Goal: Task Accomplishment & Management: Complete application form

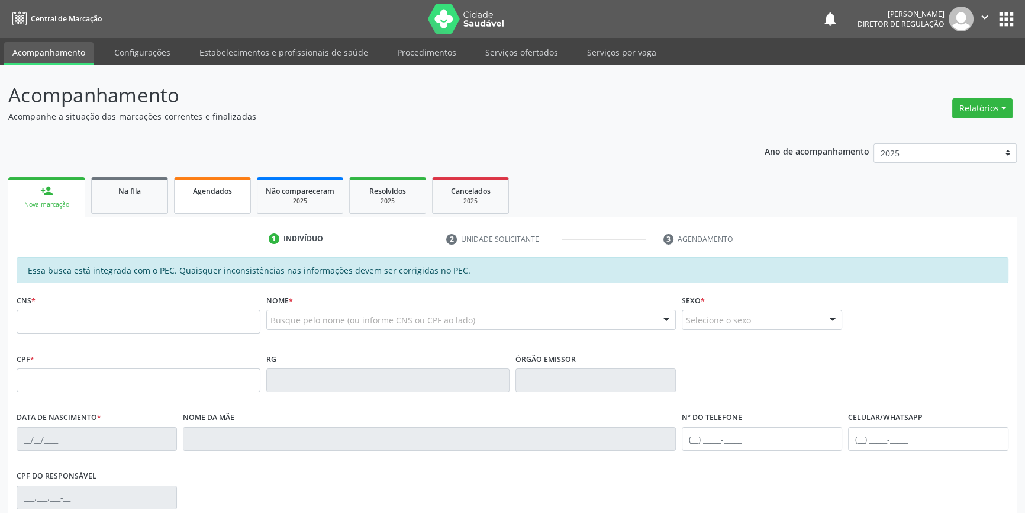
click at [187, 196] on link "Agendados" at bounding box center [212, 195] width 77 height 37
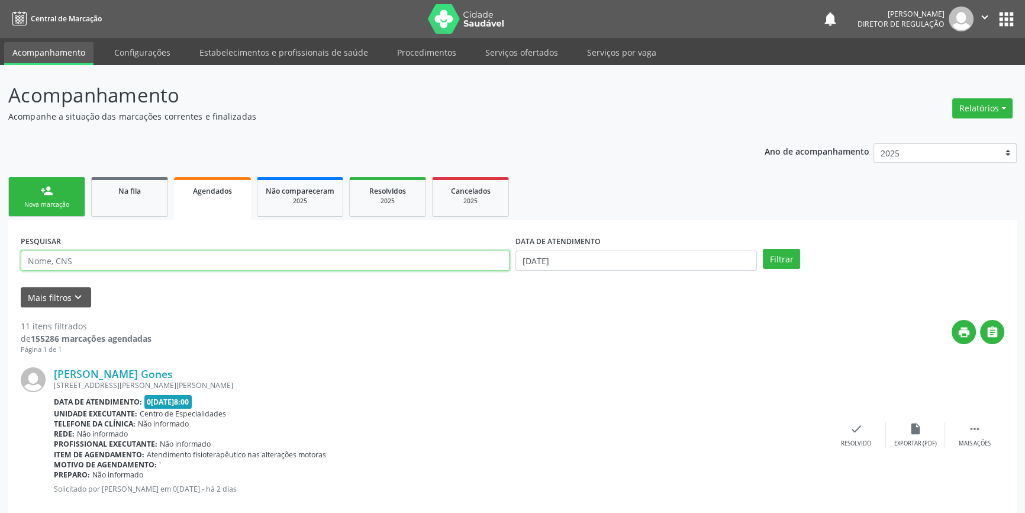
click at [117, 252] on input "text" at bounding box center [265, 260] width 489 height 20
click at [90, 301] on div "Mais filtros keyboard_arrow_down" at bounding box center [513, 297] width 990 height 21
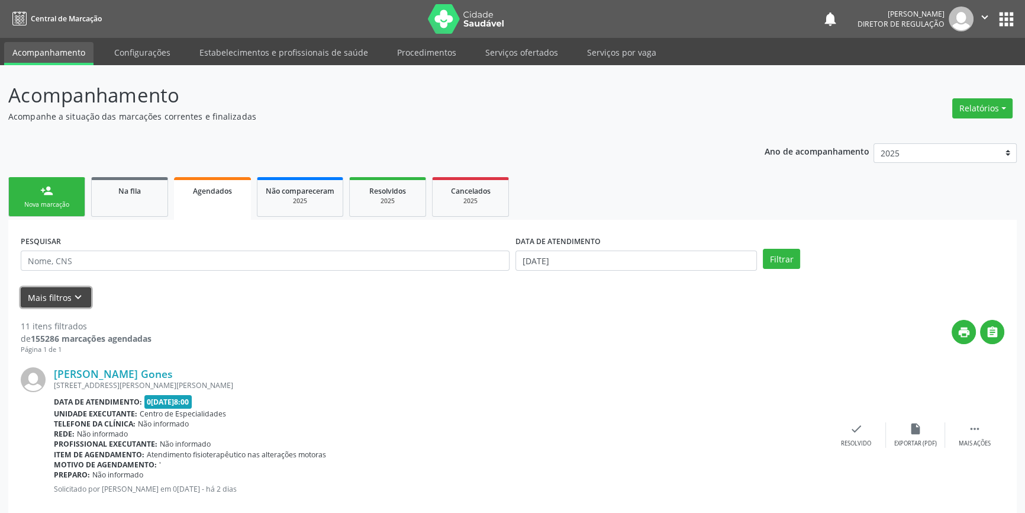
click at [83, 299] on button "Mais filtros keyboard_arrow_down" at bounding box center [56, 297] width 70 height 21
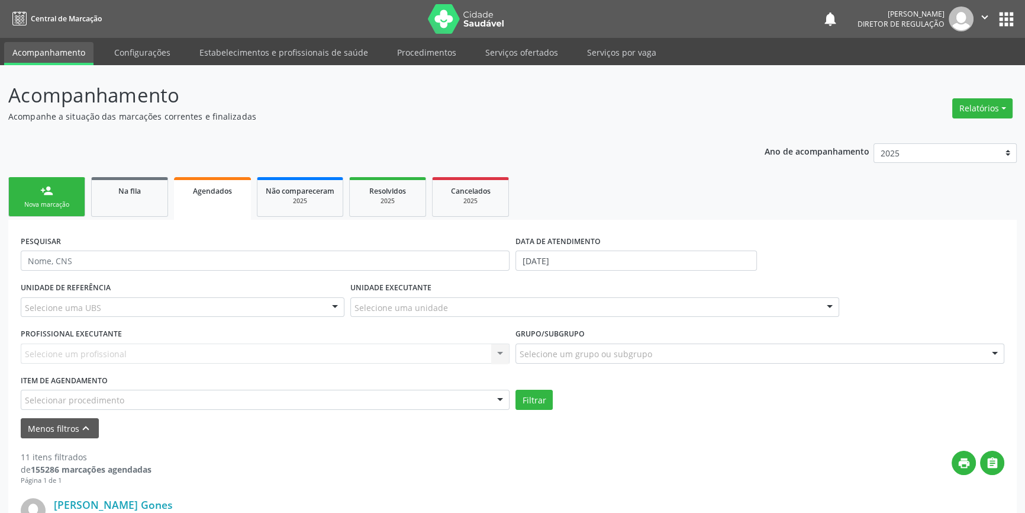
click at [199, 398] on div "Selecionar procedimento" at bounding box center [265, 399] width 489 height 20
type input "REUMA"
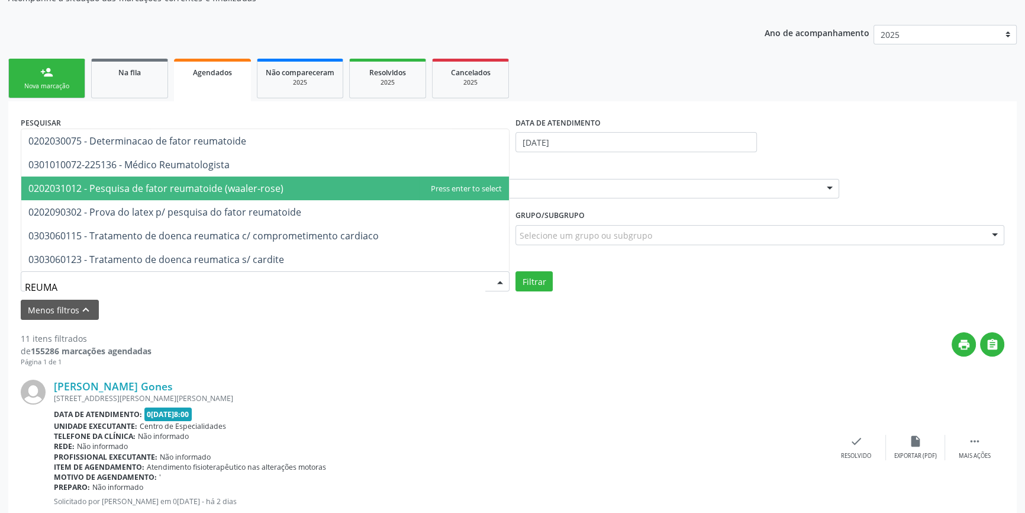
scroll to position [107, 0]
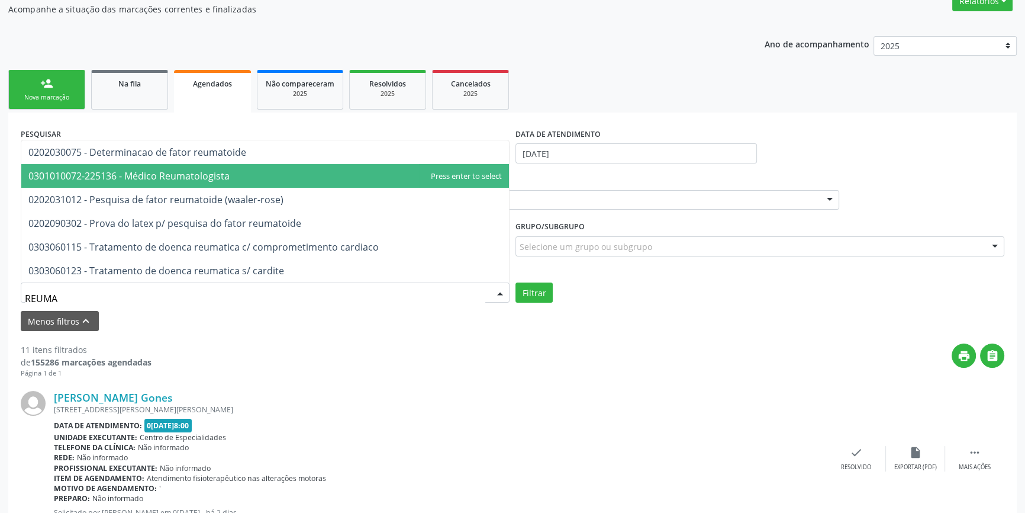
click at [212, 175] on span "0301010072-225136 - Médico Reumatologista" at bounding box center [128, 175] width 201 height 13
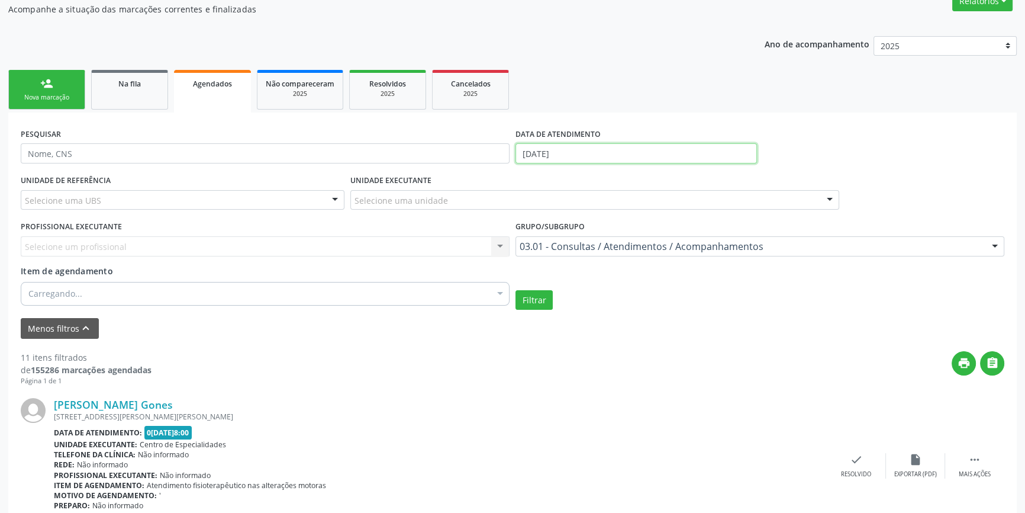
click at [603, 149] on input "0[DATE]" at bounding box center [636, 153] width 241 height 20
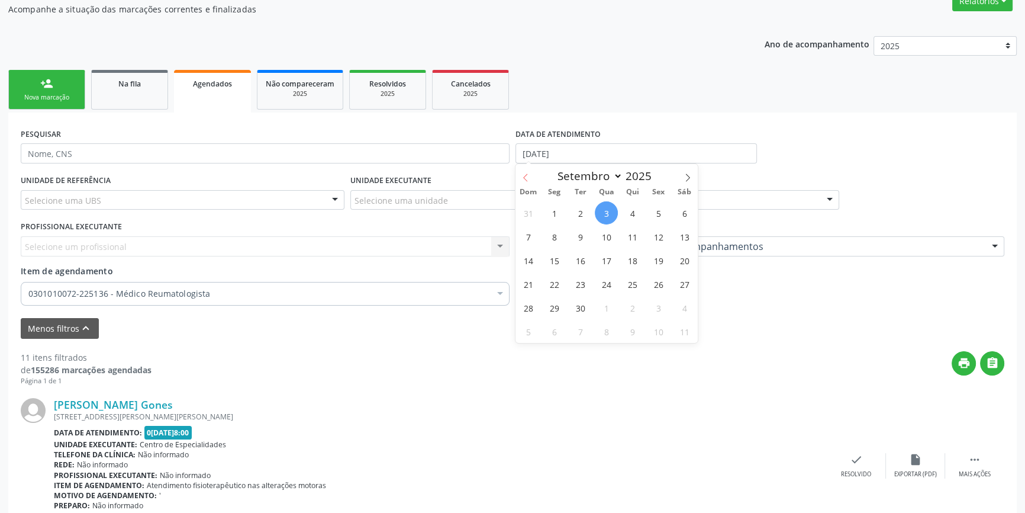
click at [527, 175] on icon at bounding box center [525, 177] width 8 height 8
select select "7"
click at [666, 210] on span "1" at bounding box center [658, 212] width 23 height 23
type input "01/08/2025"
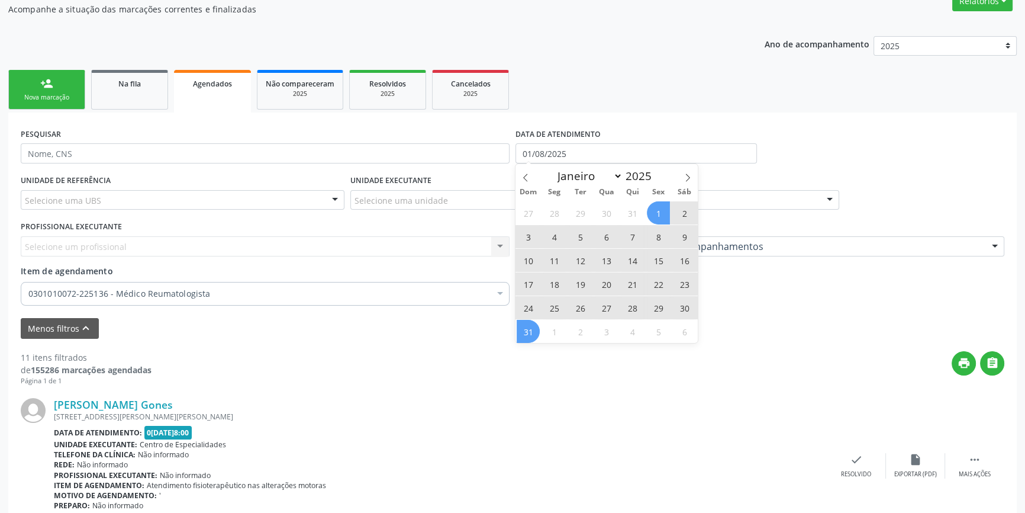
click at [532, 327] on span "31" at bounding box center [528, 331] width 23 height 23
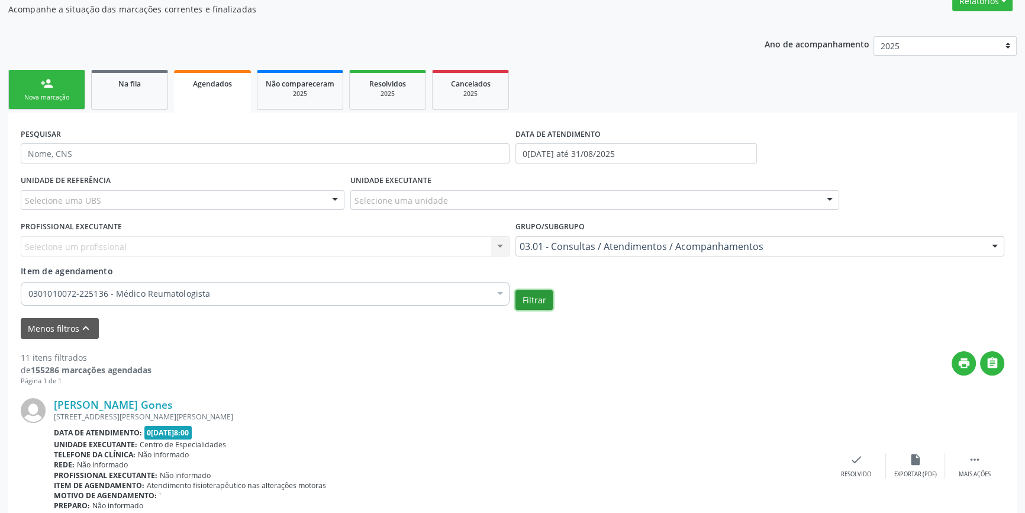
click at [545, 305] on button "Filtrar" at bounding box center [534, 300] width 37 height 20
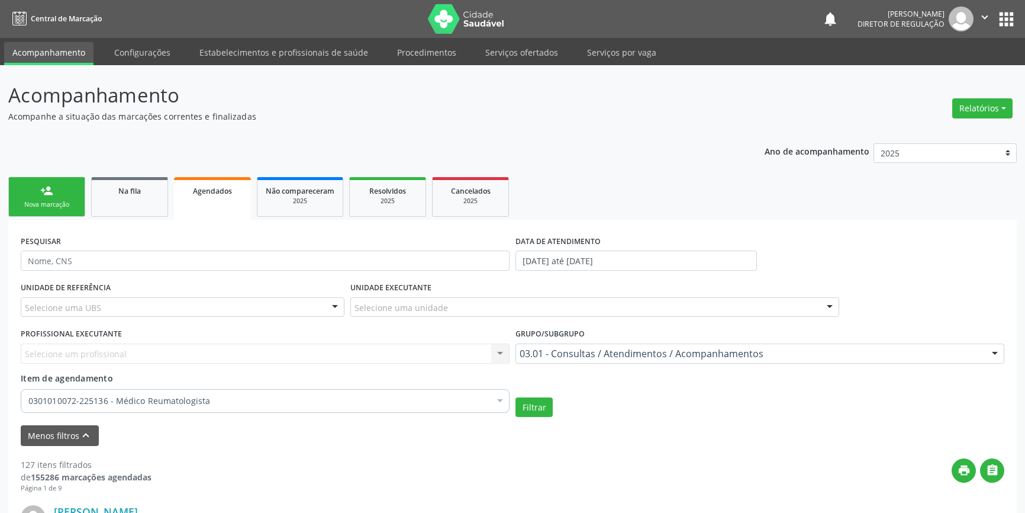
scroll to position [107, 0]
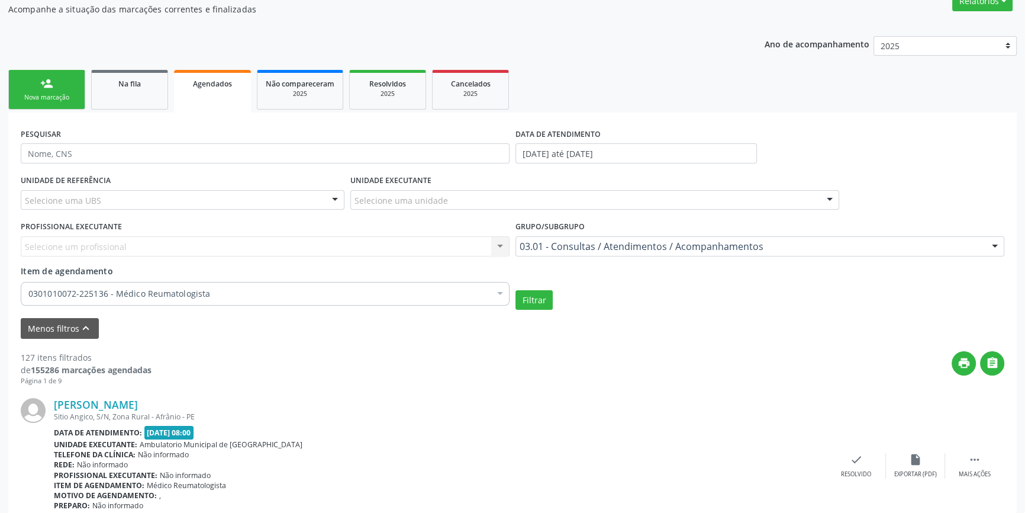
click at [53, 88] on link "person_add Nova marcação" at bounding box center [46, 90] width 77 height 40
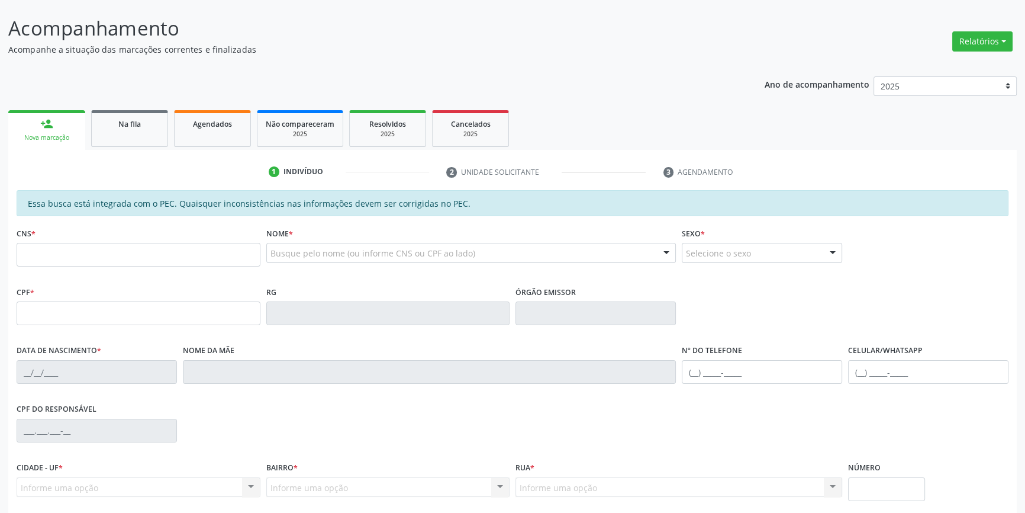
scroll to position [0, 0]
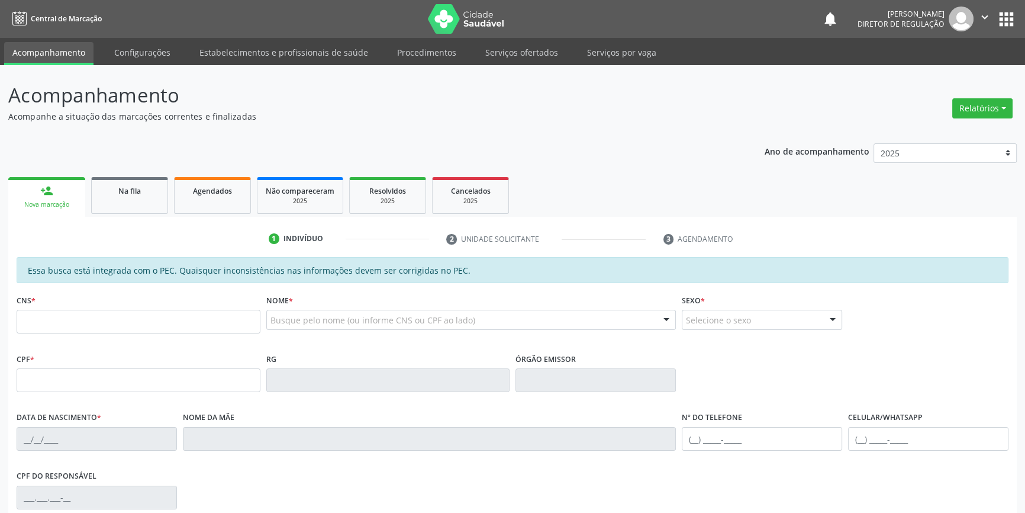
click at [130, 394] on fieldset "CPF *" at bounding box center [139, 375] width 244 height 50
click at [129, 386] on input "text" at bounding box center [139, 380] width 244 height 24
type input "119.693.214-07"
type input "700 3069 7675 6533"
type input "16[DATE]"
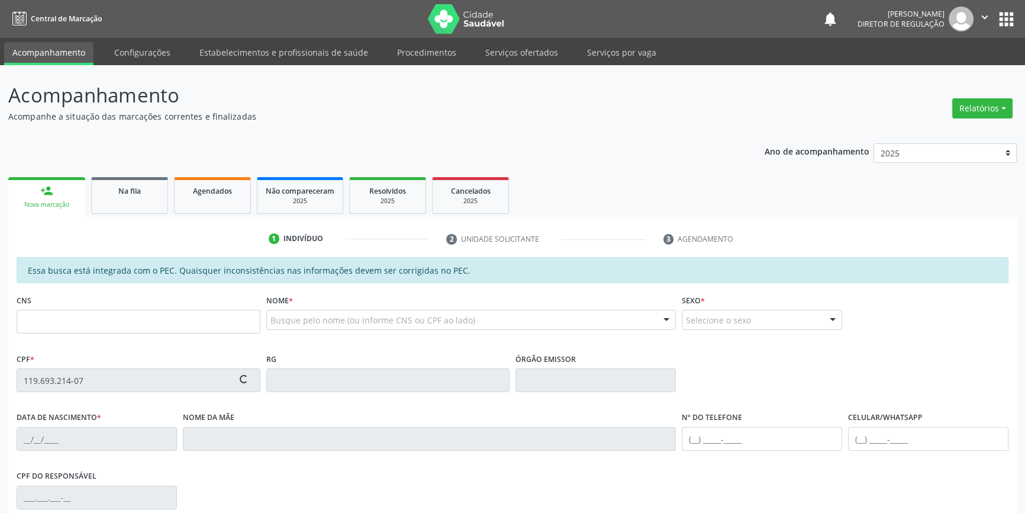
type input "[PERSON_NAME]"
type input "[PHONE_NUMBER]"
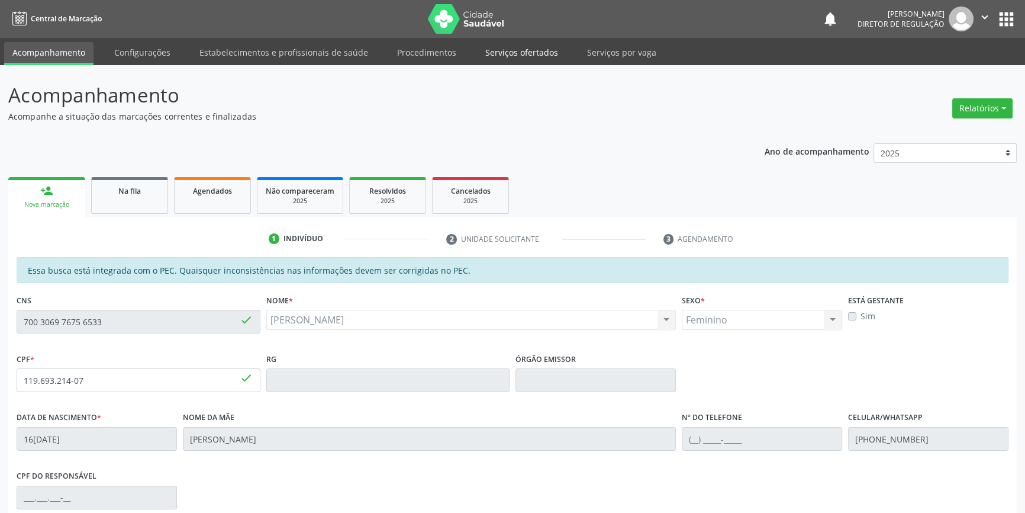
click at [524, 51] on link "Serviços ofertados" at bounding box center [521, 52] width 89 height 21
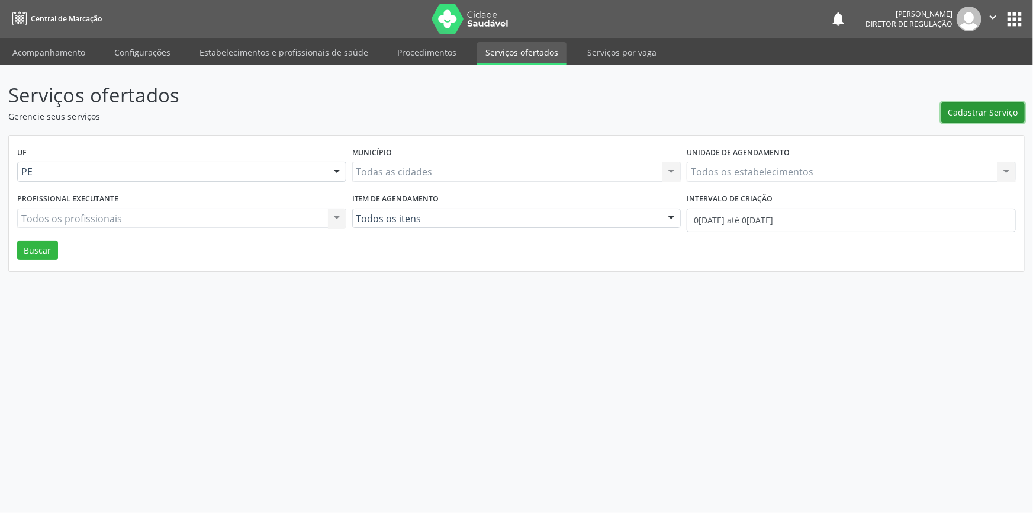
click at [983, 117] on span "Cadastrar Serviço" at bounding box center [983, 112] width 70 height 12
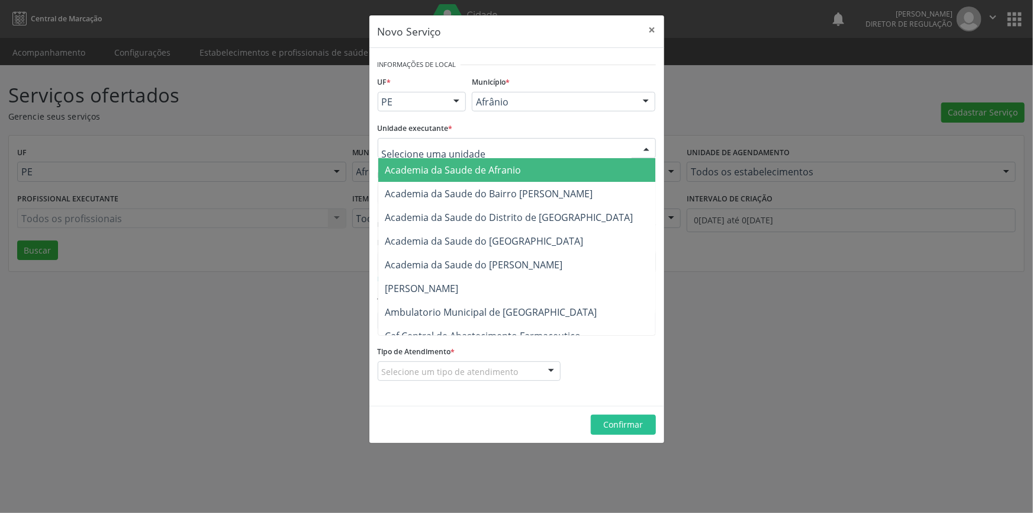
click at [535, 138] on div at bounding box center [517, 148] width 278 height 20
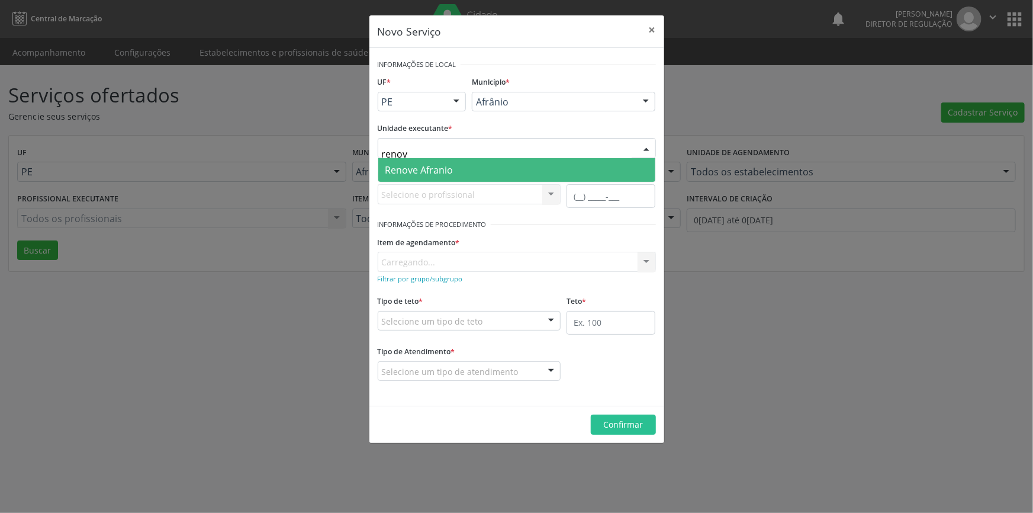
type input "renove"
click at [497, 168] on span "Renove Afranio" at bounding box center [516, 170] width 277 height 24
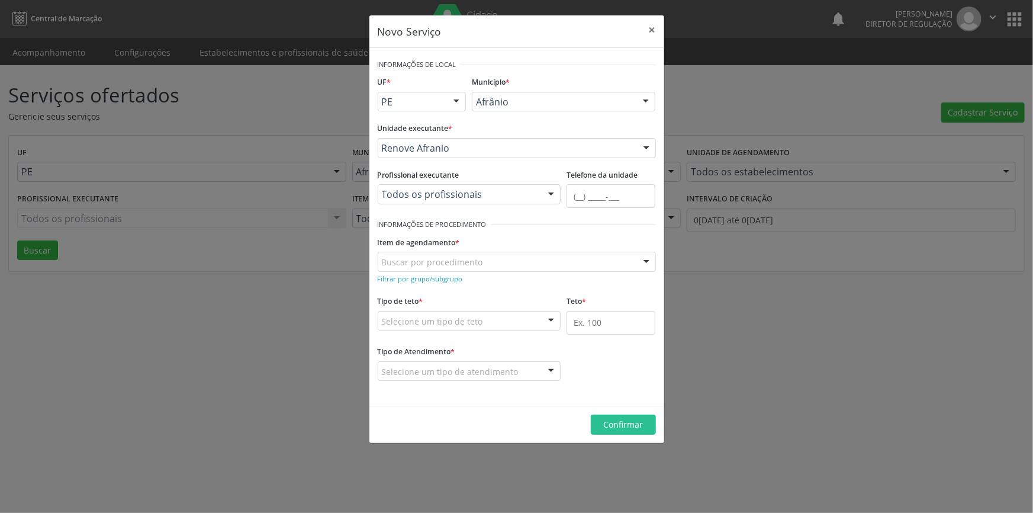
click at [489, 257] on div "Buscar por procedimento" at bounding box center [517, 262] width 278 height 20
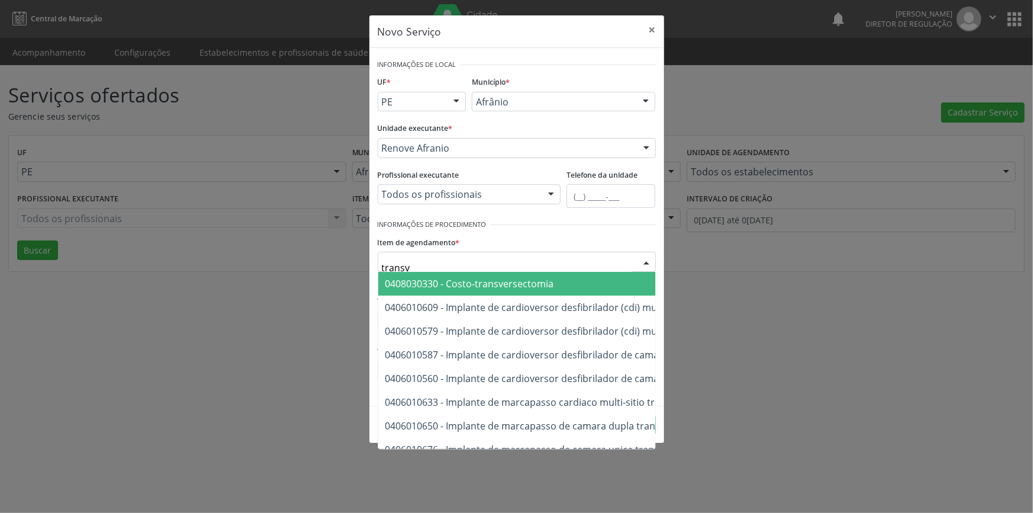
type input "transva"
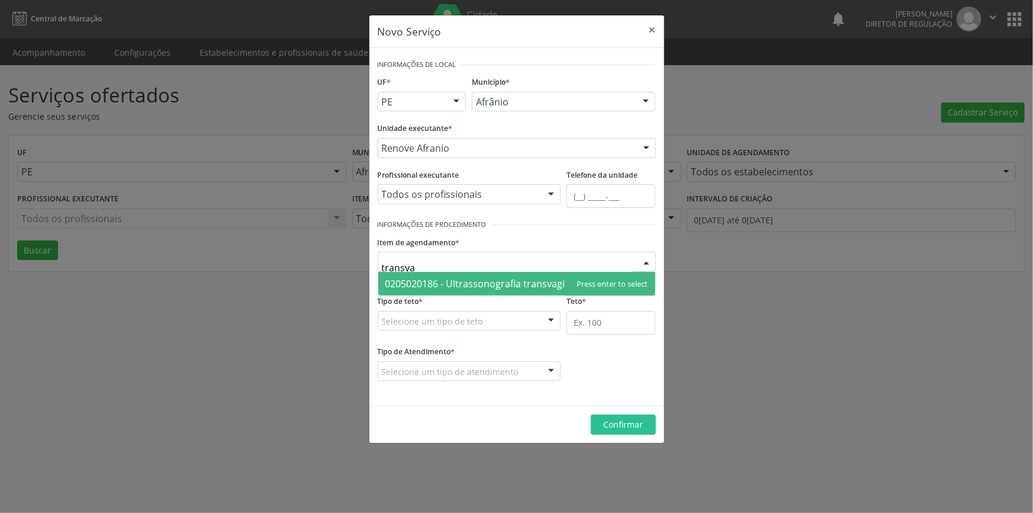
click at [452, 288] on span "0205020186 - Ultrassonografia transvaginal" at bounding box center [482, 283] width 194 height 13
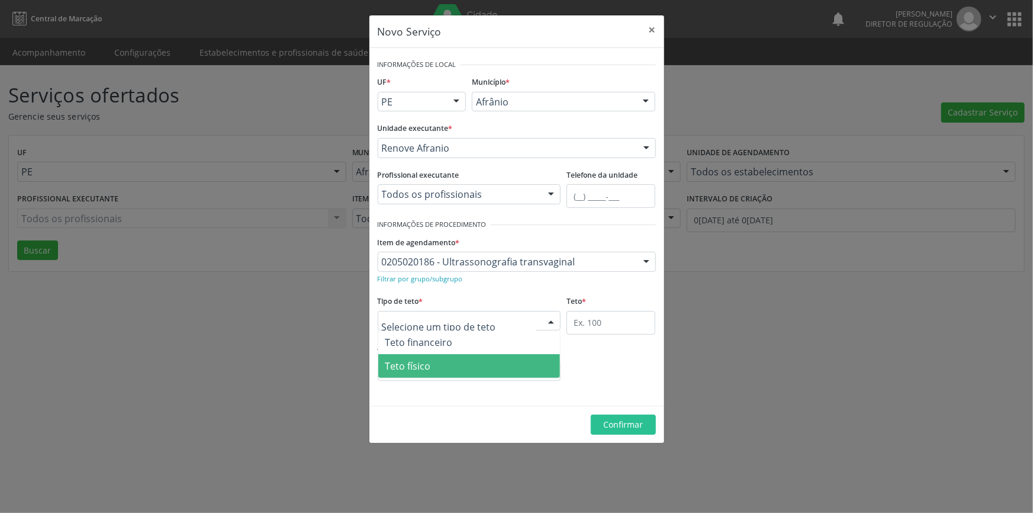
click at [450, 356] on span "Teto físico" at bounding box center [469, 366] width 182 height 24
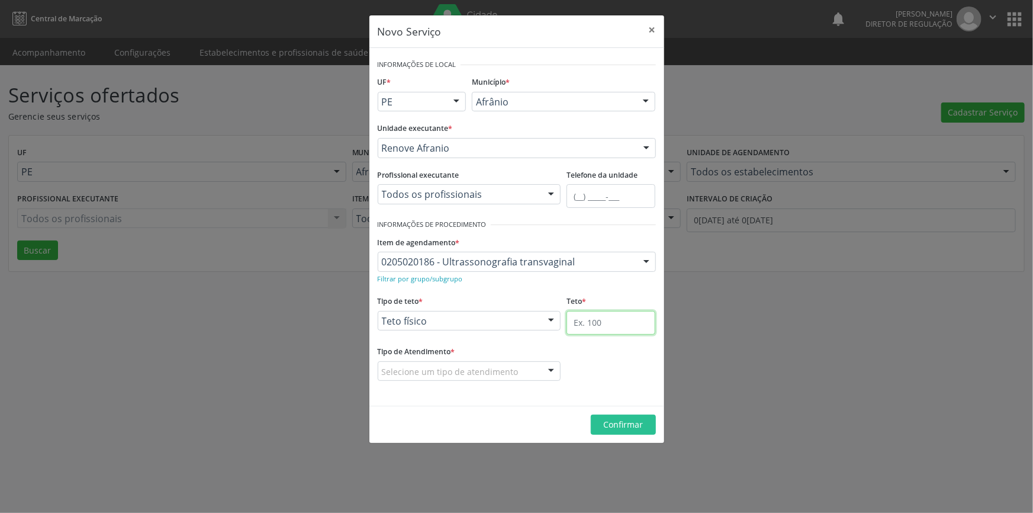
click at [607, 327] on input "text" at bounding box center [610, 323] width 89 height 24
type input "40"
click at [529, 369] on div "Selecione um tipo de atendimento" at bounding box center [469, 371] width 183 height 20
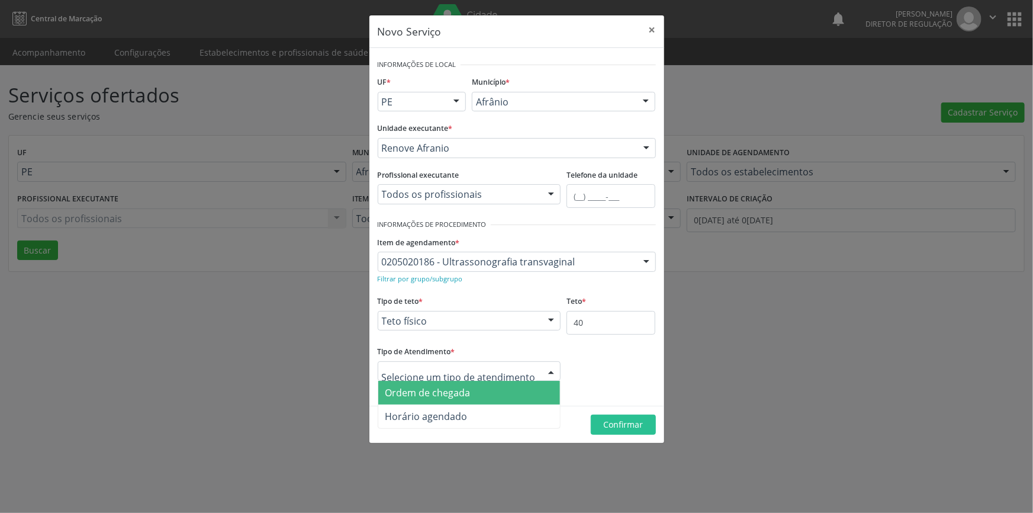
click at [471, 396] on span "Ordem de chegada" at bounding box center [469, 393] width 182 height 24
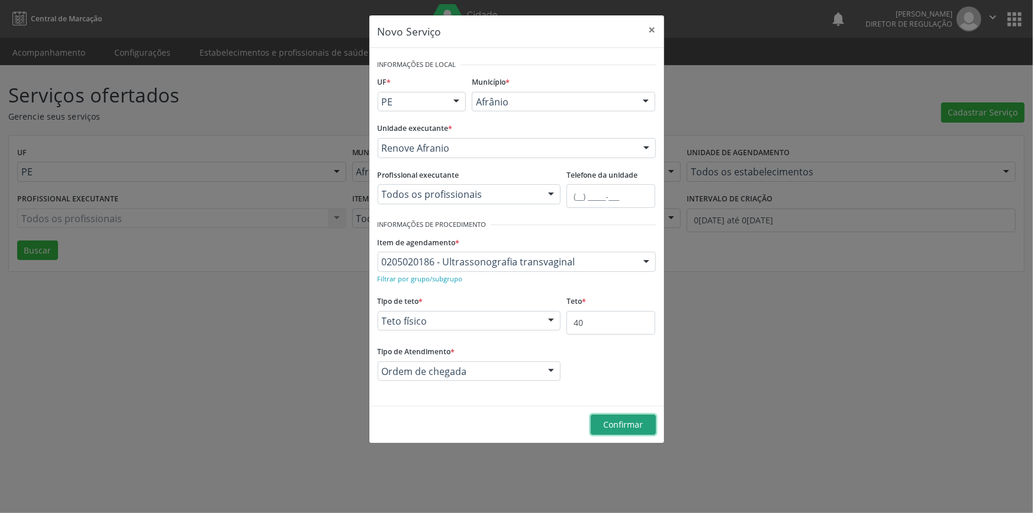
click at [604, 418] on span "Confirmar" at bounding box center [623, 423] width 40 height 11
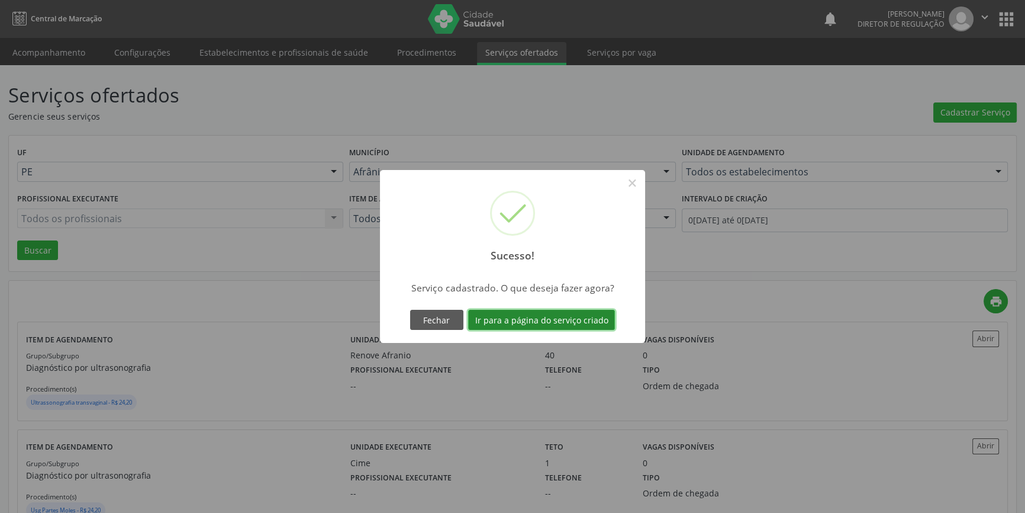
click at [585, 317] on button "Ir para a página do serviço criado" at bounding box center [541, 320] width 147 height 20
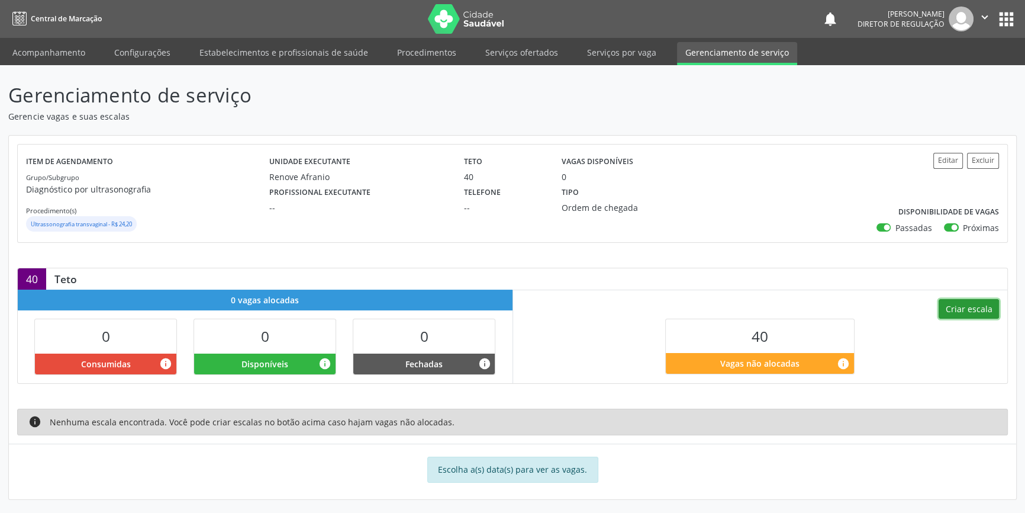
click at [960, 305] on button "Criar escala" at bounding box center [969, 309] width 60 height 20
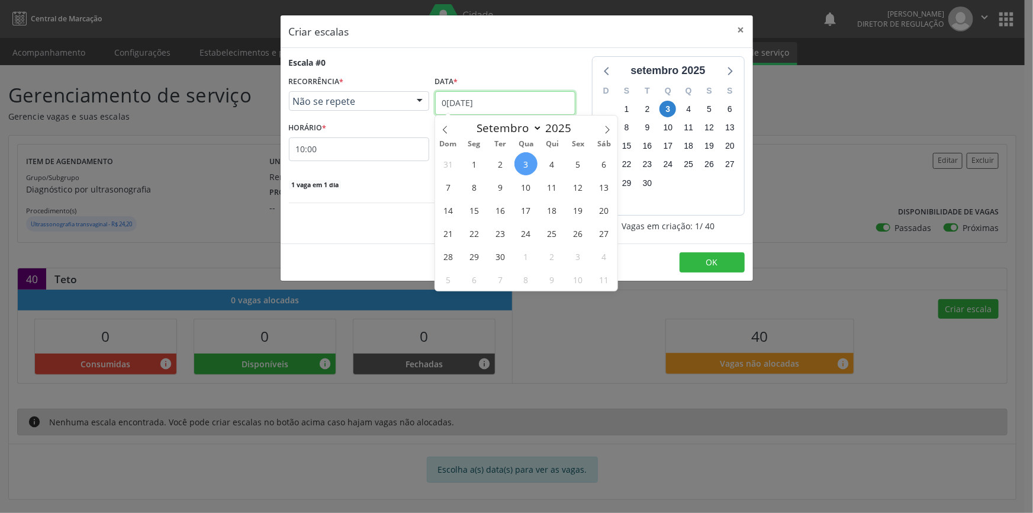
click at [444, 104] on input "03/09/2025" at bounding box center [505, 103] width 140 height 24
click at [604, 203] on span "20" at bounding box center [603, 209] width 23 height 23
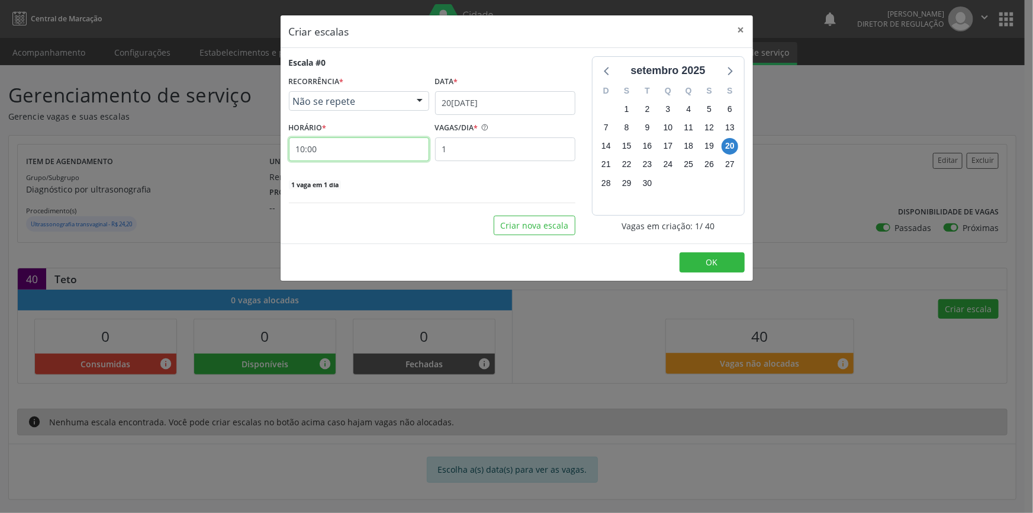
click at [340, 149] on input "10:00" at bounding box center [359, 149] width 140 height 24
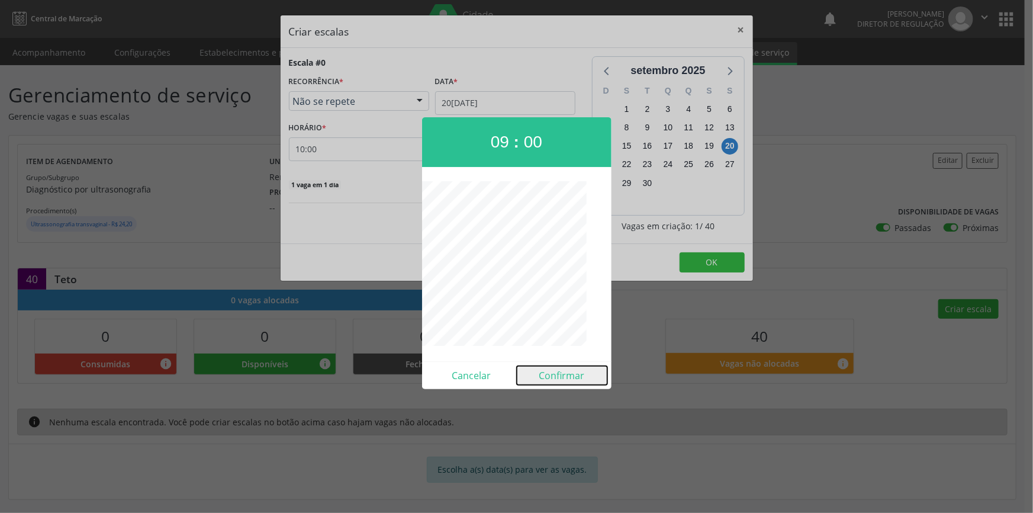
click at [559, 370] on button "Confirmar" at bounding box center [562, 375] width 91 height 19
type input "09:00"
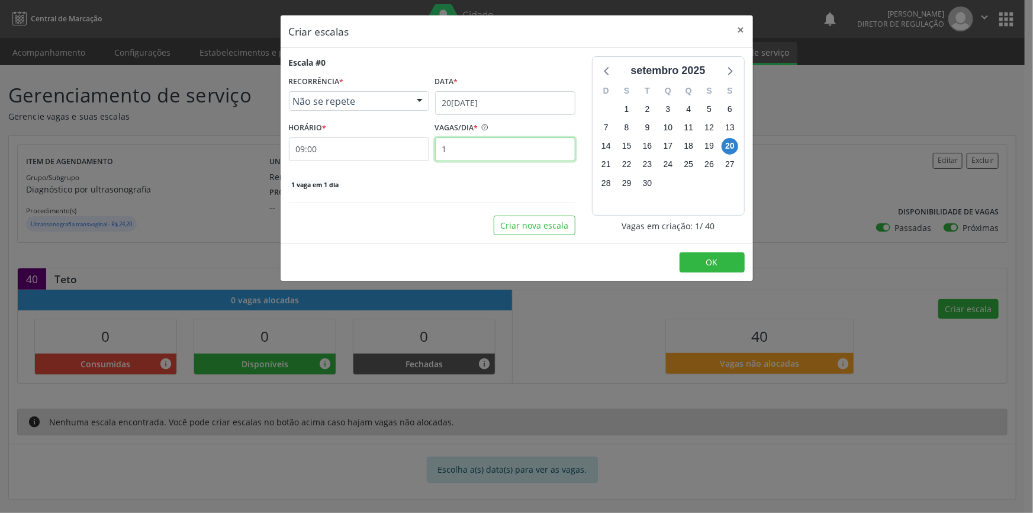
drag, startPoint x: 488, startPoint y: 151, endPoint x: 394, endPoint y: 164, distance: 95.6
click at [403, 165] on div "Escala #0 RECORRÊNCIA * Não se repete Não se repete Diário/Semanal Mensal Nenhu…" at bounding box center [432, 123] width 286 height 134
type input "40"
click at [709, 257] on span "OK" at bounding box center [712, 261] width 12 height 11
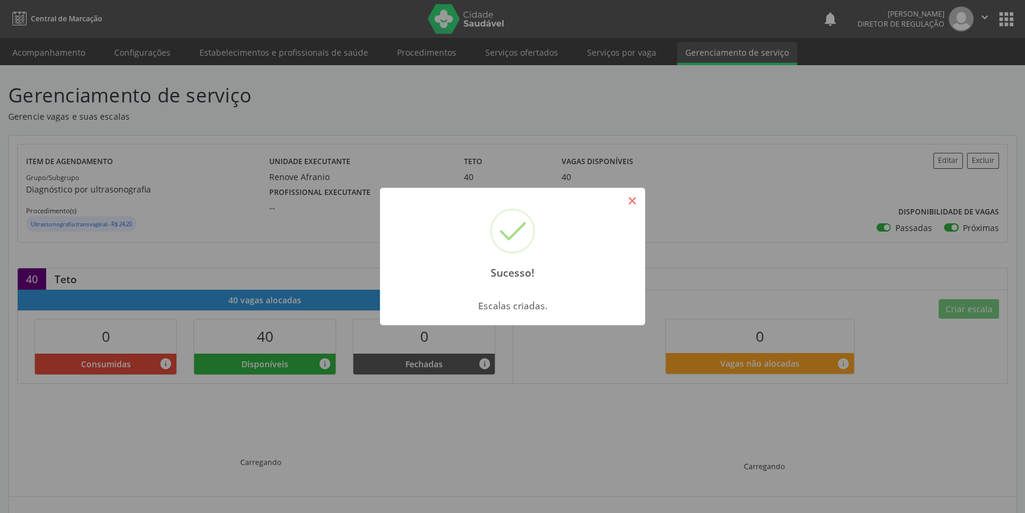
click at [642, 195] on button "×" at bounding box center [632, 201] width 20 height 20
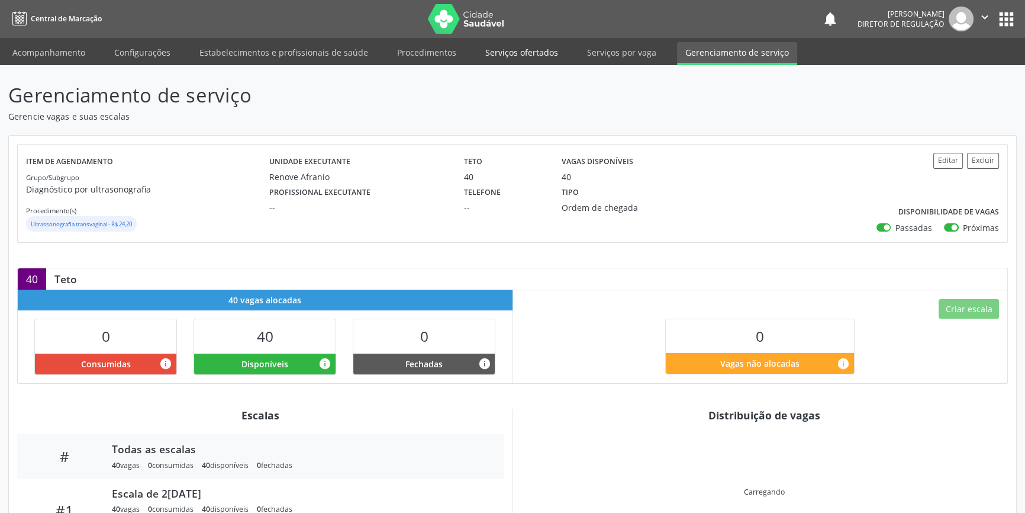
click at [543, 48] on link "Serviços ofertados" at bounding box center [521, 52] width 89 height 21
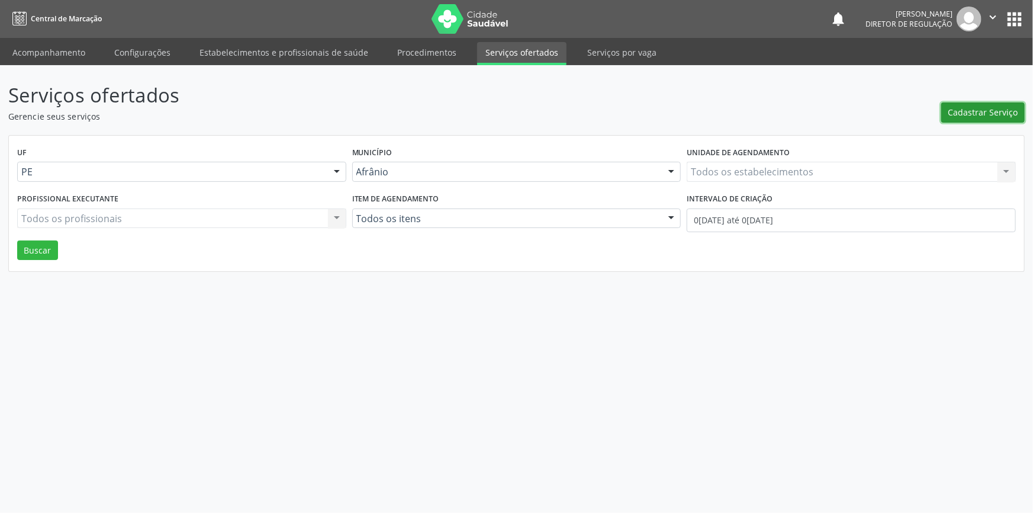
click at [997, 116] on span "Cadastrar Serviço" at bounding box center [983, 112] width 70 height 12
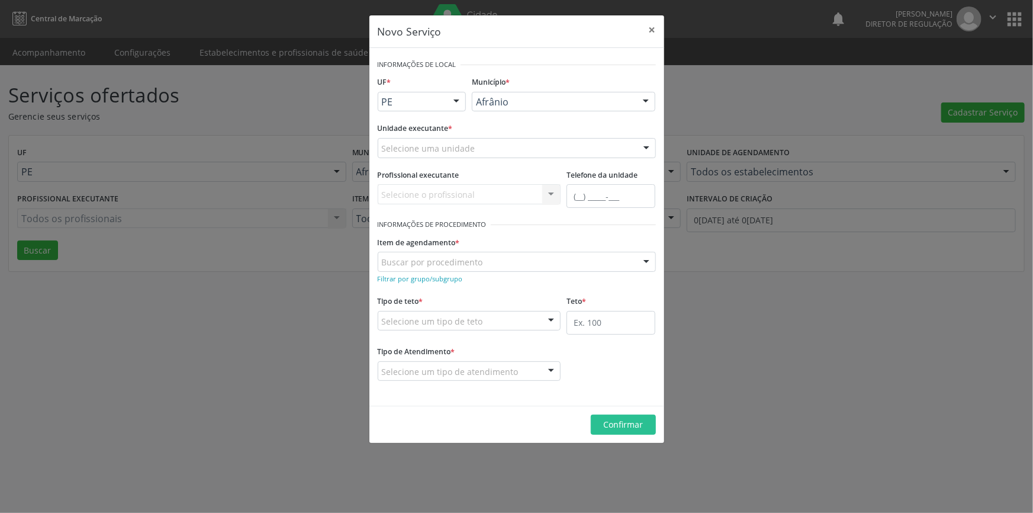
click at [485, 145] on div "Selecione uma unidade" at bounding box center [517, 148] width 278 height 20
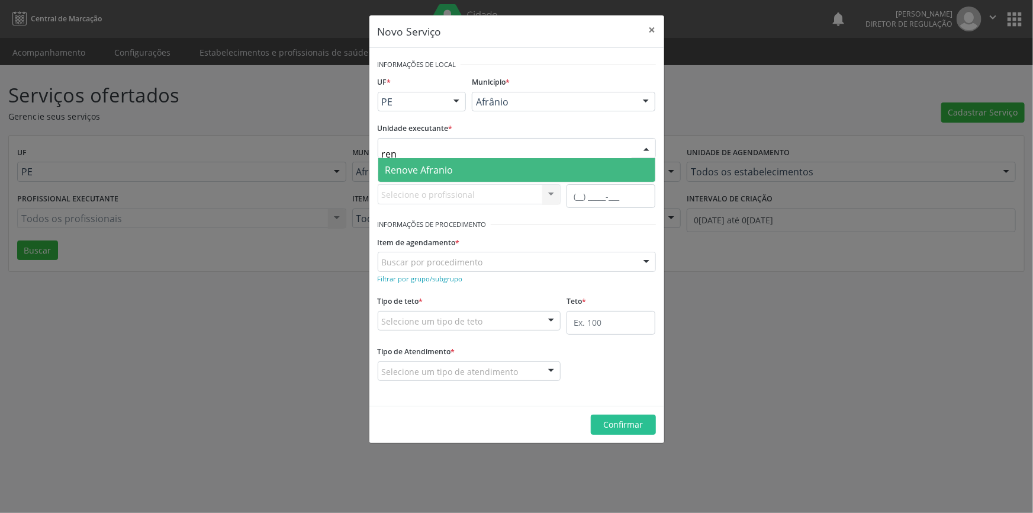
type input "reno"
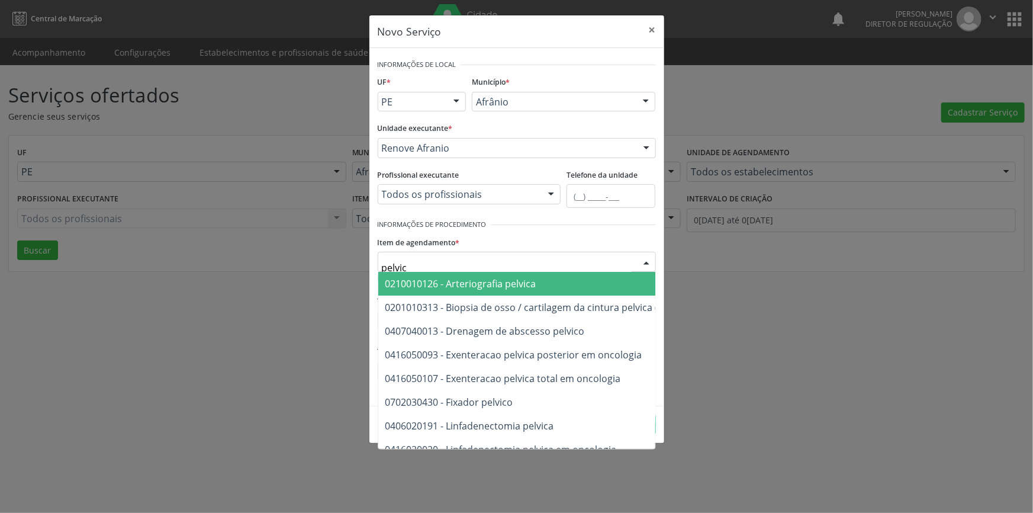
type input "pelvica"
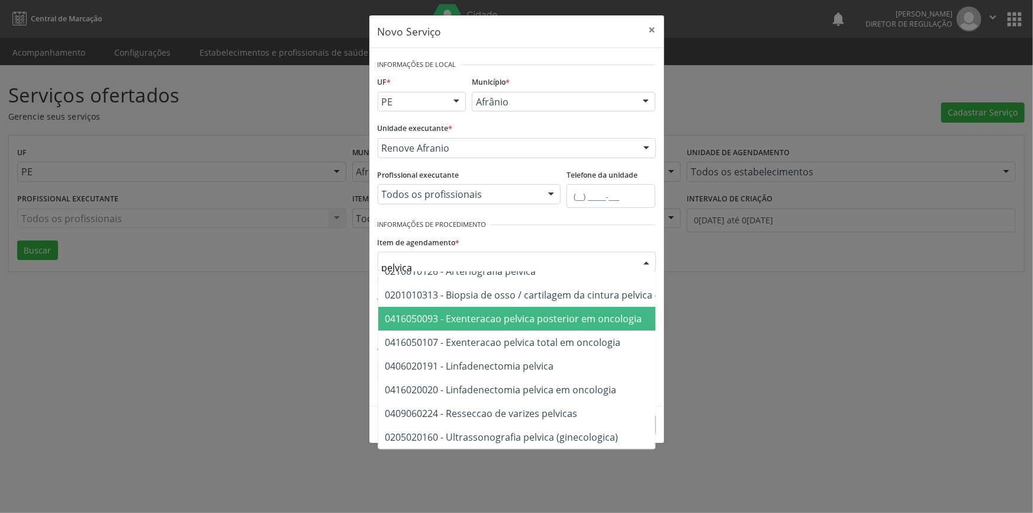
scroll to position [20, 0]
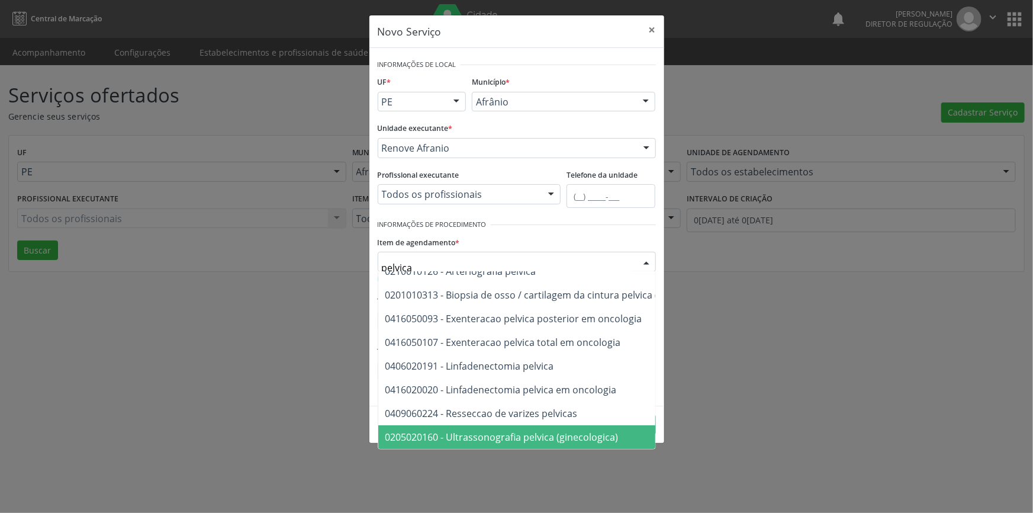
click at [569, 430] on span "0205020160 - Ultrassonografia pelvica (ginecologica)" at bounding box center [501, 436] width 233 height 13
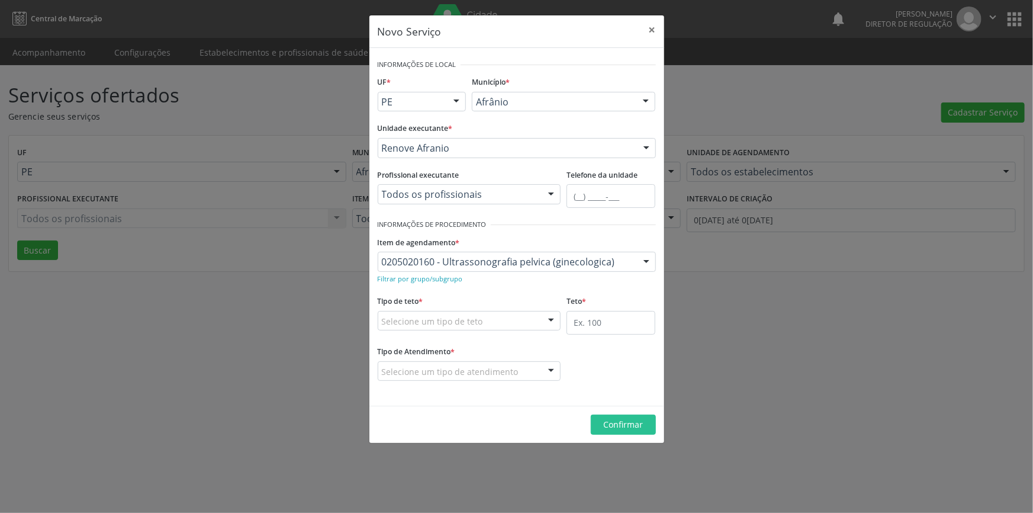
click at [511, 318] on div "Selecione um tipo de teto" at bounding box center [469, 321] width 183 height 20
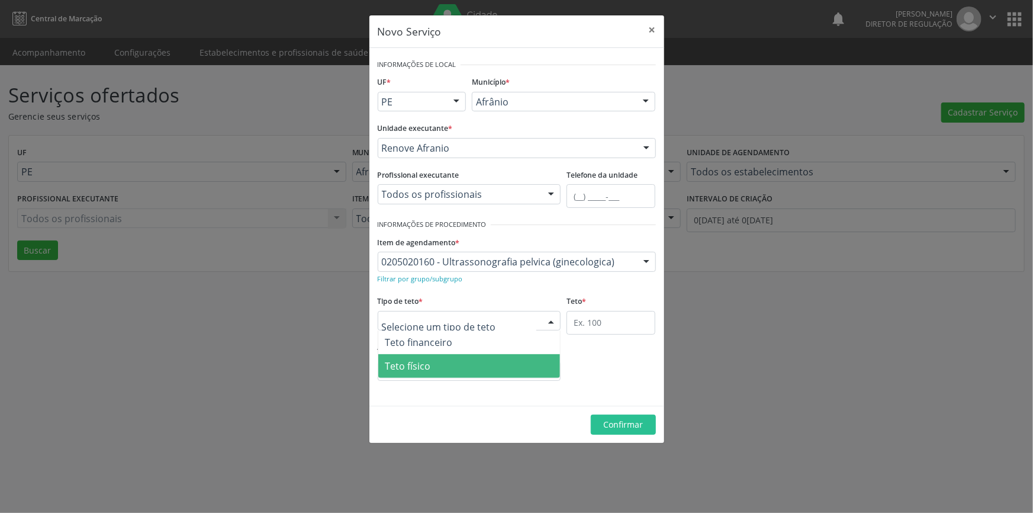
drag, startPoint x: 487, startPoint y: 361, endPoint x: 538, endPoint y: 346, distance: 53.7
click at [486, 361] on span "Teto físico" at bounding box center [469, 366] width 182 height 24
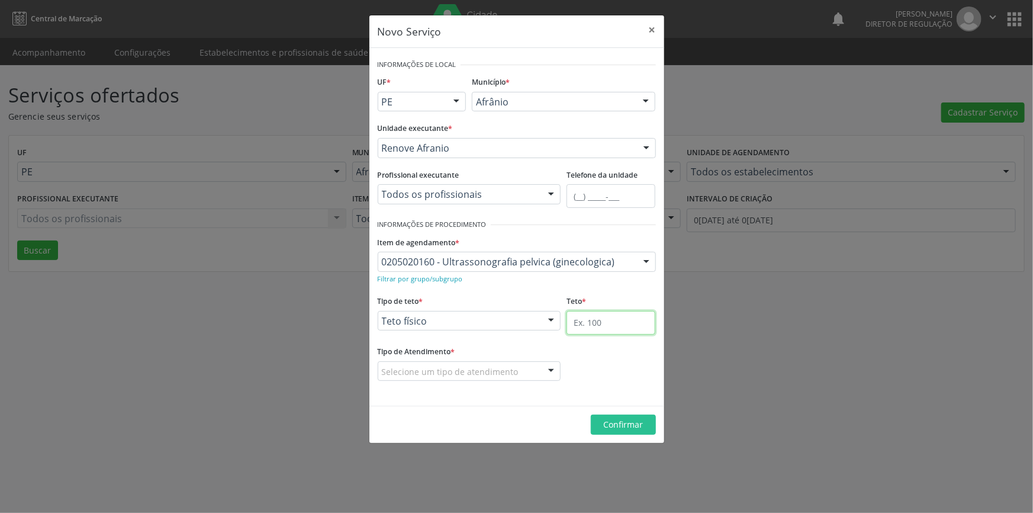
click at [617, 317] on input "text" at bounding box center [610, 323] width 89 height 24
type input "10"
click at [494, 379] on div "Selecione um tipo de atendimento" at bounding box center [469, 371] width 183 height 20
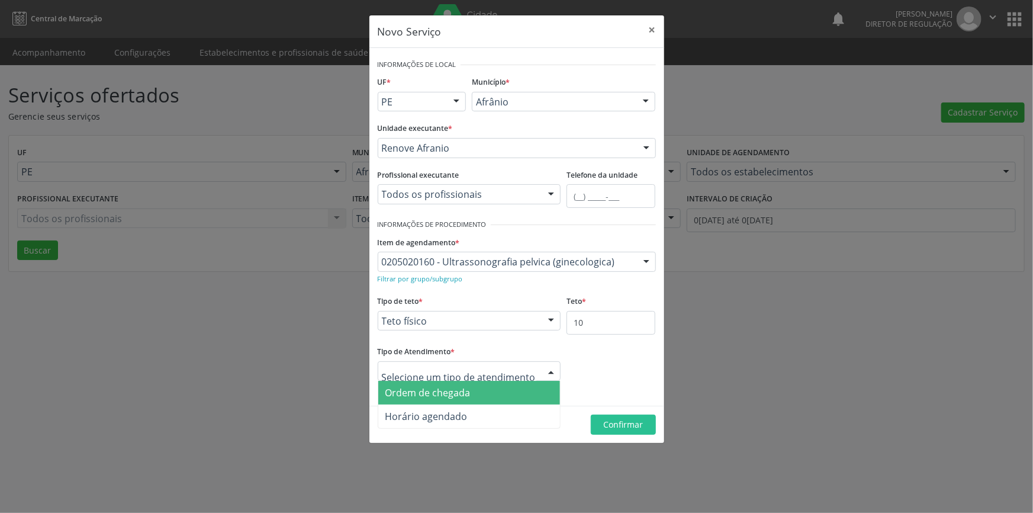
click at [468, 394] on span "Ordem de chegada" at bounding box center [427, 392] width 85 height 13
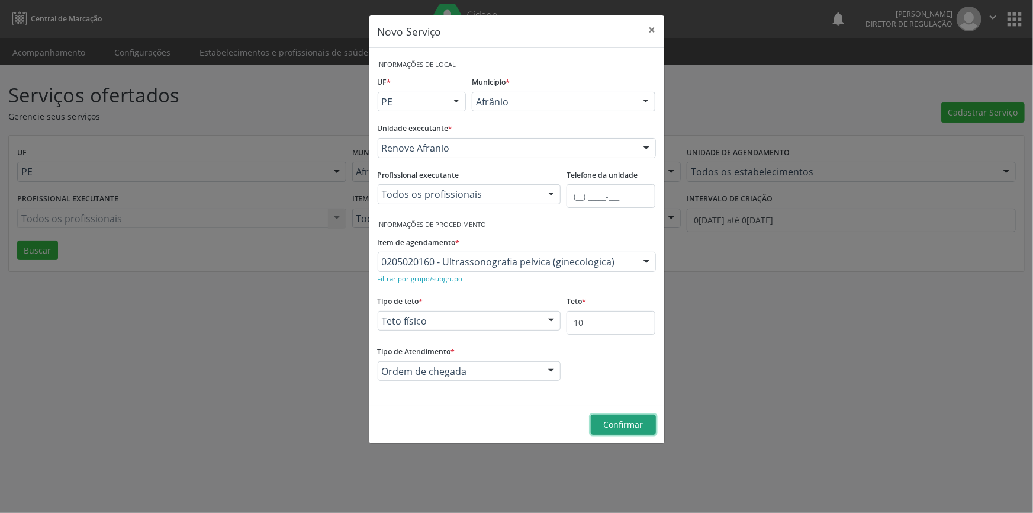
click at [592, 420] on button "Confirmar" at bounding box center [623, 424] width 65 height 20
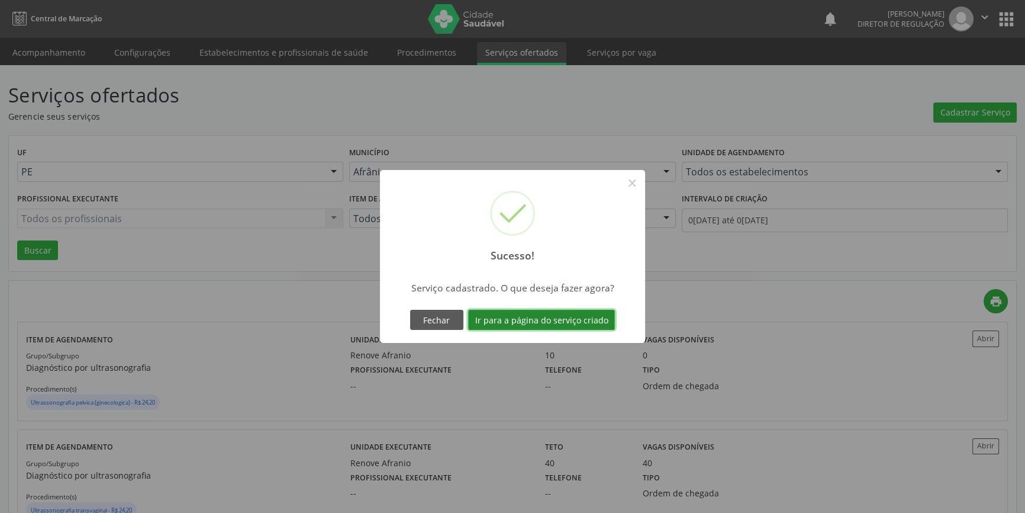
click at [576, 313] on button "Ir para a página do serviço criado" at bounding box center [541, 320] width 147 height 20
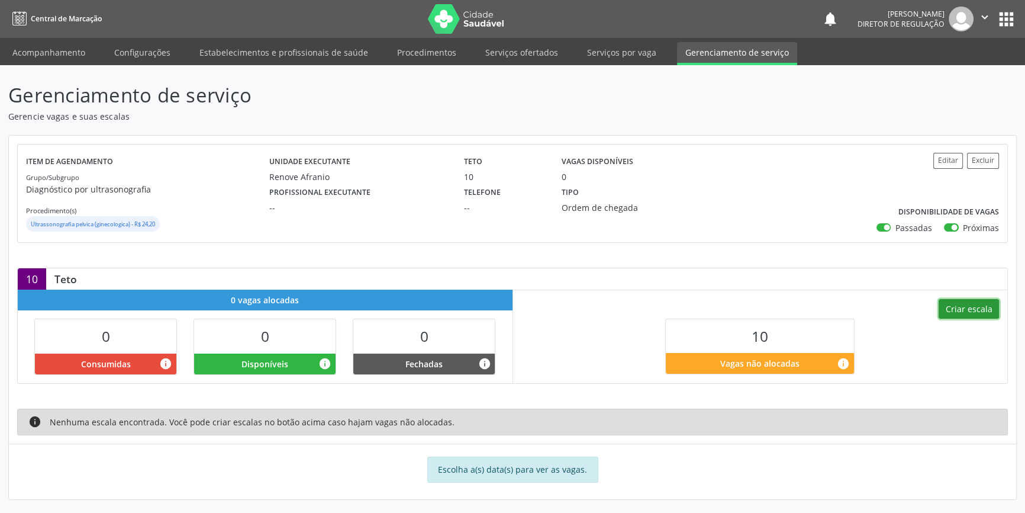
click at [967, 308] on button "Criar escala" at bounding box center [969, 309] width 60 height 20
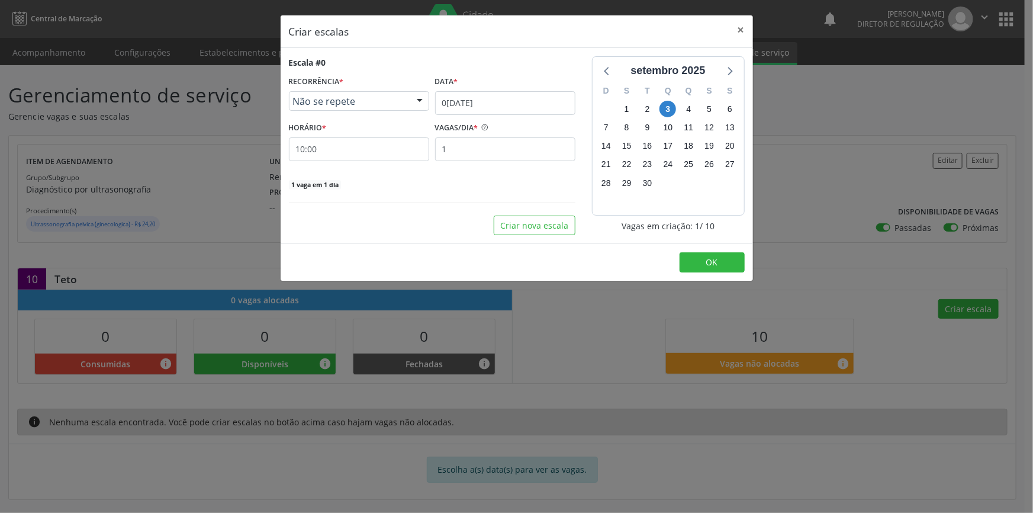
click at [518, 115] on div "Escala #0 RECORRÊNCIA * Não se repete Não se repete Diário/Semanal Mensal Nenhu…" at bounding box center [432, 123] width 286 height 134
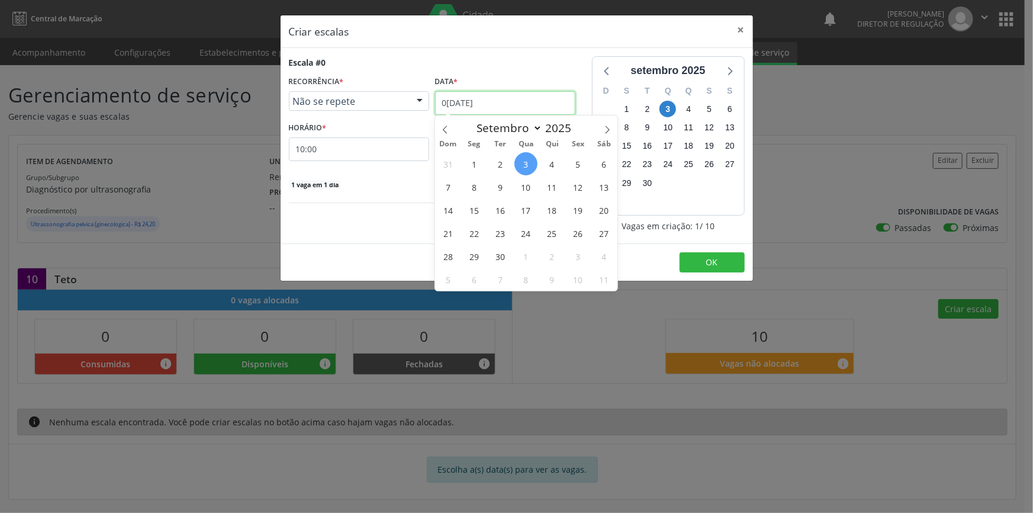
click at [518, 111] on input "03/09/2025" at bounding box center [505, 103] width 140 height 24
click at [607, 210] on span "20" at bounding box center [603, 209] width 23 height 23
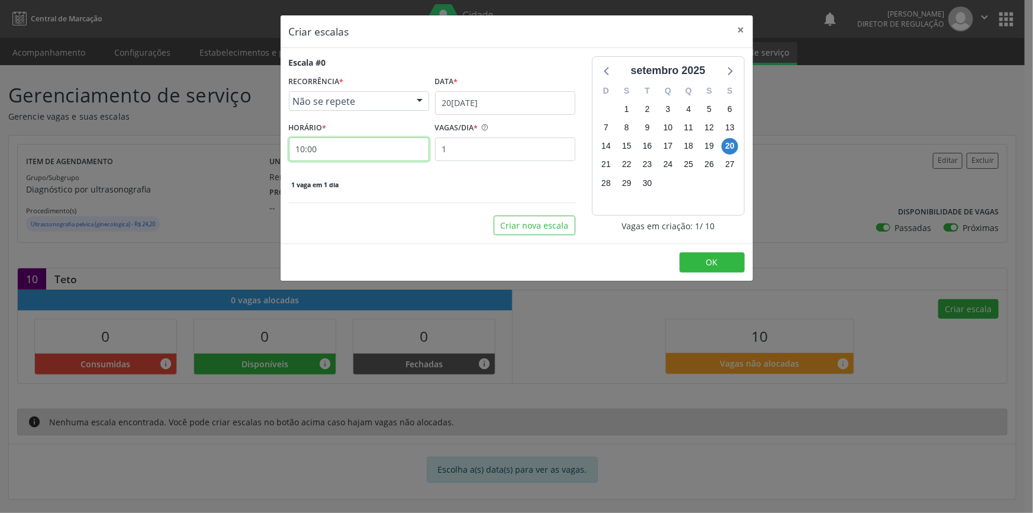
click at [373, 151] on input "10:00" at bounding box center [359, 149] width 140 height 24
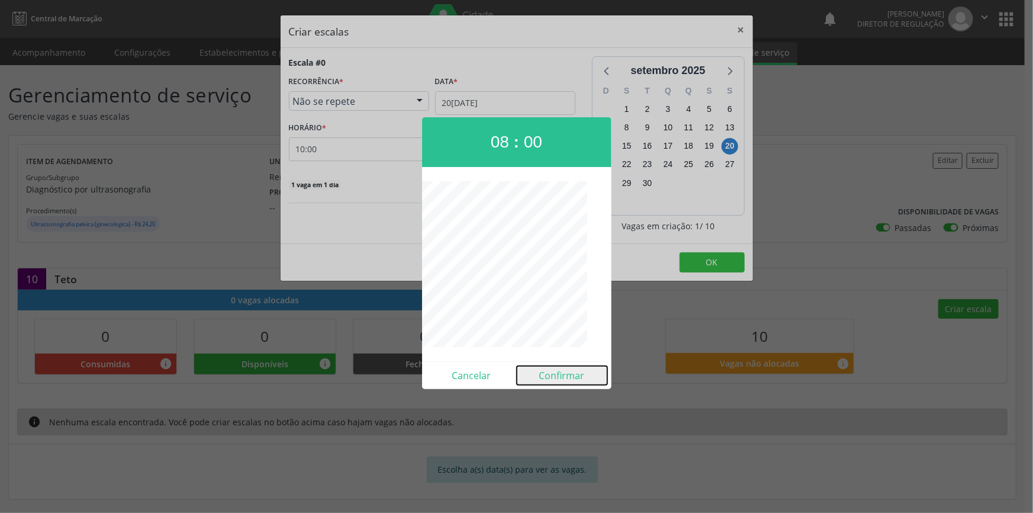
click at [584, 382] on button "Confirmar" at bounding box center [562, 375] width 91 height 19
type input "08:00"
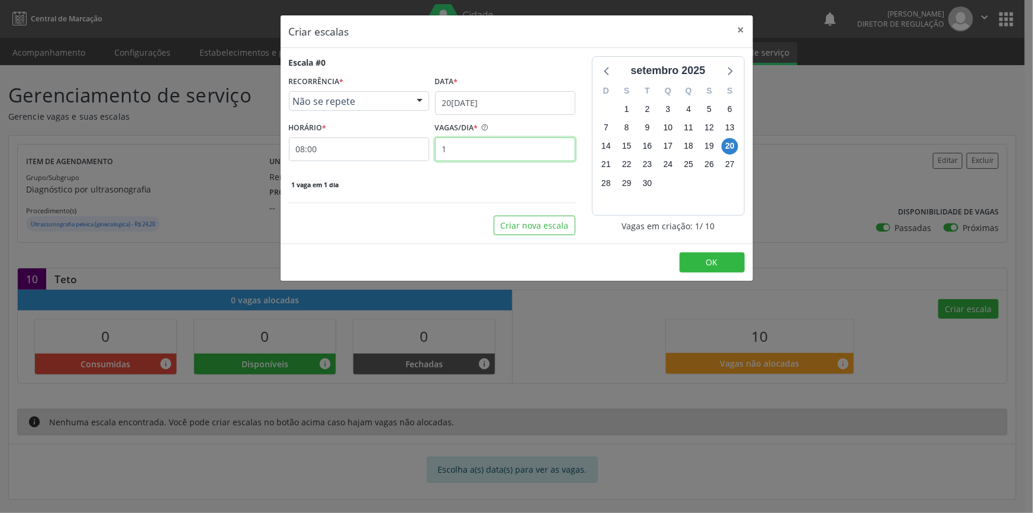
drag, startPoint x: 507, startPoint y: 154, endPoint x: 443, endPoint y: 154, distance: 63.9
click at [443, 154] on input "1" at bounding box center [505, 149] width 140 height 24
type input "10"
click at [733, 263] on button "OK" at bounding box center [711, 262] width 65 height 20
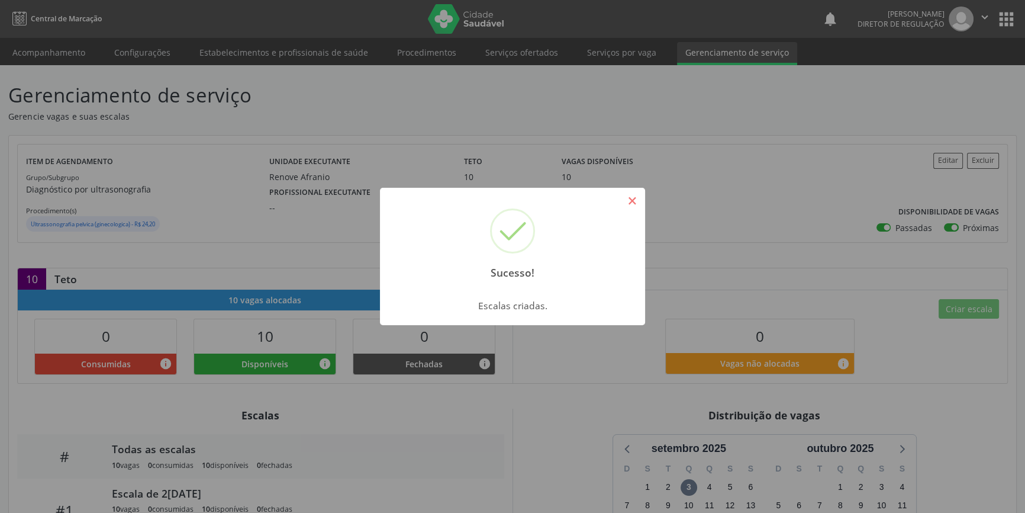
click at [636, 198] on button "×" at bounding box center [632, 201] width 20 height 20
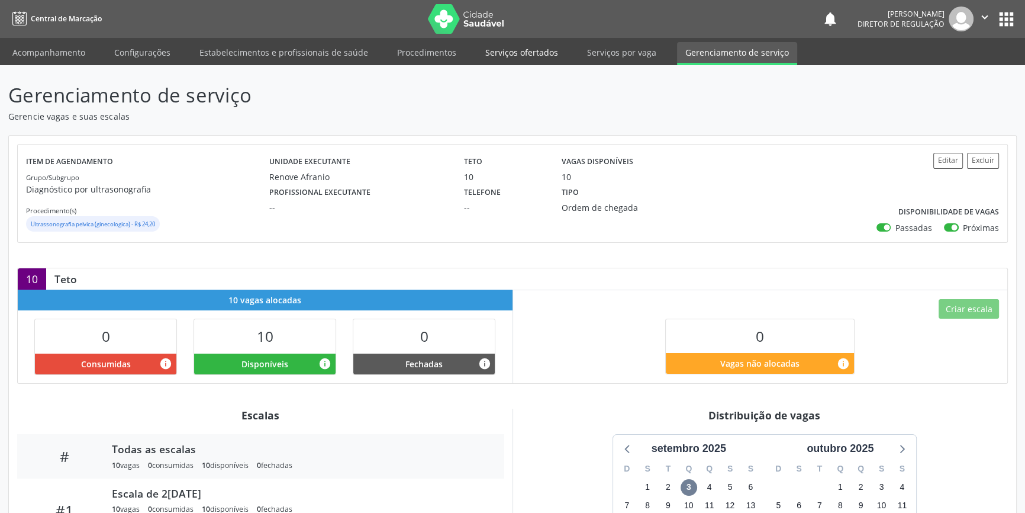
click at [537, 49] on link "Serviços ofertados" at bounding box center [521, 52] width 89 height 21
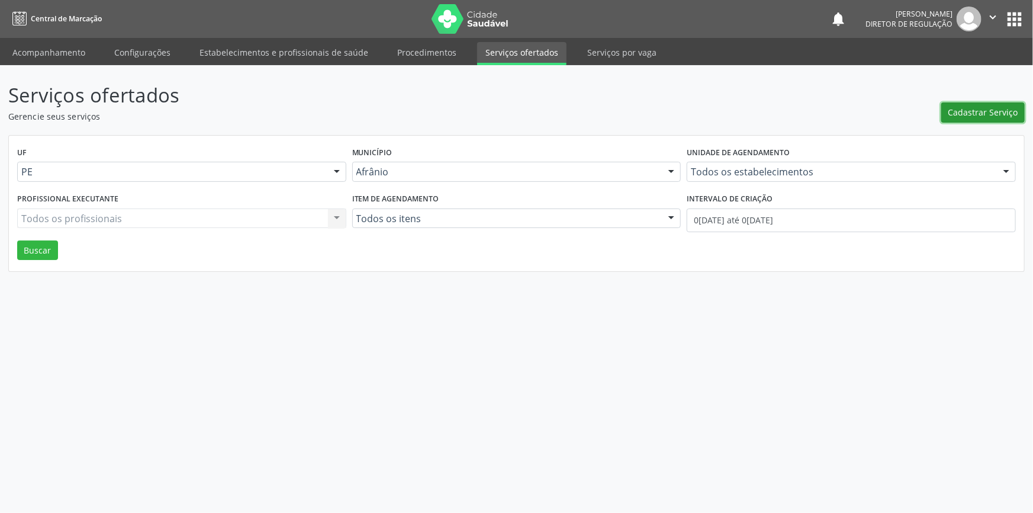
click at [950, 118] on button "Cadastrar Serviço" at bounding box center [982, 112] width 83 height 20
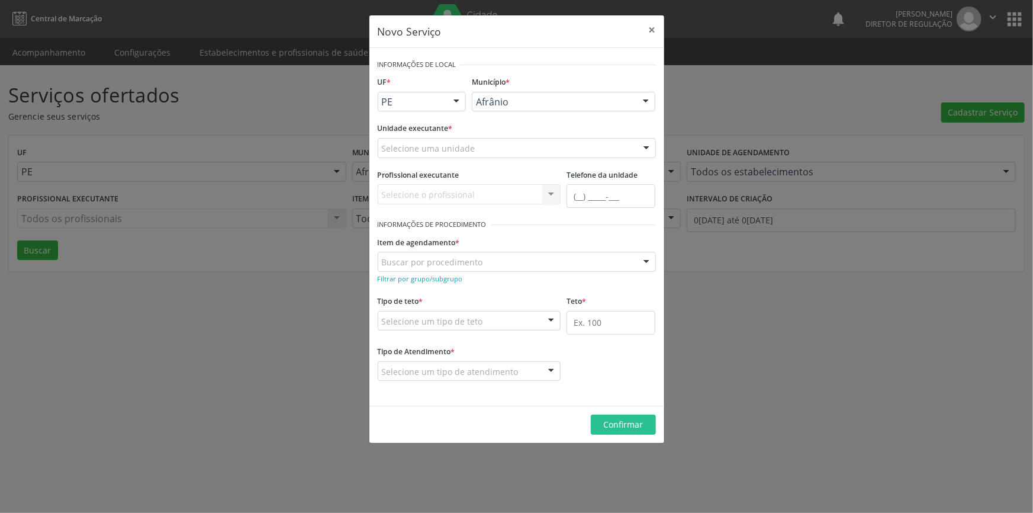
click at [500, 157] on div "Unidade executante * Selecione uma unidade Academia da Saude de Afranio Academi…" at bounding box center [517, 143] width 284 height 46
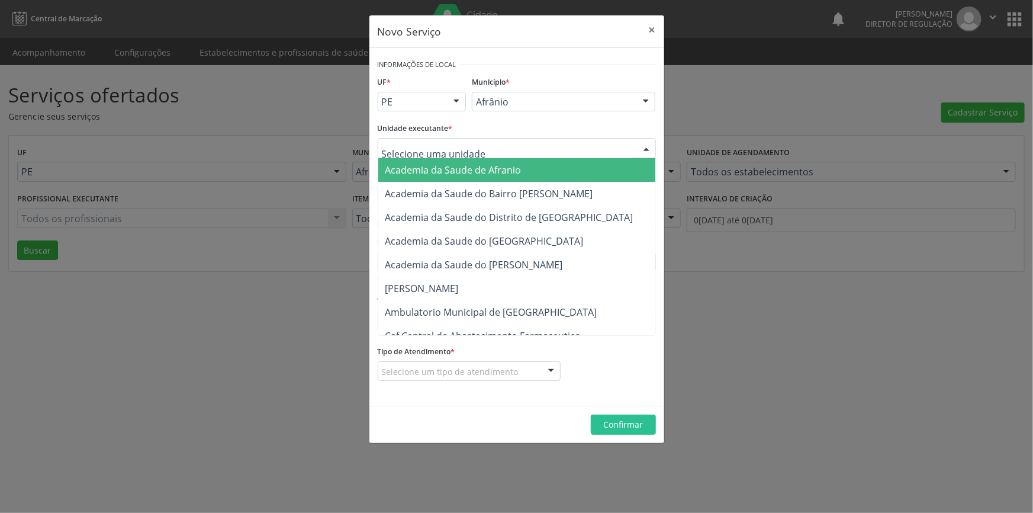
click at [489, 153] on div at bounding box center [517, 148] width 278 height 20
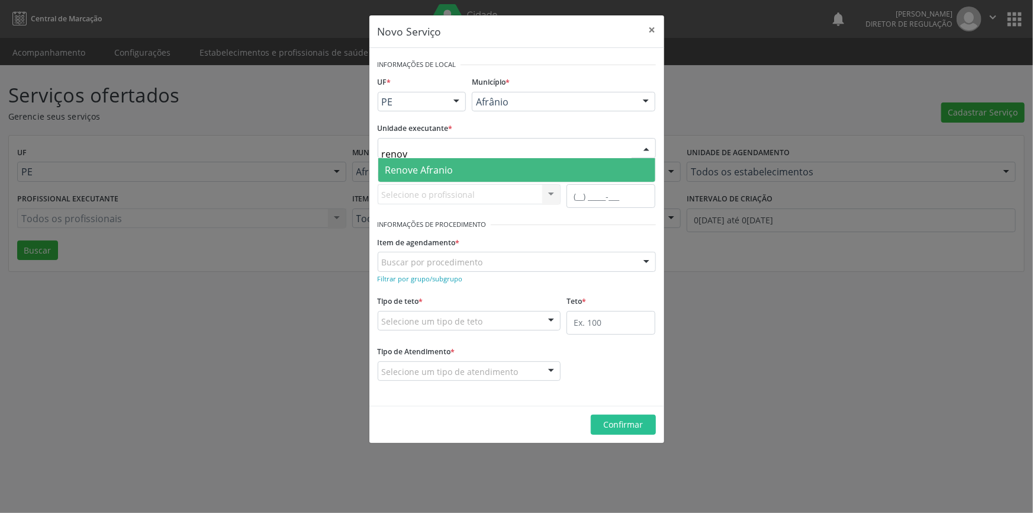
type input "renove"
click at [469, 162] on span "Renove Afranio" at bounding box center [516, 170] width 277 height 24
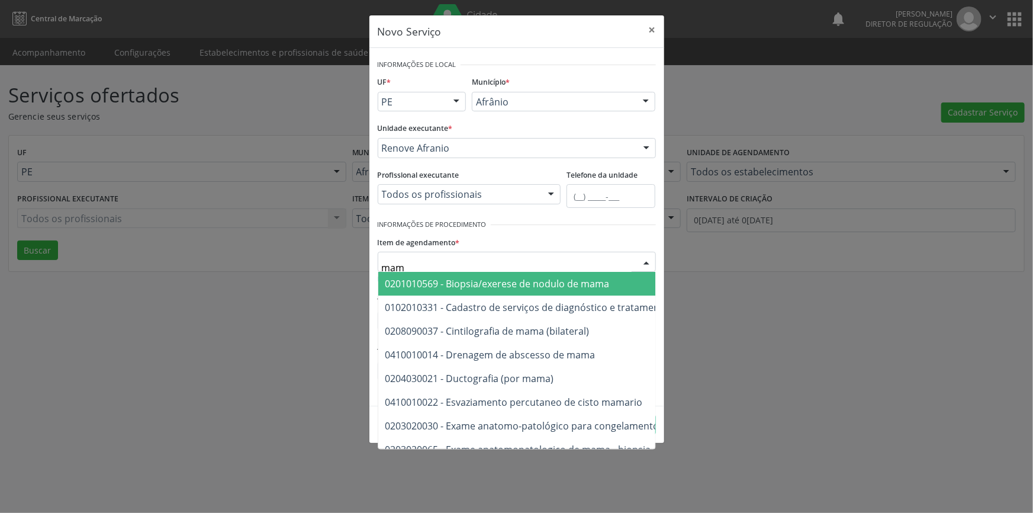
type input "mama"
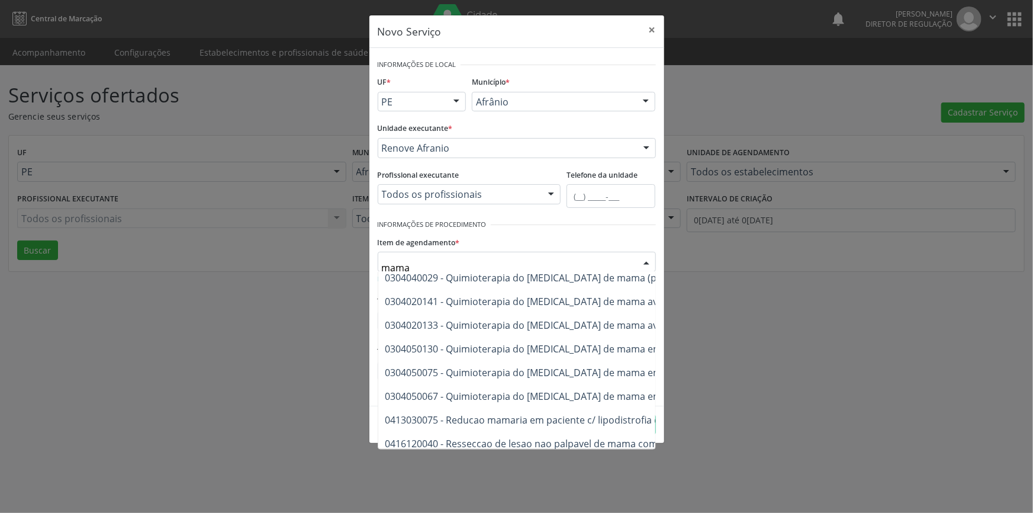
scroll to position [991, 0]
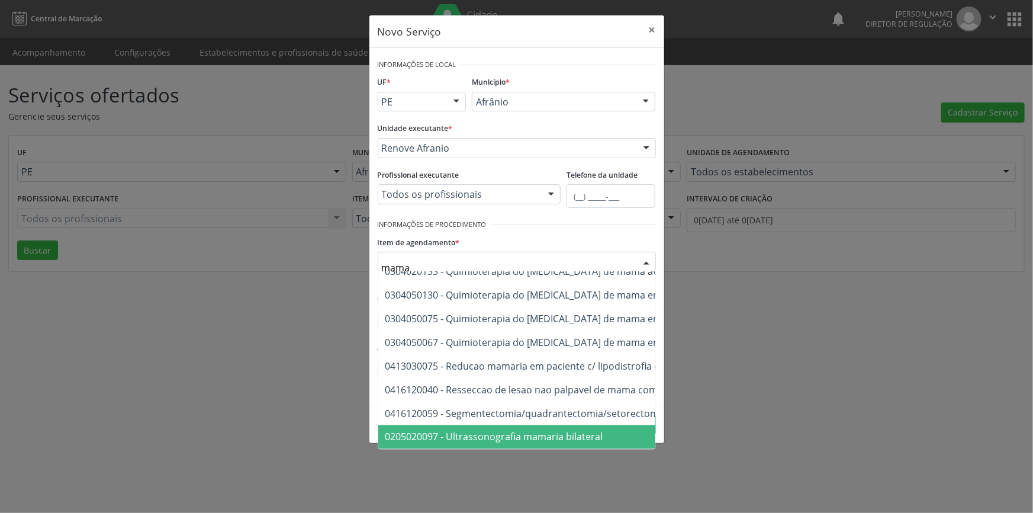
click at [563, 430] on span "0205020097 - Ultrassonografia mamaria bilateral" at bounding box center [494, 436] width 218 height 13
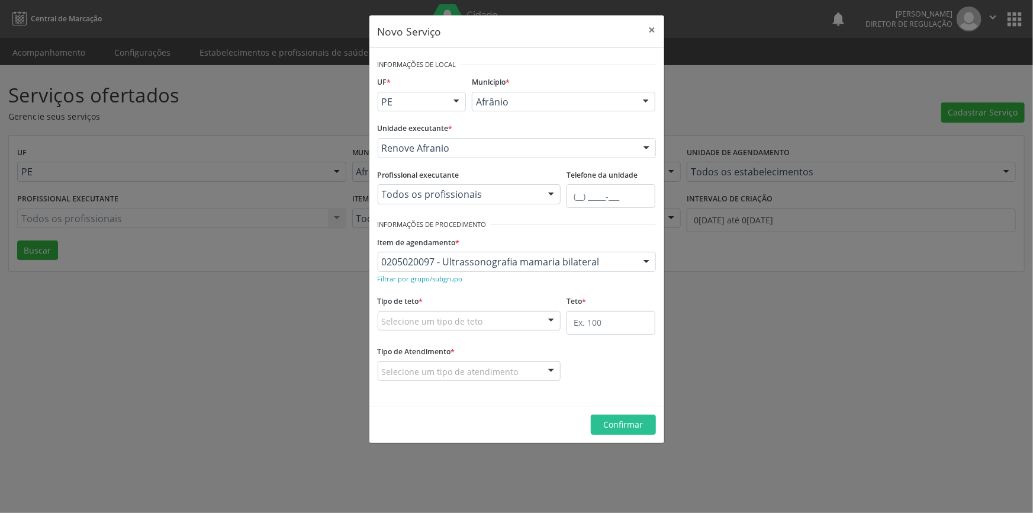
click at [514, 328] on div "Selecione um tipo de teto" at bounding box center [469, 321] width 183 height 20
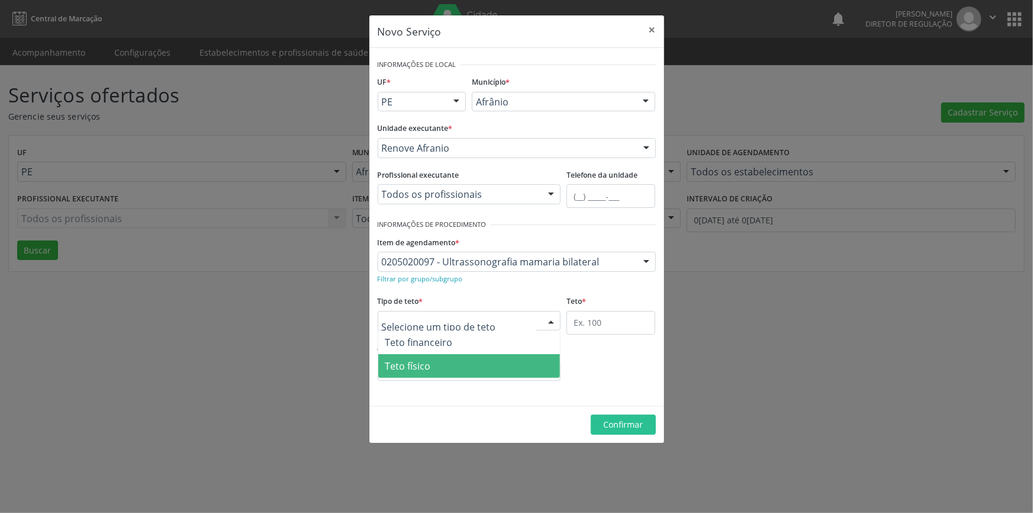
click at [482, 362] on span "Teto físico" at bounding box center [469, 366] width 182 height 24
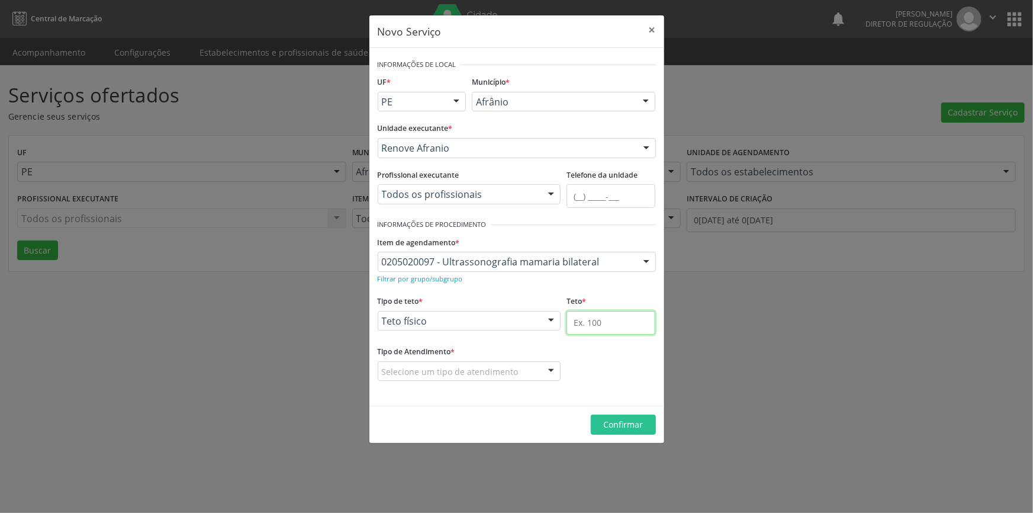
click at [598, 321] on input "text" at bounding box center [610, 323] width 89 height 24
type input "10"
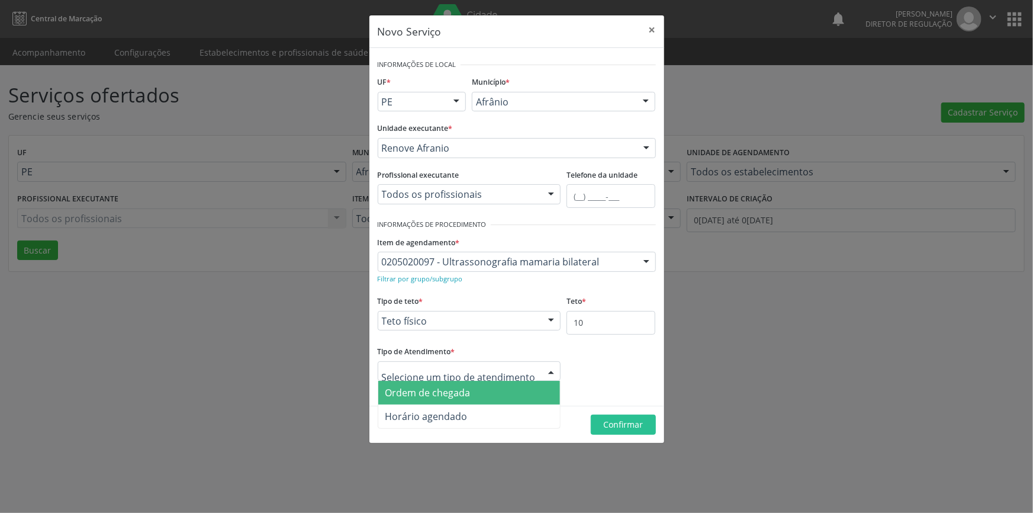
click at [465, 391] on span "Ordem de chegada" at bounding box center [427, 392] width 85 height 13
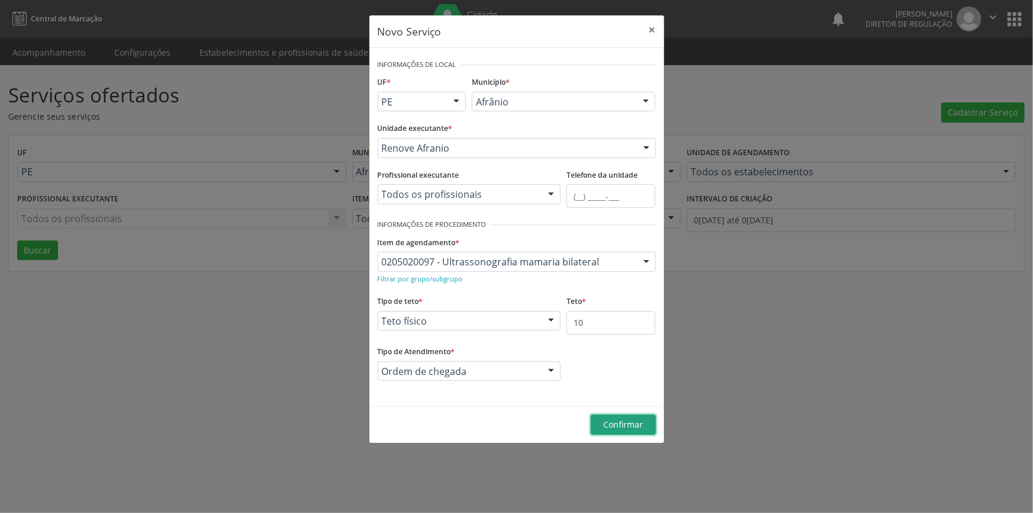
click at [634, 418] on span "Confirmar" at bounding box center [623, 423] width 40 height 11
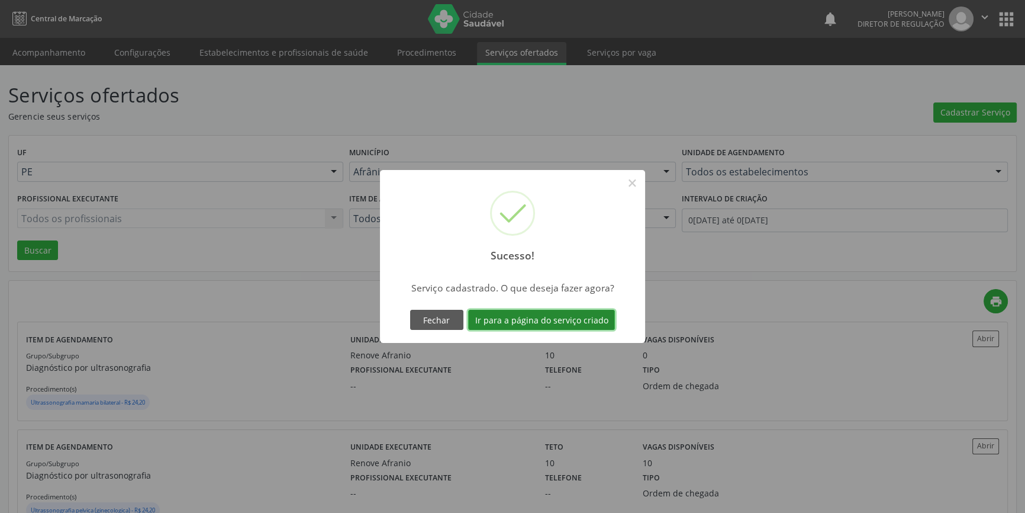
click at [580, 315] on button "Ir para a página do serviço criado" at bounding box center [541, 320] width 147 height 20
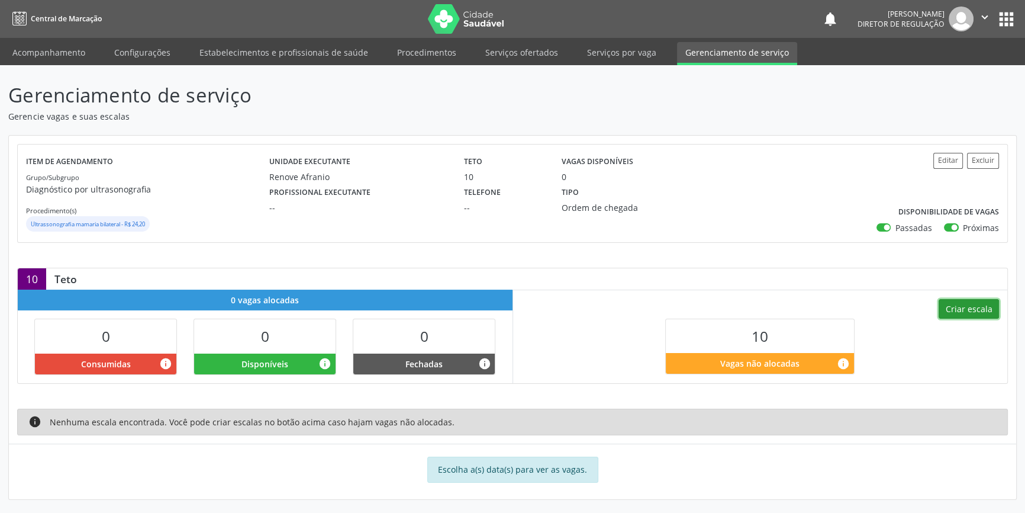
click at [948, 305] on button "Criar escala" at bounding box center [969, 309] width 60 height 20
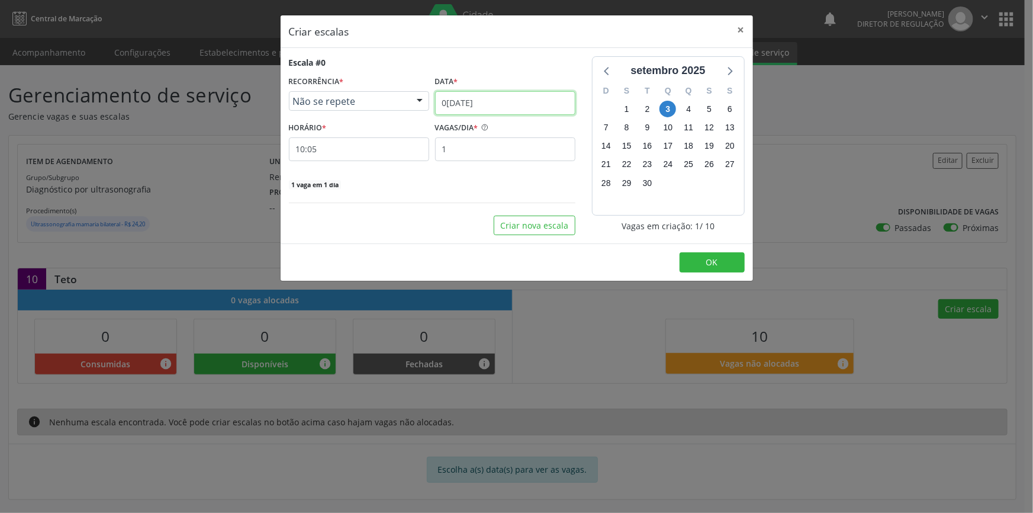
click at [517, 101] on input "03/09/2025" at bounding box center [505, 103] width 140 height 24
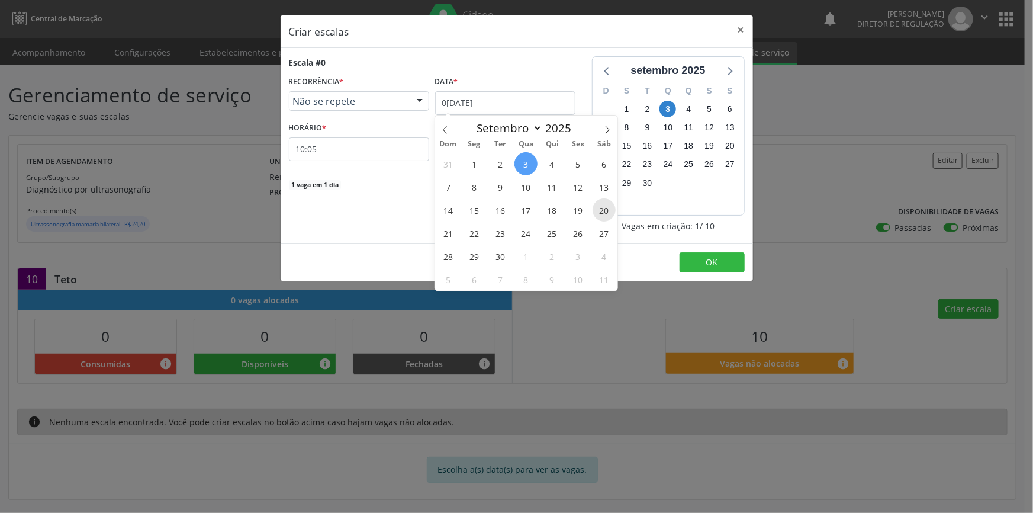
click at [600, 198] on span "20" at bounding box center [603, 209] width 23 height 23
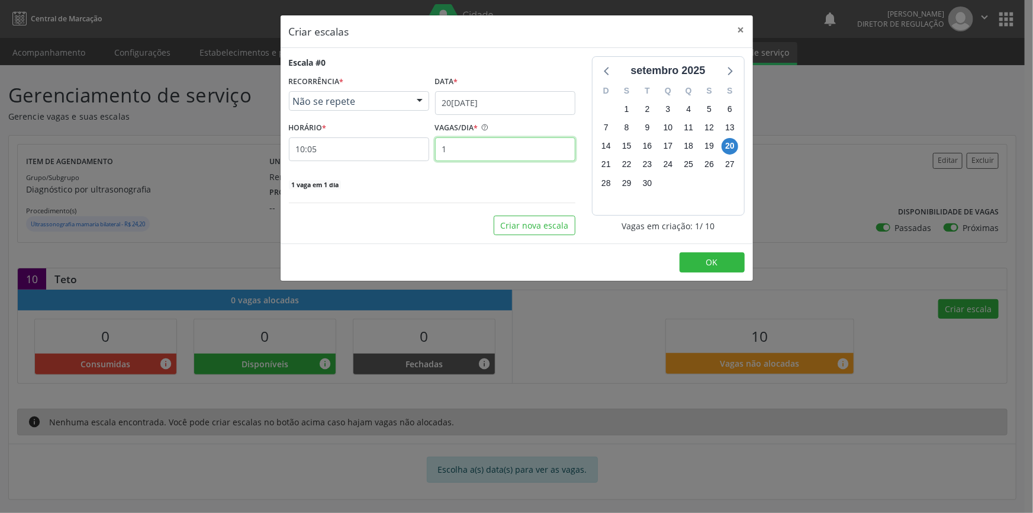
drag, startPoint x: 456, startPoint y: 141, endPoint x: 306, endPoint y: 136, distance: 149.9
click at [378, 143] on div "HORÁRIO * 10:05 VAGAS/DIA * 1" at bounding box center [432, 140] width 292 height 42
type input "10"
click at [373, 153] on input "10:05" at bounding box center [359, 149] width 140 height 24
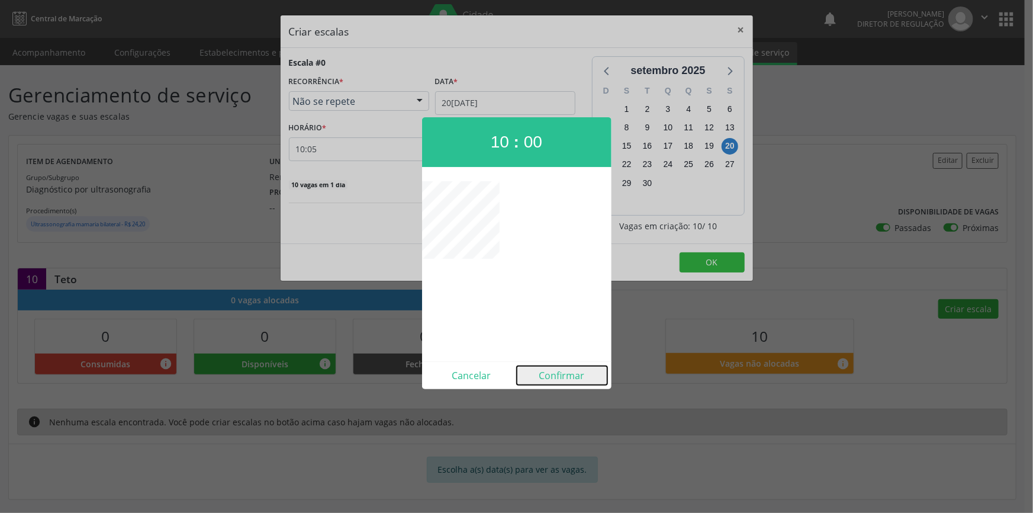
click at [568, 379] on button "Confirmar" at bounding box center [562, 375] width 91 height 19
type input "10:00"
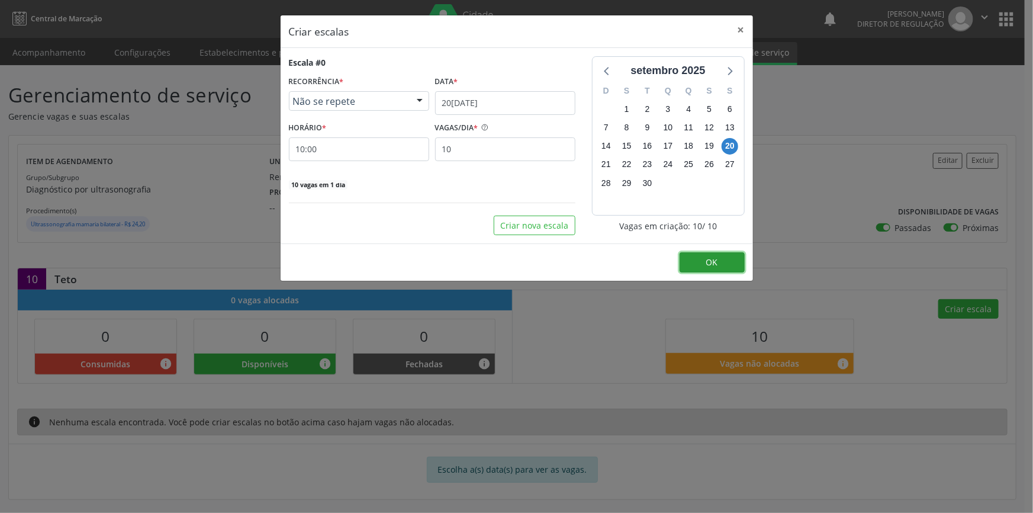
click at [698, 253] on button "OK" at bounding box center [711, 262] width 65 height 20
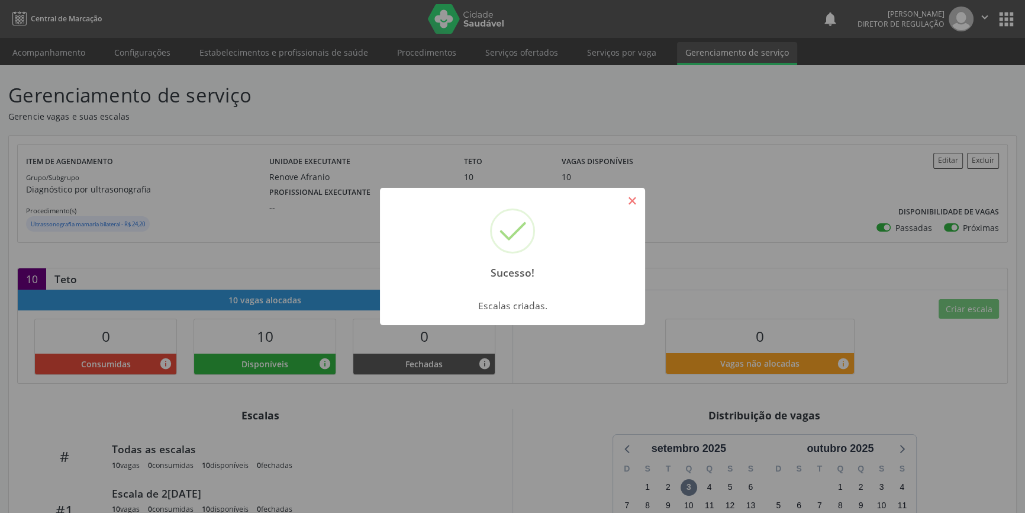
click at [632, 199] on button "×" at bounding box center [632, 201] width 20 height 20
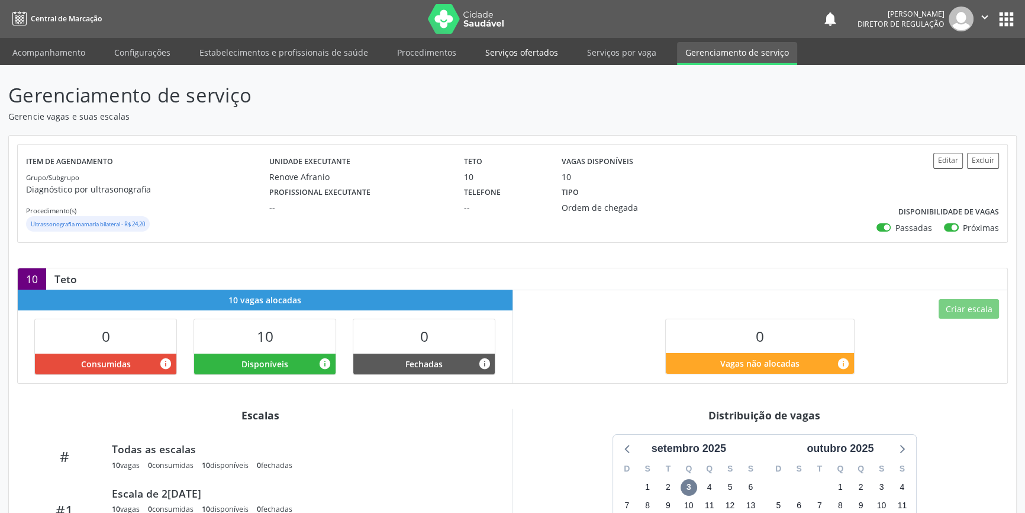
click at [539, 59] on link "Serviços ofertados" at bounding box center [521, 52] width 89 height 21
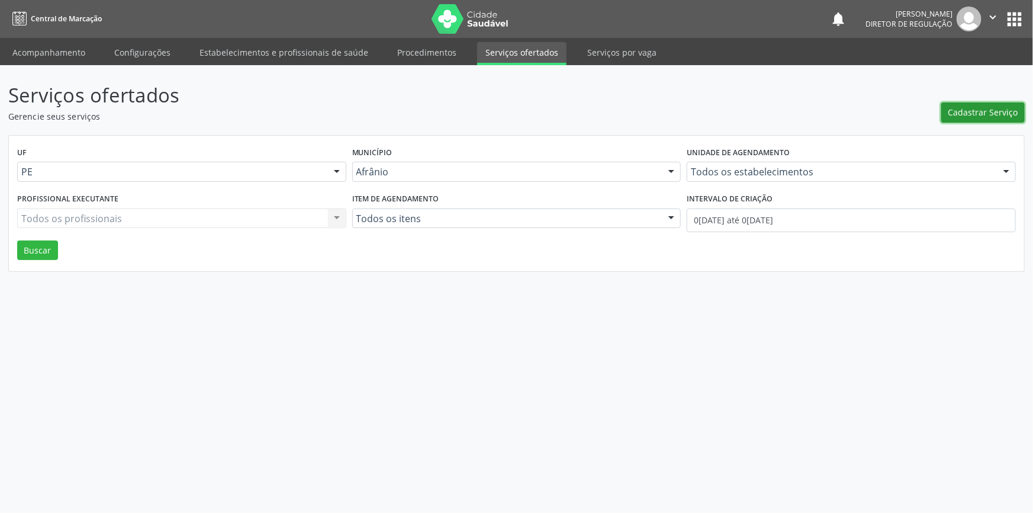
click at [956, 118] on span "Cadastrar Serviço" at bounding box center [983, 112] width 70 height 12
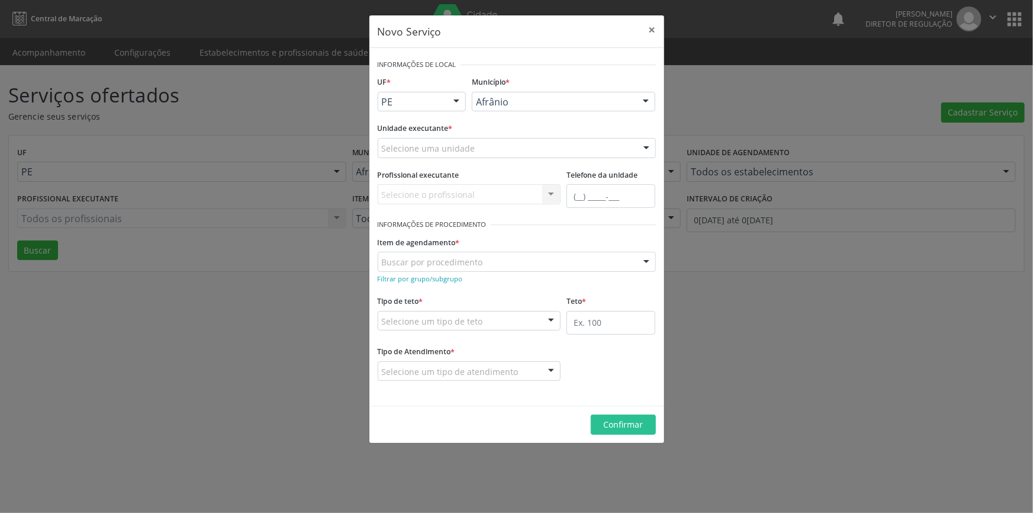
click at [496, 152] on div "Selecione uma unidade" at bounding box center [517, 148] width 278 height 20
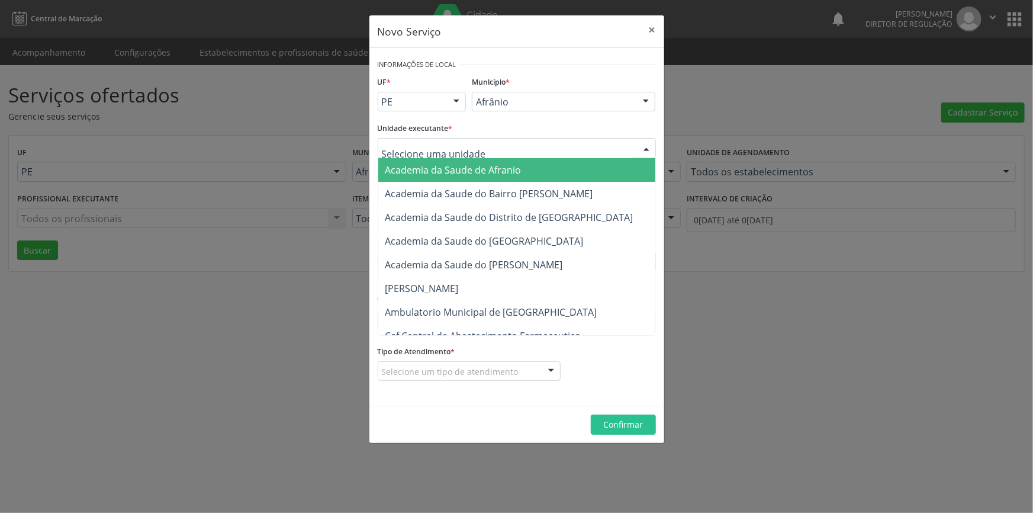
click at [804, 352] on div "Novo Serviço × Informações de Local UF * PE BA PE Nenhum resultado encontrado p…" at bounding box center [516, 256] width 1033 height 513
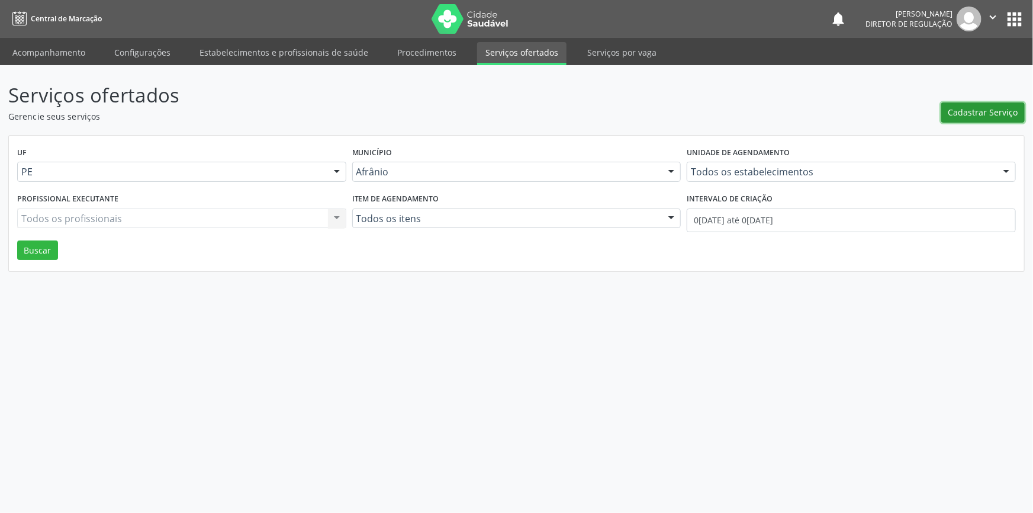
click at [952, 107] on span "Cadastrar Serviço" at bounding box center [983, 112] width 70 height 12
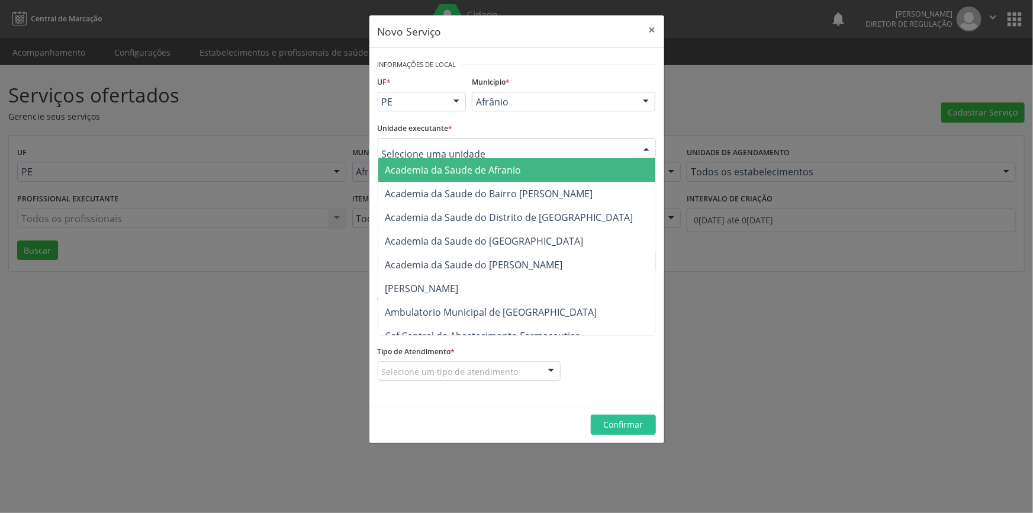
click at [562, 152] on div at bounding box center [517, 148] width 278 height 20
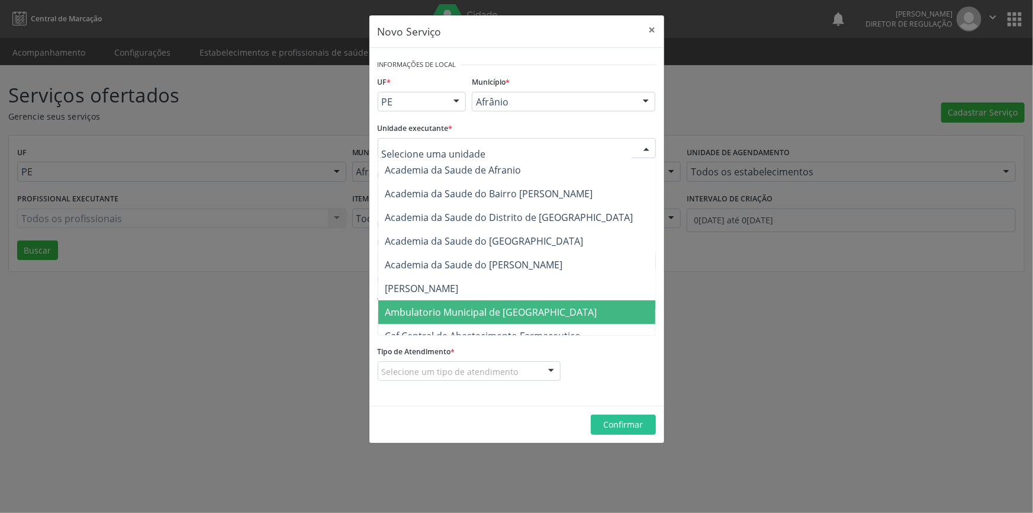
click at [426, 308] on span "Ambulatorio Municipal de [GEOGRAPHIC_DATA]" at bounding box center [491, 311] width 212 height 13
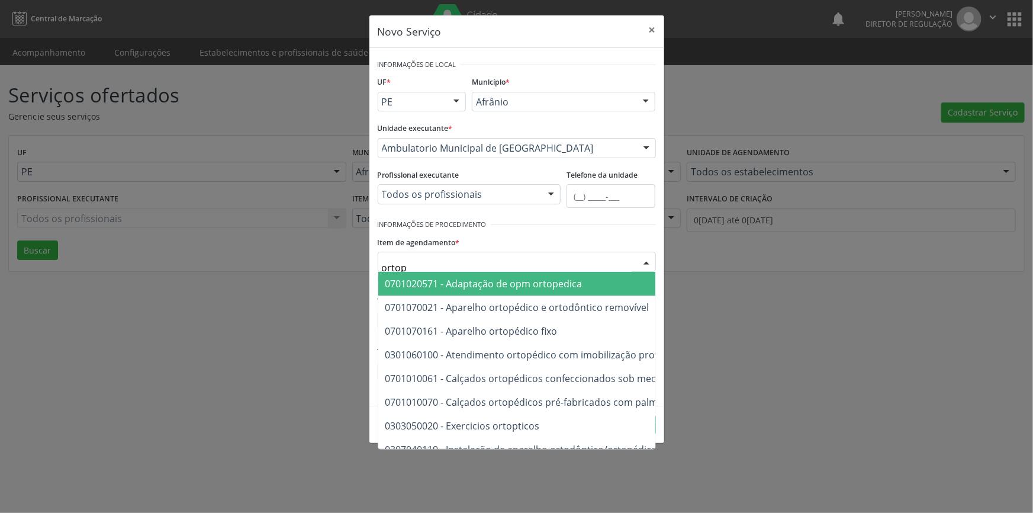
type input "ortope"
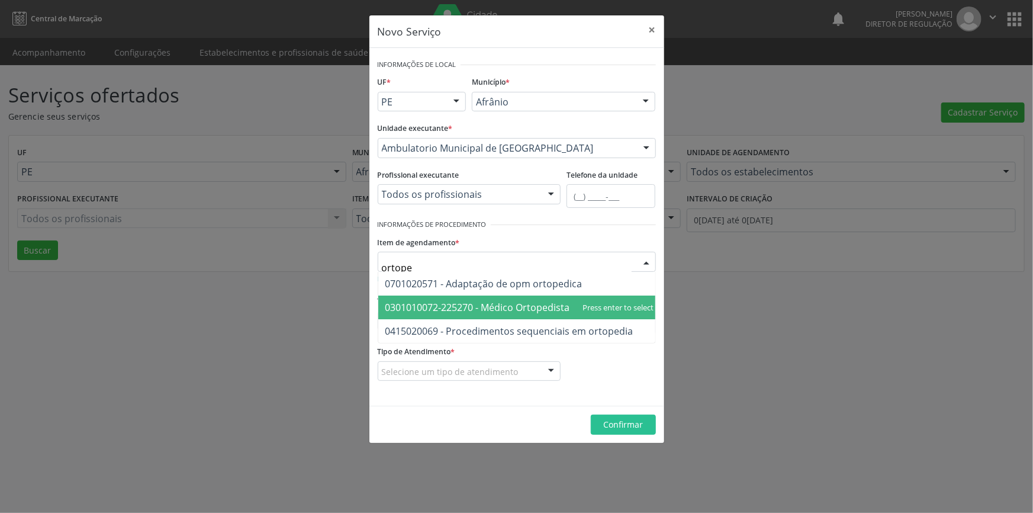
click at [491, 307] on span "0301010072-225270 - Médico Ortopedista e Traumatologista" at bounding box center [519, 307] width 269 height 13
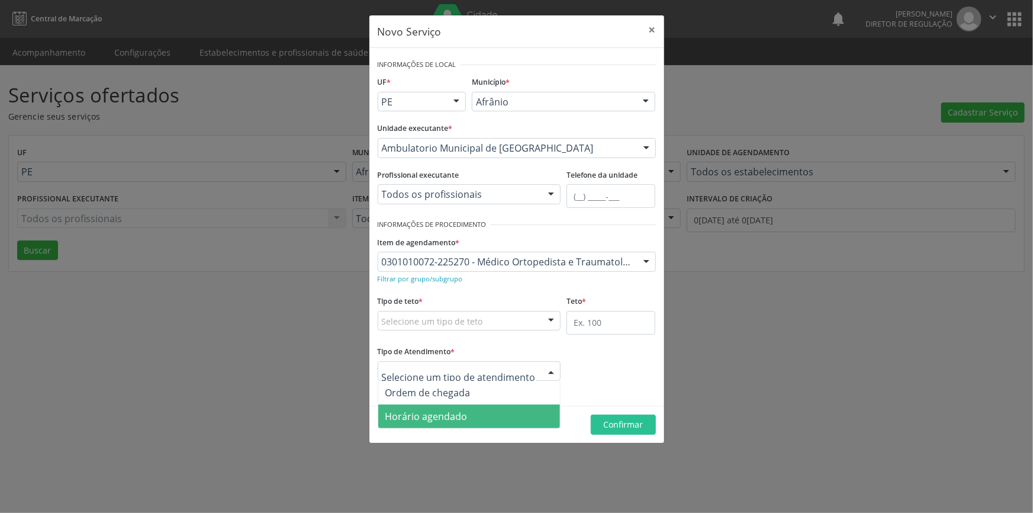
click at [453, 414] on span "Horário agendado" at bounding box center [426, 416] width 82 height 13
click at [467, 386] on span "Ordem de chegada" at bounding box center [427, 392] width 85 height 13
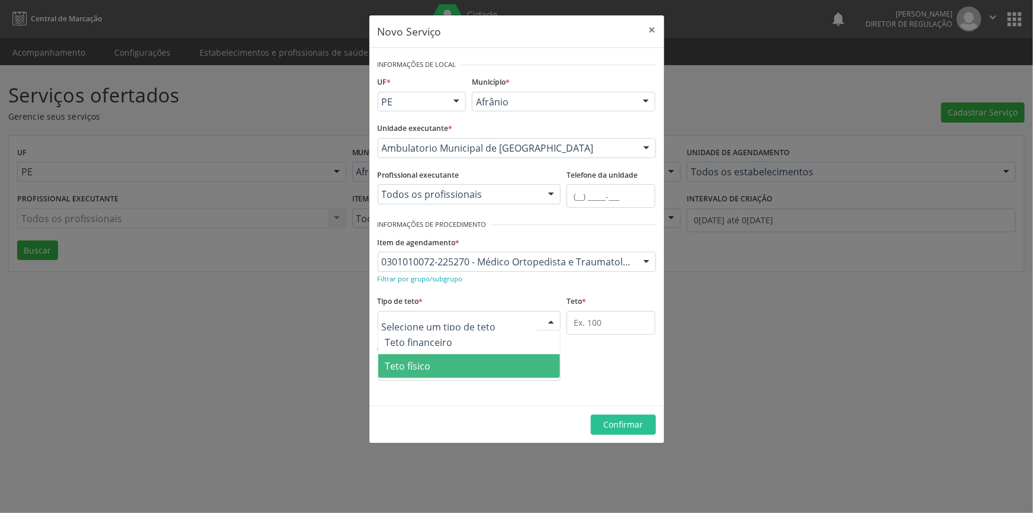
click at [450, 355] on span "Teto físico" at bounding box center [469, 366] width 182 height 24
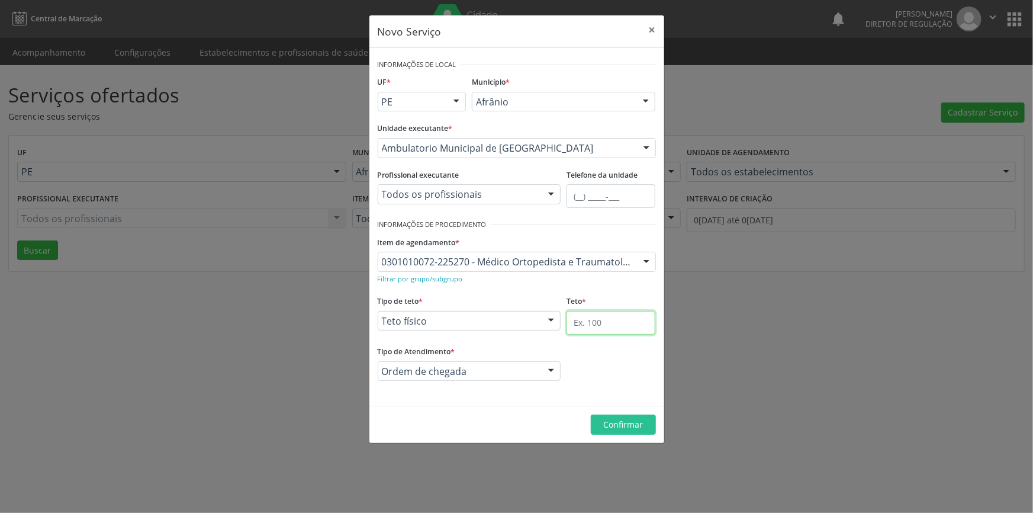
click at [576, 326] on input "text" at bounding box center [610, 323] width 89 height 24
type input "1"
click at [636, 419] on button "Confirmar" at bounding box center [623, 424] width 65 height 20
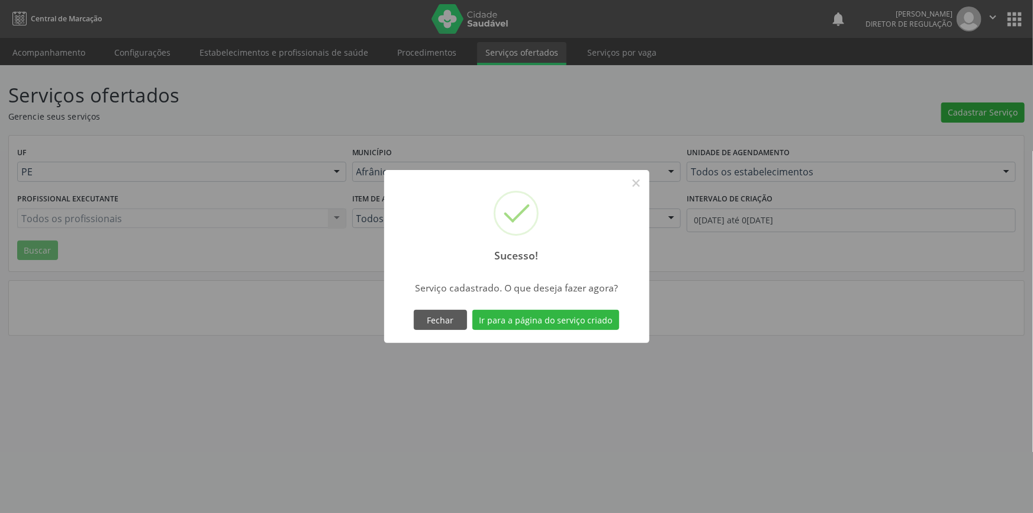
click at [553, 305] on div "Sucesso! × Serviço cadastrado. O que deseja fazer agora? Fechar Ir para a págin…" at bounding box center [516, 256] width 265 height 173
click at [551, 308] on div "Fechar Ir para a página do serviço criado" at bounding box center [516, 319] width 211 height 25
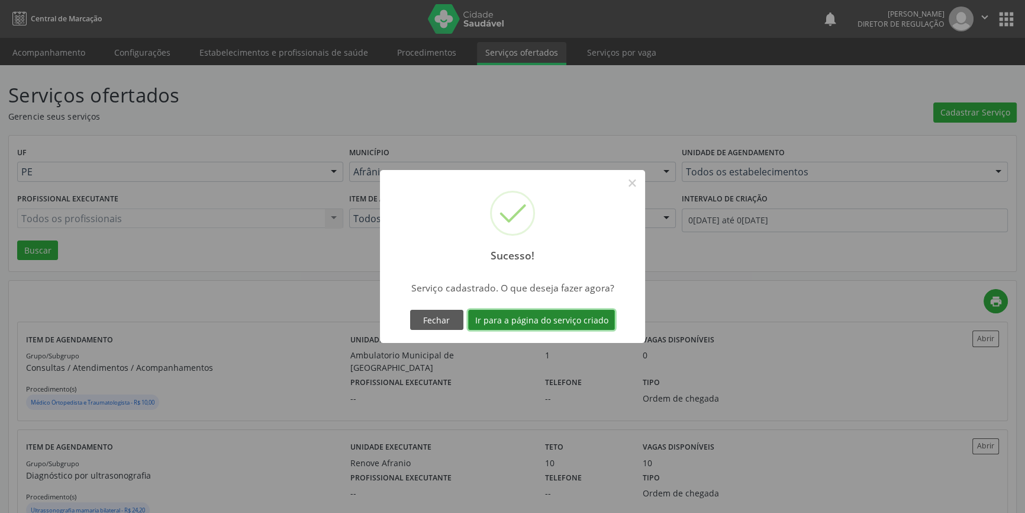
click at [550, 314] on button "Ir para a página do serviço criado" at bounding box center [541, 320] width 147 height 20
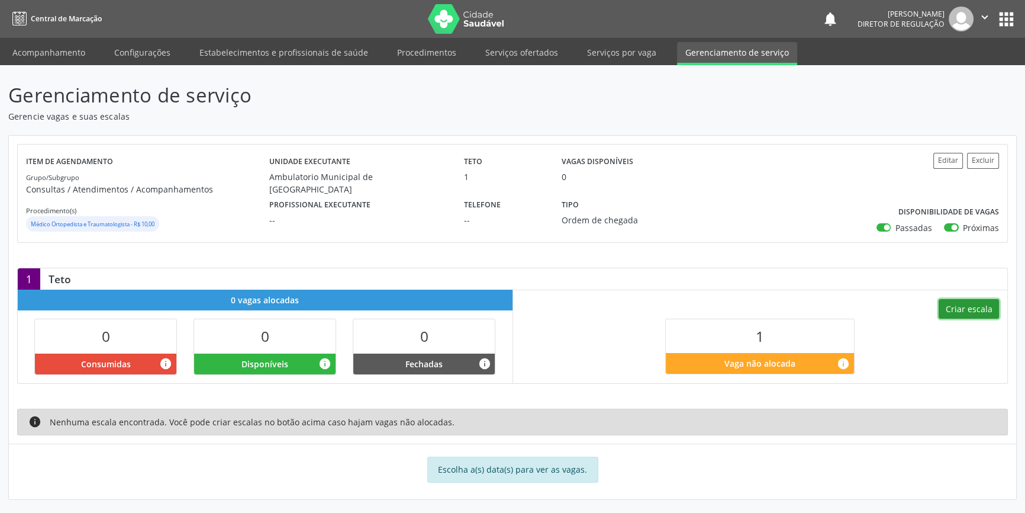
click at [951, 305] on button "Criar escala" at bounding box center [969, 309] width 60 height 20
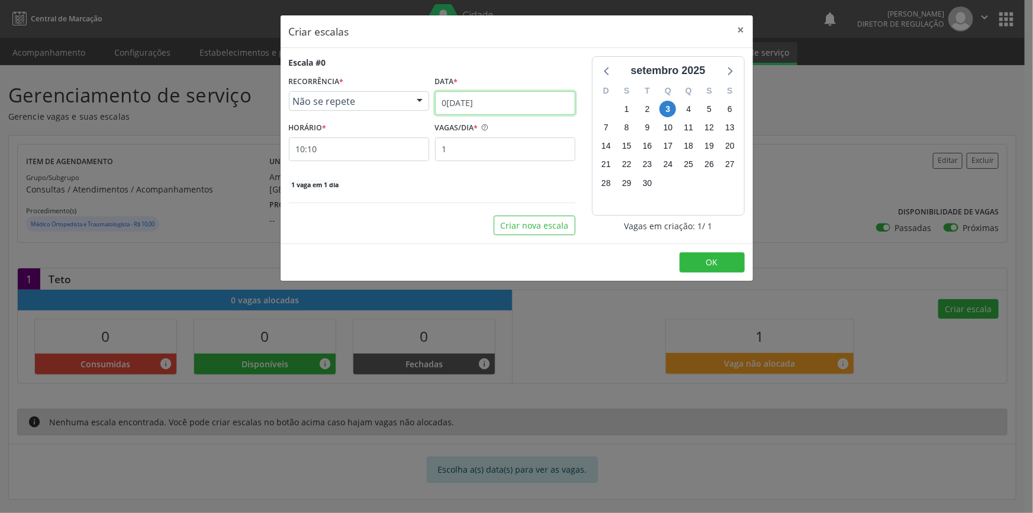
click at [512, 105] on input "[DATE]" at bounding box center [505, 103] width 140 height 24
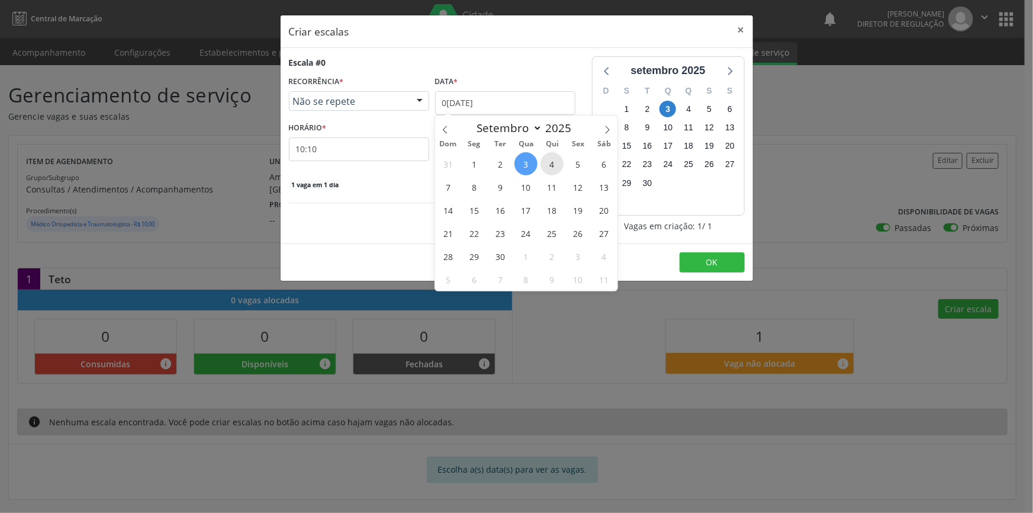
click at [547, 165] on span "4" at bounding box center [551, 163] width 23 height 23
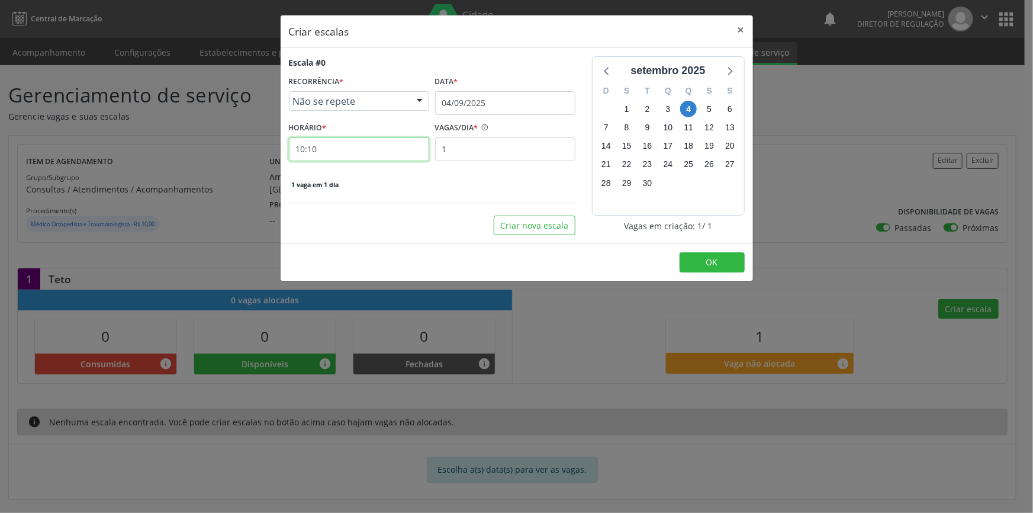
click at [346, 143] on input "10:10" at bounding box center [359, 149] width 140 height 24
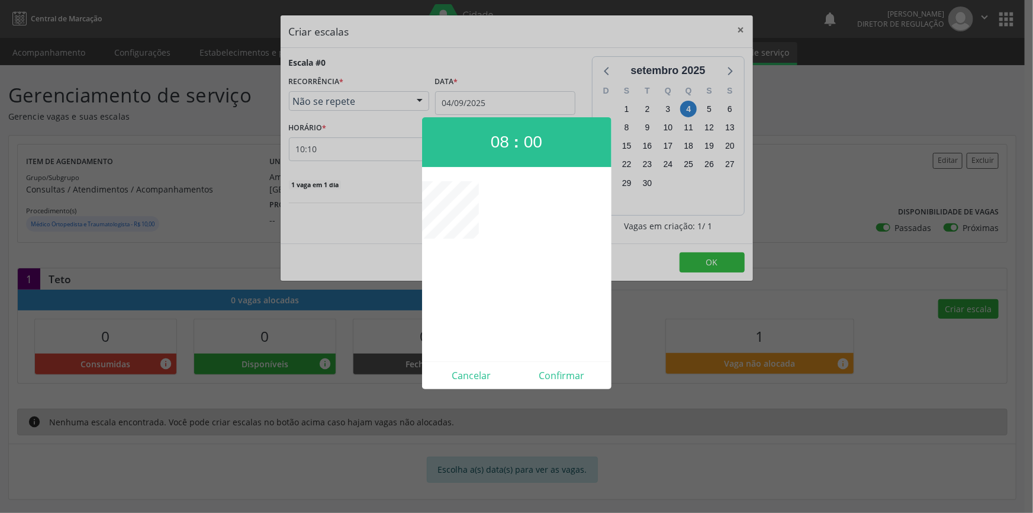
click at [559, 362] on div "Cancelar Confirmar" at bounding box center [516, 375] width 189 height 28
click at [561, 365] on div "Cancelar Confirmar" at bounding box center [516, 375] width 189 height 28
click at [561, 373] on button "Confirmar" at bounding box center [562, 375] width 91 height 19
type input "08:00"
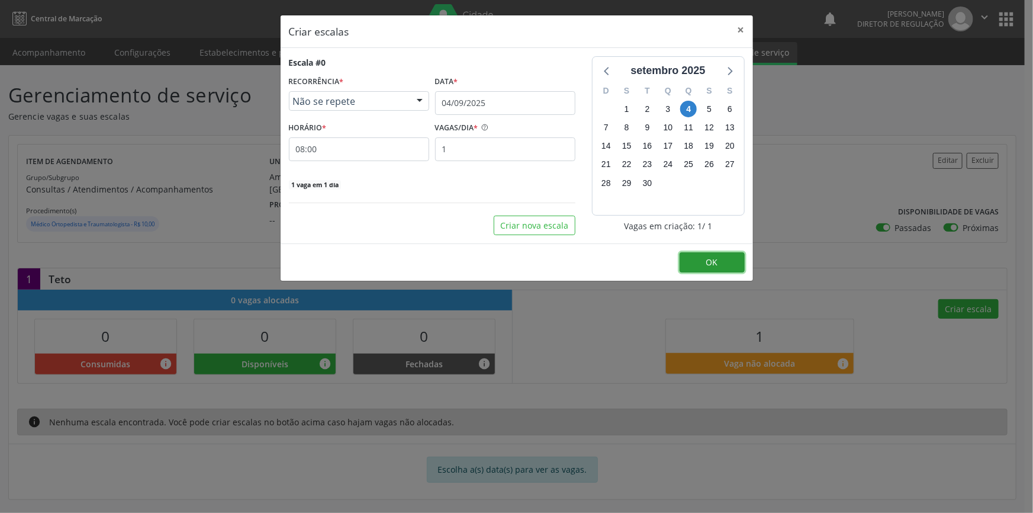
click at [704, 255] on button "OK" at bounding box center [711, 262] width 65 height 20
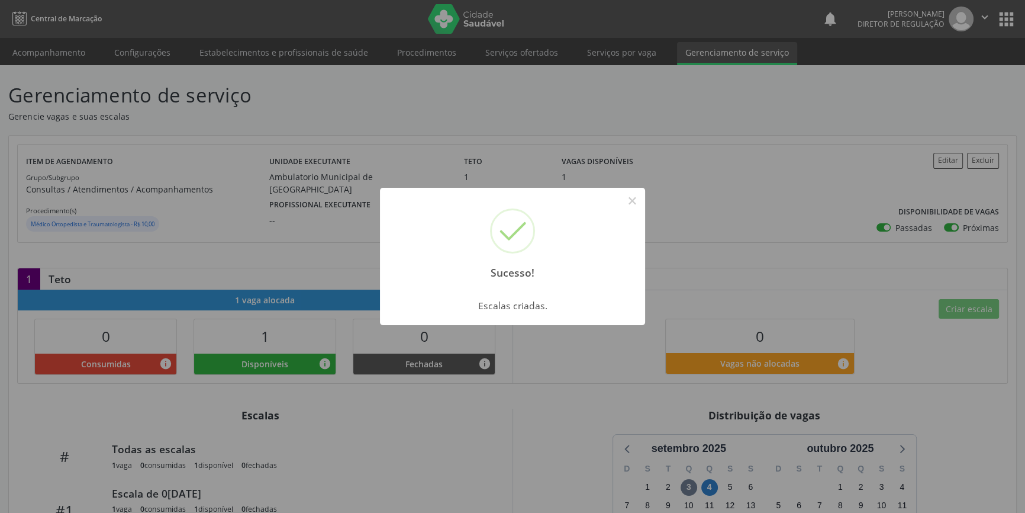
click at [627, 214] on div "Sucesso! ×" at bounding box center [512, 239] width 265 height 102
click at [628, 207] on button "×" at bounding box center [632, 201] width 20 height 20
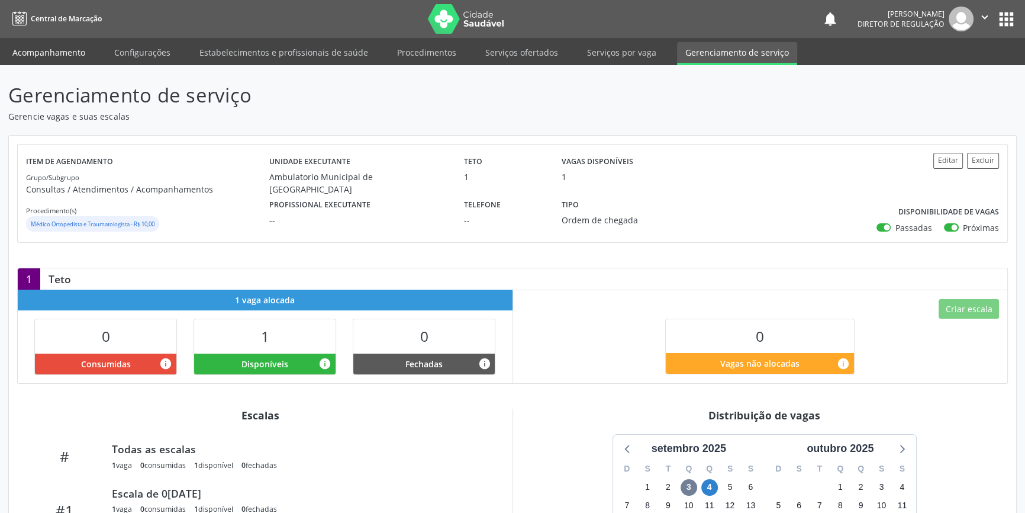
click at [62, 51] on link "Acompanhamento" at bounding box center [48, 52] width 89 height 21
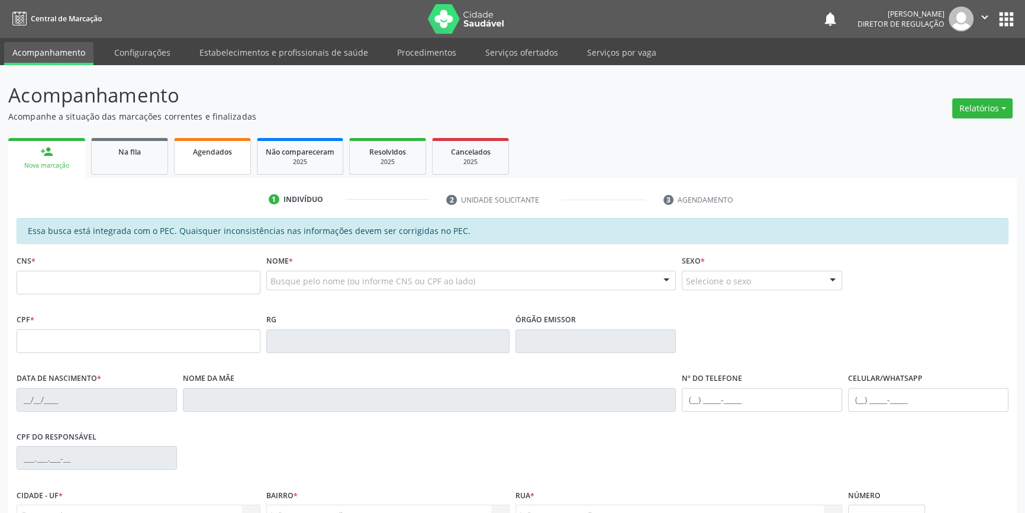
click at [229, 168] on div "person_add Nova marcação Na fila Agendados Não compareceram 2025 Resolvidos 202…" at bounding box center [512, 382] width 1009 height 494
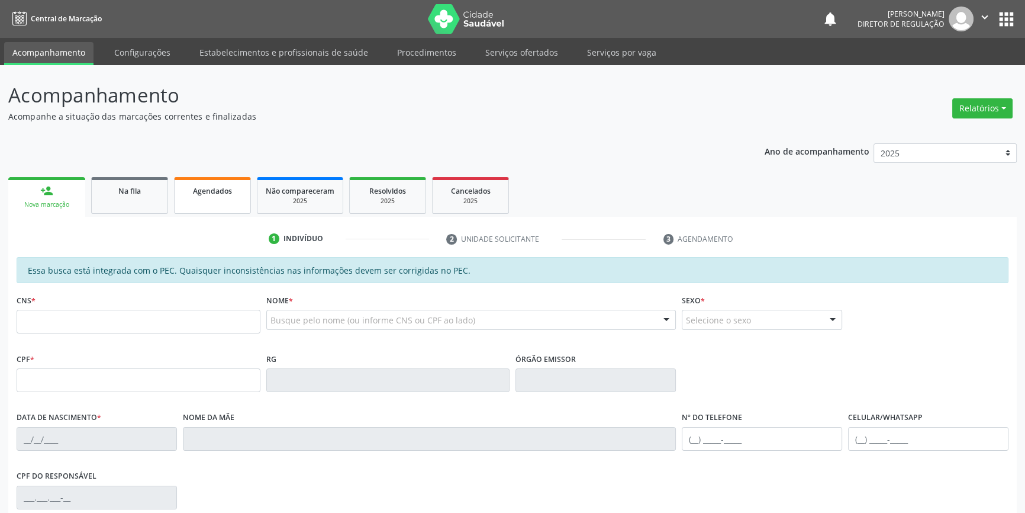
click at [206, 193] on span "Agendados" at bounding box center [212, 191] width 39 height 10
select select "8"
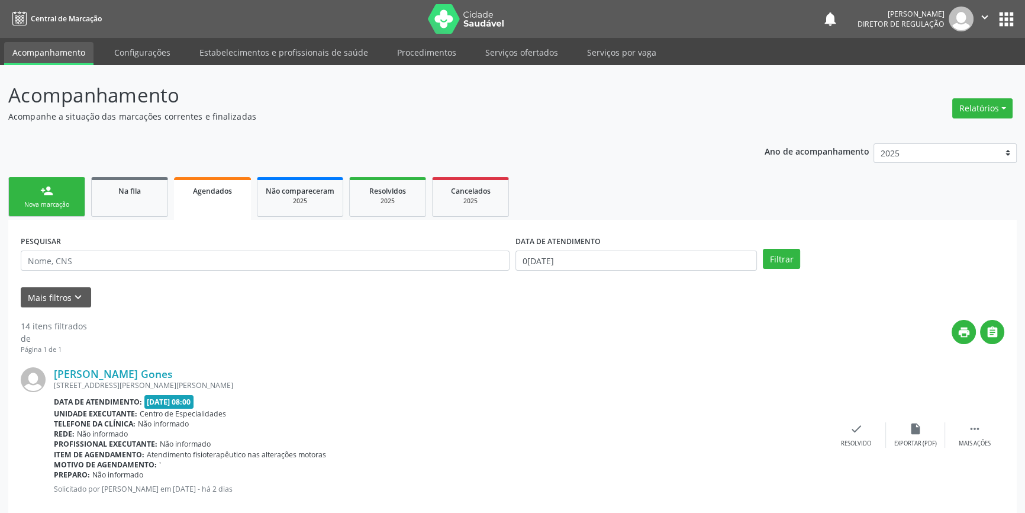
click at [597, 249] on label "DATA DE ATENDIMENTO" at bounding box center [558, 241] width 85 height 18
click at [591, 255] on input "[DATE]" at bounding box center [636, 260] width 241 height 20
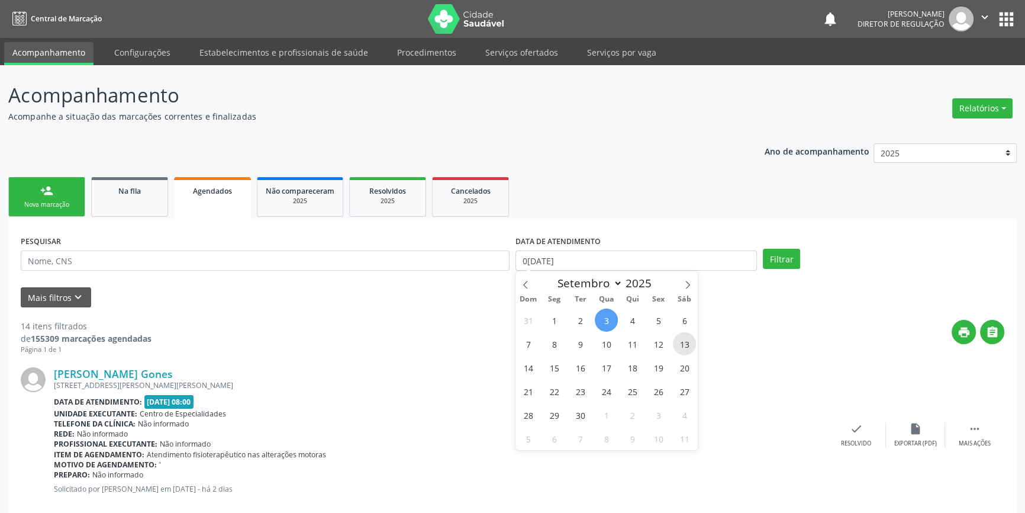
click at [687, 346] on span "13" at bounding box center [684, 343] width 23 height 23
type input "[DATE]"
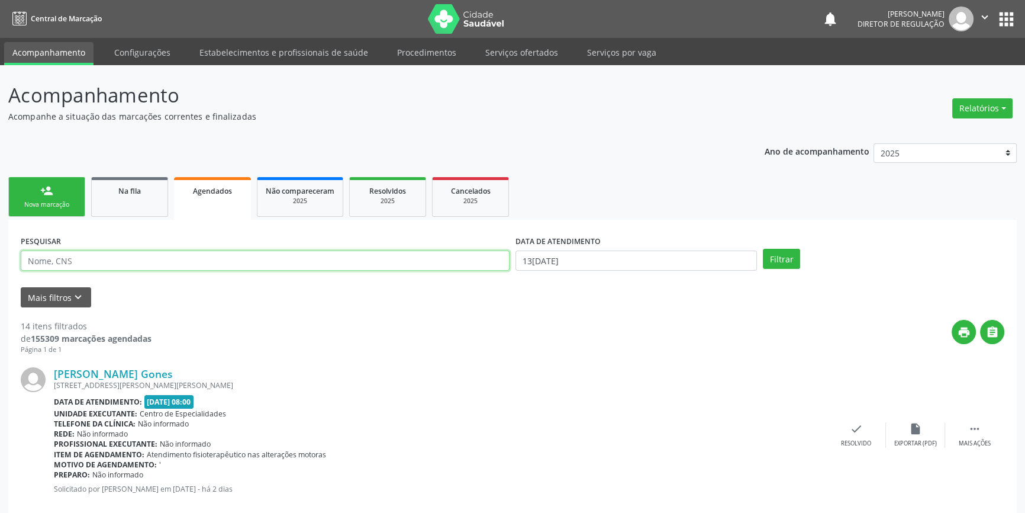
click at [82, 266] on input "text" at bounding box center [265, 260] width 489 height 20
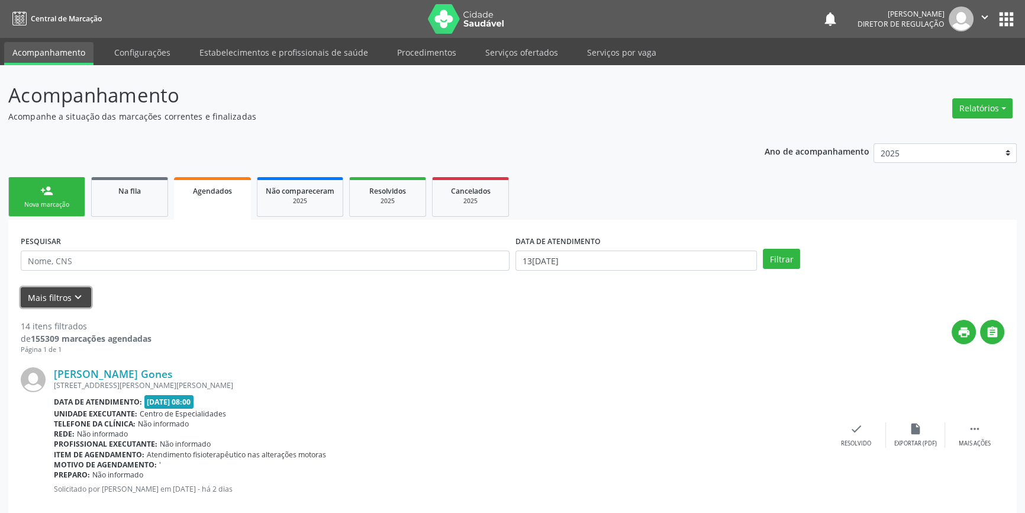
click at [67, 298] on button "Mais filtros keyboard_arrow_down" at bounding box center [56, 297] width 70 height 21
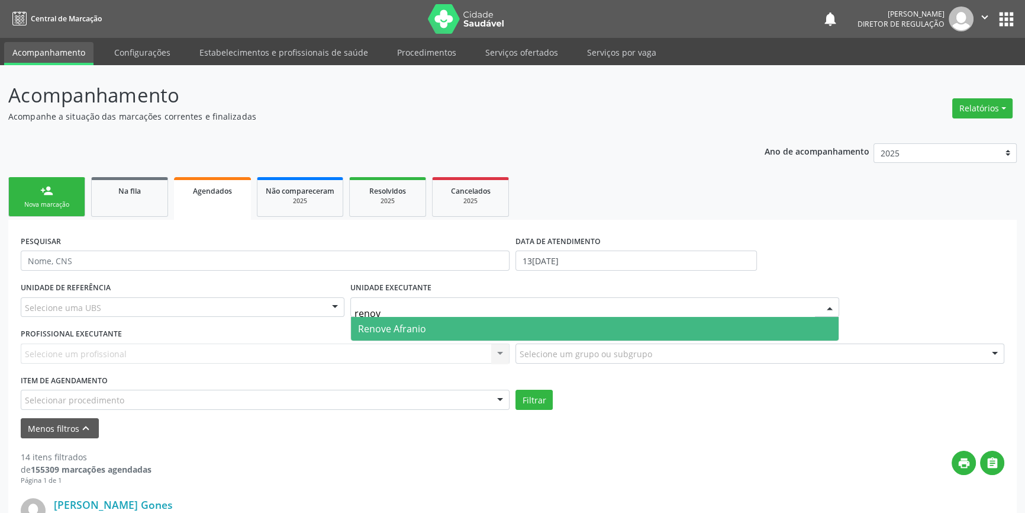
type input "renove"
click at [388, 327] on span "Renove Afranio" at bounding box center [392, 328] width 68 height 13
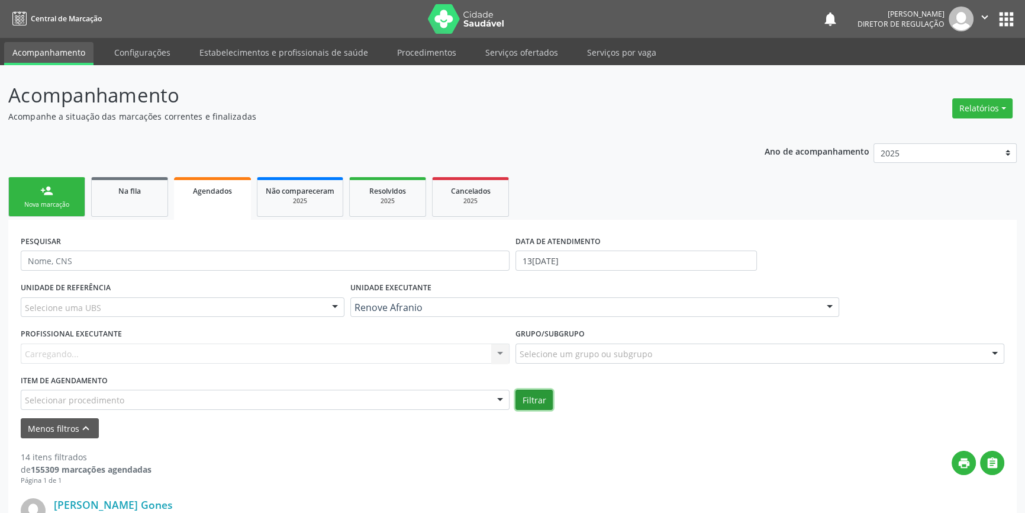
click at [530, 402] on button "Filtrar" at bounding box center [534, 399] width 37 height 20
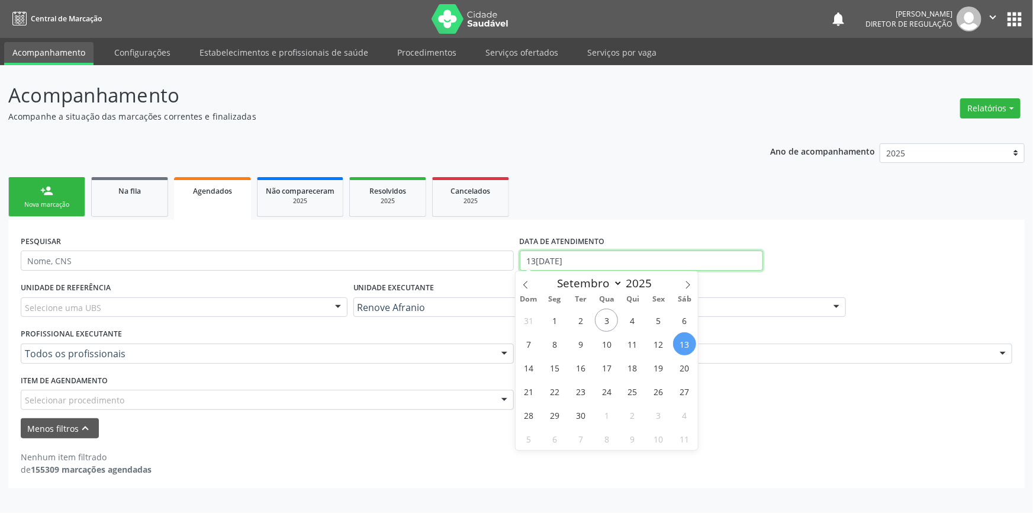
click at [604, 266] on body "Central de Marcação notifications Maria Aparecida Rodrigues da Silva Diretor de…" at bounding box center [516, 256] width 1033 height 513
click at [815, 282] on div "UNIDADE EXECUTANTE Renove Afranio Todos as unidades 4 Grupamento de Bombeiros 7…" at bounding box center [599, 302] width 499 height 46
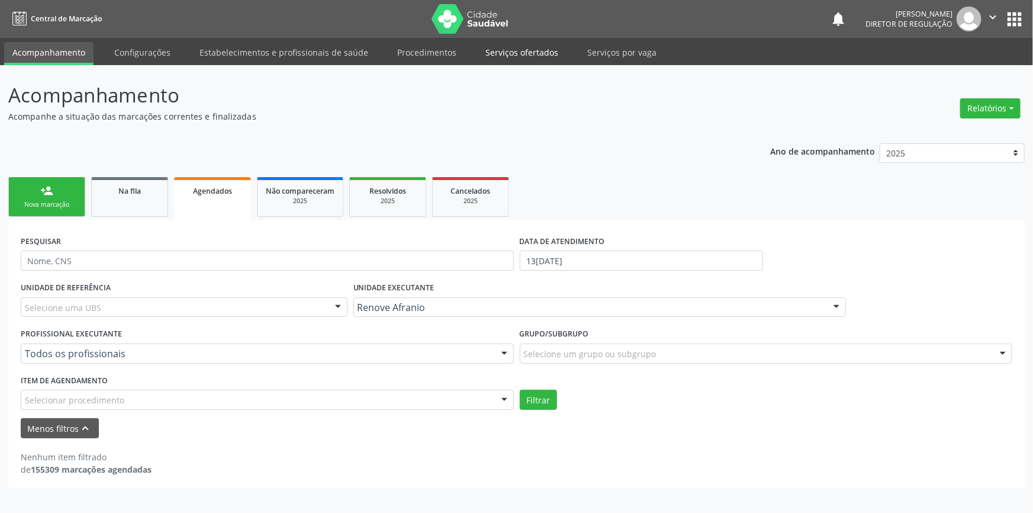
click at [510, 57] on link "Serviços ofertados" at bounding box center [521, 52] width 89 height 21
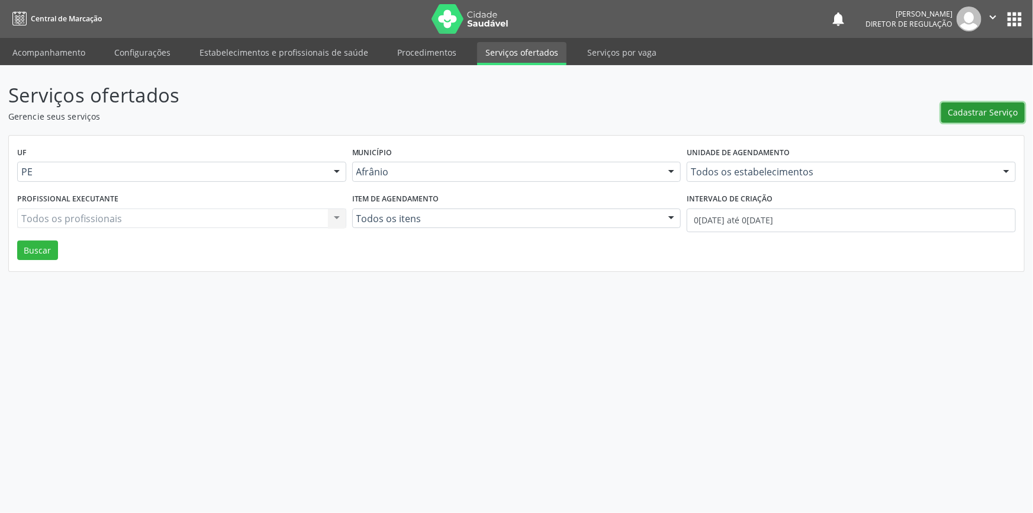
click at [954, 109] on span "Cadastrar Serviço" at bounding box center [983, 112] width 70 height 12
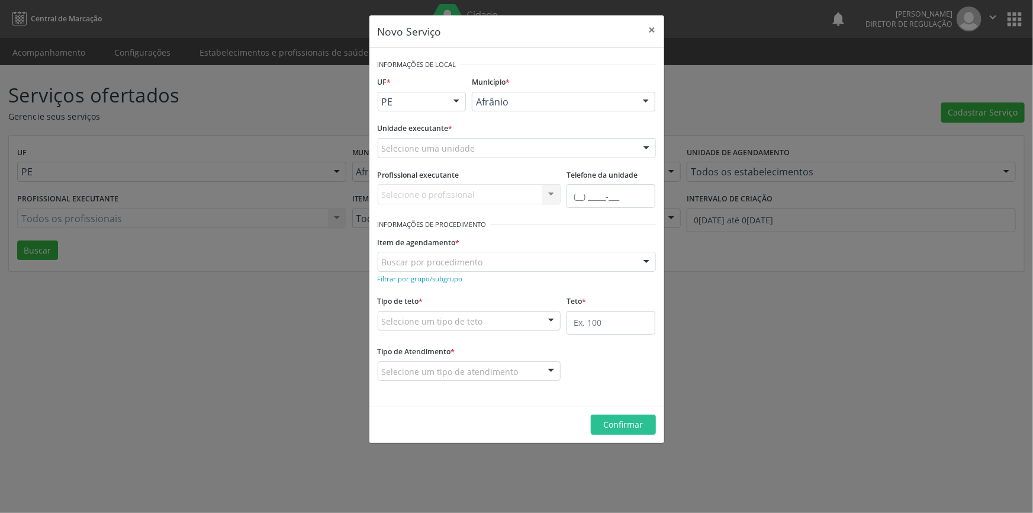
click at [219, 250] on div "Novo Serviço × Informações de Local UF * PE BA PE Nenhum resultado encontrado p…" at bounding box center [516, 256] width 1033 height 513
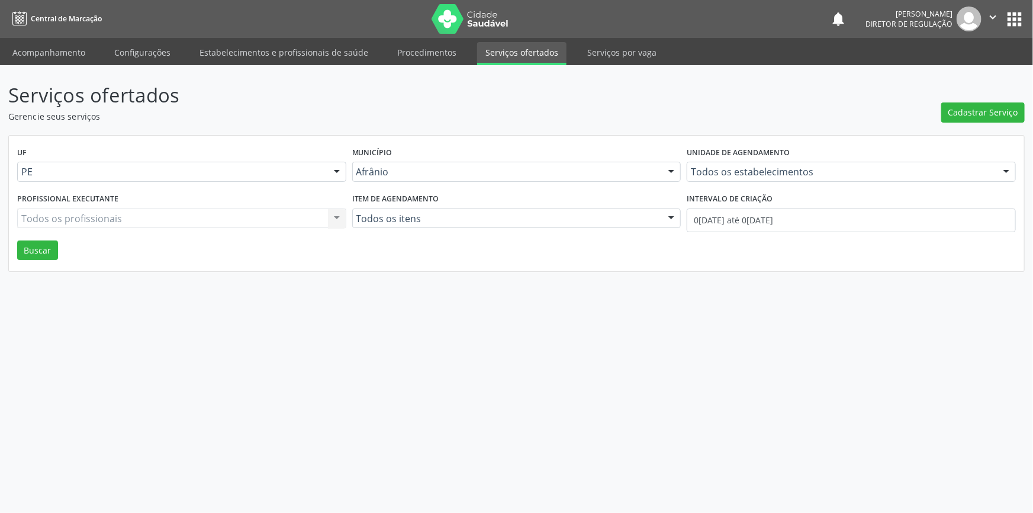
click at [965, 511] on div "Serviços ofertados Gerencie seus serviços Cadastrar Serviço UF PE Todas as UFs …" at bounding box center [516, 288] width 1033 height 447
drag, startPoint x: 698, startPoint y: 347, endPoint x: 719, endPoint y: 335, distance: 24.4
click at [686, 355] on div "Serviços ofertados Gerencie seus serviços Cadastrar Serviço UF PE Todas as UFs …" at bounding box center [516, 288] width 1033 height 447
click at [989, 115] on span "Cadastrar Serviço" at bounding box center [983, 112] width 70 height 12
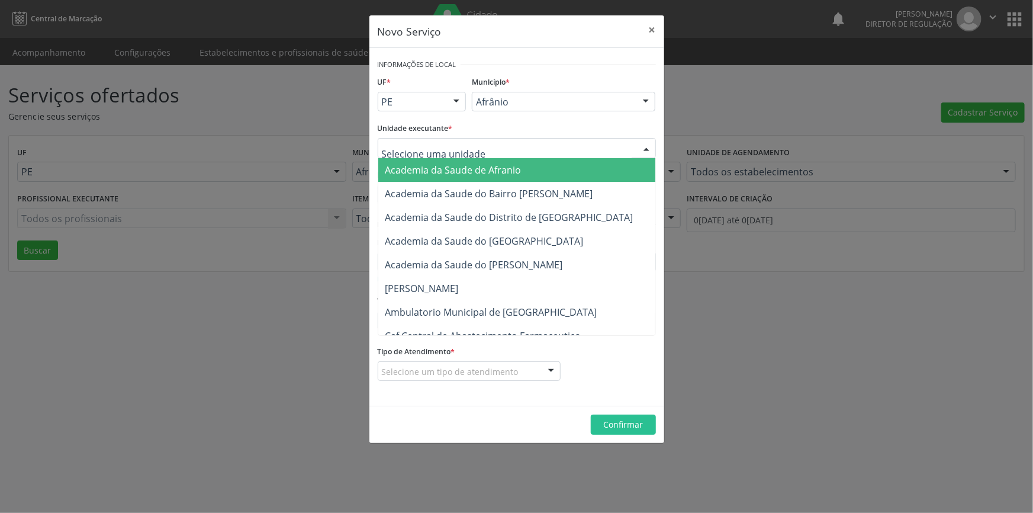
click at [574, 141] on div at bounding box center [517, 148] width 278 height 20
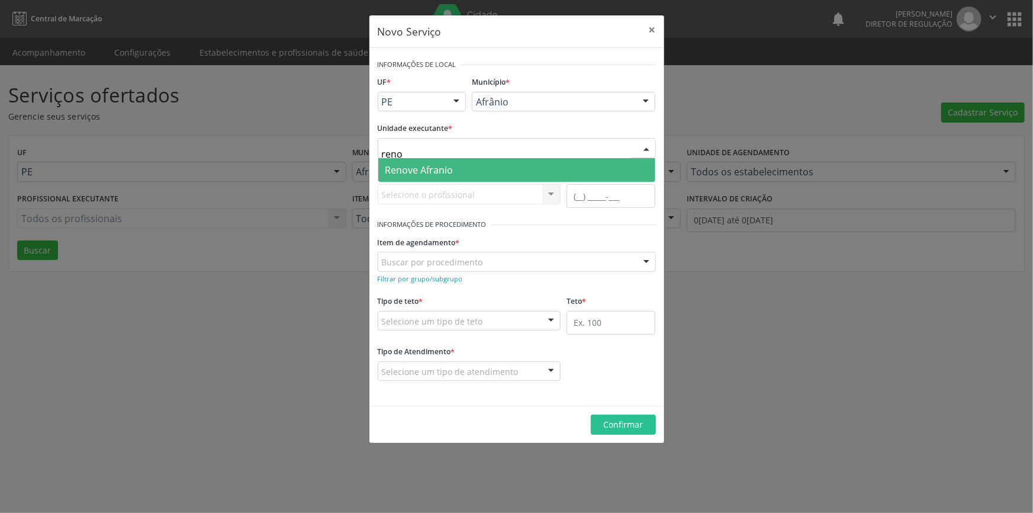
type input "renov"
click at [527, 173] on span "Renove Afranio" at bounding box center [516, 170] width 277 height 24
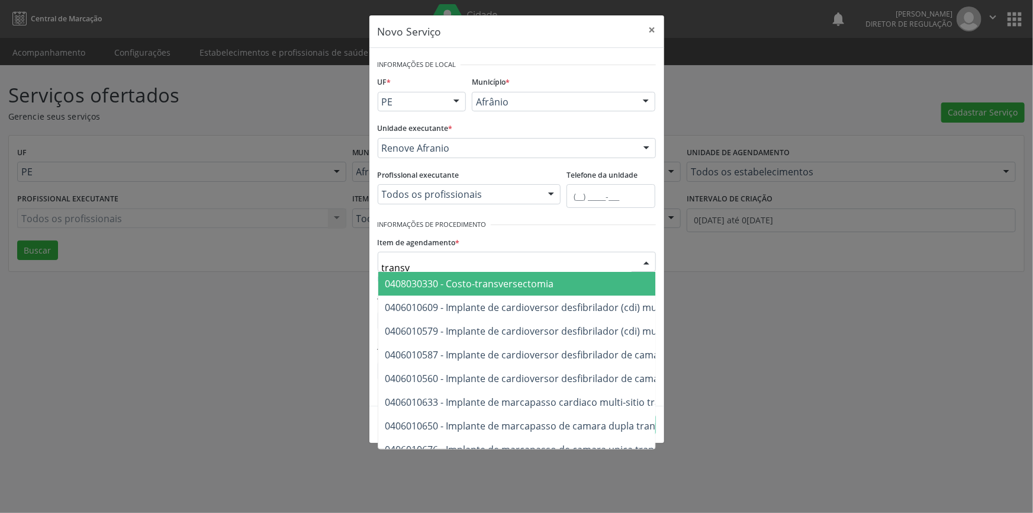
type input "transva"
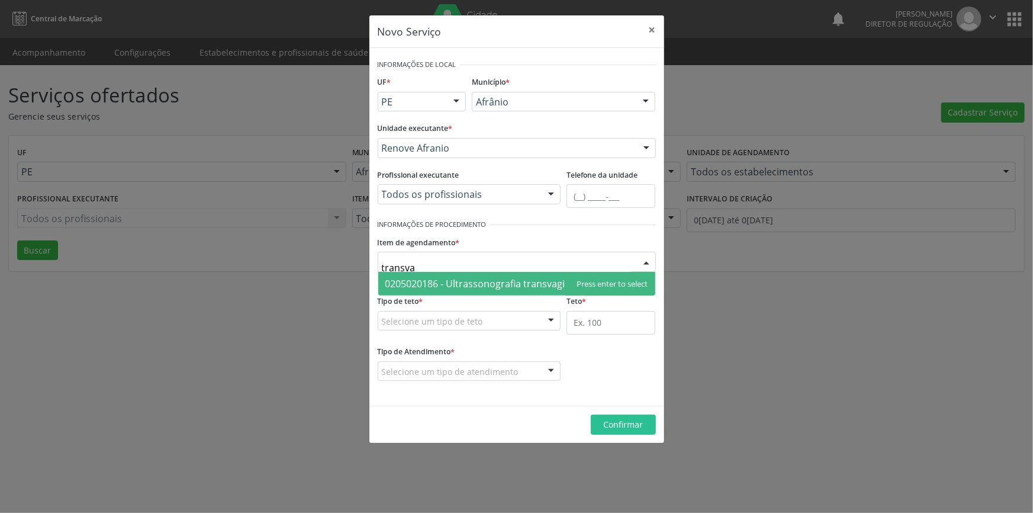
click at [497, 281] on span "0205020186 - Ultrassonografia transvaginal" at bounding box center [482, 283] width 194 height 13
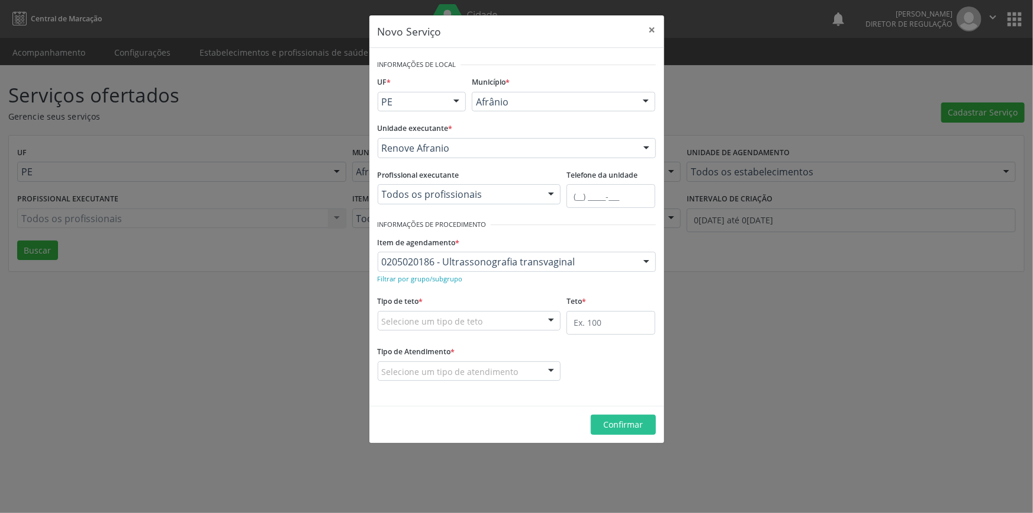
click at [487, 318] on div "Selecione um tipo de teto" at bounding box center [469, 321] width 183 height 20
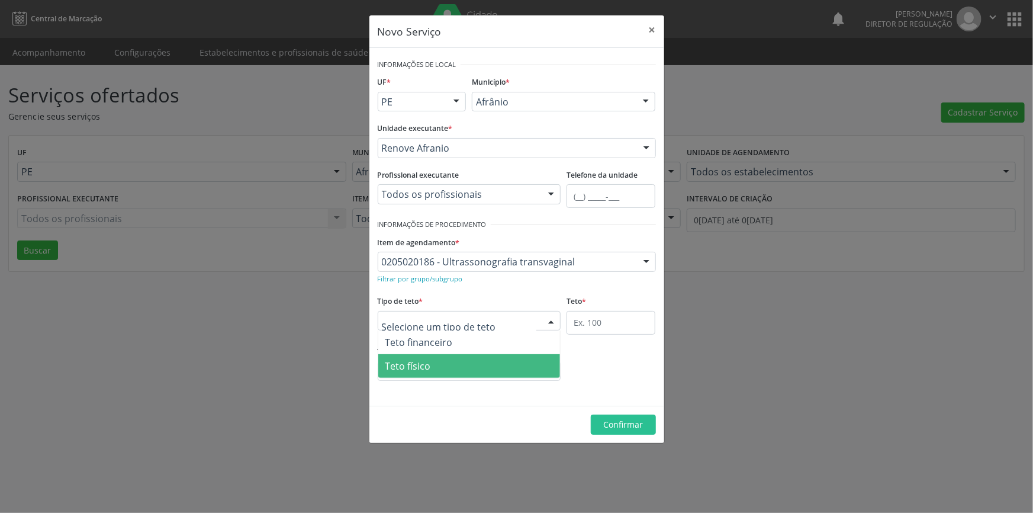
click at [461, 364] on span "Teto físico" at bounding box center [469, 366] width 182 height 24
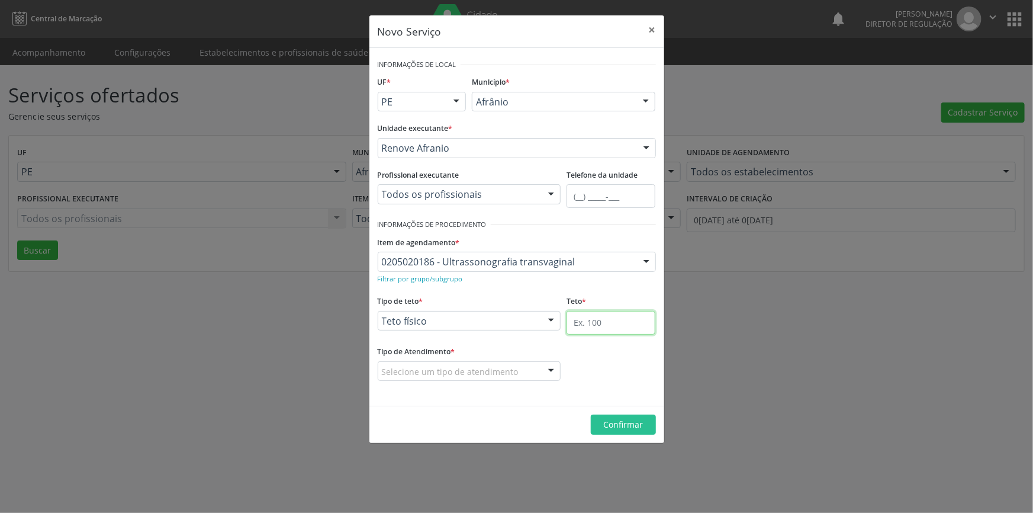
click at [614, 326] on input "text" at bounding box center [610, 323] width 89 height 24
type input "25"
click at [494, 352] on div "Tipo de Atendimento * Selecione um tipo de atendimento Ordem de chegada Horário…" at bounding box center [469, 362] width 183 height 38
click at [485, 363] on div "Selecione um tipo de atendimento" at bounding box center [469, 371] width 183 height 20
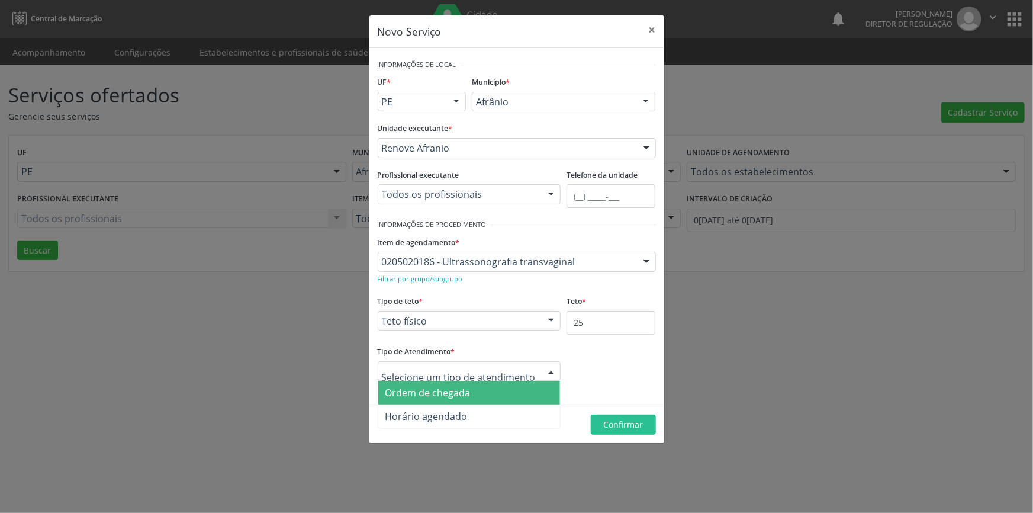
click at [450, 401] on span "Ordem de chegada" at bounding box center [469, 393] width 182 height 24
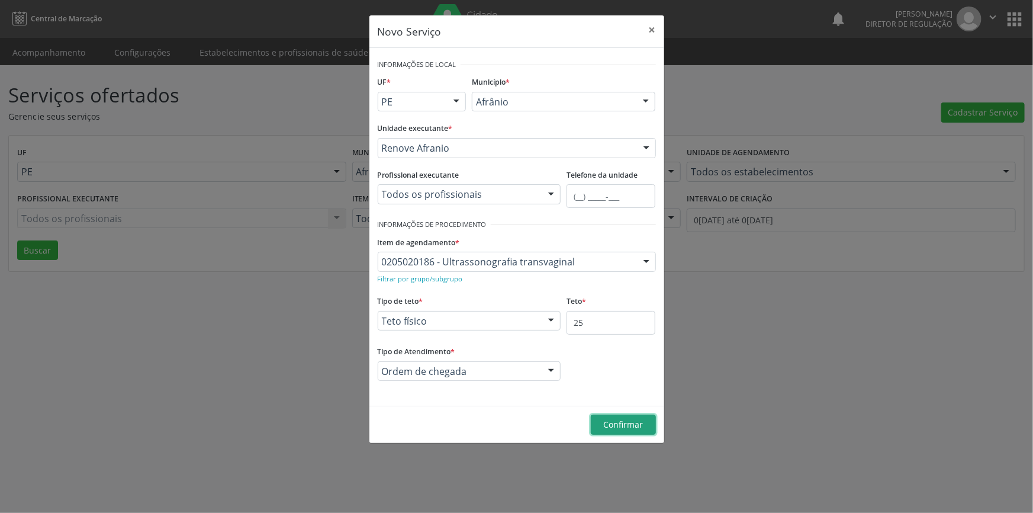
click at [606, 420] on span "Confirmar" at bounding box center [623, 423] width 40 height 11
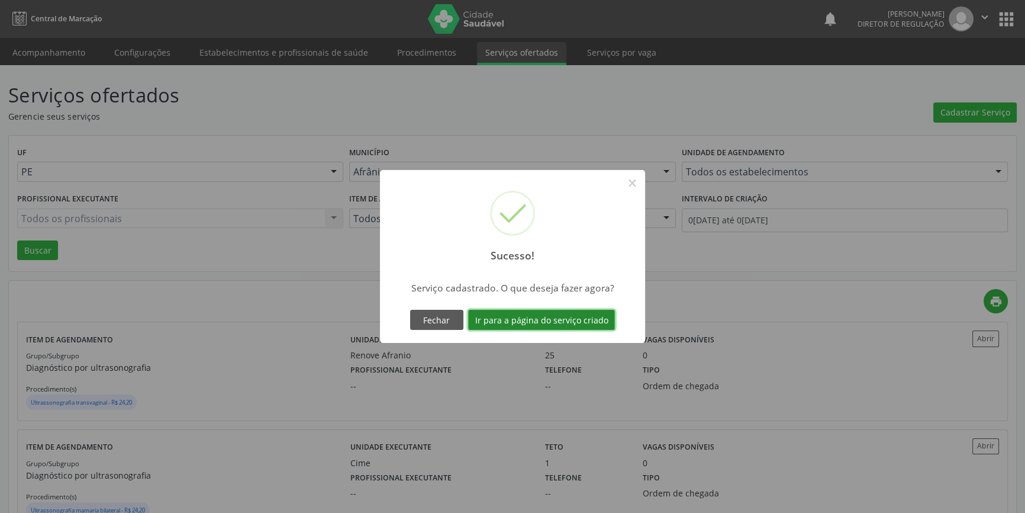
click at [565, 324] on button "Ir para a página do serviço criado" at bounding box center [541, 320] width 147 height 20
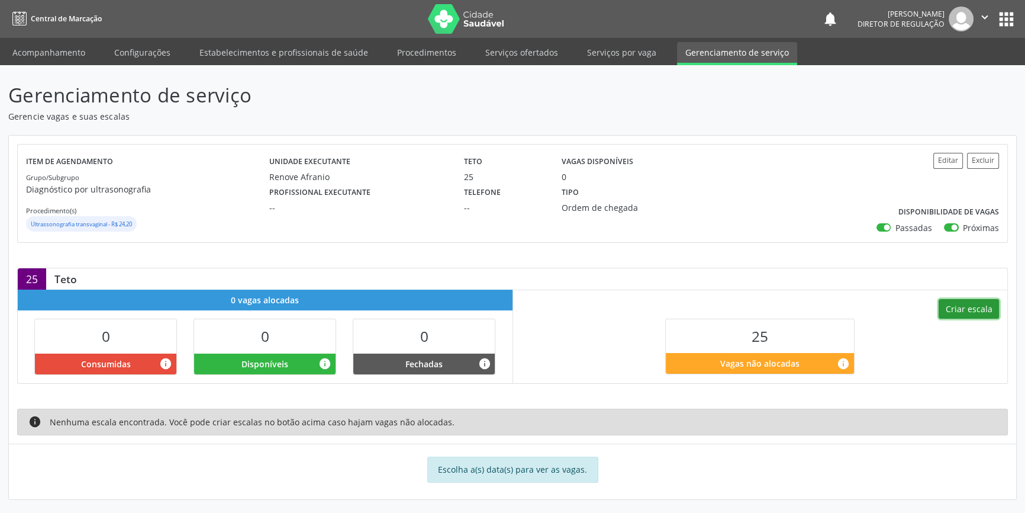
click at [959, 299] on button "Criar escala" at bounding box center [969, 309] width 60 height 20
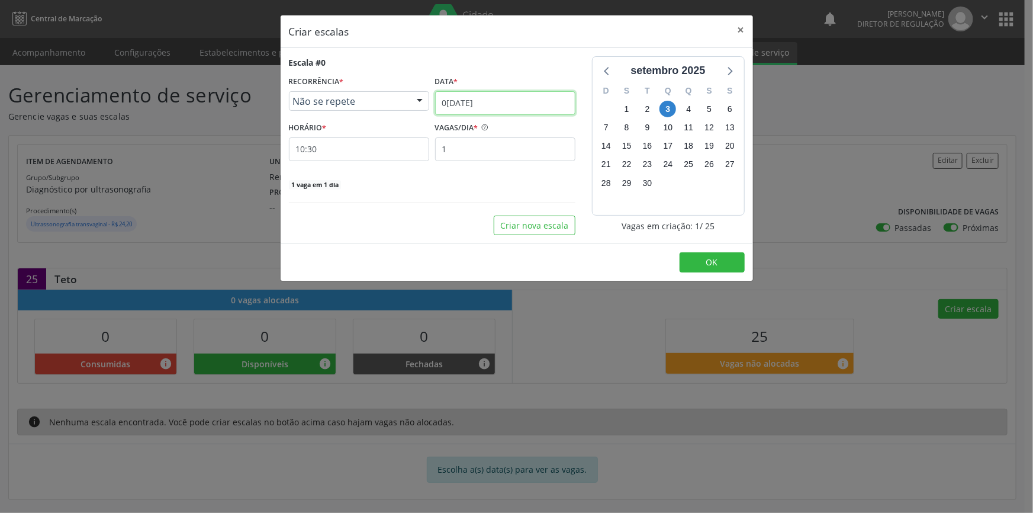
click at [495, 96] on input "[DATE]" at bounding box center [505, 103] width 140 height 24
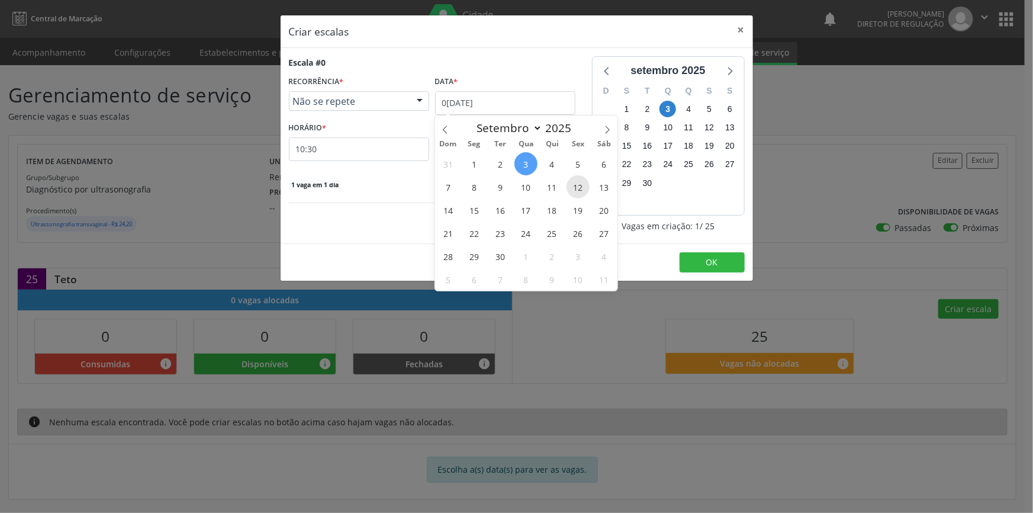
click at [575, 183] on span "12" at bounding box center [577, 186] width 23 height 23
click at [575, 183] on div "Escala #0 RECORRÊNCIA * Não se repete Não se repete Diário/Semanal Mensal Nenhu…" at bounding box center [432, 145] width 303 height 179
select select "8"
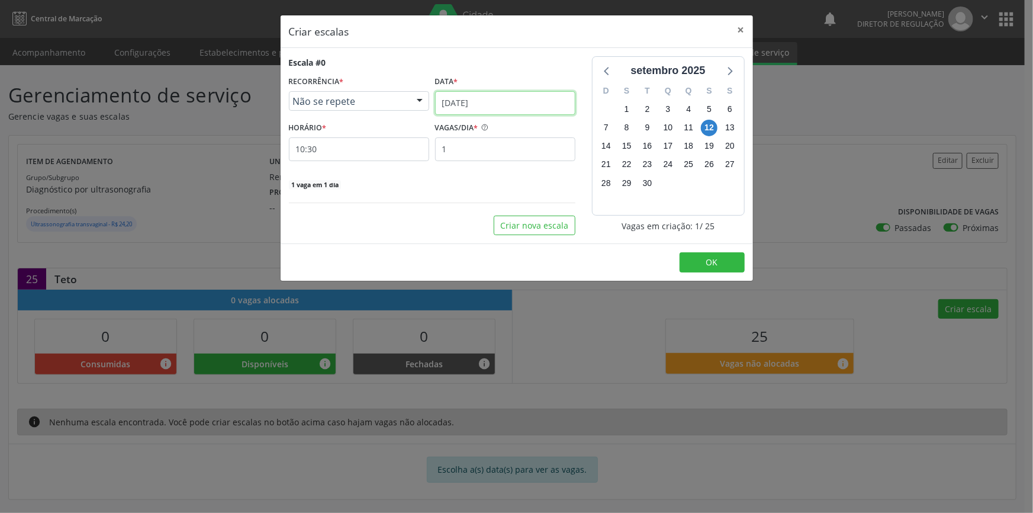
click at [473, 102] on input "12/09/2025" at bounding box center [505, 103] width 140 height 24
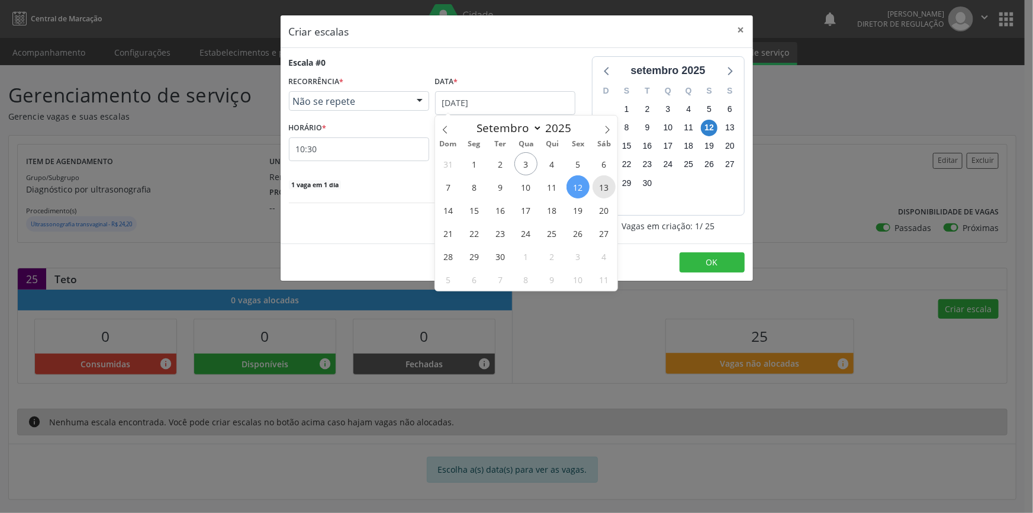
click at [598, 187] on span "13" at bounding box center [603, 186] width 23 height 23
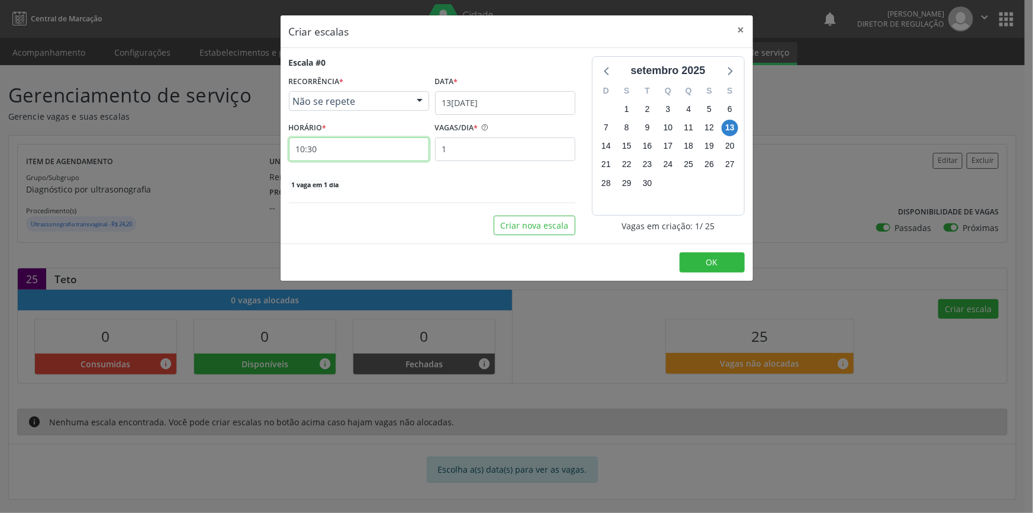
click at [364, 151] on input "10:30" at bounding box center [359, 149] width 140 height 24
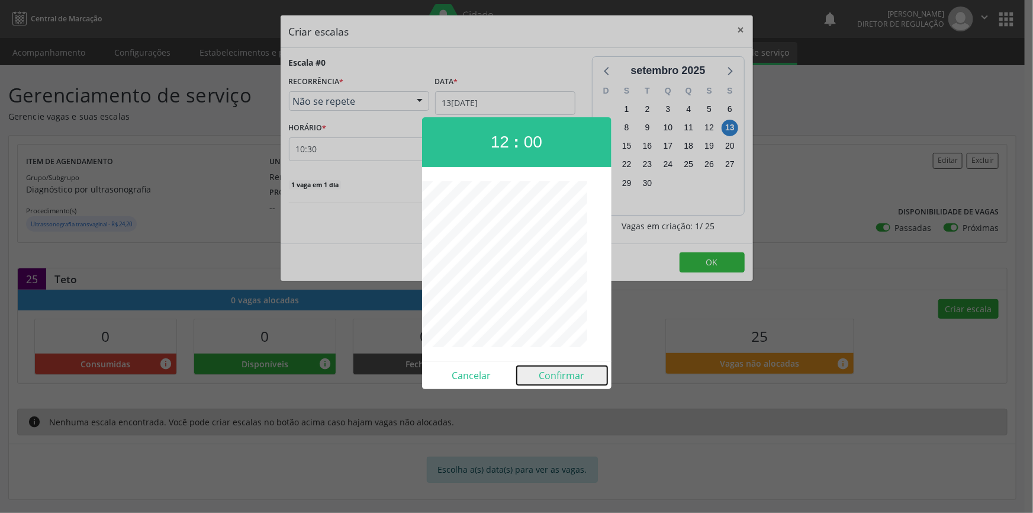
click at [560, 369] on button "Confirmar" at bounding box center [562, 375] width 91 height 19
type input "12:00"
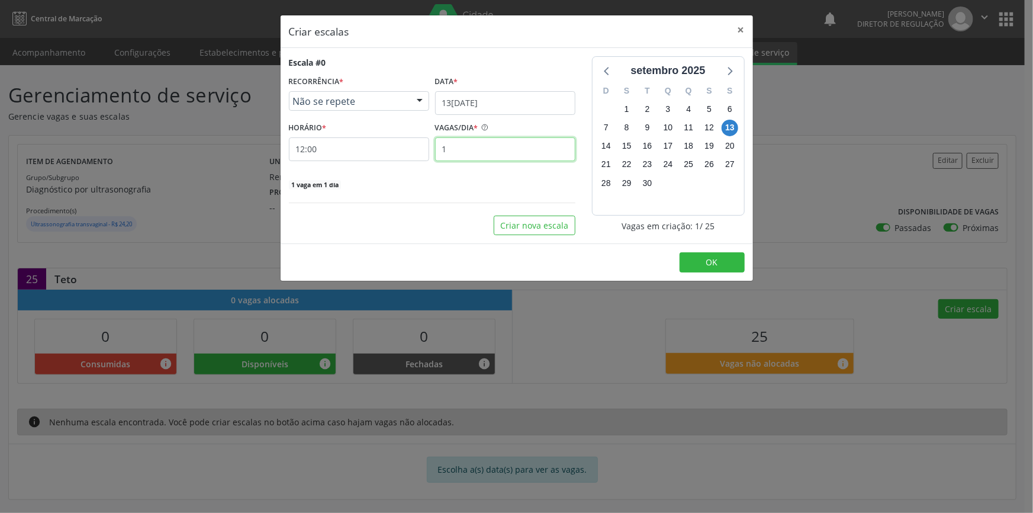
drag, startPoint x: 486, startPoint y: 154, endPoint x: 413, endPoint y: 153, distance: 72.8
click at [413, 153] on div "HORÁRIO * 12:00 VAGAS/DIA * 1" at bounding box center [432, 140] width 292 height 42
type input "25"
click at [703, 258] on button "OK" at bounding box center [711, 262] width 65 height 20
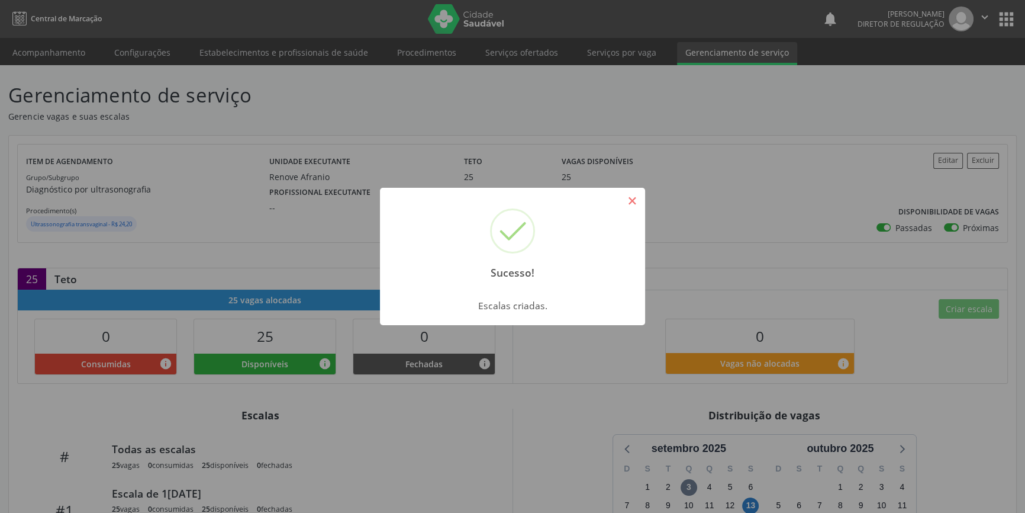
click at [632, 206] on button "×" at bounding box center [632, 201] width 20 height 20
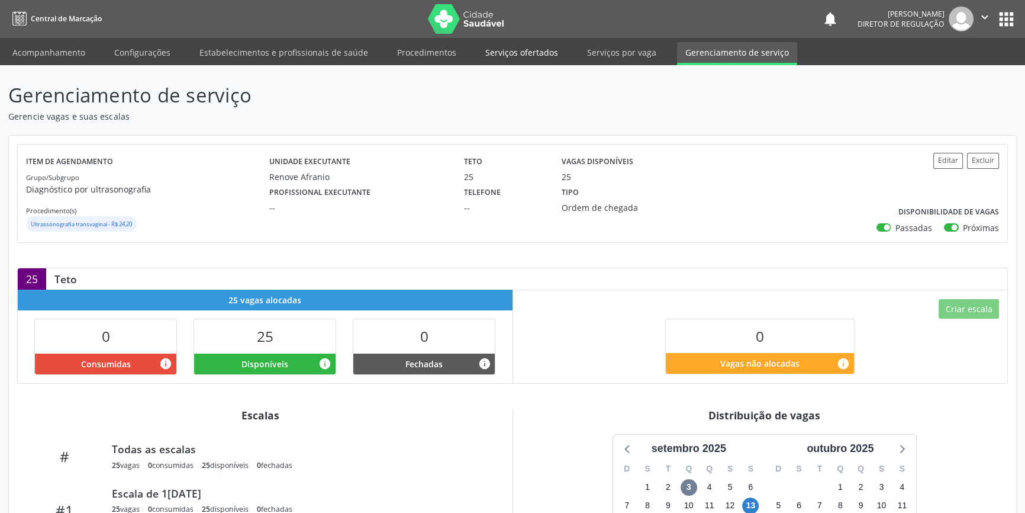
click at [533, 57] on link "Serviços ofertados" at bounding box center [521, 52] width 89 height 21
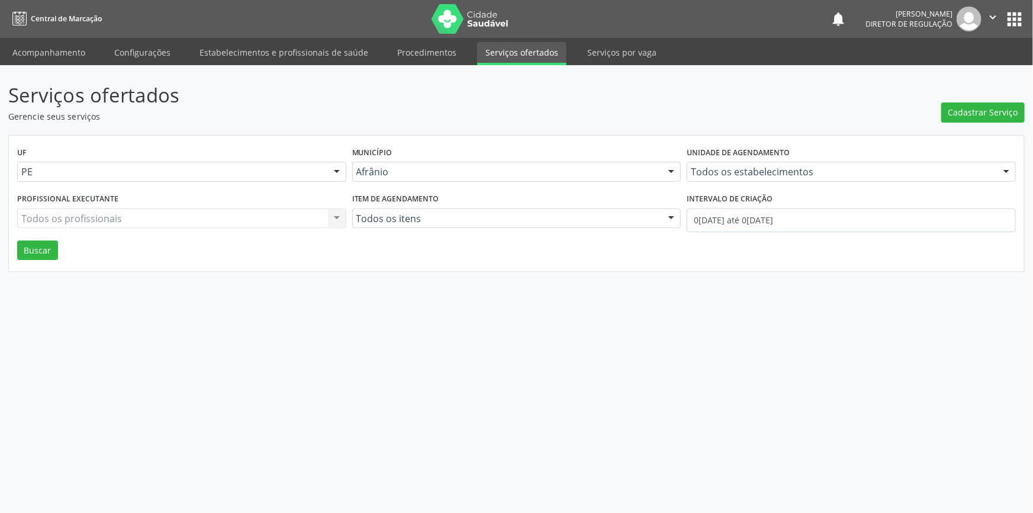
click at [962, 100] on div "Cadastrar Serviço" at bounding box center [982, 101] width 83 height 42
click at [962, 111] on span "Cadastrar Serviço" at bounding box center [983, 112] width 70 height 12
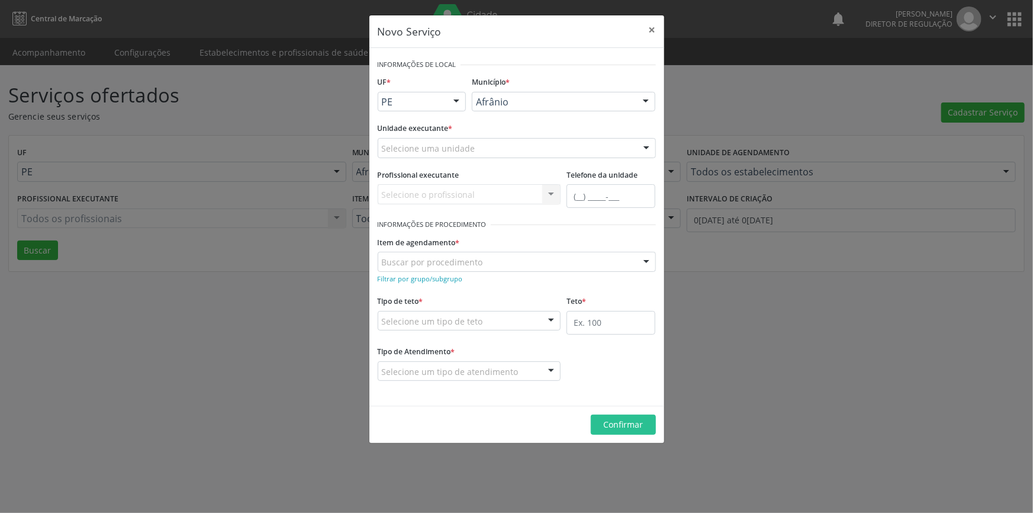
click at [511, 144] on div "Selecione uma unidade" at bounding box center [517, 148] width 278 height 20
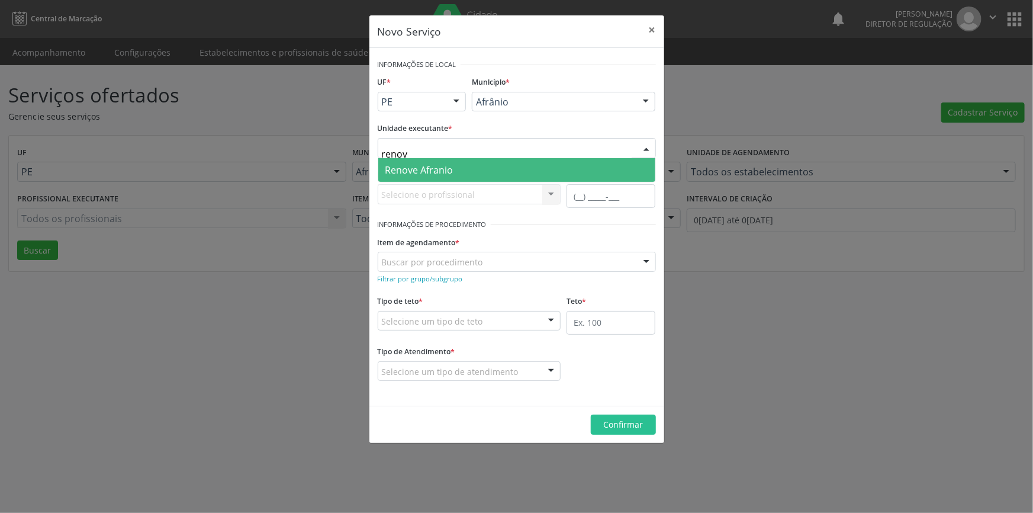
type input "renove"
click at [473, 166] on span "Renove Afranio" at bounding box center [516, 170] width 277 height 24
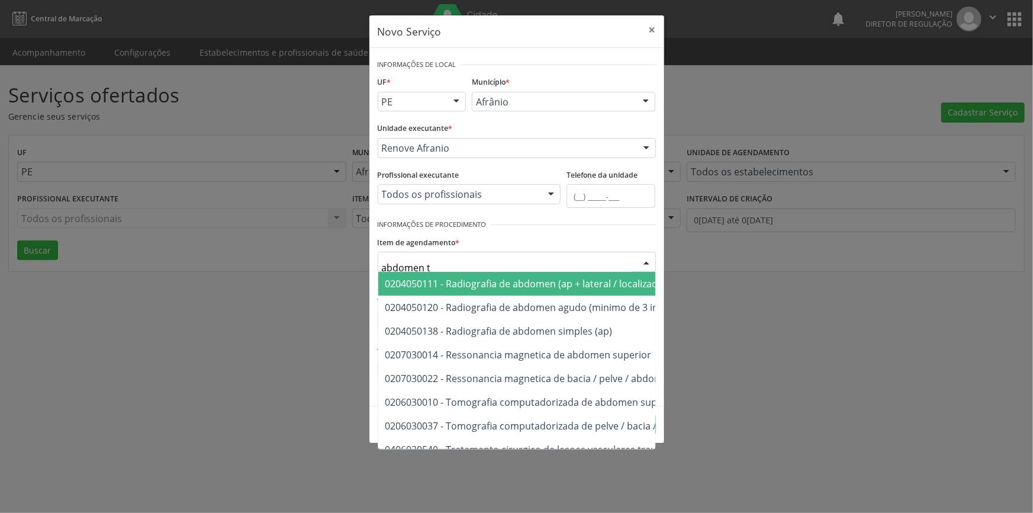
type input "abdomen to"
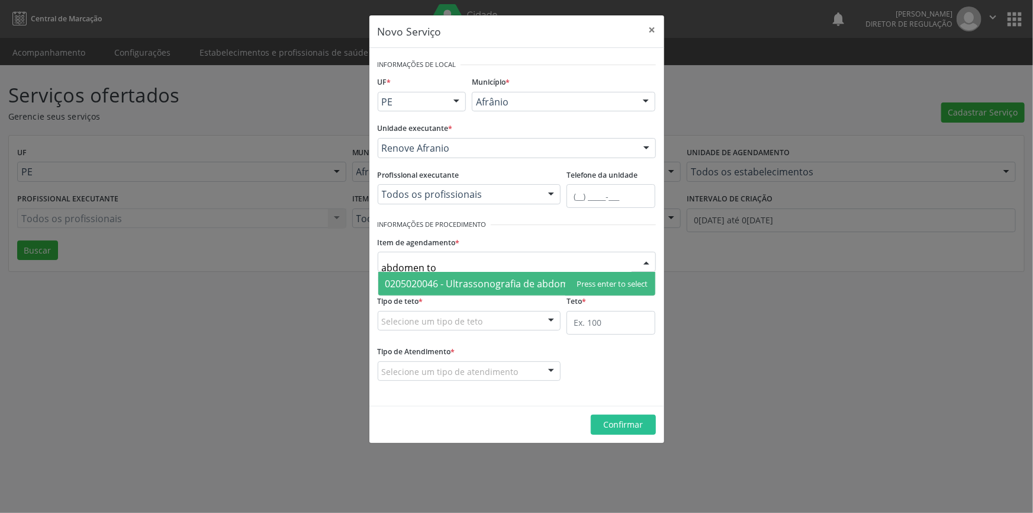
drag, startPoint x: 451, startPoint y: 277, endPoint x: 465, endPoint y: 282, distance: 15.0
click at [450, 277] on span "0205020046 - Ultrassonografia de abdomen total" at bounding box center [494, 283] width 218 height 13
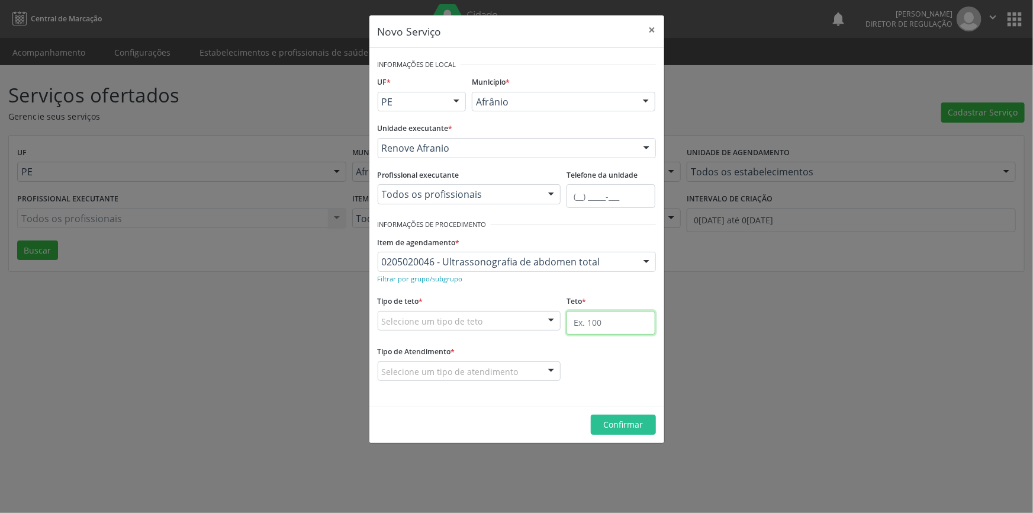
click at [581, 324] on input "text" at bounding box center [610, 323] width 89 height 24
type input "25"
click at [473, 311] on div "Selecione um tipo de teto" at bounding box center [469, 321] width 183 height 20
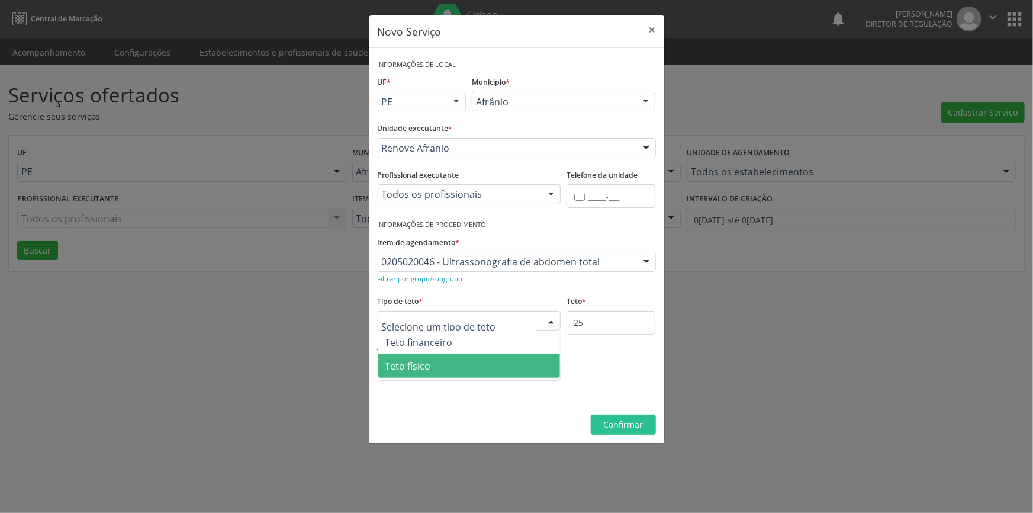
click at [429, 368] on span "Teto físico" at bounding box center [408, 365] width 46 height 13
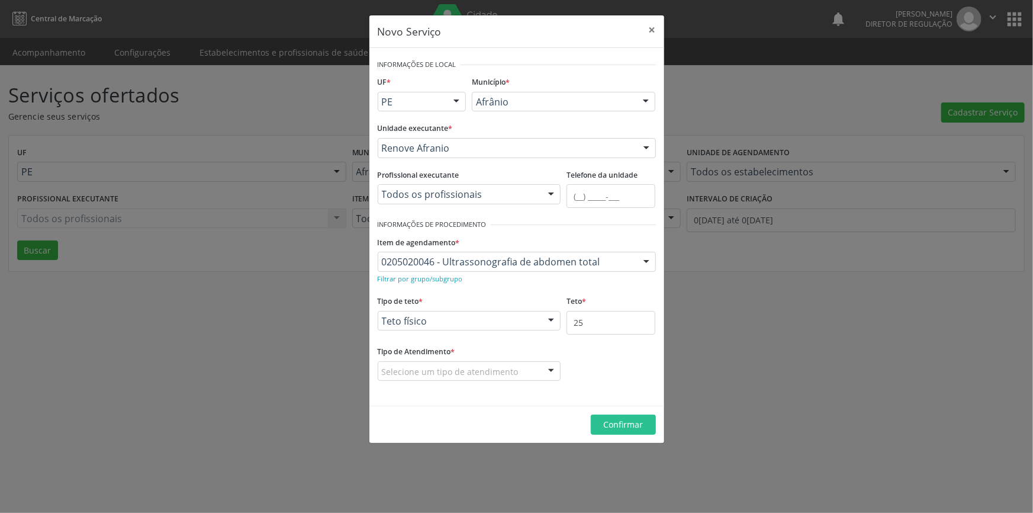
click at [444, 362] on div "Selecione um tipo de atendimento" at bounding box center [469, 371] width 183 height 20
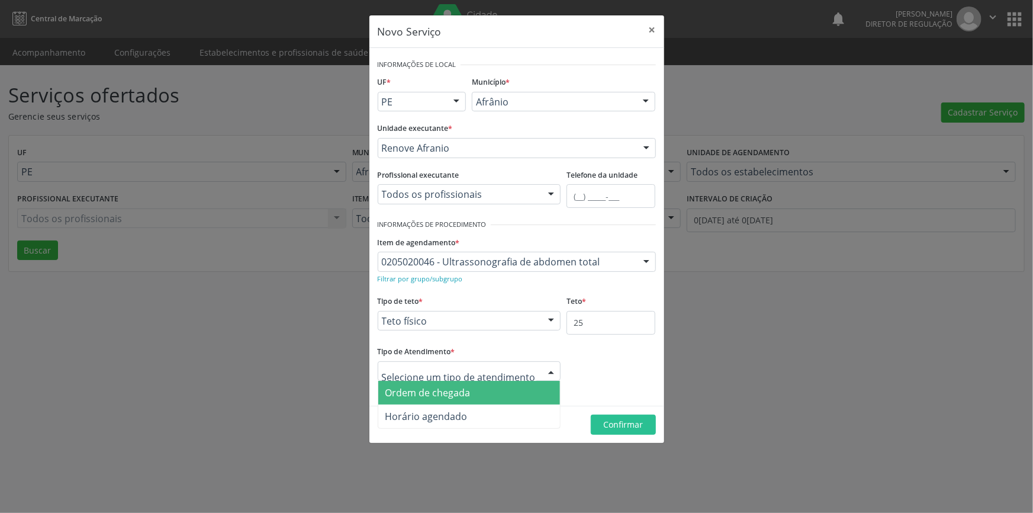
click at [432, 394] on span "Ordem de chegada" at bounding box center [427, 392] width 85 height 13
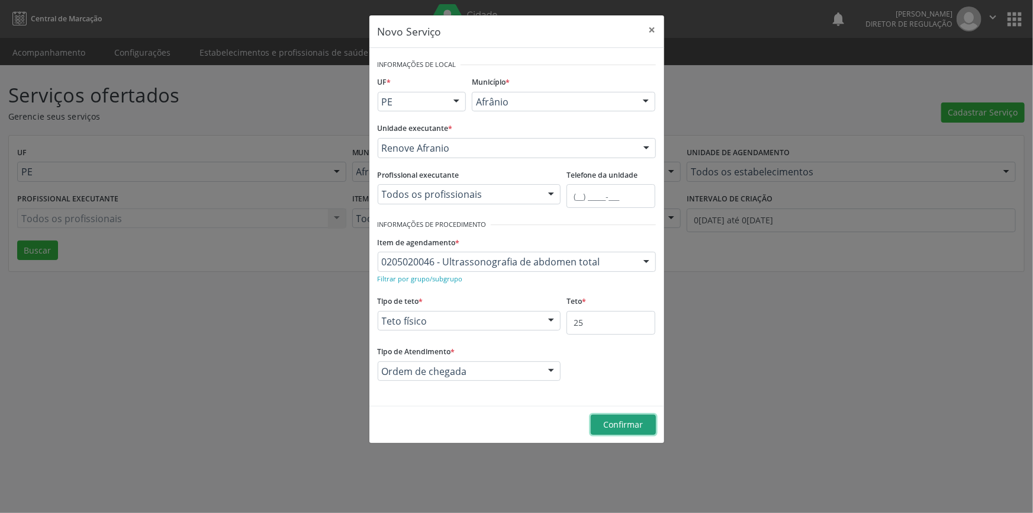
click at [617, 423] on span "Confirmar" at bounding box center [623, 423] width 40 height 11
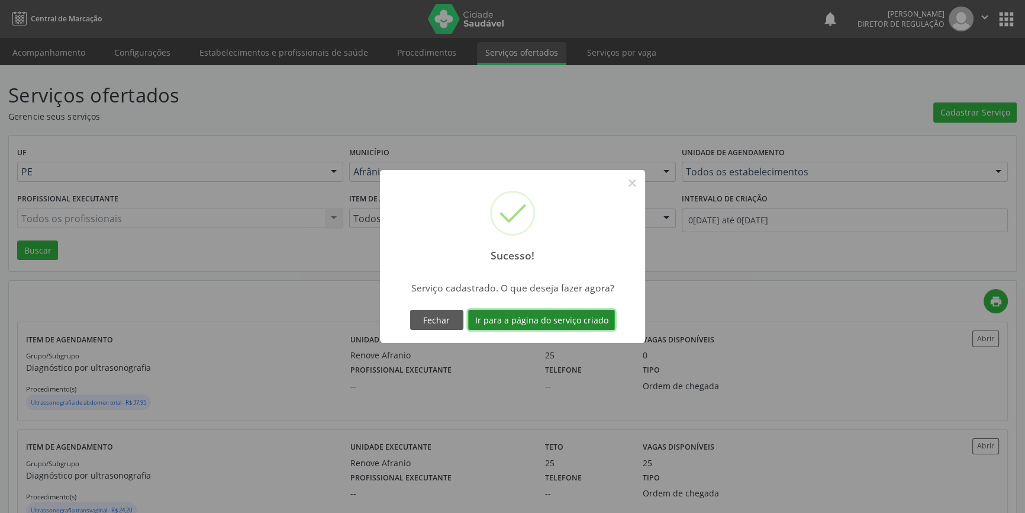
click at [562, 321] on button "Ir para a página do serviço criado" at bounding box center [541, 320] width 147 height 20
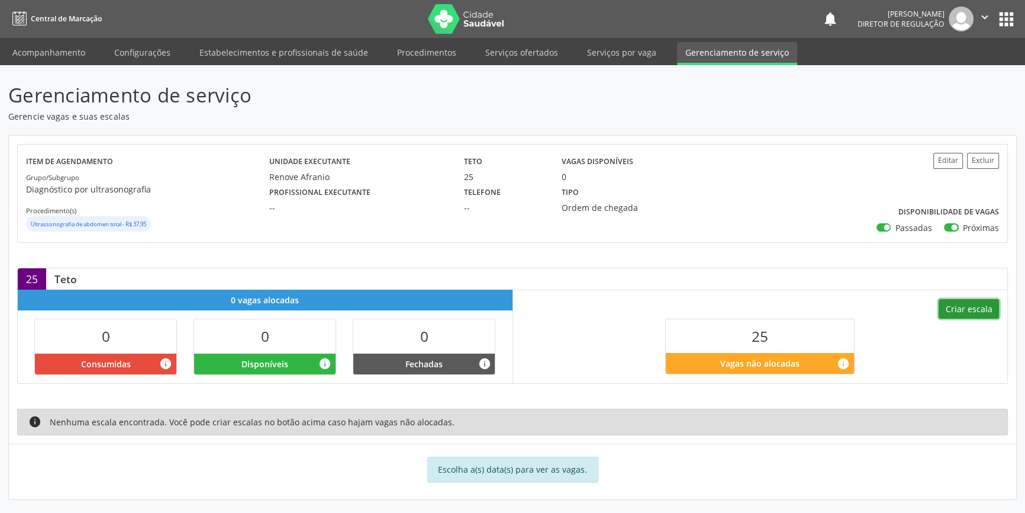
click at [955, 309] on button "Criar escala" at bounding box center [969, 309] width 60 height 20
select select "8"
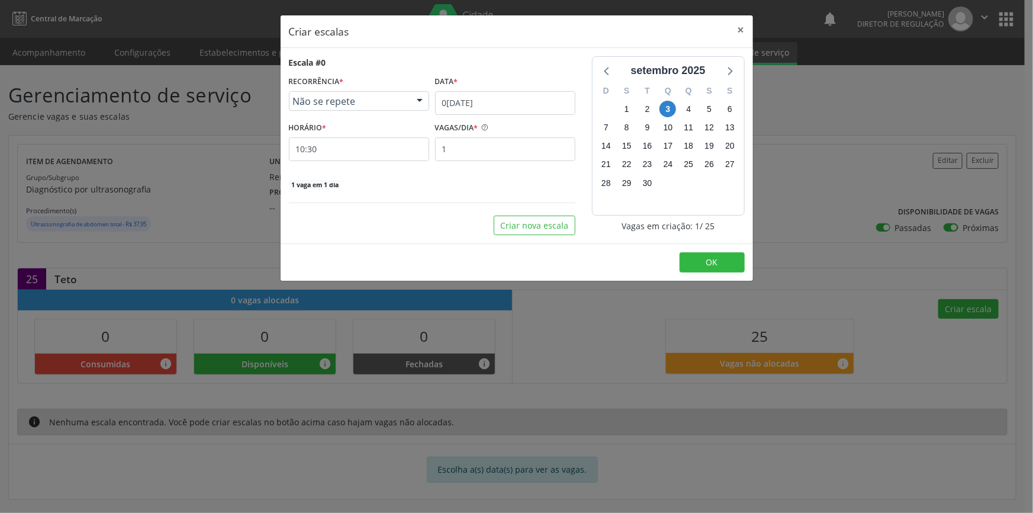
click at [532, 114] on div "Escala #0 RECORRÊNCIA * Não se repete Não se repete Diário/Semanal Mensal Nenhu…" at bounding box center [432, 123] width 286 height 134
click at [530, 106] on input "03/[DATE]" at bounding box center [505, 103] width 140 height 24
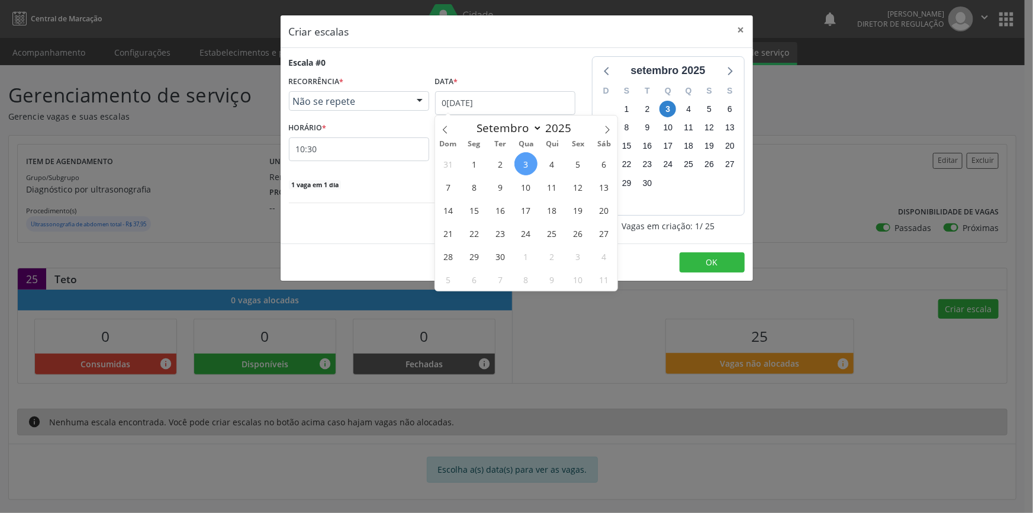
click at [605, 189] on span "13" at bounding box center [603, 186] width 23 height 23
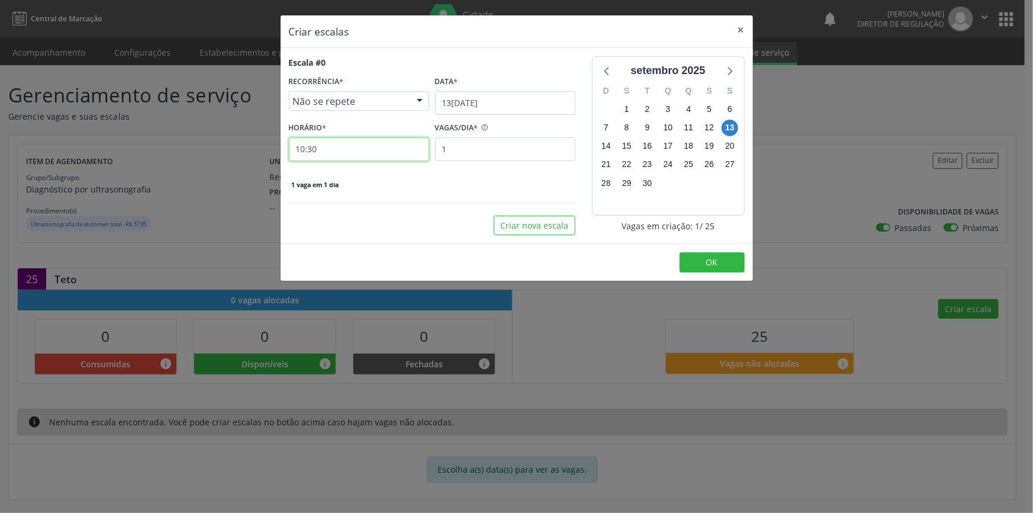
click at [343, 148] on input "10:30" at bounding box center [359, 149] width 140 height 24
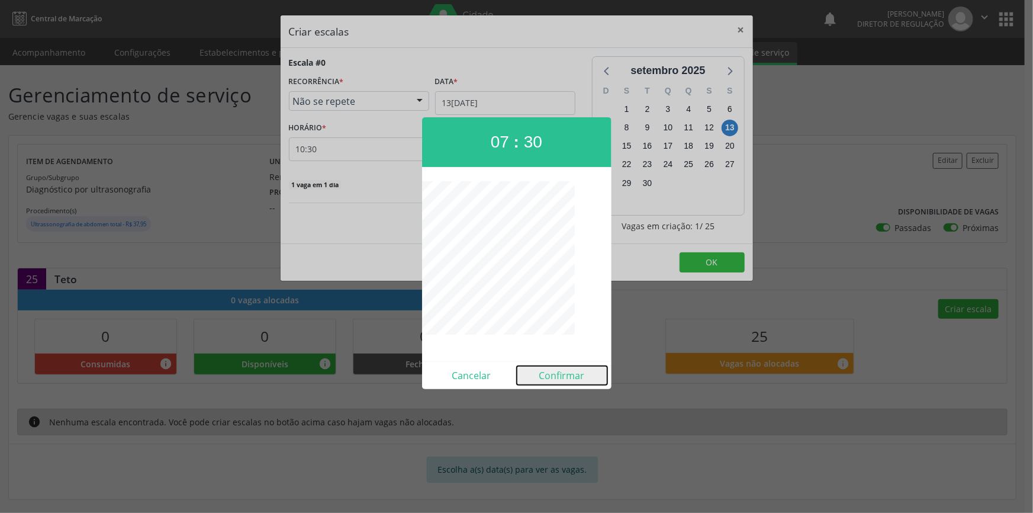
click at [572, 378] on button "Confirmar" at bounding box center [562, 375] width 91 height 19
type input "07:30"
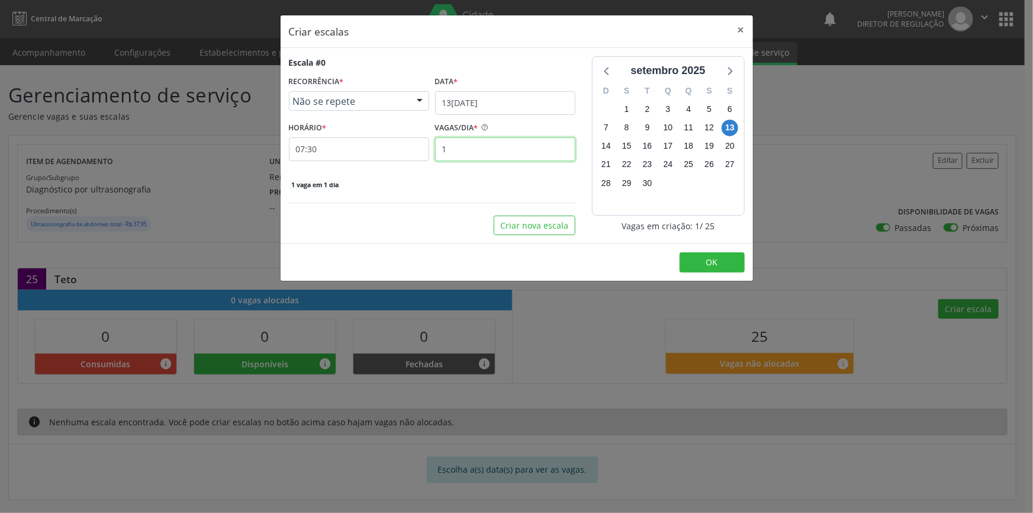
drag, startPoint x: 503, startPoint y: 150, endPoint x: 325, endPoint y: 135, distance: 178.8
click at [331, 139] on div "HORÁRIO * 07:30 VAGAS/DIA * 1" at bounding box center [432, 140] width 292 height 42
type input "25"
click at [716, 252] on button "OK" at bounding box center [711, 262] width 65 height 20
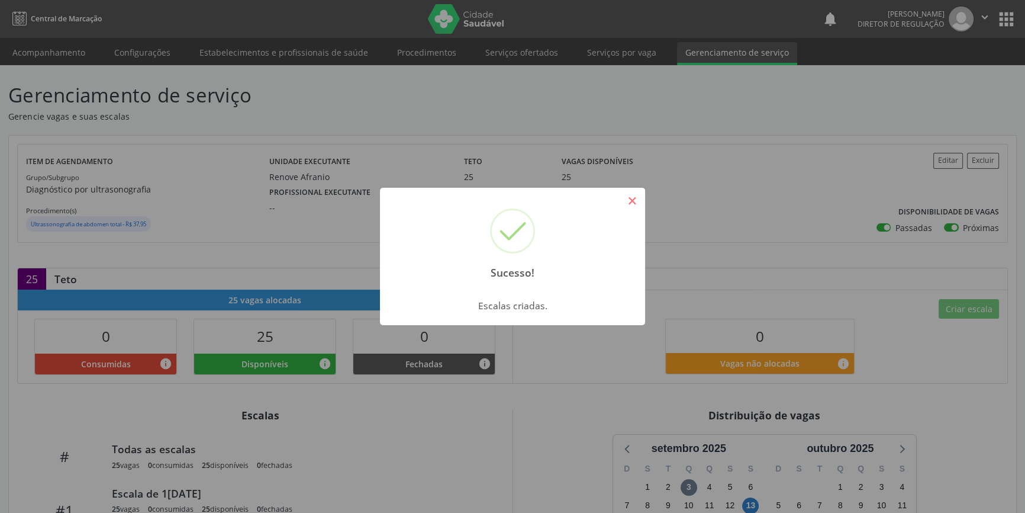
click at [626, 204] on button "×" at bounding box center [632, 201] width 20 height 20
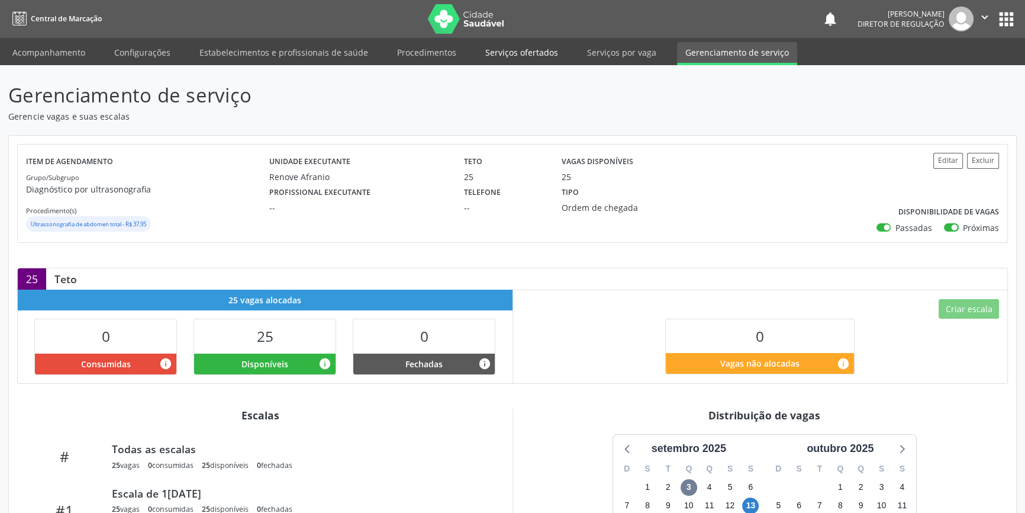
click at [526, 53] on link "Serviços ofertados" at bounding box center [521, 52] width 89 height 21
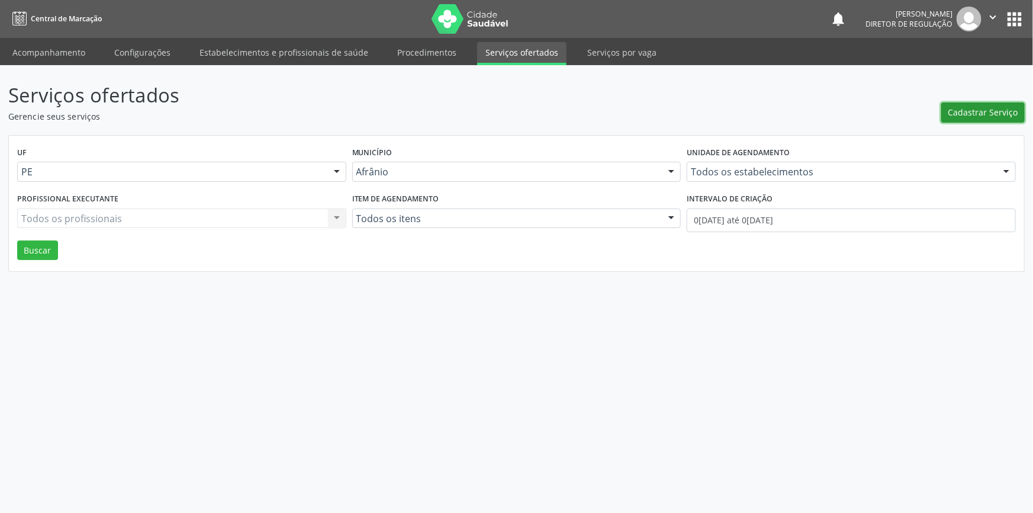
click at [972, 115] on span "Cadastrar Serviço" at bounding box center [983, 112] width 70 height 12
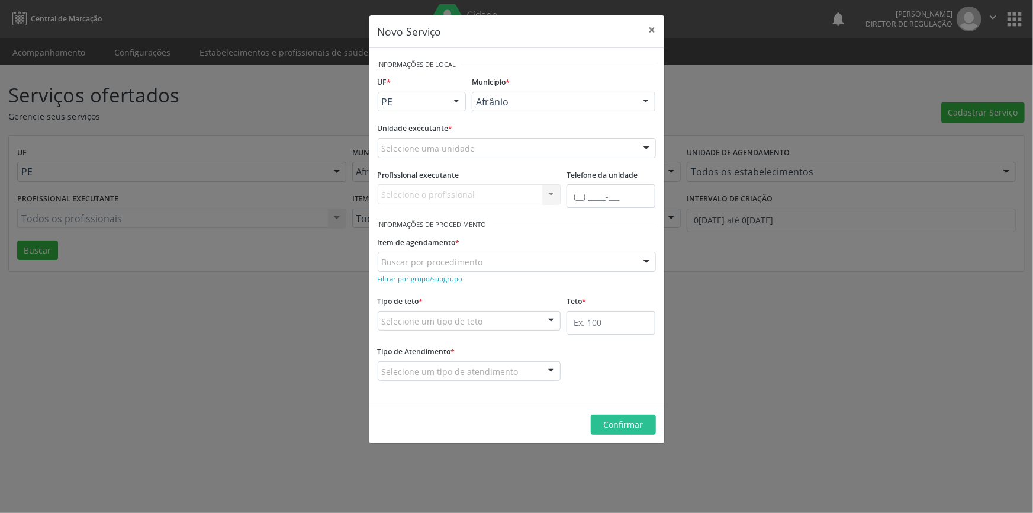
click at [506, 146] on div "Selecione uma unidade" at bounding box center [517, 148] width 278 height 20
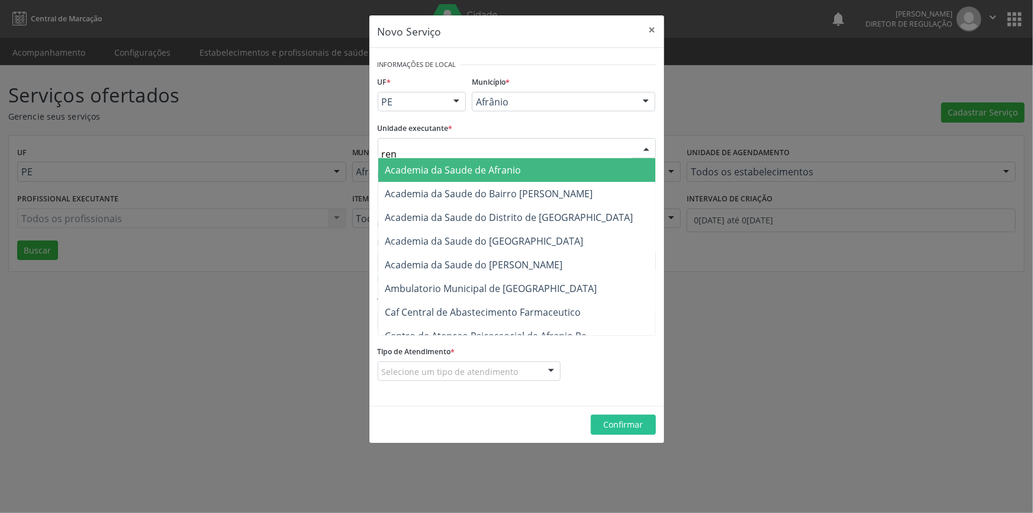
type input "reno"
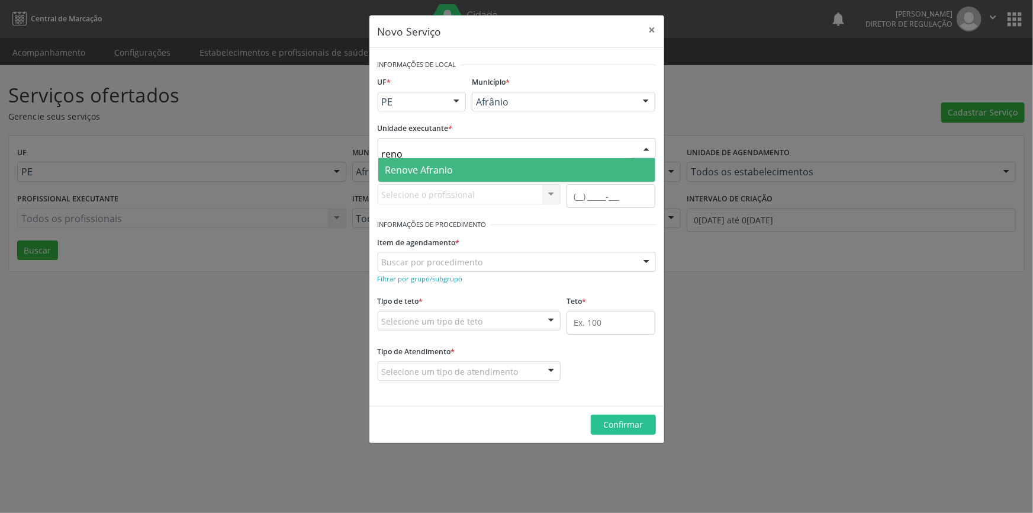
click at [476, 166] on span "Renove Afranio" at bounding box center [516, 170] width 277 height 24
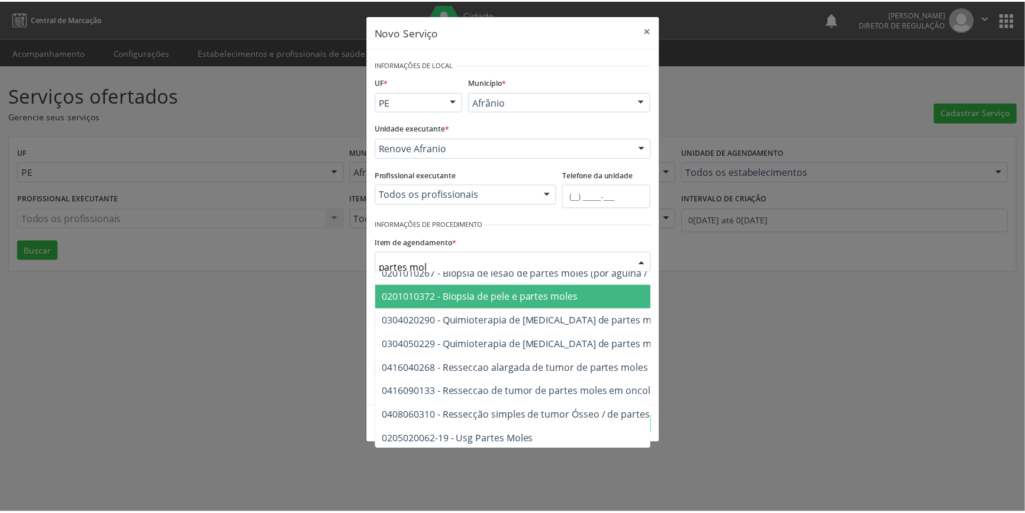
scroll to position [20, 0]
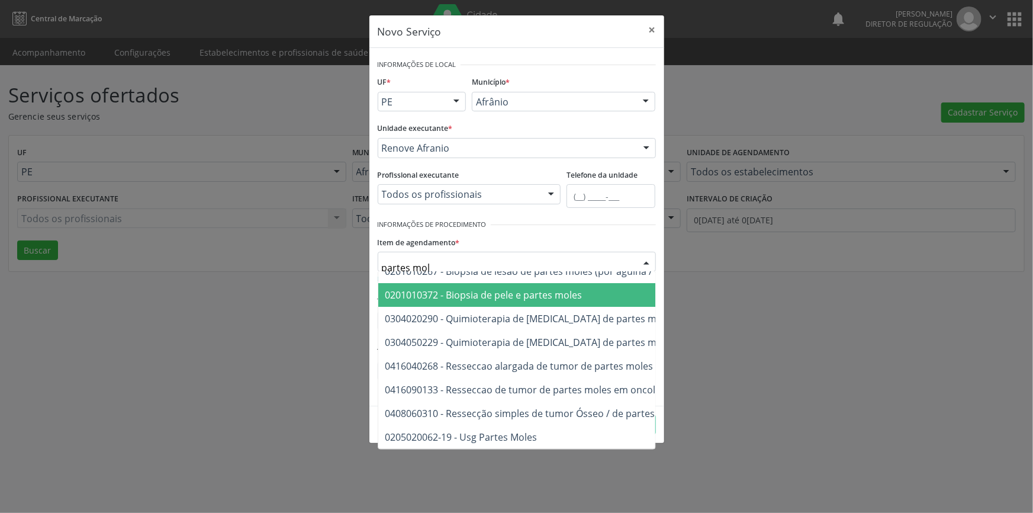
type input "partes mole"
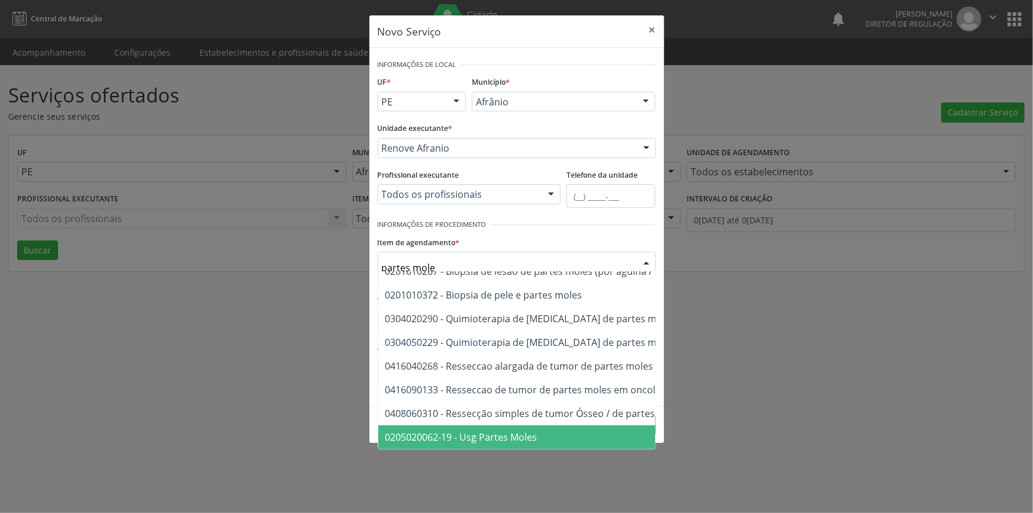
click at [534, 436] on span "0205020062-19 - Usg Partes Moles" at bounding box center [599, 437] width 443 height 24
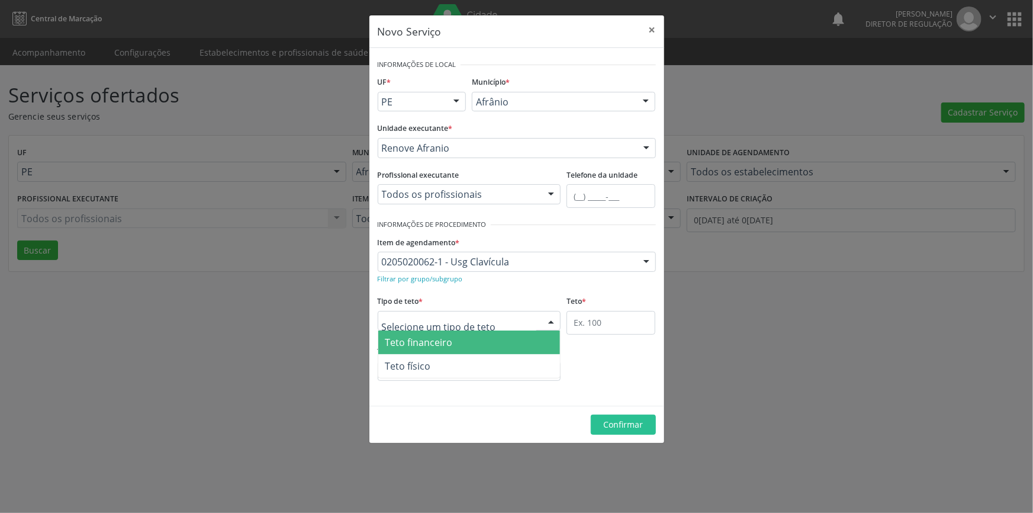
click at [505, 324] on div at bounding box center [469, 321] width 183 height 20
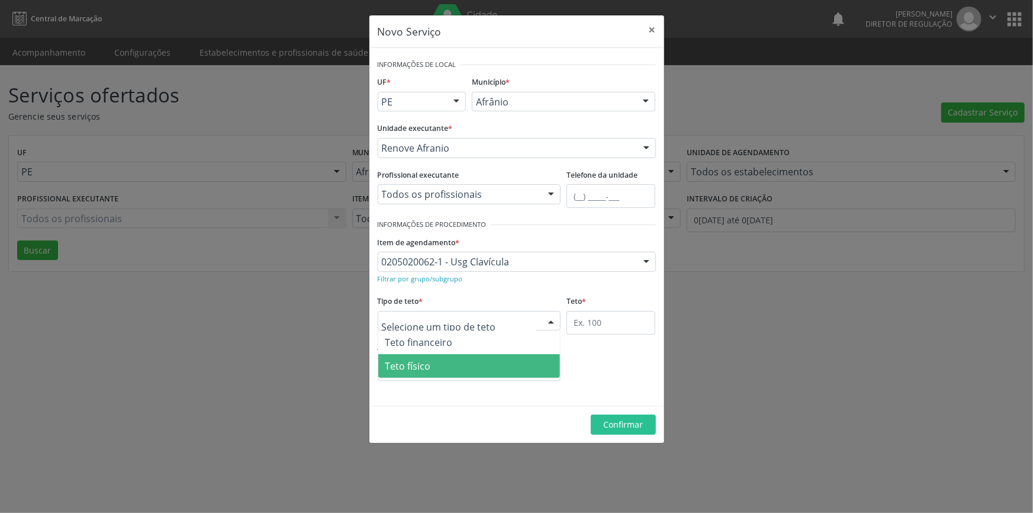
click at [538, 354] on span "Teto físico" at bounding box center [469, 366] width 182 height 24
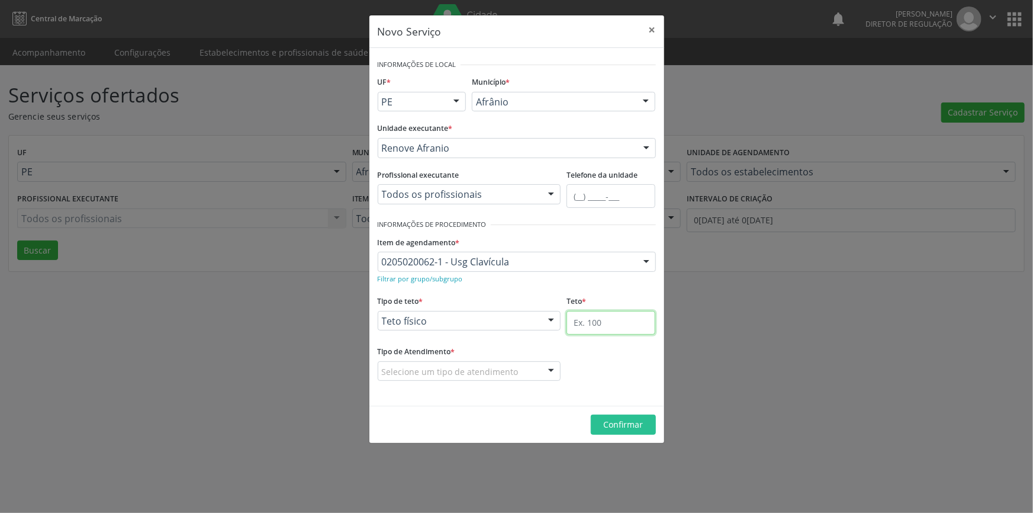
click at [611, 314] on input "text" at bounding box center [610, 323] width 89 height 24
type input "10"
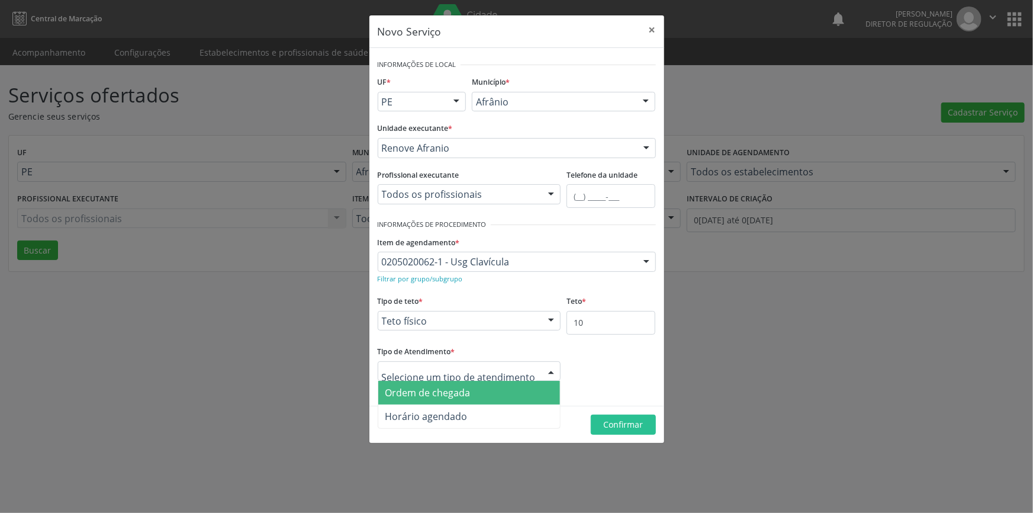
click at [474, 389] on span "Ordem de chegada" at bounding box center [469, 393] width 182 height 24
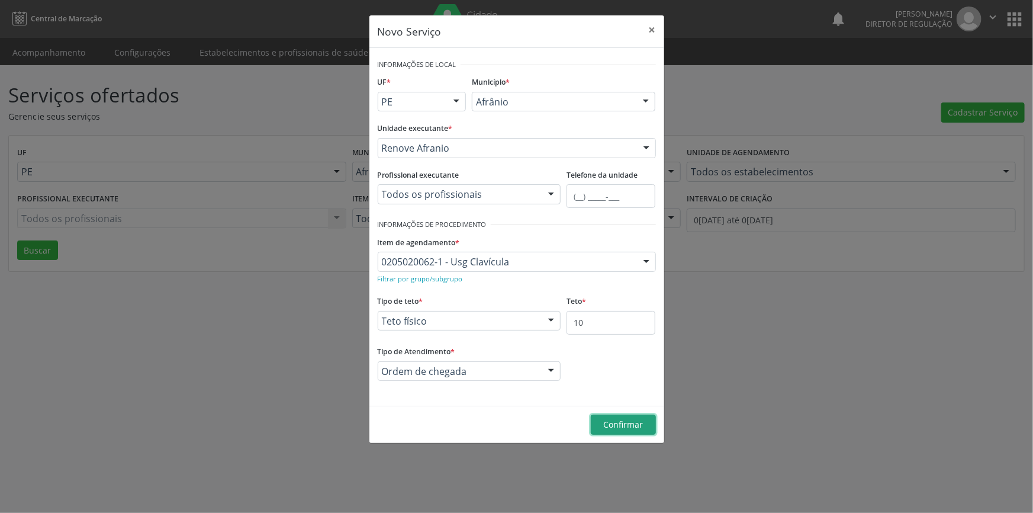
click at [613, 420] on span "Confirmar" at bounding box center [623, 423] width 40 height 11
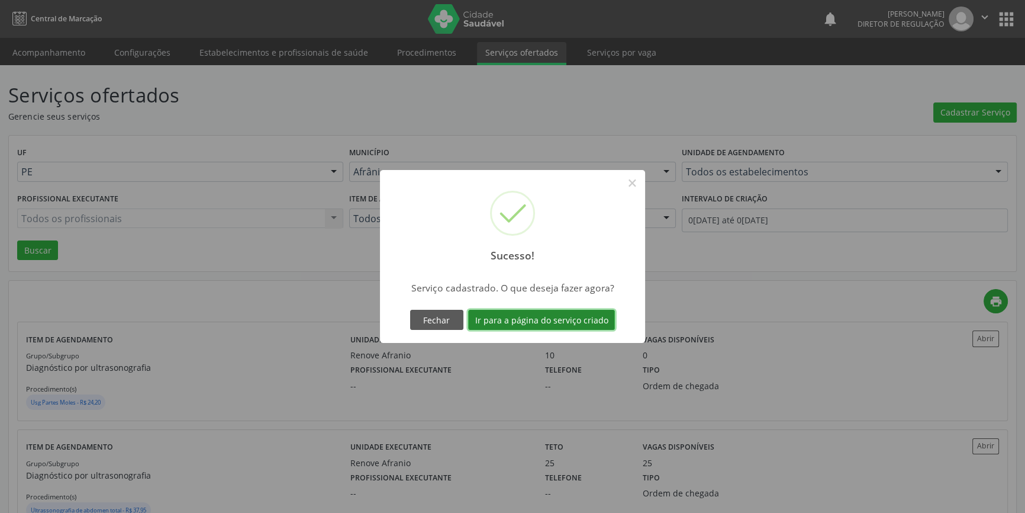
click at [597, 326] on button "Ir para a página do serviço criado" at bounding box center [541, 320] width 147 height 20
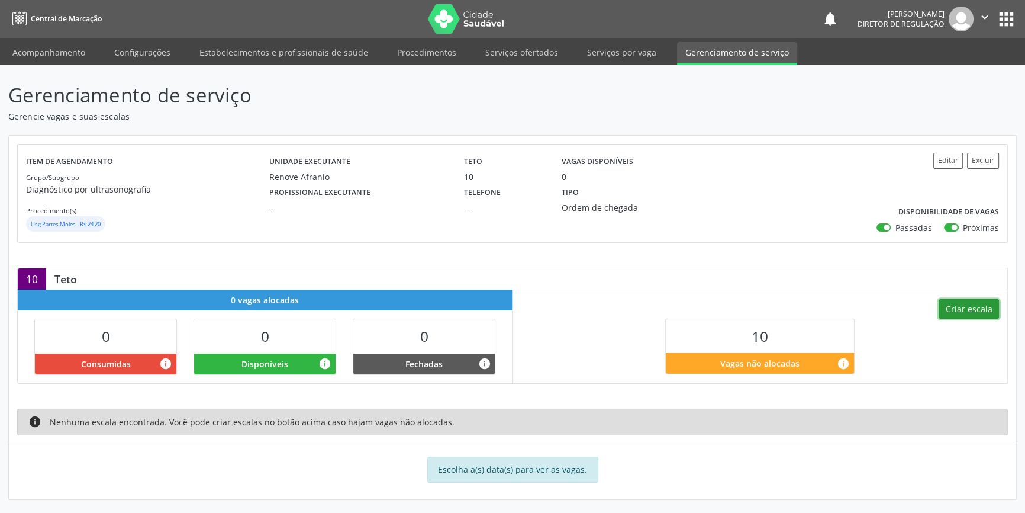
click at [947, 303] on button "Criar escala" at bounding box center [969, 309] width 60 height 20
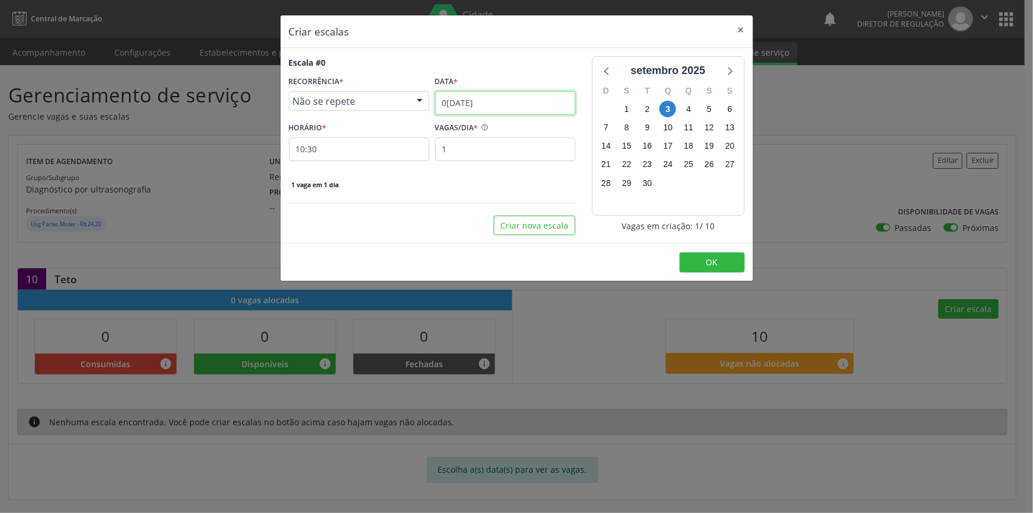
click at [474, 100] on input "03/[DATE]" at bounding box center [505, 103] width 140 height 24
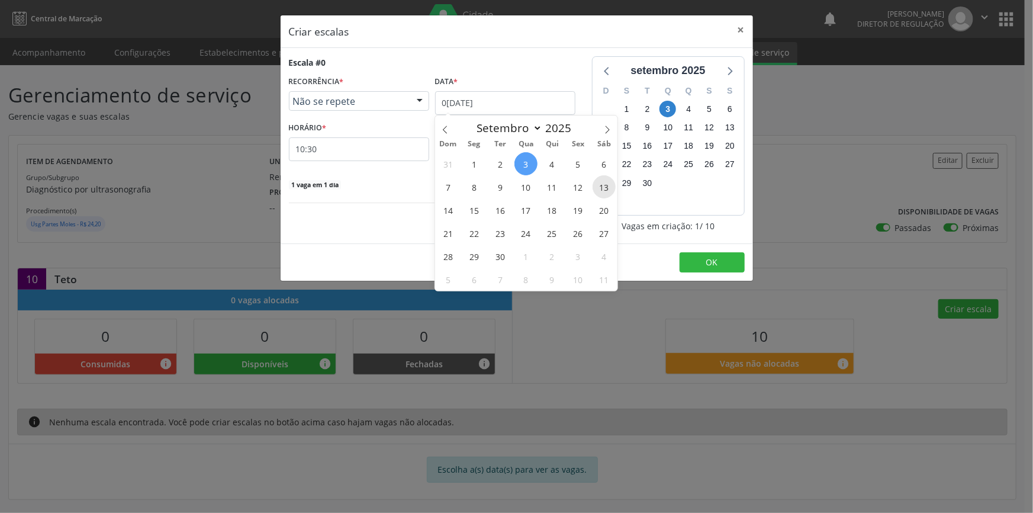
click at [599, 185] on span "13" at bounding box center [603, 186] width 23 height 23
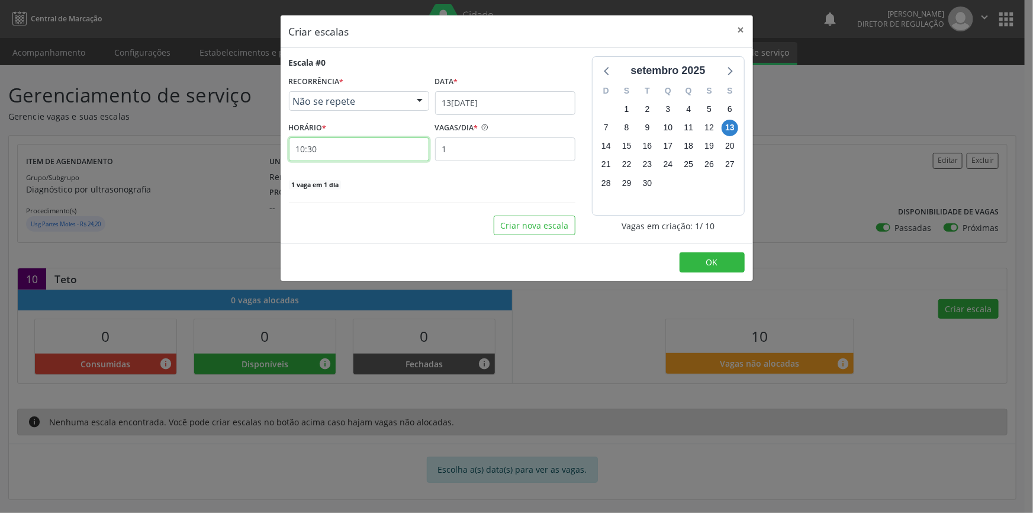
drag, startPoint x: 355, startPoint y: 159, endPoint x: 246, endPoint y: 146, distance: 110.3
click at [246, 146] on div "Criar escalas × Escala #0 RECORRÊNCIA * Não se repete Não se repete Diário/Sema…" at bounding box center [516, 256] width 1033 height 513
click at [324, 153] on input "10:30" at bounding box center [359, 149] width 140 height 24
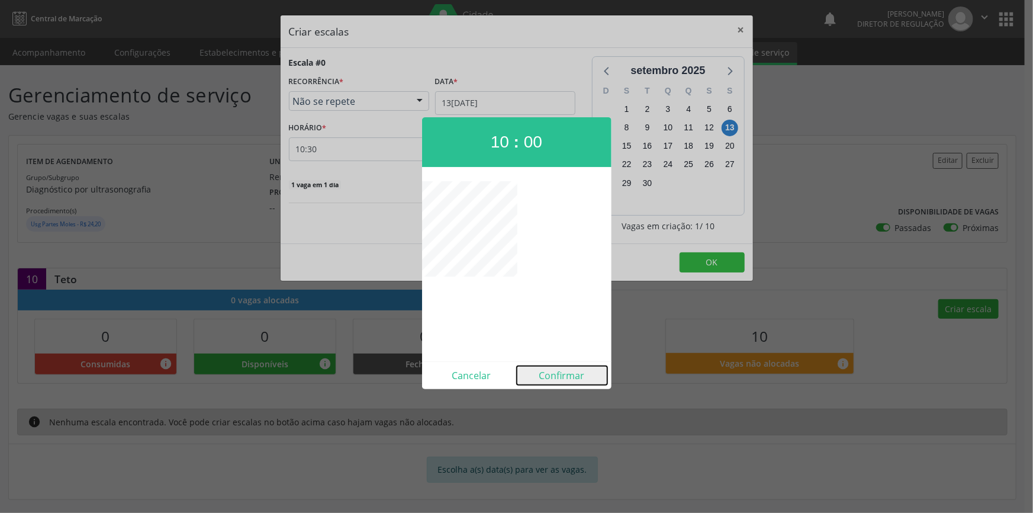
click at [569, 379] on button "Confirmar" at bounding box center [562, 375] width 91 height 19
type input "10:00"
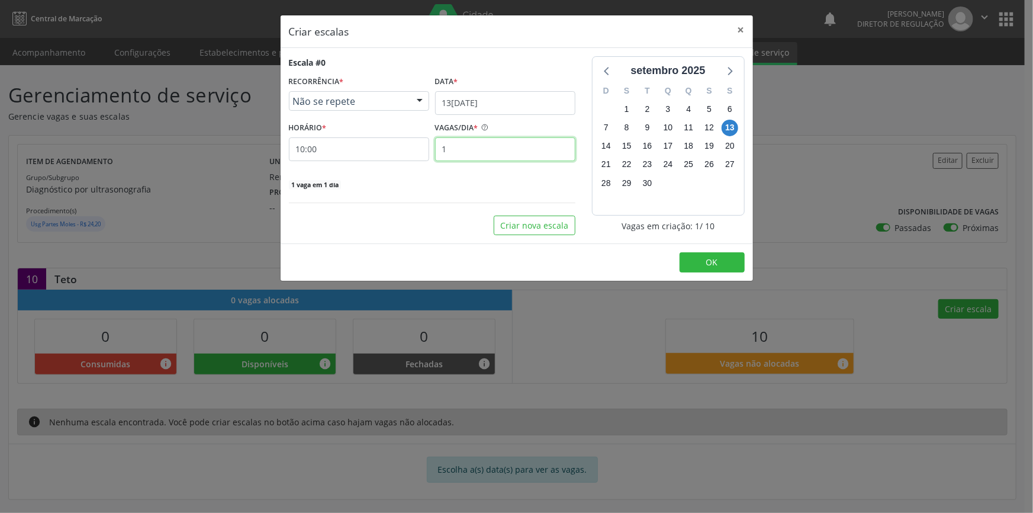
drag, startPoint x: 471, startPoint y: 153, endPoint x: 289, endPoint y: 137, distance: 182.9
click at [289, 137] on div "HORÁRIO * 10:00 VAGAS/DIA * 1" at bounding box center [432, 140] width 292 height 42
type input "10"
click at [697, 262] on button "OK" at bounding box center [711, 262] width 65 height 20
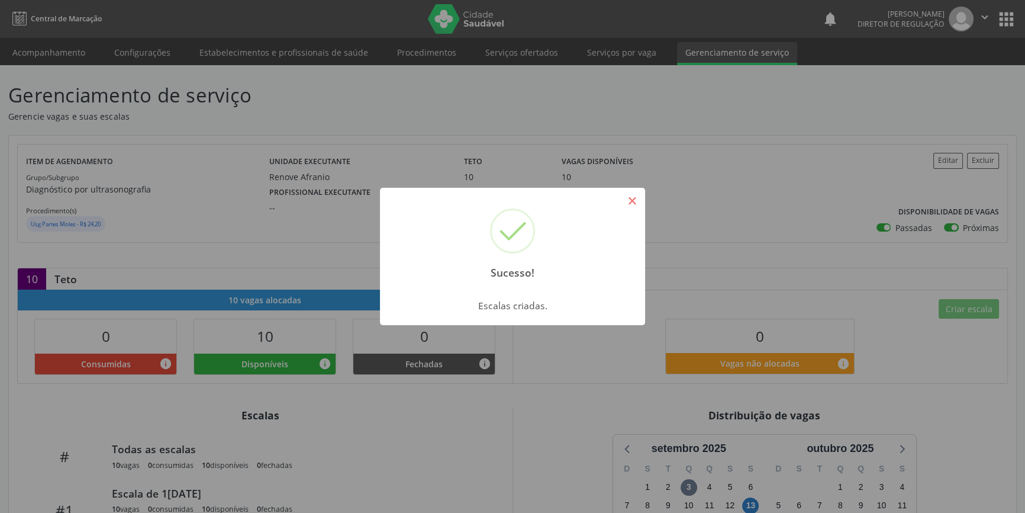
click at [636, 197] on button "×" at bounding box center [632, 201] width 20 height 20
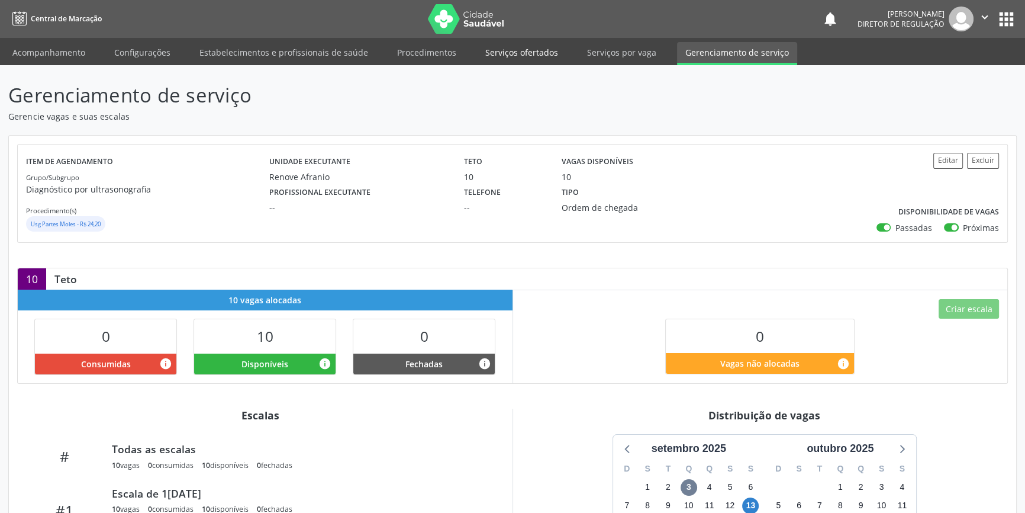
click at [525, 47] on link "Serviços ofertados" at bounding box center [521, 52] width 89 height 21
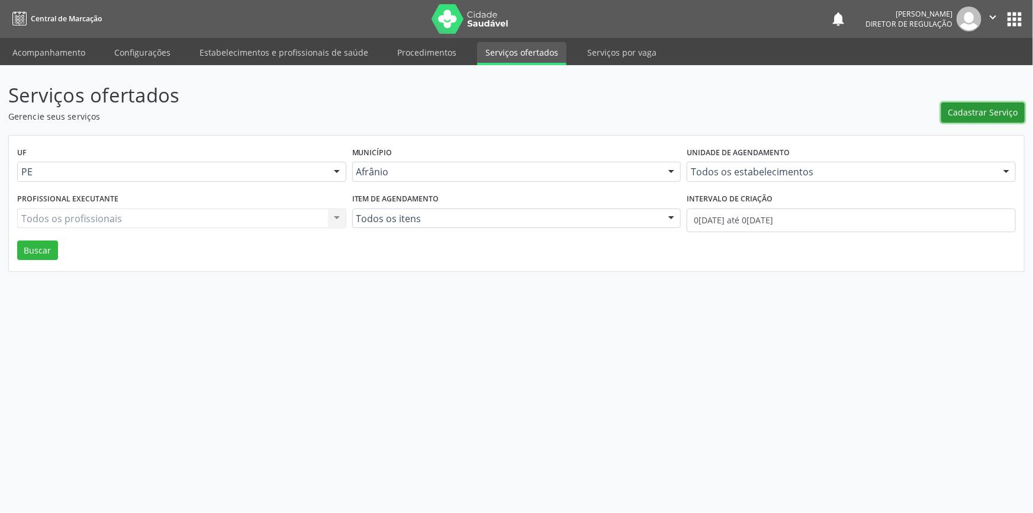
click at [994, 116] on span "Cadastrar Serviço" at bounding box center [983, 112] width 70 height 12
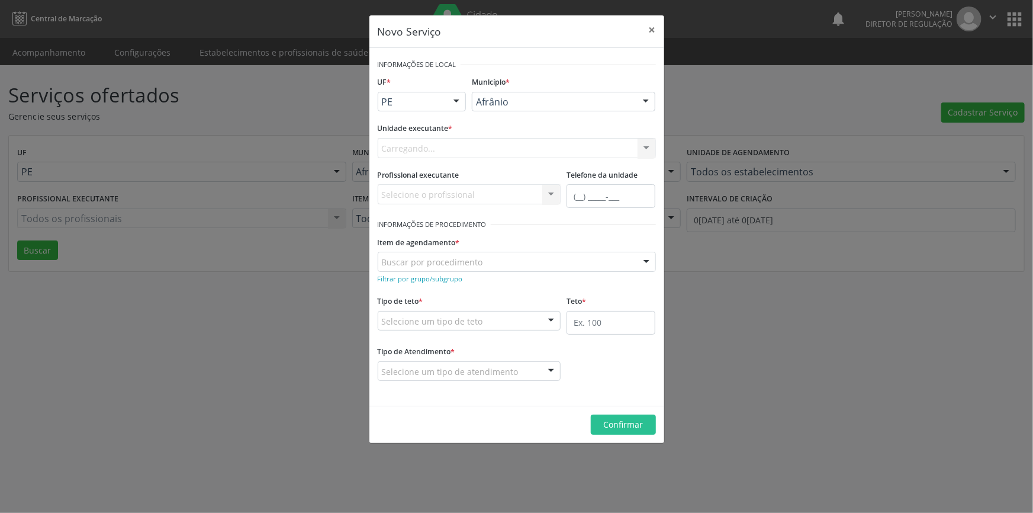
click at [504, 150] on div "Carregando..." at bounding box center [517, 148] width 278 height 20
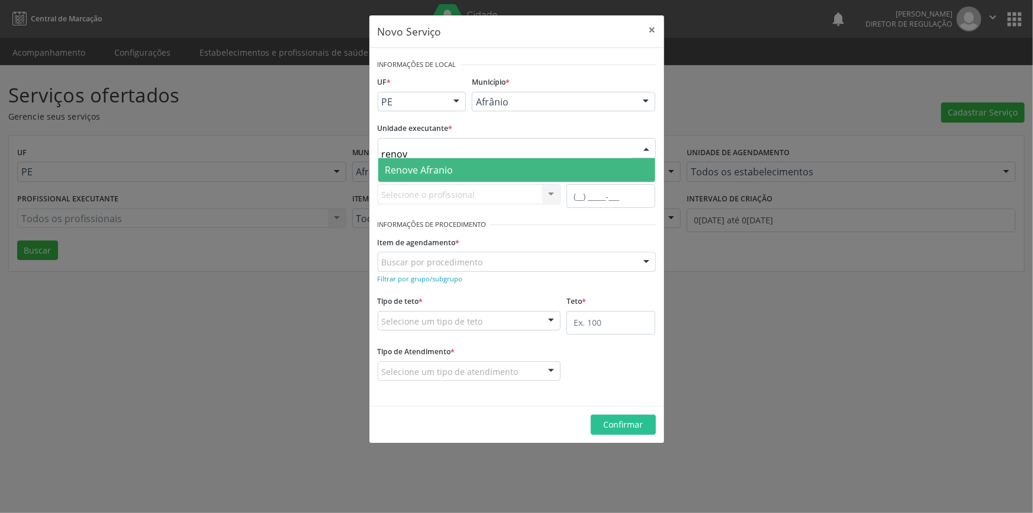
type input "renove"
click at [471, 167] on span "Renove Afranio" at bounding box center [516, 170] width 277 height 24
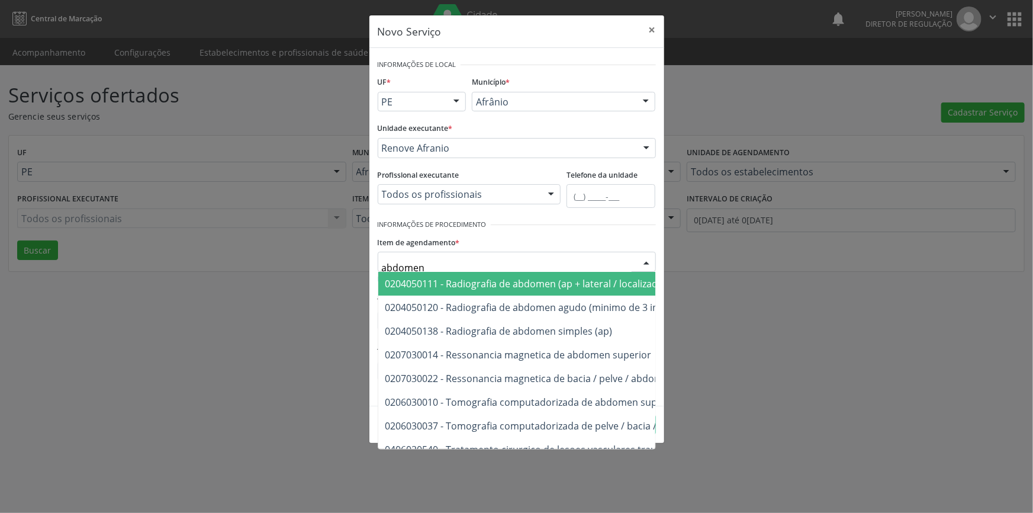
type input "abdomen t"
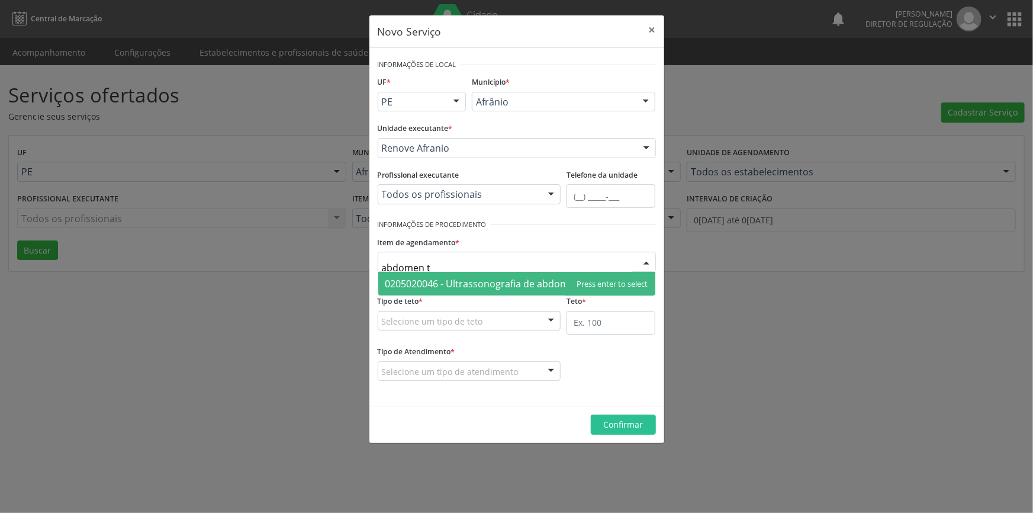
click at [557, 286] on span "0205020046 - Ultrassonografia de abdomen total" at bounding box center [494, 283] width 218 height 13
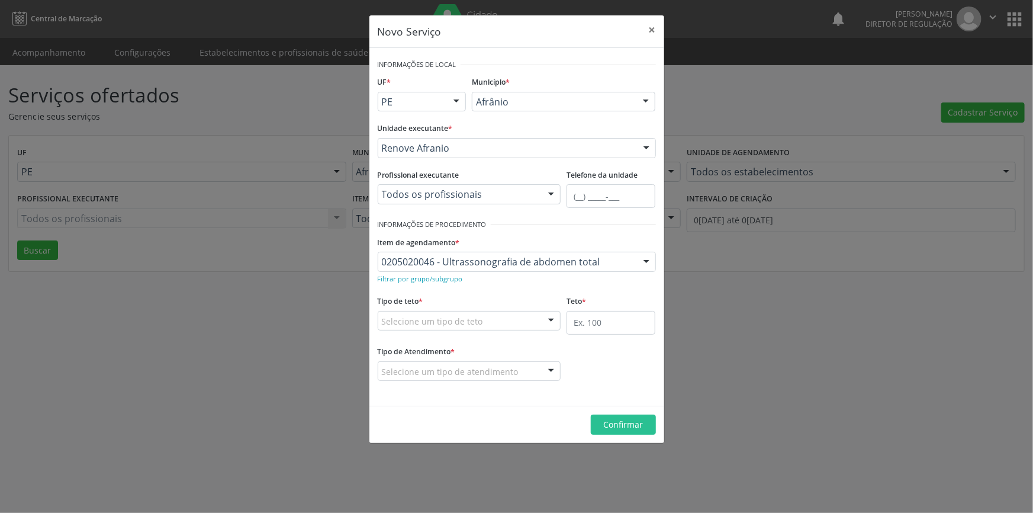
click at [479, 324] on div "Selecione um tipo de teto" at bounding box center [469, 321] width 183 height 20
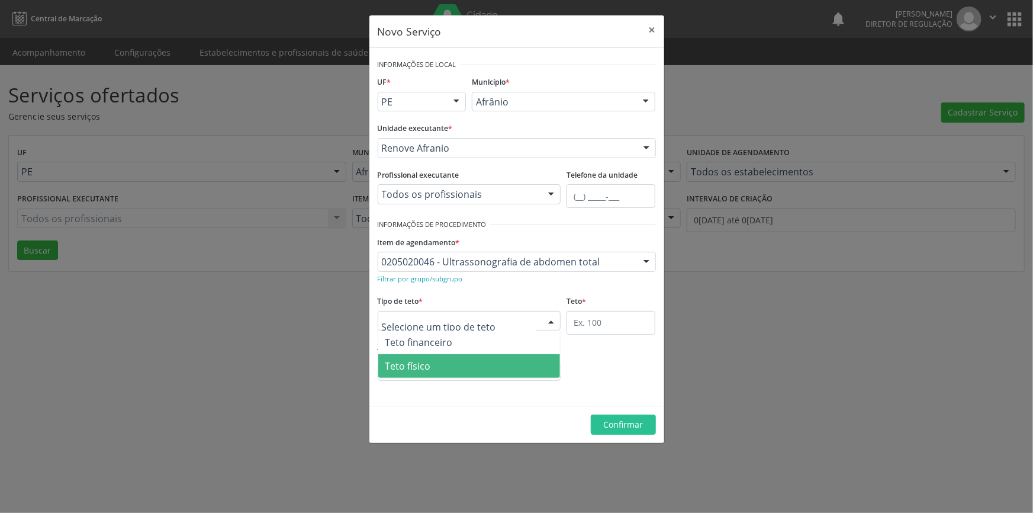
click at [444, 357] on span "Teto físico" at bounding box center [469, 366] width 182 height 24
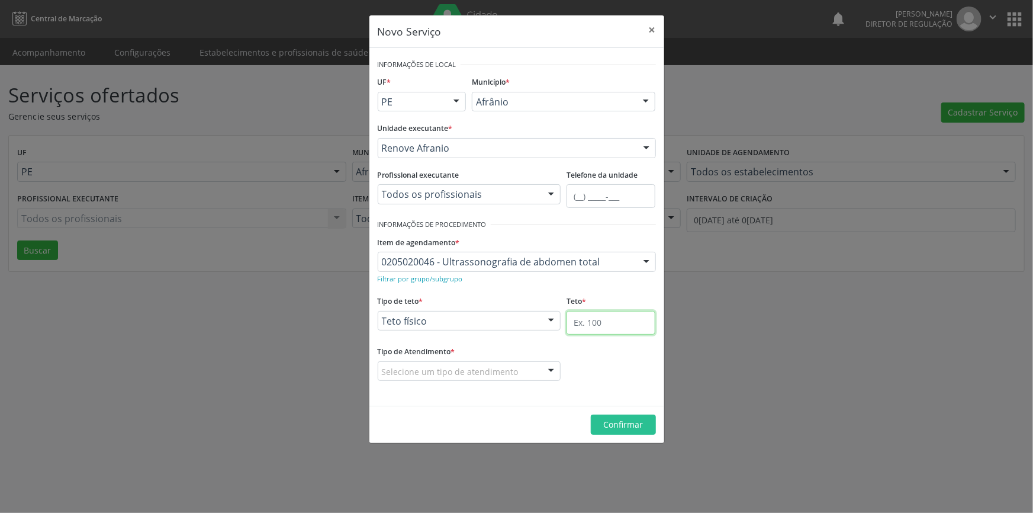
click at [583, 331] on input "text" at bounding box center [610, 323] width 89 height 24
type input "20"
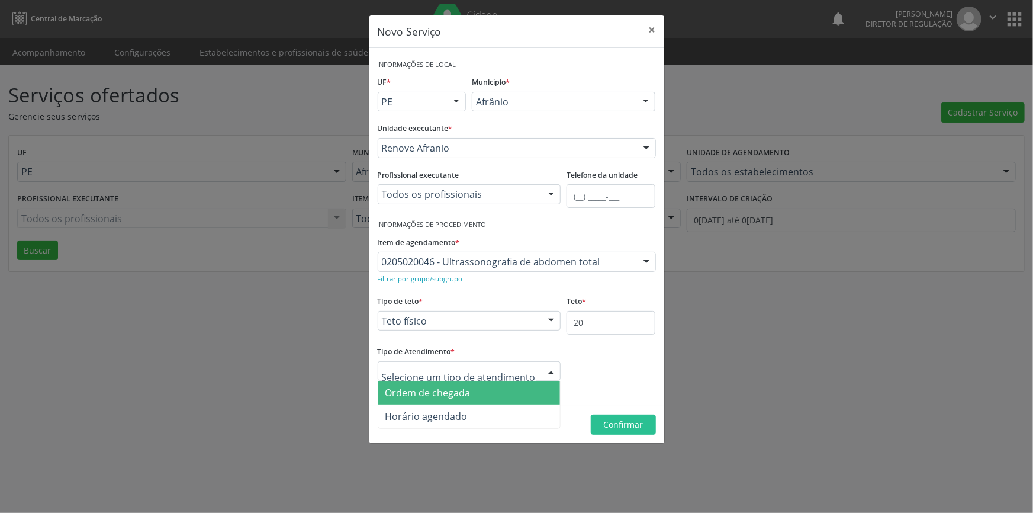
click at [545, 372] on div at bounding box center [551, 372] width 18 height 20
click at [492, 394] on span "Ordem de chegada" at bounding box center [469, 393] width 182 height 24
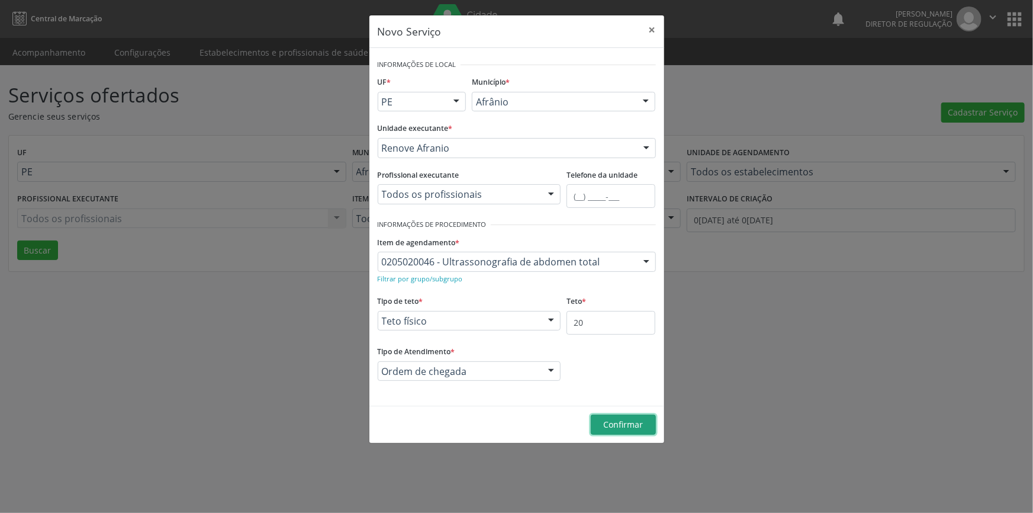
click at [616, 426] on span "Confirmar" at bounding box center [623, 423] width 40 height 11
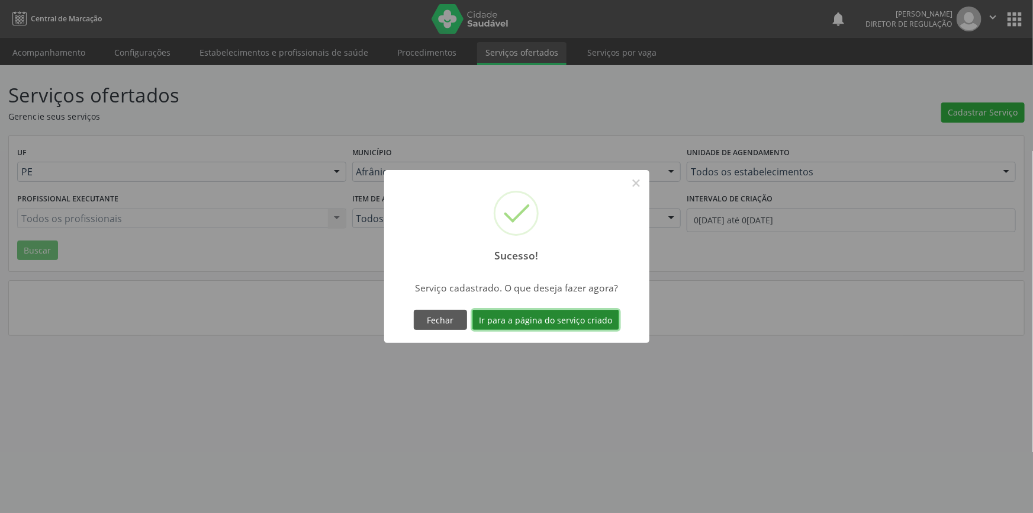
click at [577, 320] on button "Ir para a página do serviço criado" at bounding box center [545, 320] width 147 height 20
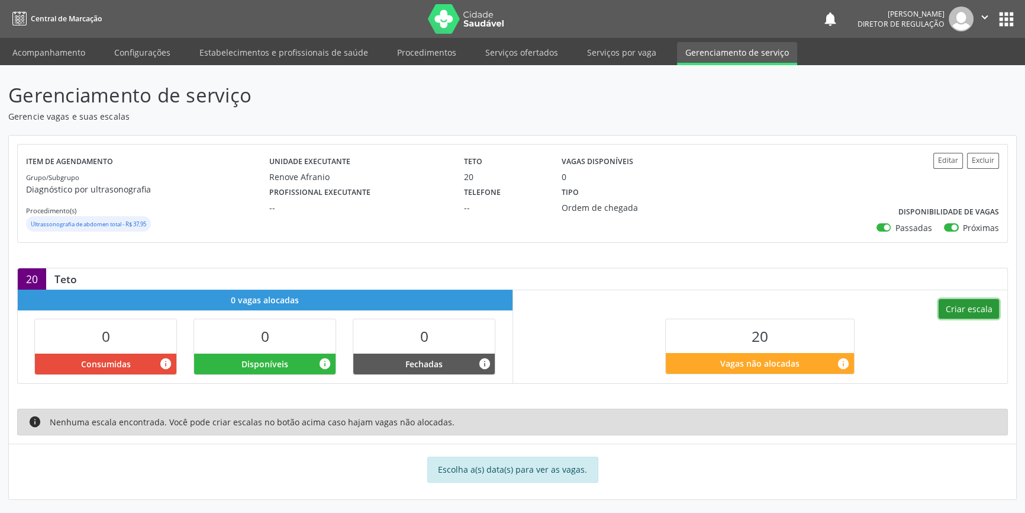
click at [965, 299] on button "Criar escala" at bounding box center [969, 309] width 60 height 20
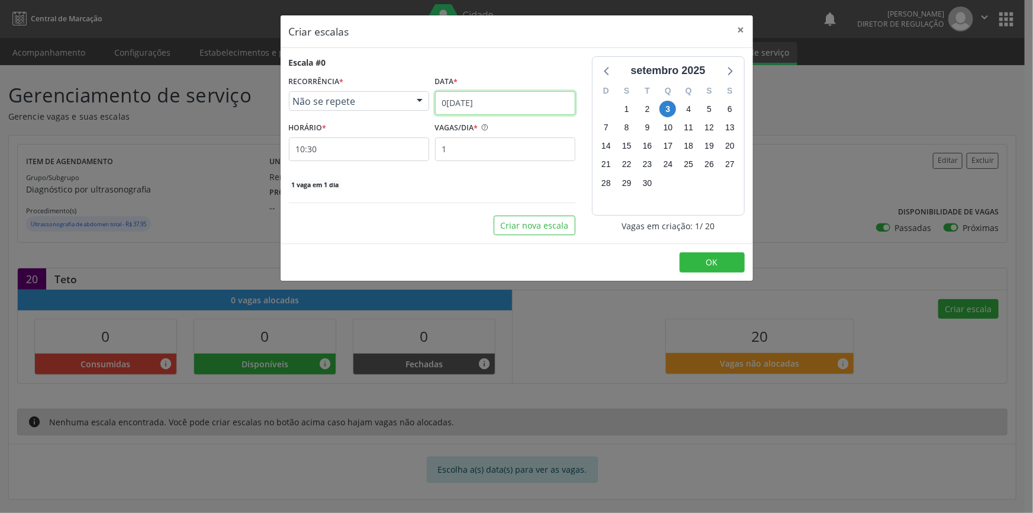
click at [472, 104] on input "03/[DATE]" at bounding box center [505, 103] width 140 height 24
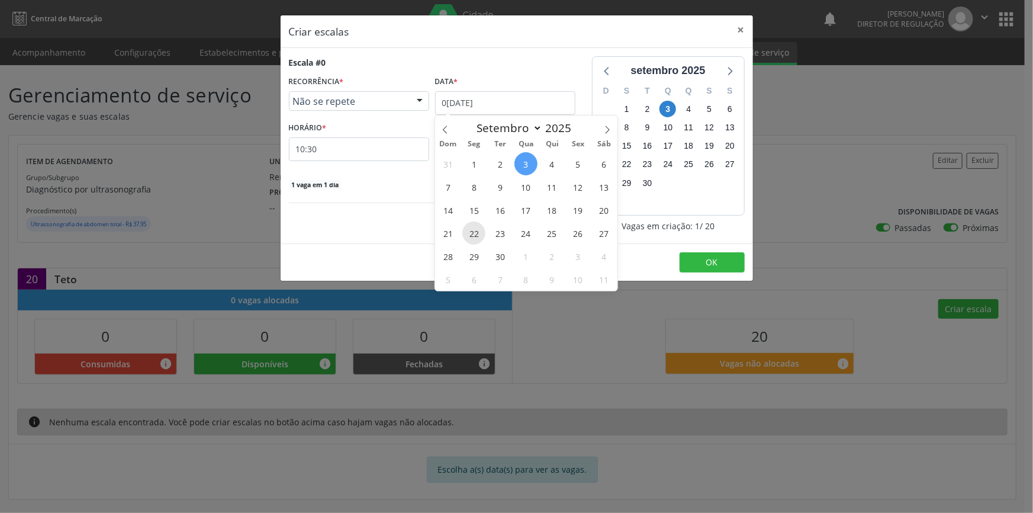
click at [478, 230] on span "22" at bounding box center [473, 232] width 23 height 23
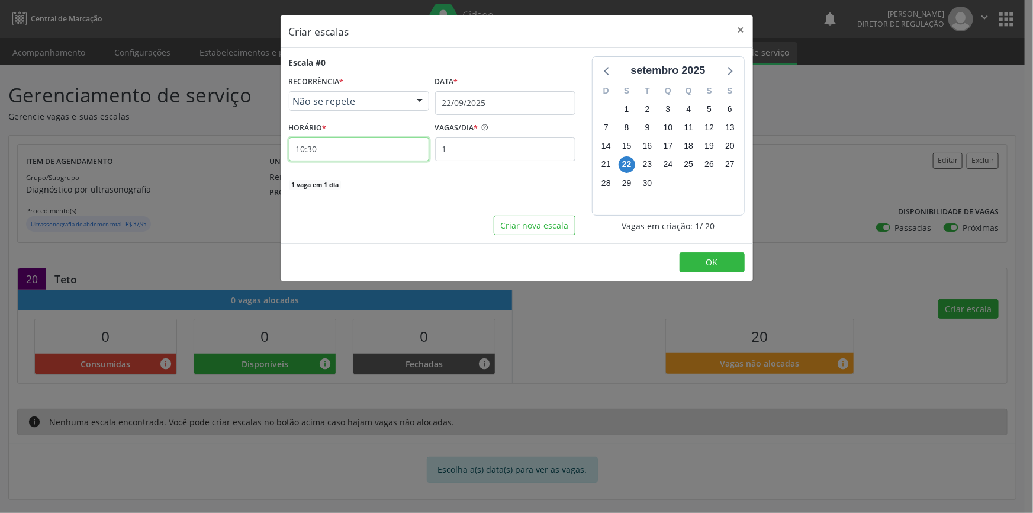
click at [355, 147] on input "10:30" at bounding box center [359, 149] width 140 height 24
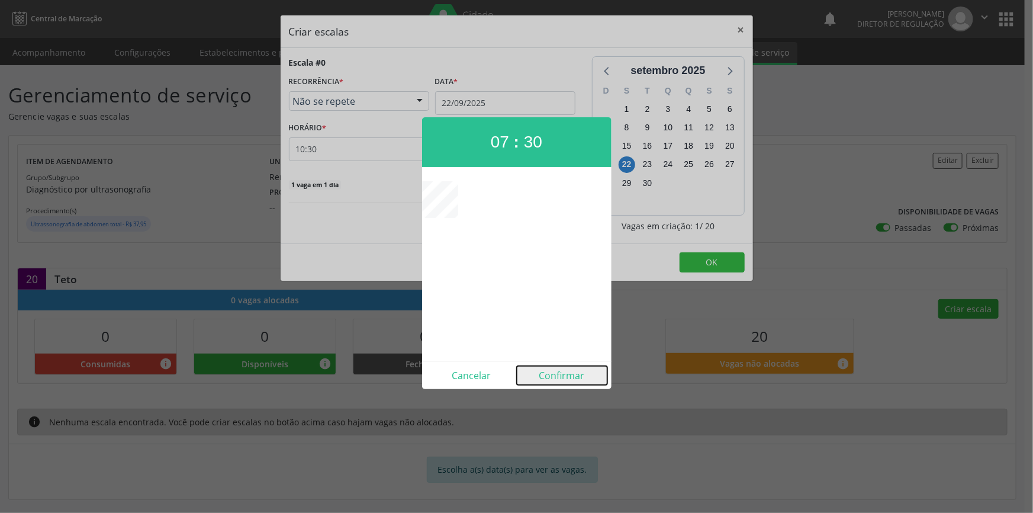
click at [553, 375] on button "Confirmar" at bounding box center [562, 375] width 91 height 19
type input "07:30"
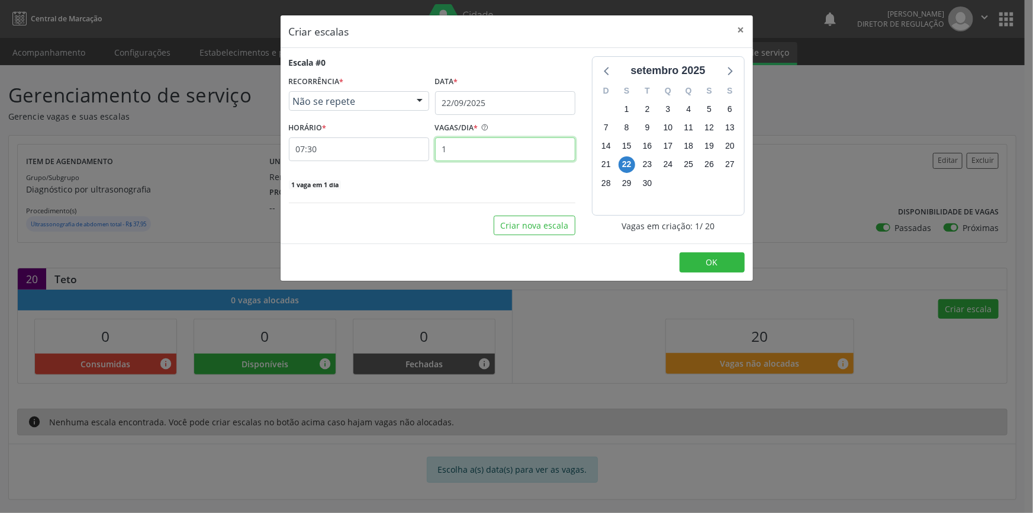
drag, startPoint x: 469, startPoint y: 149, endPoint x: 281, endPoint y: 133, distance: 189.5
click at [286, 134] on div "HORÁRIO * 07:30 VAGAS/DIA * 1" at bounding box center [432, 140] width 292 height 42
type input "20"
click at [736, 253] on button "OK" at bounding box center [711, 262] width 65 height 20
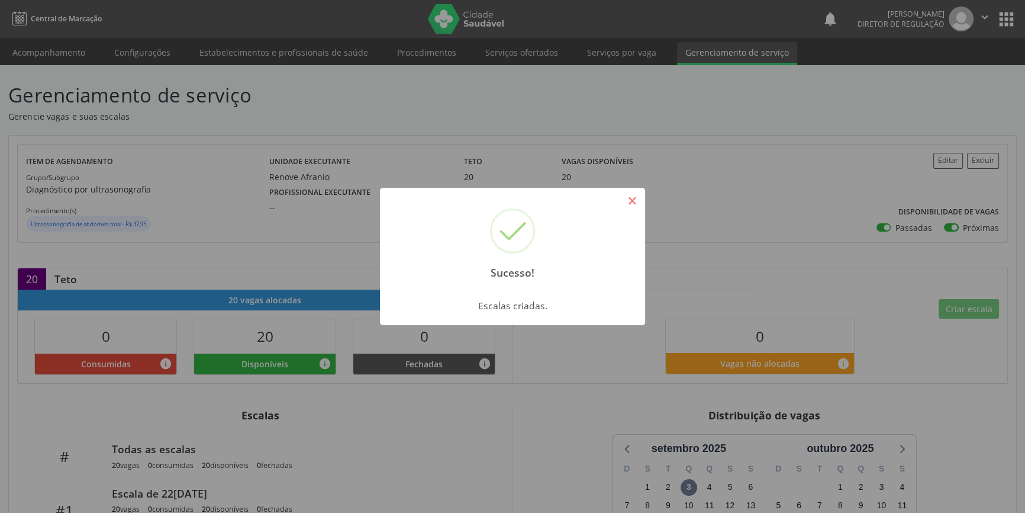
click at [640, 207] on button "×" at bounding box center [632, 201] width 20 height 20
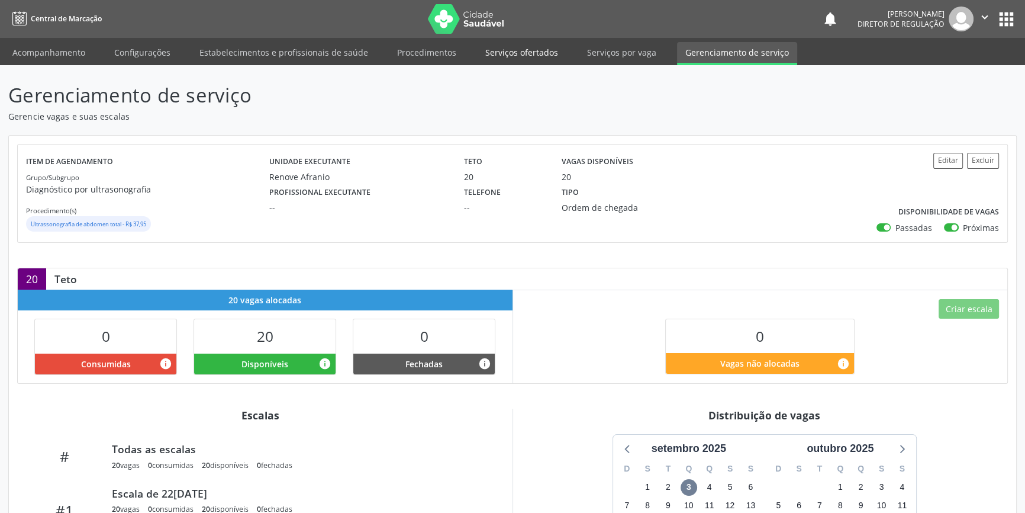
click at [521, 50] on link "Serviços ofertados" at bounding box center [521, 52] width 89 height 21
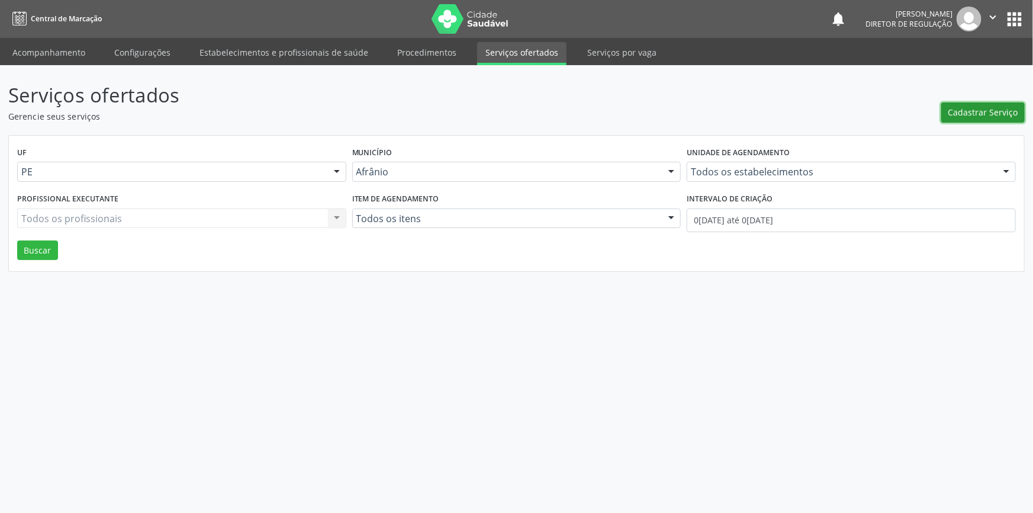
click at [981, 120] on button "Cadastrar Serviço" at bounding box center [982, 112] width 83 height 20
click at [990, 120] on button "Cadastrar Serviço" at bounding box center [982, 112] width 83 height 20
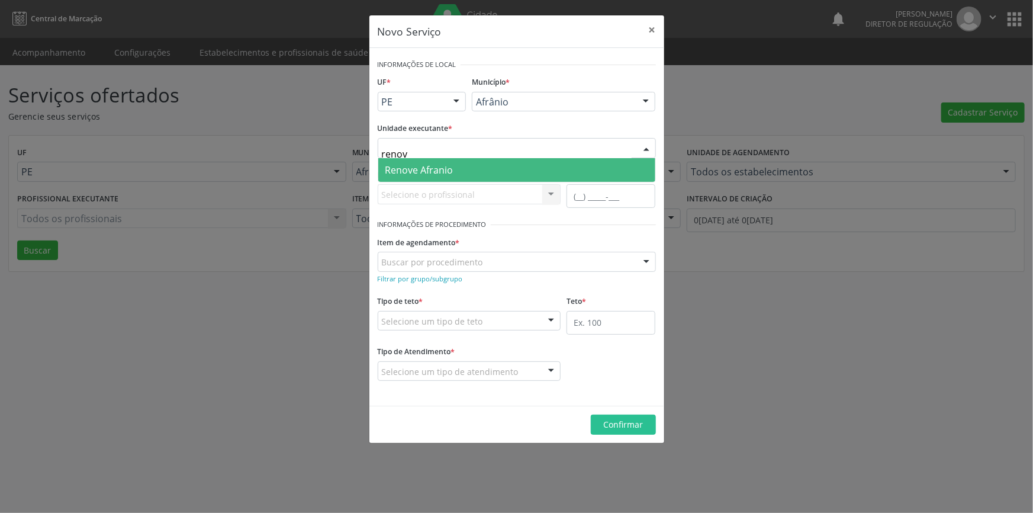
type input "renove"
click at [450, 167] on span "Renove Afranio" at bounding box center [419, 169] width 68 height 13
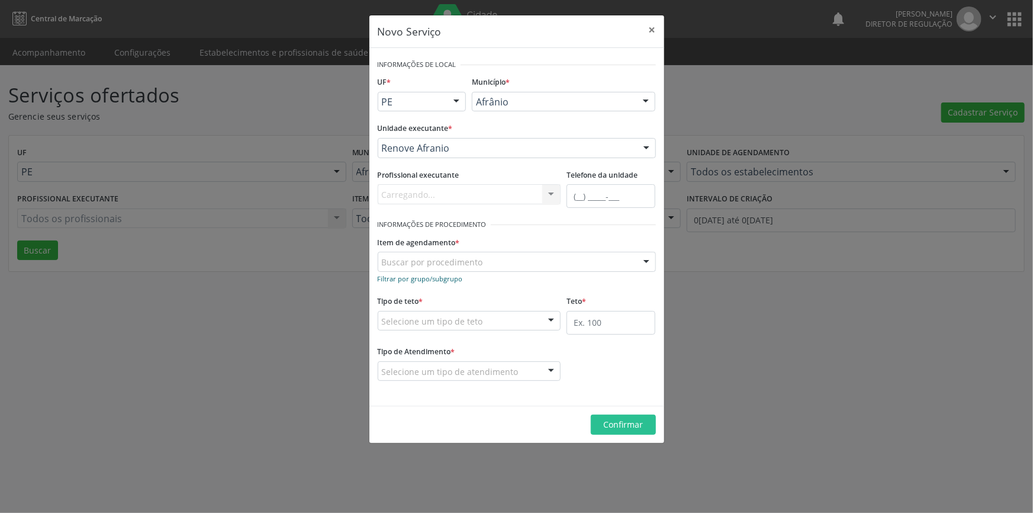
click at [455, 275] on small "Filtrar por grupo/subgrupo" at bounding box center [420, 278] width 85 height 9
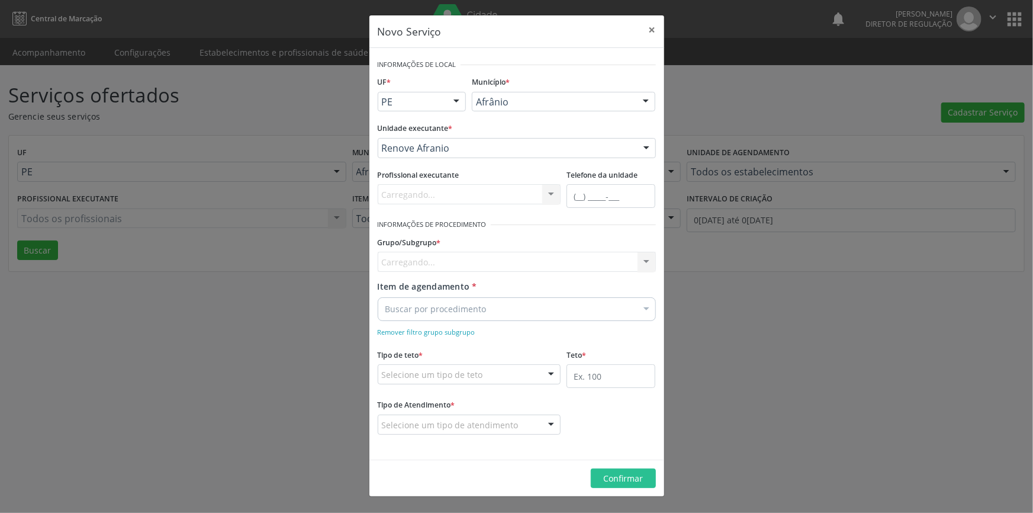
click at [454, 268] on div "Carregando... Nenhum resultado encontrado para: " " Nenhuma opção encontrada" at bounding box center [517, 262] width 278 height 20
click at [456, 337] on form "Informações de Local UF * PE BA PE Nenhum resultado encontrado para: " " Não há…" at bounding box center [517, 253] width 278 height 395
click at [455, 336] on link "Remover filtro grupo subgrupo" at bounding box center [427, 331] width 98 height 11
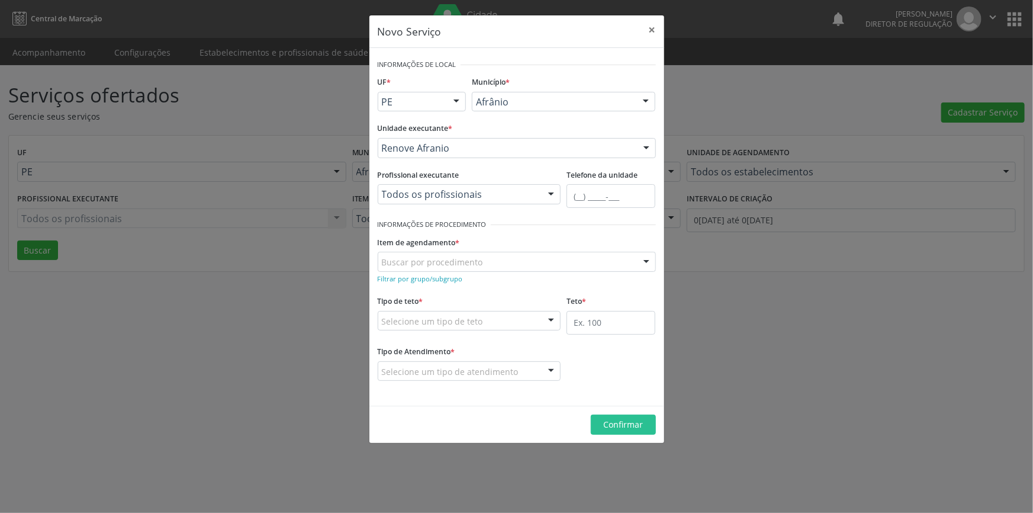
click at [439, 329] on div "Selecione um tipo de teto" at bounding box center [469, 321] width 183 height 20
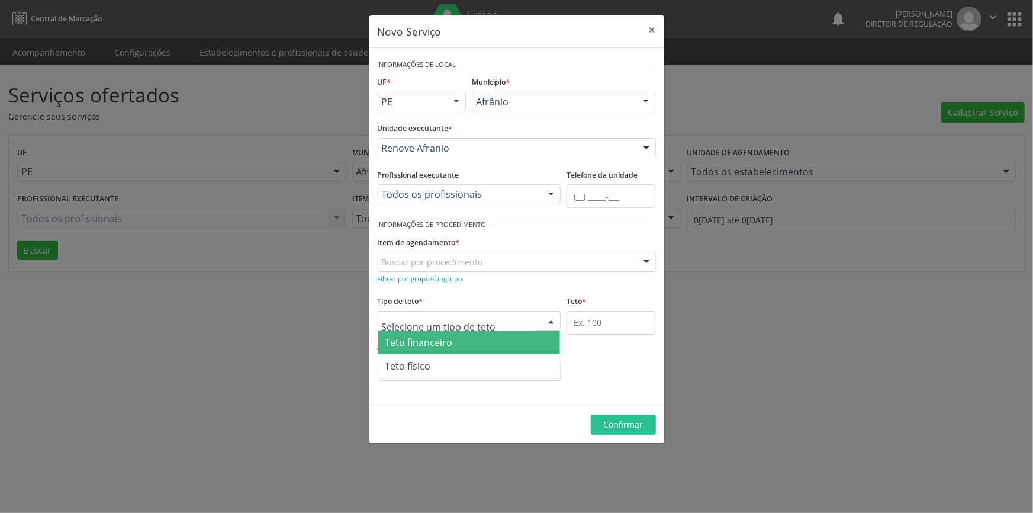
click at [450, 268] on div "Buscar por procedimento" at bounding box center [517, 262] width 278 height 20
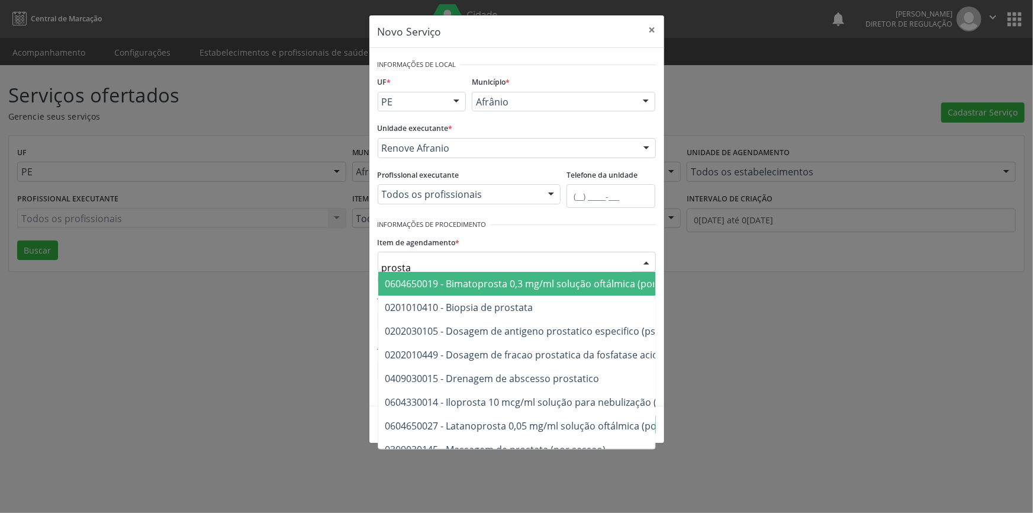
type input "prostat"
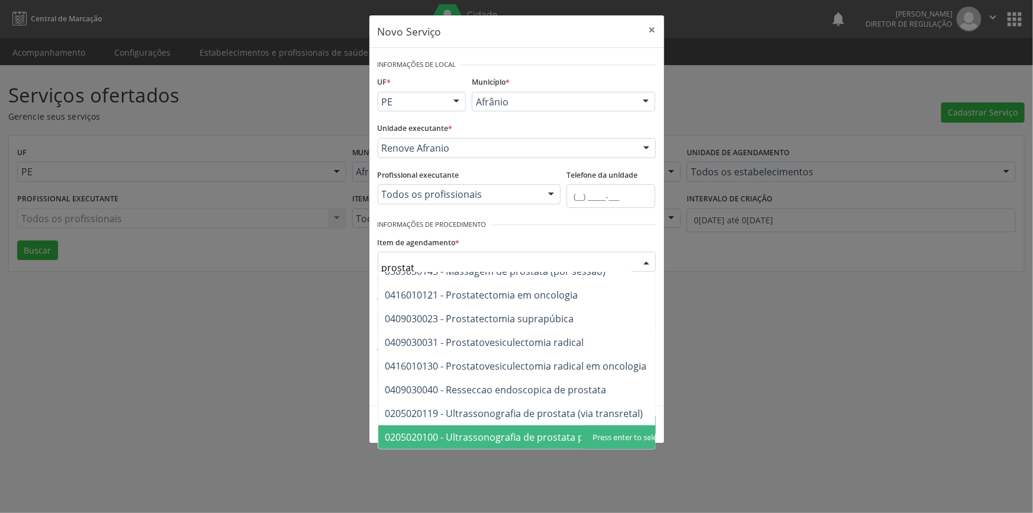
scroll to position [115, 21]
click at [522, 425] on span "0205020100 - Ultrassonografia de prostata por via abdominal" at bounding box center [508, 437] width 293 height 24
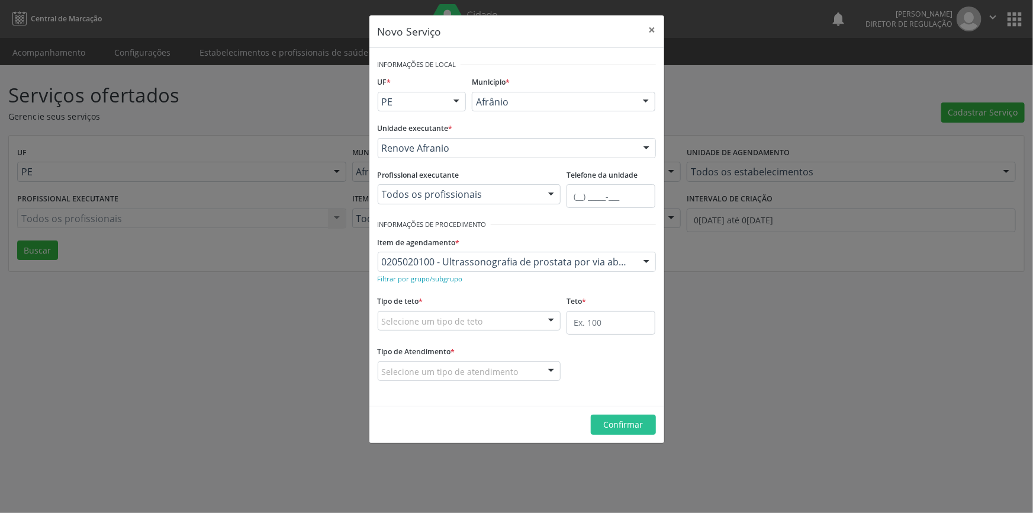
click at [477, 329] on div "Selecione um tipo de teto" at bounding box center [469, 321] width 183 height 20
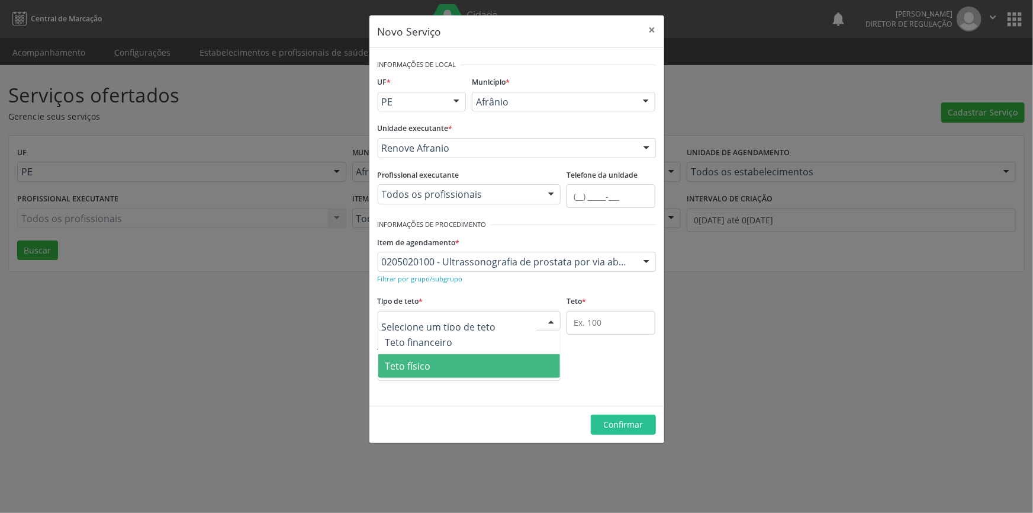
click at [432, 354] on span "Teto físico" at bounding box center [469, 366] width 182 height 24
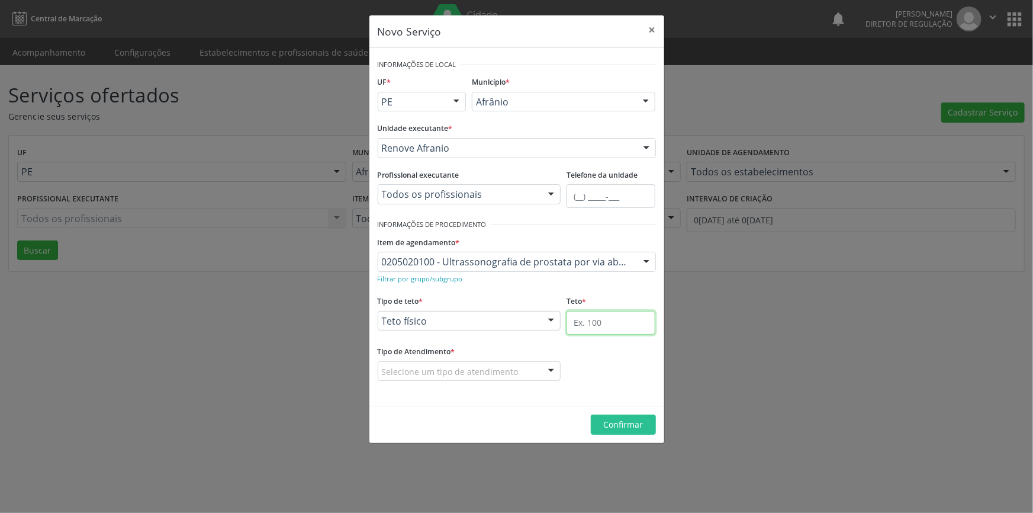
click at [607, 327] on input "text" at bounding box center [610, 323] width 89 height 24
type input "10"
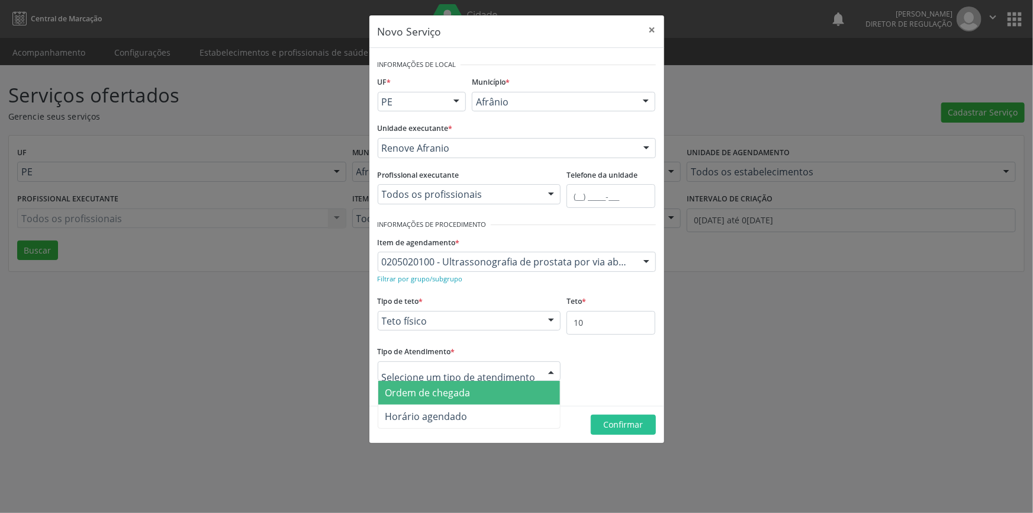
click at [479, 386] on span "Ordem de chegada" at bounding box center [469, 393] width 182 height 24
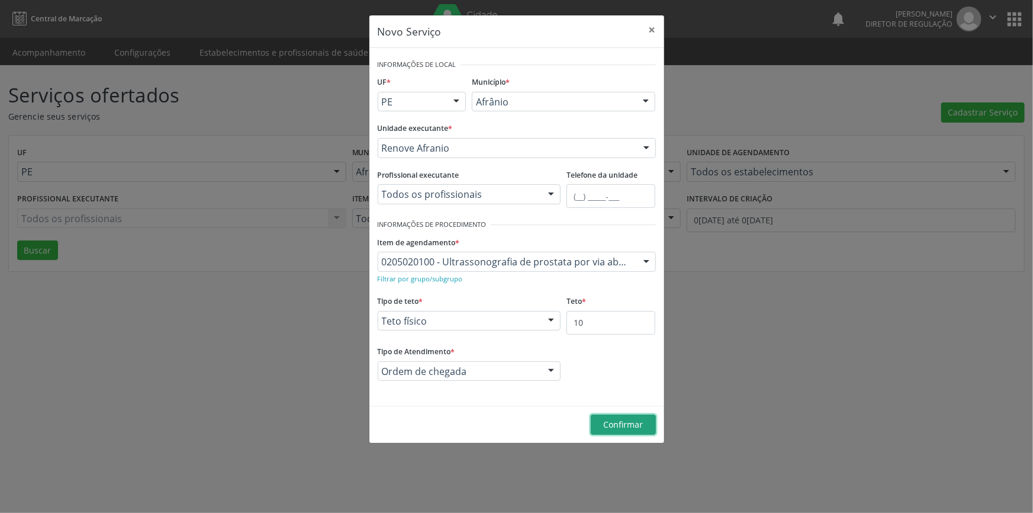
click at [613, 425] on span "Confirmar" at bounding box center [623, 423] width 40 height 11
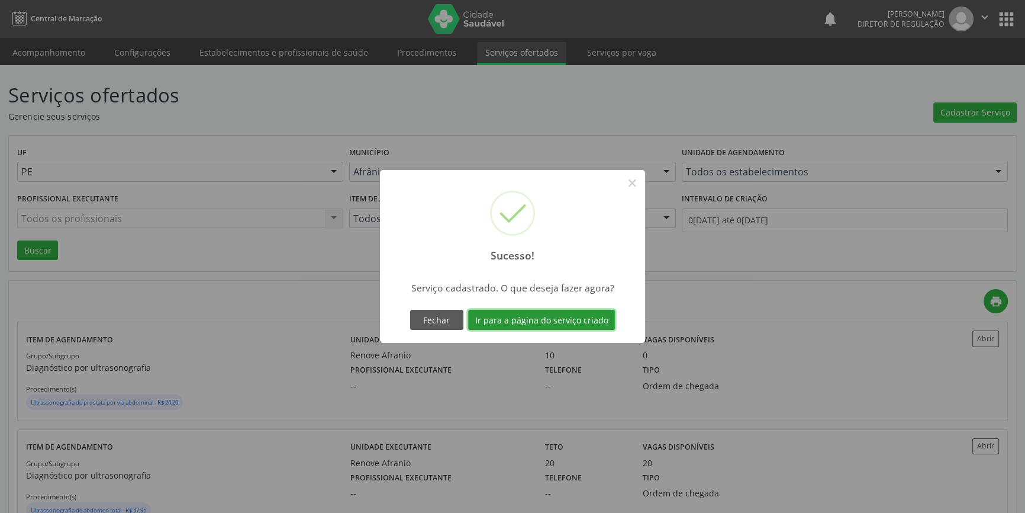
click at [553, 326] on button "Ir para a página do serviço criado" at bounding box center [541, 320] width 147 height 20
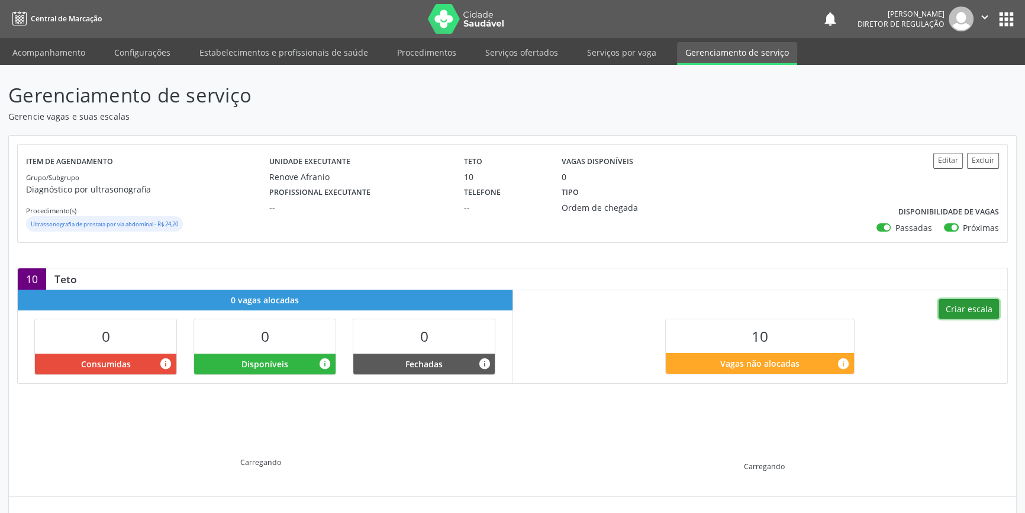
click at [971, 314] on button "Criar escala" at bounding box center [969, 309] width 60 height 20
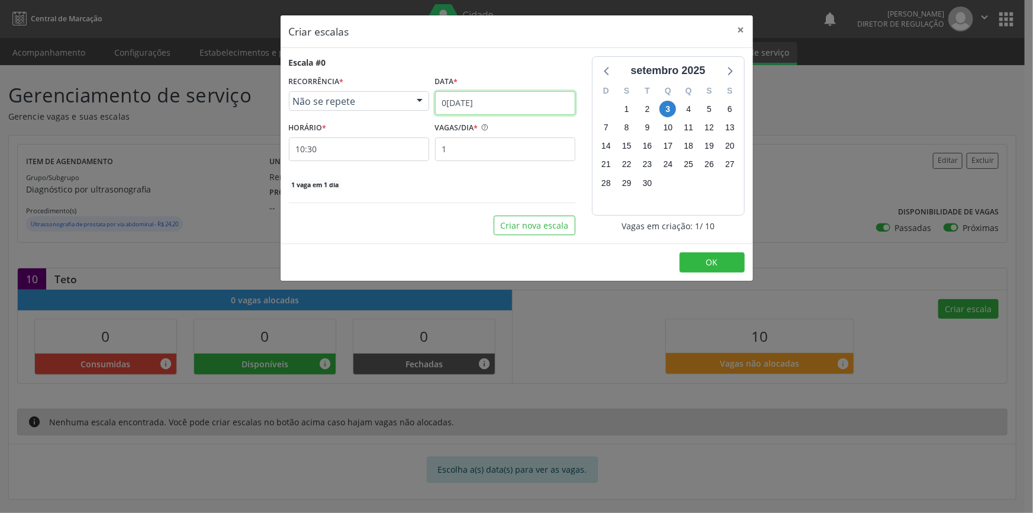
click at [477, 102] on input "03/[DATE]" at bounding box center [505, 103] width 140 height 24
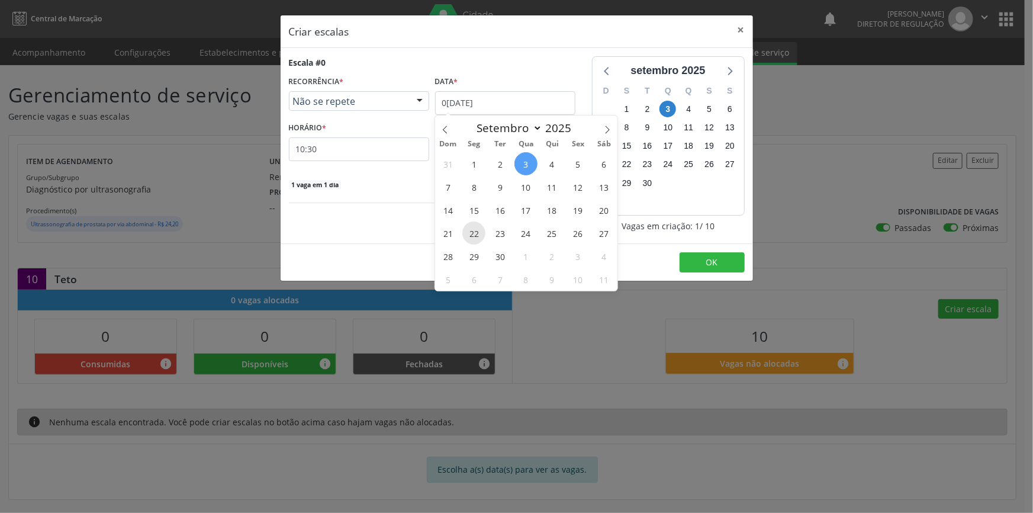
click at [475, 231] on span "22" at bounding box center [473, 232] width 23 height 23
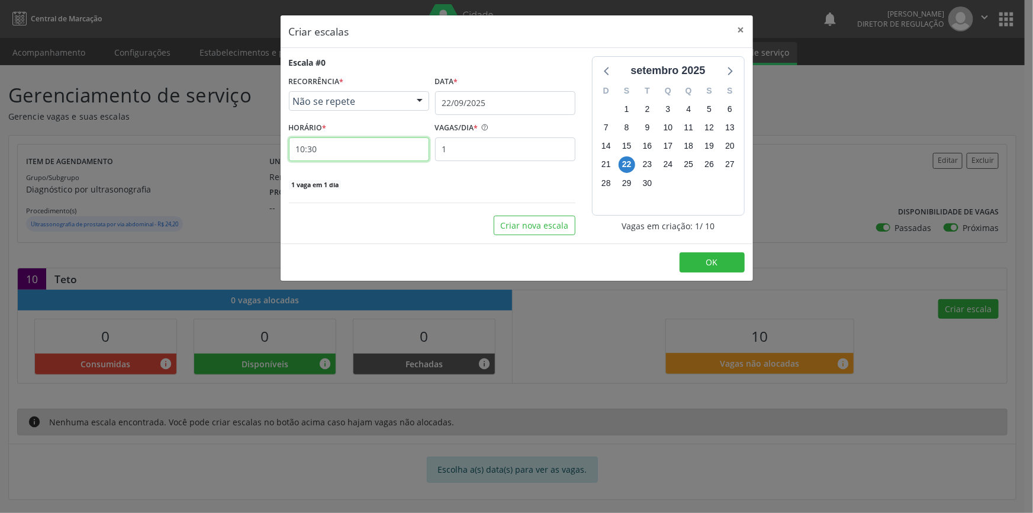
click at [355, 149] on input "10:30" at bounding box center [359, 149] width 140 height 24
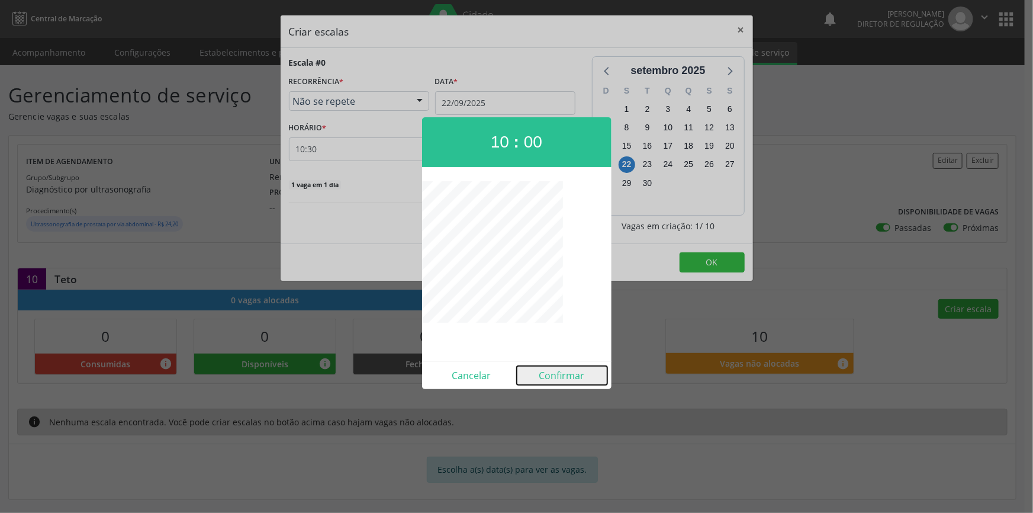
click at [567, 379] on button "Confirmar" at bounding box center [562, 375] width 91 height 19
type input "10:00"
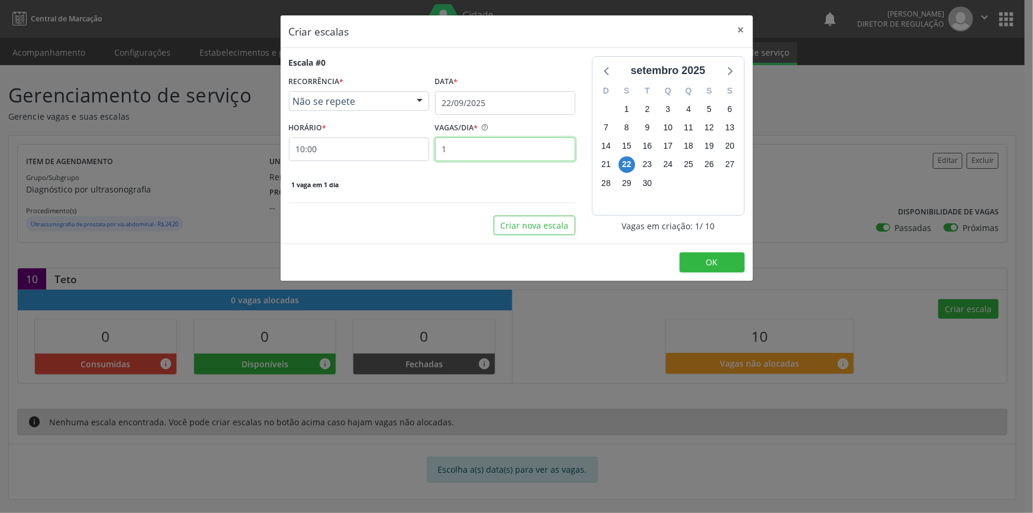
drag, startPoint x: 442, startPoint y: 157, endPoint x: 366, endPoint y: 152, distance: 75.9
click at [368, 151] on div "HORÁRIO * 10:00 VAGAS/DIA * 1" at bounding box center [432, 140] width 292 height 42
type input "10"
click at [725, 258] on button "OK" at bounding box center [711, 262] width 65 height 20
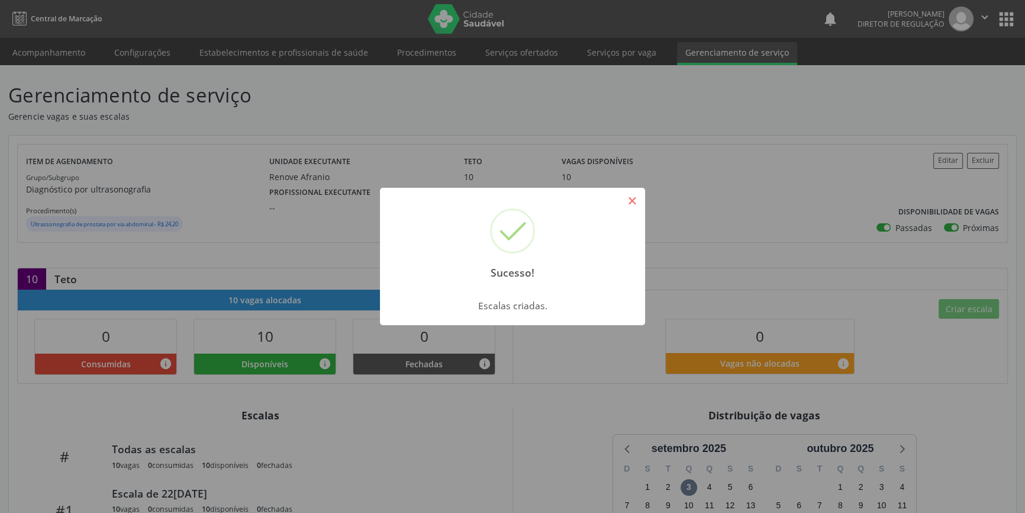
click at [630, 200] on button "×" at bounding box center [632, 201] width 20 height 20
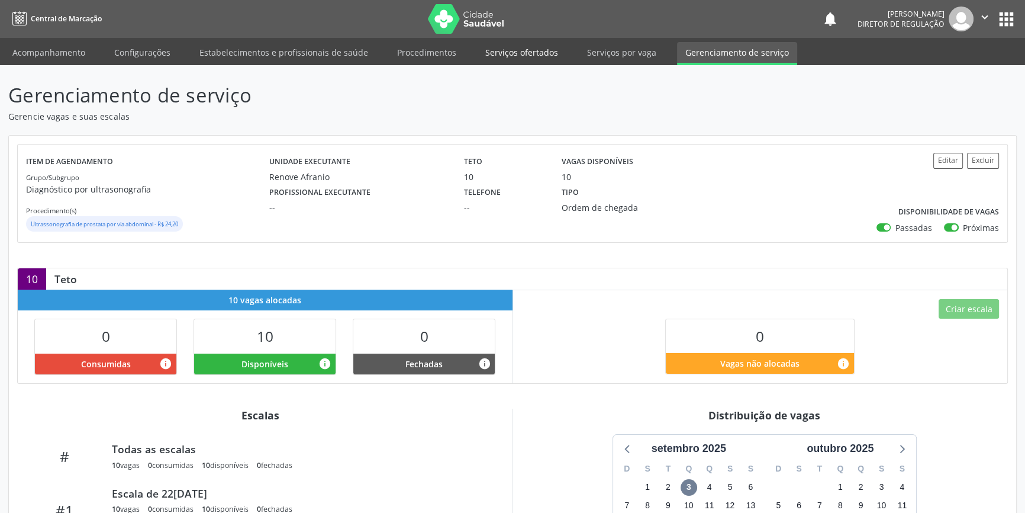
click at [516, 51] on link "Serviços ofertados" at bounding box center [521, 52] width 89 height 21
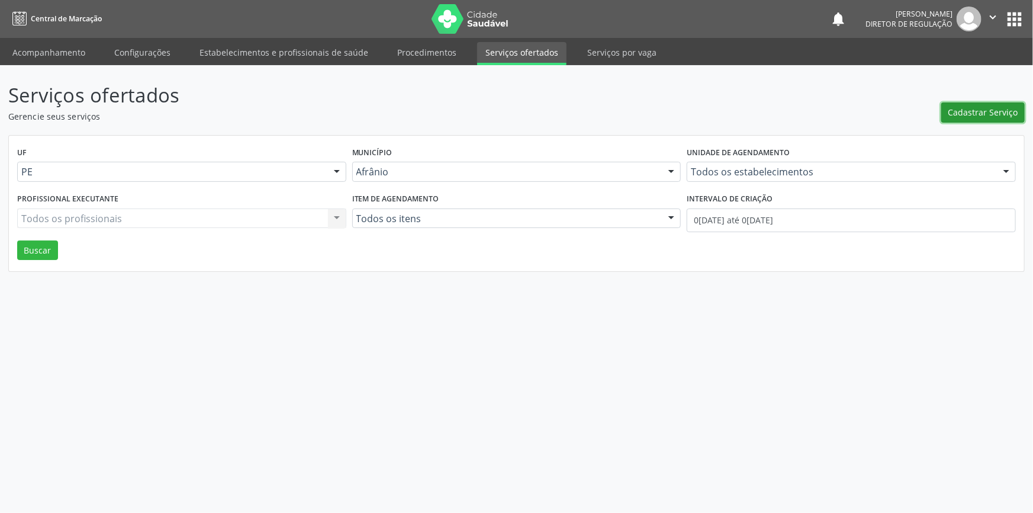
click at [988, 107] on span "Cadastrar Serviço" at bounding box center [983, 112] width 70 height 12
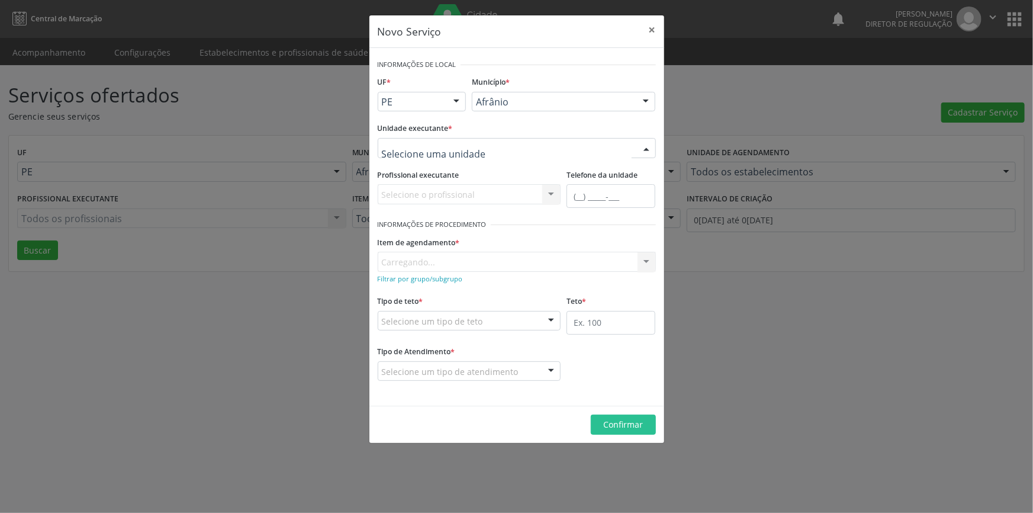
click at [459, 140] on div at bounding box center [517, 148] width 278 height 20
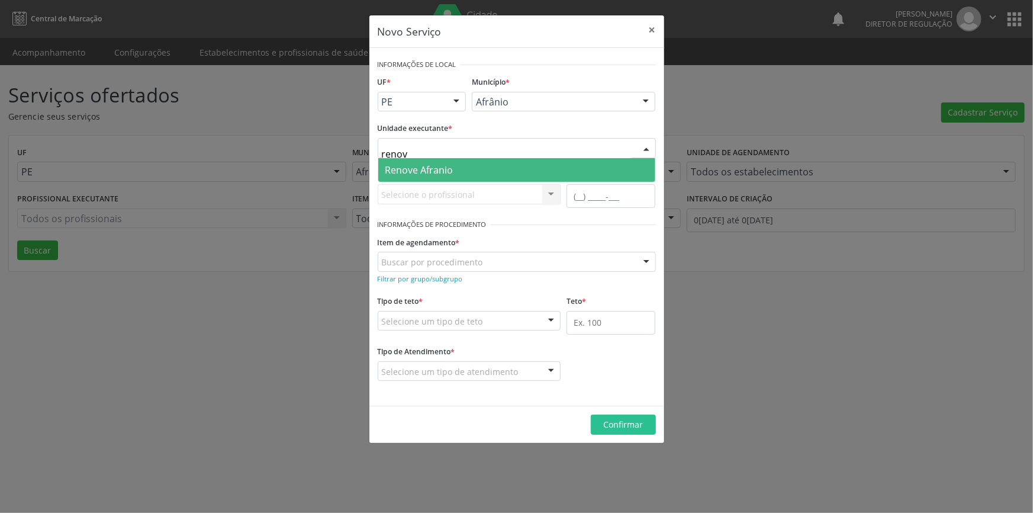
type input "renove"
click at [447, 159] on span "Renove Afranio" at bounding box center [516, 170] width 277 height 24
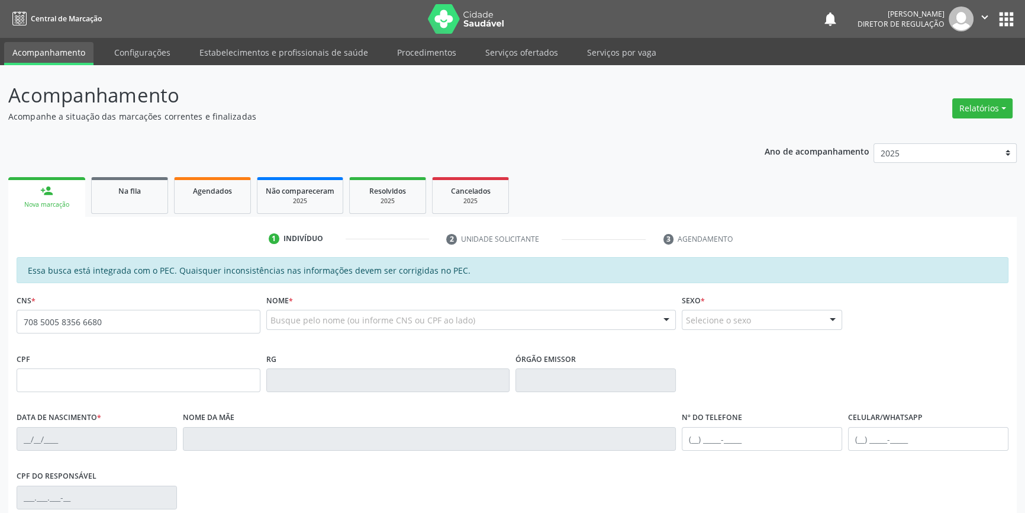
type input "708 5005 8356 6680"
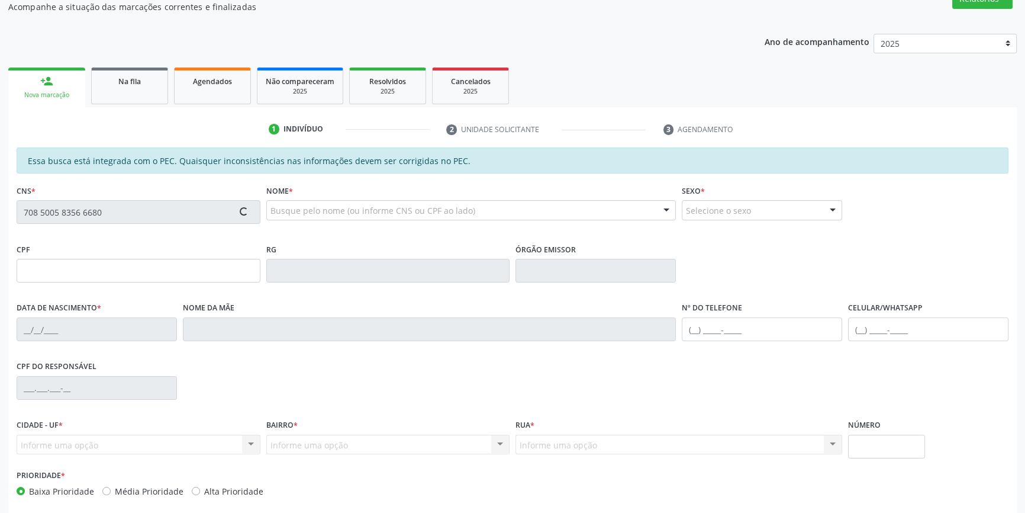
scroll to position [162, 0]
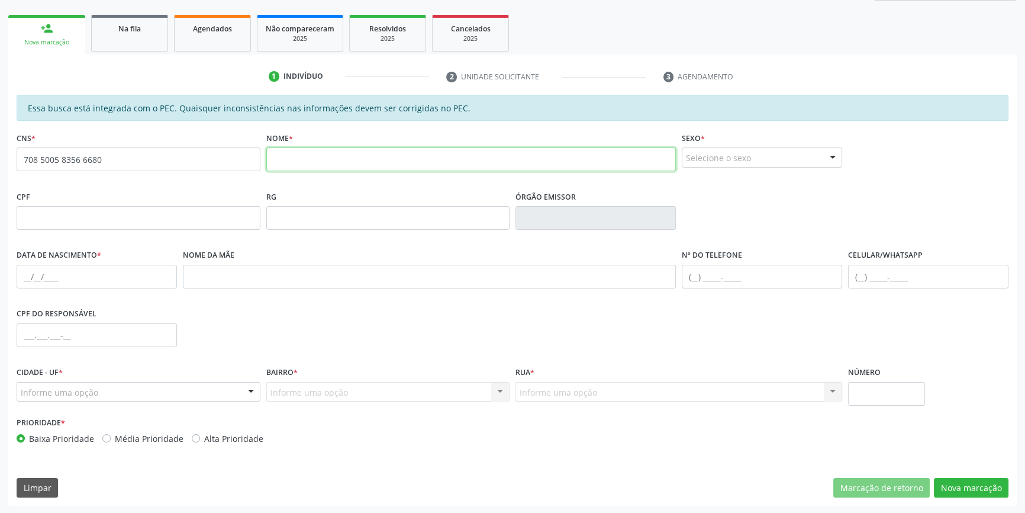
click at [331, 161] on input "text" at bounding box center [471, 159] width 410 height 24
type input "v"
type input "VICTOR GABRIEL AMORIM DOS SANTOS"
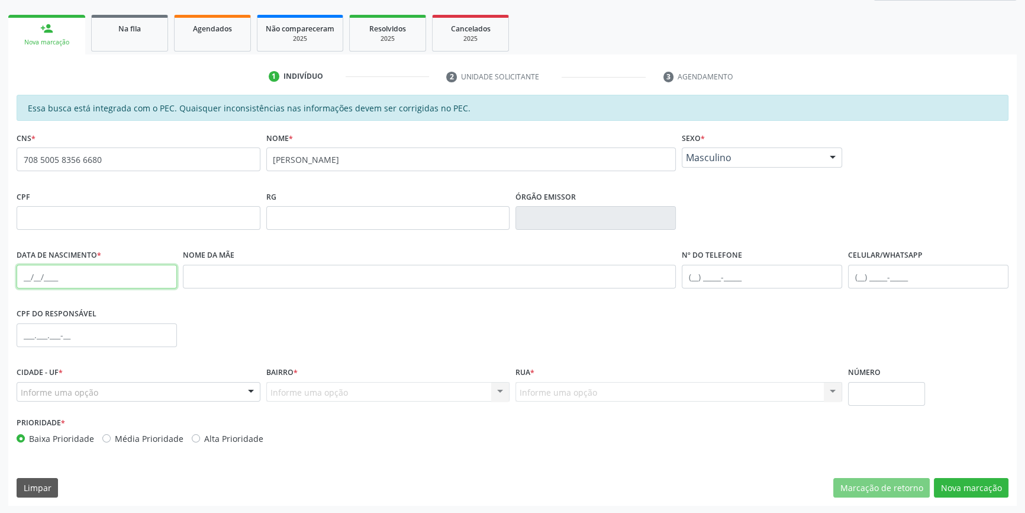
click at [25, 273] on input "text" at bounding box center [97, 277] width 160 height 24
type input "13/07/2015"
click at [189, 385] on div "Informe uma opção" at bounding box center [139, 392] width 244 height 20
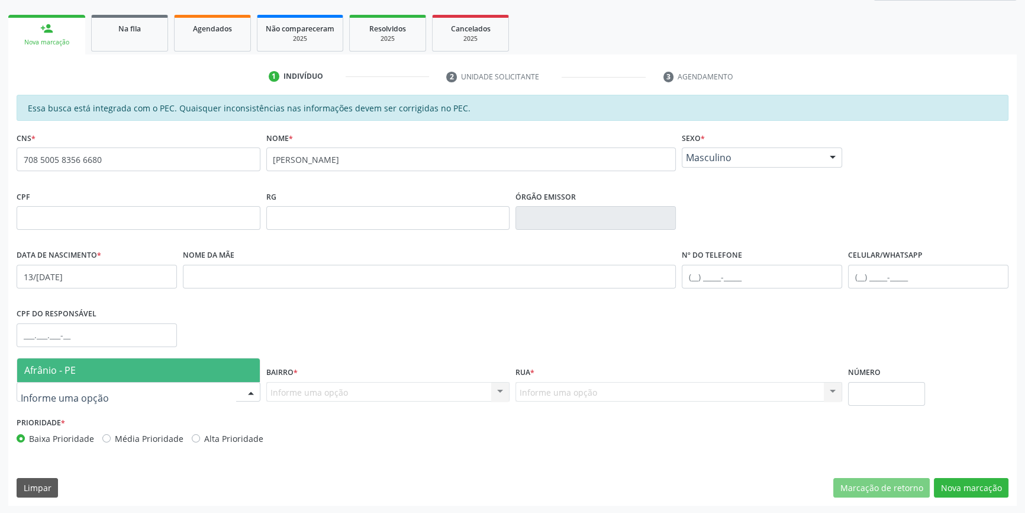
click at [165, 374] on span "Afrânio - PE" at bounding box center [138, 370] width 243 height 24
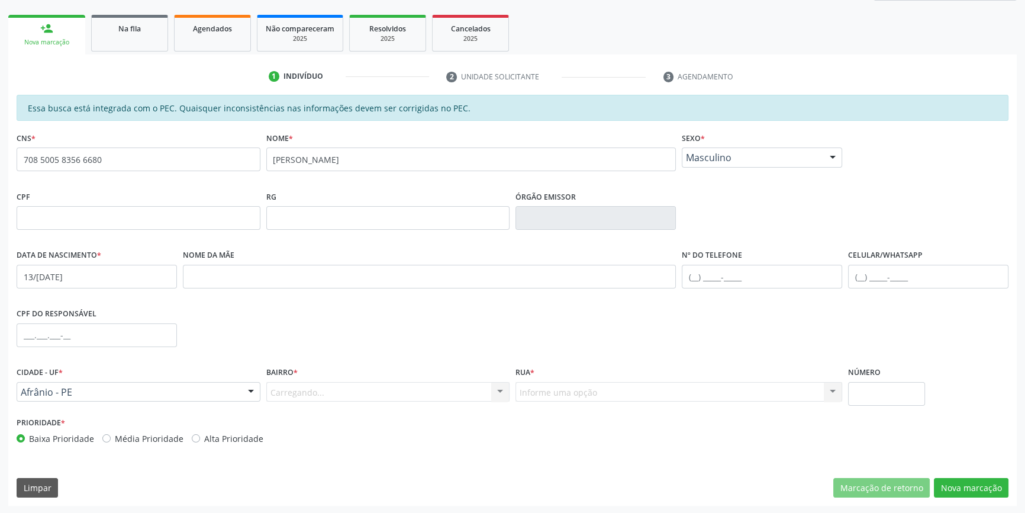
click at [312, 376] on div "Bairro * Carregando... Nenhum resultado encontrado para: " " Nenhuma opção enco…" at bounding box center [388, 382] width 244 height 38
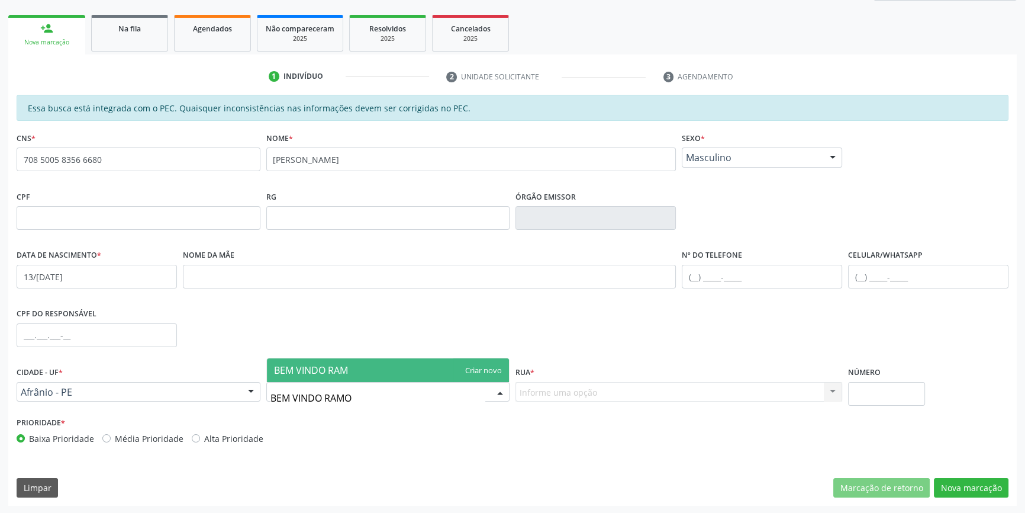
type input "BEM VINDO RAMOS"
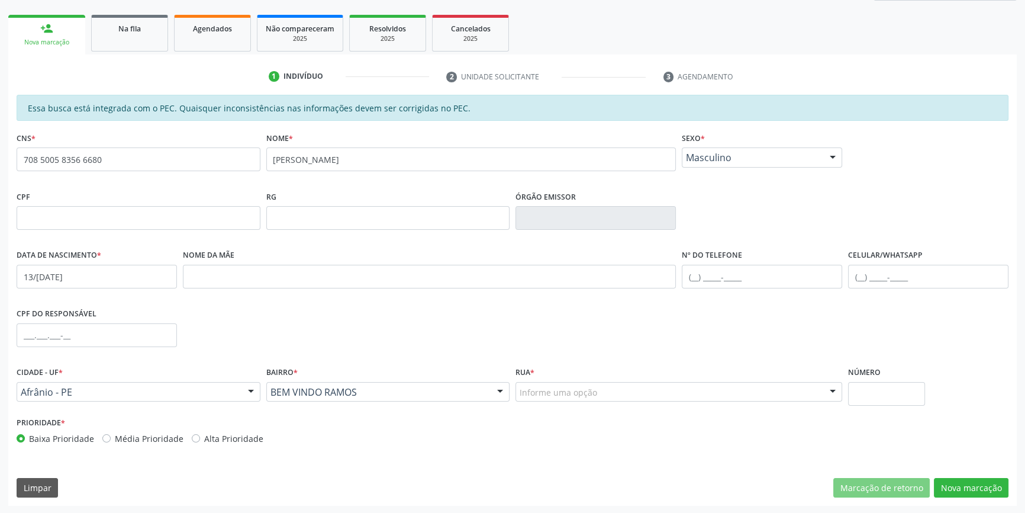
click at [537, 398] on div "Informe uma opção" at bounding box center [679, 392] width 327 height 20
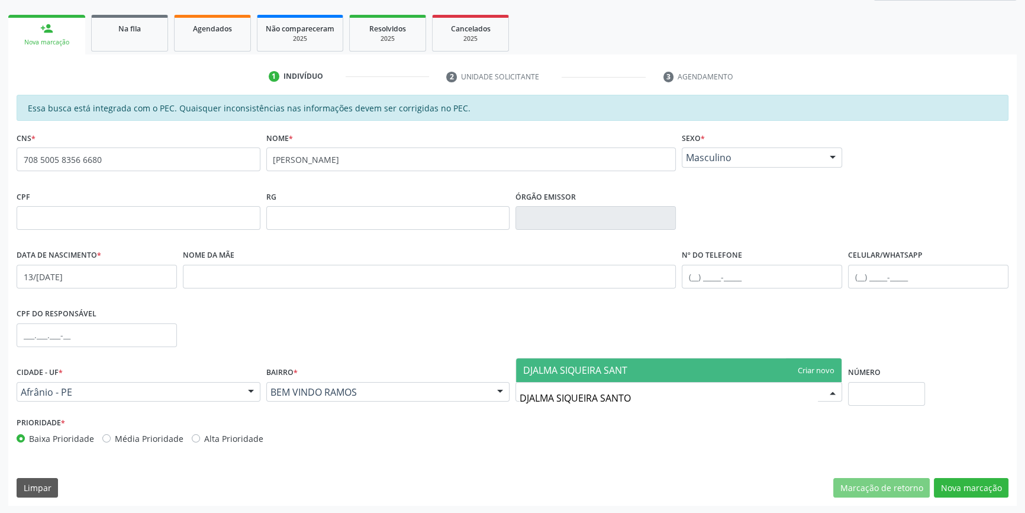
type input "DJALMA SIQUEIRA SANTOS"
click at [536, 359] on span "DJALMA SIQUEIRA SANTOS" at bounding box center [679, 370] width 326 height 24
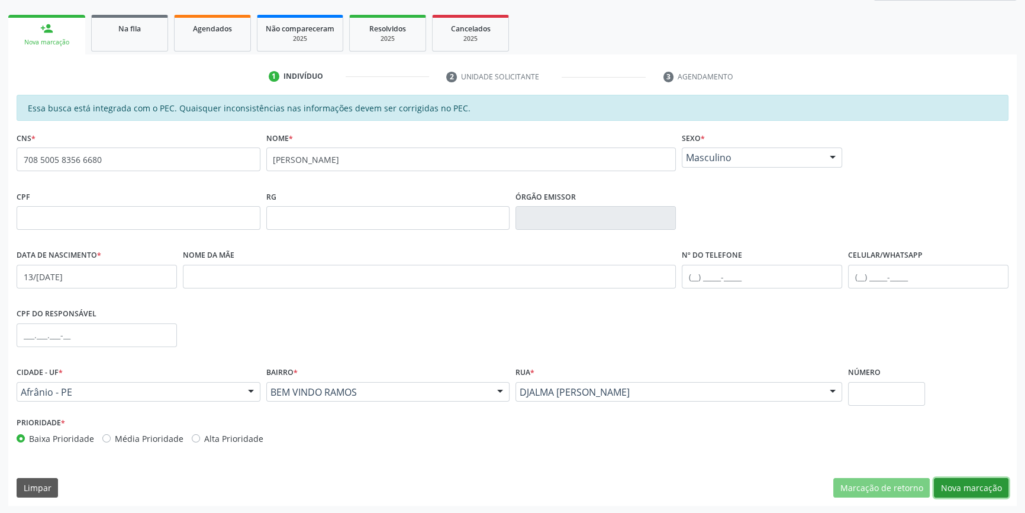
click at [953, 481] on button "Nova marcação" at bounding box center [971, 488] width 75 height 20
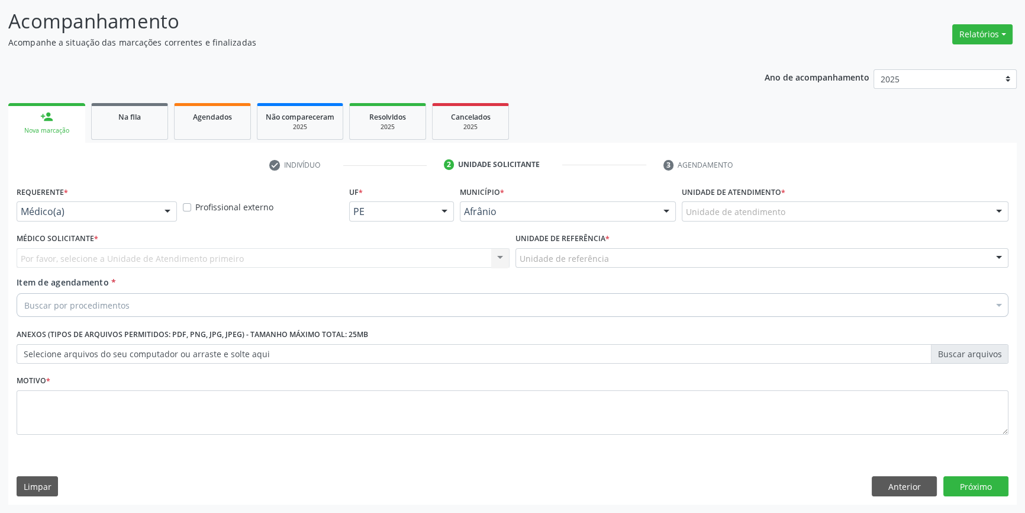
scroll to position [73, 0]
drag, startPoint x: 739, startPoint y: 222, endPoint x: 749, endPoint y: 214, distance: 12.7
click at [740, 220] on div "Unidade de atendimento * Unidade de atendimento Academia da Saude de Afranio Ac…" at bounding box center [845, 207] width 333 height 46
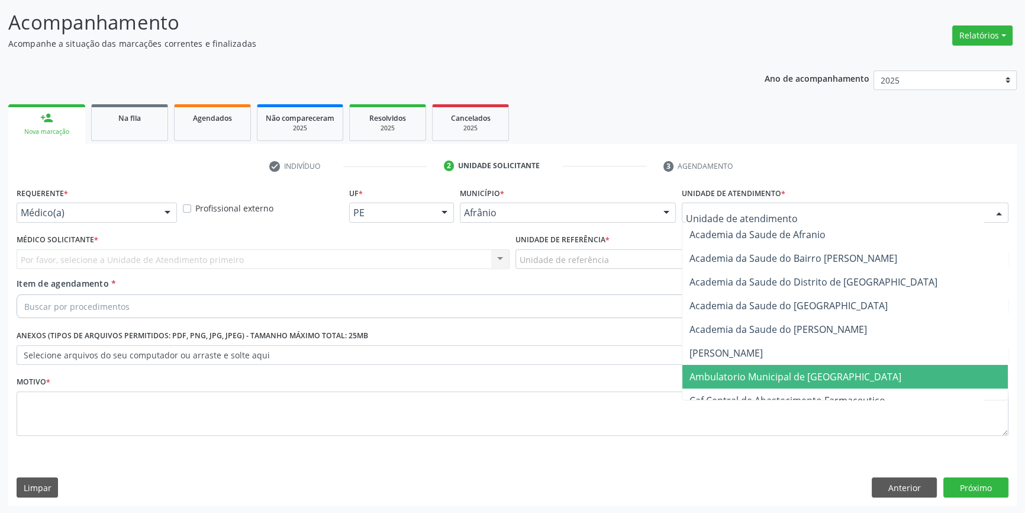
click at [738, 377] on span "Ambulatorio Municipal de [GEOGRAPHIC_DATA]" at bounding box center [796, 376] width 212 height 13
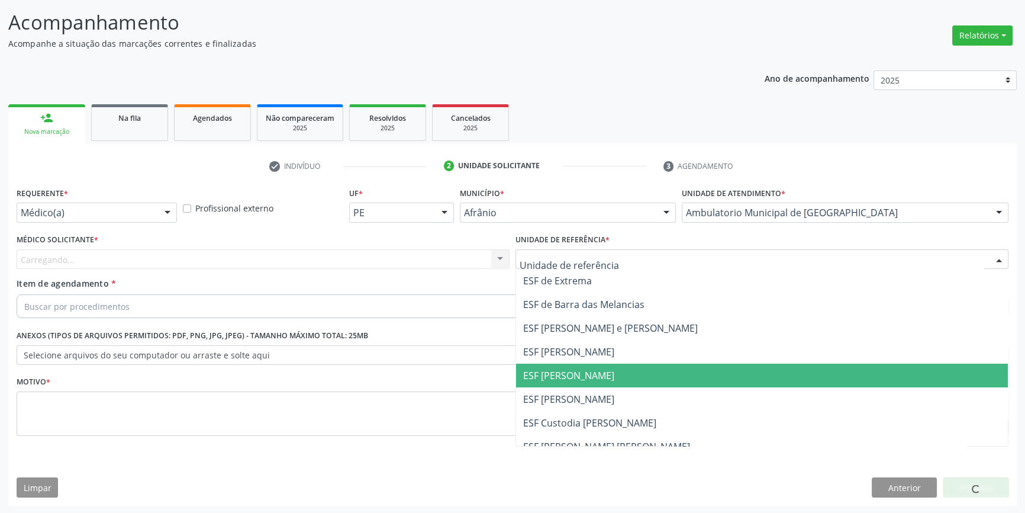
click at [595, 370] on span "ESF [PERSON_NAME]" at bounding box center [568, 375] width 91 height 13
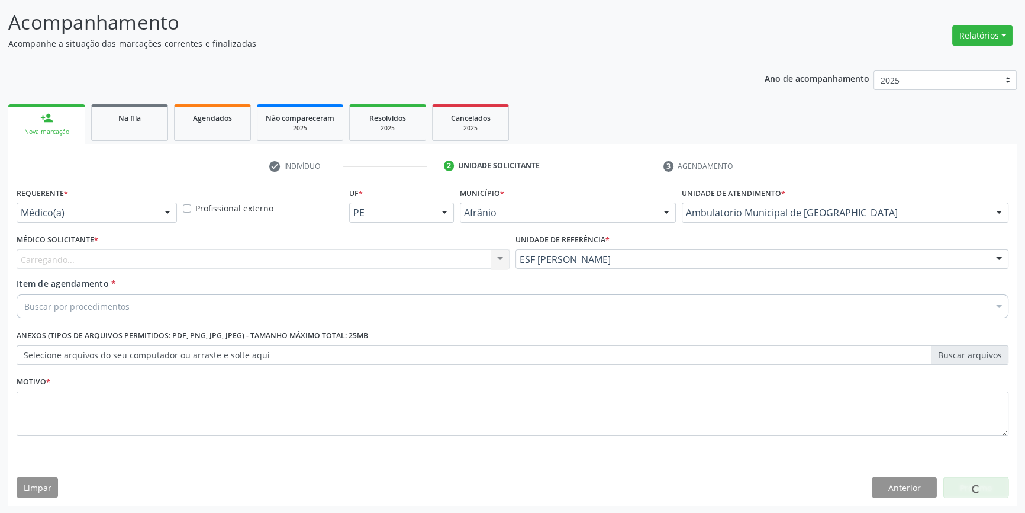
click at [369, 253] on div "Carregando... Nenhum resultado encontrado para: " " Não há nenhuma opção para s…" at bounding box center [263, 259] width 493 height 20
click at [225, 274] on div "Médico Solicitante * Médico solicitante Alysson Rodrigo Ferreira Cavalcanti Bru…" at bounding box center [263, 254] width 499 height 46
click at [166, 273] on div "Médico Solicitante * Médico solicitante Alysson Rodrigo Ferreira Cavalcanti Bru…" at bounding box center [263, 254] width 499 height 46
click at [134, 265] on div "Médico solicitante" at bounding box center [263, 259] width 493 height 20
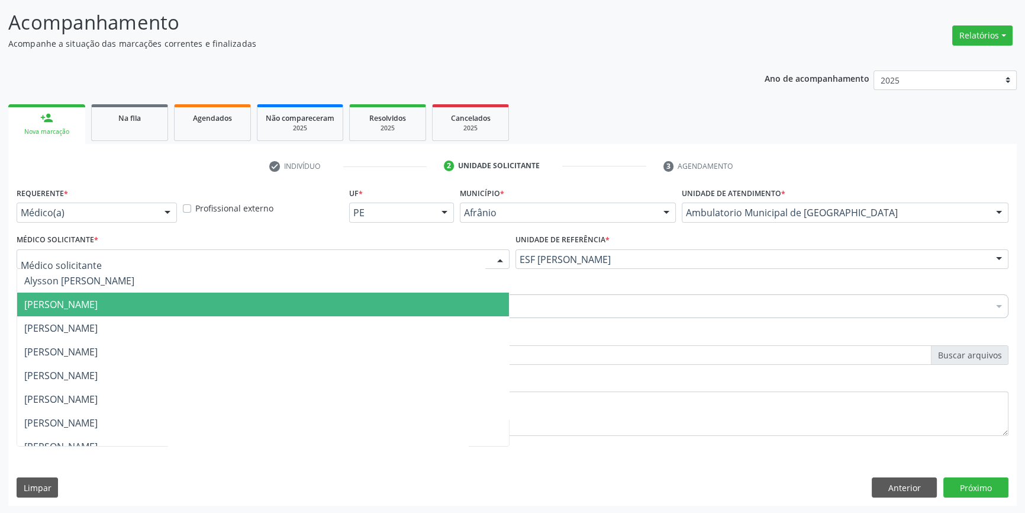
click at [112, 294] on span "Bruno Saraiva Bezerra Medrado" at bounding box center [263, 304] width 492 height 24
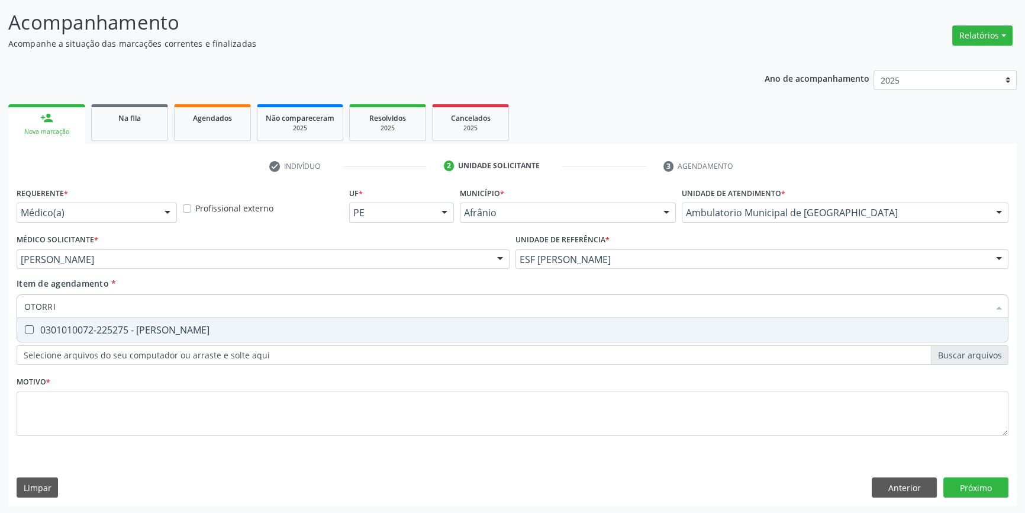
type input "OTORRIN"
click at [112, 325] on div "0301010072-225275 - Médico Otorrinolaringologista" at bounding box center [512, 329] width 977 height 9
checkbox Otorrinolaringologista "true"
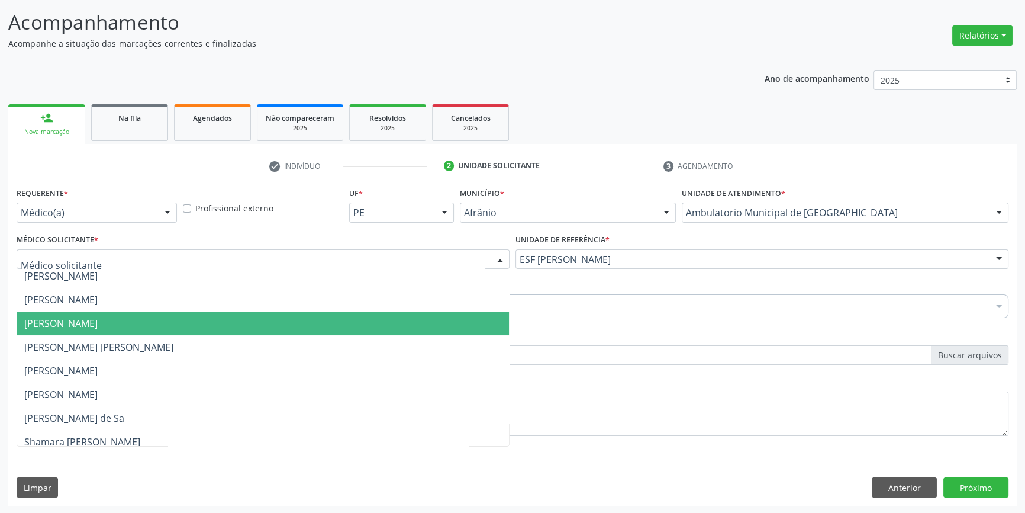
scroll to position [161, 0]
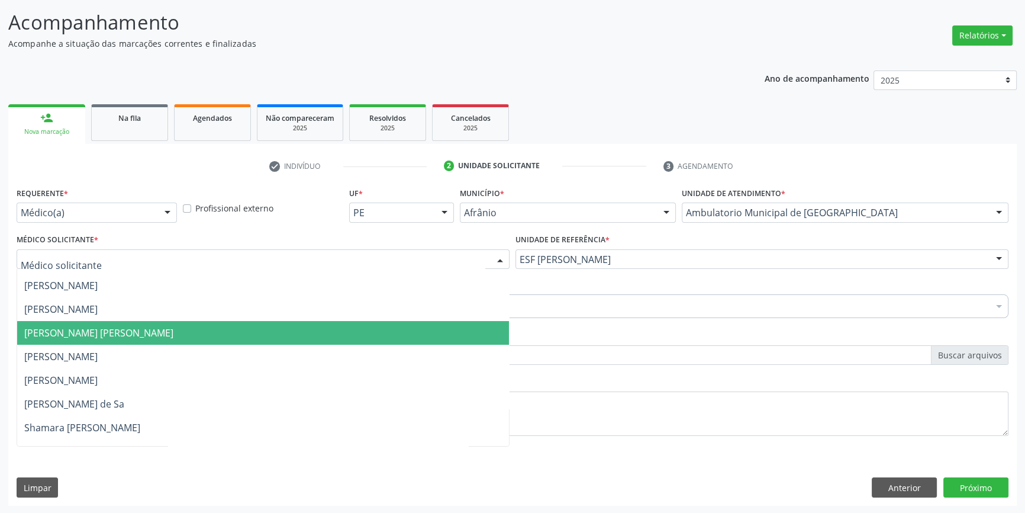
click at [99, 333] on span "Lucas Daykson David Macedo de Oliveira" at bounding box center [98, 332] width 149 height 13
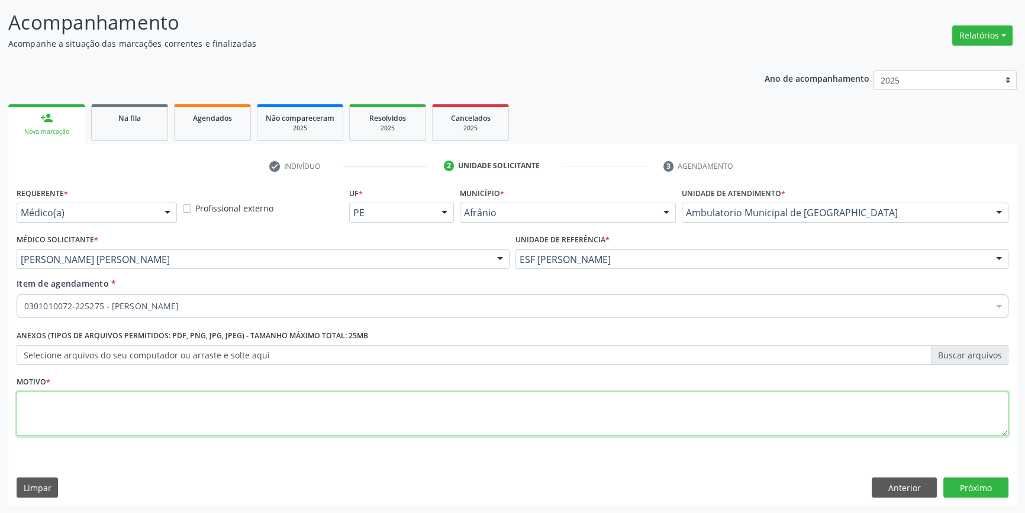
click at [150, 408] on textarea at bounding box center [513, 413] width 992 height 45
type textarea "'"
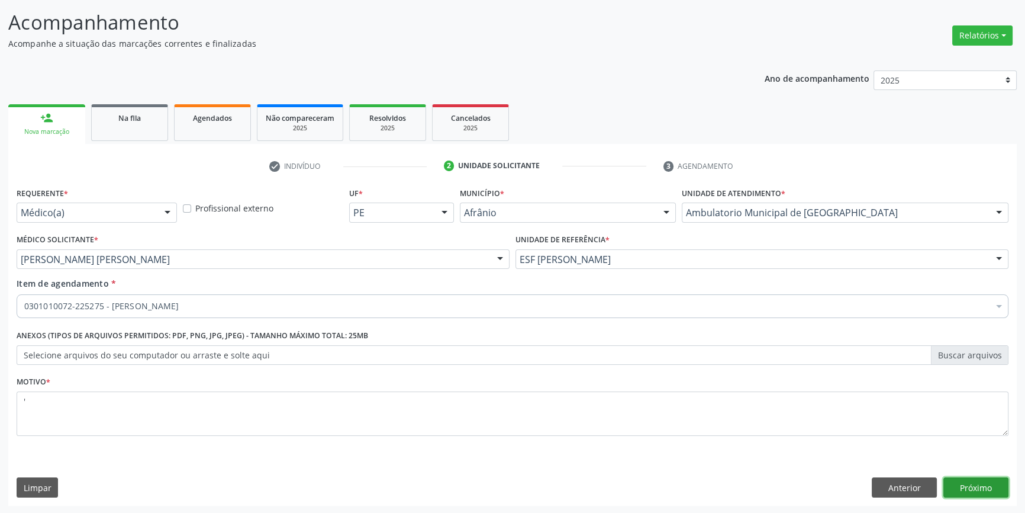
click at [968, 485] on button "Próximo" at bounding box center [975, 487] width 65 height 20
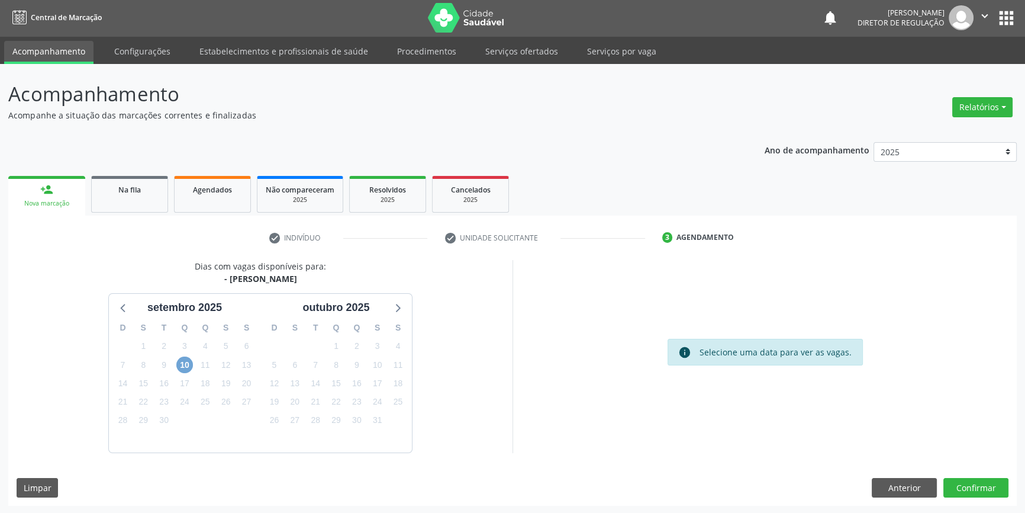
click at [189, 367] on span "10" at bounding box center [184, 364] width 17 height 17
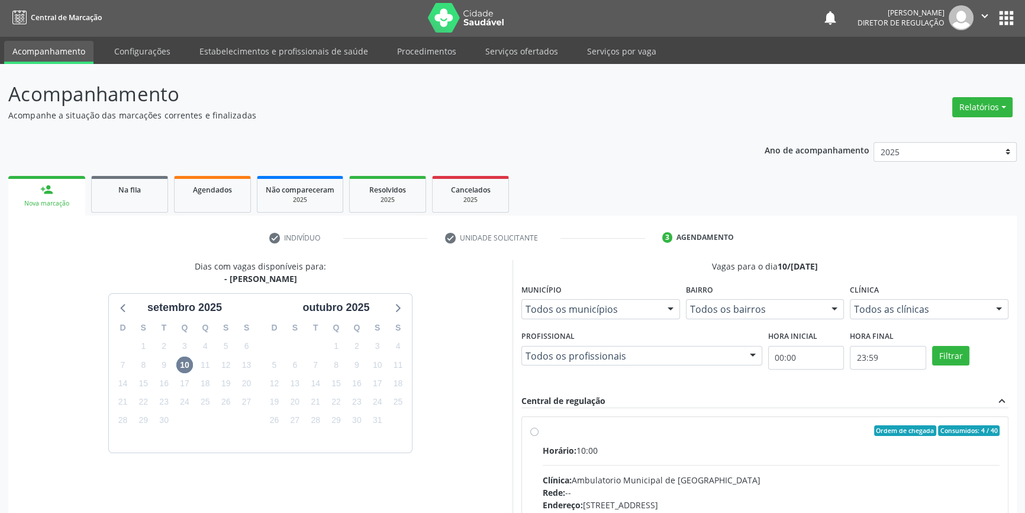
click at [605, 444] on div "Horário: 10:00" at bounding box center [771, 450] width 457 height 12
click at [539, 436] on input "Ordem de chegada Consumidos: 4 / 40 Horário: 10:00 Clínica: Ambulatorio Municip…" at bounding box center [534, 430] width 8 height 11
radio input "true"
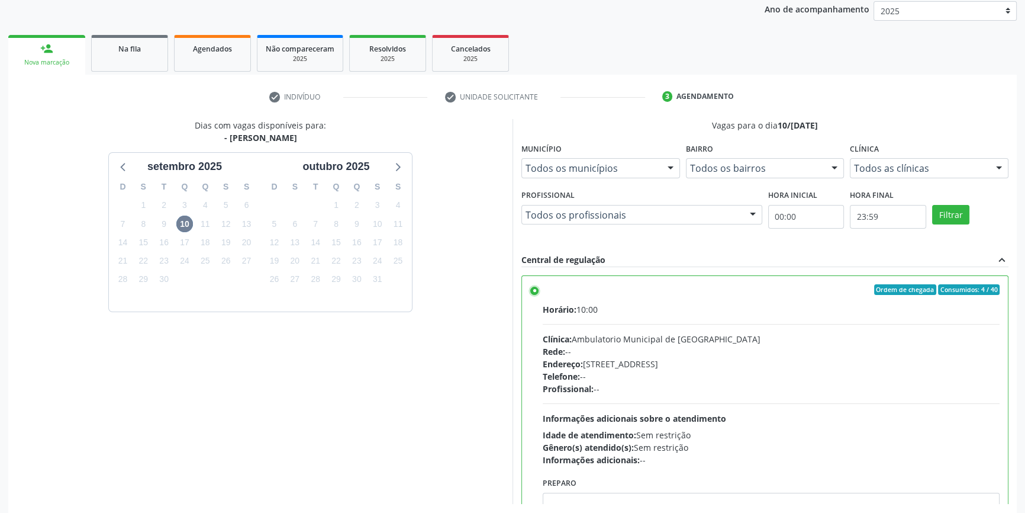
scroll to position [194, 0]
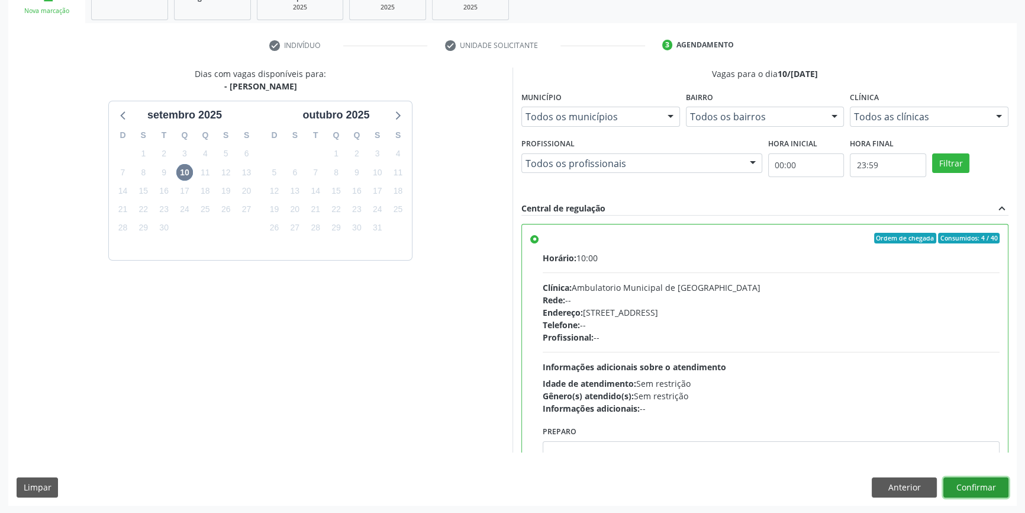
click at [968, 485] on button "Confirmar" at bounding box center [975, 487] width 65 height 20
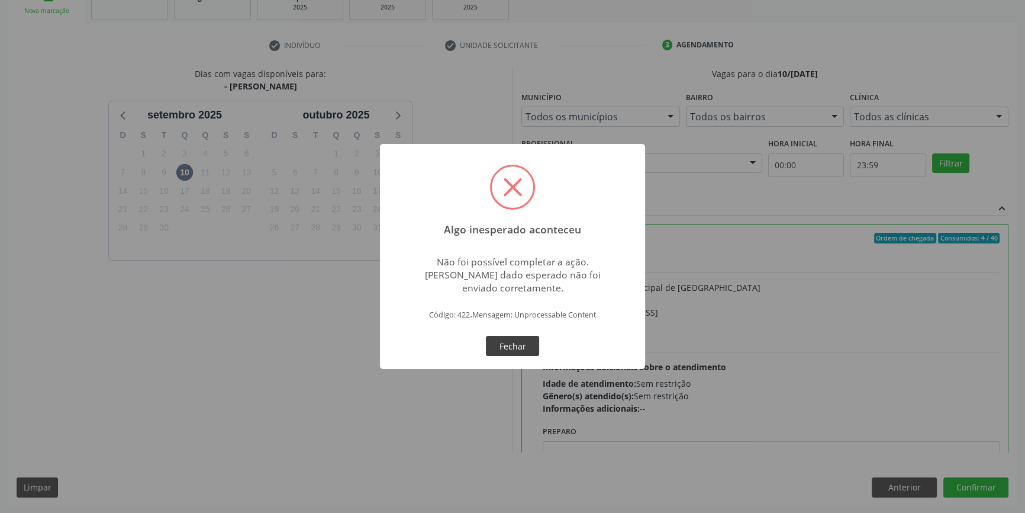
click at [489, 349] on button "Fechar" at bounding box center [512, 346] width 53 height 20
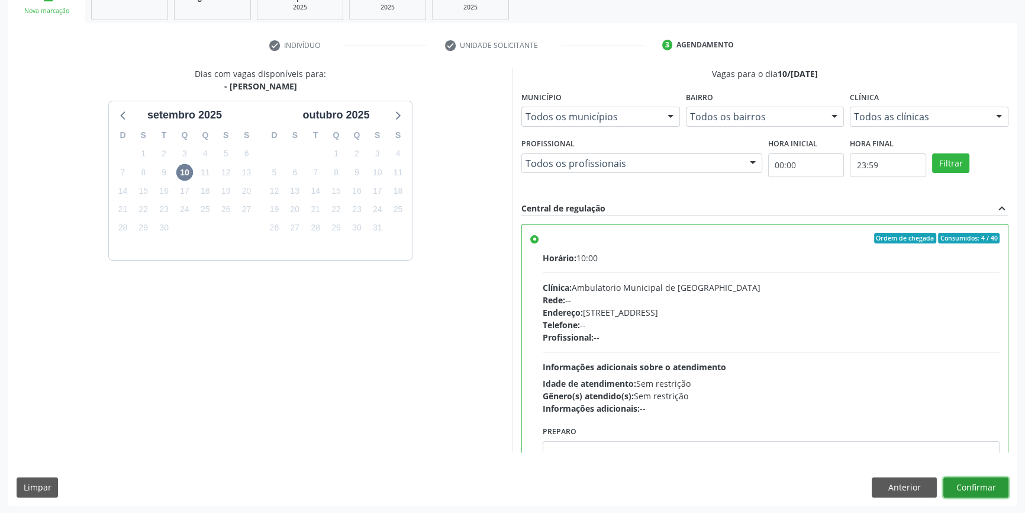
click at [964, 492] on button "Confirmar" at bounding box center [975, 487] width 65 height 20
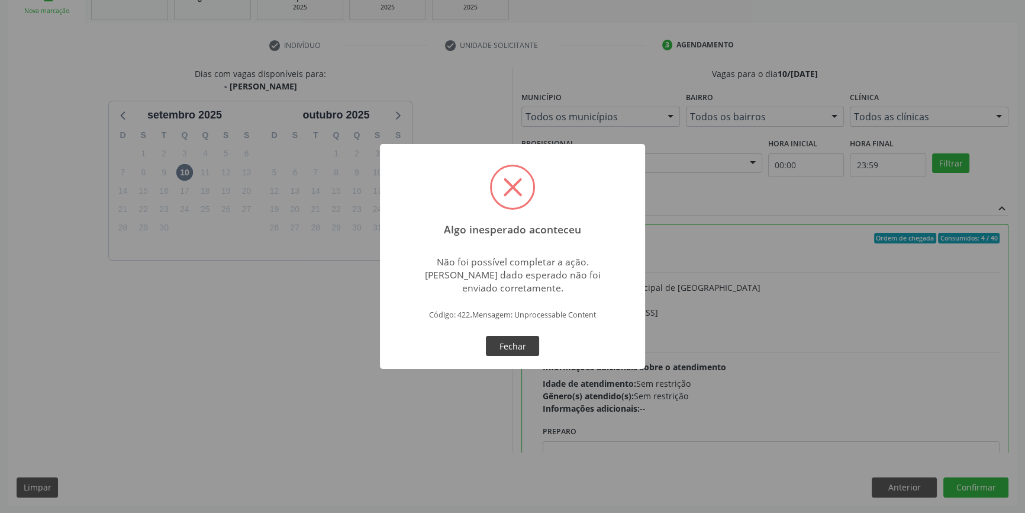
click at [526, 351] on button "Fechar" at bounding box center [512, 346] width 53 height 20
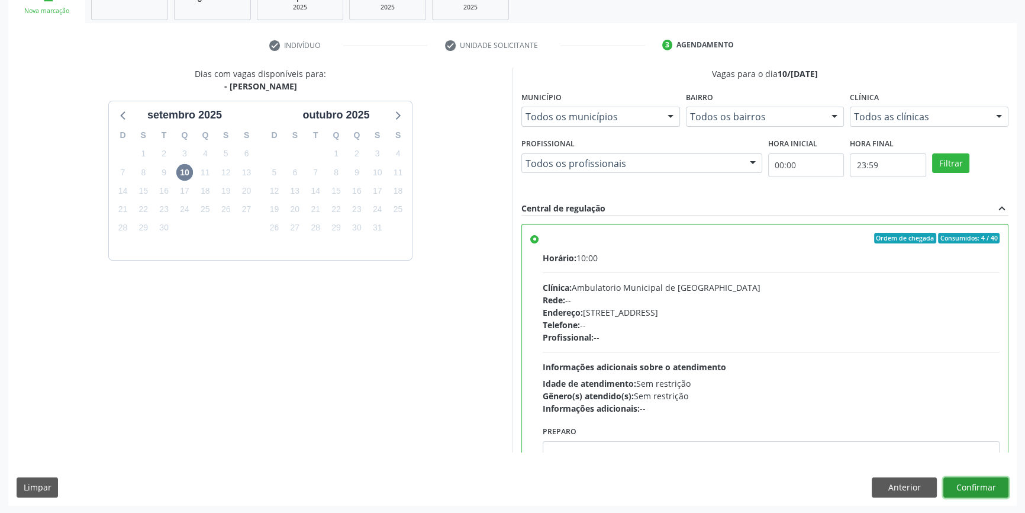
click at [974, 491] on button "Confirmar" at bounding box center [975, 487] width 65 height 20
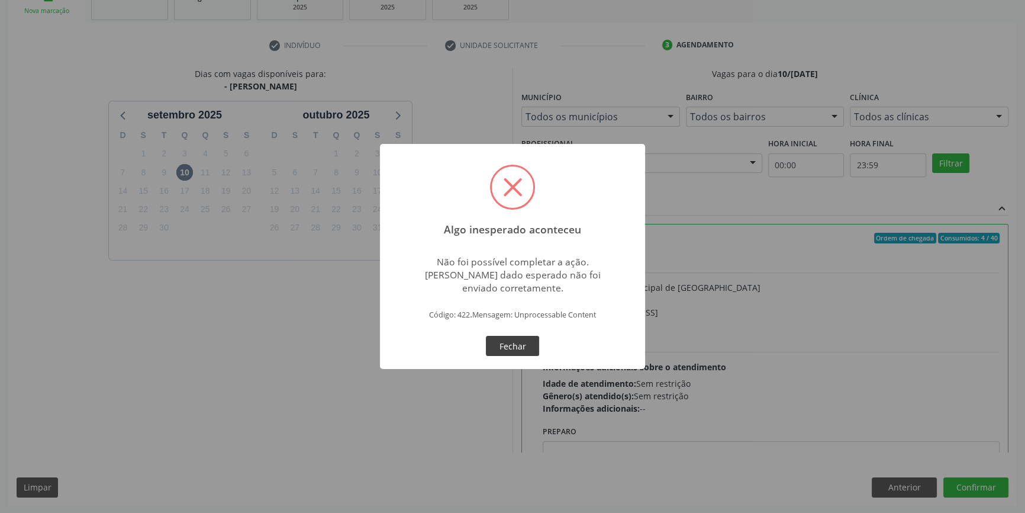
click at [533, 342] on button "Fechar" at bounding box center [512, 346] width 53 height 20
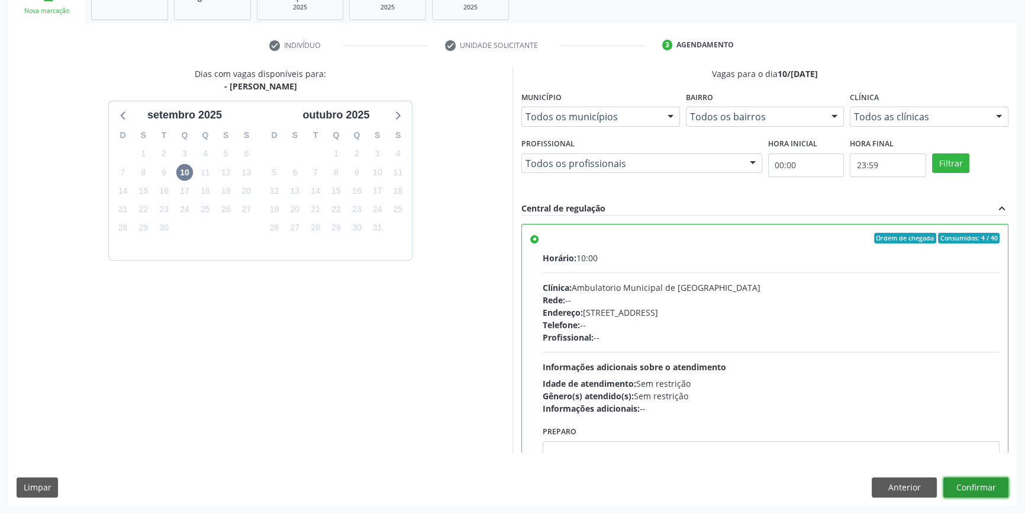
click at [986, 488] on button "Confirmar" at bounding box center [975, 487] width 65 height 20
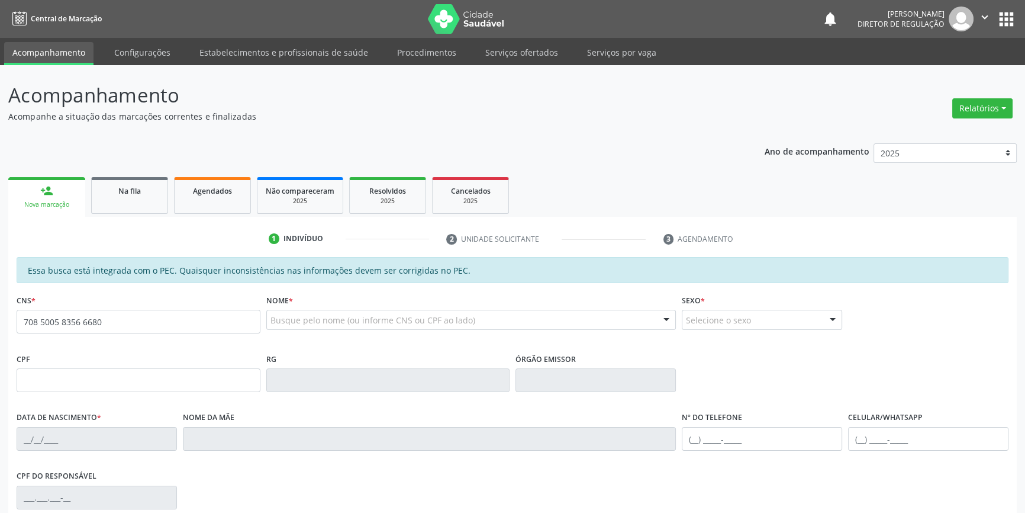
type input "708 5005 8356 6680"
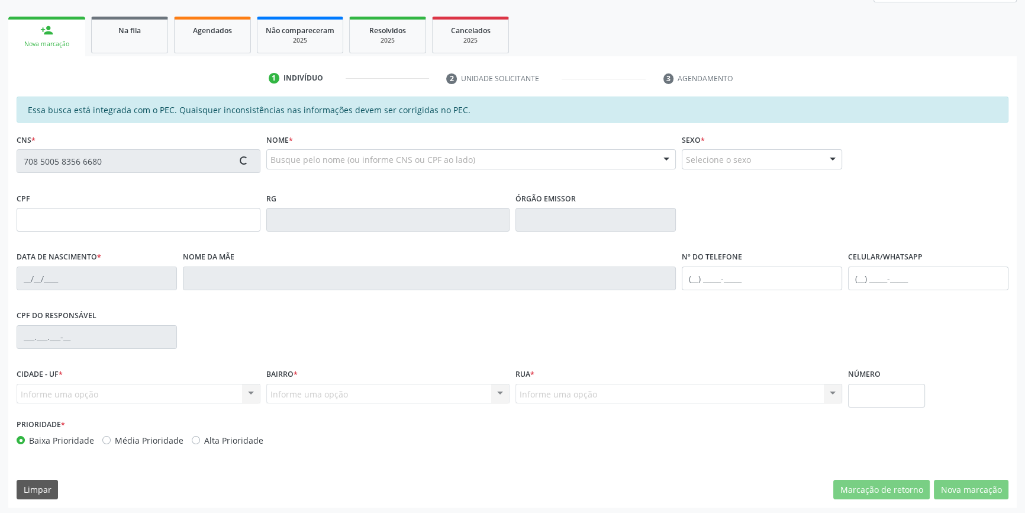
scroll to position [161, 0]
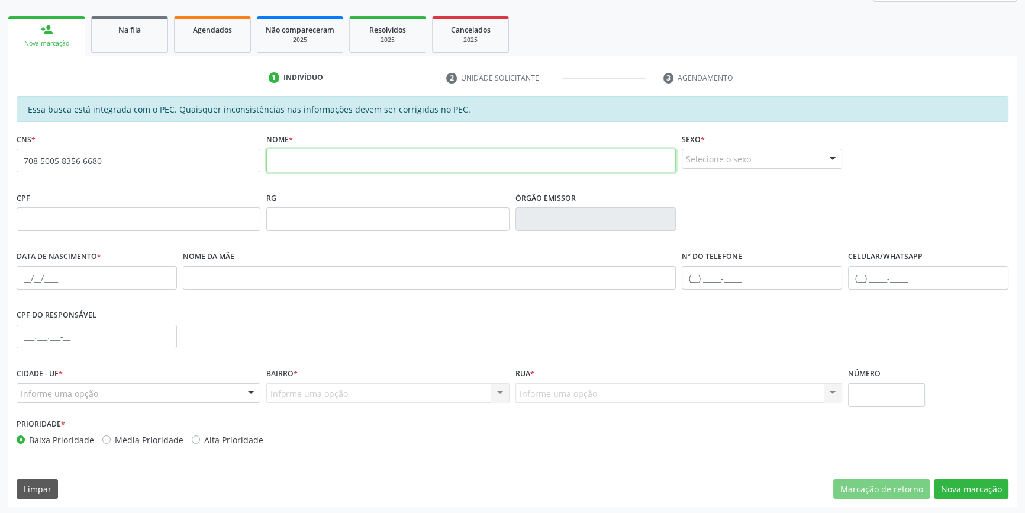
click at [291, 159] on input "text" at bounding box center [471, 161] width 410 height 24
type input "VICTOR GABRIEL AMORIM DOS SANTOS"
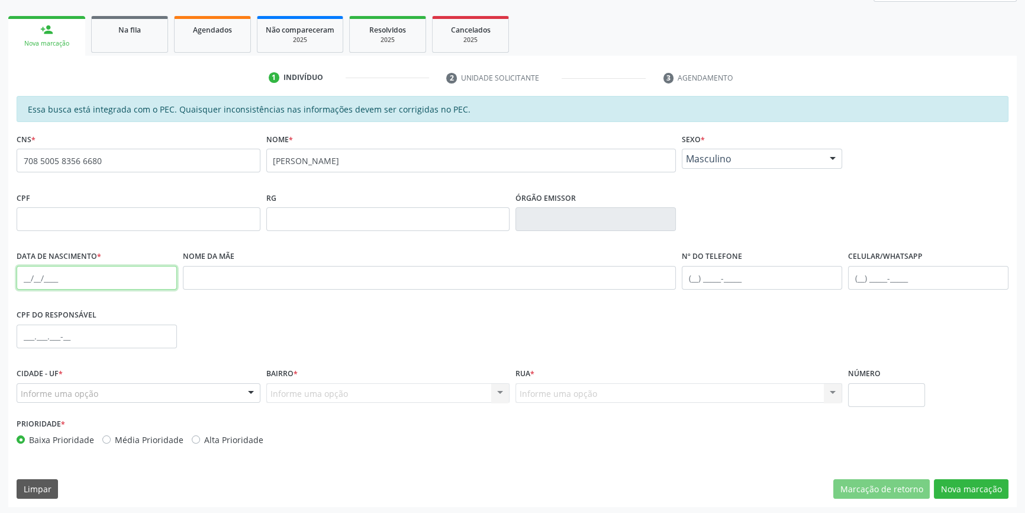
click at [30, 273] on input "text" at bounding box center [97, 278] width 160 height 24
type input "13/07/2015"
click at [160, 391] on div "Informe uma opção" at bounding box center [139, 393] width 244 height 20
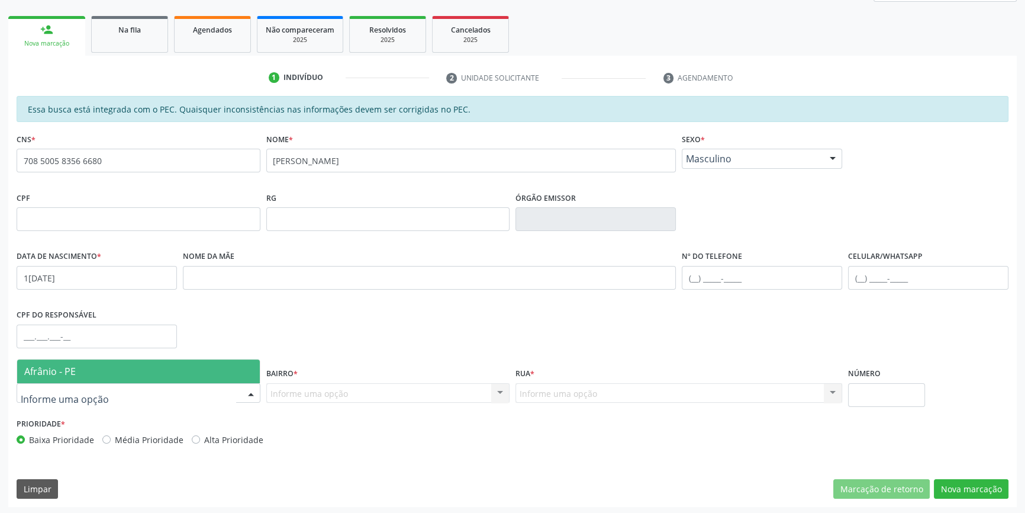
click at [144, 375] on span "Afrânio - PE" at bounding box center [138, 371] width 243 height 24
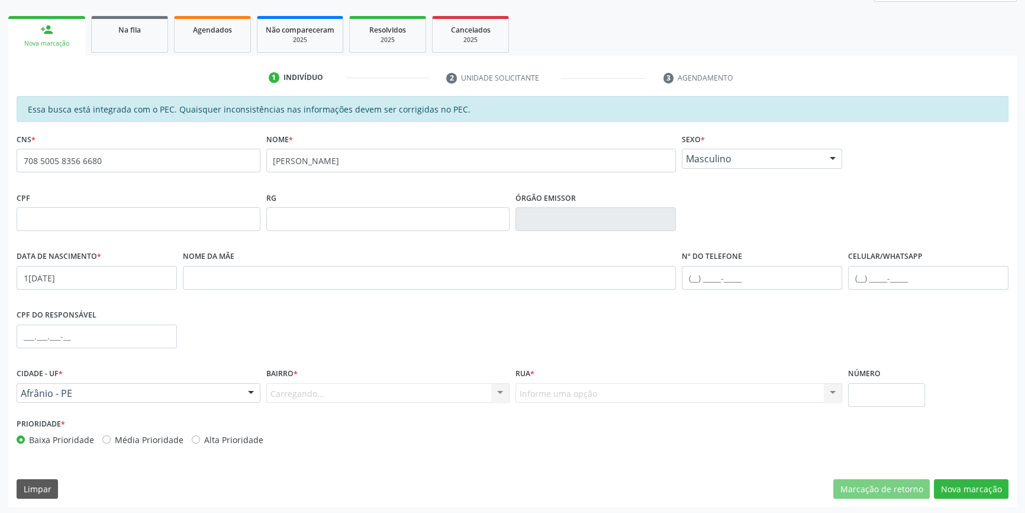
click at [327, 393] on div "Carregando... Nenhum resultado encontrado para: " " Nenhuma opção encontrada. D…" at bounding box center [388, 393] width 244 height 20
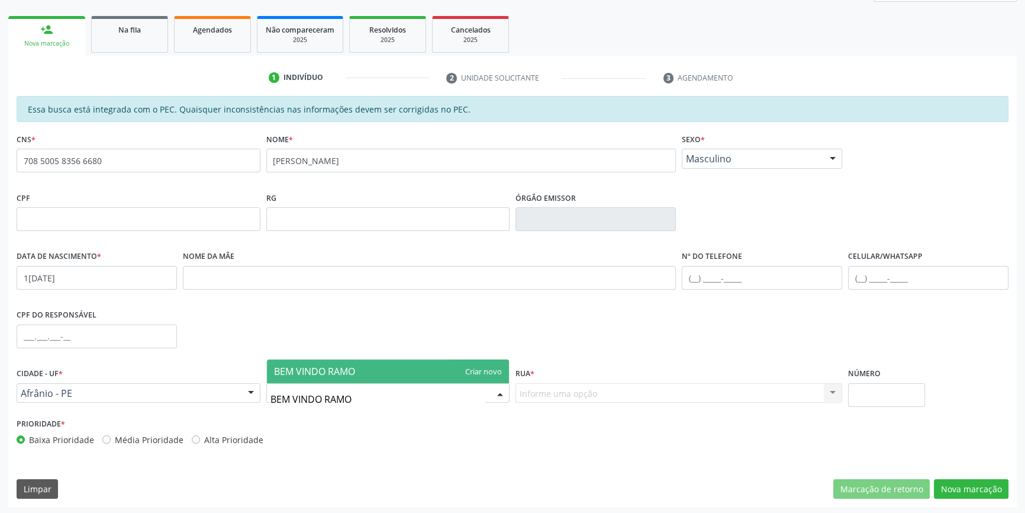
type input "BEM VINDO RAMOS"
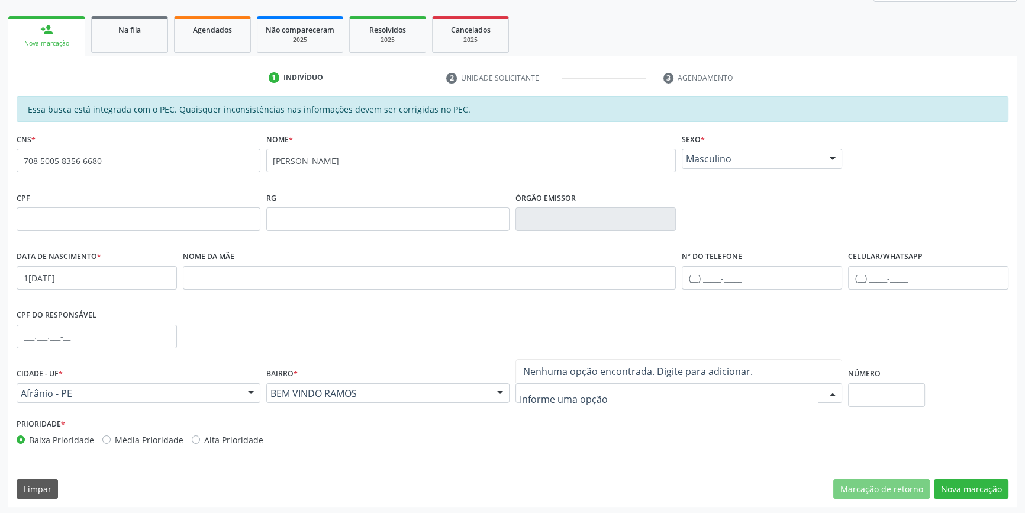
click at [620, 392] on div at bounding box center [679, 393] width 327 height 20
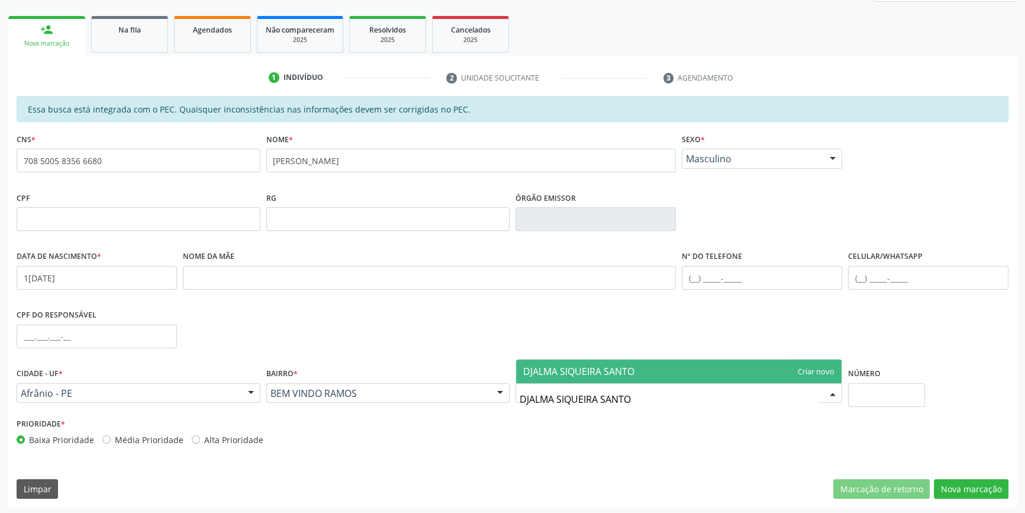
type input "DJALMA SIQUEIRA SANTOS"
click at [620, 372] on span "DJALMA SIQUEIRA SANTOS" at bounding box center [578, 371] width 110 height 13
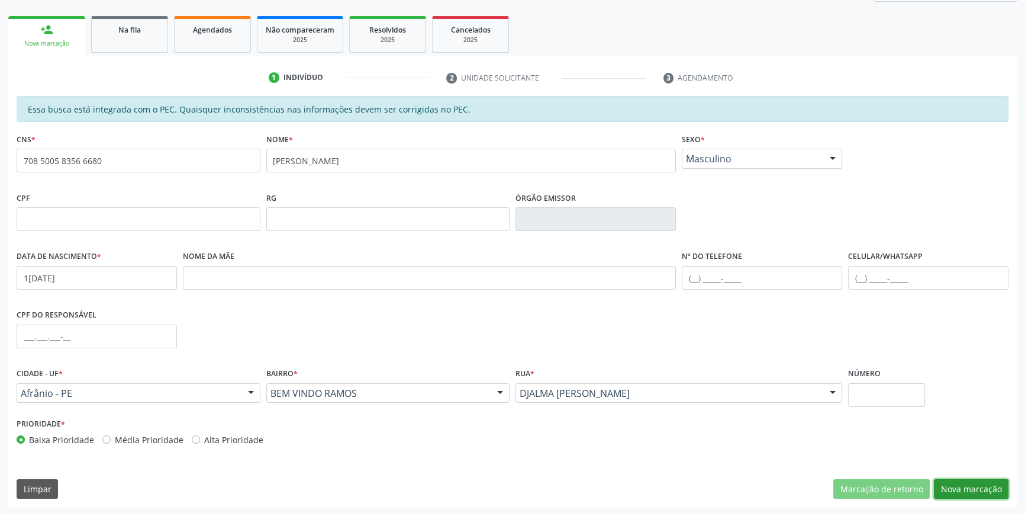
click at [945, 497] on button "Nova marcação" at bounding box center [971, 489] width 75 height 20
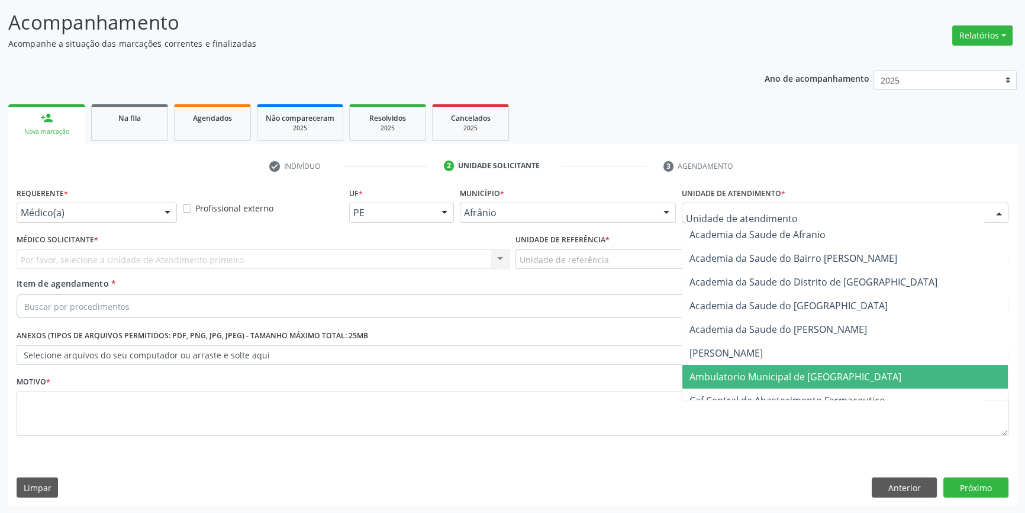
click at [758, 379] on span "Ambulatorio Municipal de [GEOGRAPHIC_DATA]" at bounding box center [796, 376] width 212 height 13
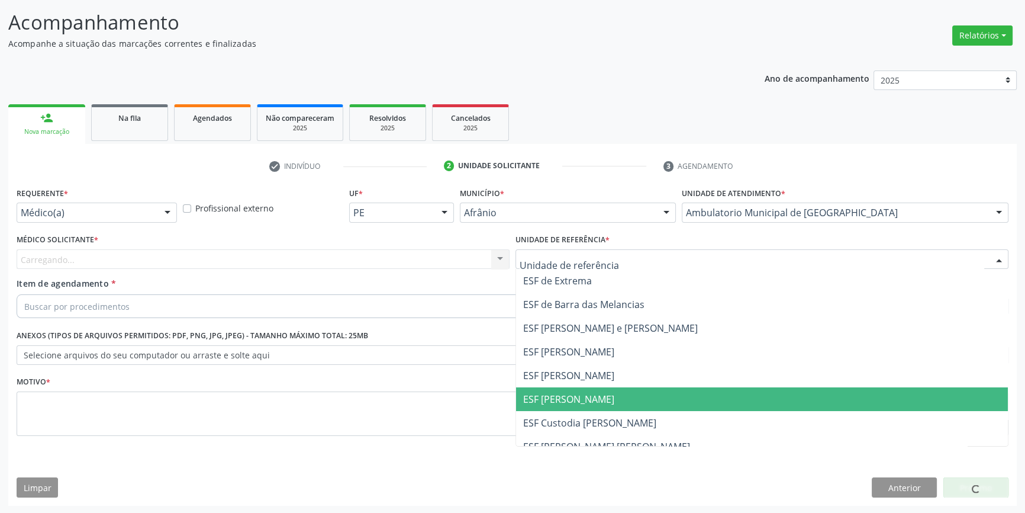
drag, startPoint x: 597, startPoint y: 399, endPoint x: 511, endPoint y: 371, distance: 91.0
click at [597, 399] on span "ESF [PERSON_NAME]" at bounding box center [762, 399] width 492 height 24
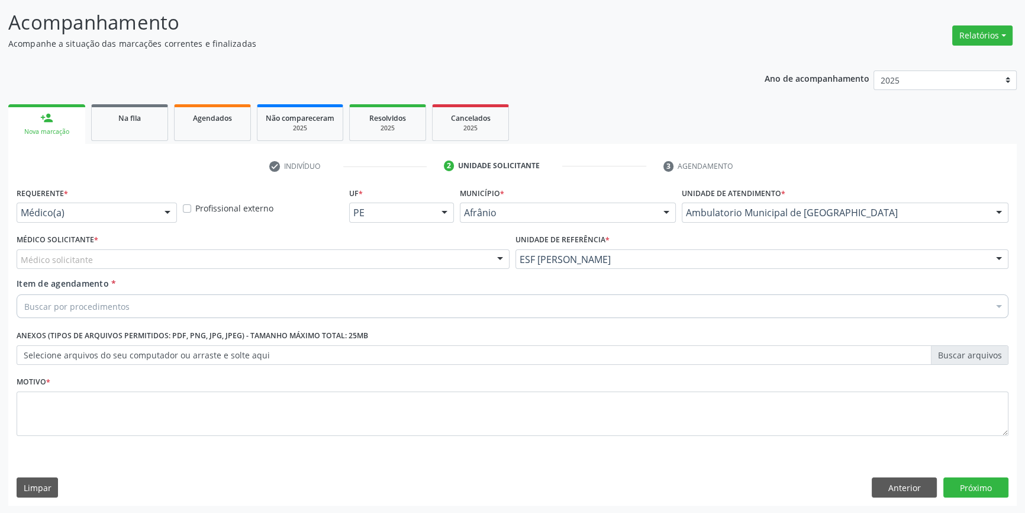
click at [349, 266] on div "Médico solicitante" at bounding box center [263, 259] width 493 height 20
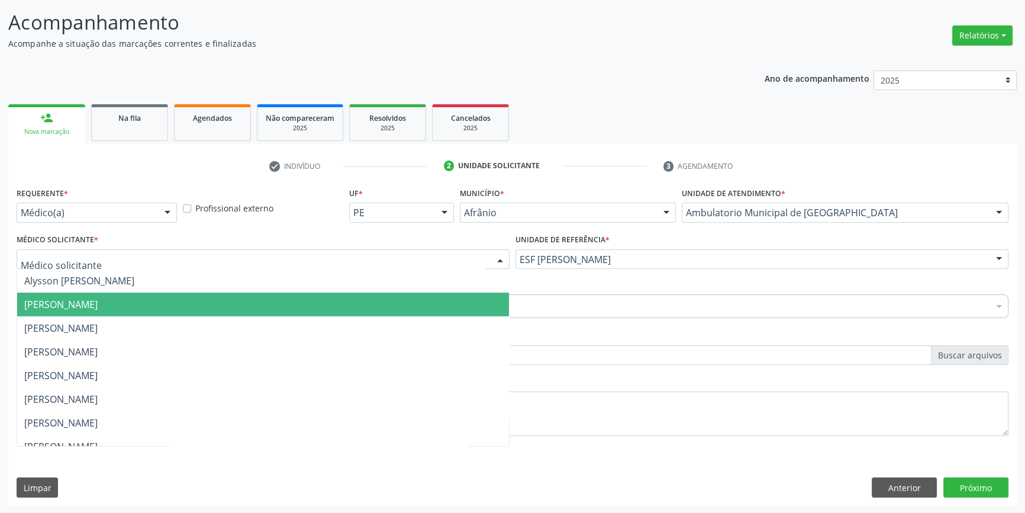
click at [239, 312] on span "Bruno Saraiva Bezerra Medrado" at bounding box center [263, 304] width 492 height 24
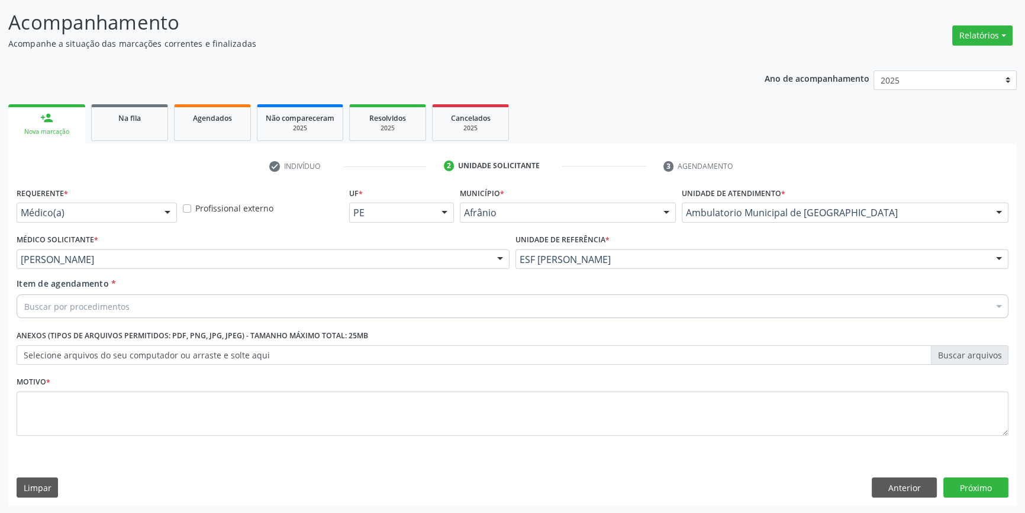
click at [186, 312] on div "Buscar por procedimentos" at bounding box center [513, 306] width 992 height 24
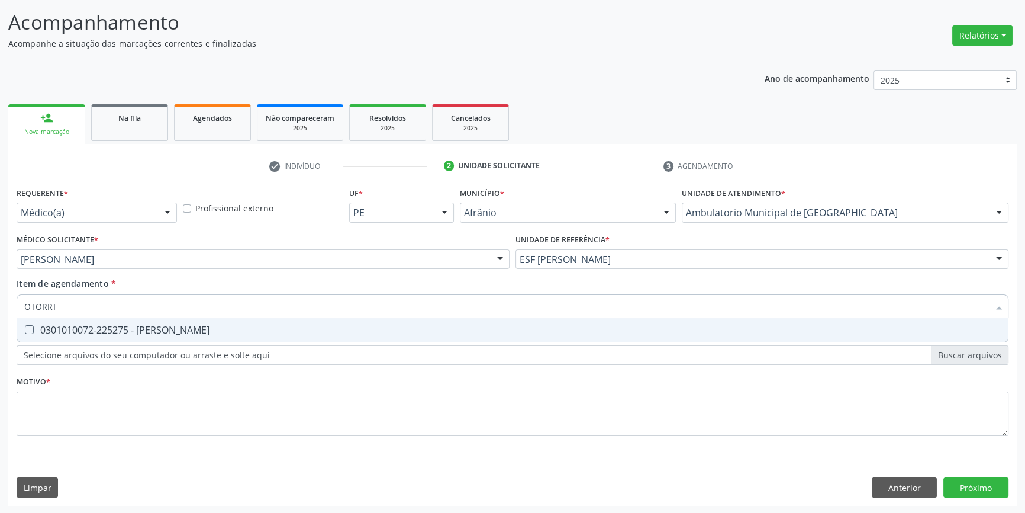
type input "OTORRIN"
click at [188, 325] on div "0301010072-225275 - Médico Otorrinolaringologista" at bounding box center [512, 329] width 977 height 9
checkbox Otorrinolaringologista "true"
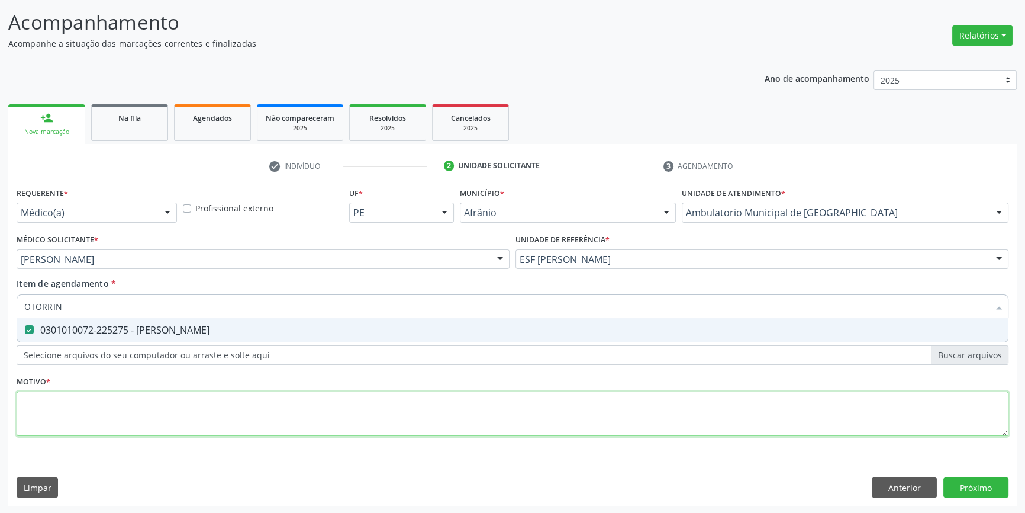
click at [195, 398] on div "Requerente * Médico(a) Médico(a) Enfermeiro(a) Paciente Nenhum resultado encont…" at bounding box center [513, 318] width 992 height 268
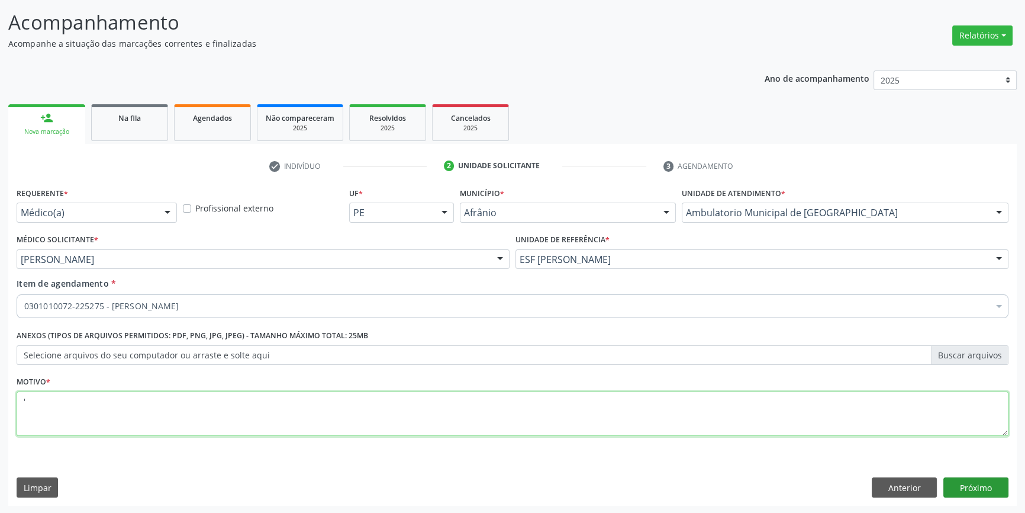
type textarea "'"
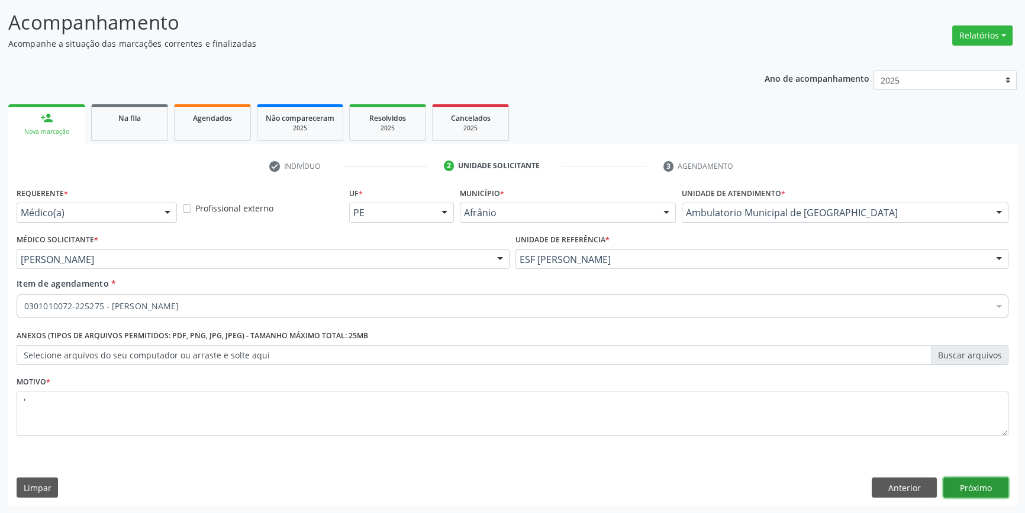
click at [977, 488] on button "Próximo" at bounding box center [975, 487] width 65 height 20
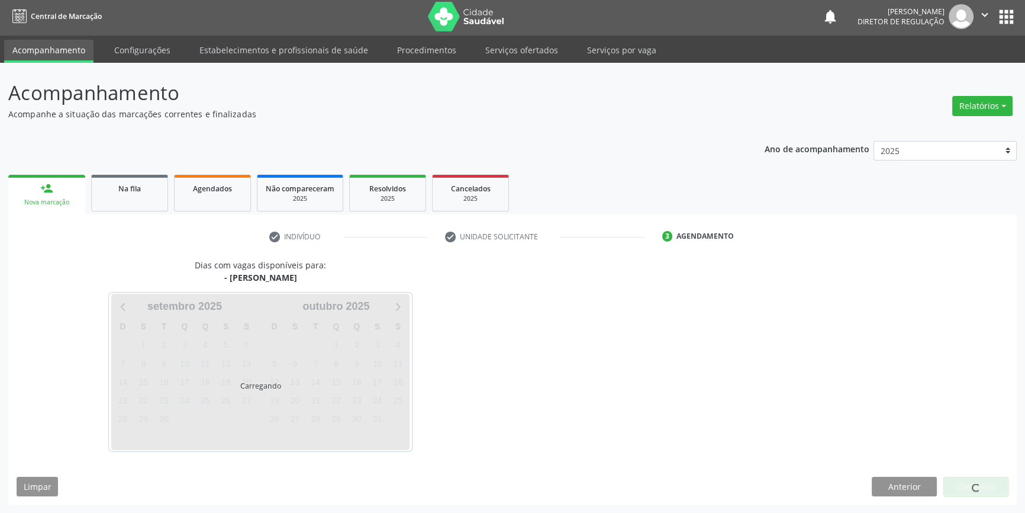
scroll to position [1, 0]
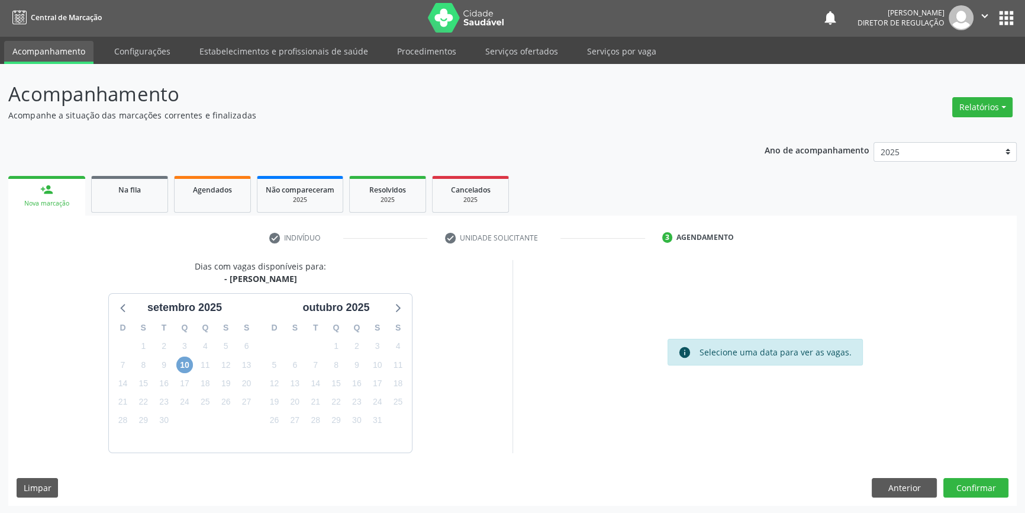
click at [186, 363] on span "10" at bounding box center [184, 364] width 17 height 17
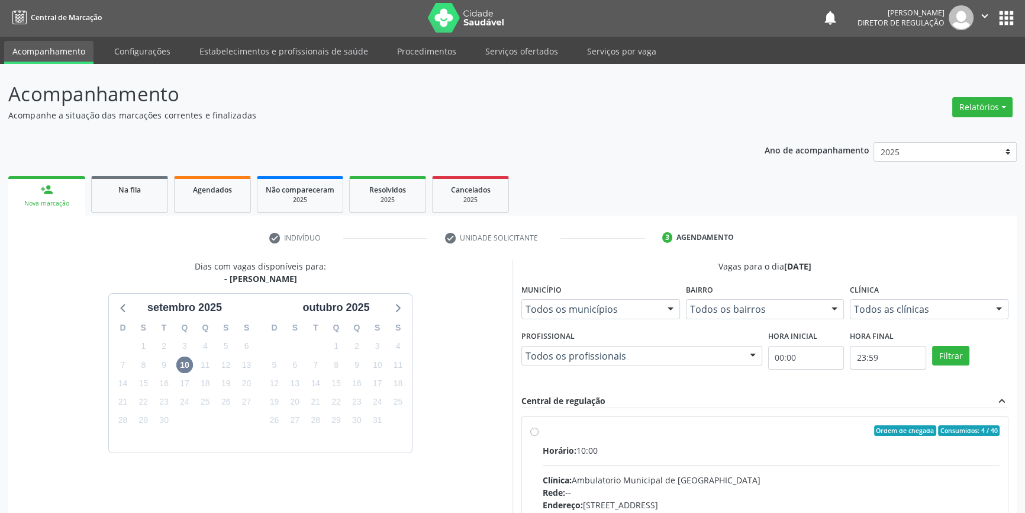
click at [539, 439] on div "Ordem de chegada Consumidos: 4 / 40 Horário: 10:00 Clínica: Ambulatorio Municip…" at bounding box center [764, 516] width 469 height 182
radio input "true"
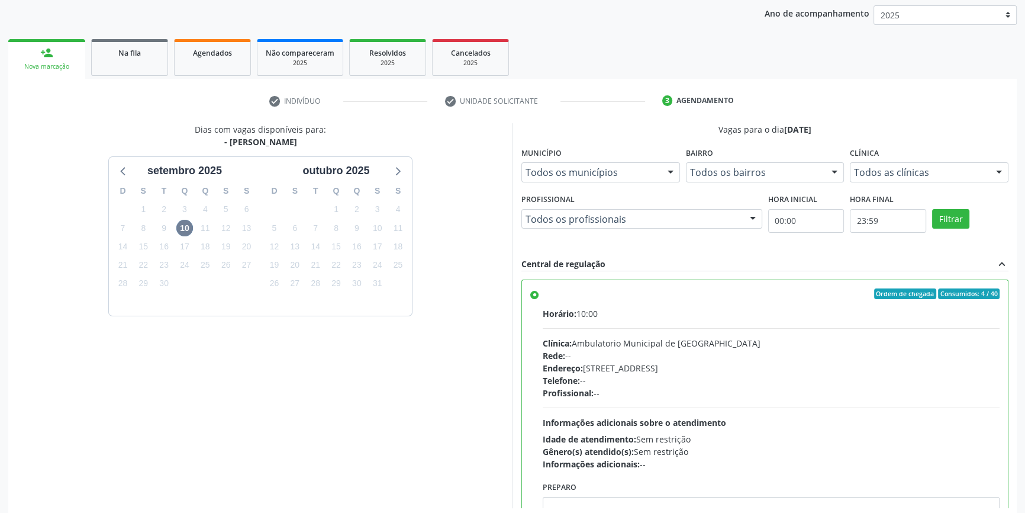
scroll to position [194, 0]
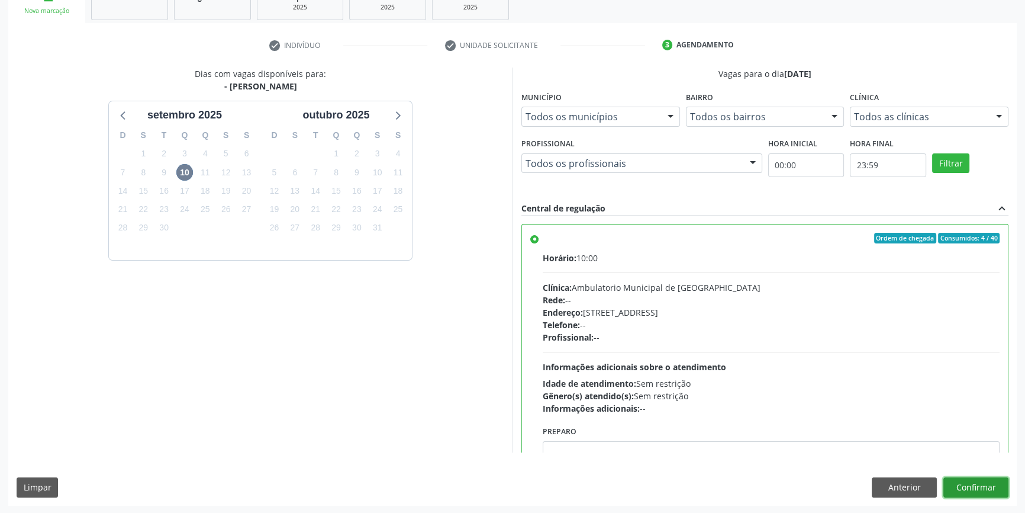
click at [971, 489] on button "Confirmar" at bounding box center [975, 487] width 65 height 20
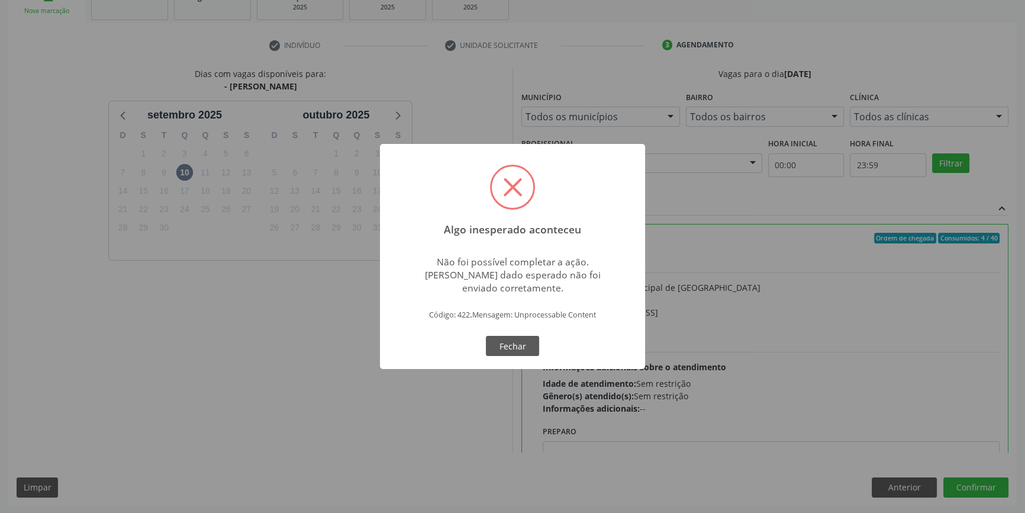
click at [513, 360] on div "Algo inesperado aconteceu × Não foi possível completar a ação. Algum dado esper…" at bounding box center [512, 256] width 265 height 225
drag, startPoint x: 513, startPoint y: 360, endPoint x: 519, endPoint y: 356, distance: 7.7
click at [518, 357] on div "Algo inesperado aconteceu × Não foi possível completar a ação. Algum dado esper…" at bounding box center [512, 256] width 265 height 225
click at [521, 338] on button "Fechar" at bounding box center [512, 346] width 53 height 20
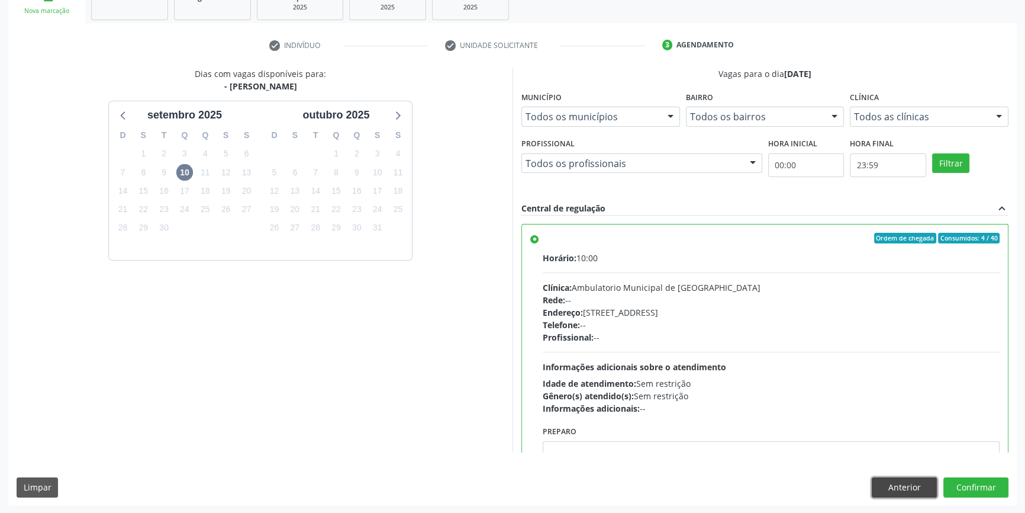
click at [905, 481] on button "Anterior" at bounding box center [904, 487] width 65 height 20
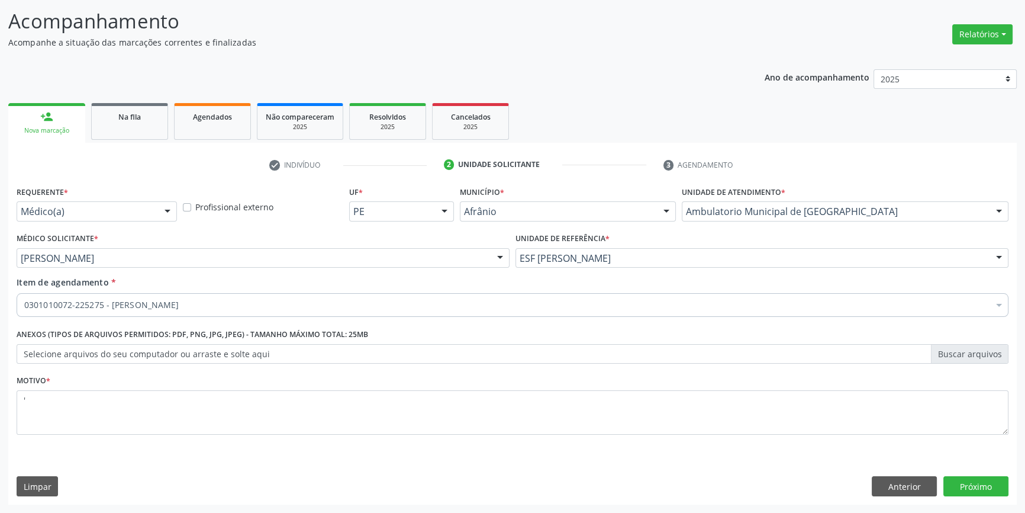
scroll to position [73, 0]
click at [919, 492] on button "Anterior" at bounding box center [904, 487] width 65 height 20
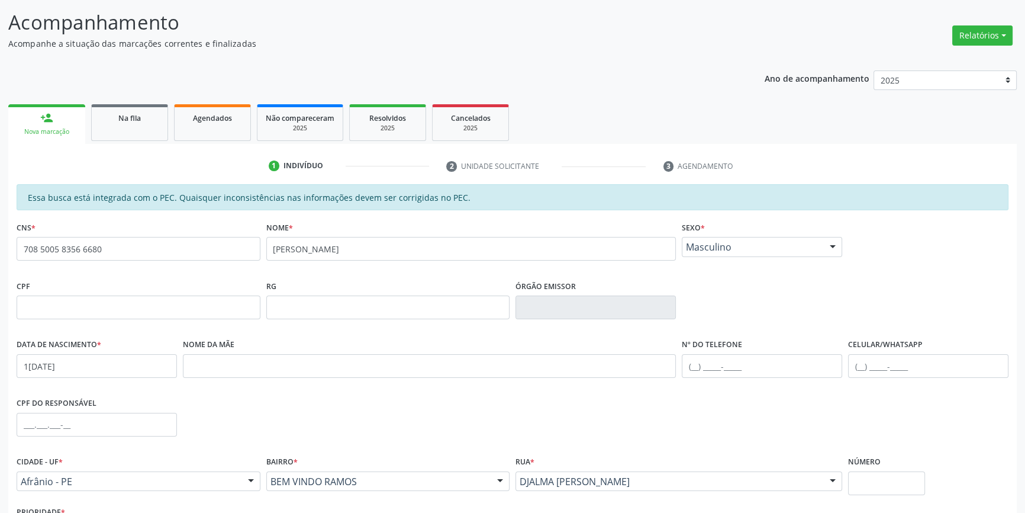
drag, startPoint x: 138, startPoint y: 254, endPoint x: 0, endPoint y: 230, distance: 140.6
click at [0, 228] on div "Acompanhamento Acompanhe a situação das marcações correntes e finalizadas Relat…" at bounding box center [512, 297] width 1025 height 611
click at [500, 262] on fieldset "Nome * VICTOR GABRIEL AMORIM DOS SANTOS" at bounding box center [471, 243] width 410 height 50
drag, startPoint x: 181, startPoint y: 251, endPoint x: 12, endPoint y: 260, distance: 168.9
click at [21, 257] on input "708 5005 8356 6680" at bounding box center [139, 249] width 244 height 24
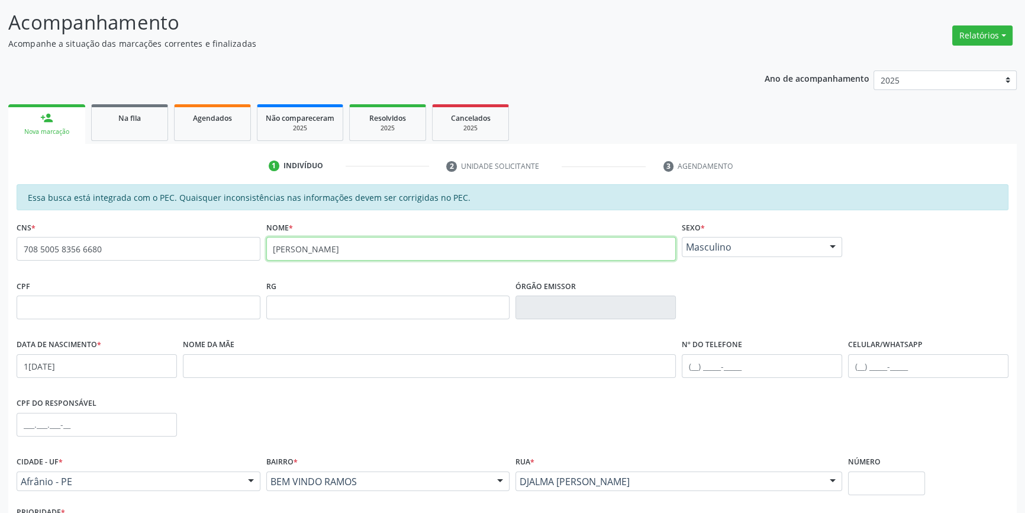
drag, startPoint x: 462, startPoint y: 249, endPoint x: 200, endPoint y: 246, distance: 261.6
click at [200, 246] on div "CNS * 708 5005 8356 6680 none Nome * VICTOR GABRIEL AMORIM DOS SANTOS Sexo * Ma…" at bounding box center [513, 247] width 998 height 59
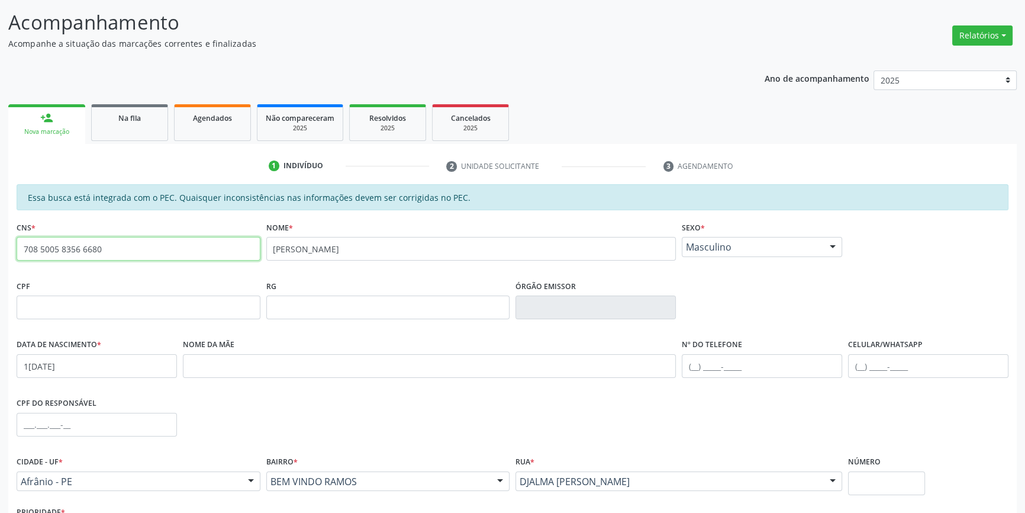
drag, startPoint x: 46, startPoint y: 240, endPoint x: 0, endPoint y: 217, distance: 50.8
click at [0, 217] on div "Acompanhamento Acompanhe a situação das marcações correntes e finalizadas Relat…" at bounding box center [512, 297] width 1025 height 611
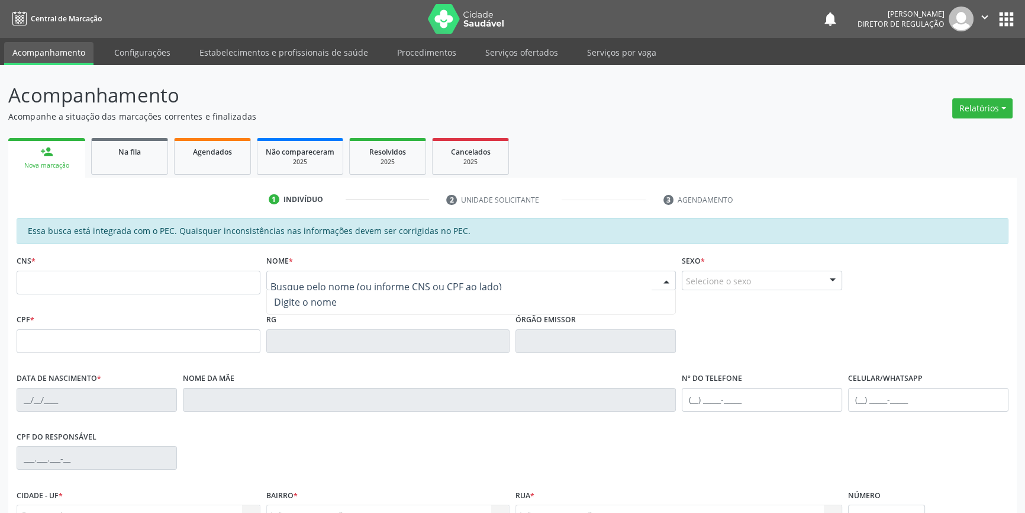
type input "[PERSON_NAME]"
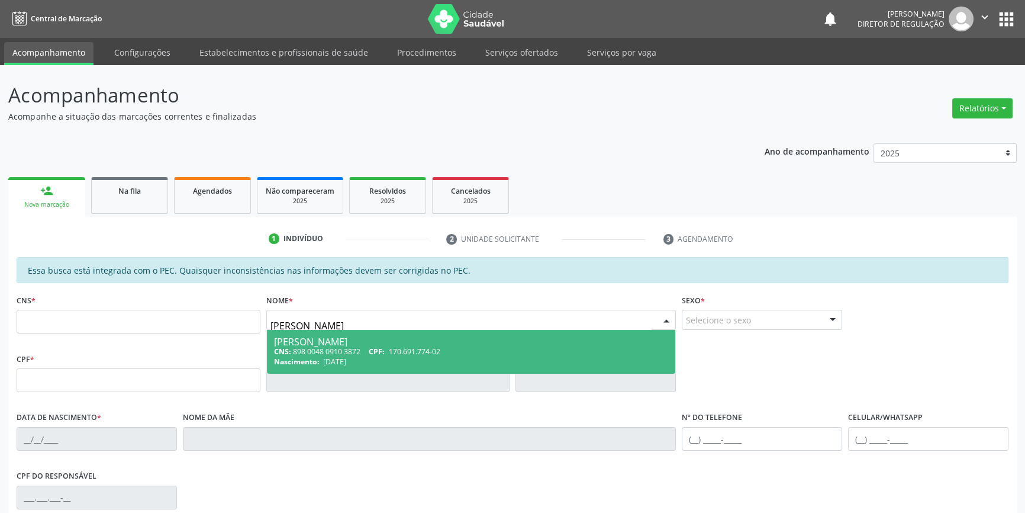
click at [352, 339] on div "[PERSON_NAME]" at bounding box center [471, 341] width 395 height 9
type input "898 0048 0910 3872"
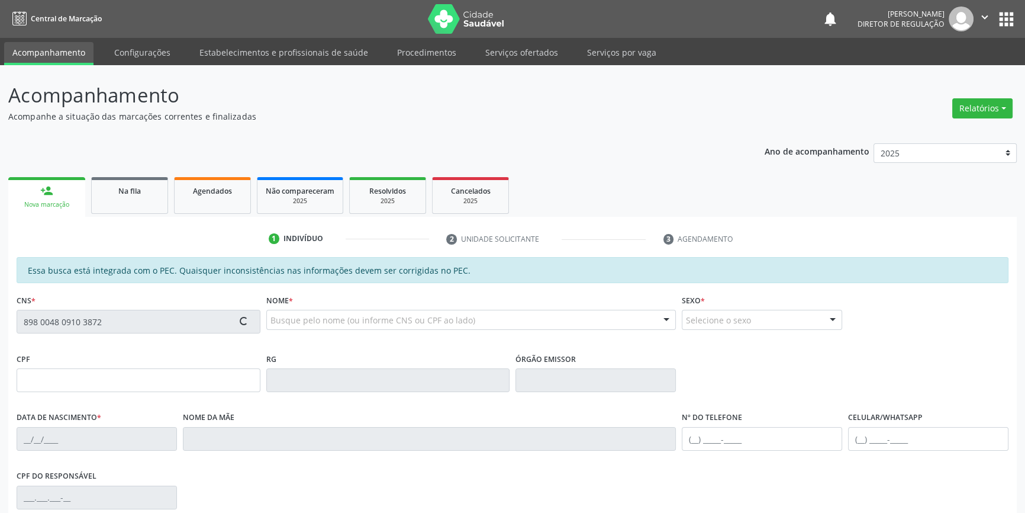
scroll to position [162, 0]
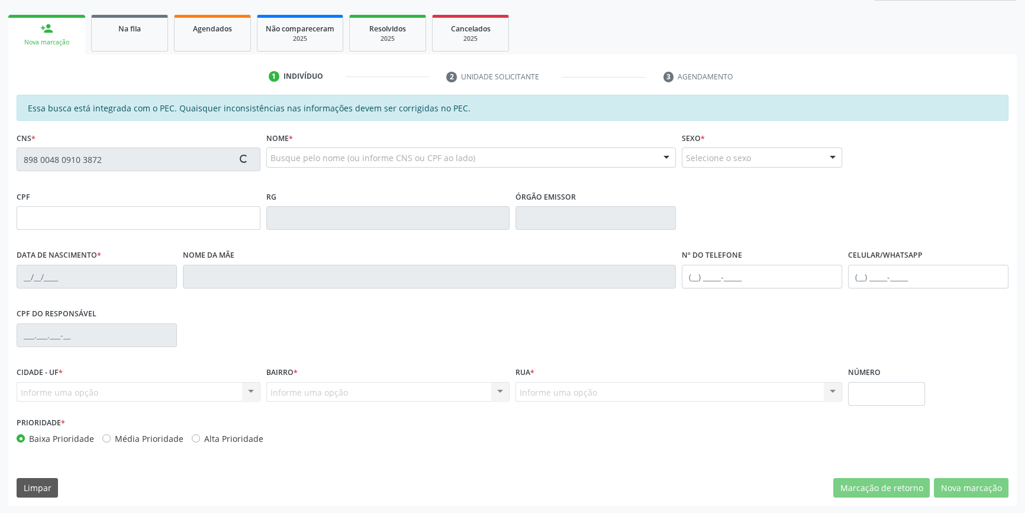
type input "170.691.774-02"
type input "[DATE]"
type input "Cícera [PERSON_NAME]"
type input "[PHONE_NUMBER]"
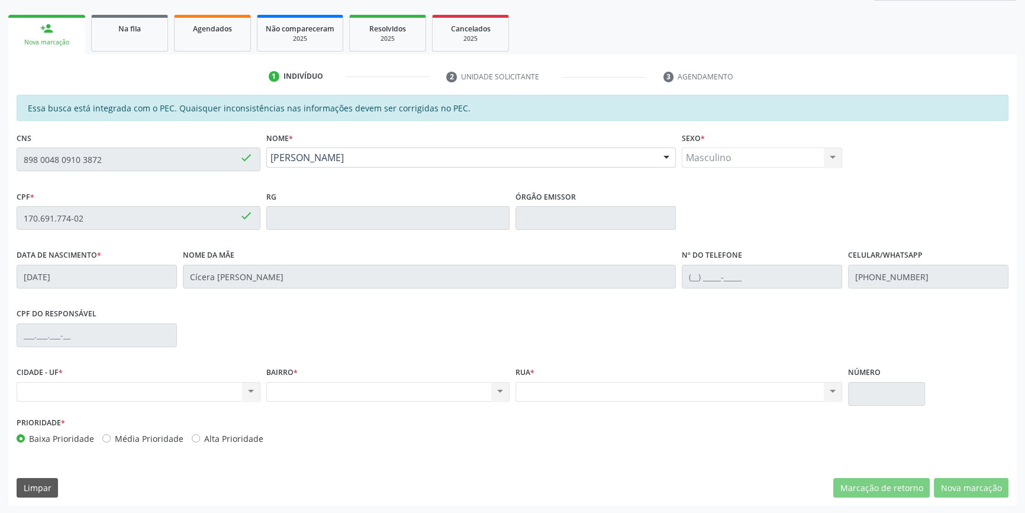
click at [2, 156] on div "Acompanhamento Acompanhe a situação das marcações correntes e finalizadas Relat…" at bounding box center [512, 208] width 1025 height 611
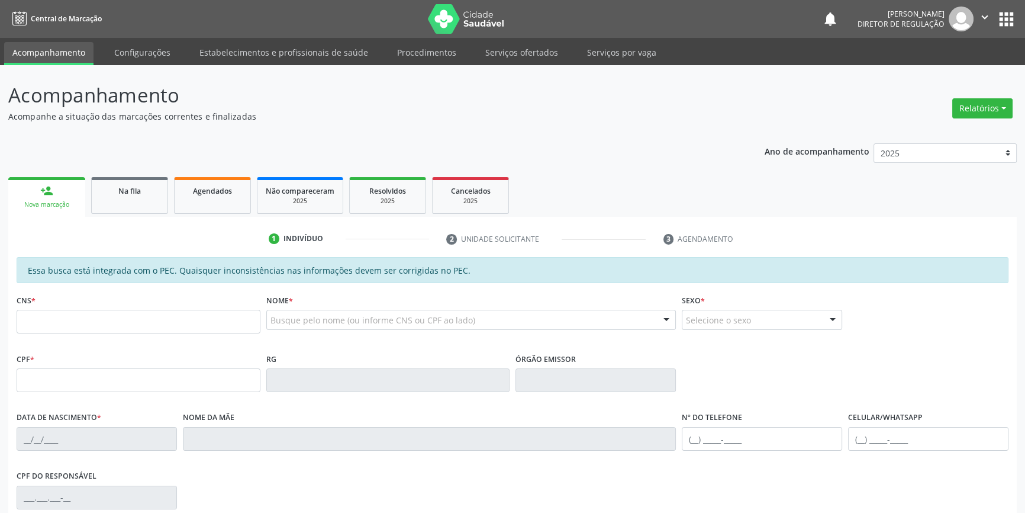
click at [129, 319] on input "text" at bounding box center [139, 322] width 244 height 24
type input "898 0048 0910 3872"
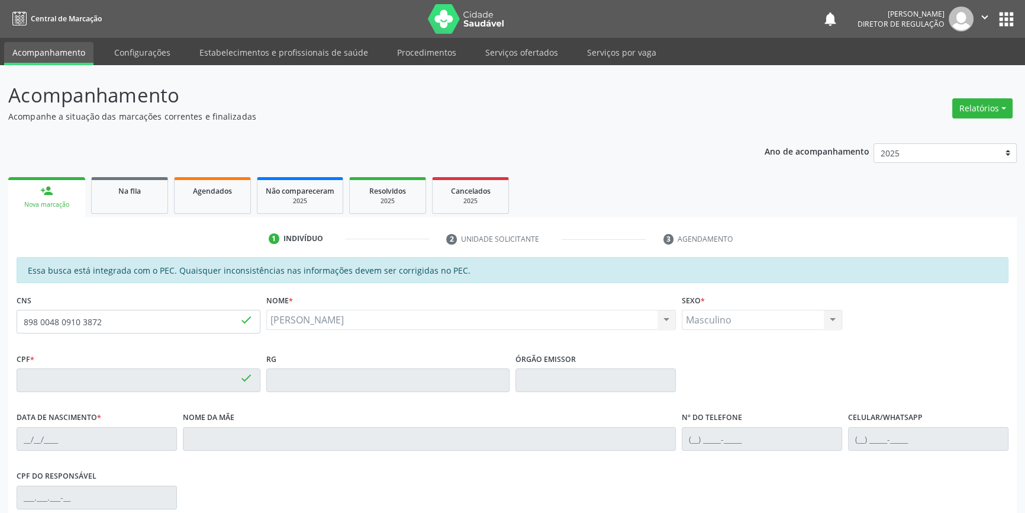
type input "[DATE]"
type input "Cícera [PERSON_NAME]"
type input "[PHONE_NUMBER]"
type input "170.691.774-02"
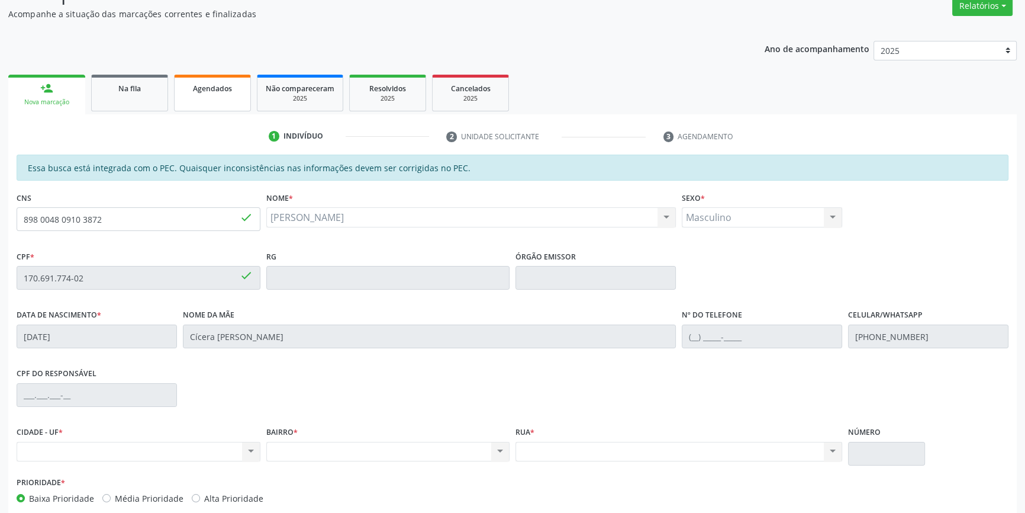
scroll to position [54, 0]
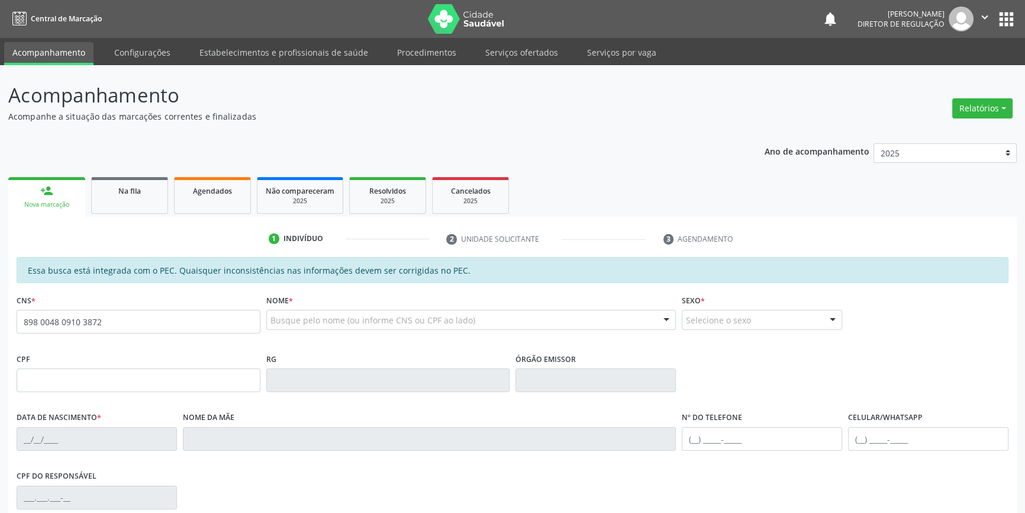
type input "898 0048 0910 3872"
type input "170.691.774-02"
type input "13/07/2015"
type input "Cícera Luzia Viana Amorim"
type input "(87) 98807-7048"
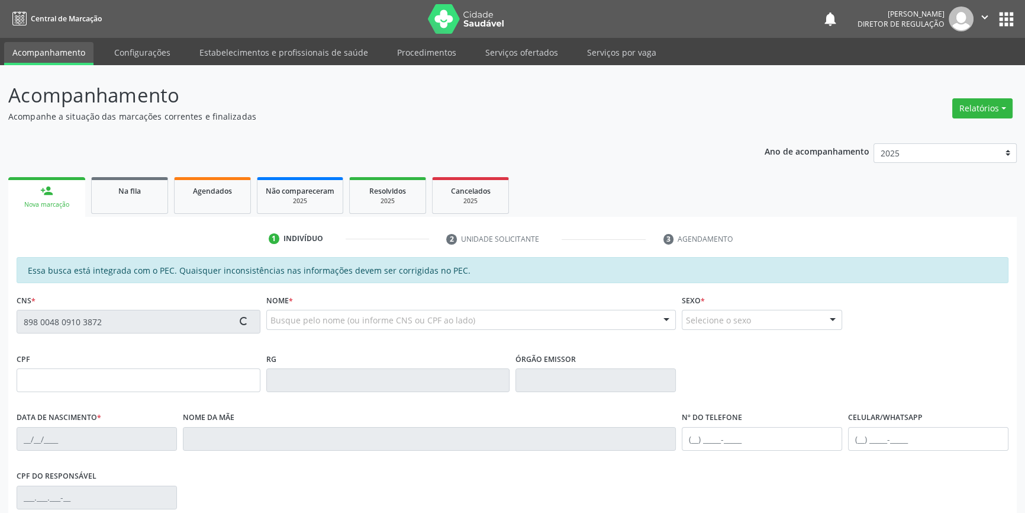
type input "S/N"
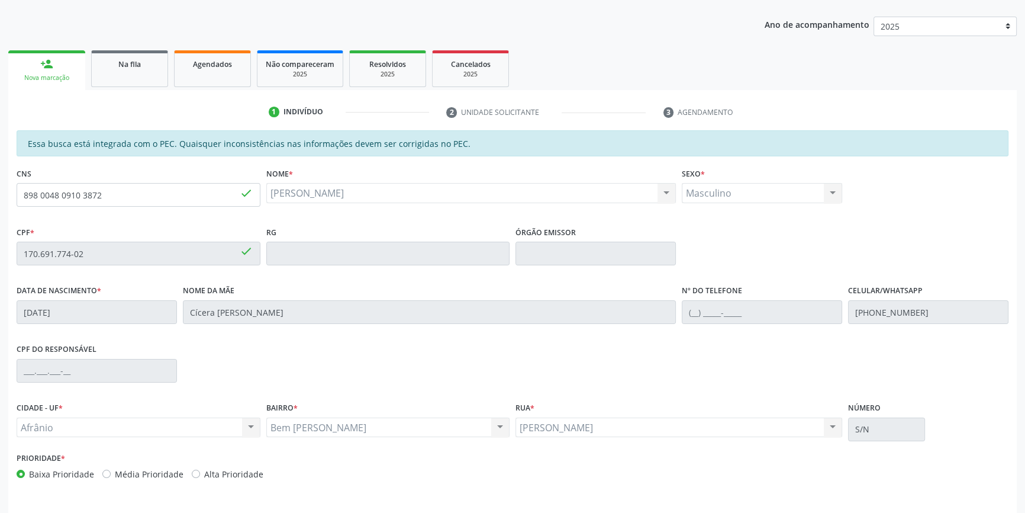
scroll to position [162, 0]
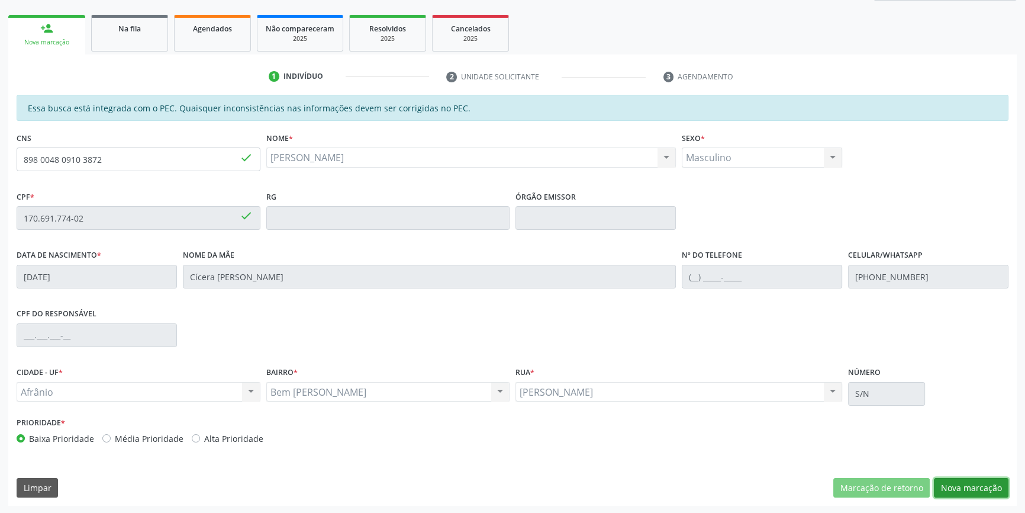
click at [947, 481] on button "Nova marcação" at bounding box center [971, 488] width 75 height 20
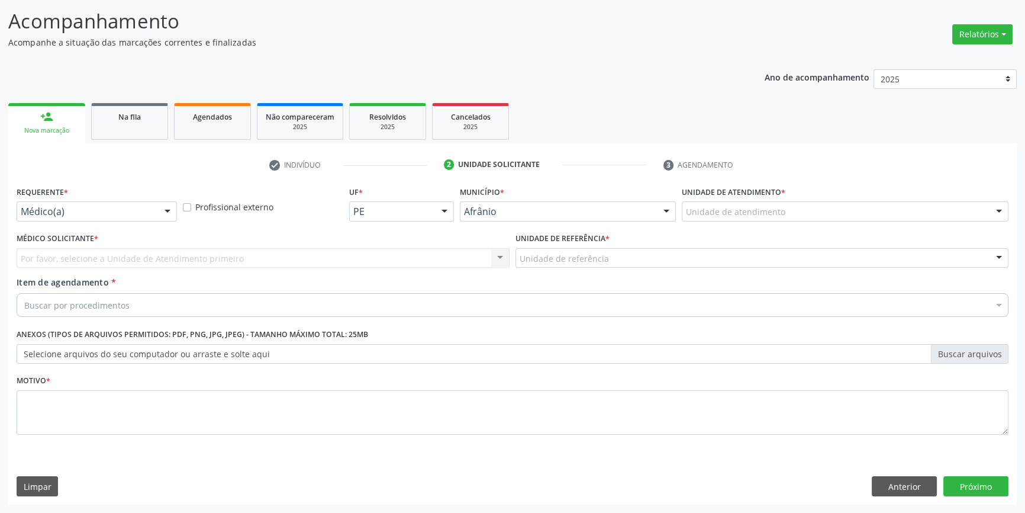
scroll to position [73, 0]
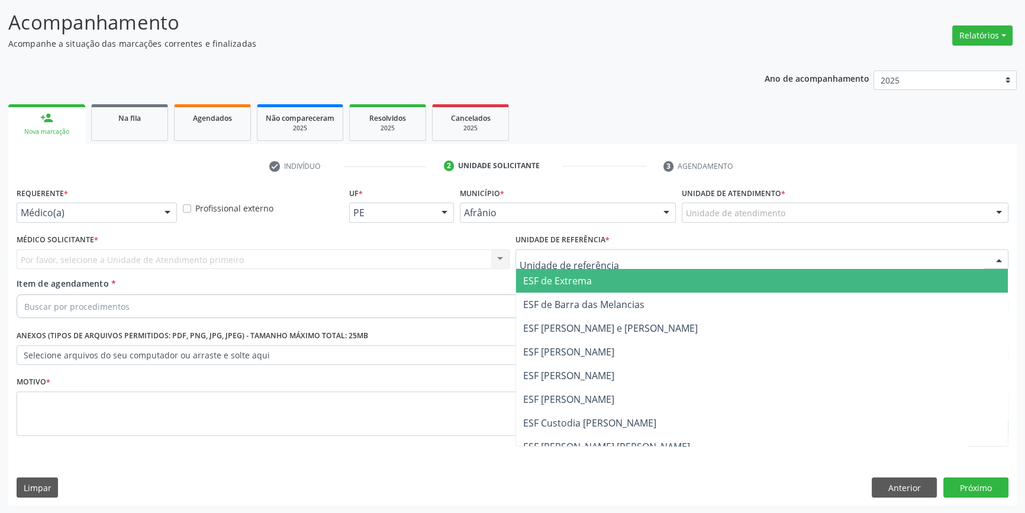
click at [579, 265] on div at bounding box center [762, 259] width 493 height 20
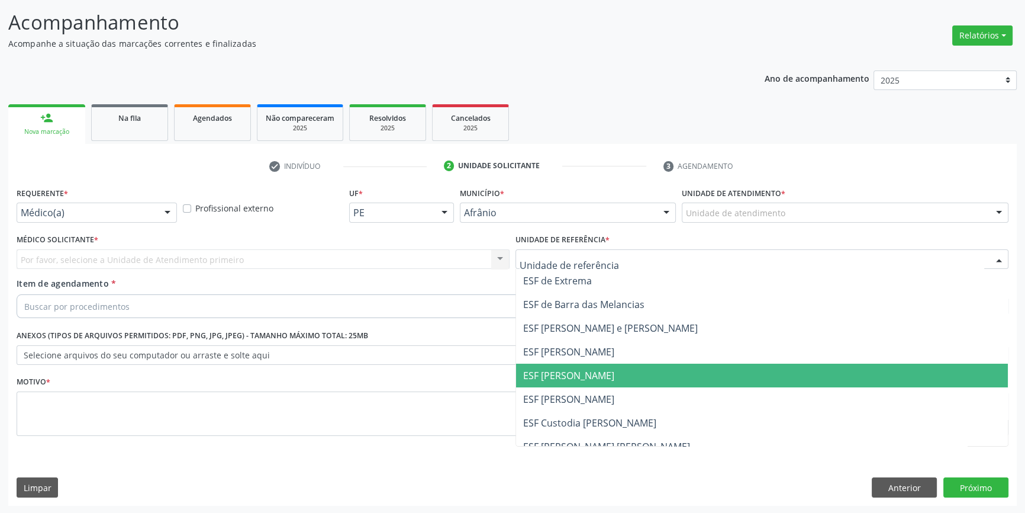
drag, startPoint x: 579, startPoint y: 383, endPoint x: 495, endPoint y: 331, distance: 98.9
click at [576, 382] on span "ESF [PERSON_NAME]" at bounding box center [762, 375] width 492 height 24
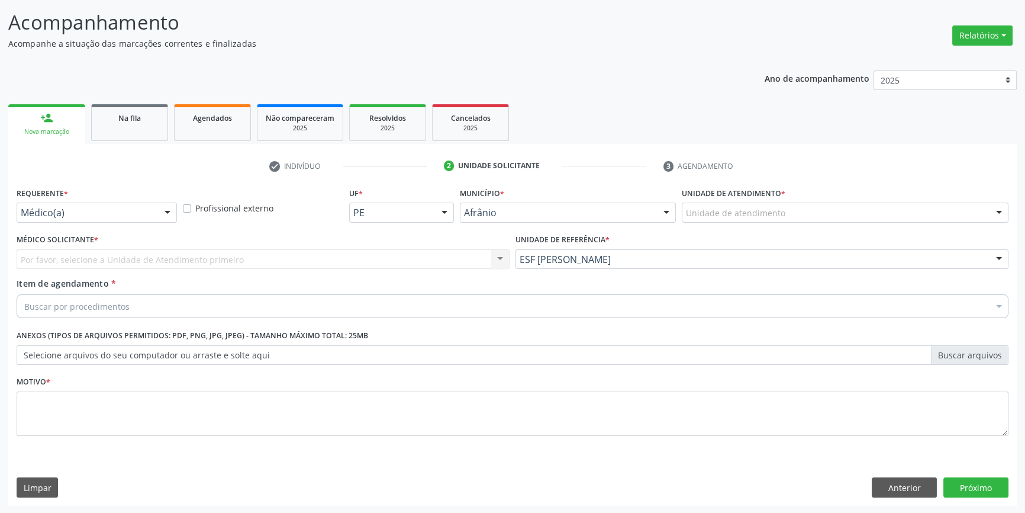
click at [324, 255] on div "Por favor, selecione a Unidade de Atendimento primeiro Nenhum resultado encontr…" at bounding box center [263, 259] width 493 height 20
click at [846, 231] on div "Unidade de referência * ESF Isabel Gomes ESF de Extrema ESF de Barra das Melanc…" at bounding box center [762, 250] width 493 height 38
click at [834, 214] on div at bounding box center [845, 212] width 327 height 20
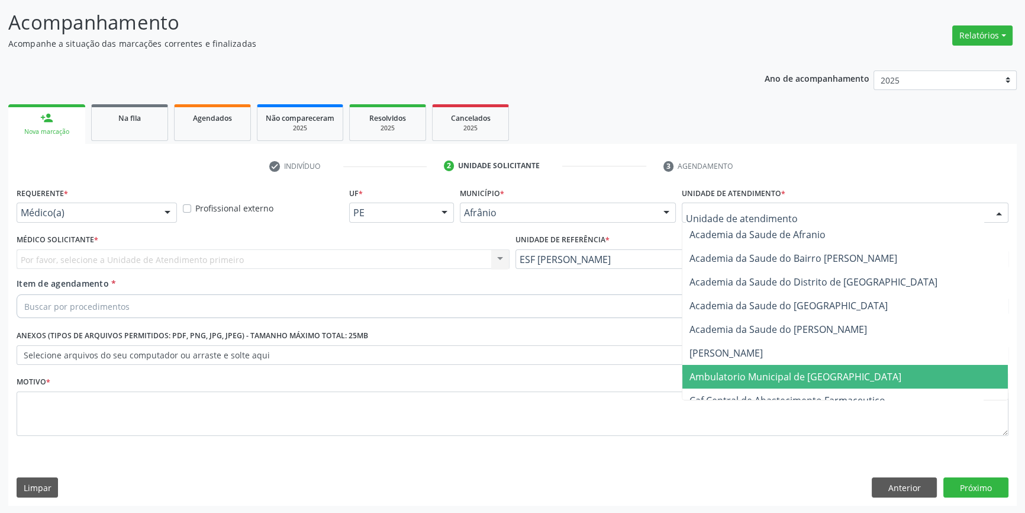
click at [770, 368] on span "Ambulatorio Municipal de [GEOGRAPHIC_DATA]" at bounding box center [845, 377] width 326 height 24
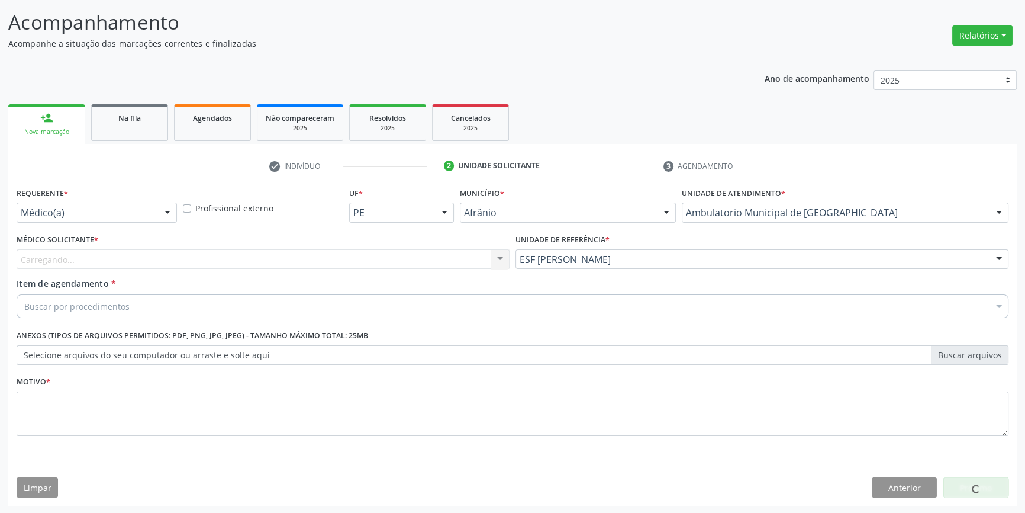
click at [359, 260] on div "Carregando... Nenhum resultado encontrado para: " " Não há nenhuma opção para s…" at bounding box center [263, 259] width 493 height 20
click at [357, 260] on div "Médico solicitante" at bounding box center [263, 259] width 493 height 20
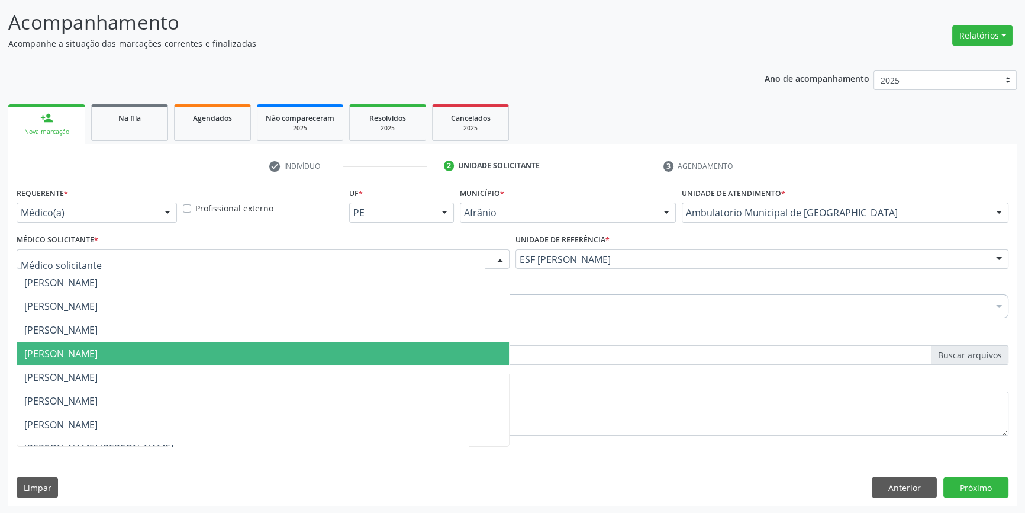
scroll to position [107, 0]
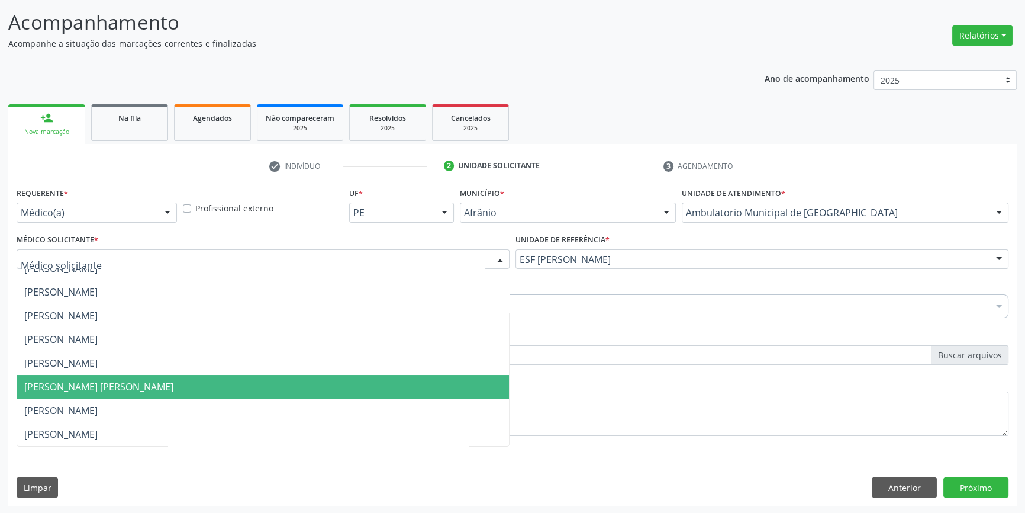
click at [95, 391] on span "[PERSON_NAME] [PERSON_NAME]" at bounding box center [98, 386] width 149 height 13
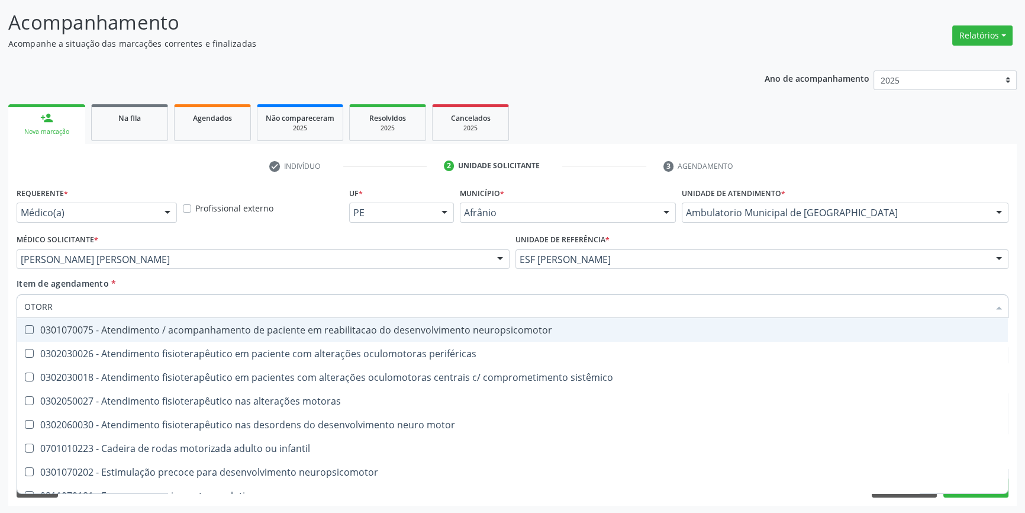
type input "OTORRI"
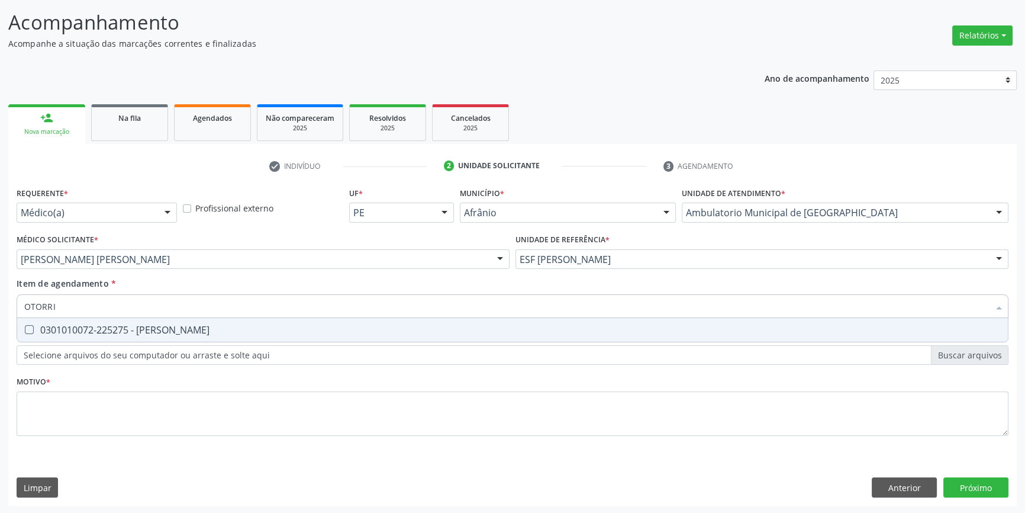
click at [117, 336] on span "0301010072-225275 - Médico Otorrinolaringologista" at bounding box center [512, 330] width 991 height 24
checkbox Otorrinolaringologista "true"
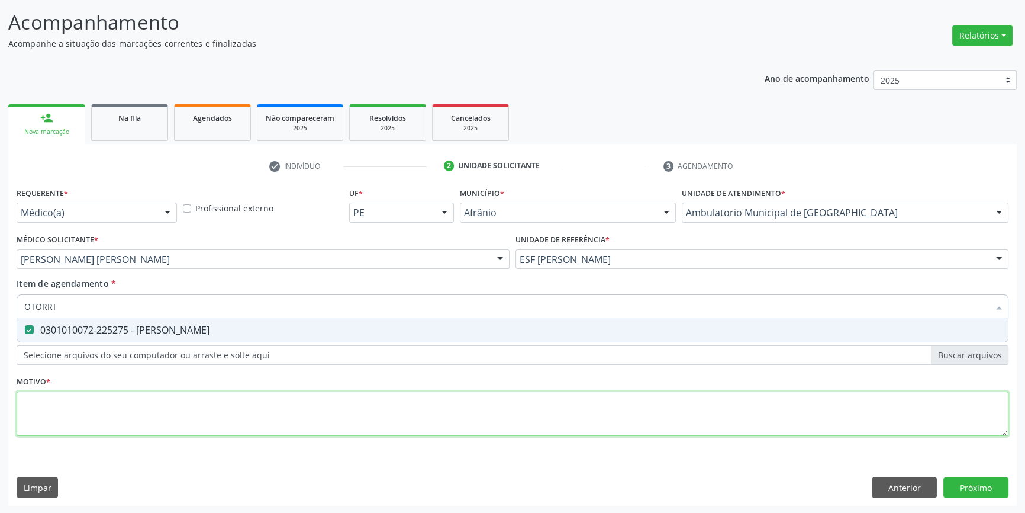
click at [125, 417] on div "Requerente * Médico(a) Médico(a) Enfermeiro(a) Paciente Nenhum resultado encont…" at bounding box center [513, 318] width 992 height 268
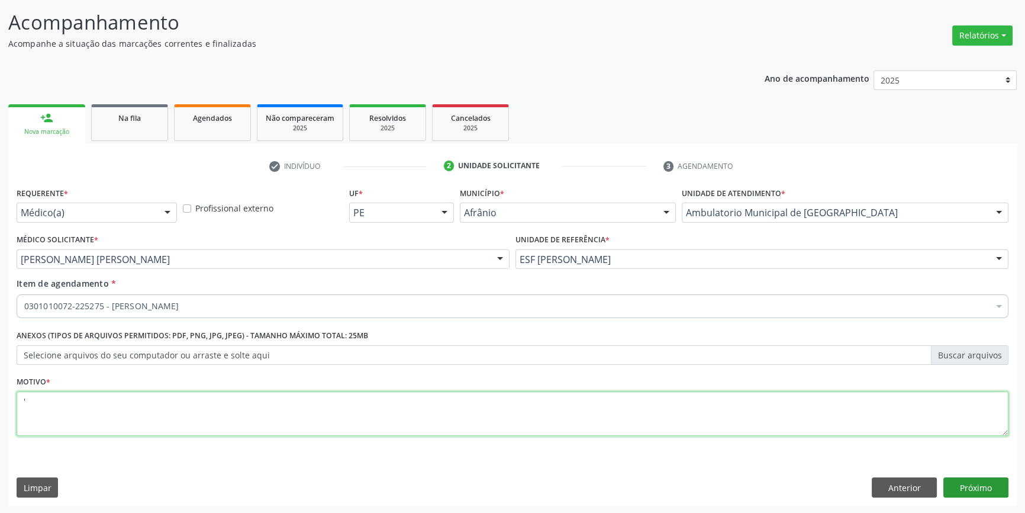
type textarea "'"
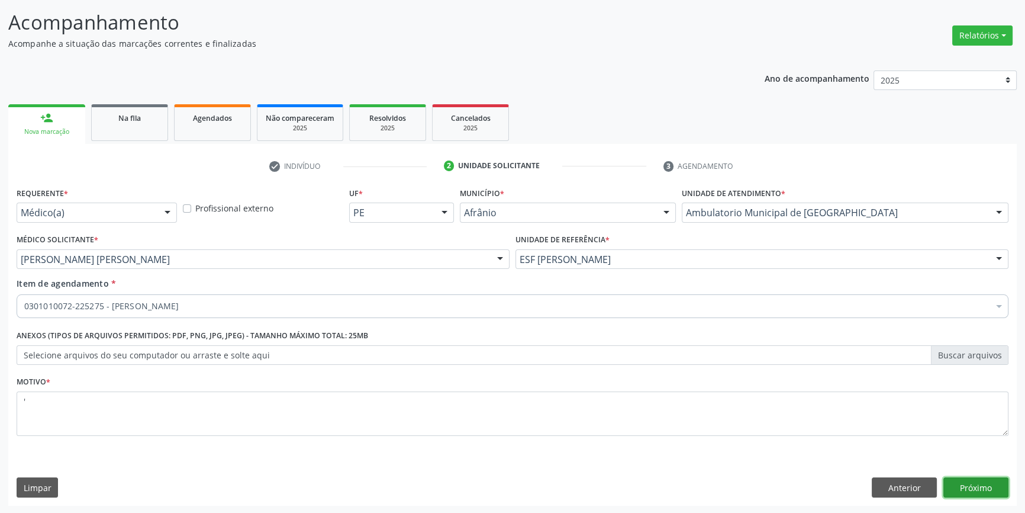
click at [969, 491] on button "Próximo" at bounding box center [975, 487] width 65 height 20
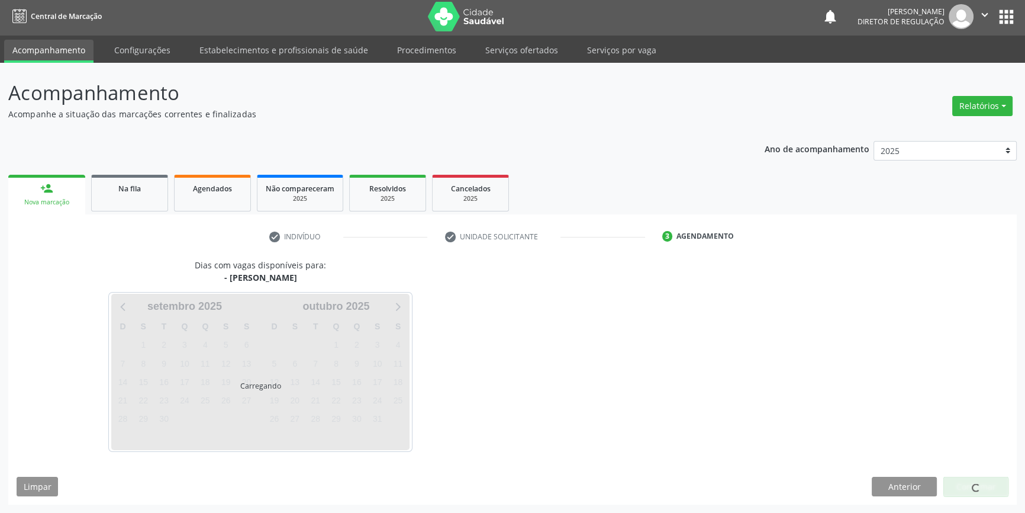
scroll to position [1, 0]
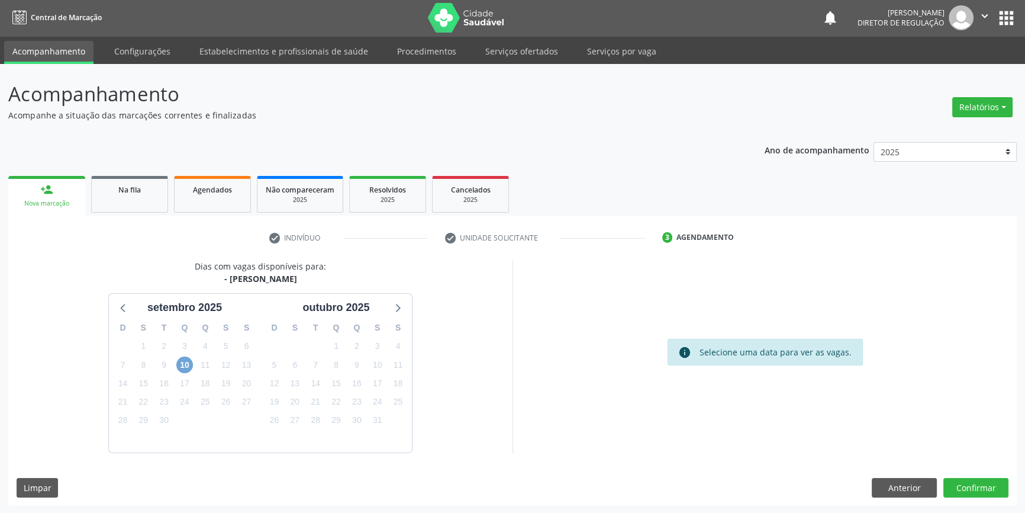
click at [188, 361] on span "10" at bounding box center [184, 364] width 17 height 17
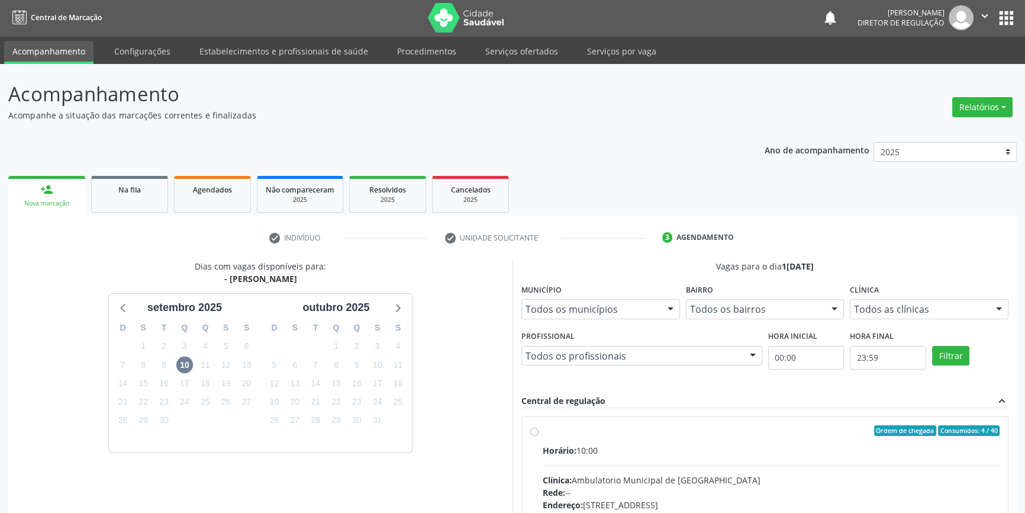
click at [543, 425] on div "Ordem de chegada Consumidos: 4 / 40" at bounding box center [771, 430] width 457 height 11
click at [539, 425] on input "Ordem de chegada Consumidos: 4 / 40 Horário: 10:00 Clínica: Ambulatorio Municip…" at bounding box center [534, 430] width 8 height 11
radio input "true"
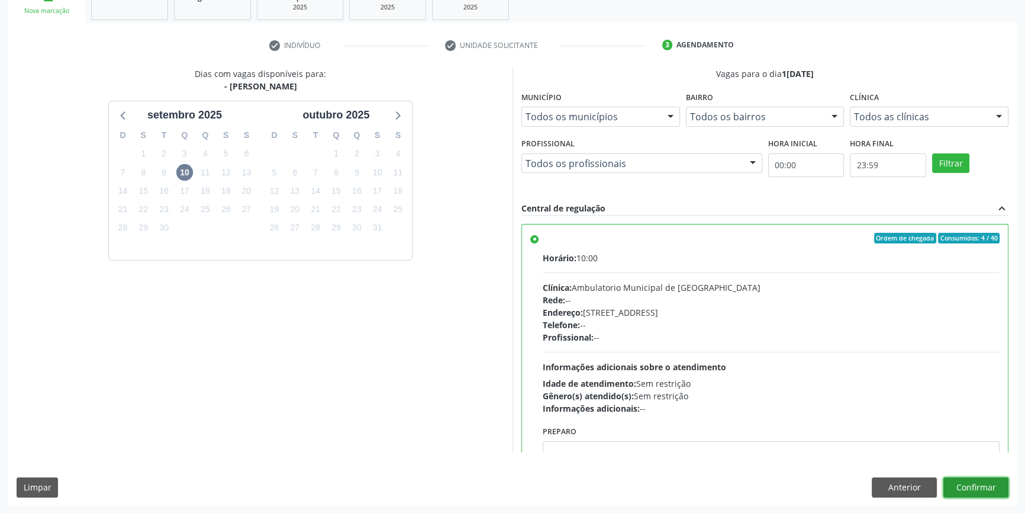
click at [994, 487] on button "Confirmar" at bounding box center [975, 487] width 65 height 20
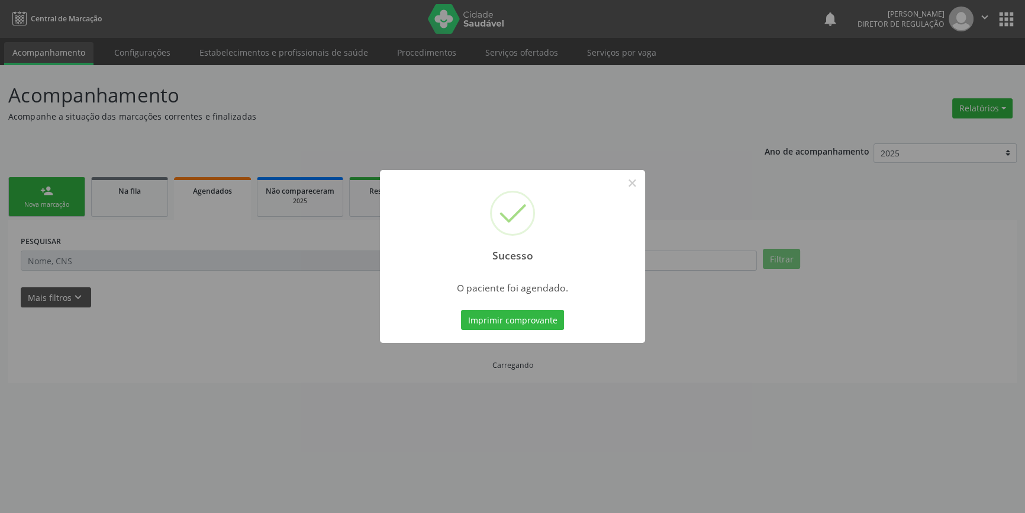
scroll to position [0, 0]
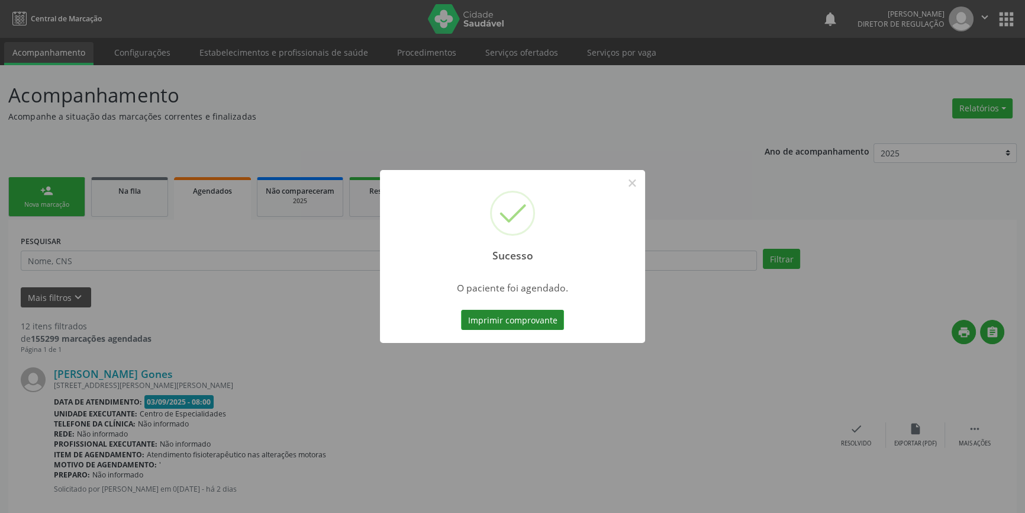
click at [514, 321] on button "Imprimir comprovante" at bounding box center [512, 320] width 103 height 20
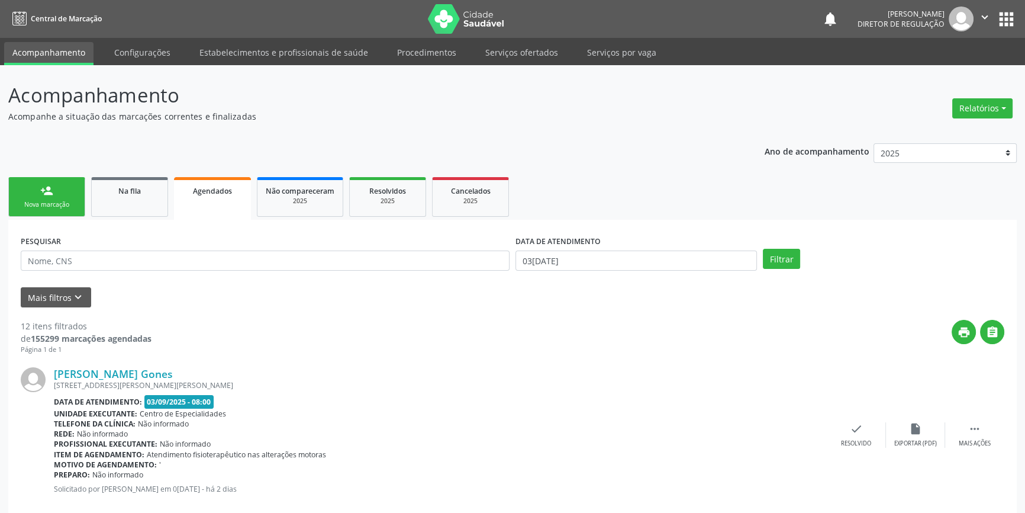
click at [459, 42] on ul "Acompanhamento Configurações Estabelecimentos e profissionais de saúde Procedim…" at bounding box center [512, 51] width 1025 height 27
click at [492, 56] on link "Serviços ofertados" at bounding box center [521, 52] width 89 height 21
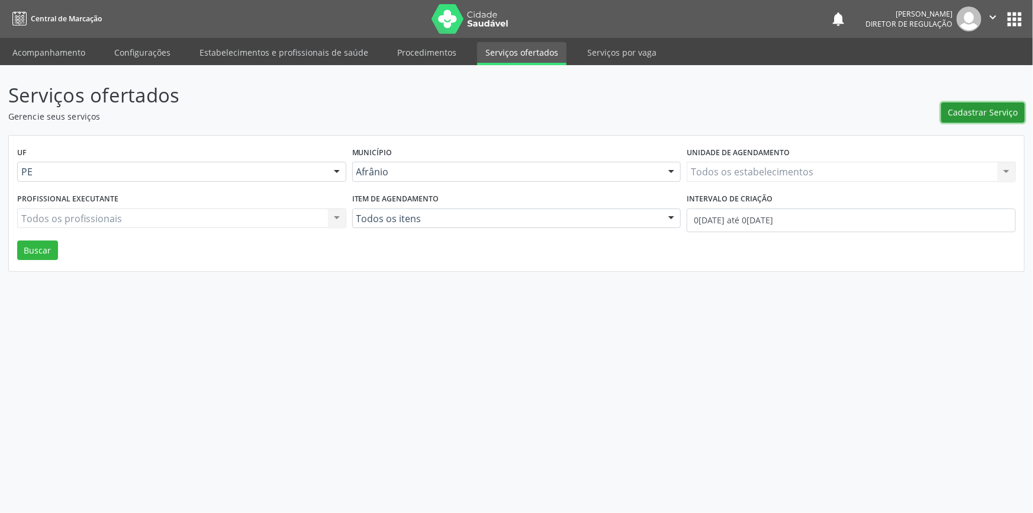
click at [967, 112] on span "Cadastrar Serviço" at bounding box center [983, 112] width 70 height 12
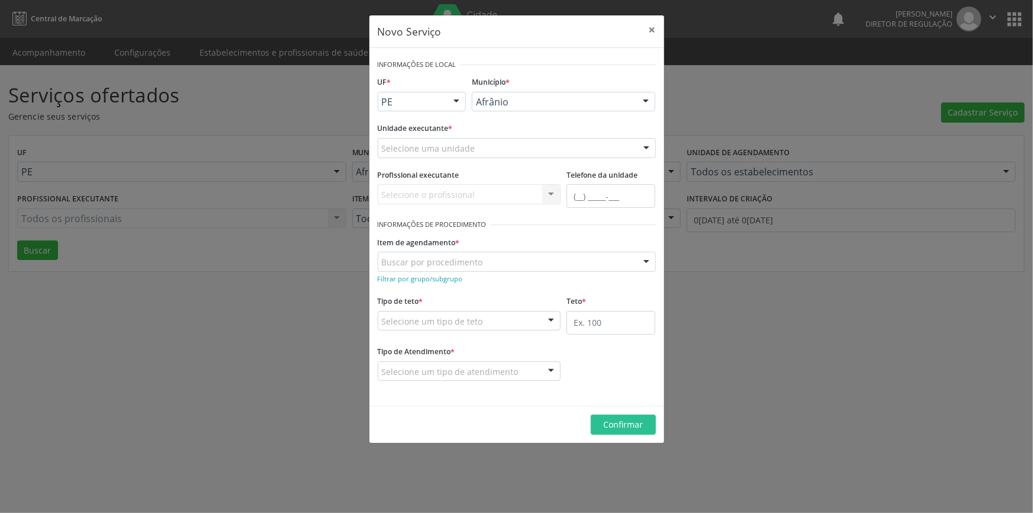
click at [504, 146] on div "Selecione uma unidade" at bounding box center [517, 148] width 278 height 20
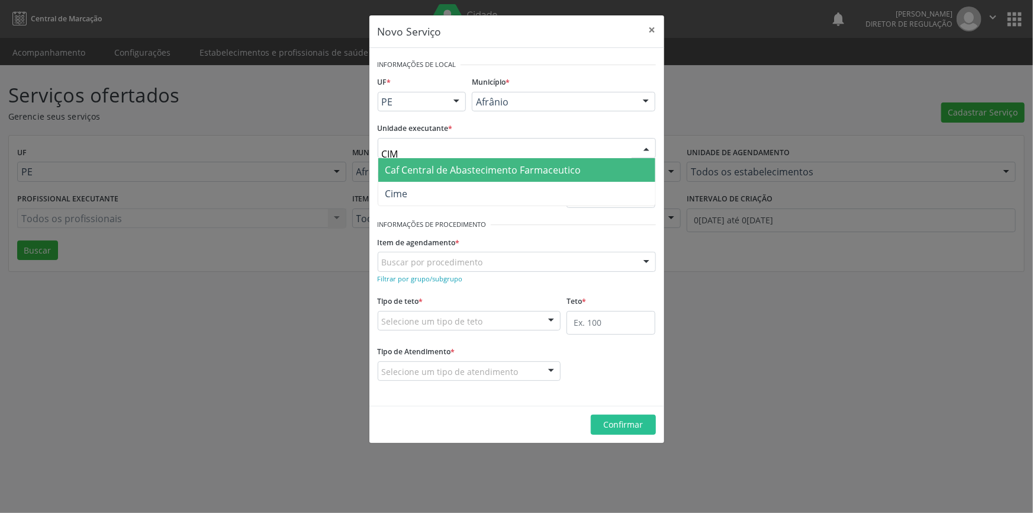
type input "CIME"
click at [457, 191] on span "Cime" at bounding box center [516, 194] width 277 height 24
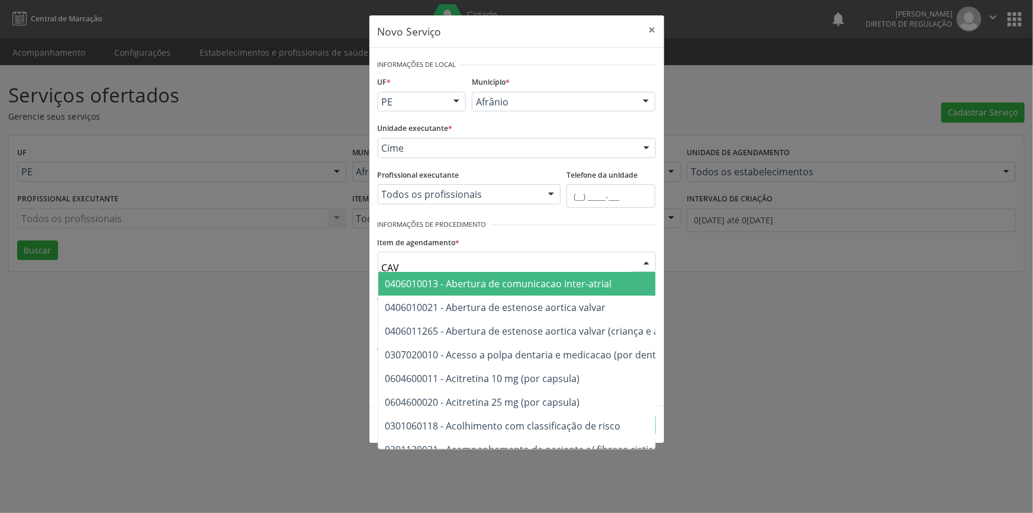
type input "CAVU"
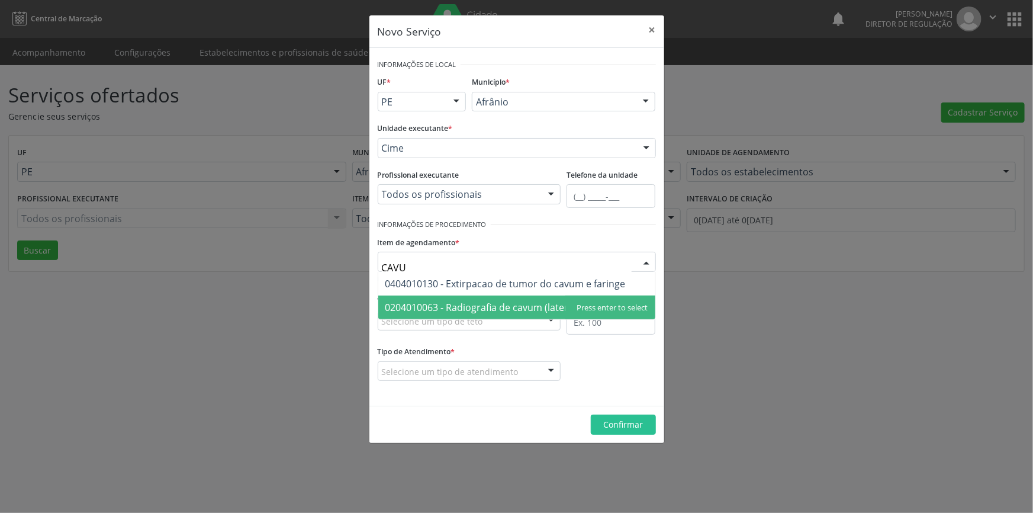
click at [514, 305] on span "0204010063 - Radiografia de cavum (lateral + hirtz)" at bounding box center [497, 307] width 224 height 13
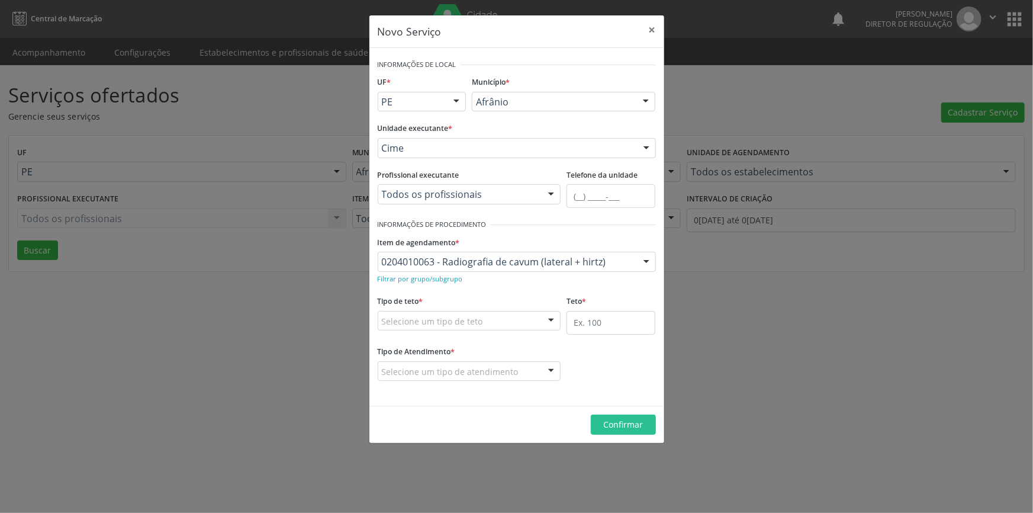
click at [494, 315] on div "Selecione um tipo de teto" at bounding box center [469, 321] width 183 height 20
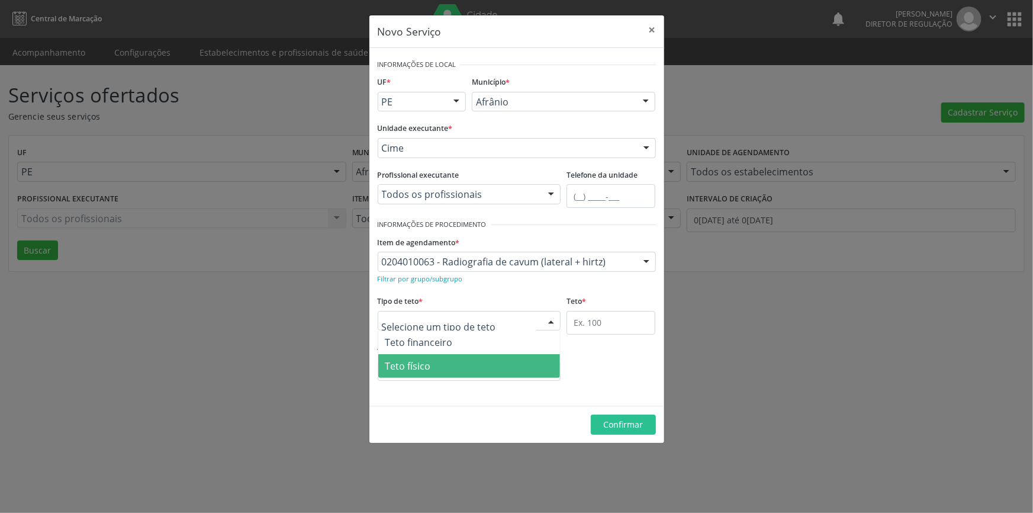
click at [442, 366] on span "Teto físico" at bounding box center [469, 366] width 182 height 24
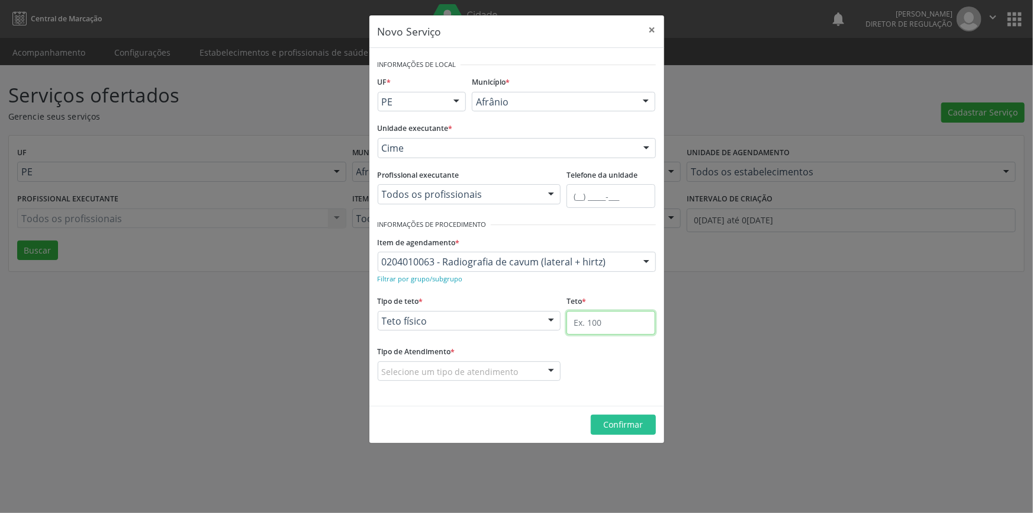
click at [617, 327] on input "text" at bounding box center [610, 323] width 89 height 24
type input "10"
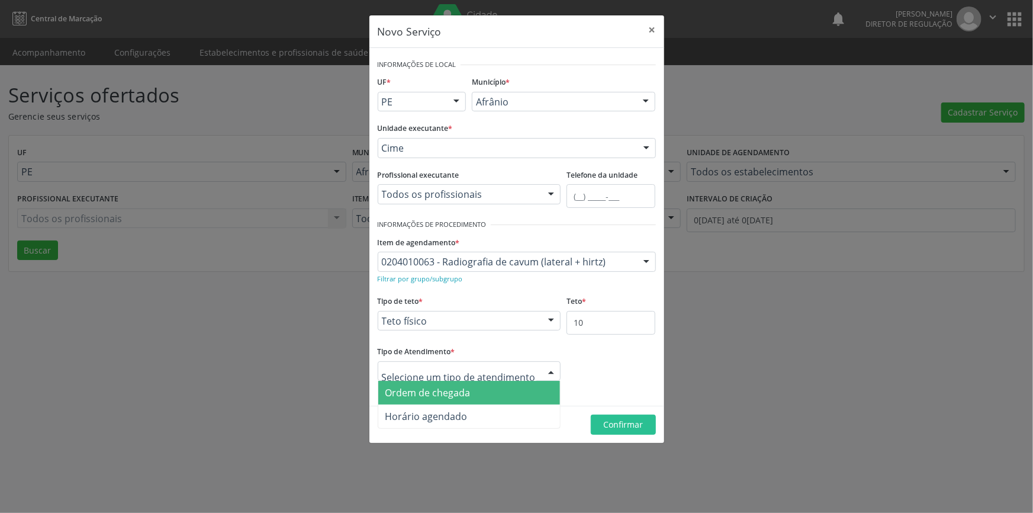
click at [495, 362] on div at bounding box center [469, 371] width 183 height 20
click at [479, 384] on span "Ordem de chegada" at bounding box center [469, 393] width 182 height 24
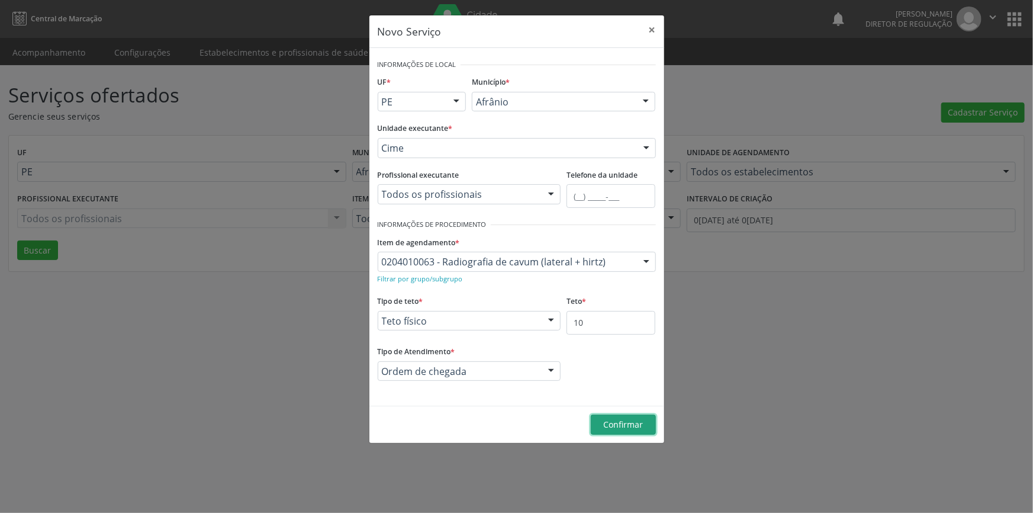
click at [609, 424] on span "Confirmar" at bounding box center [623, 423] width 40 height 11
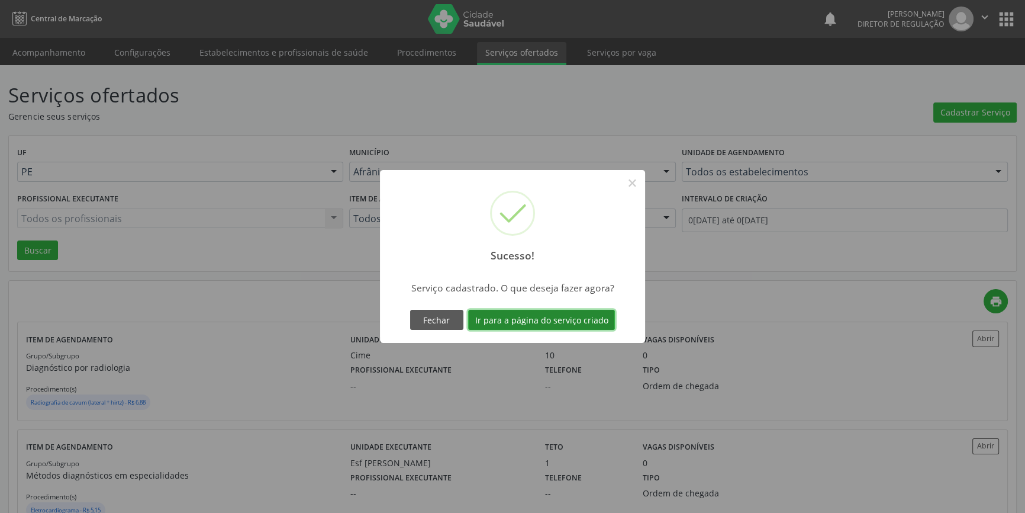
click at [582, 321] on button "Ir para a página do serviço criado" at bounding box center [541, 320] width 147 height 20
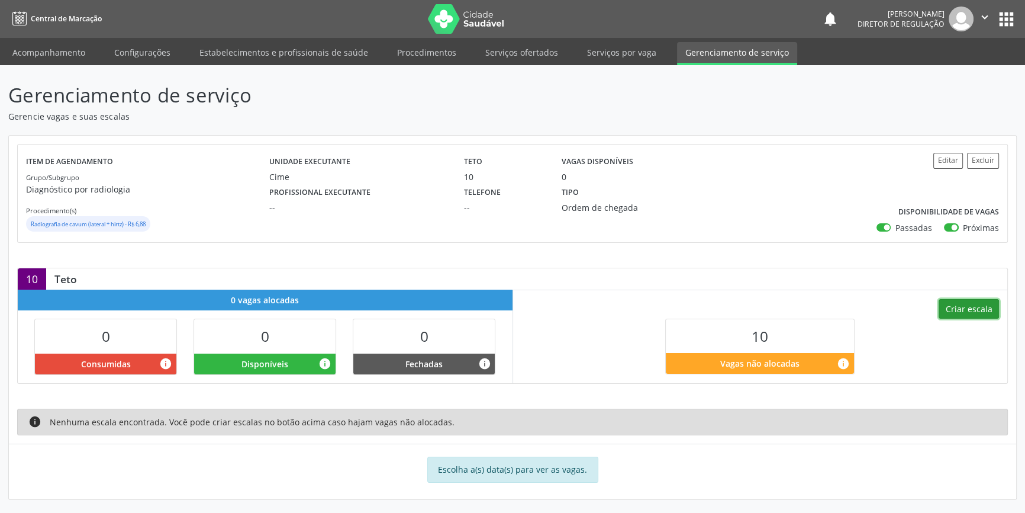
click at [961, 314] on button "Criar escala" at bounding box center [969, 309] width 60 height 20
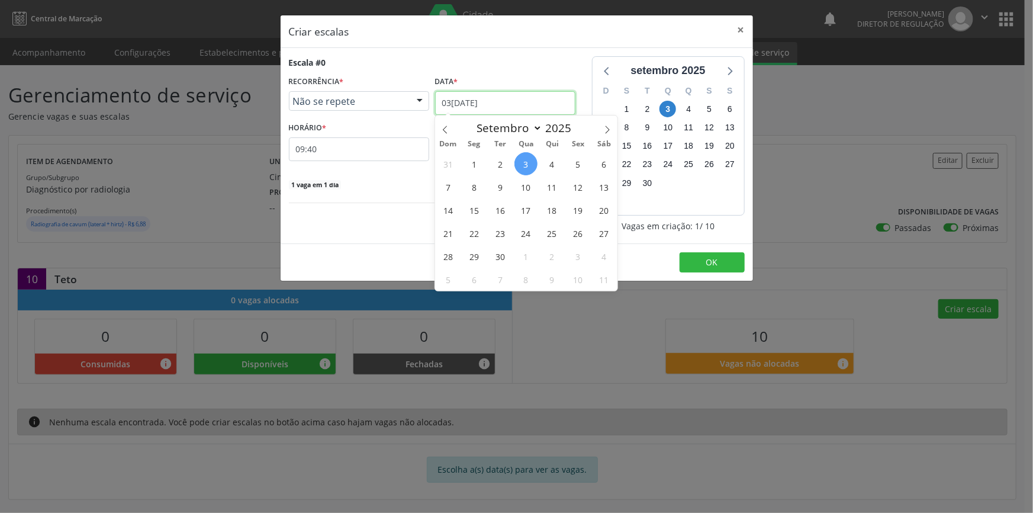
click at [489, 95] on input "[DATE]" at bounding box center [505, 103] width 140 height 24
click at [375, 149] on input "09:40" at bounding box center [359, 149] width 140 height 24
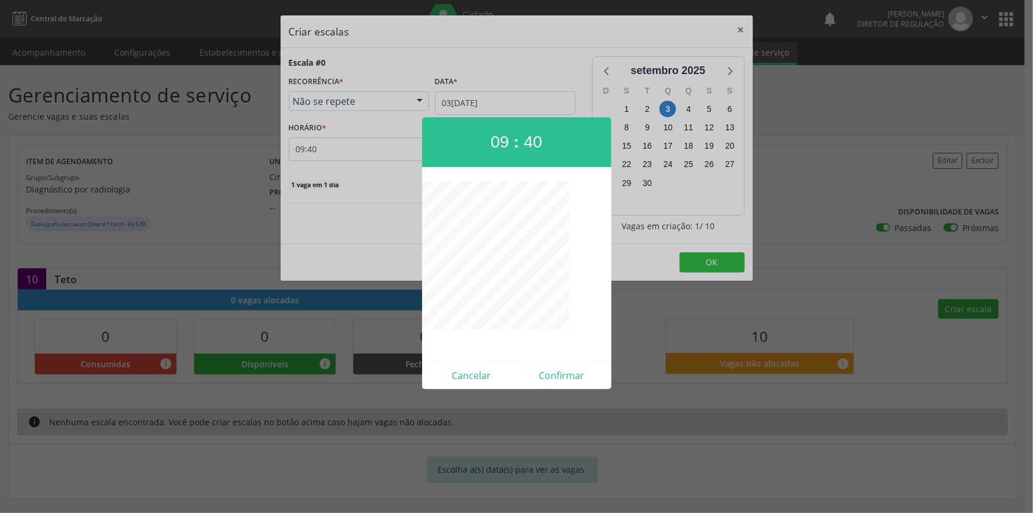
click at [362, 205] on div at bounding box center [516, 256] width 1033 height 513
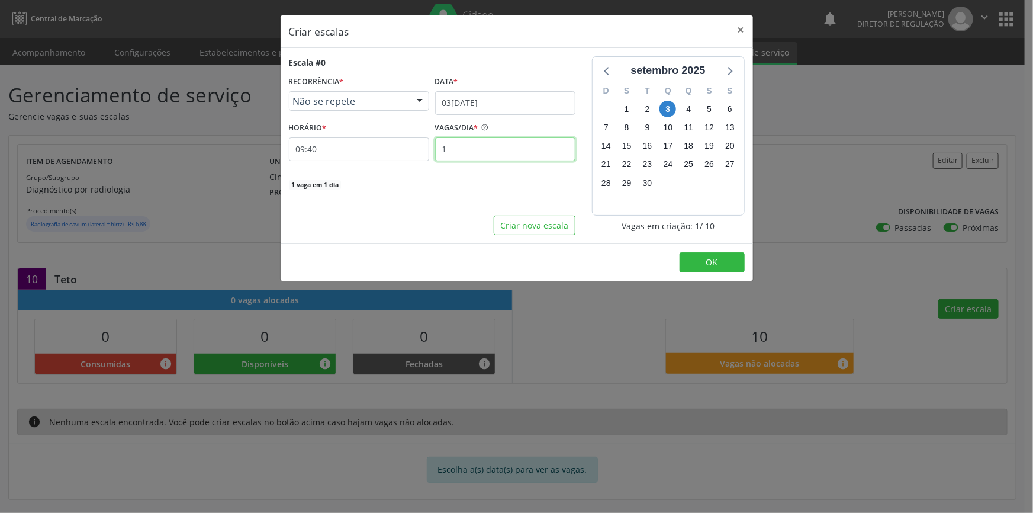
drag, startPoint x: 460, startPoint y: 150, endPoint x: 431, endPoint y: 157, distance: 29.4
click at [432, 157] on div "VAGAS/DIA * 1" at bounding box center [505, 140] width 146 height 42
type input "5"
click at [545, 221] on button "Criar nova escala" at bounding box center [535, 225] width 82 height 20
select select "8"
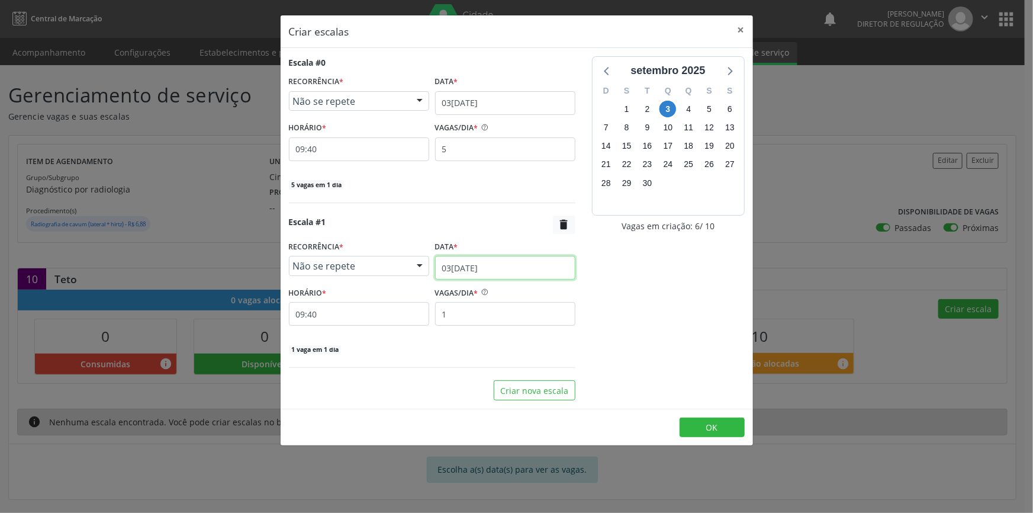
drag, startPoint x: 482, startPoint y: 270, endPoint x: 465, endPoint y: 271, distance: 16.6
click at [465, 271] on input "[DATE]" at bounding box center [505, 268] width 140 height 24
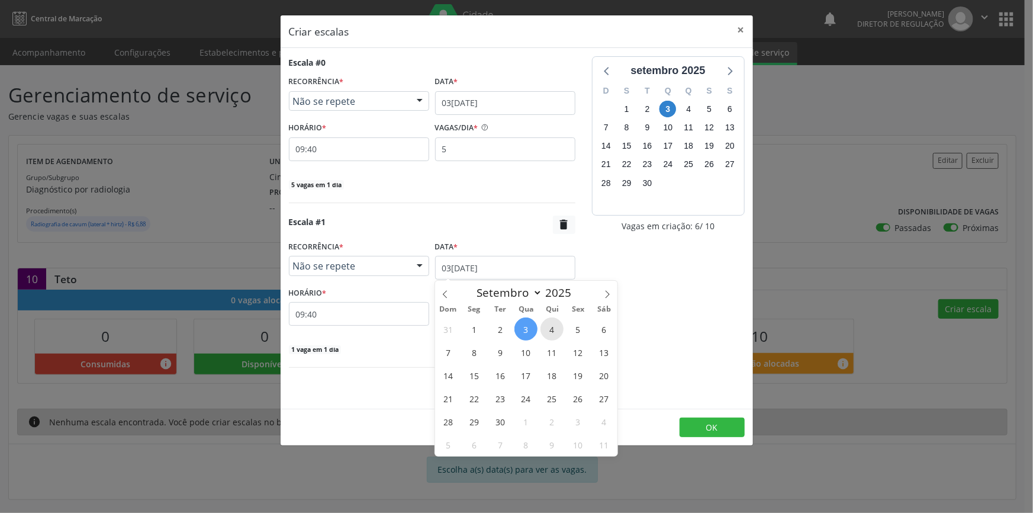
click at [551, 337] on span "4" at bounding box center [551, 328] width 23 height 23
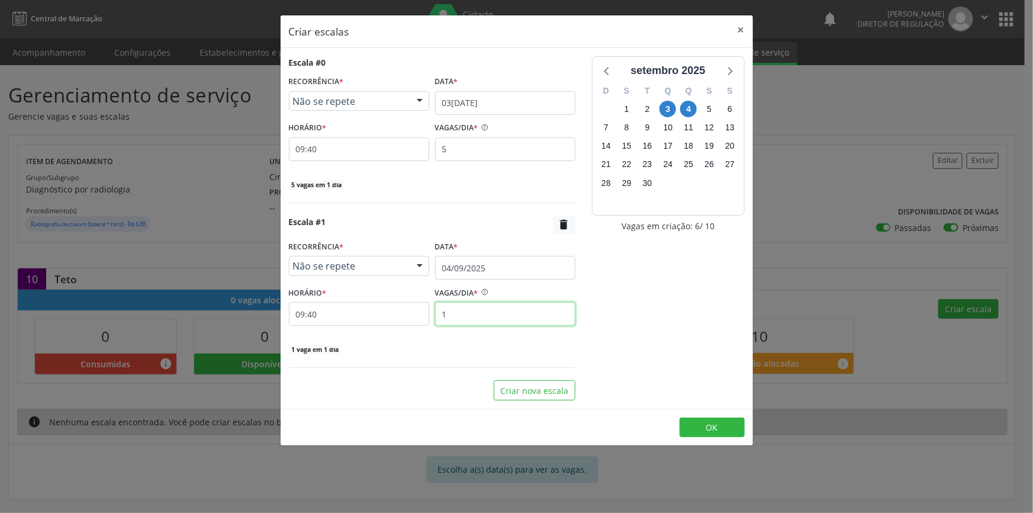
click at [516, 321] on input "1" at bounding box center [505, 314] width 140 height 24
drag, startPoint x: 411, startPoint y: 321, endPoint x: 389, endPoint y: 323, distance: 21.9
click at [389, 323] on div "HORÁRIO * 09:40 VAGAS/DIA * 1" at bounding box center [432, 305] width 292 height 42
type input "5"
click at [722, 420] on button "OK" at bounding box center [711, 427] width 65 height 20
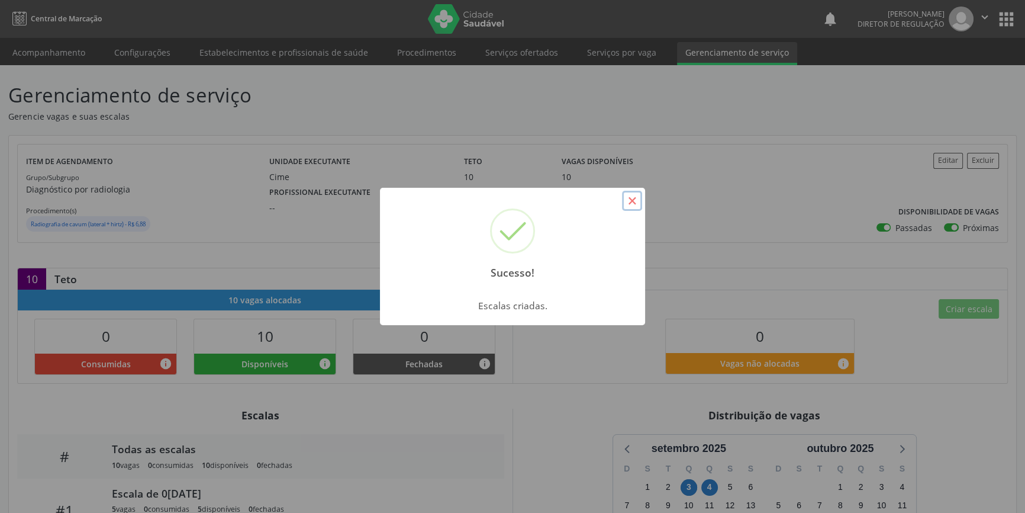
click at [628, 207] on button "×" at bounding box center [632, 201] width 20 height 20
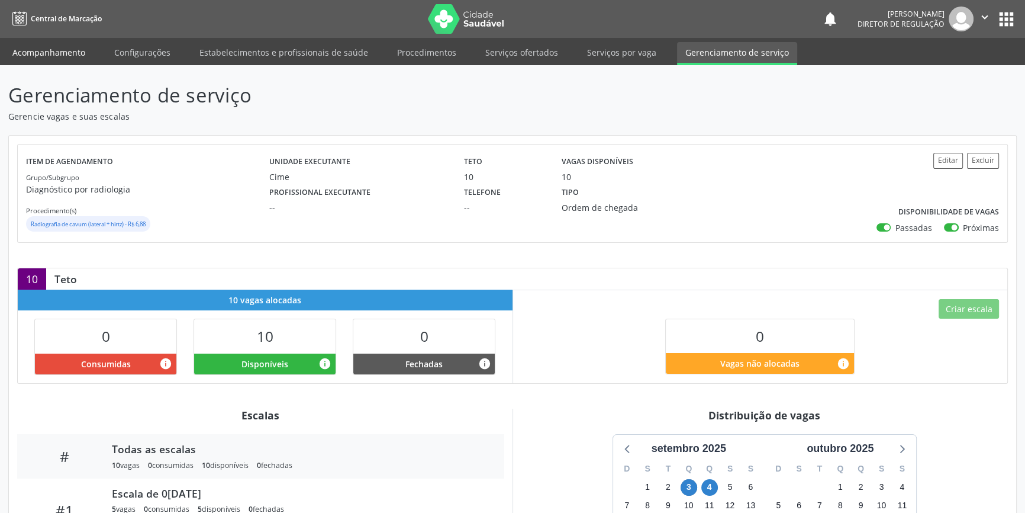
click at [66, 53] on link "Acompanhamento" at bounding box center [48, 52] width 89 height 21
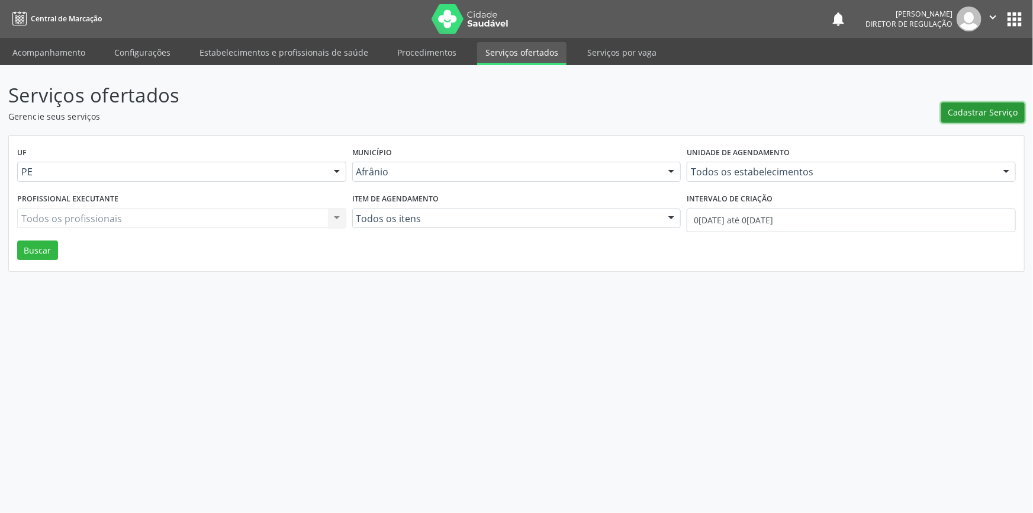
click at [995, 112] on span "Cadastrar Serviço" at bounding box center [983, 112] width 70 height 12
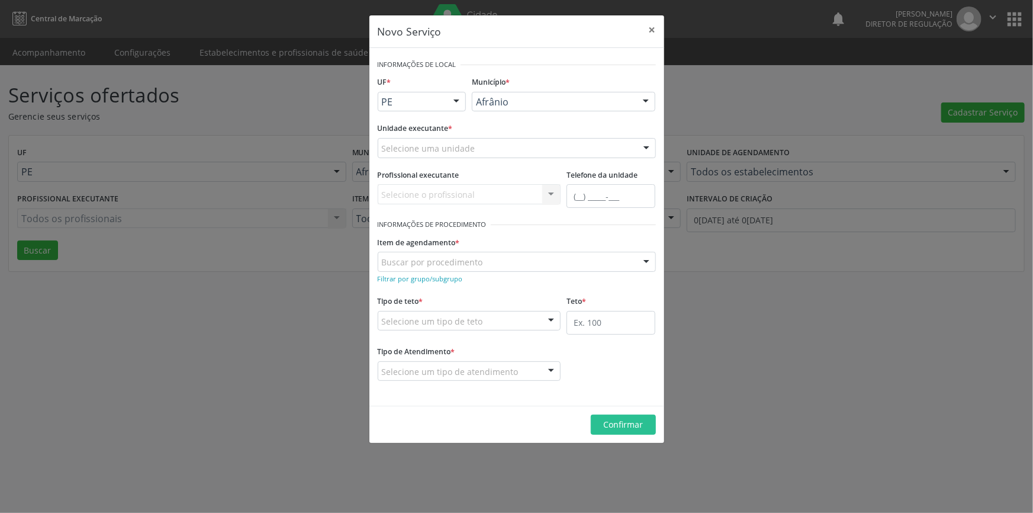
click at [214, 315] on div "Novo Serviço × Informações de Local UF * PE BA PE Nenhum resultado encontrado p…" at bounding box center [516, 256] width 1033 height 513
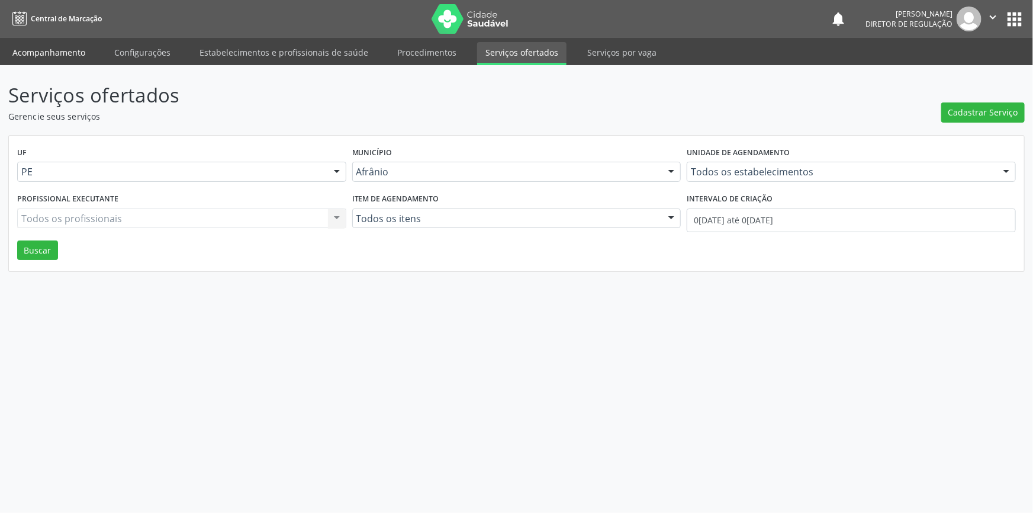
click at [65, 51] on link "Acompanhamento" at bounding box center [48, 52] width 89 height 21
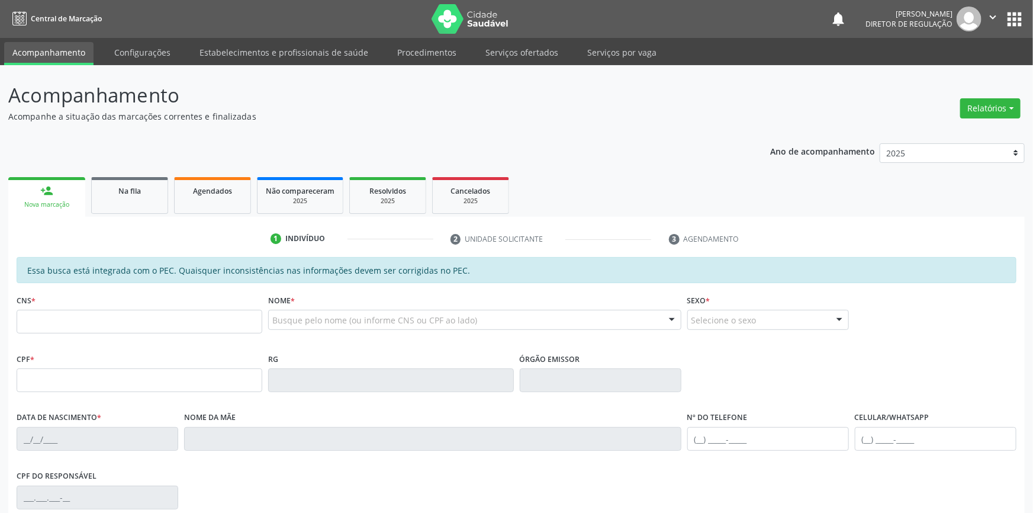
click at [83, 57] on link "Acompanhamento" at bounding box center [48, 53] width 89 height 23
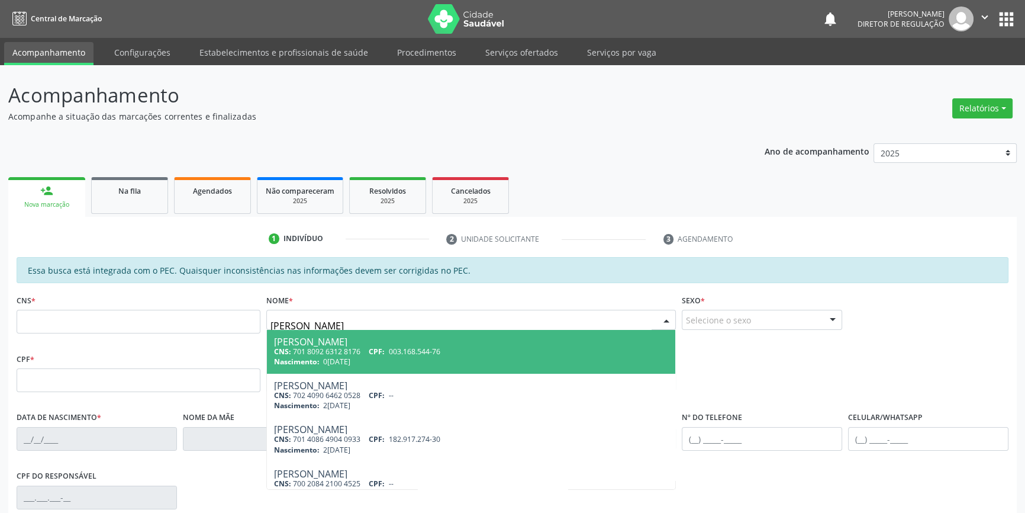
type input "isabella soares"
type input "898 6058 0486 6488"
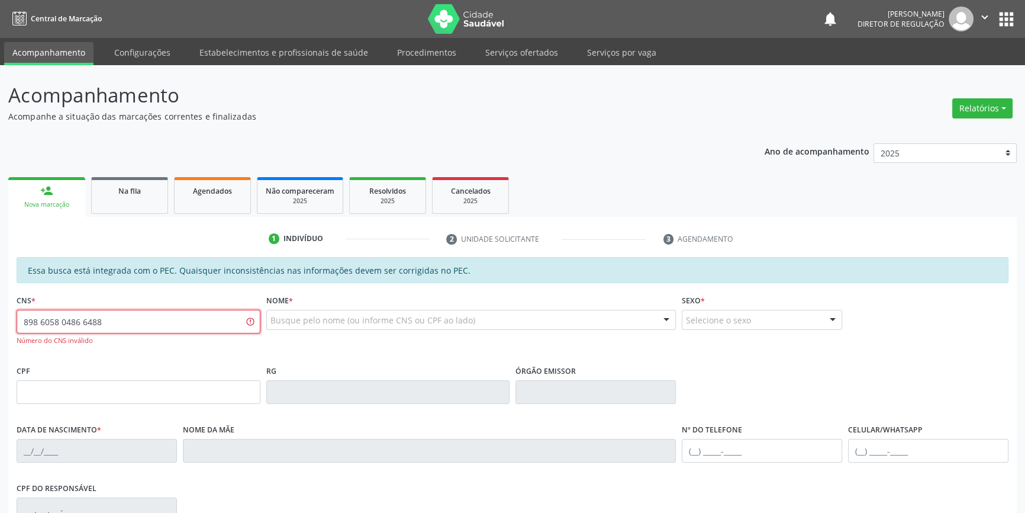
drag, startPoint x: 156, startPoint y: 321, endPoint x: 0, endPoint y: 318, distance: 156.3
click at [0, 318] on div "Acompanhamento Acompanhe a situação das marcações correntes e finalizadas Relat…" at bounding box center [512, 376] width 1025 height 623
click at [315, 330] on div "Busque pelo nome (ou informe CNS ou CPF ao lado) Nenhum resultado encontrado pa…" at bounding box center [471, 324] width 410 height 28
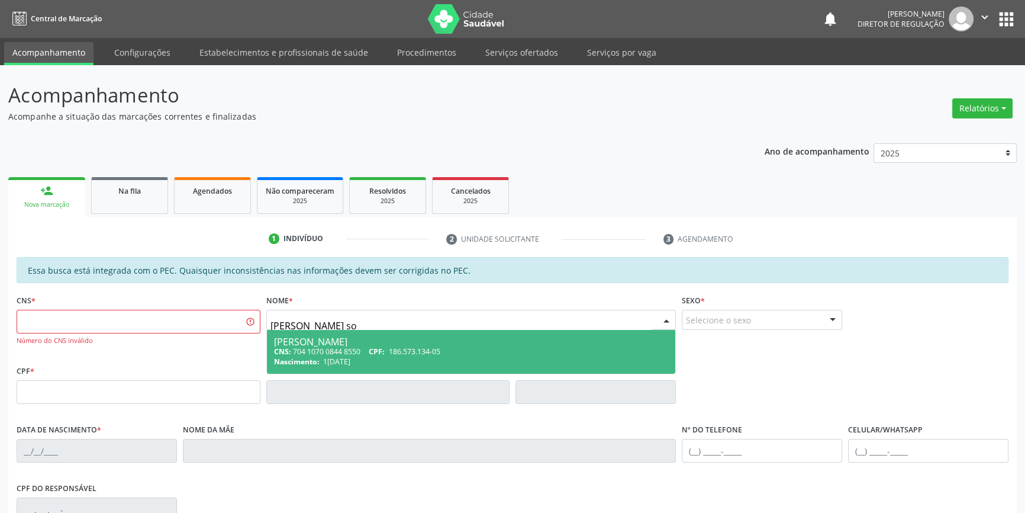
type input "isabella soa"
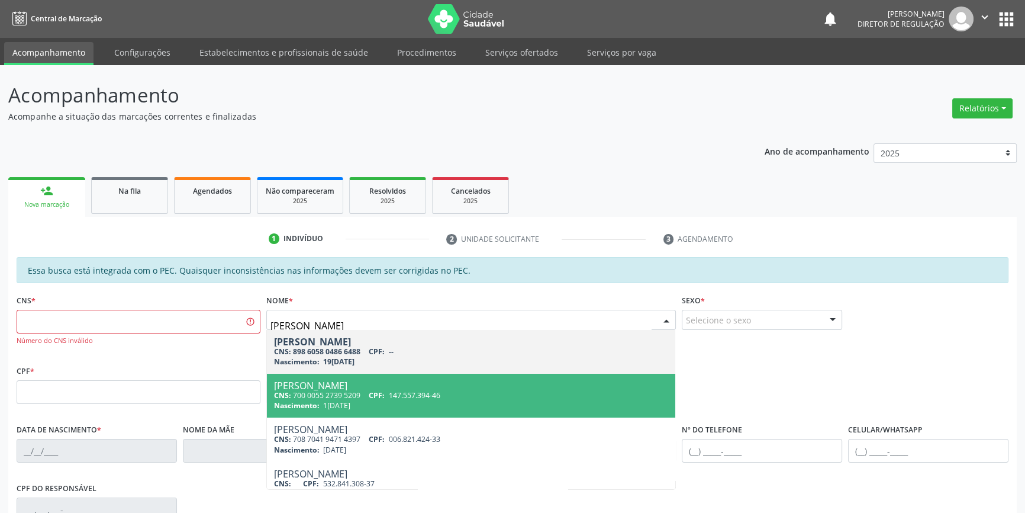
click at [387, 385] on div "Isabella Soares Cavalcanti" at bounding box center [471, 385] width 395 height 9
type input "700 0055 2739 5209"
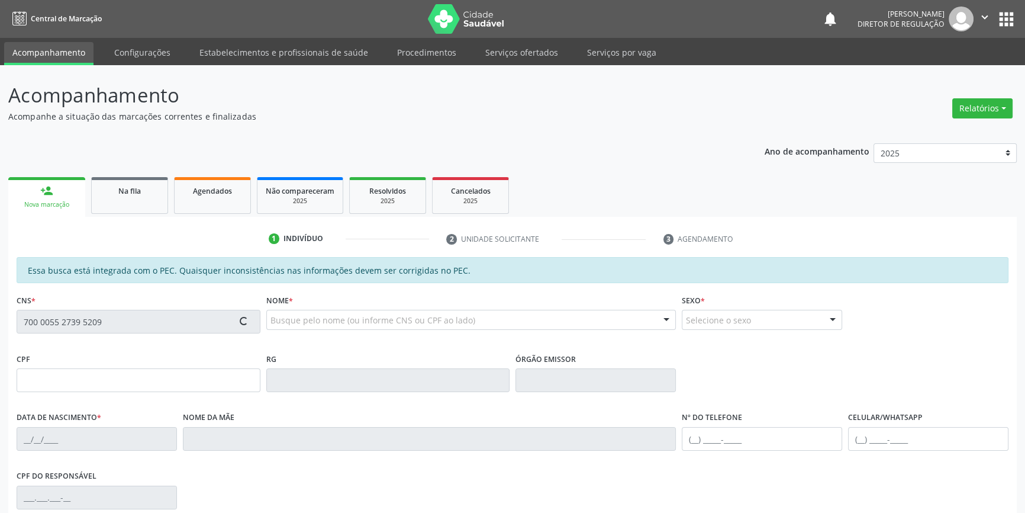
type input "147.557.394-46"
type input "18/08/2017"
type input "Flávia Vanessa Santos Soares"
type input "(87) 98808-9355"
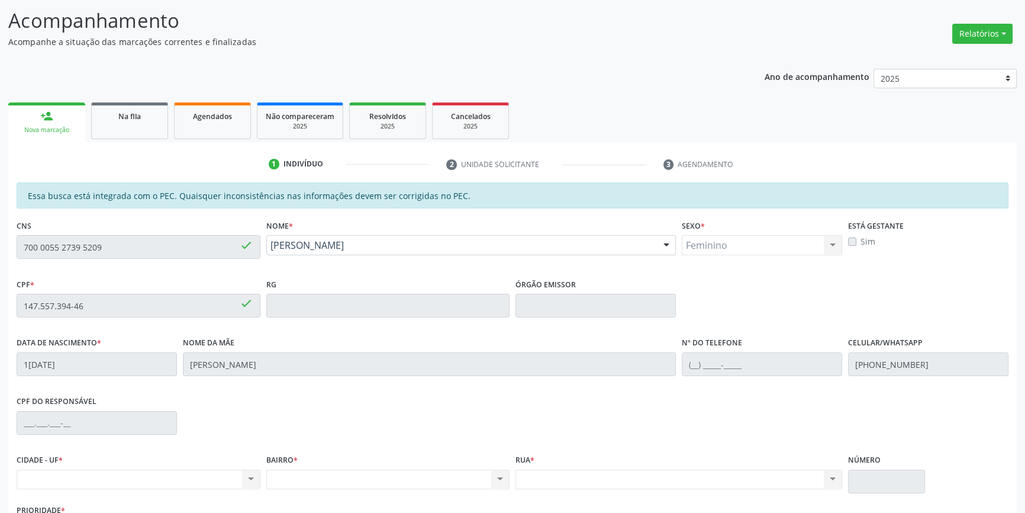
scroll to position [162, 0]
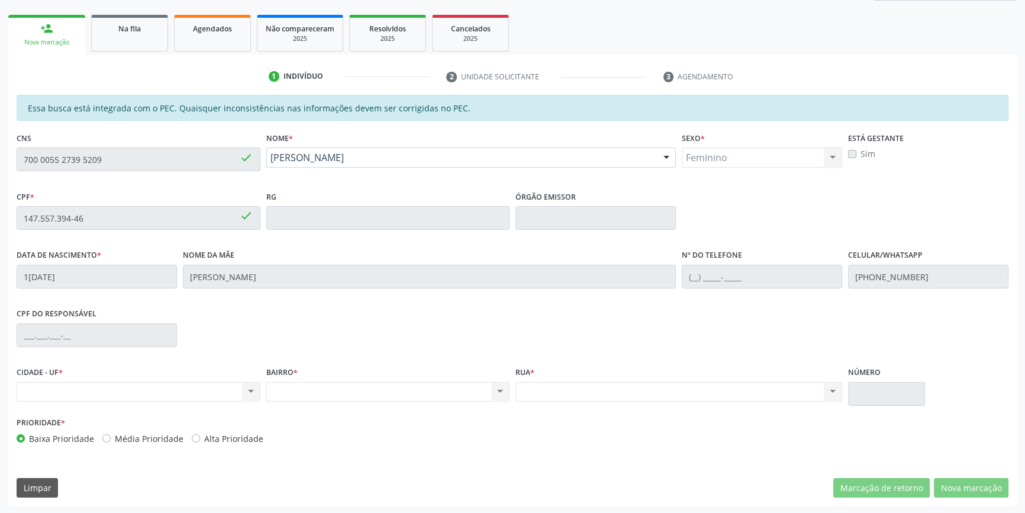
click at [7, 173] on div "Acompanhamento Acompanhe a situação das marcações correntes e finalizadas Relat…" at bounding box center [512, 208] width 1025 height 611
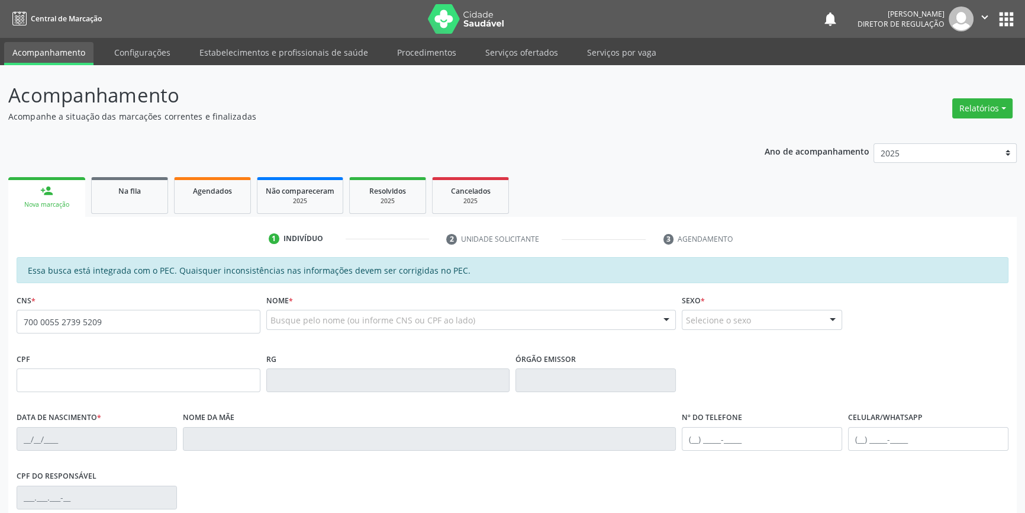
type input "700 0055 2739 5209"
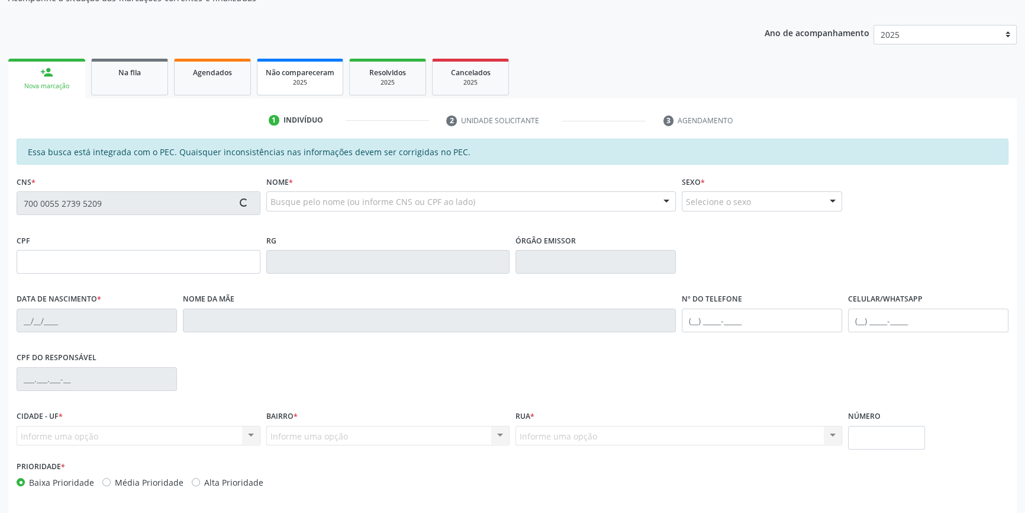
scroll to position [162, 0]
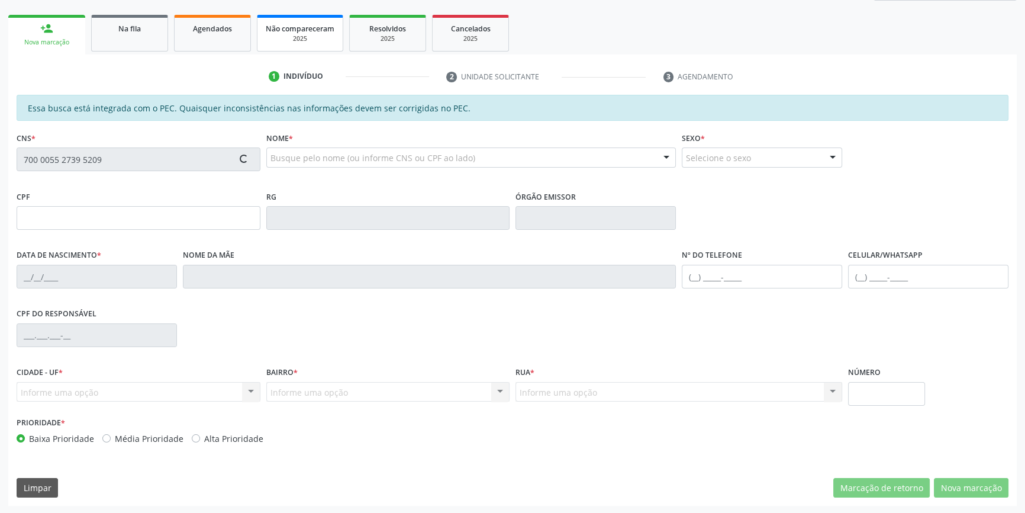
type input "147.557.394-46"
type input "[DATE]"
type input "[PERSON_NAME]"
type input "[PHONE_NUMBER]"
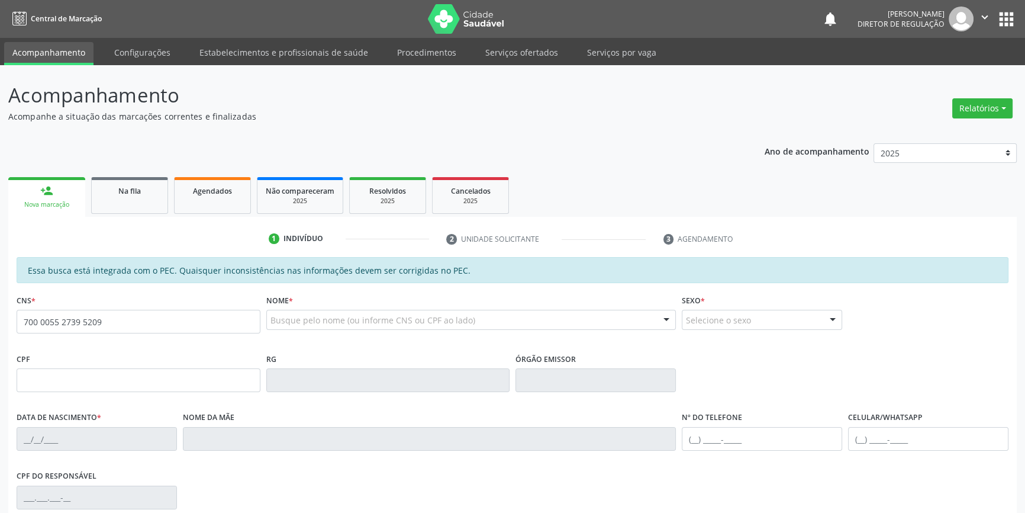
type input "700 0055 2739 5209"
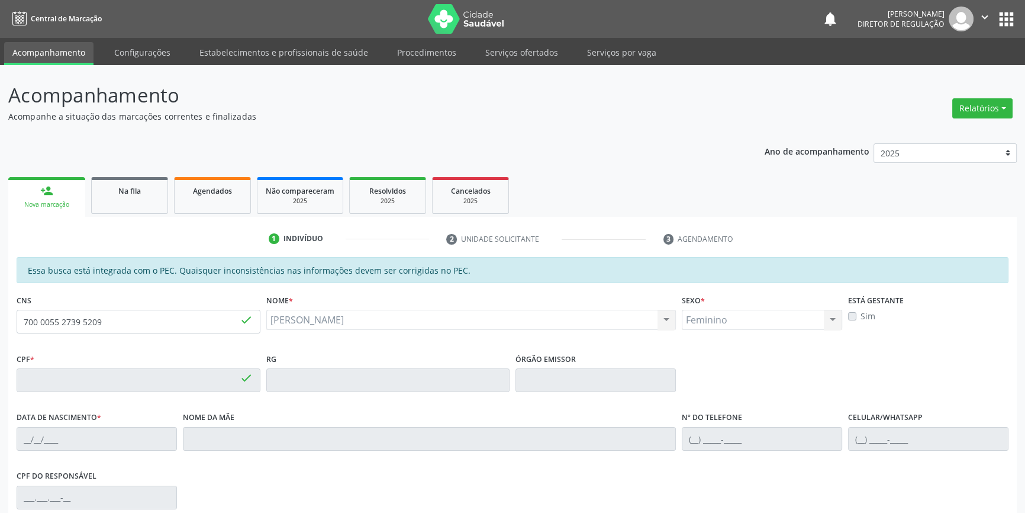
type input "147.557.394-46"
type input "[DATE]"
type input "[PERSON_NAME]"
type input "[PHONE_NUMBER]"
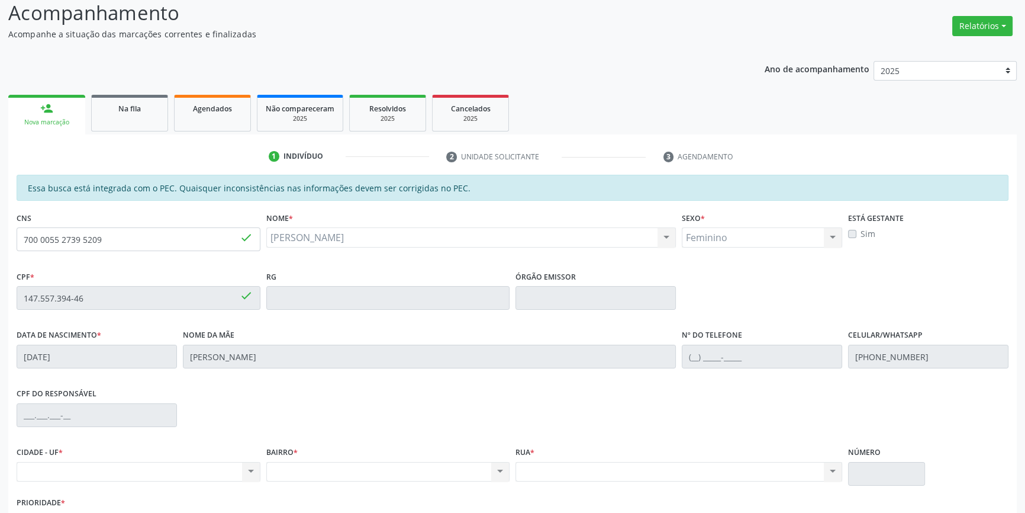
scroll to position [162, 0]
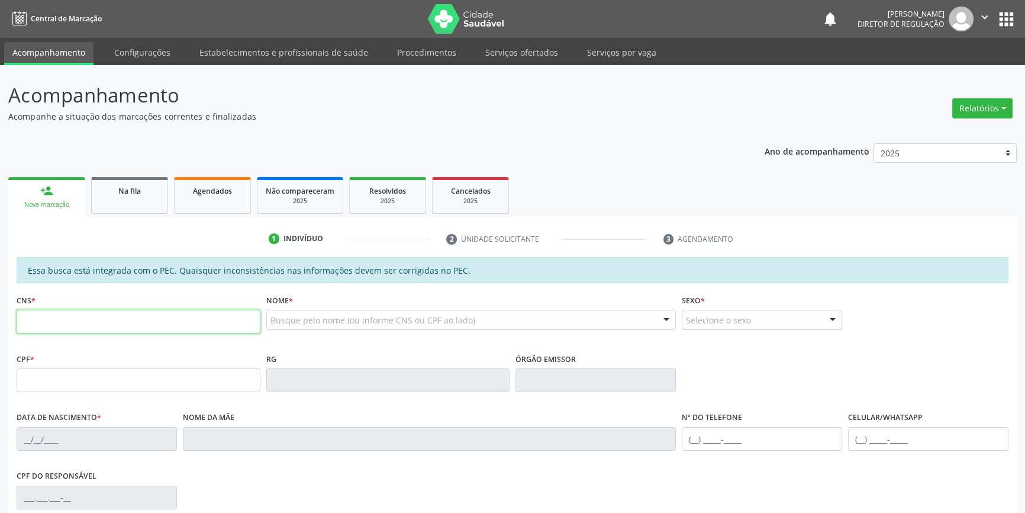
paste input "700 0055 2739 5209"
type input "700 0055 2739 5209"
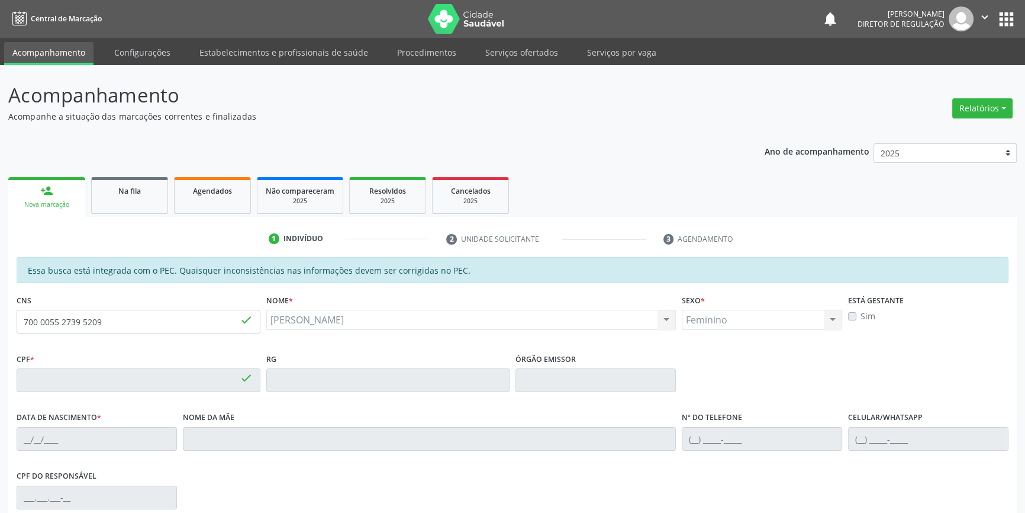
type input "147.557.394-46"
type input "[DATE]"
type input "[PERSON_NAME]"
type input "[PHONE_NUMBER]"
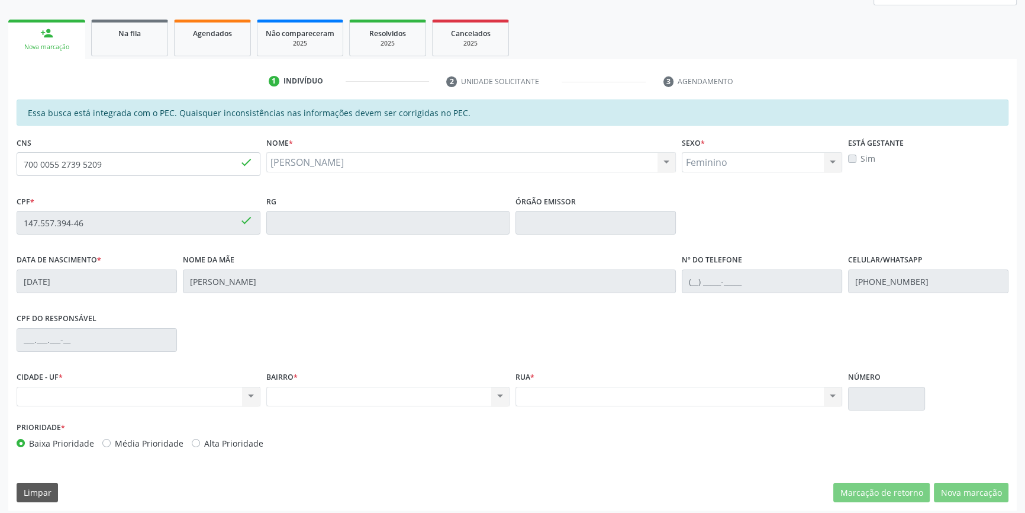
scroll to position [162, 0]
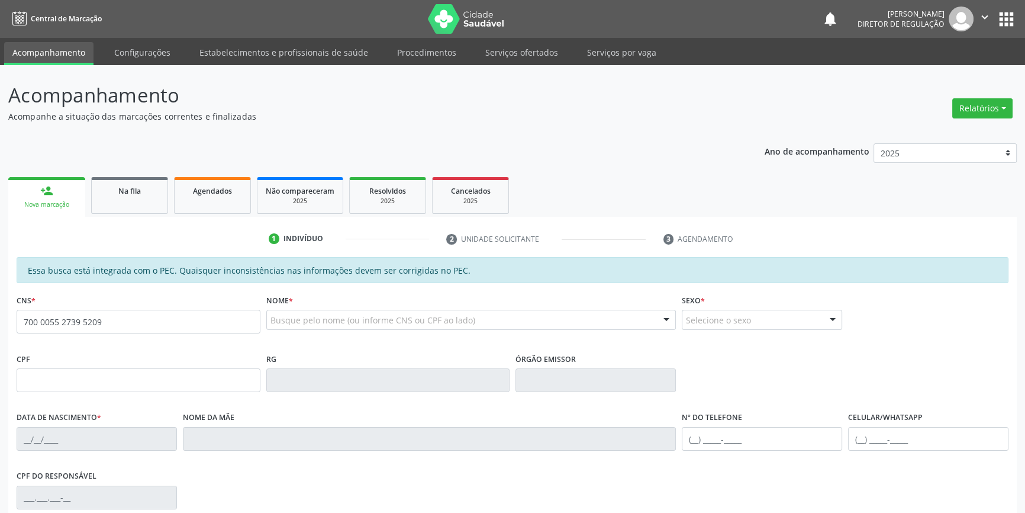
scroll to position [162, 0]
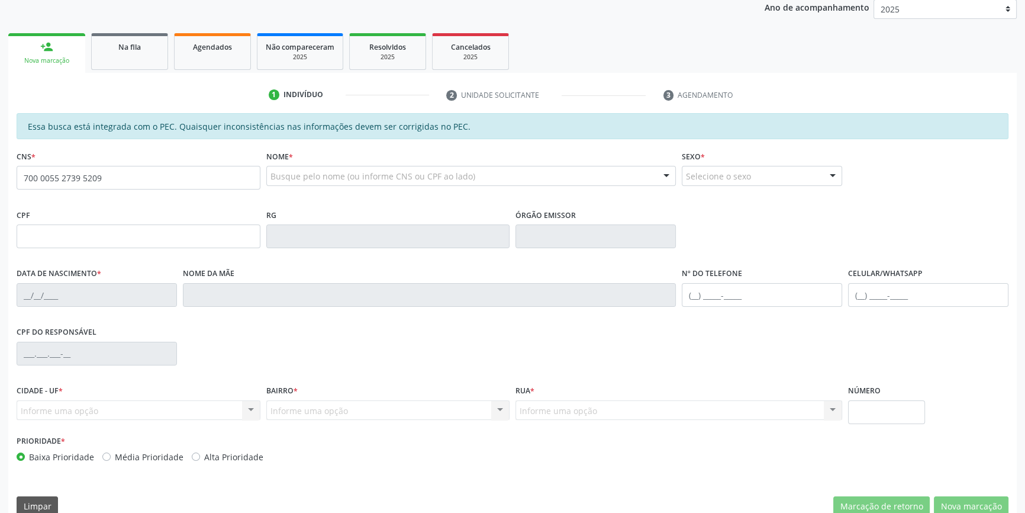
type input "700 0055 2739 5209"
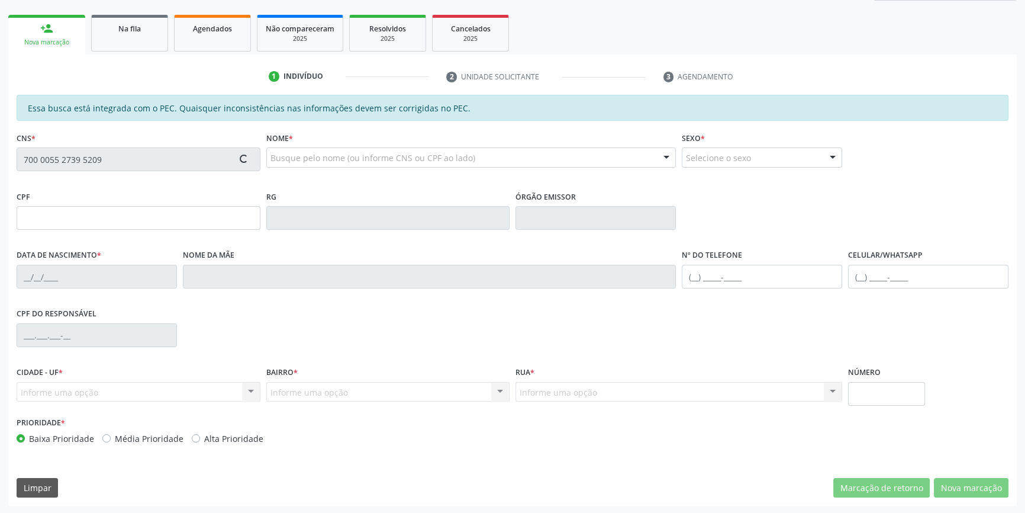
type input "147.557.394-46"
type input "[DATE]"
type input "[PERSON_NAME]"
type input "[PHONE_NUMBER]"
type input "619"
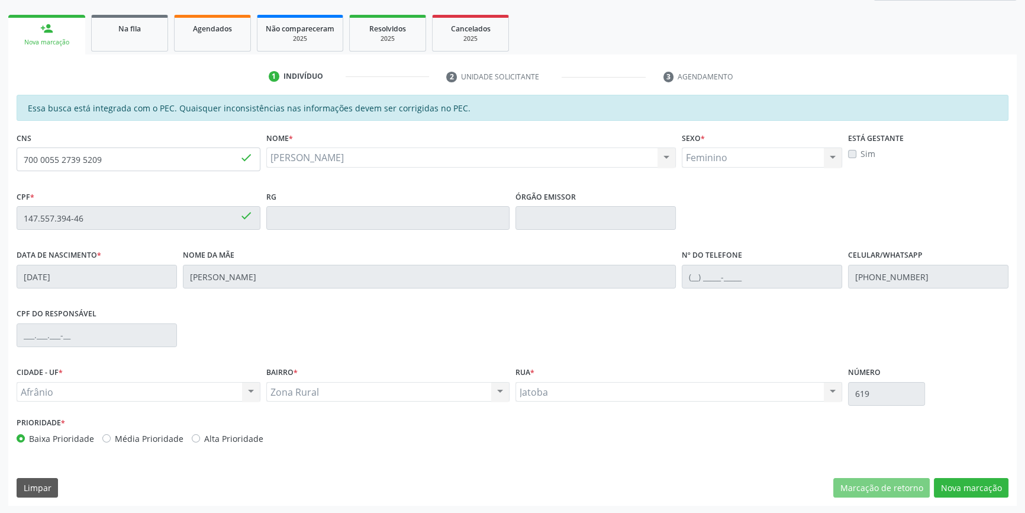
click at [962, 478] on button "Nova marcação" at bounding box center [971, 488] width 75 height 20
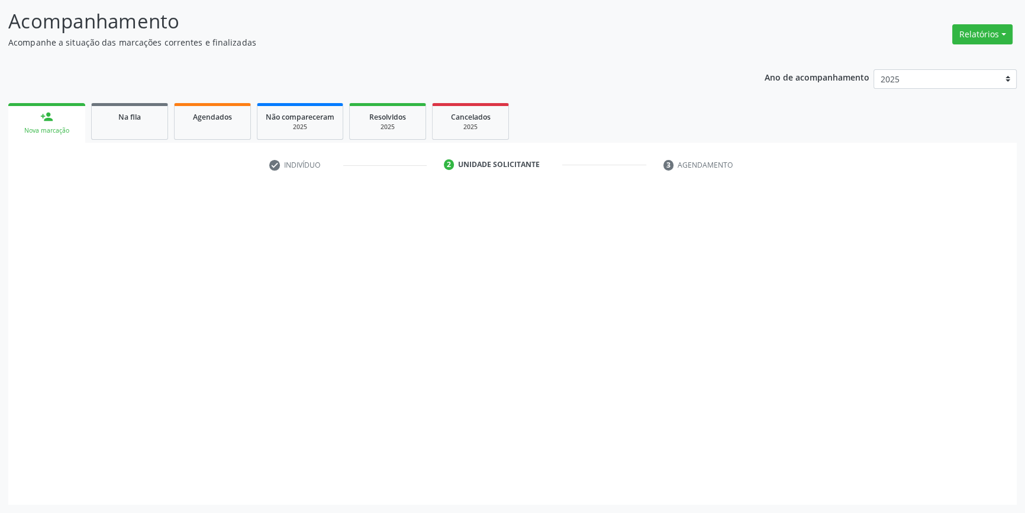
click at [961, 485] on button "Próximo" at bounding box center [975, 486] width 65 height 20
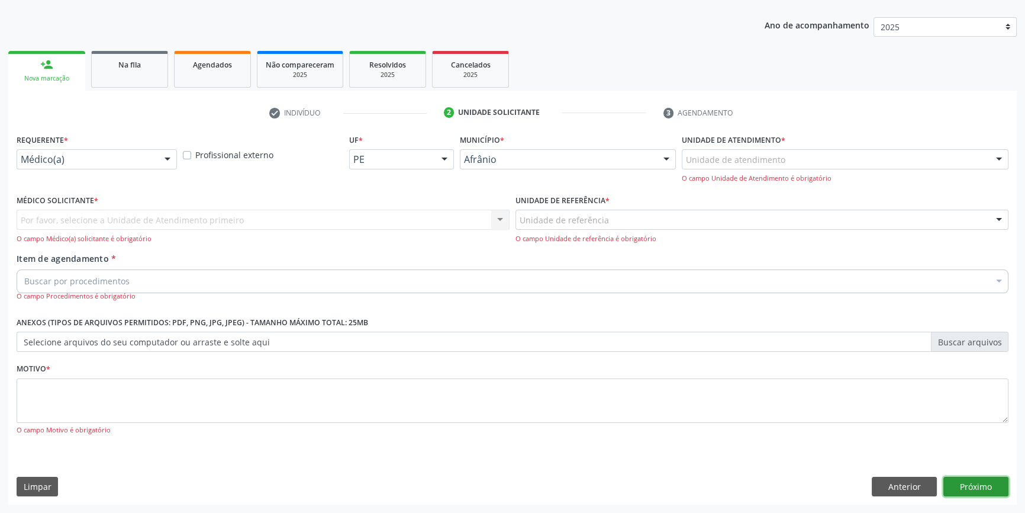
scroll to position [73, 0]
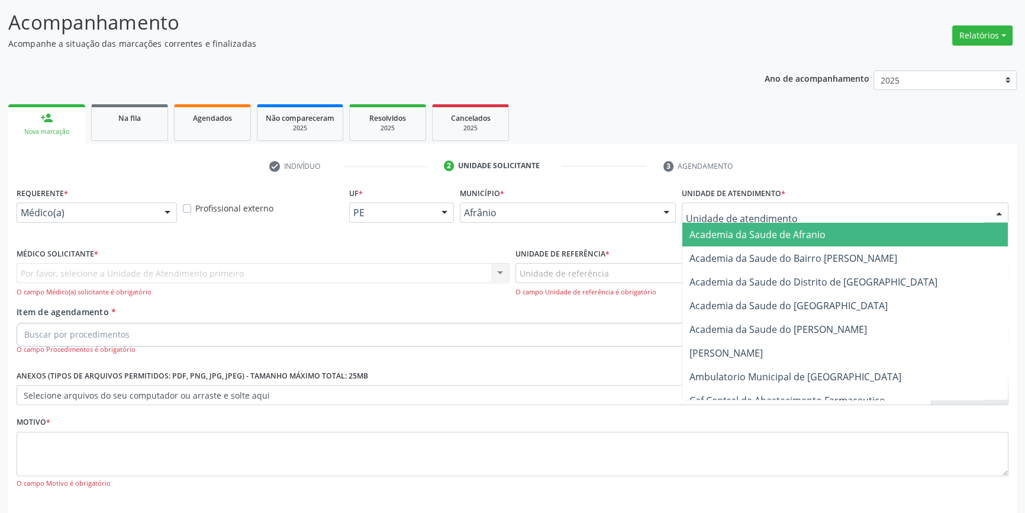
click at [765, 220] on div at bounding box center [845, 212] width 327 height 20
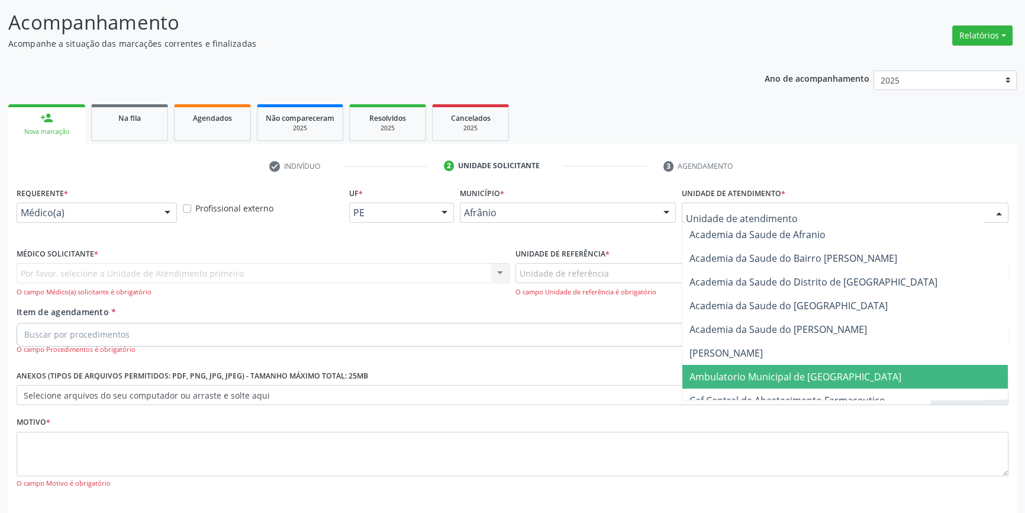
drag, startPoint x: 761, startPoint y: 376, endPoint x: 660, endPoint y: 309, distance: 120.8
click at [758, 375] on span "Ambulatorio Municipal de [GEOGRAPHIC_DATA]" at bounding box center [796, 376] width 212 height 13
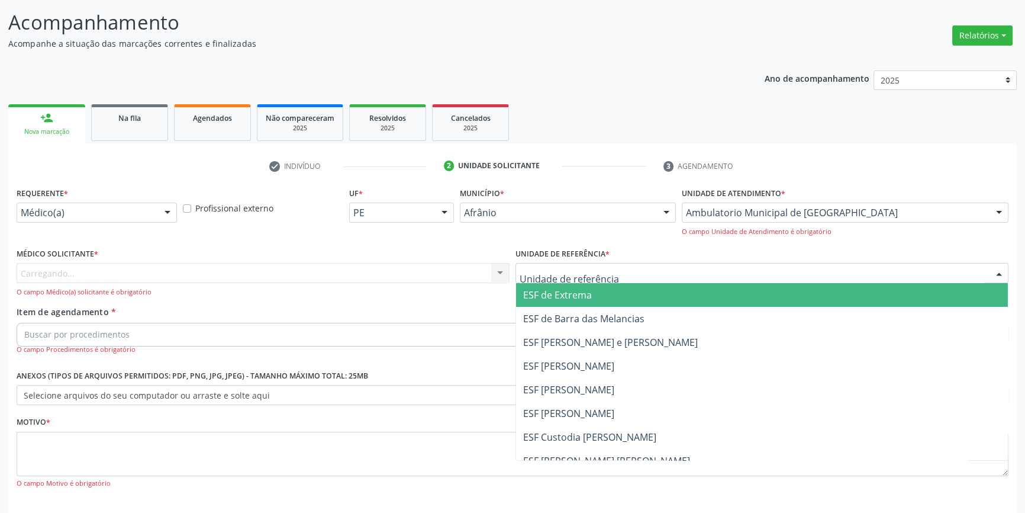
click at [622, 274] on div at bounding box center [762, 273] width 493 height 20
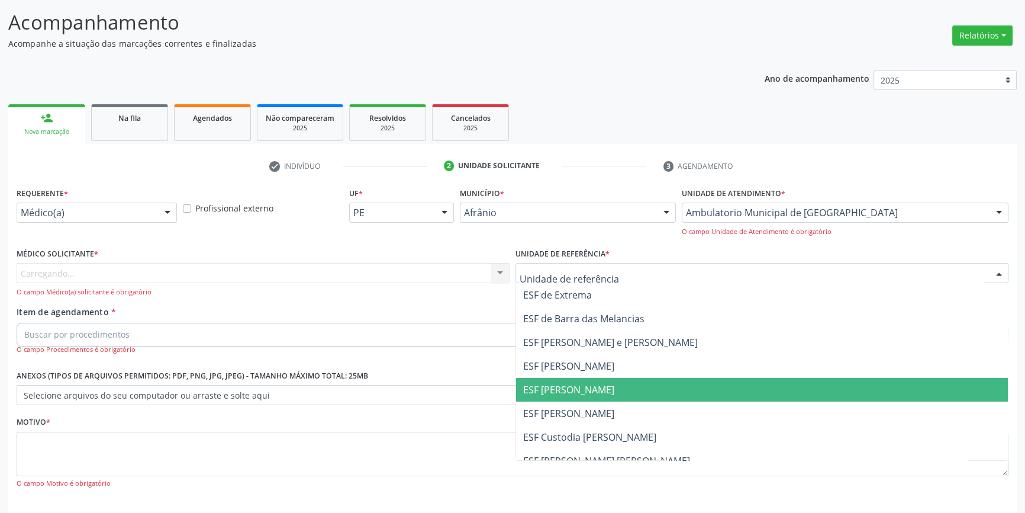
drag, startPoint x: 594, startPoint y: 381, endPoint x: 470, endPoint y: 322, distance: 137.4
click at [580, 373] on ul "ESF de Extrema ESF de Barra das Melancias ESF Jose e Maria Rodrigues de Macedo …" at bounding box center [762, 401] width 492 height 237
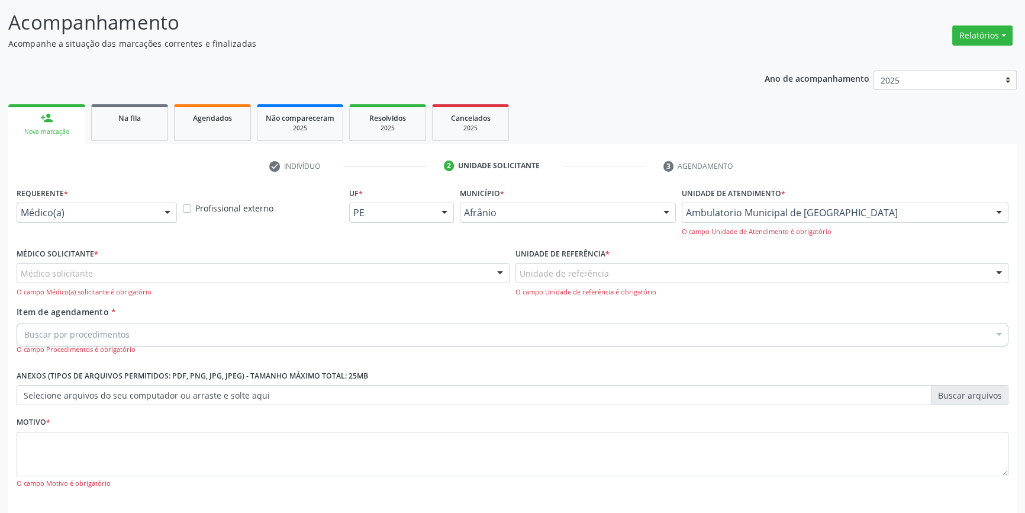
click at [408, 291] on div "O campo Médico(a) solicitante é obrigatório" at bounding box center [263, 292] width 493 height 10
drag, startPoint x: 397, startPoint y: 283, endPoint x: 385, endPoint y: 275, distance: 14.9
click at [392, 281] on div "Médico solicitante Alysson Rodrigo Ferreira Cavalcanti Bruno Saraiva Bezerra Me…" at bounding box center [263, 280] width 493 height 34
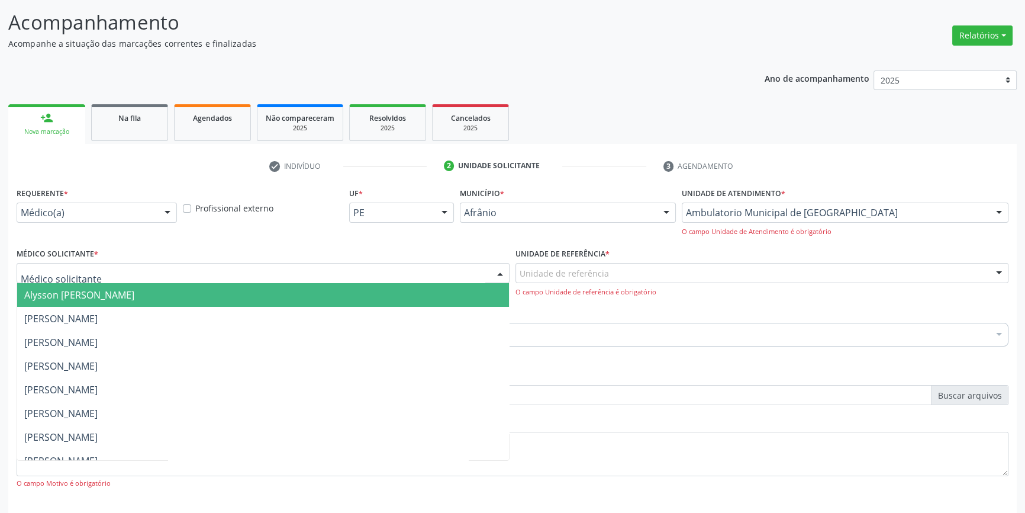
click at [384, 275] on div at bounding box center [263, 273] width 493 height 20
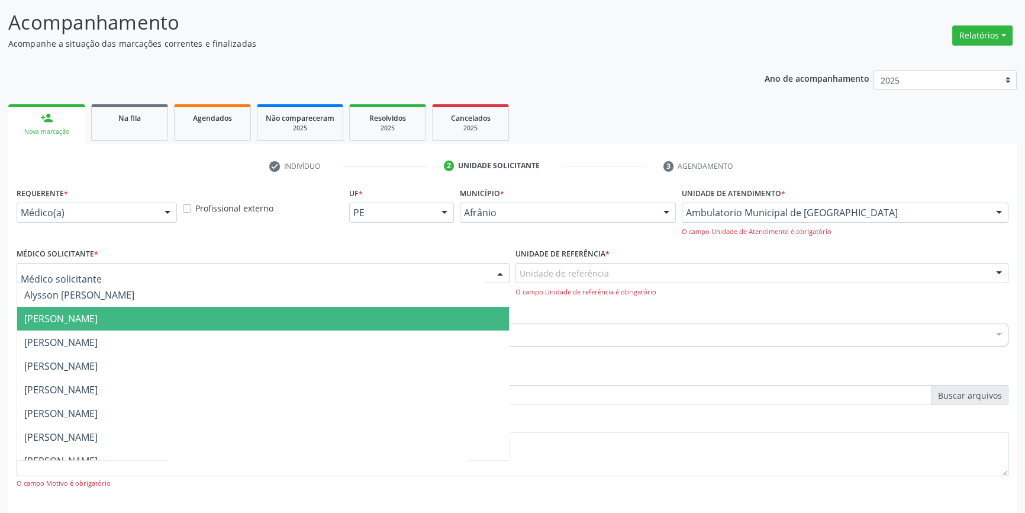
click at [223, 314] on span "Bruno Saraiva Bezerra Medrado" at bounding box center [263, 319] width 492 height 24
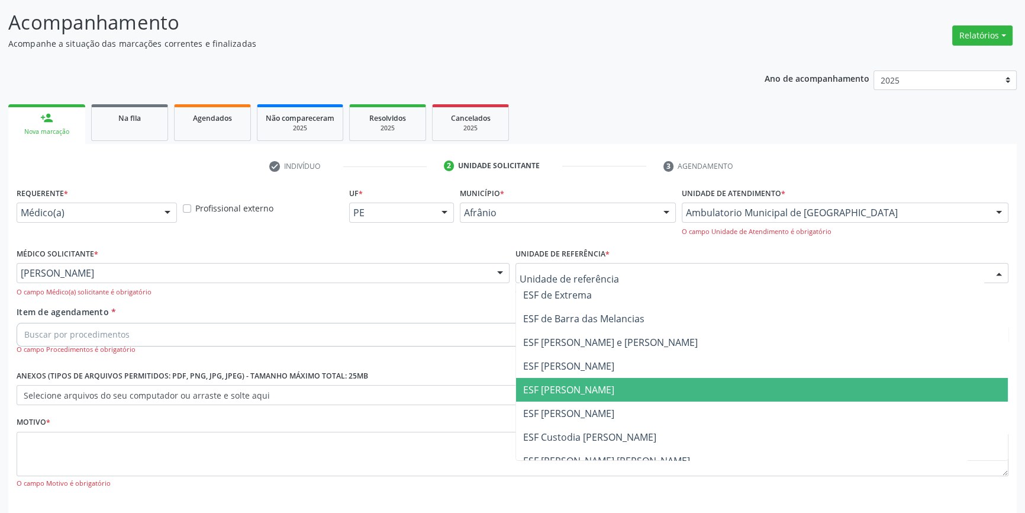
click at [591, 396] on span "ESF [PERSON_NAME]" at bounding box center [762, 390] width 492 height 24
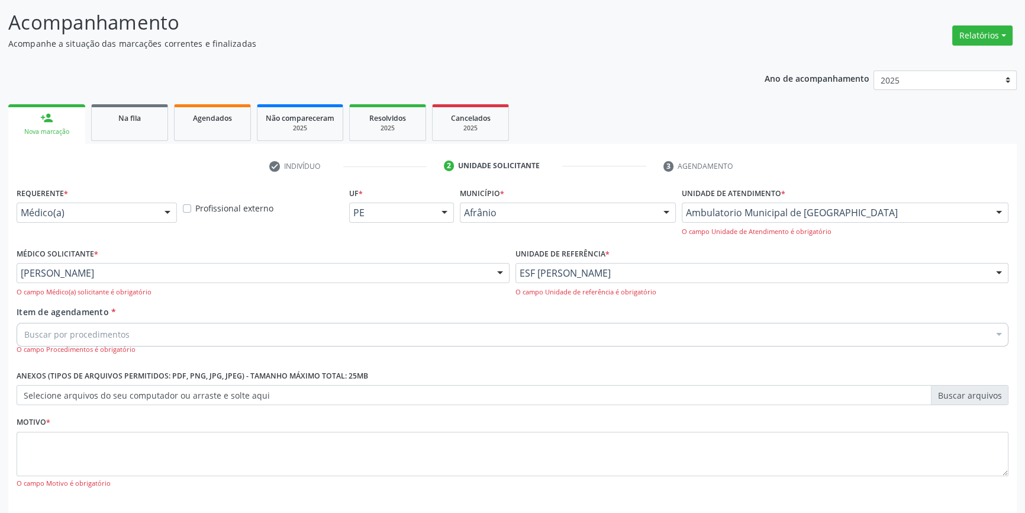
click at [260, 331] on div "Buscar por procedimentos" at bounding box center [513, 335] width 992 height 24
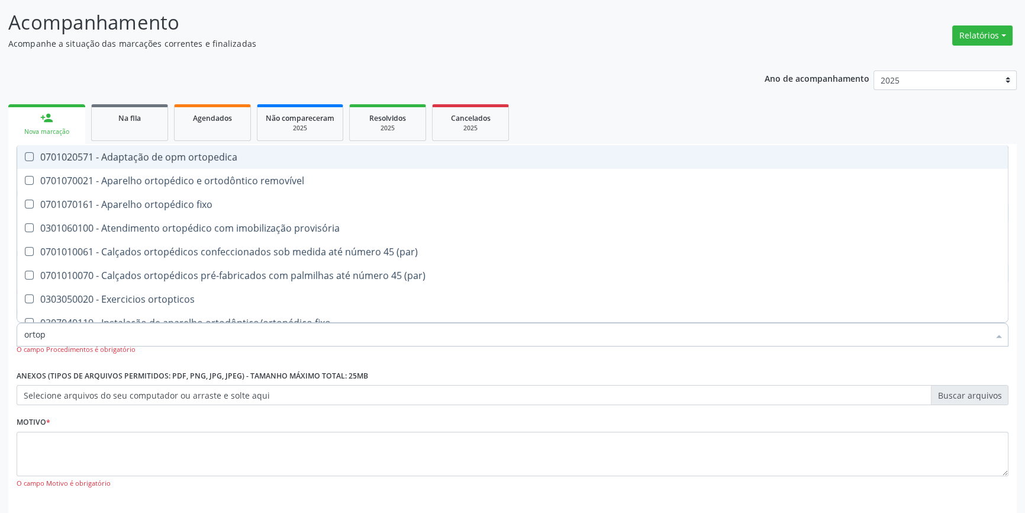
type input "ortope"
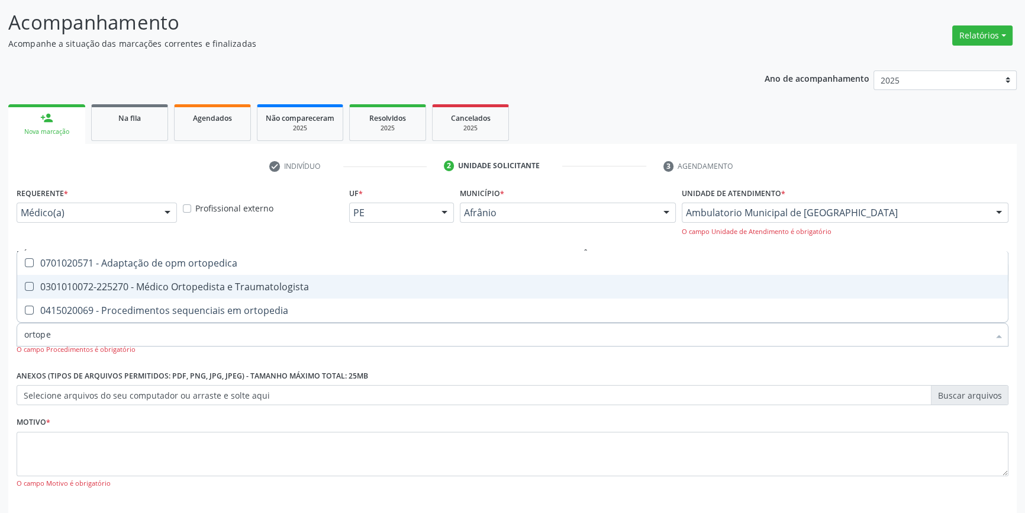
click at [266, 288] on div "0301010072-225270 - Médico Ortopedista e Traumatologista" at bounding box center [512, 286] width 977 height 9
checkbox Traumatologista "true"
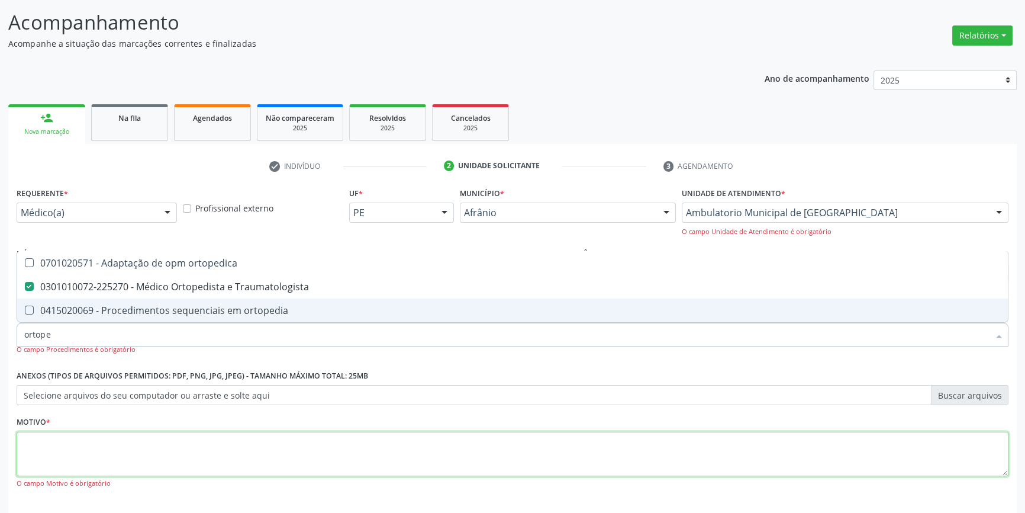
click at [185, 440] on textarea at bounding box center [513, 453] width 992 height 45
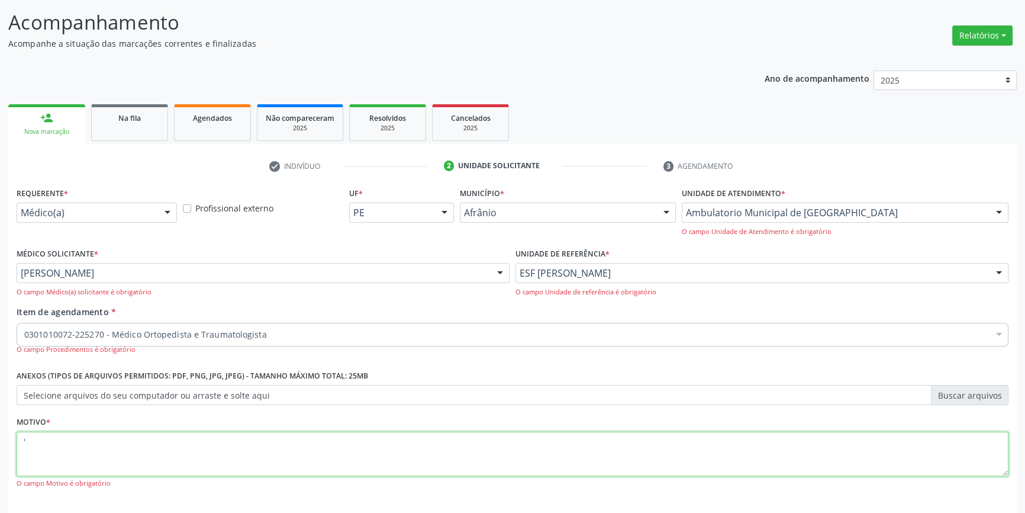
scroll to position [125, 0]
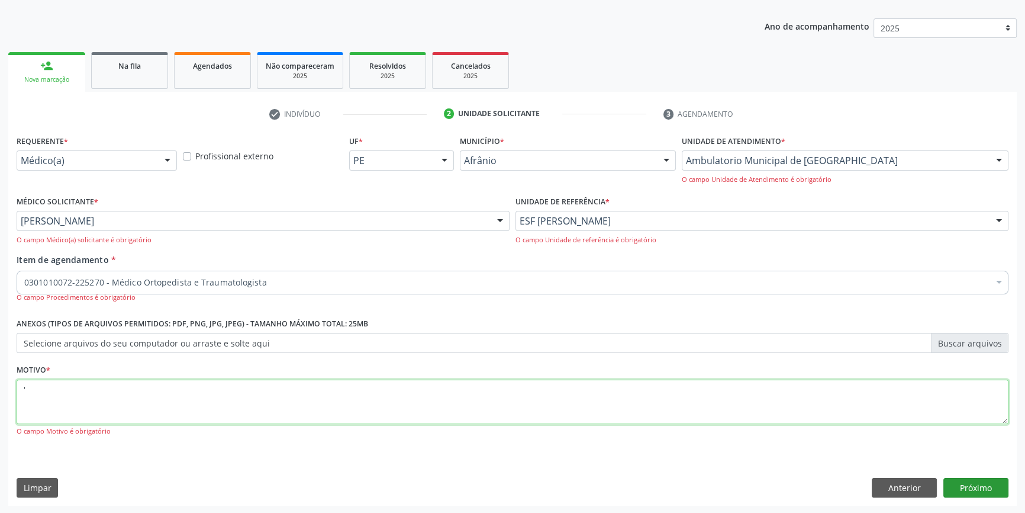
type textarea "'"
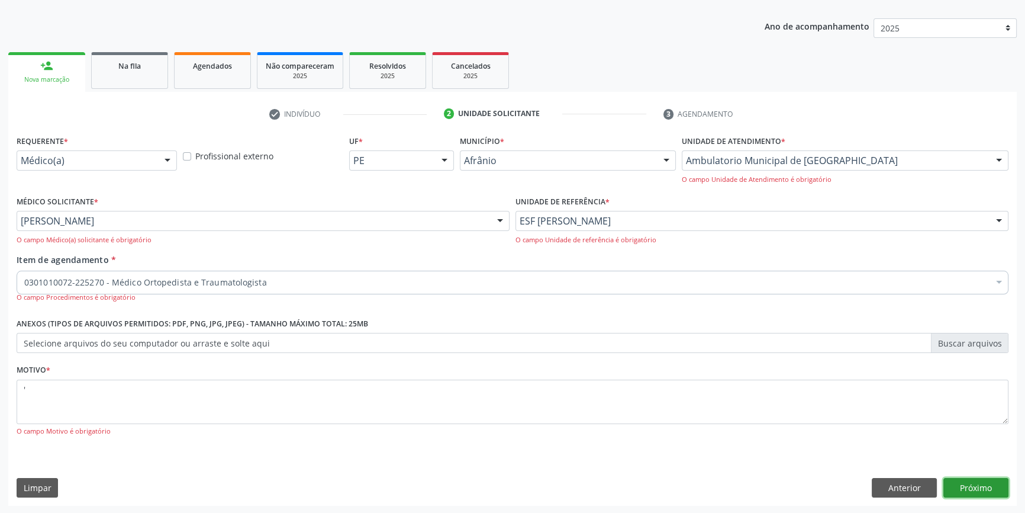
click at [981, 489] on button "Próximo" at bounding box center [975, 488] width 65 height 20
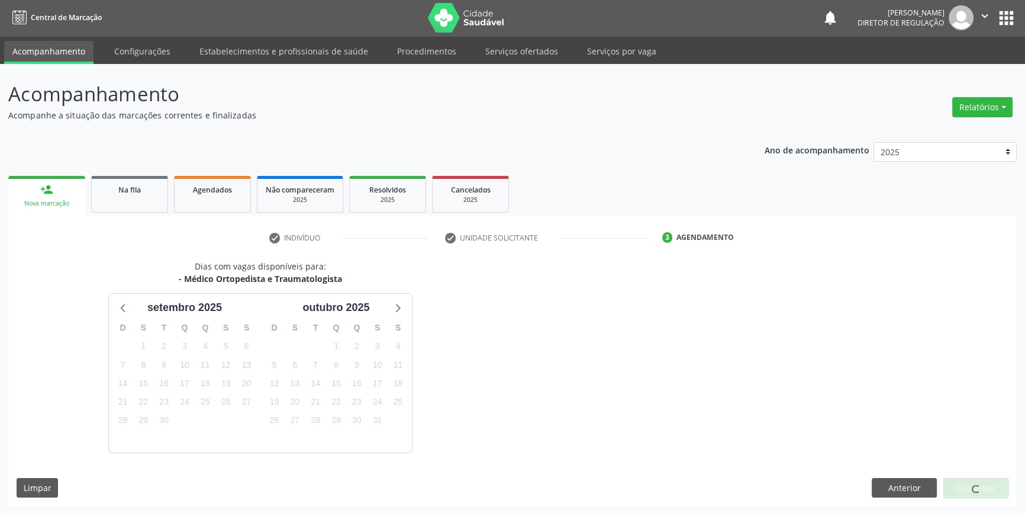
scroll to position [36, 0]
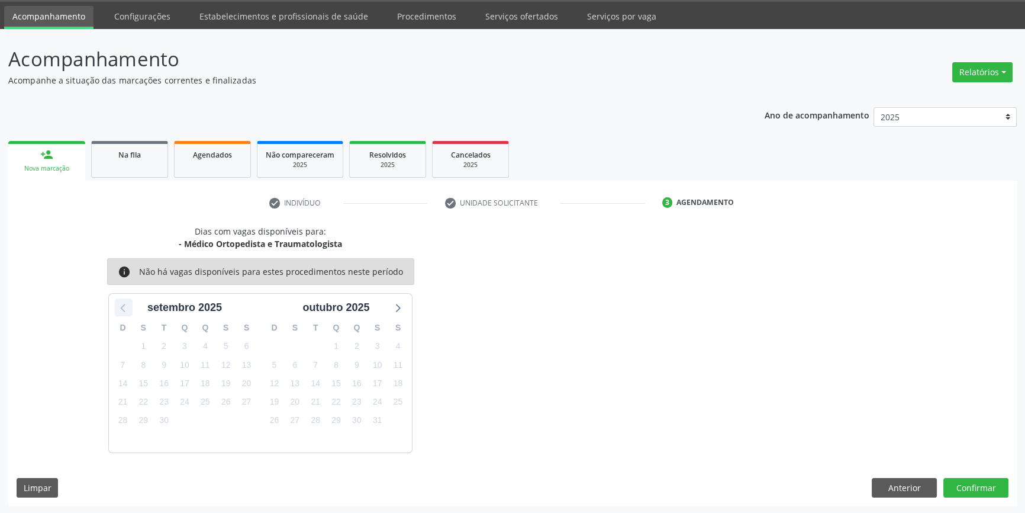
click at [117, 311] on icon at bounding box center [123, 306] width 15 height 15
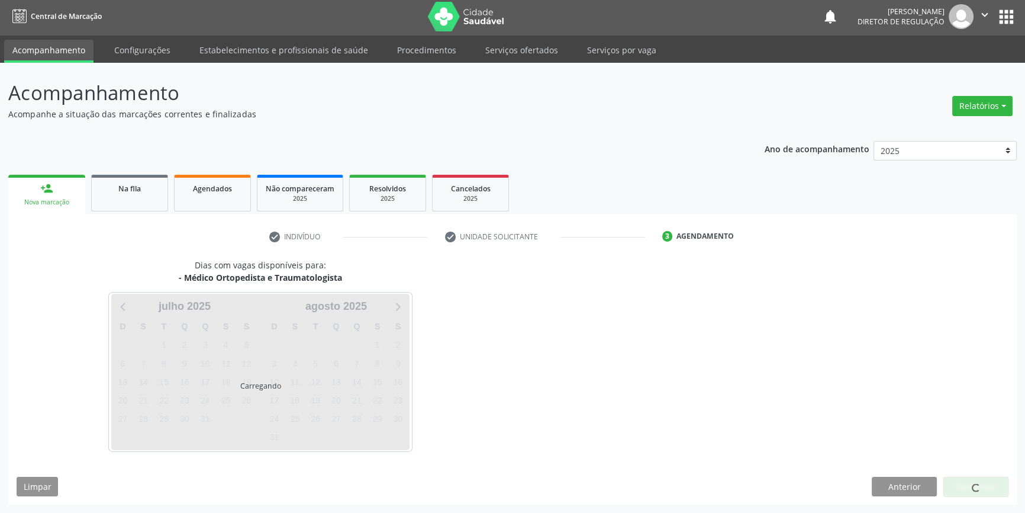
scroll to position [1, 0]
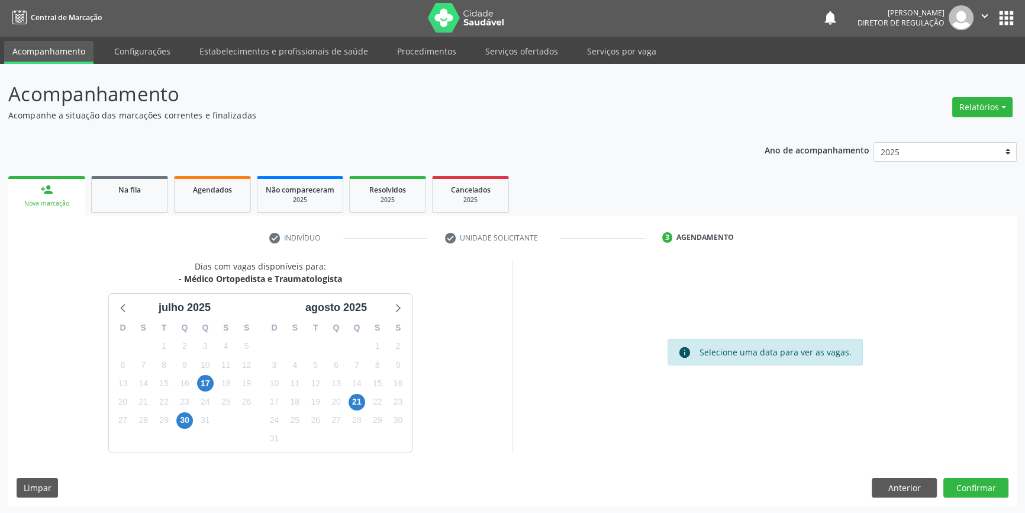
click at [399, 307] on icon at bounding box center [398, 308] width 5 height 8
click at [205, 343] on span "4" at bounding box center [205, 346] width 17 height 17
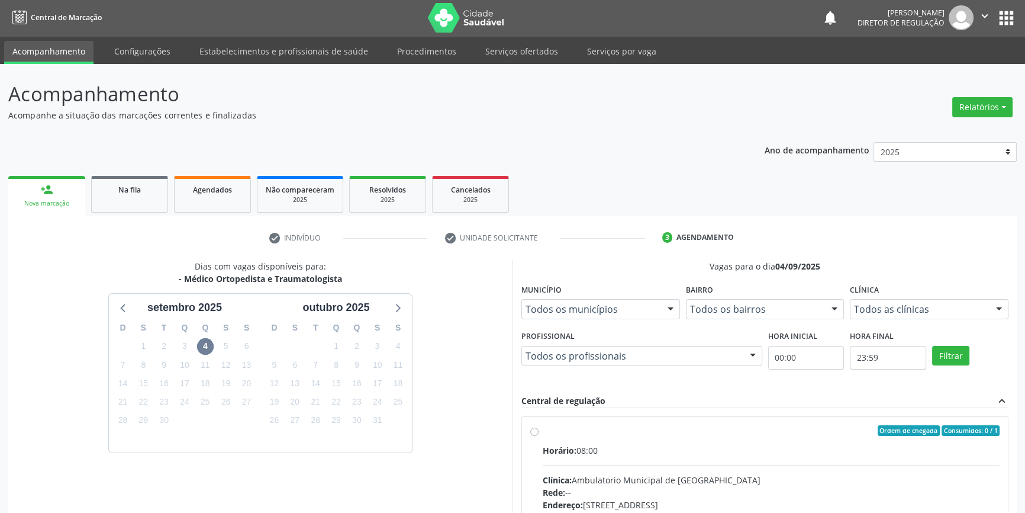
click at [561, 452] on span "Horário:" at bounding box center [560, 449] width 34 height 11
click at [539, 436] on input "Ordem de chegada Consumidos: 0 / 1 Horário: 08:00 Clínica: Ambulatorio Municipa…" at bounding box center [534, 430] width 8 height 11
radio input "true"
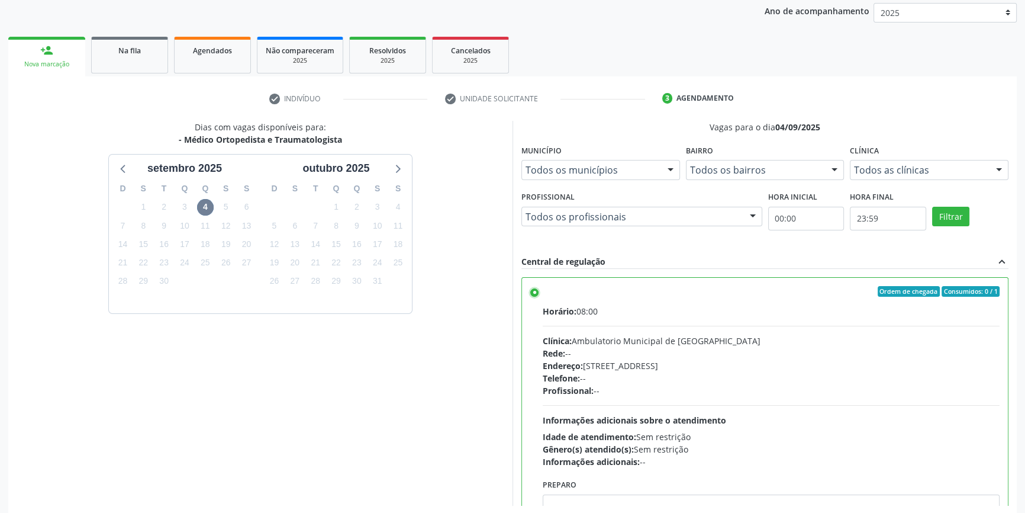
scroll to position [194, 0]
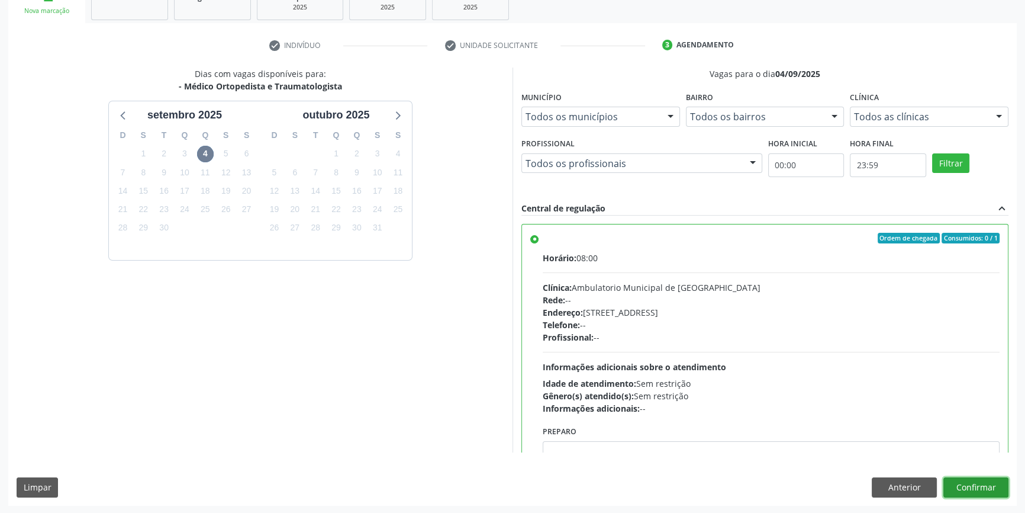
click at [981, 494] on button "Confirmar" at bounding box center [975, 487] width 65 height 20
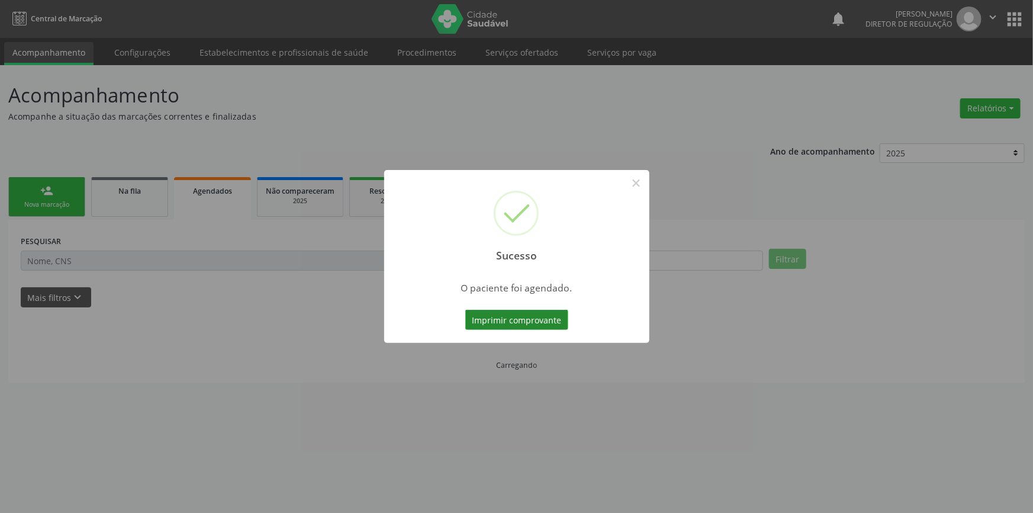
drag, startPoint x: 555, startPoint y: 302, endPoint x: 550, endPoint y: 317, distance: 15.2
click at [553, 310] on div "Sucesso × O paciente foi agendado. Imprimir comprovante Cancel" at bounding box center [516, 256] width 265 height 173
click at [550, 317] on button "Imprimir comprovante" at bounding box center [516, 320] width 103 height 20
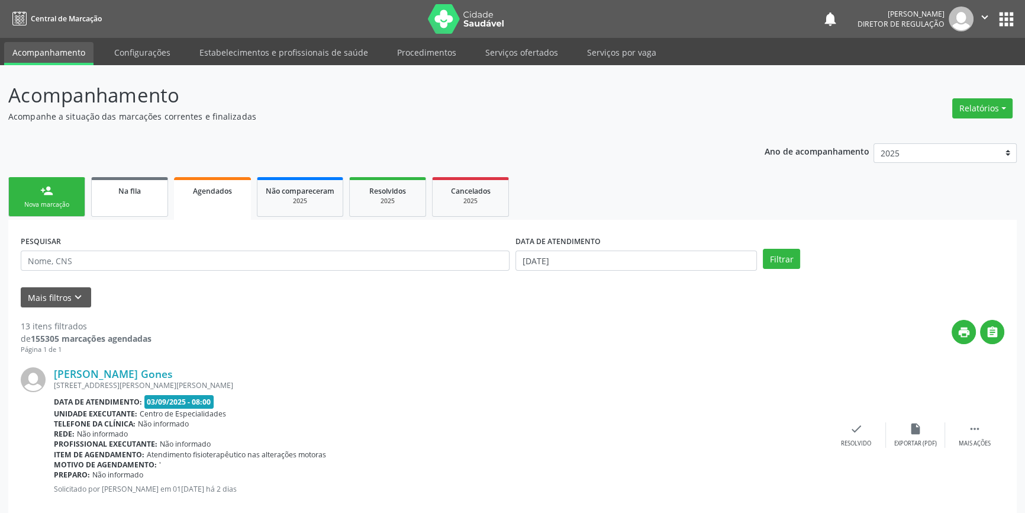
click at [141, 201] on link "Na fila" at bounding box center [129, 197] width 77 height 40
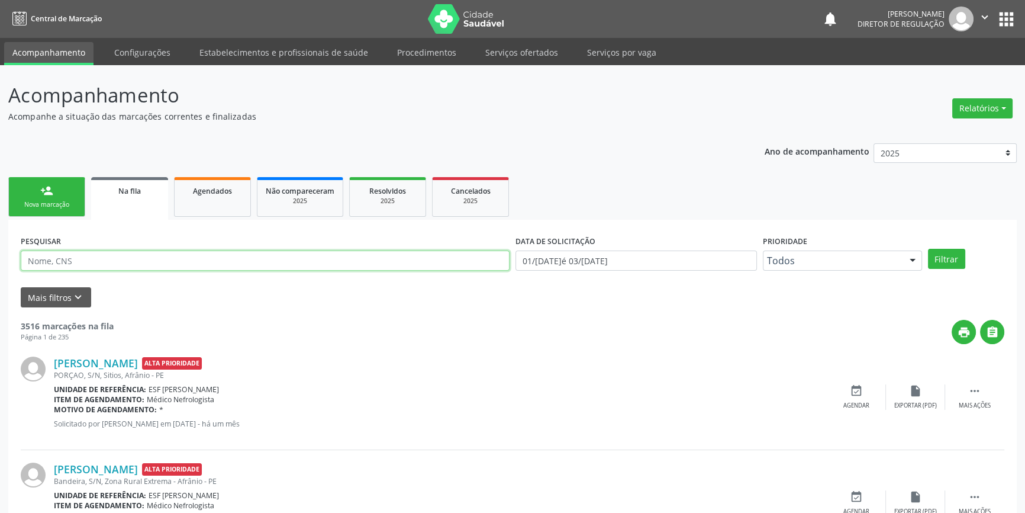
click at [118, 259] on input "text" at bounding box center [265, 260] width 489 height 20
paste input "700 0055 2739 5209"
type input "700 0055 2739 5209"
click at [929, 254] on button "Filtrar" at bounding box center [946, 259] width 37 height 20
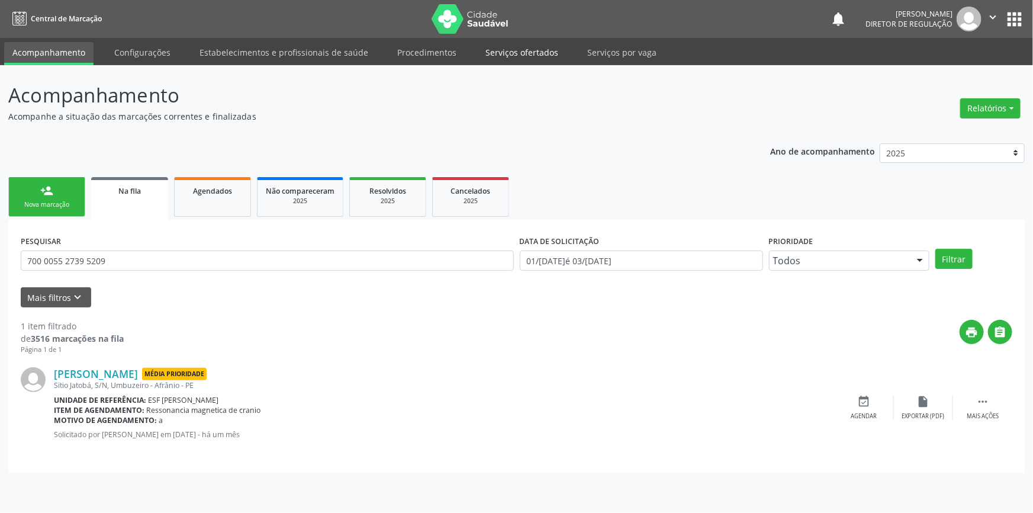
click at [514, 52] on link "Serviços ofertados" at bounding box center [521, 52] width 89 height 21
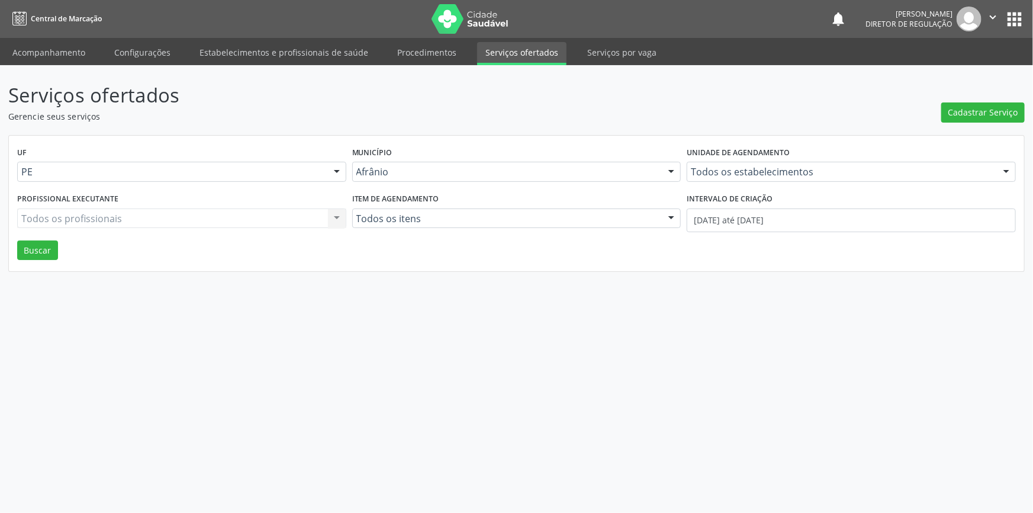
click at [940, 111] on header "Serviços ofertados Gerencie seus serviços Cadastrar Serviço" at bounding box center [516, 101] width 1016 height 42
click at [967, 114] on span "Cadastrar Serviço" at bounding box center [983, 112] width 70 height 12
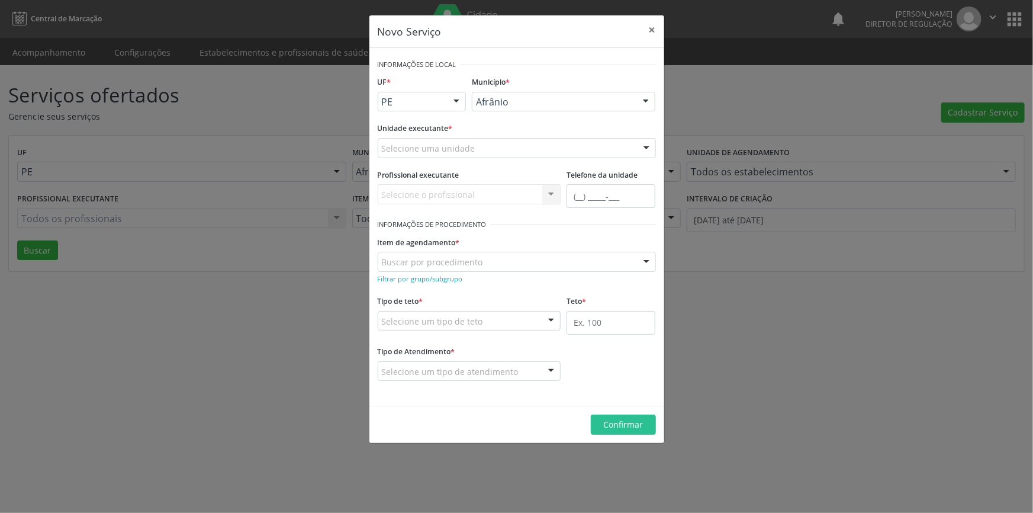
click at [504, 149] on div "Selecione uma unidade" at bounding box center [517, 148] width 278 height 20
type input "a"
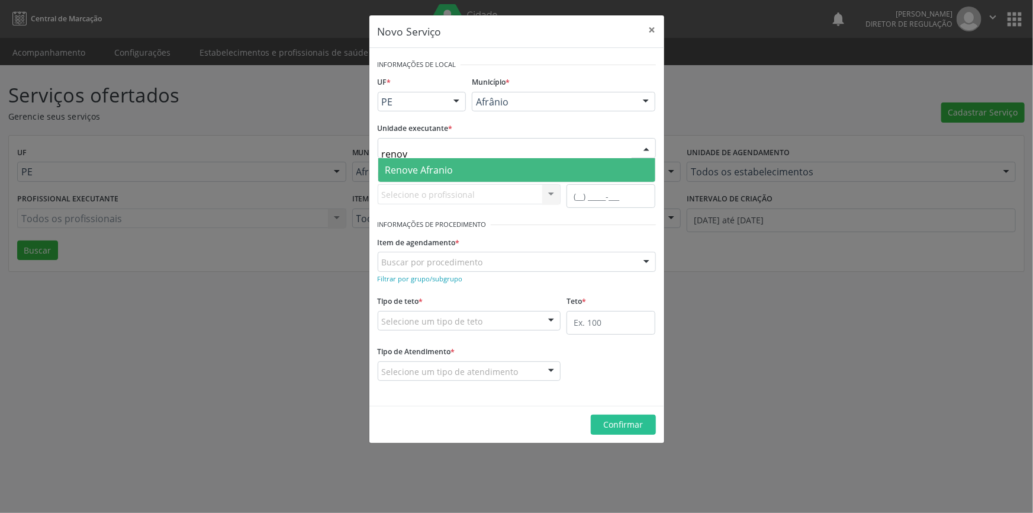
type input "renove"
click at [478, 165] on span "Renove Afranio" at bounding box center [516, 170] width 277 height 24
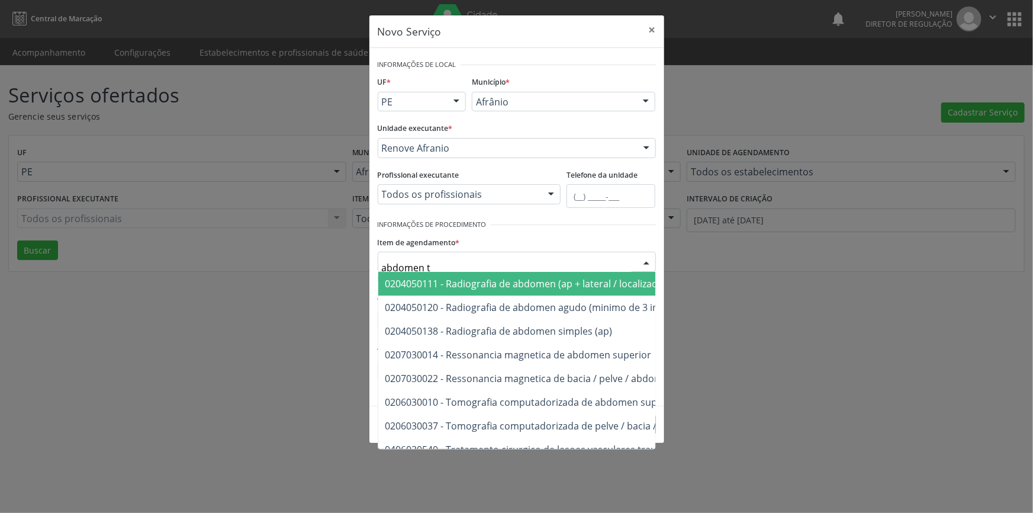
type input "abdomen to"
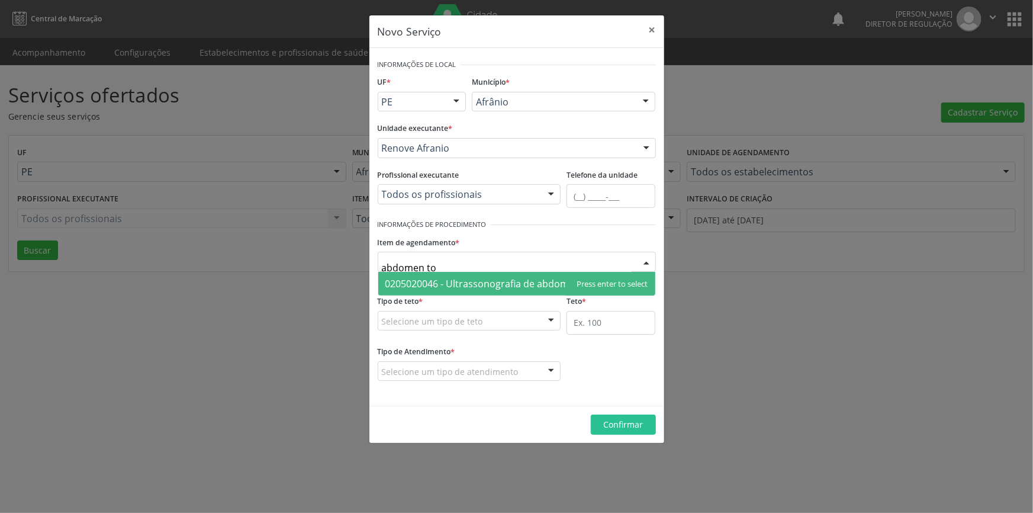
click at [487, 284] on span "0205020046 - Ultrassonografia de abdomen total" at bounding box center [494, 283] width 218 height 13
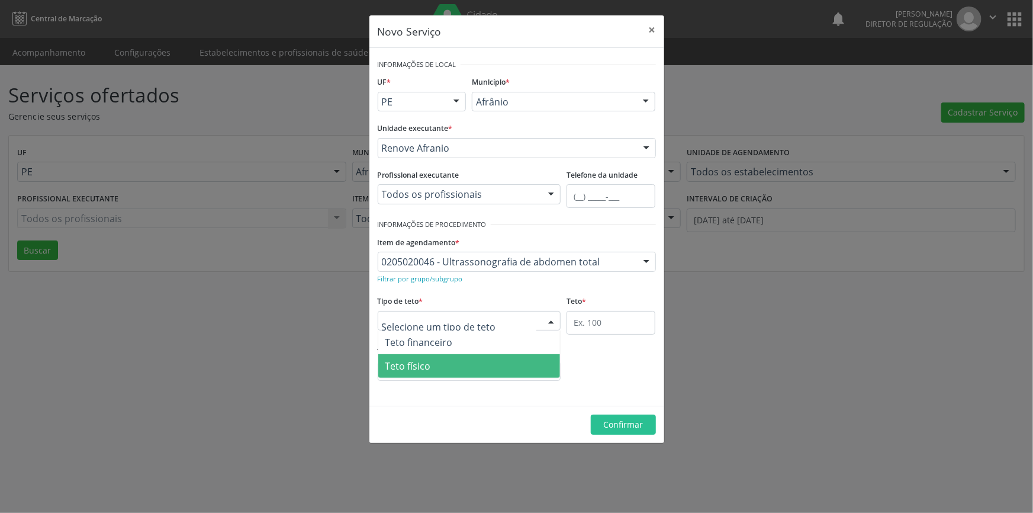
click at [450, 355] on span "Teto físico" at bounding box center [469, 366] width 182 height 24
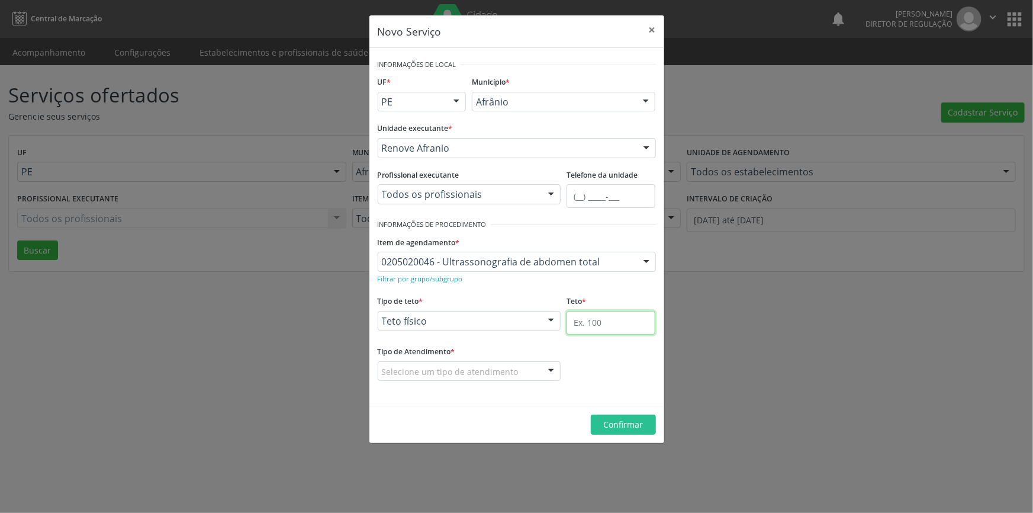
click at [609, 330] on input "text" at bounding box center [610, 323] width 89 height 24
type input "20"
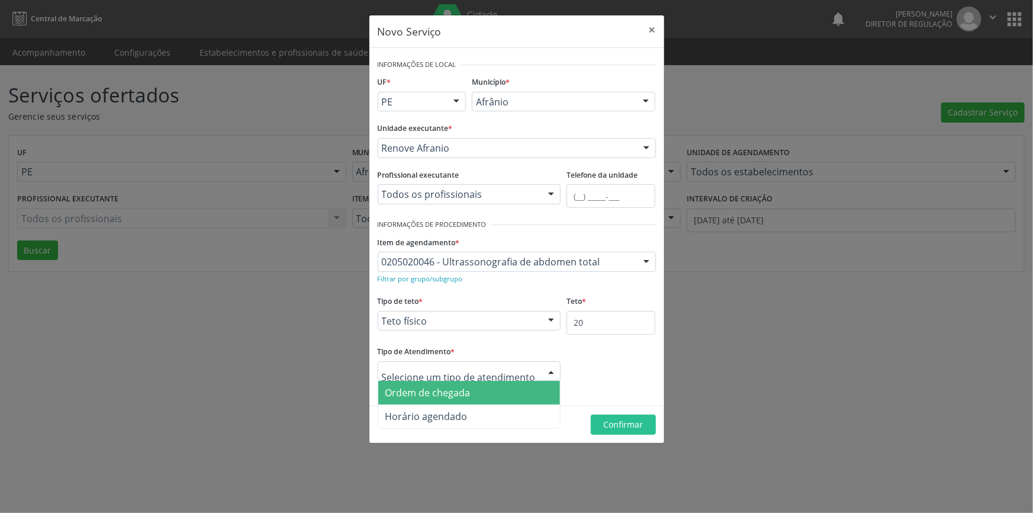
click at [476, 384] on span "Ordem de chegada" at bounding box center [469, 393] width 182 height 24
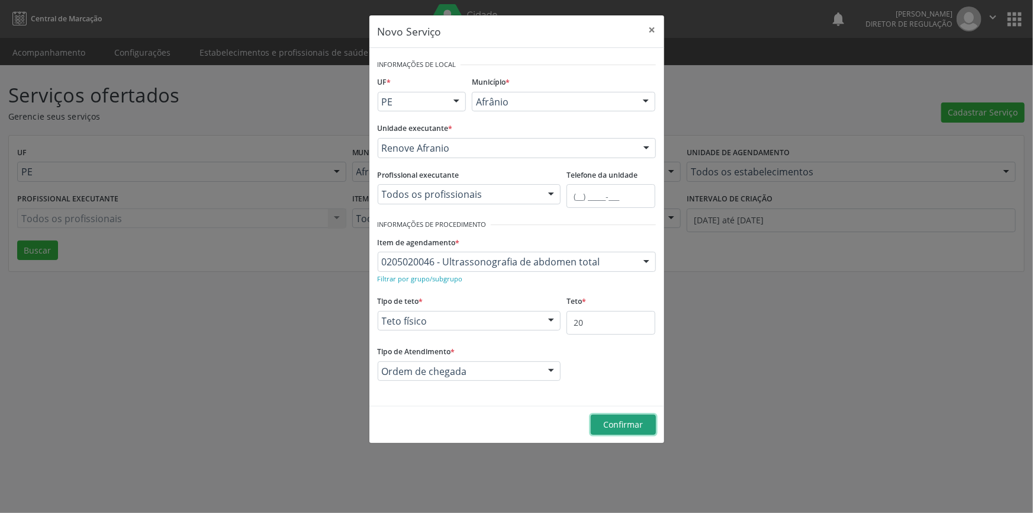
click at [632, 424] on span "Confirmar" at bounding box center [623, 423] width 40 height 11
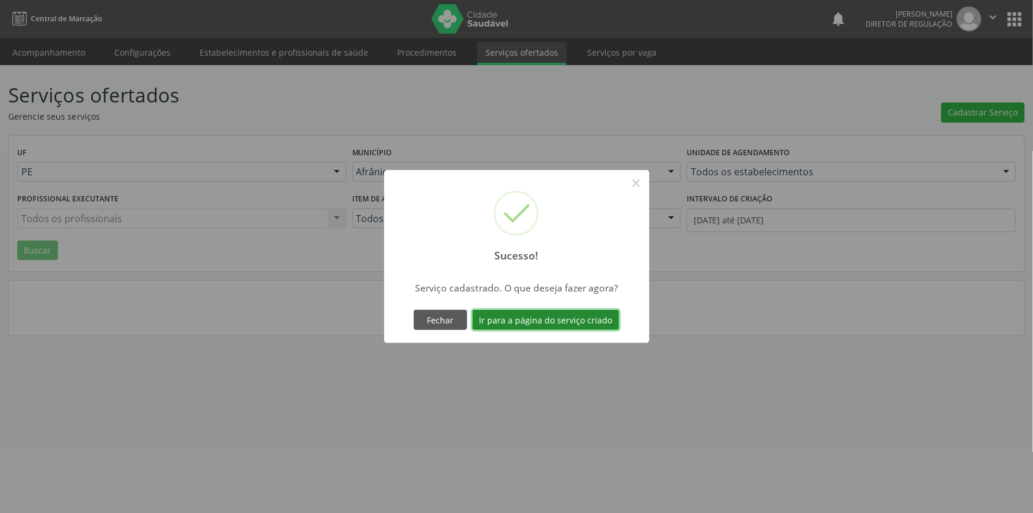
click at [571, 327] on button "Ir para a página do serviço criado" at bounding box center [545, 320] width 147 height 20
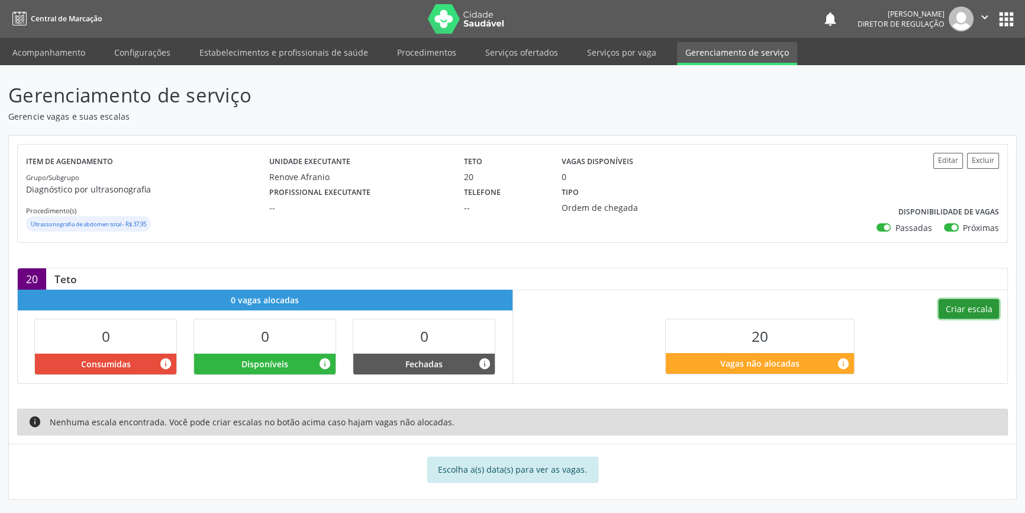
click at [983, 314] on button "Criar escala" at bounding box center [969, 309] width 60 height 20
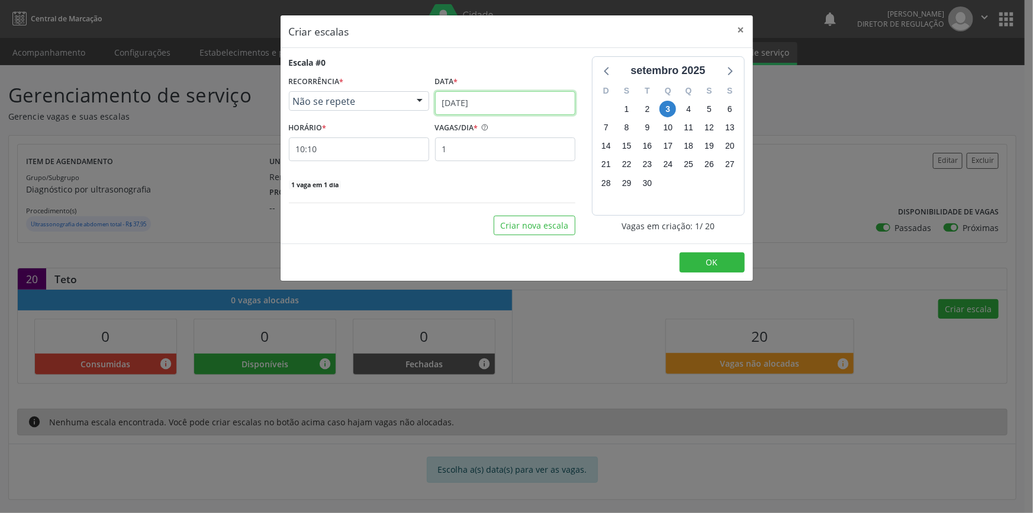
click at [506, 107] on input "[DATE]" at bounding box center [505, 103] width 140 height 24
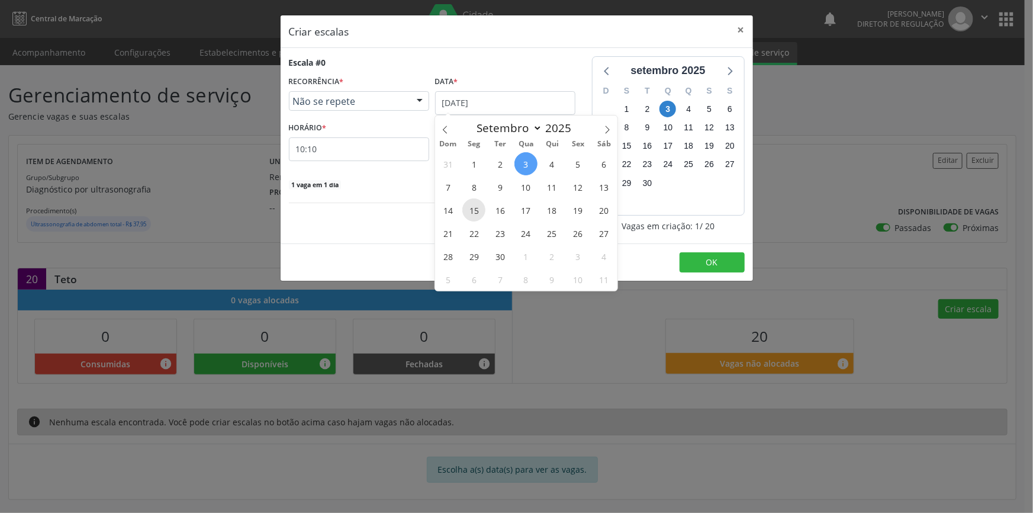
click at [478, 208] on span "15" at bounding box center [473, 209] width 23 height 23
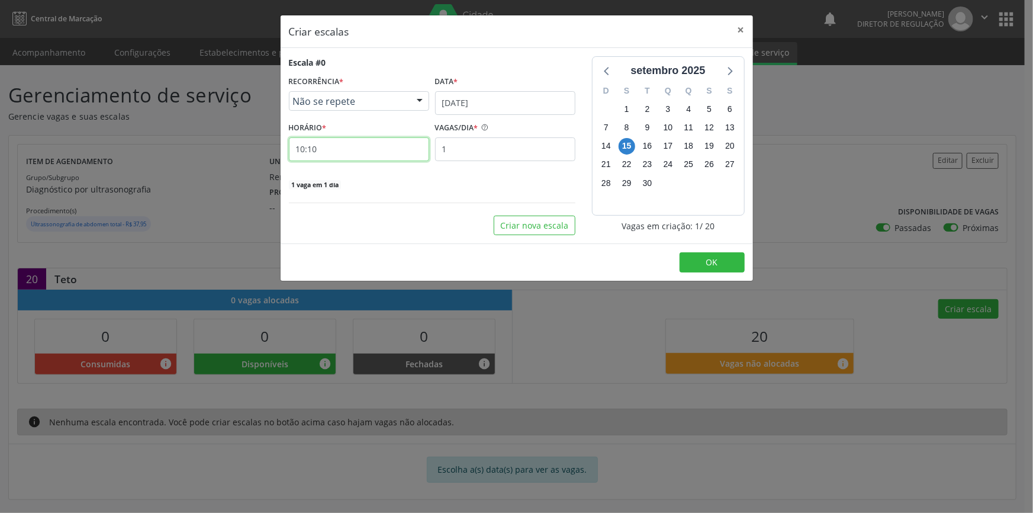
click at [370, 151] on input "10:10" at bounding box center [359, 149] width 140 height 24
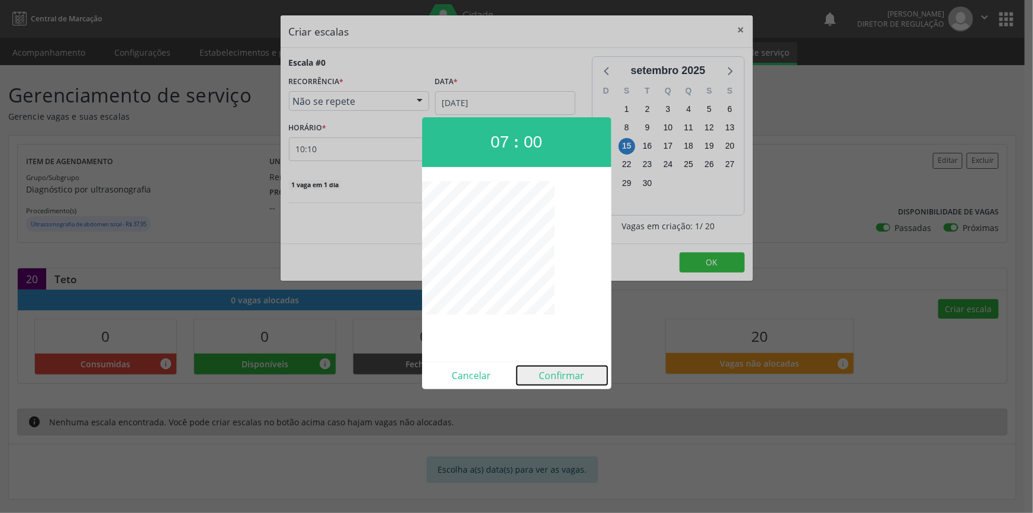
click at [556, 379] on button "Confirmar" at bounding box center [562, 375] width 91 height 19
type input "07:00"
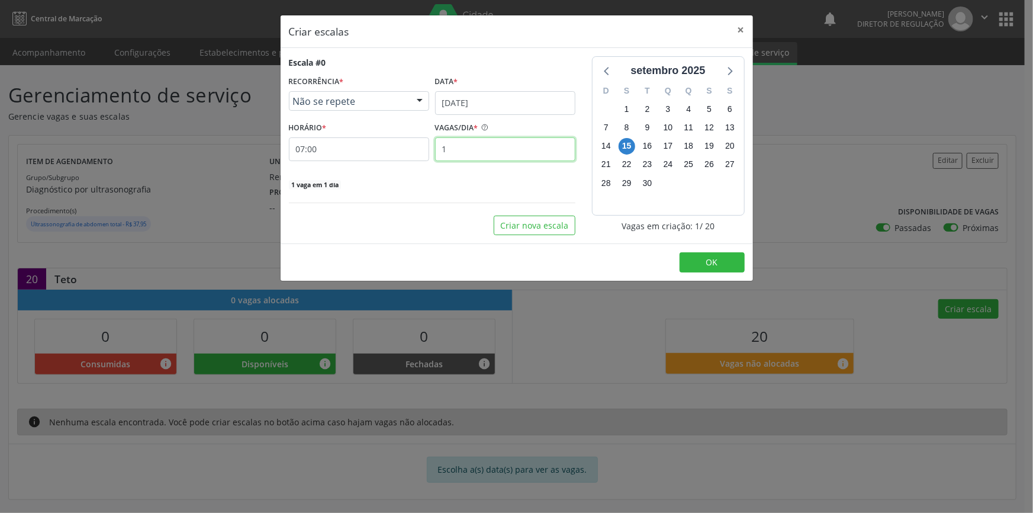
drag, startPoint x: 479, startPoint y: 150, endPoint x: 385, endPoint y: 142, distance: 95.0
click at [388, 143] on div "HORÁRIO * 07:00 VAGAS/DIA * 1" at bounding box center [432, 140] width 292 height 42
type input "20"
click at [728, 256] on button "OK" at bounding box center [711, 262] width 65 height 20
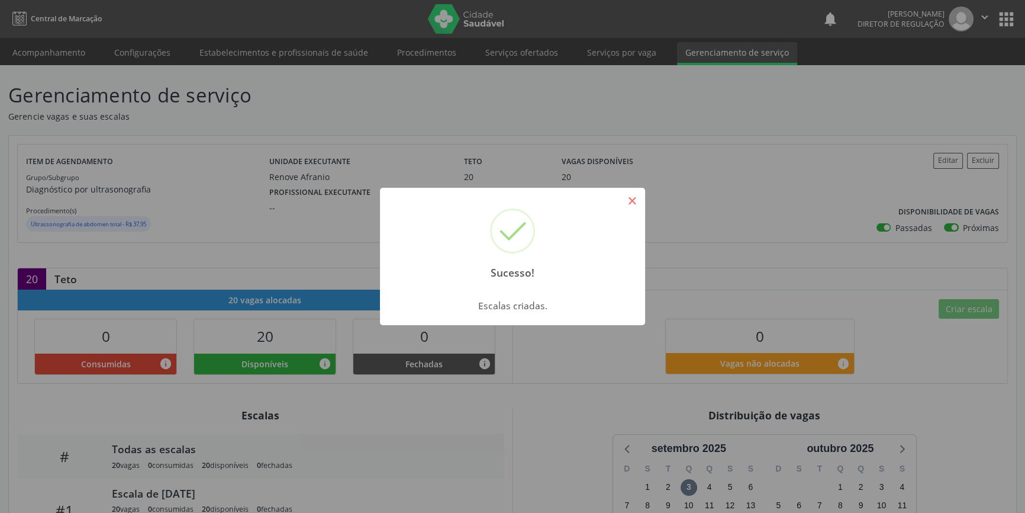
drag, startPoint x: 642, startPoint y: 208, endPoint x: 631, endPoint y: 198, distance: 15.1
click at [642, 208] on div "Sucesso! ×" at bounding box center [512, 239] width 265 height 102
click at [629, 206] on button "×" at bounding box center [632, 201] width 20 height 20
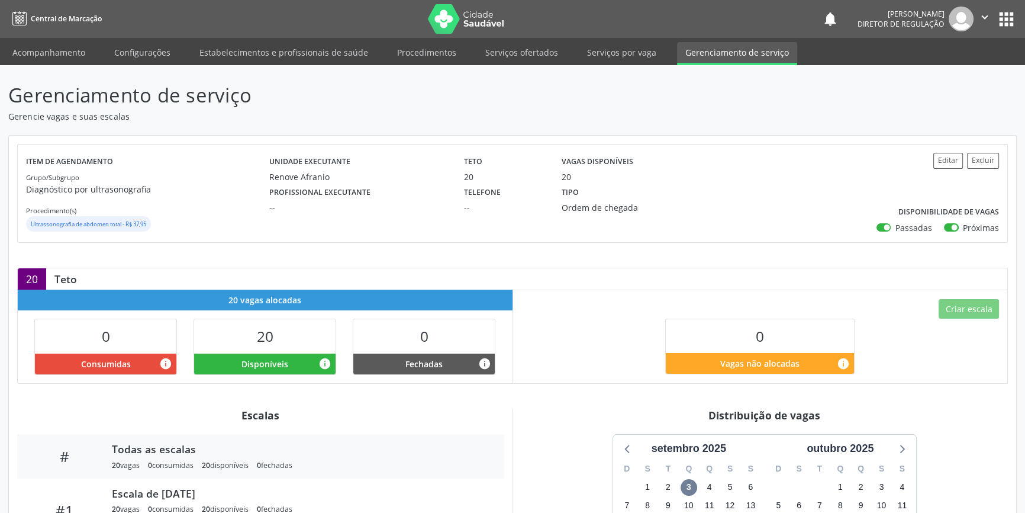
click at [533, 63] on li "Serviços ofertados" at bounding box center [521, 53] width 89 height 23
click at [533, 62] on link "Serviços ofertados" at bounding box center [521, 52] width 89 height 21
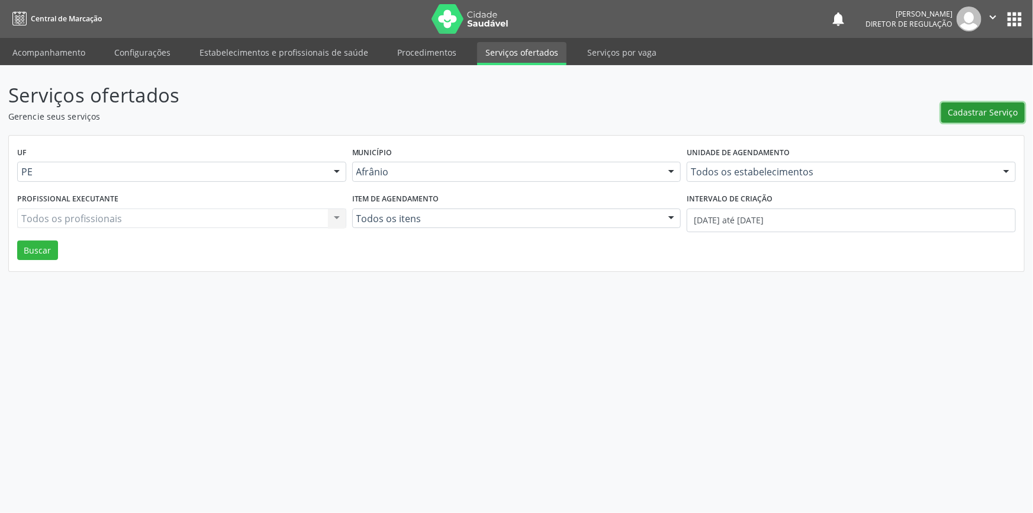
click at [958, 114] on span "Cadastrar Serviço" at bounding box center [983, 112] width 70 height 12
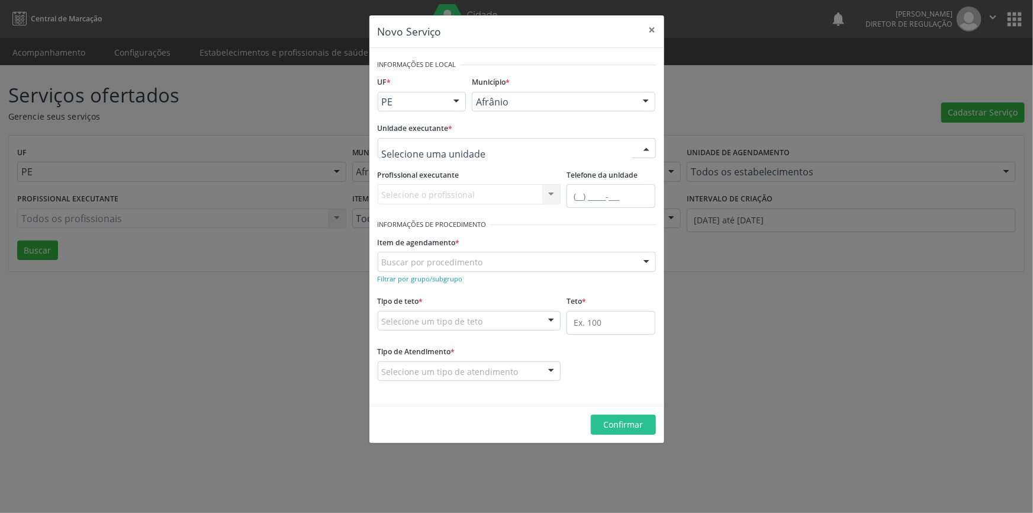
click at [505, 154] on div at bounding box center [517, 148] width 278 height 20
type input "reno"
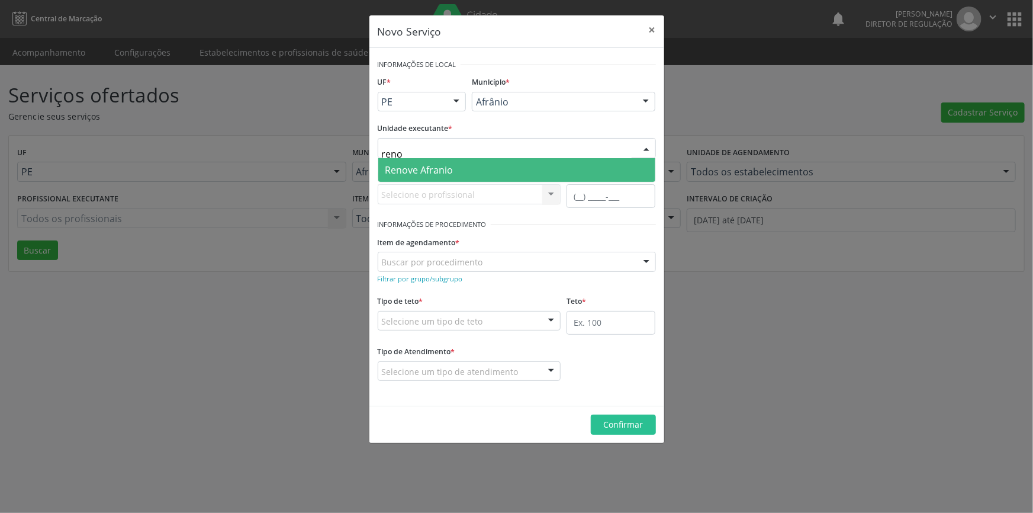
click at [492, 165] on span "Renove Afranio" at bounding box center [516, 170] width 277 height 24
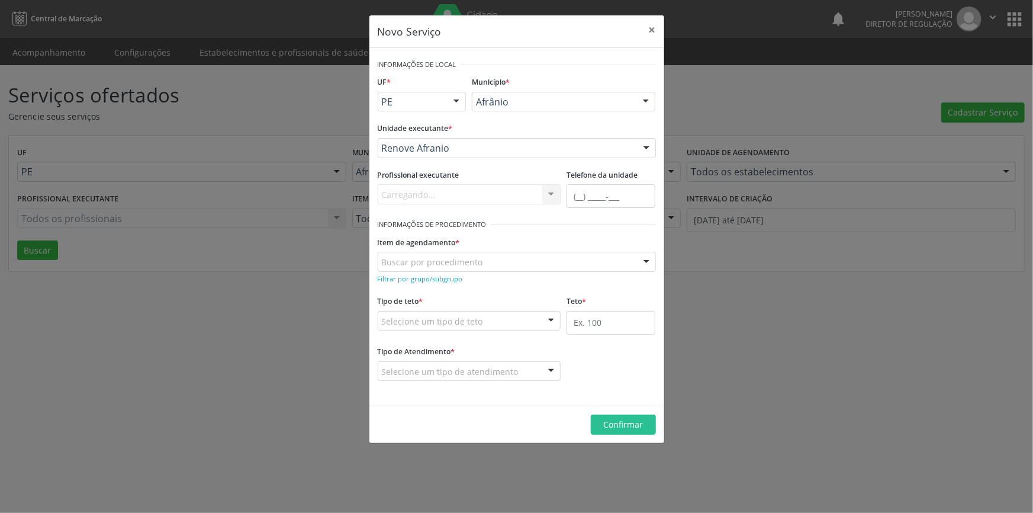
click at [491, 272] on div "Filtrar por grupo/subgrupo" at bounding box center [517, 278] width 278 height 12
click at [489, 271] on div "Buscar por procedimento 0604320140 - Abatacepte 125 mg injetável (por seringa p…" at bounding box center [517, 262] width 278 height 20
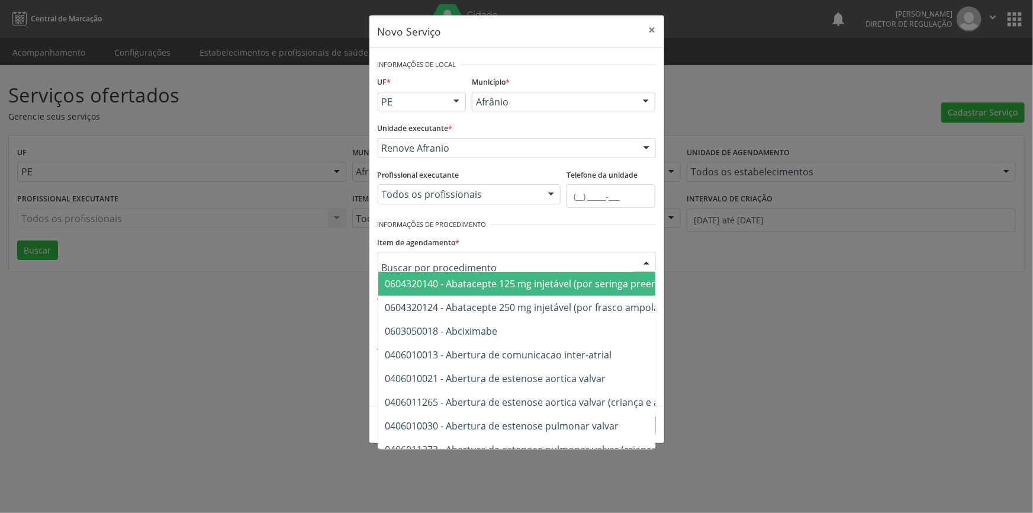
click at [485, 262] on input "text" at bounding box center [507, 268] width 250 height 24
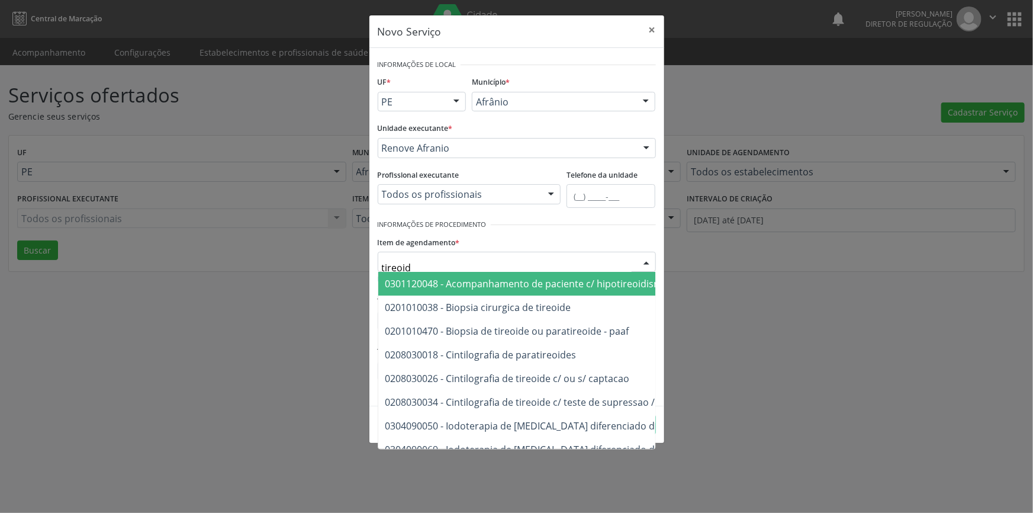
type input "tireoide"
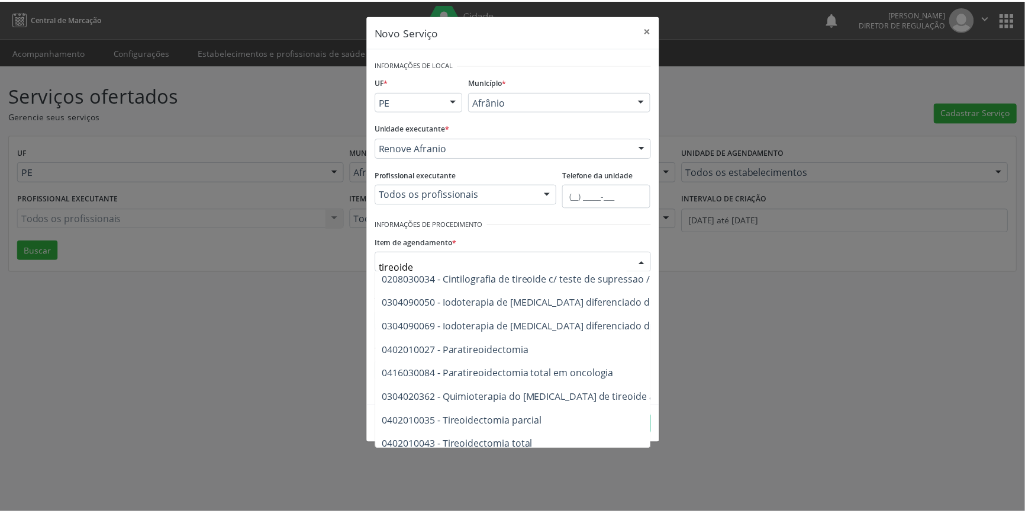
scroll to position [233, 0]
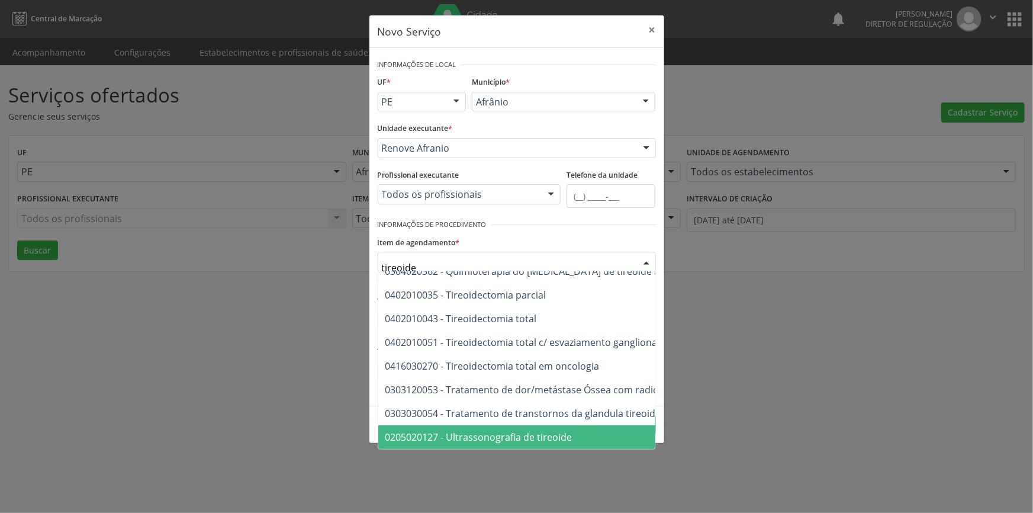
click at [559, 430] on span "0205020127 - Ultrassonografia de tireoide" at bounding box center [478, 436] width 187 height 13
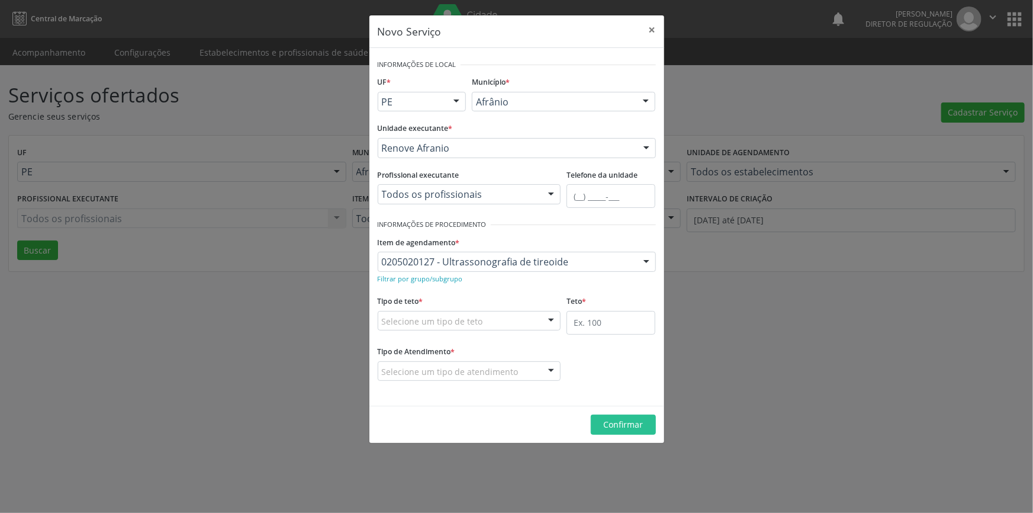
click at [503, 321] on div "Selecione um tipo de teto" at bounding box center [469, 321] width 183 height 20
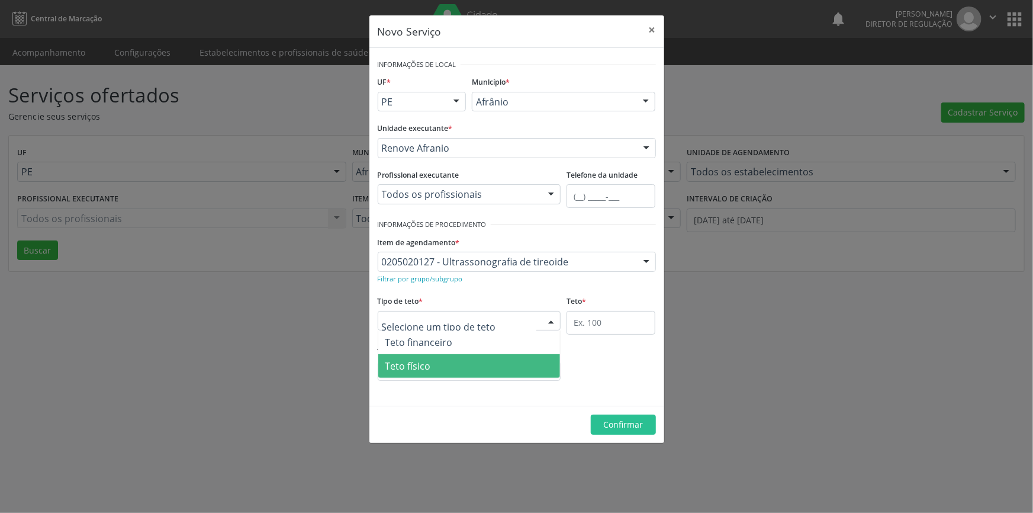
click at [471, 372] on span "Teto físico" at bounding box center [469, 366] width 182 height 24
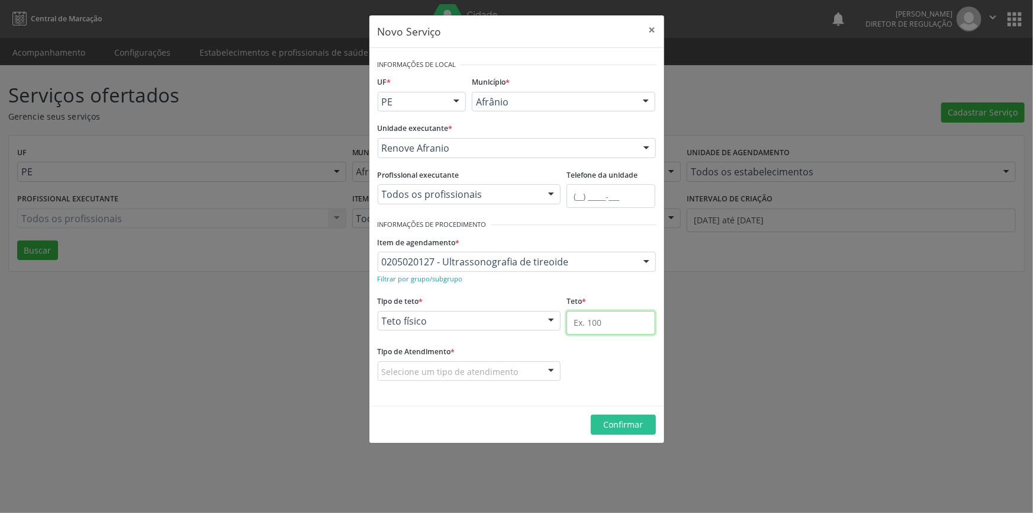
click at [599, 321] on input "text" at bounding box center [610, 323] width 89 height 24
type input "10"
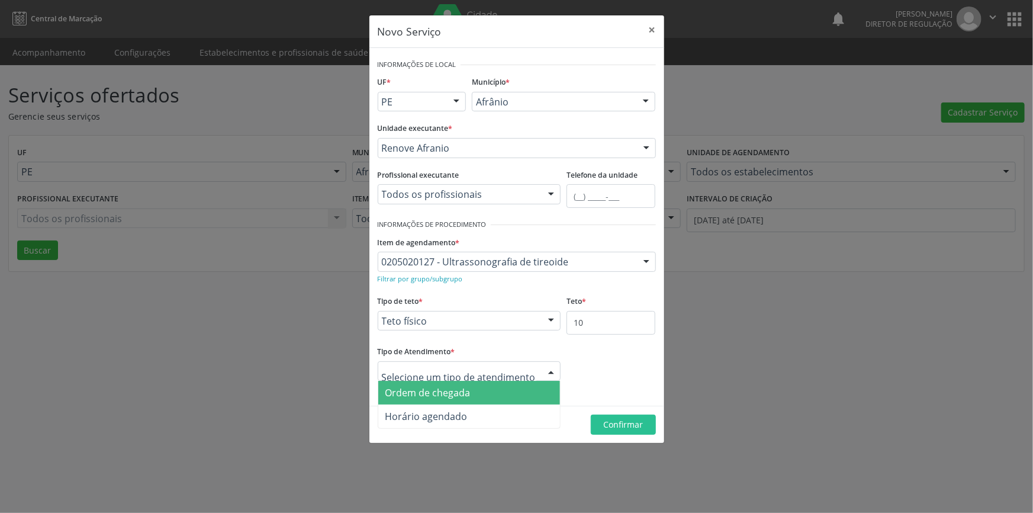
click at [451, 389] on span "Ordem de chegada" at bounding box center [427, 392] width 85 height 13
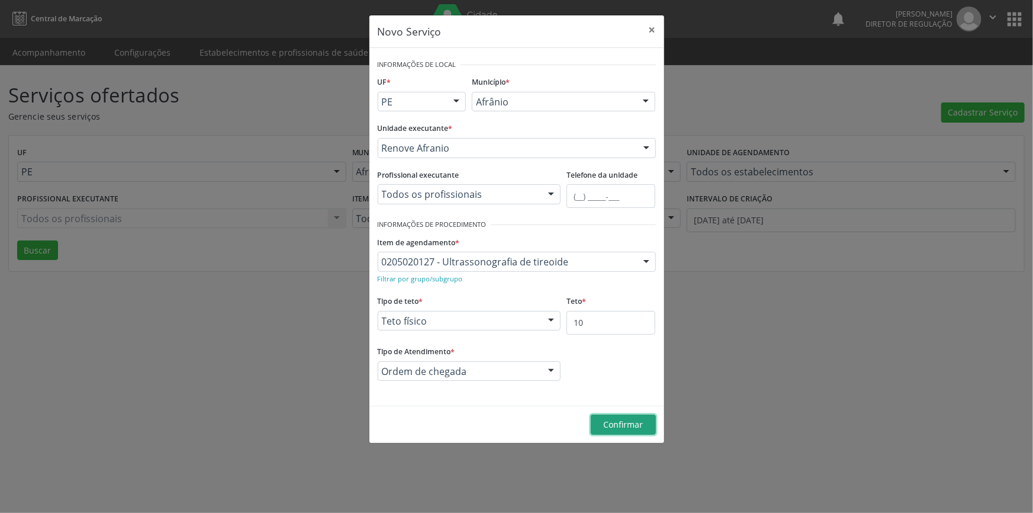
click at [627, 429] on span "Confirmar" at bounding box center [623, 423] width 40 height 11
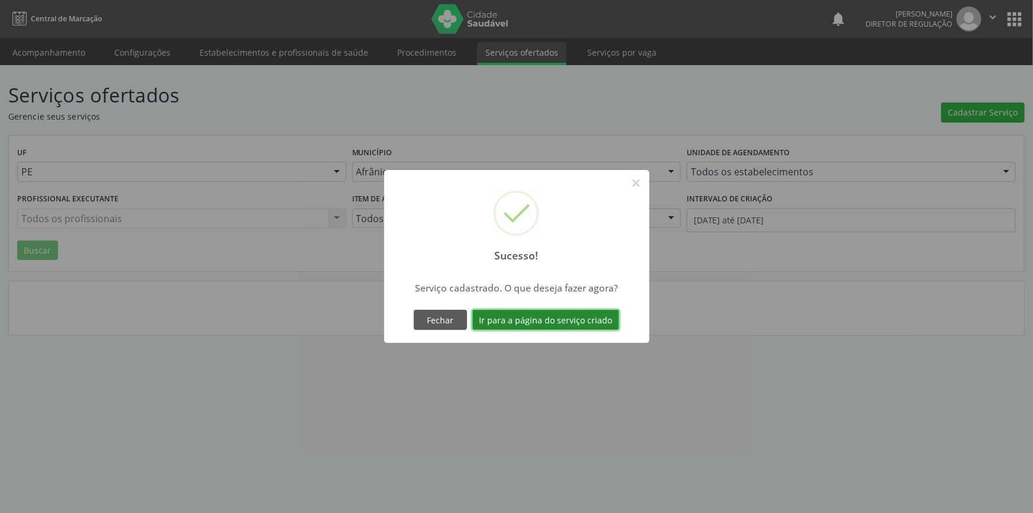
click at [607, 318] on button "Ir para a página do serviço criado" at bounding box center [545, 320] width 147 height 20
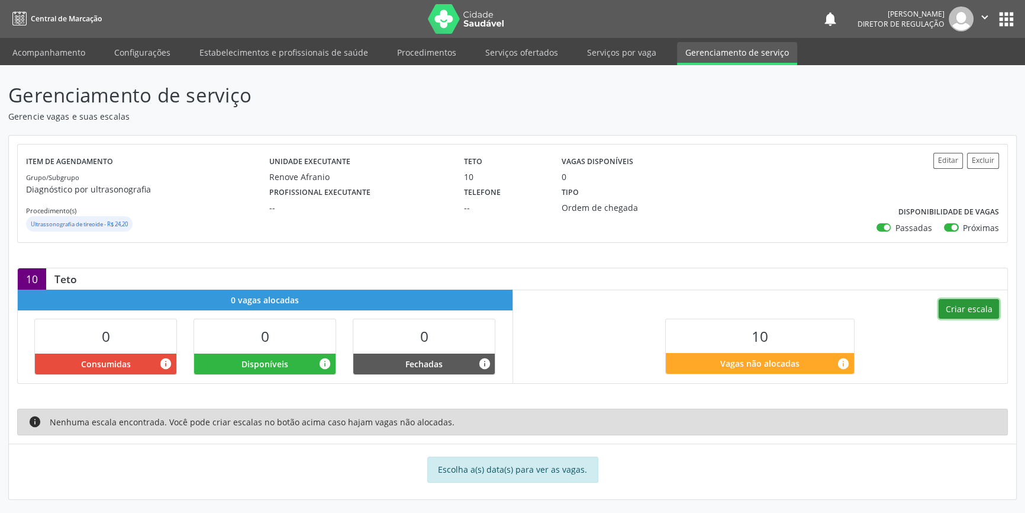
click at [972, 304] on button "Criar escala" at bounding box center [969, 309] width 60 height 20
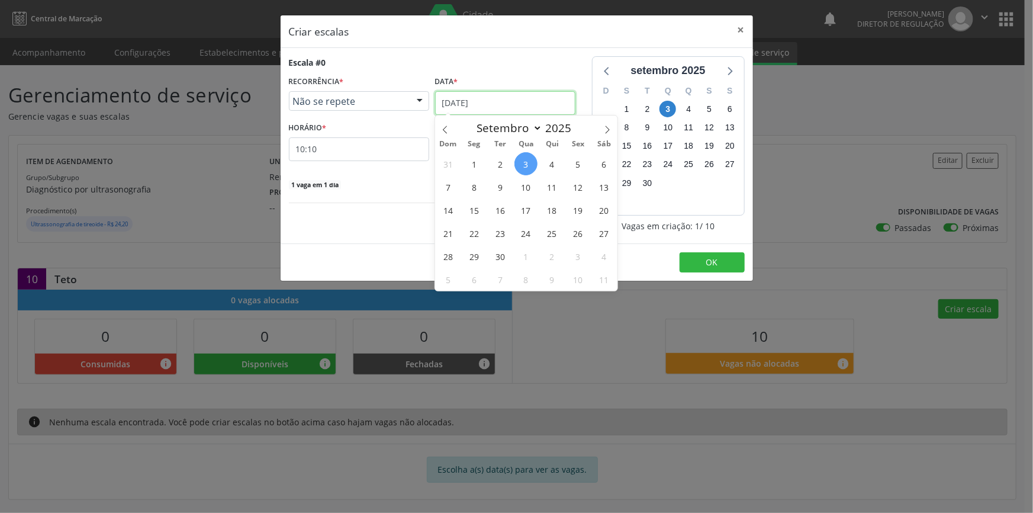
click at [487, 95] on input "[DATE]" at bounding box center [505, 103] width 140 height 24
click at [469, 214] on span "15" at bounding box center [473, 209] width 23 height 23
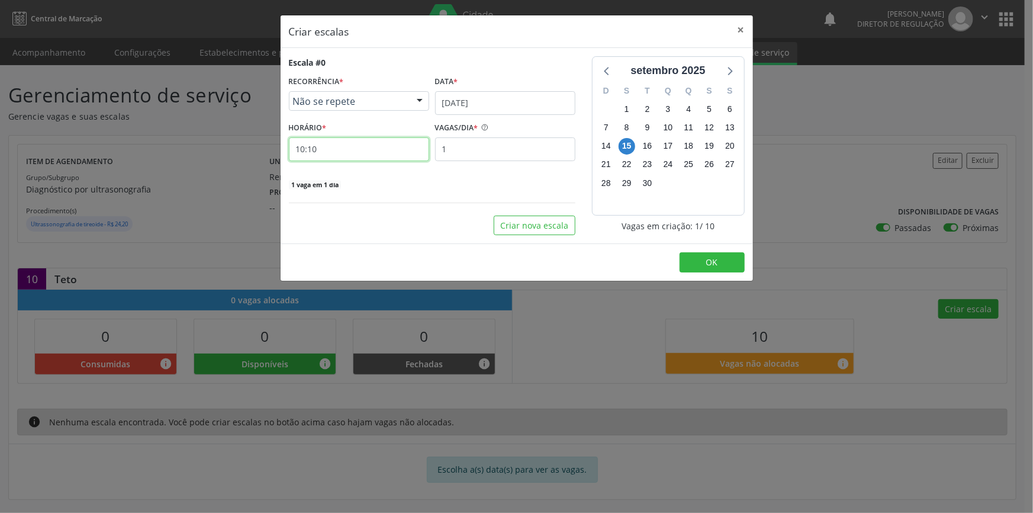
click at [342, 147] on input "10:10" at bounding box center [359, 149] width 140 height 24
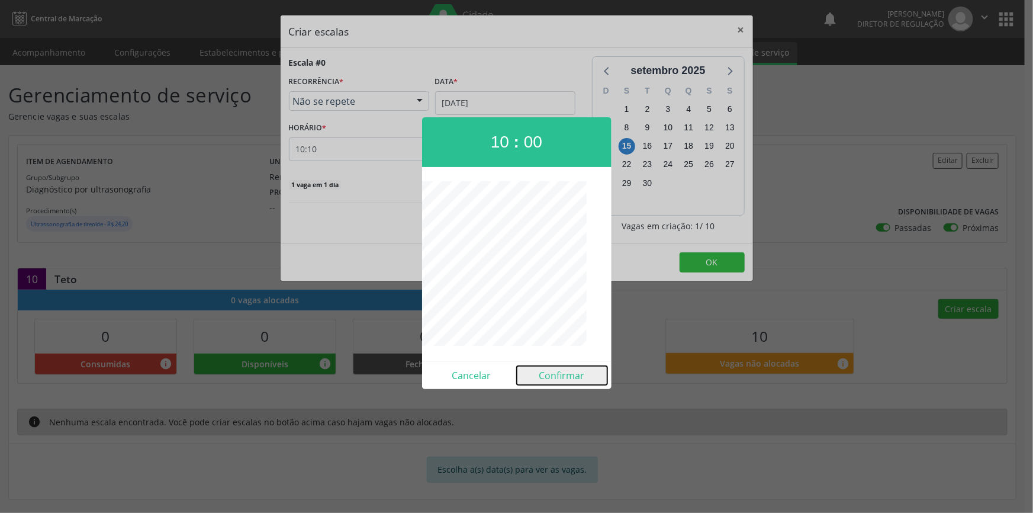
click at [558, 376] on button "Confirmar" at bounding box center [562, 375] width 91 height 19
type input "10:00"
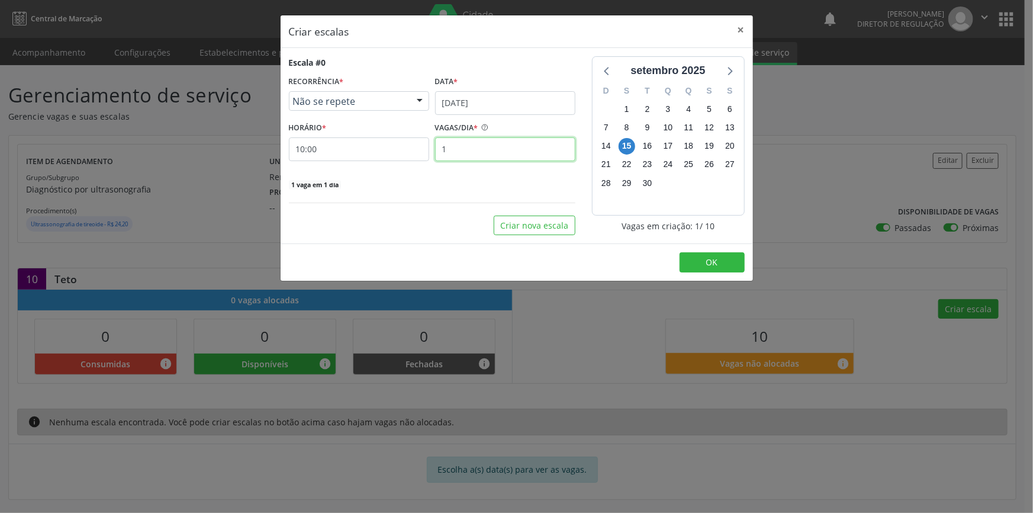
drag, startPoint x: 497, startPoint y: 159, endPoint x: 429, endPoint y: 148, distance: 69.5
click at [431, 148] on div "HORÁRIO * 10:00 VAGAS/DIA * 1" at bounding box center [432, 140] width 292 height 42
type input "10"
click at [694, 254] on button "OK" at bounding box center [711, 262] width 65 height 20
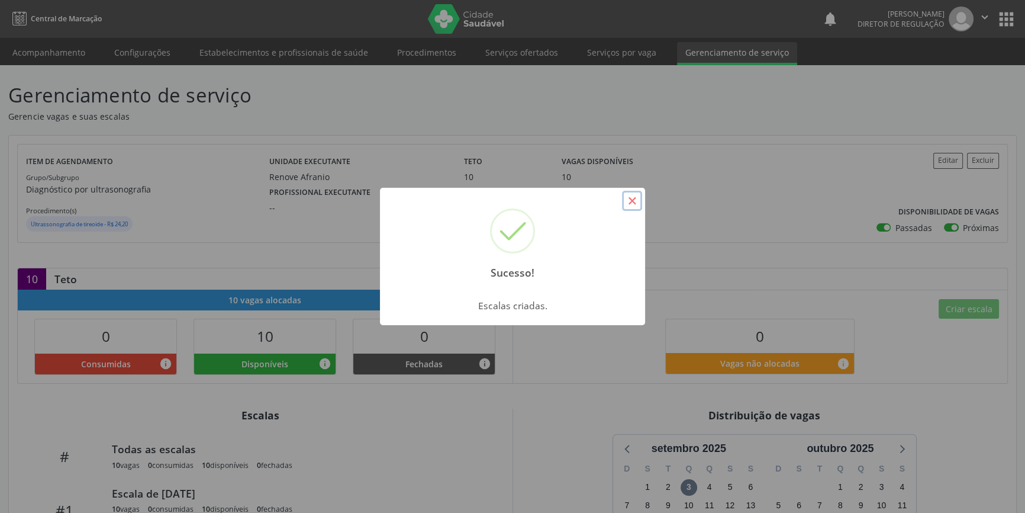
click at [624, 203] on button "×" at bounding box center [632, 201] width 20 height 20
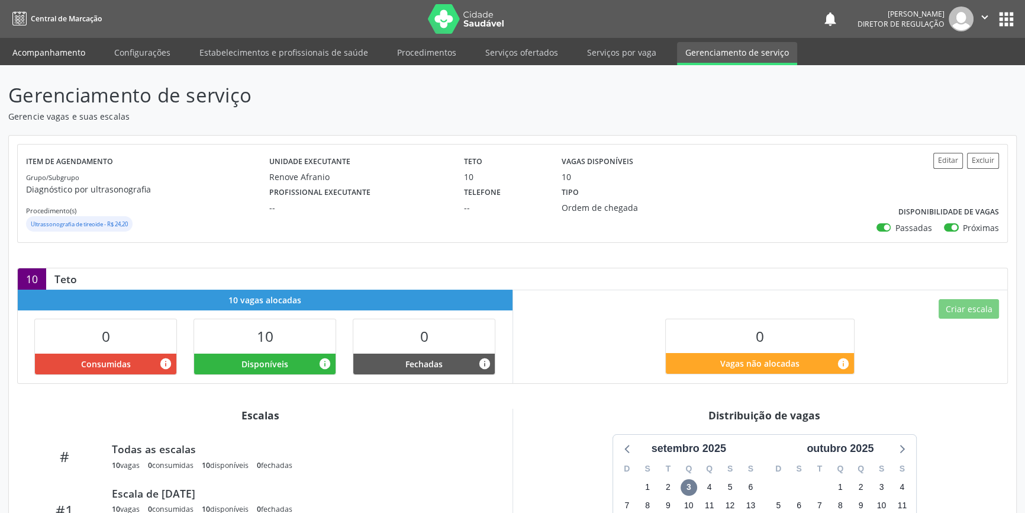
click at [38, 51] on link "Acompanhamento" at bounding box center [48, 52] width 89 height 21
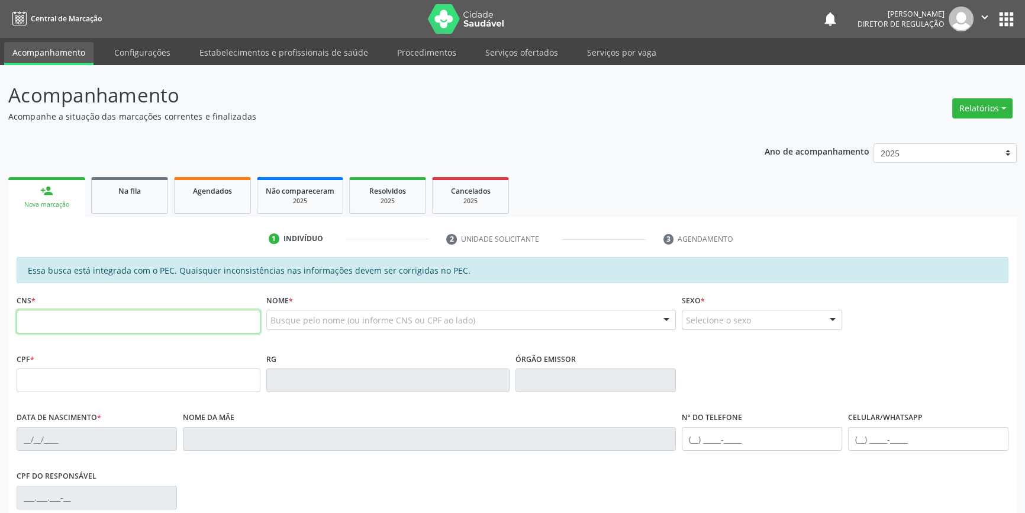
click at [188, 313] on input "text" at bounding box center [139, 322] width 244 height 24
type input "700 0063 9071 9307"
type input "055.712.174-48"
type input "[DATE]"
type input "[PERSON_NAME]"
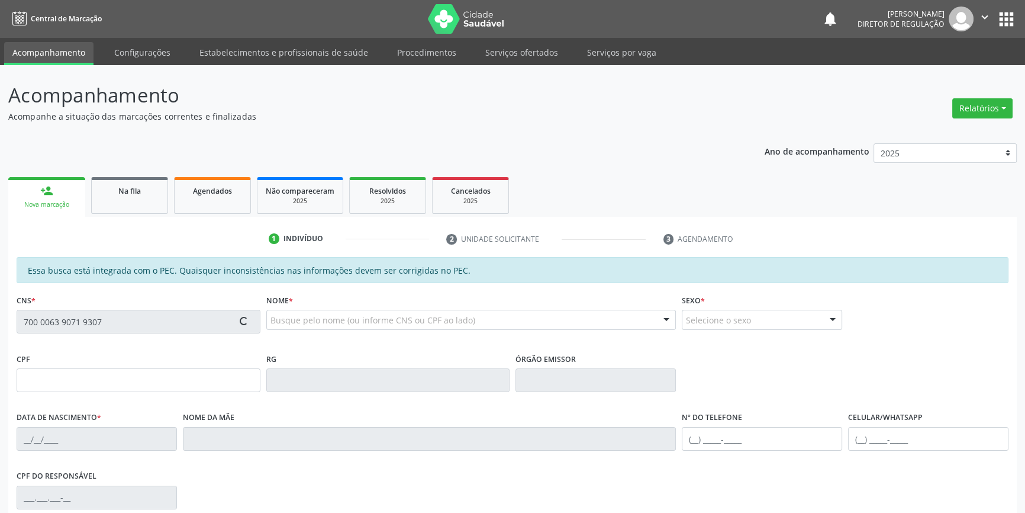
type input "[PHONE_NUMBER]"
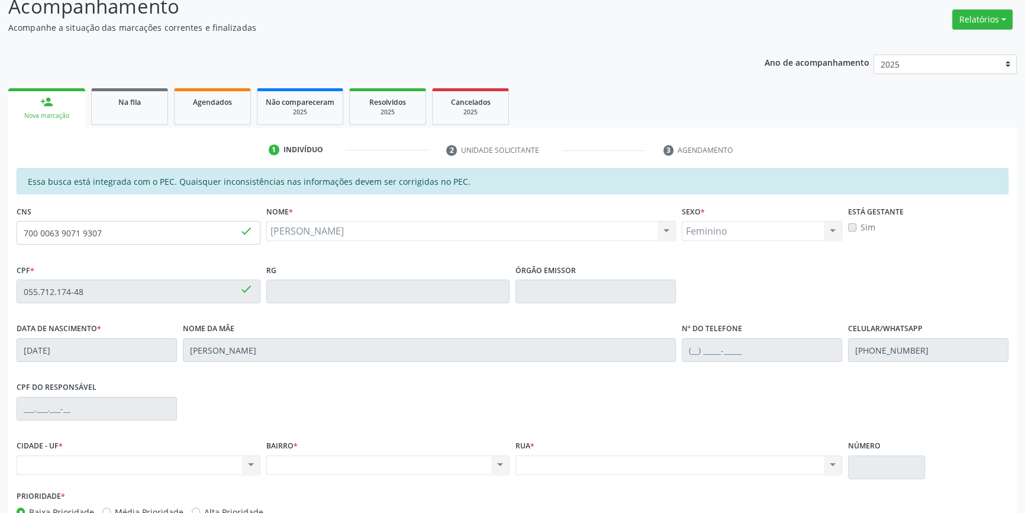
scroll to position [162, 0]
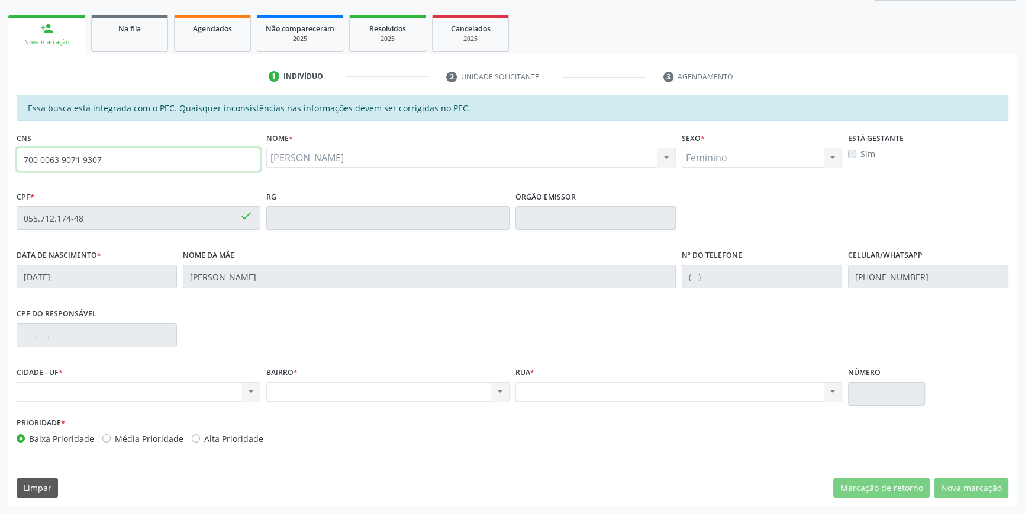
drag, startPoint x: 164, startPoint y: 154, endPoint x: 0, endPoint y: 154, distance: 163.9
click at [0, 154] on div "Acompanhamento Acompanhe a situação das marcações correntes e finalizadas Relat…" at bounding box center [512, 208] width 1025 height 611
type input "700 0063 9071 9307"
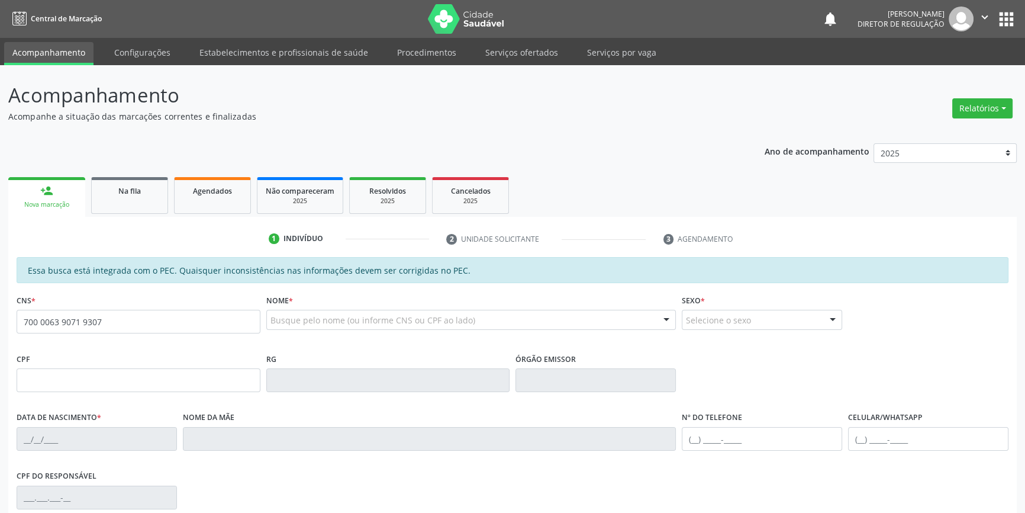
type input "700 0063 9071 9307"
type input "055.712.174-48"
type input "[DATE]"
type input "[PERSON_NAME]"
type input "[PHONE_NUMBER]"
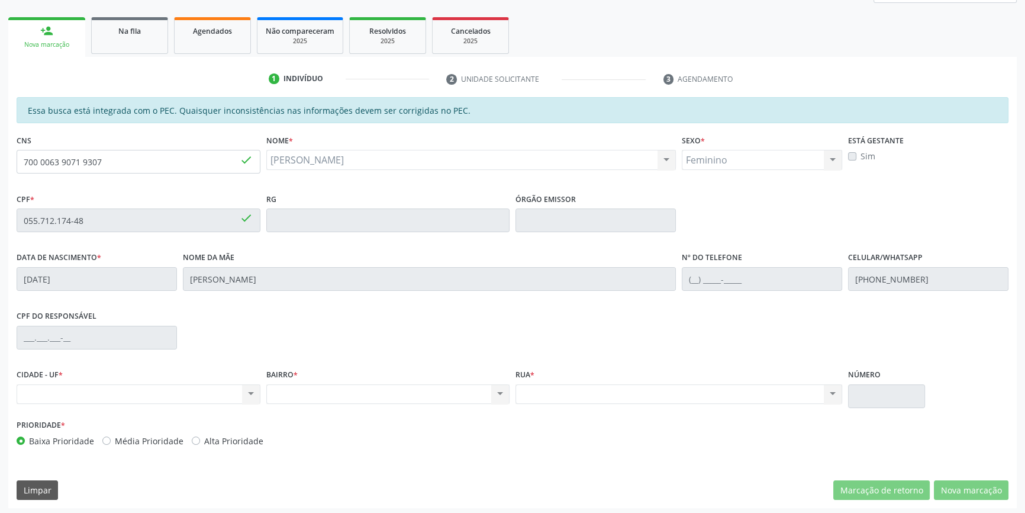
scroll to position [162, 0]
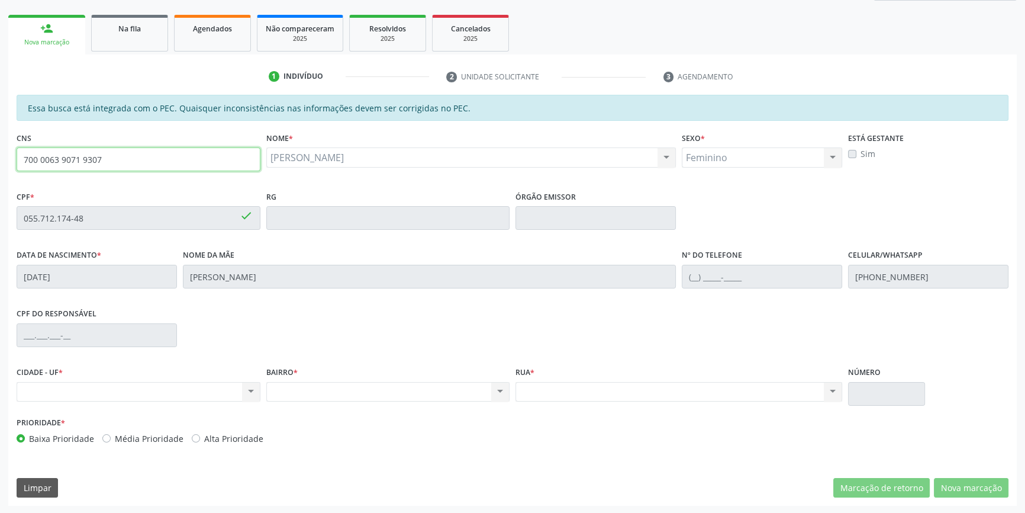
drag, startPoint x: 128, startPoint y: 162, endPoint x: 0, endPoint y: 160, distance: 128.4
click at [0, 160] on div "Acompanhamento Acompanhe a situação das marcações correntes e finalizadas Relat…" at bounding box center [512, 208] width 1025 height 611
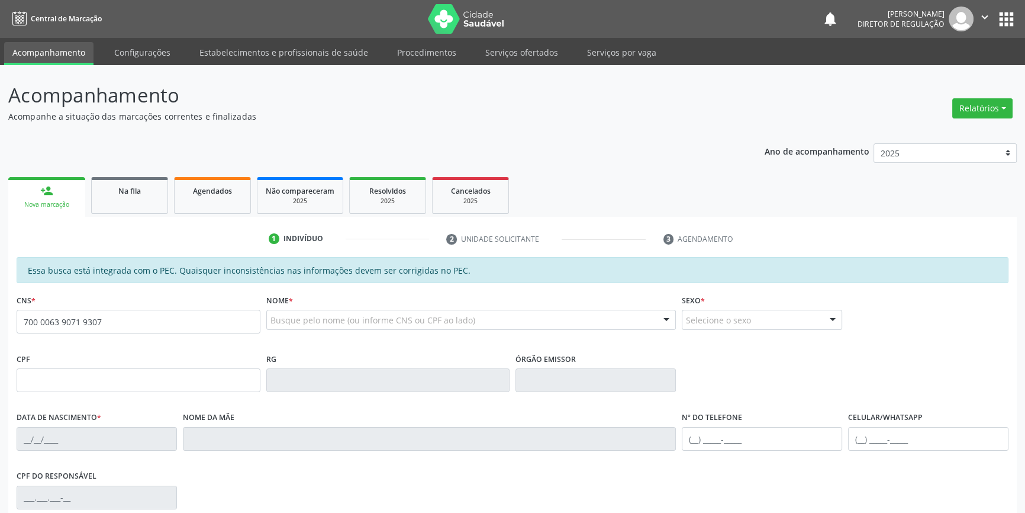
type input "700 0063 9071 9307"
type input "055.712.174-48"
type input "[DATE]"
type input "[PERSON_NAME]"
type input "[PHONE_NUMBER]"
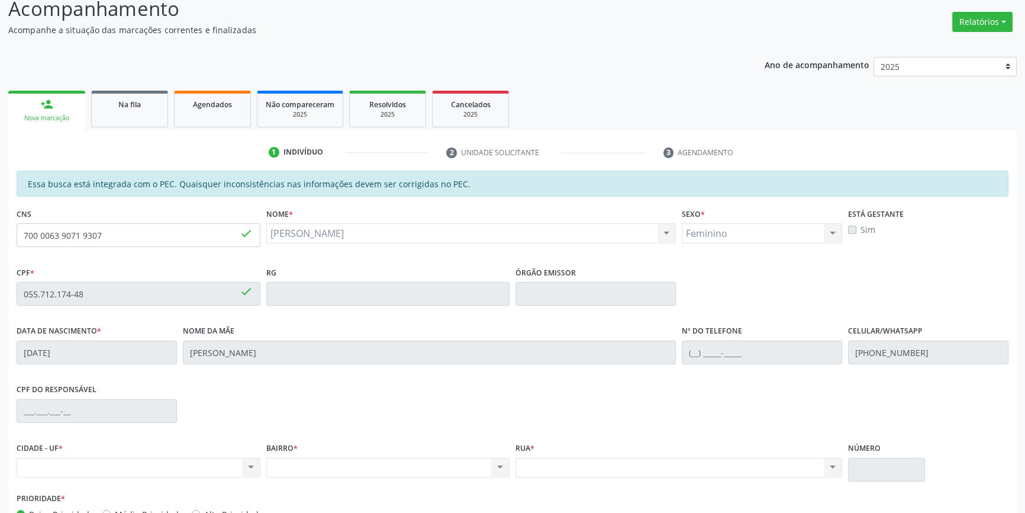
scroll to position [162, 0]
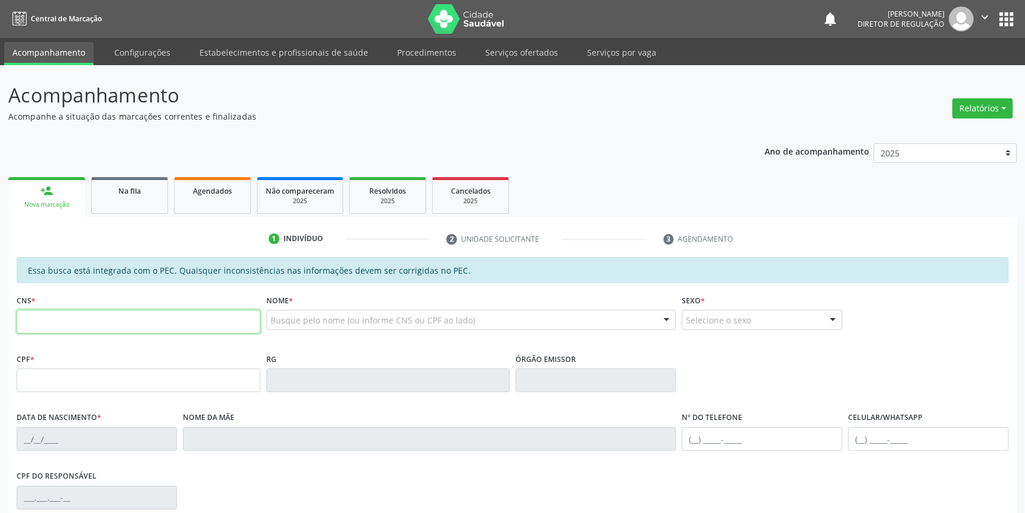
paste input "700 0063 9071 9307"
type input "700 0063 9071 9307"
type input "055.712.174-48"
type input "[DATE]"
type input "[PERSON_NAME]"
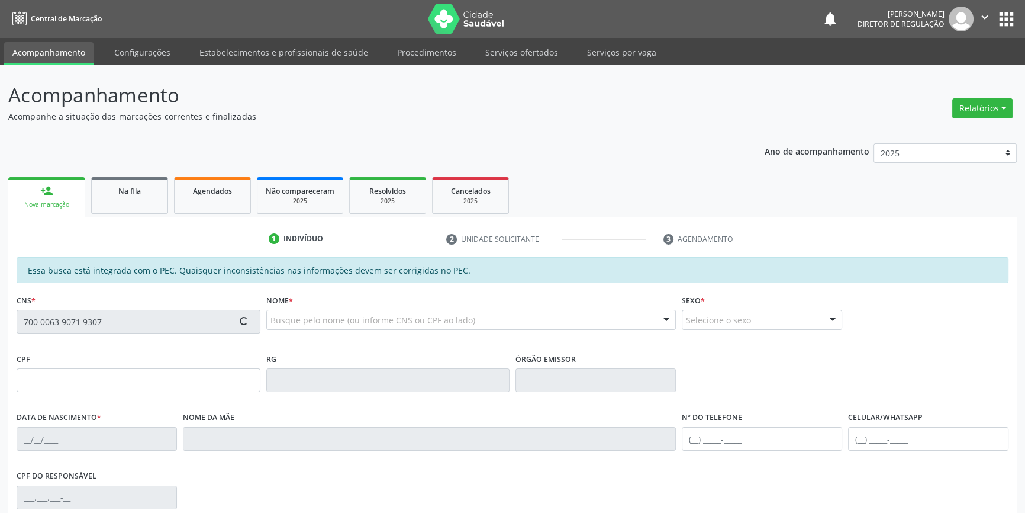
type input "[PHONE_NUMBER]"
type input "S/N"
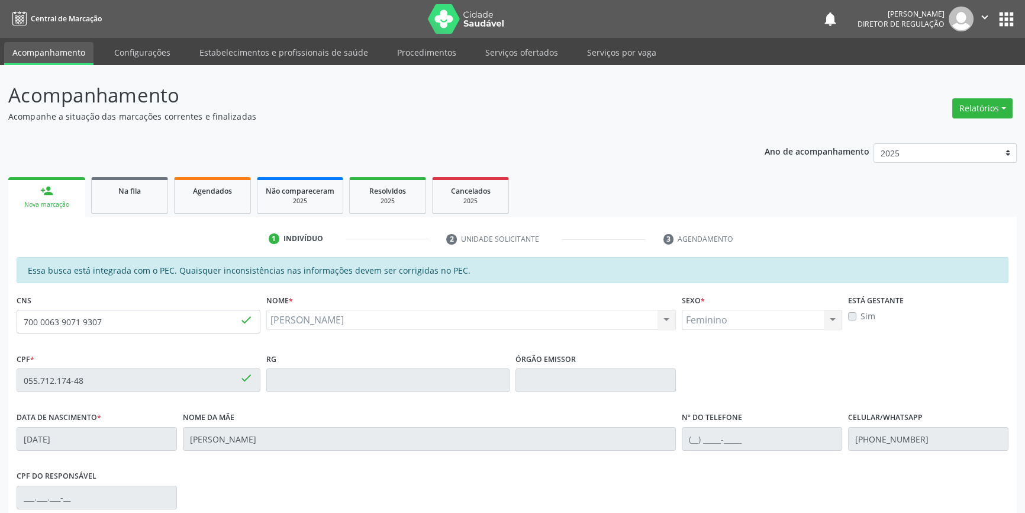
scroll to position [161, 0]
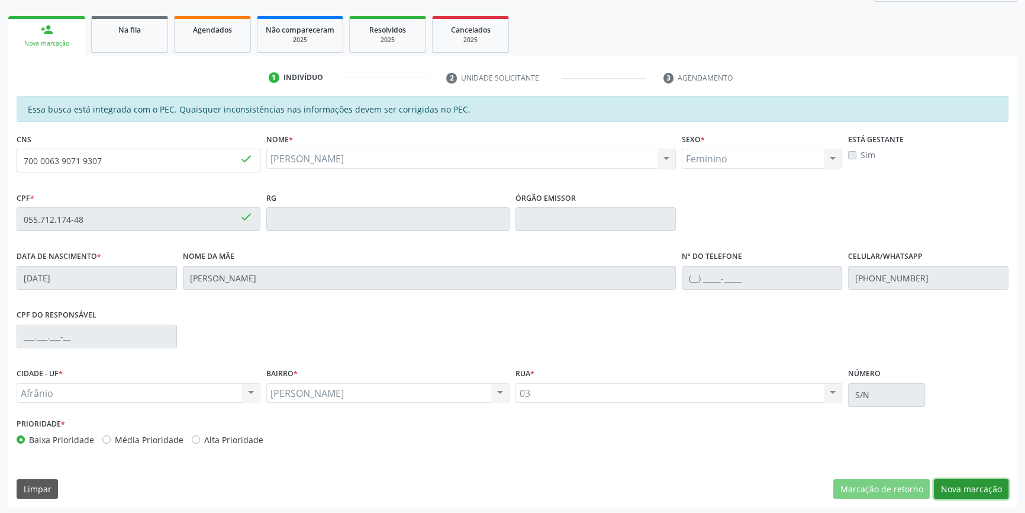
click at [965, 493] on button "Nova marcação" at bounding box center [971, 489] width 75 height 20
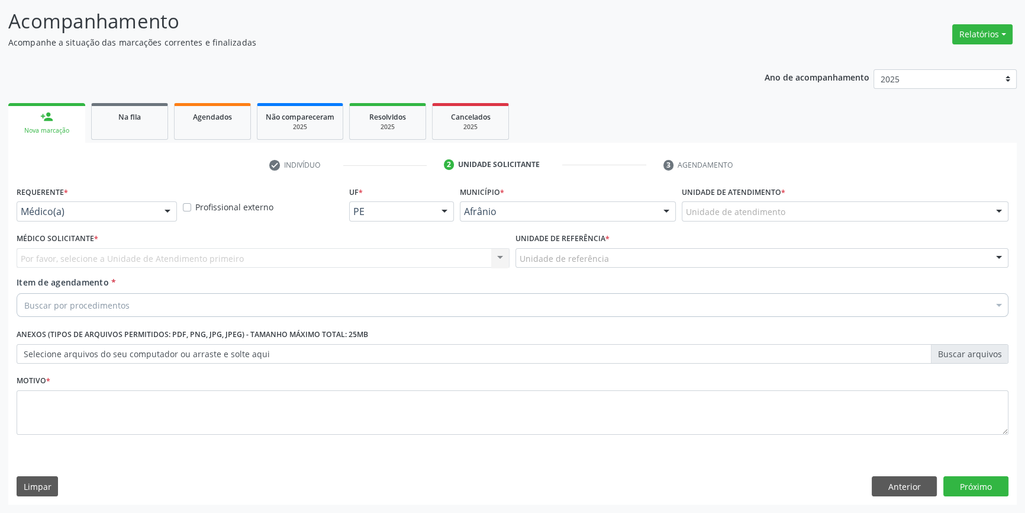
scroll to position [73, 0]
click at [726, 199] on label "Unidade de atendimento *" at bounding box center [734, 193] width 104 height 18
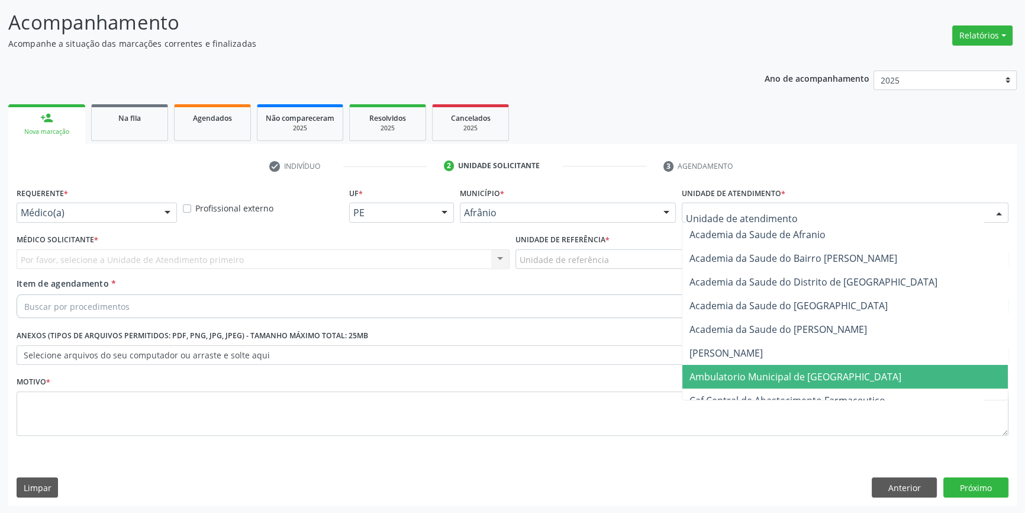
click at [735, 374] on span "Ambulatorio Municipal de [GEOGRAPHIC_DATA]" at bounding box center [796, 376] width 212 height 13
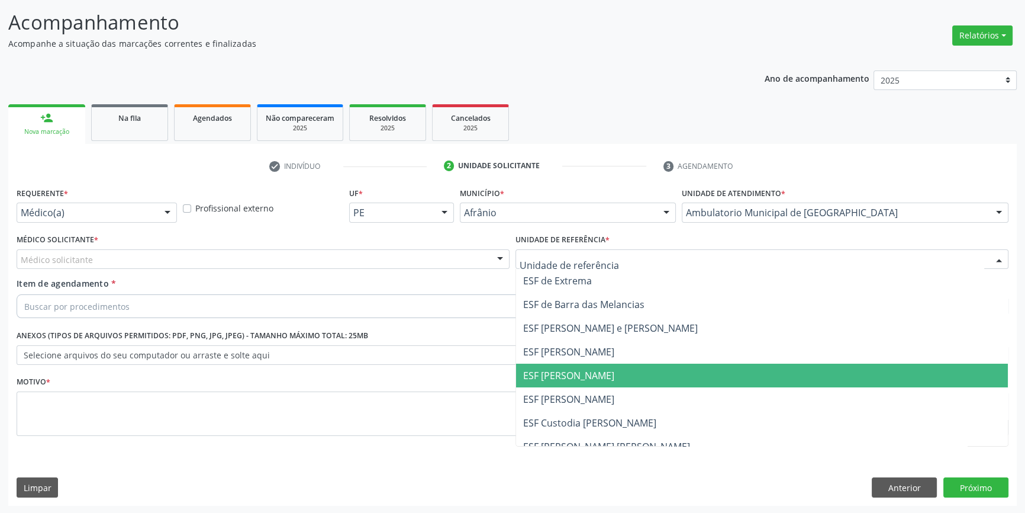
click at [581, 373] on span "ESF [PERSON_NAME]" at bounding box center [568, 375] width 91 height 13
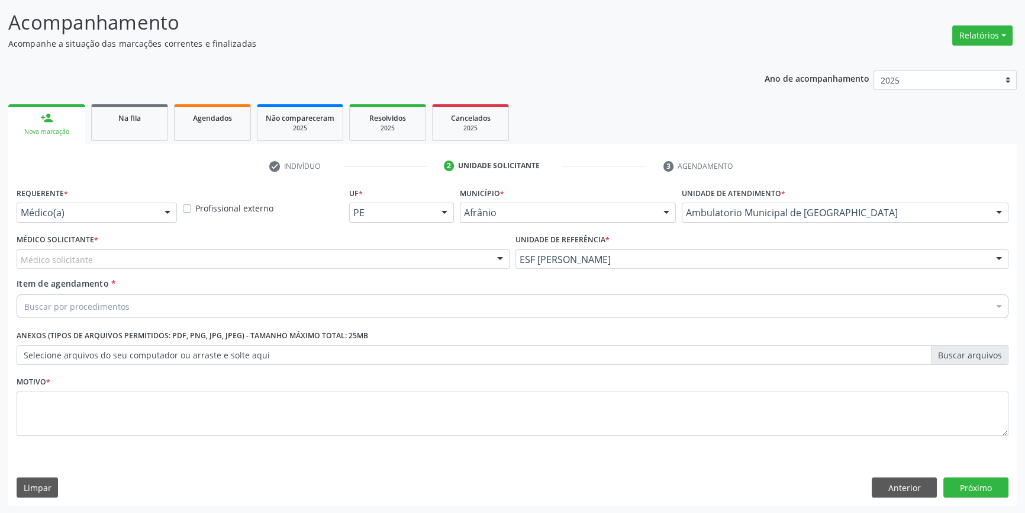
drag, startPoint x: 343, startPoint y: 253, endPoint x: 337, endPoint y: 259, distance: 8.4
click at [341, 254] on div "Médico solicitante" at bounding box center [263, 259] width 493 height 20
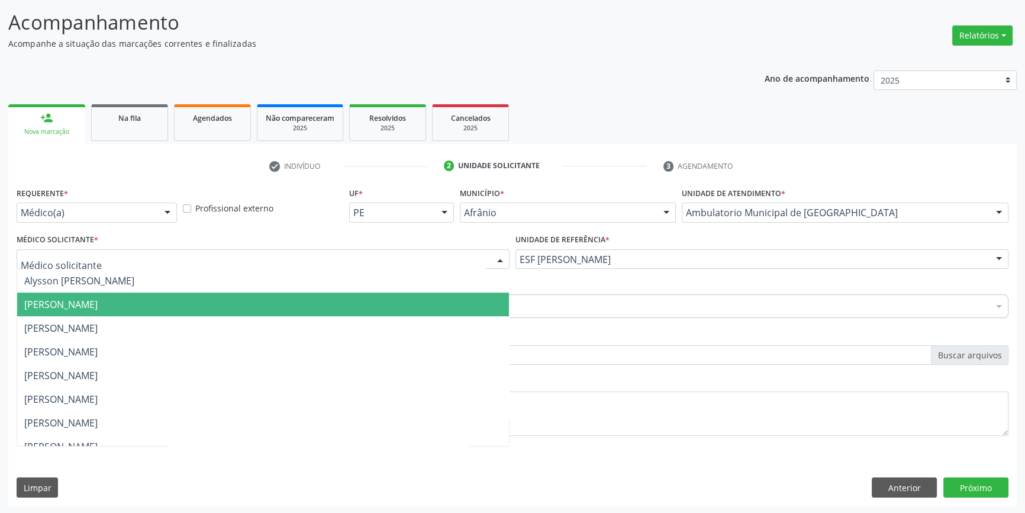
click at [183, 305] on span "[PERSON_NAME]" at bounding box center [263, 304] width 492 height 24
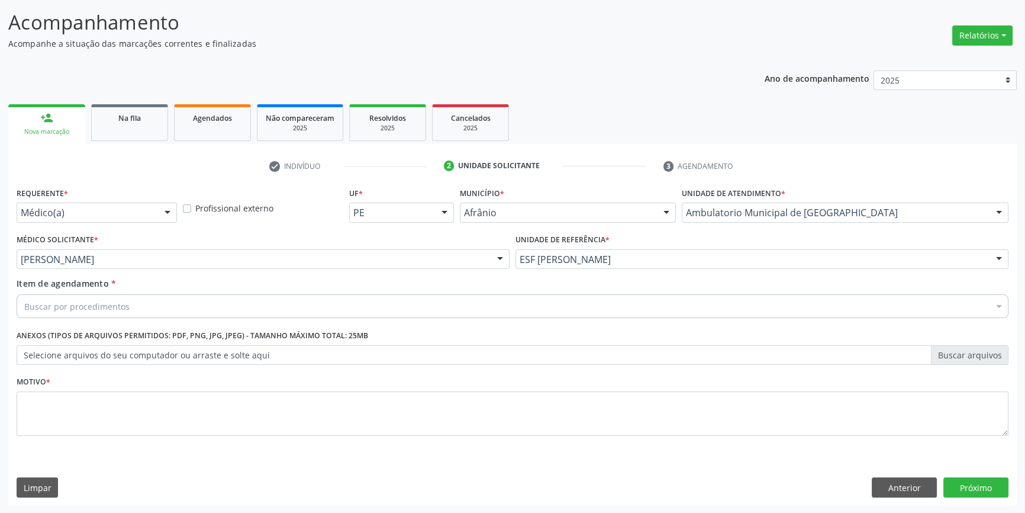
click at [183, 305] on div "Buscar por procedimentos" at bounding box center [513, 306] width 992 height 24
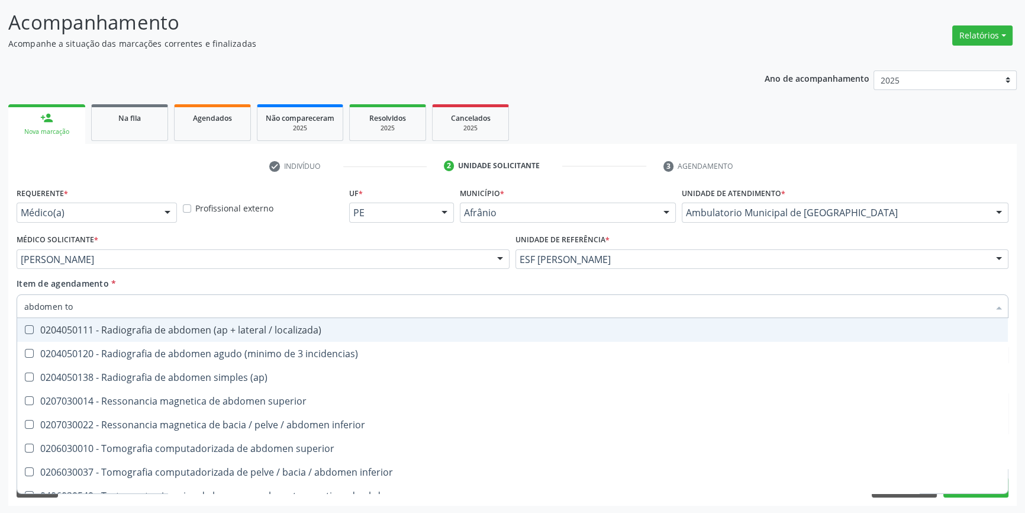
type input "abdomen tot"
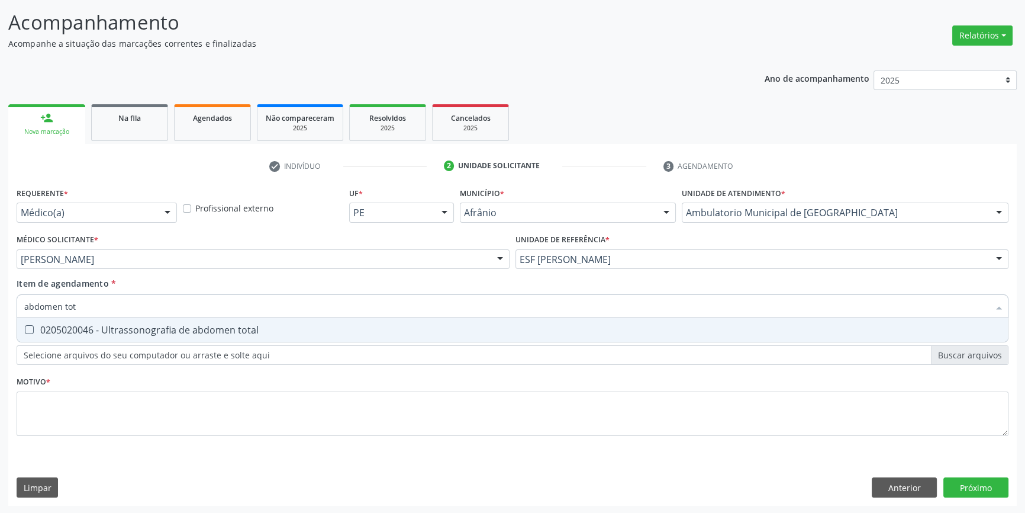
click at [170, 320] on span "0205020046 - Ultrassonografia de abdomen total" at bounding box center [512, 330] width 991 height 24
checkbox total "true"
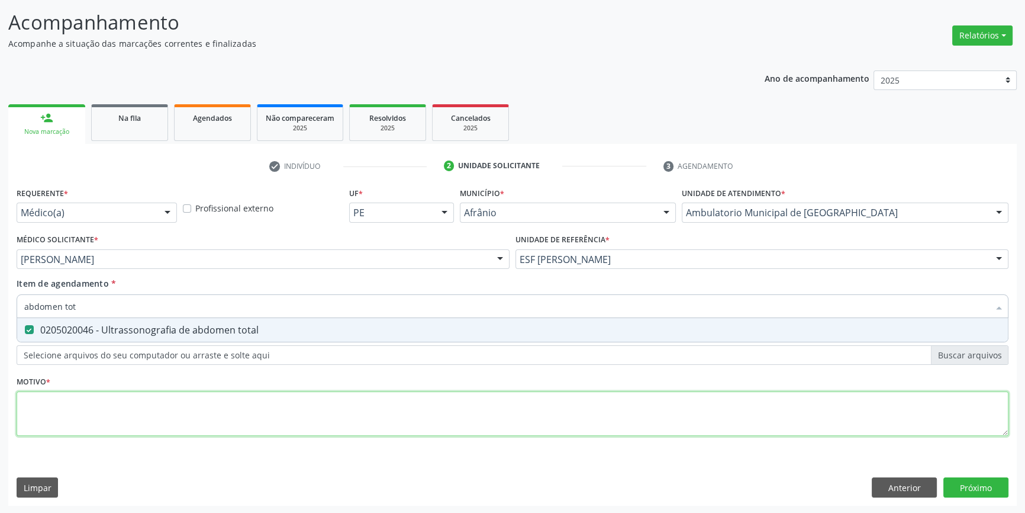
click at [130, 411] on div "Requerente * Médico(a) Médico(a) Enfermeiro(a) Paciente Nenhum resultado encont…" at bounding box center [513, 318] width 992 height 268
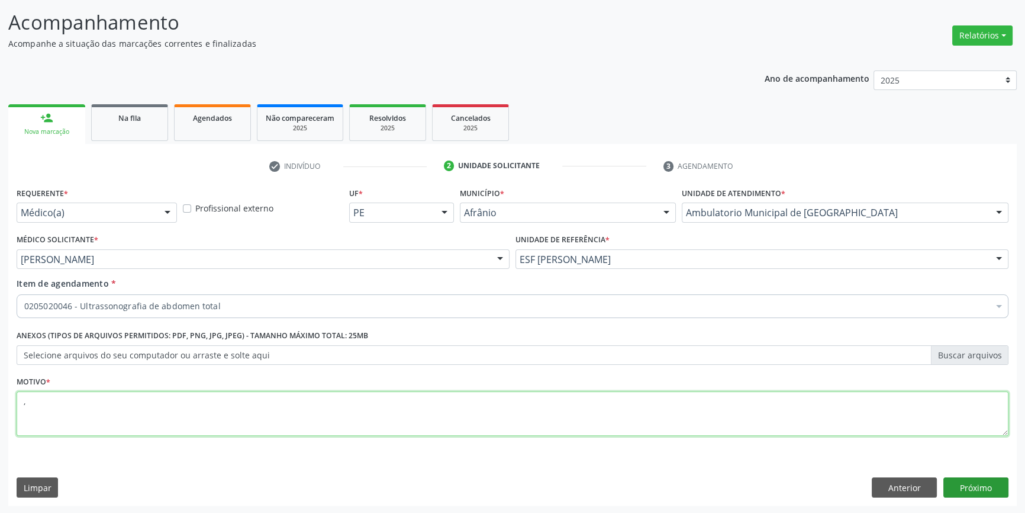
type textarea ","
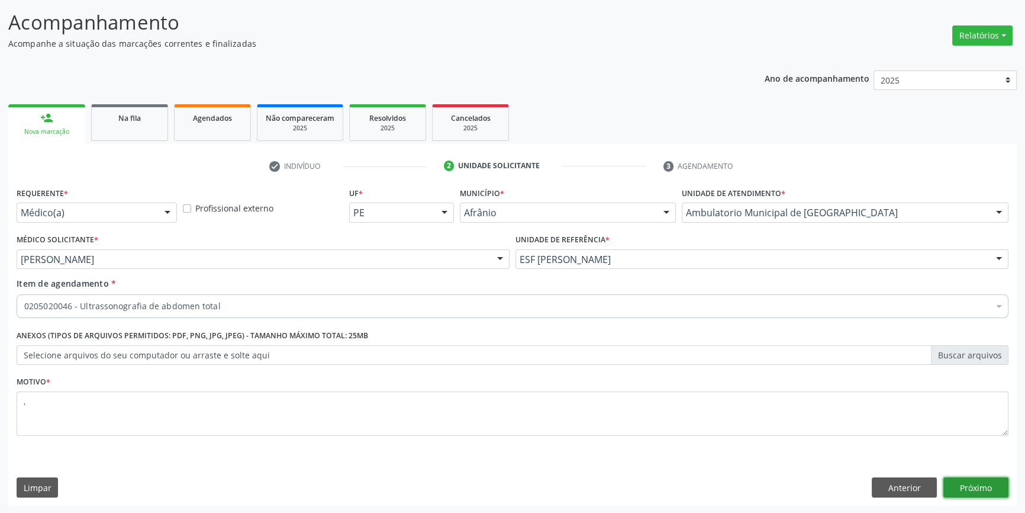
click at [984, 488] on button "Próximo" at bounding box center [975, 487] width 65 height 20
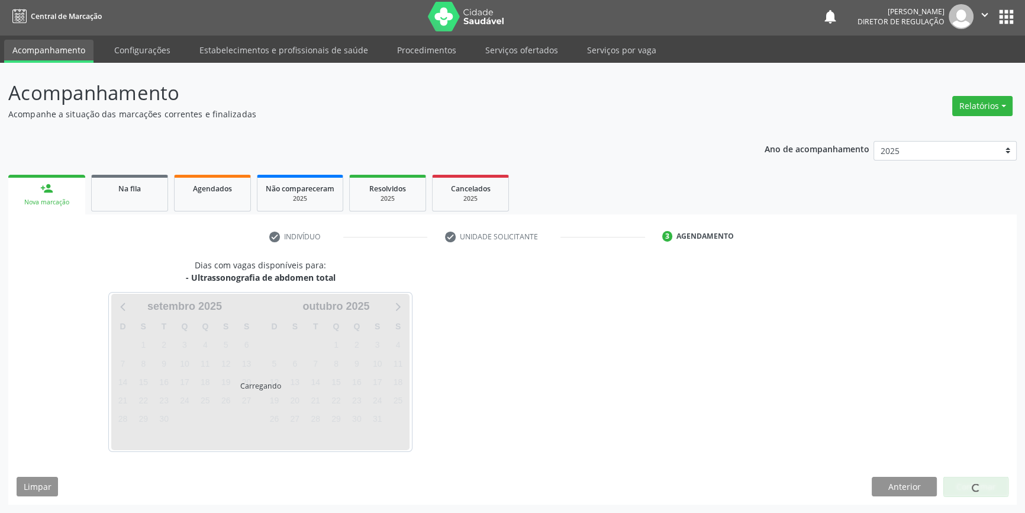
scroll to position [1, 0]
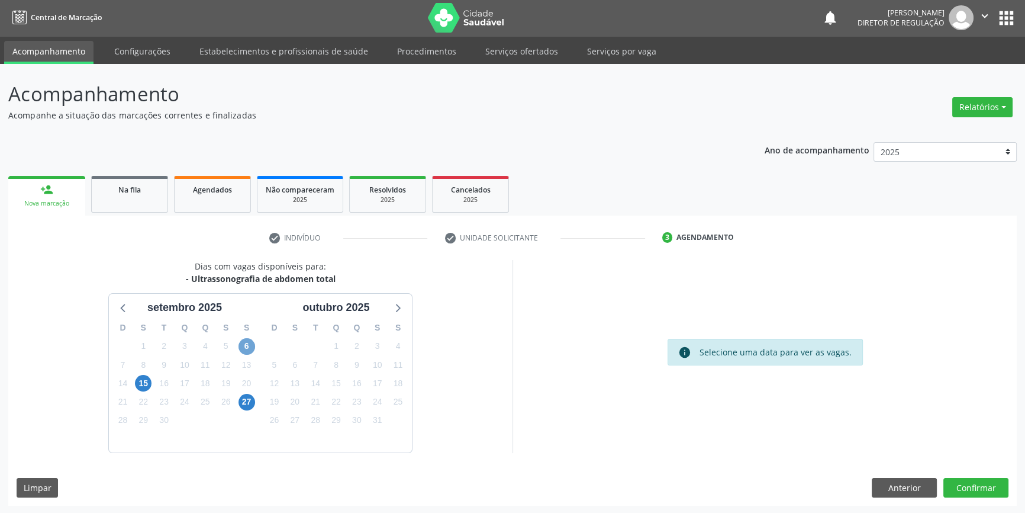
click at [249, 342] on span "6" at bounding box center [247, 346] width 17 height 17
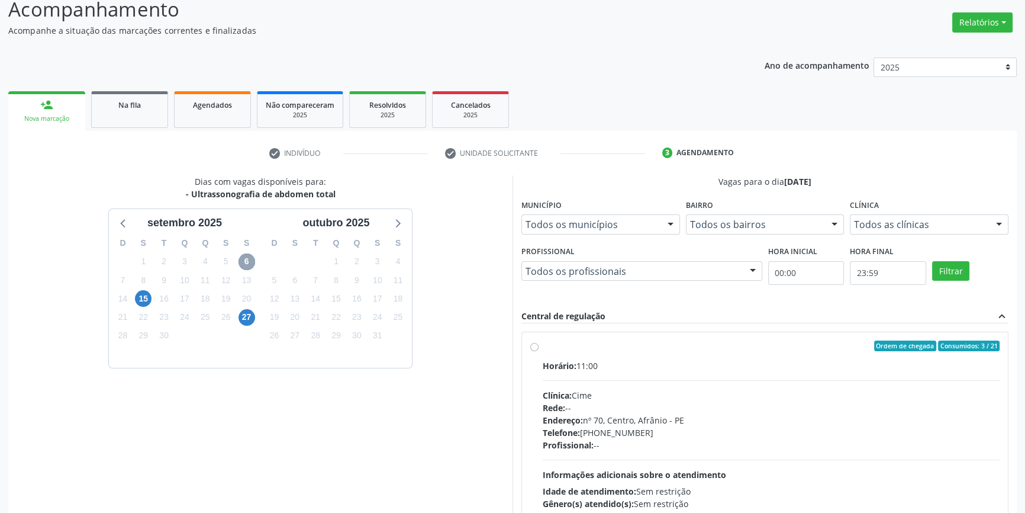
scroll to position [11, 0]
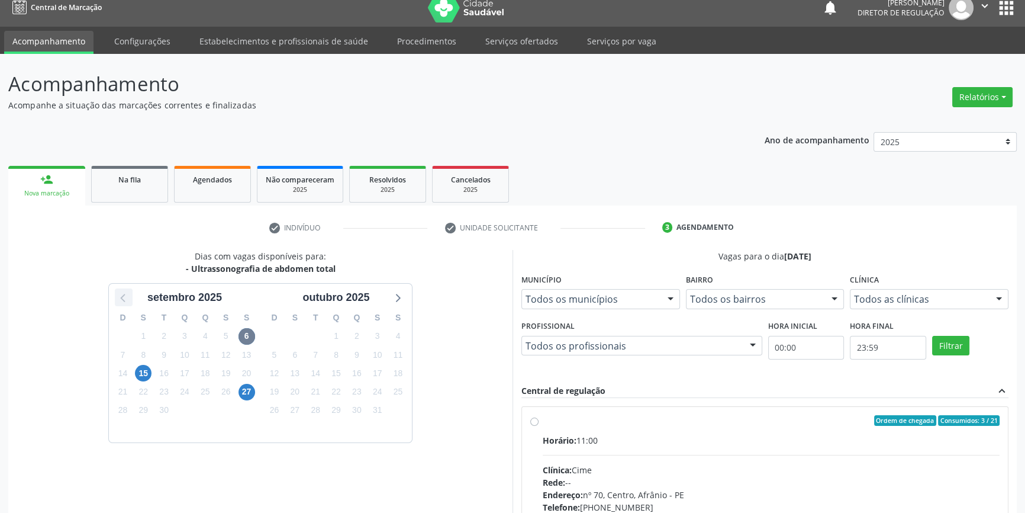
click at [120, 294] on icon at bounding box center [123, 296] width 15 height 15
click at [400, 301] on icon at bounding box center [396, 296] width 15 height 15
click at [252, 355] on span "13" at bounding box center [247, 354] width 17 height 17
click at [555, 422] on div "Ordem de chegada Consumidos: 0 / 25" at bounding box center [771, 420] width 457 height 11
click at [539, 422] on input "Ordem de chegada Consumidos: 0 / 25 Horário: 07:30 Clínica: Renove Afranio Rede…" at bounding box center [534, 420] width 8 height 11
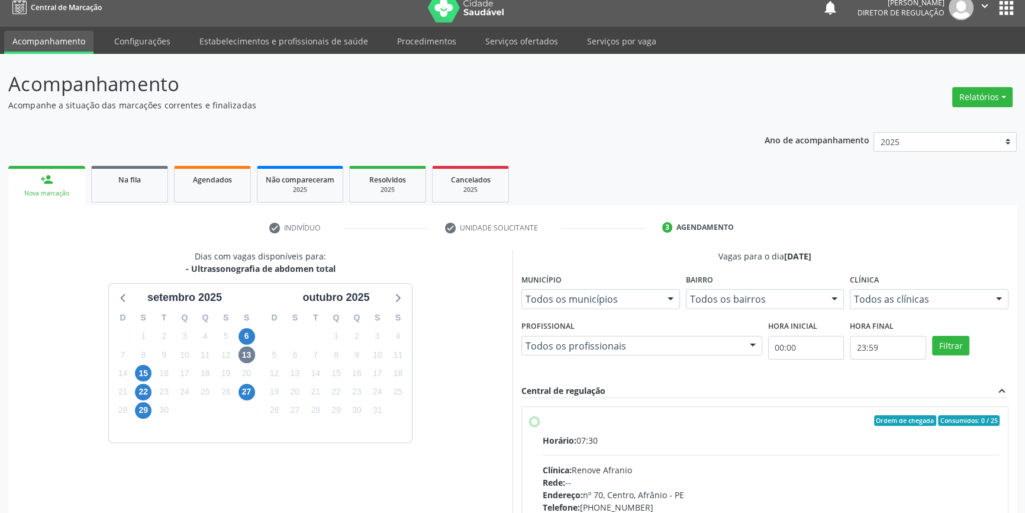
radio input "true"
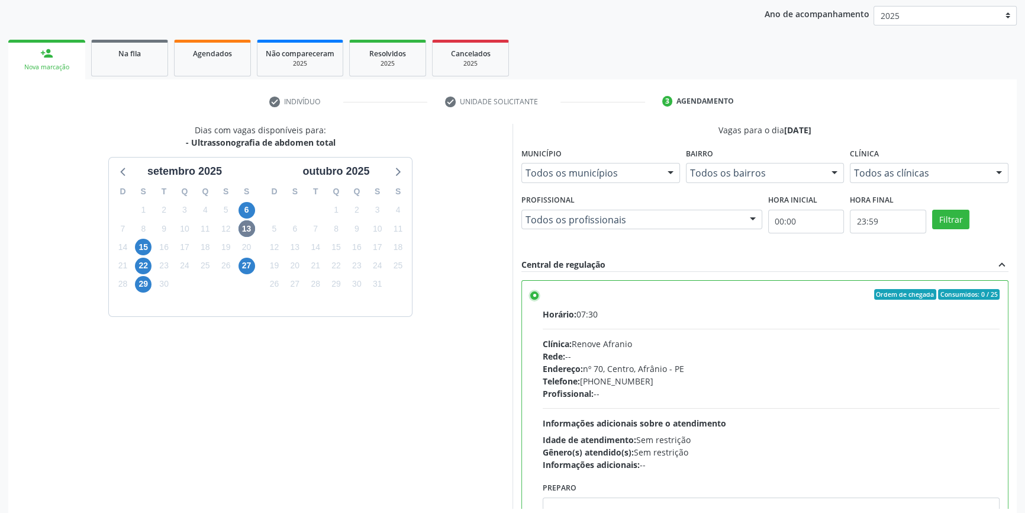
scroll to position [194, 0]
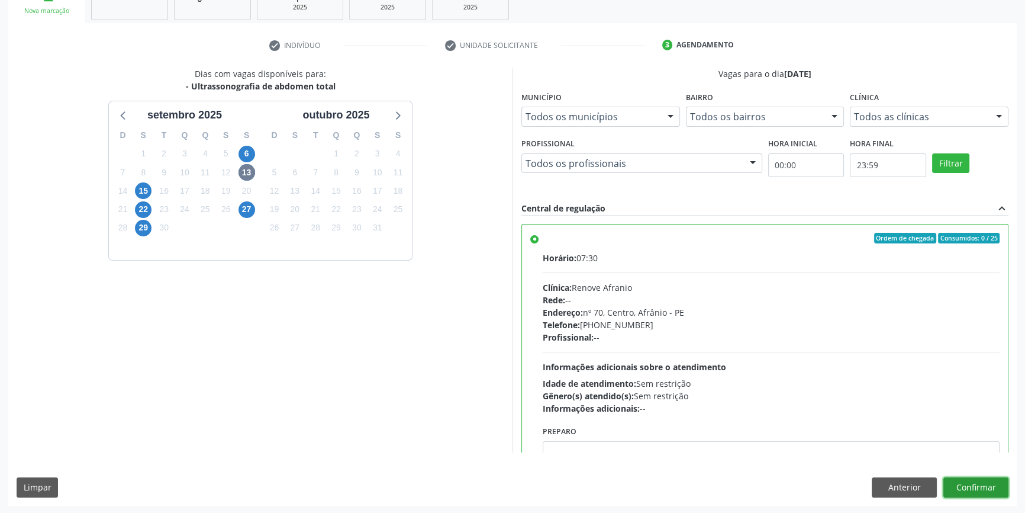
click at [977, 489] on button "Confirmar" at bounding box center [975, 487] width 65 height 20
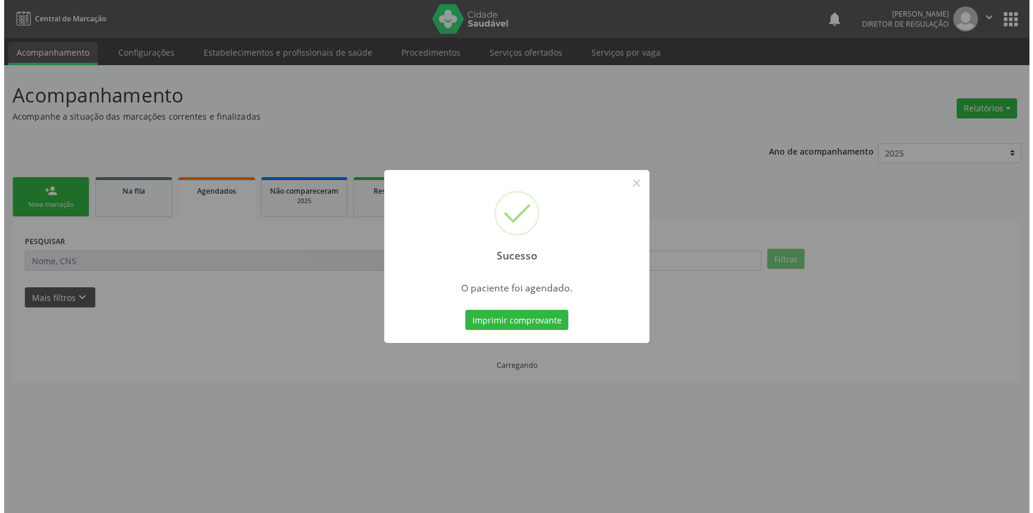
scroll to position [0, 0]
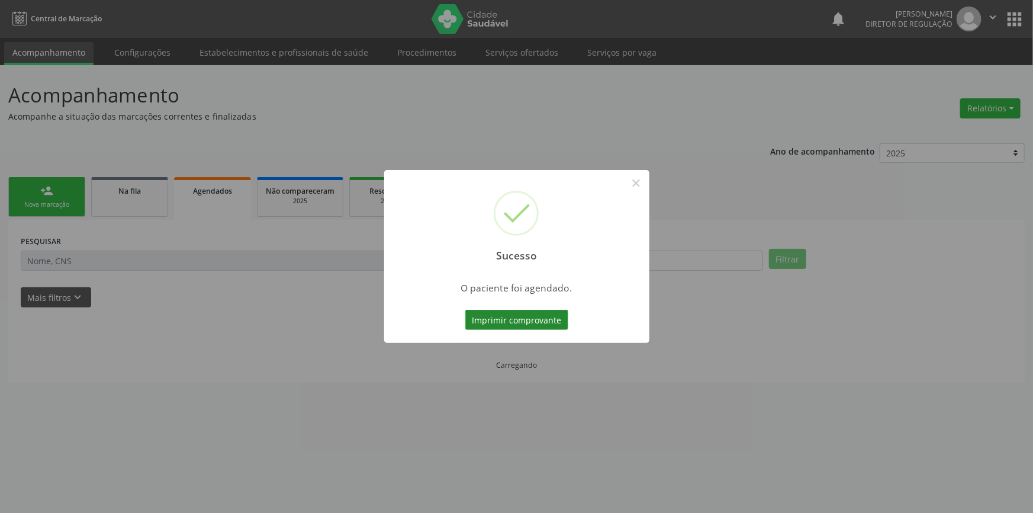
click at [550, 324] on button "Imprimir comprovante" at bounding box center [516, 320] width 103 height 20
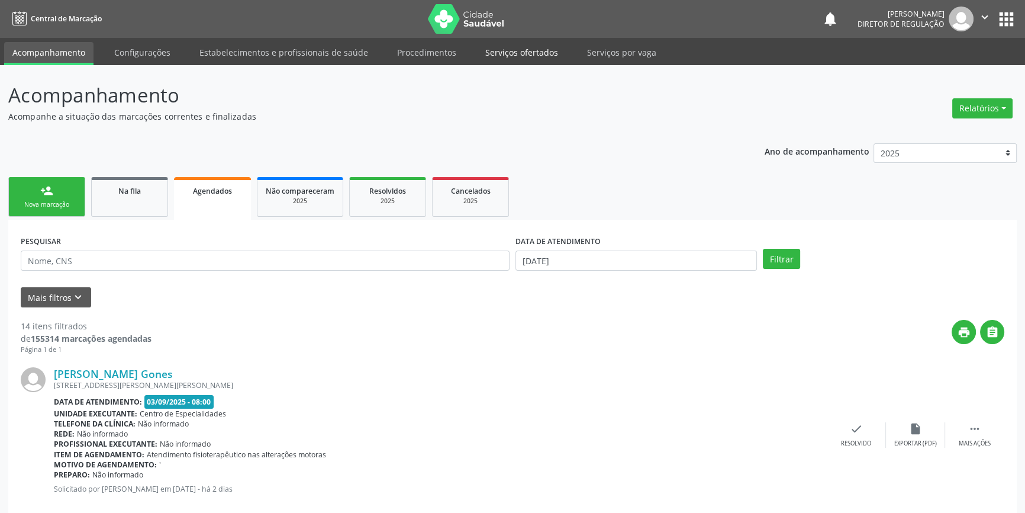
click at [497, 53] on link "Serviços ofertados" at bounding box center [521, 52] width 89 height 21
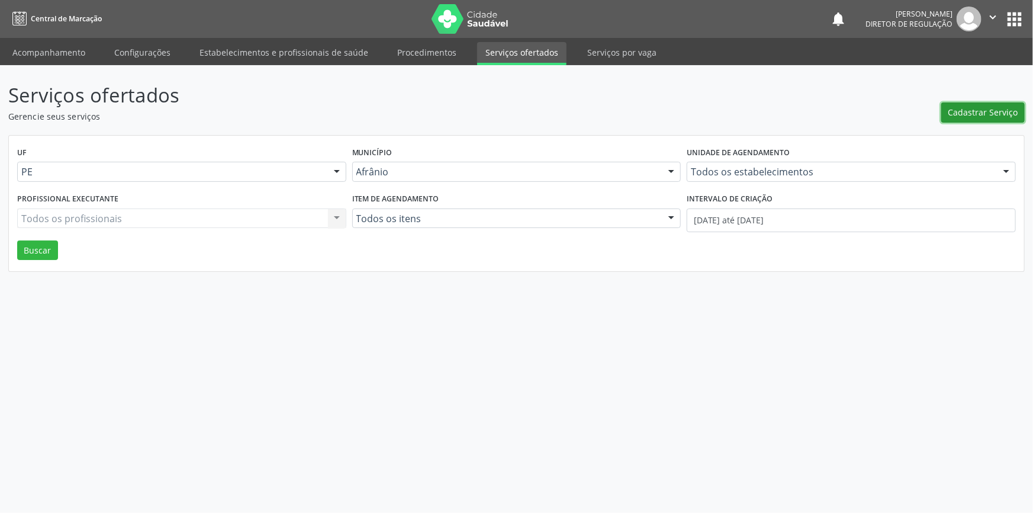
click at [959, 112] on span "Cadastrar Serviço" at bounding box center [983, 112] width 70 height 12
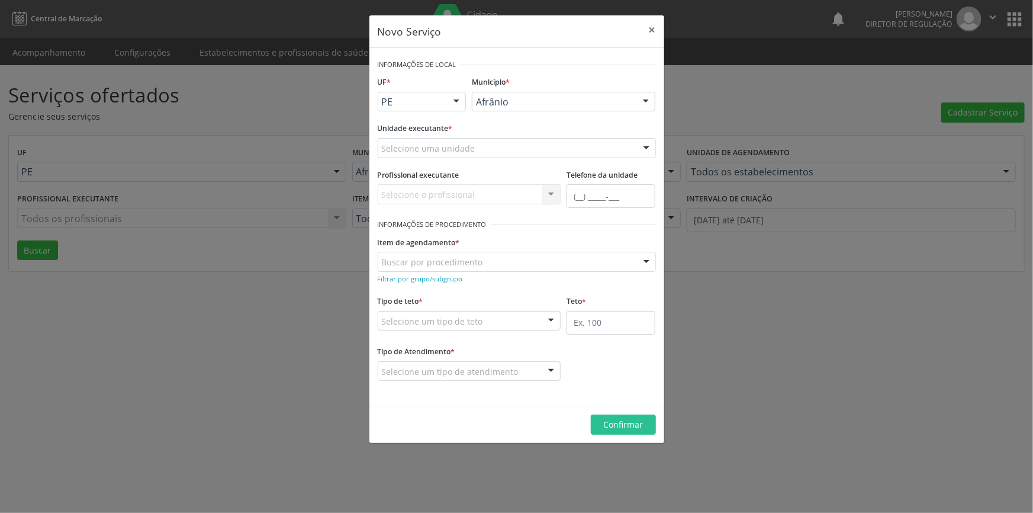
click at [533, 150] on div "Selecione uma unidade" at bounding box center [517, 148] width 278 height 20
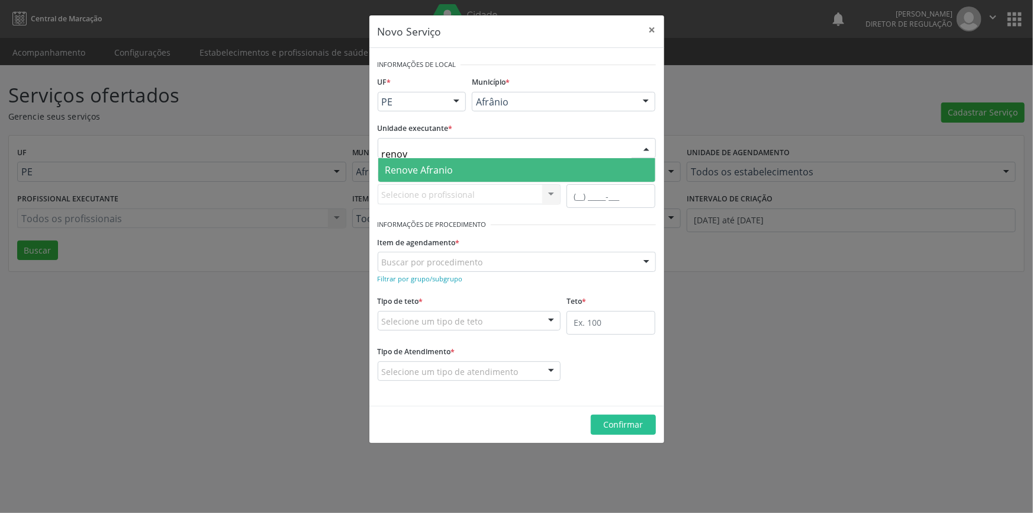
type input "renove"
click at [473, 173] on span "Renove Afranio" at bounding box center [516, 170] width 277 height 24
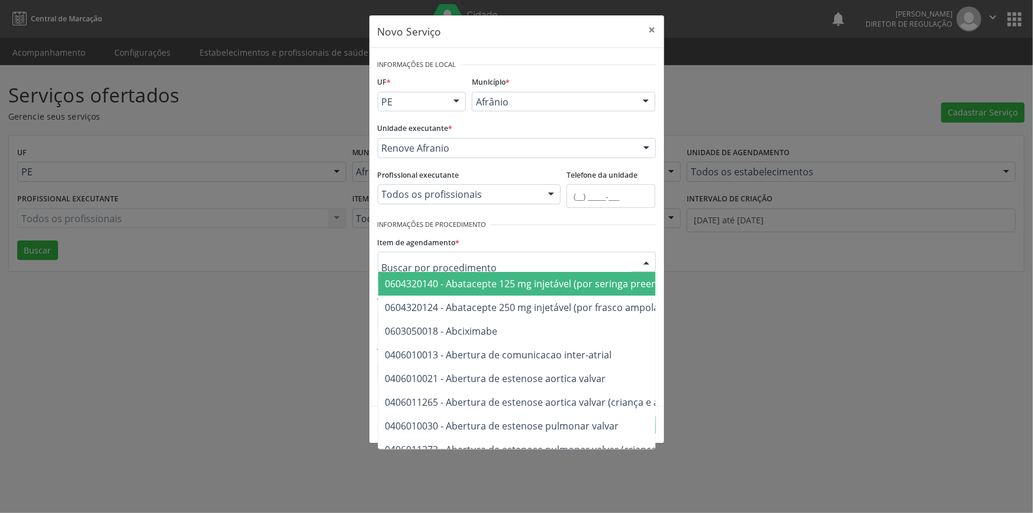
type input "2"
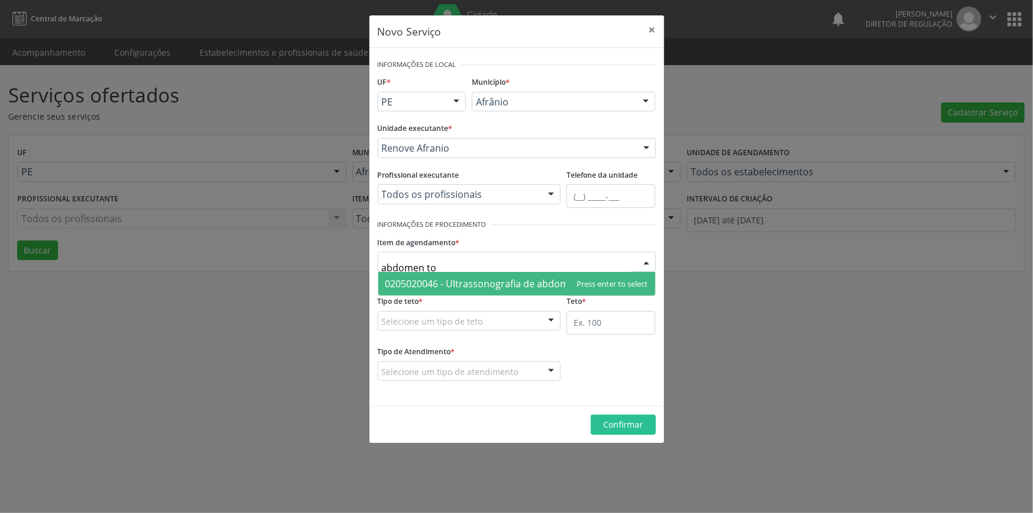
type input "abdomen tot"
click at [472, 278] on span "0205020046 - Ultrassonografia de abdomen total" at bounding box center [494, 283] width 218 height 13
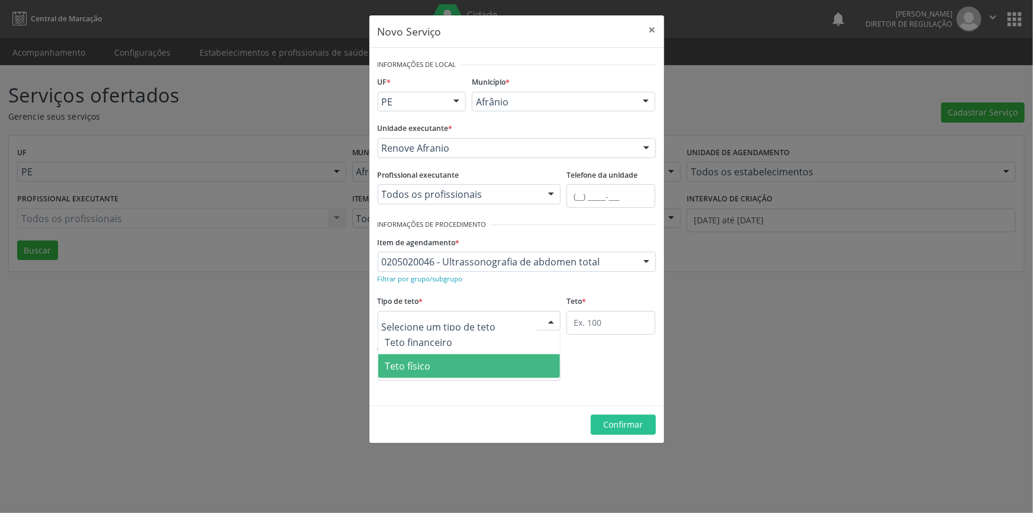
click at [444, 357] on span "Teto físico" at bounding box center [469, 366] width 182 height 24
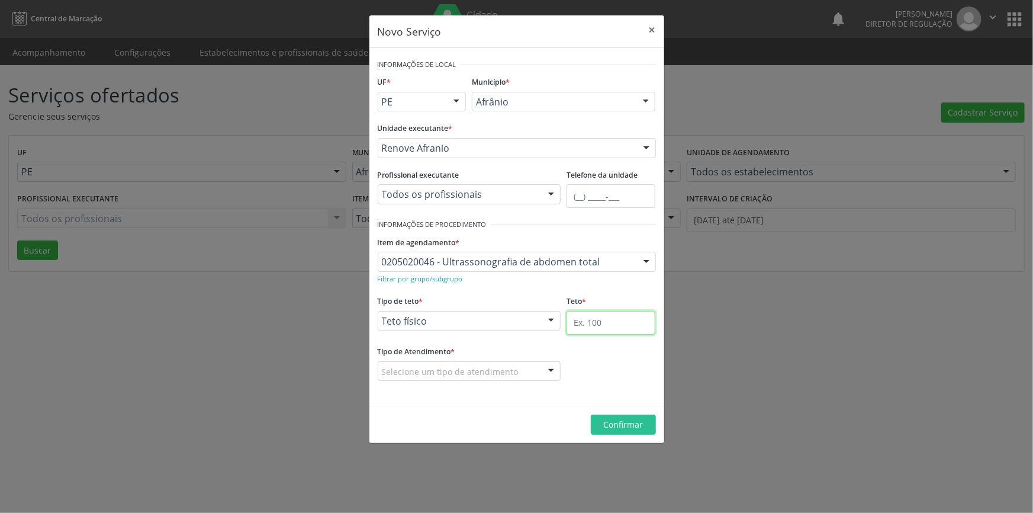
click at [597, 320] on input "text" at bounding box center [610, 323] width 89 height 24
type input "03"
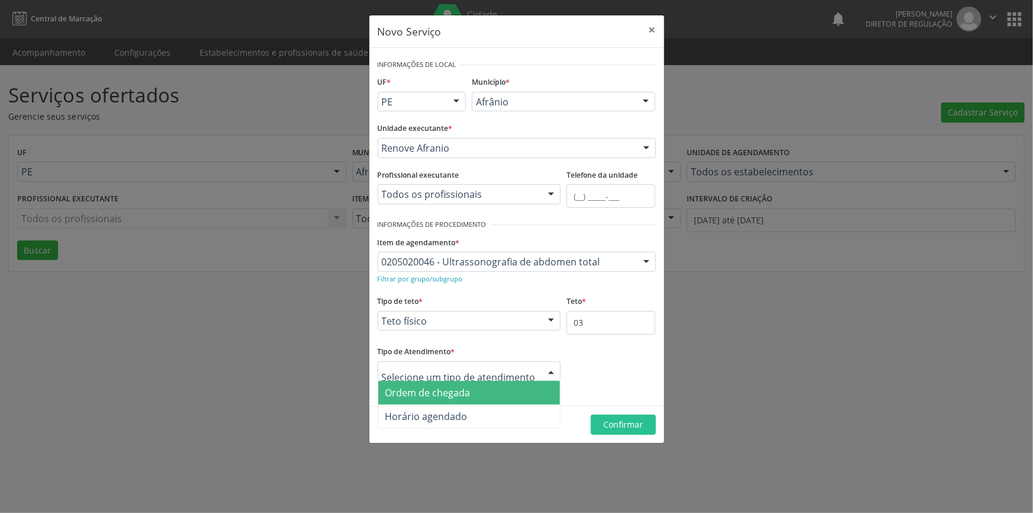
click at [468, 397] on span "Ordem de chegada" at bounding box center [427, 392] width 85 height 13
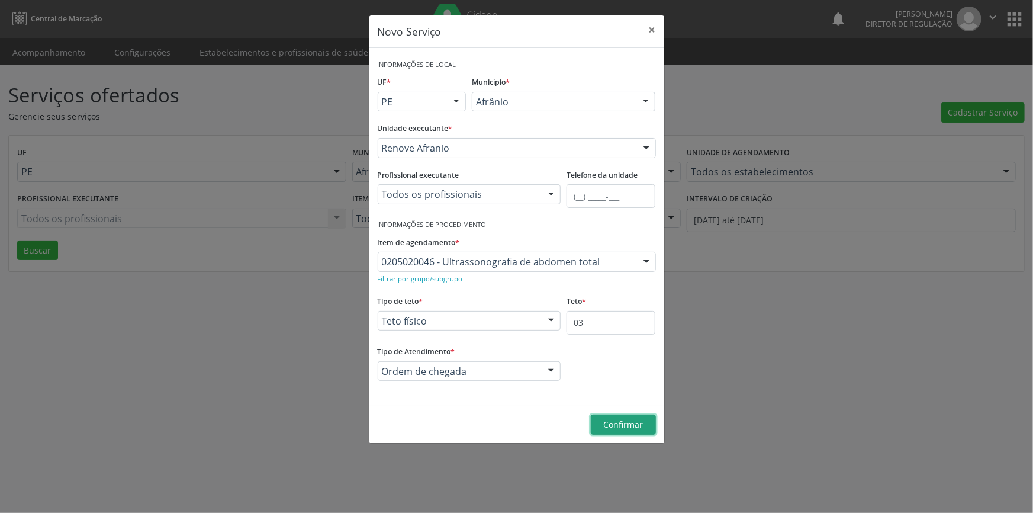
click at [610, 420] on span "Confirmar" at bounding box center [623, 423] width 40 height 11
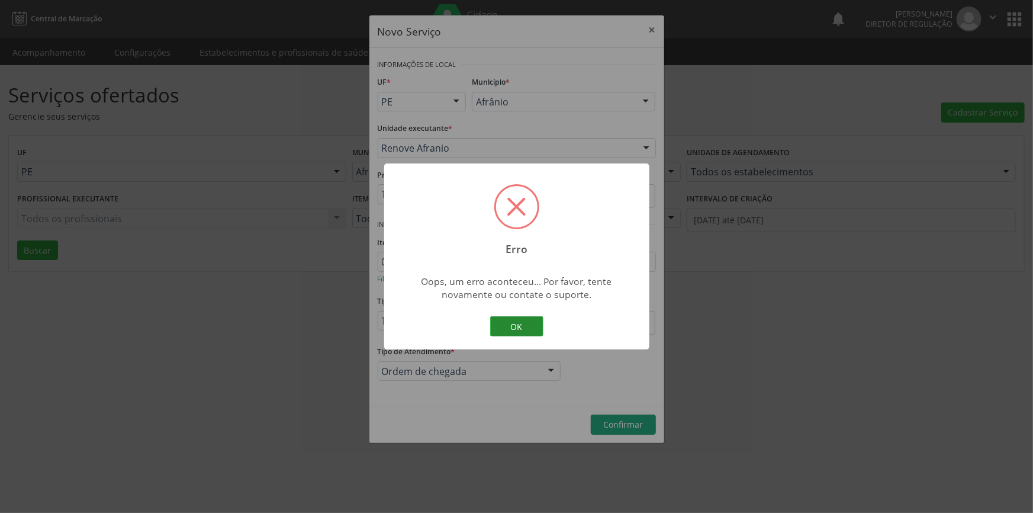
click at [513, 326] on button "OK" at bounding box center [516, 326] width 53 height 20
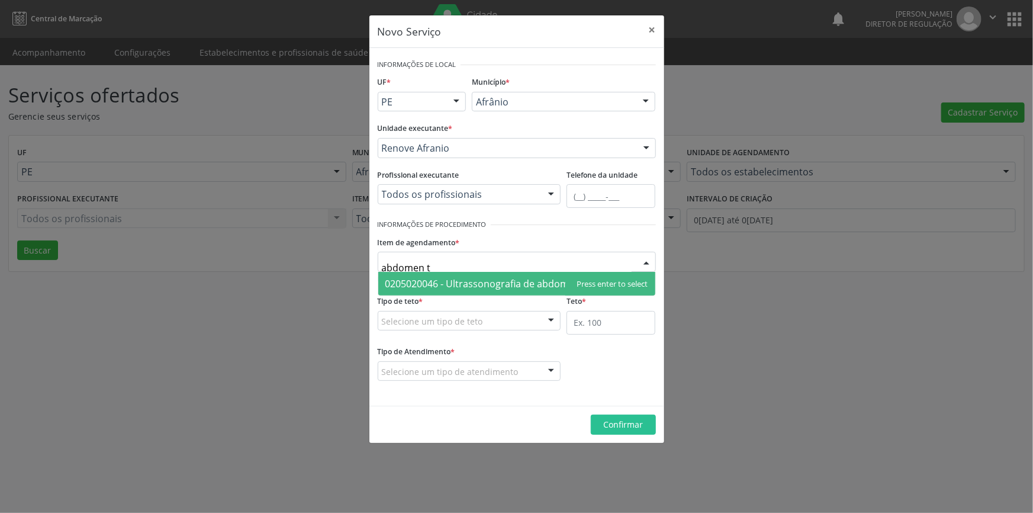
type input "abdomen to"
click at [452, 278] on span "0205020046 - Ultrassonografia de abdomen total" at bounding box center [494, 283] width 218 height 13
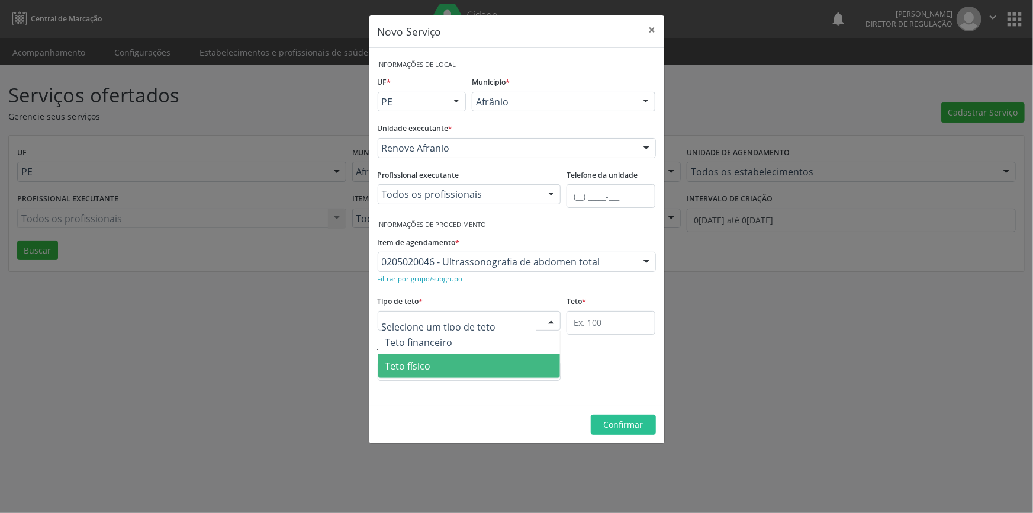
click at [443, 361] on span "Teto físico" at bounding box center [469, 366] width 182 height 24
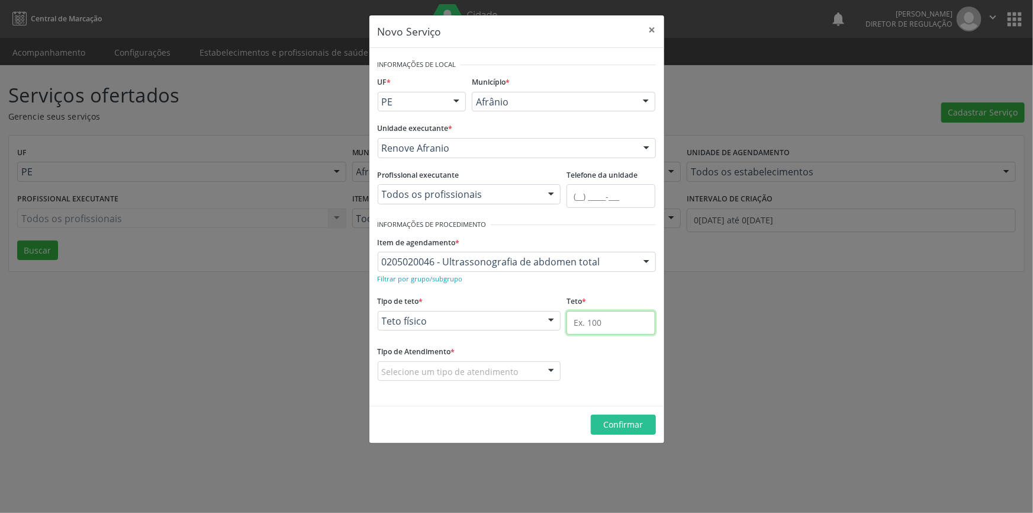
click at [575, 332] on input "text" at bounding box center [610, 323] width 89 height 24
type input "16"
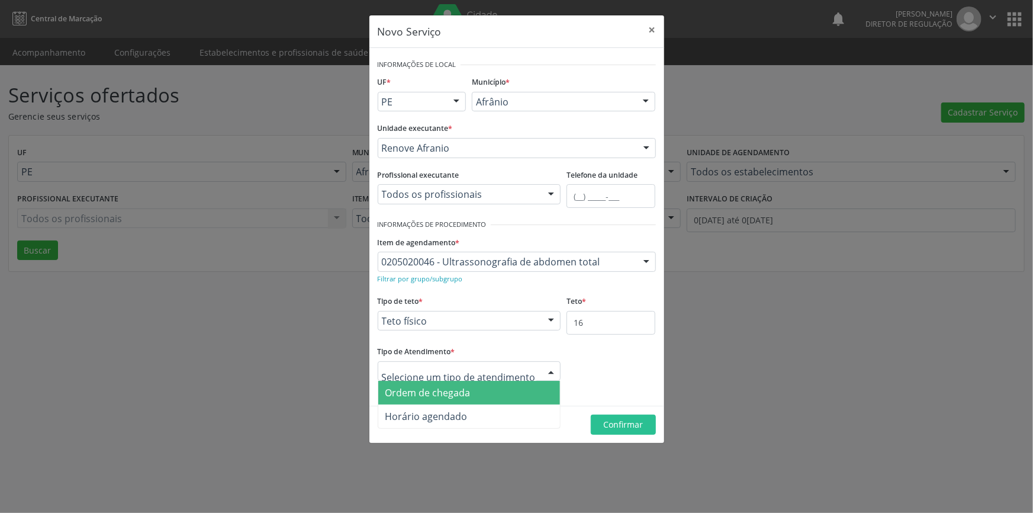
click at [443, 399] on span "Ordem de chegada" at bounding box center [469, 393] width 182 height 24
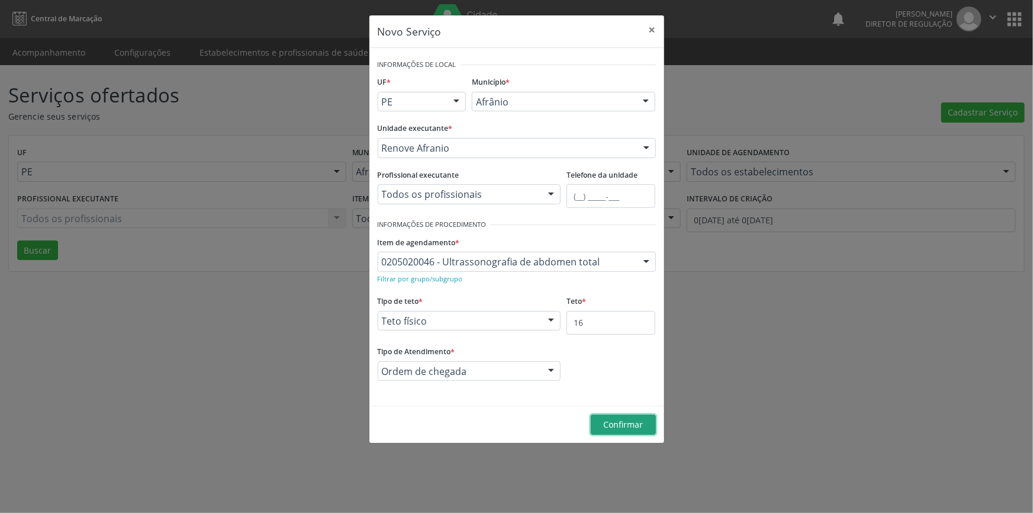
click at [621, 423] on span "Confirmar" at bounding box center [623, 423] width 40 height 11
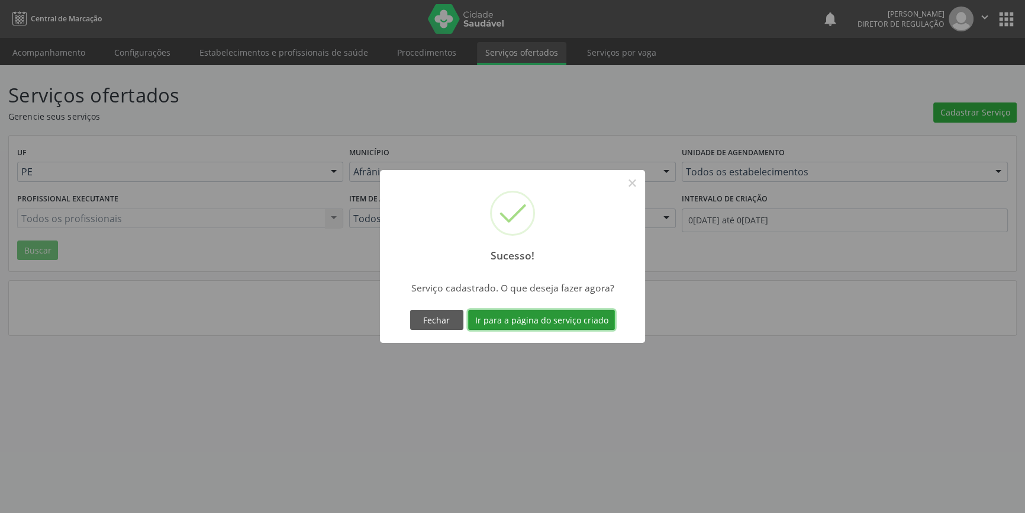
click at [514, 326] on button "Ir para a página do serviço criado" at bounding box center [541, 320] width 147 height 20
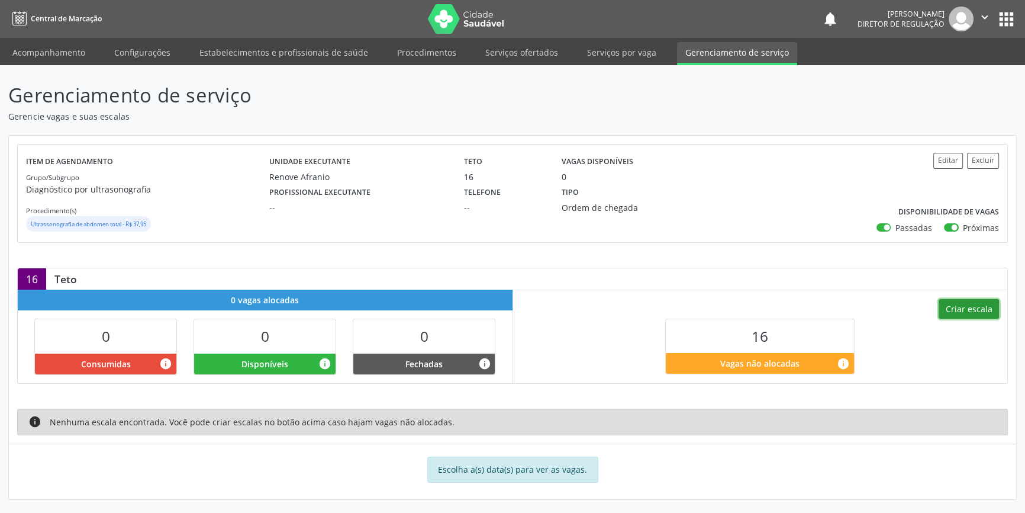
click at [980, 311] on button "Criar escala" at bounding box center [969, 309] width 60 height 20
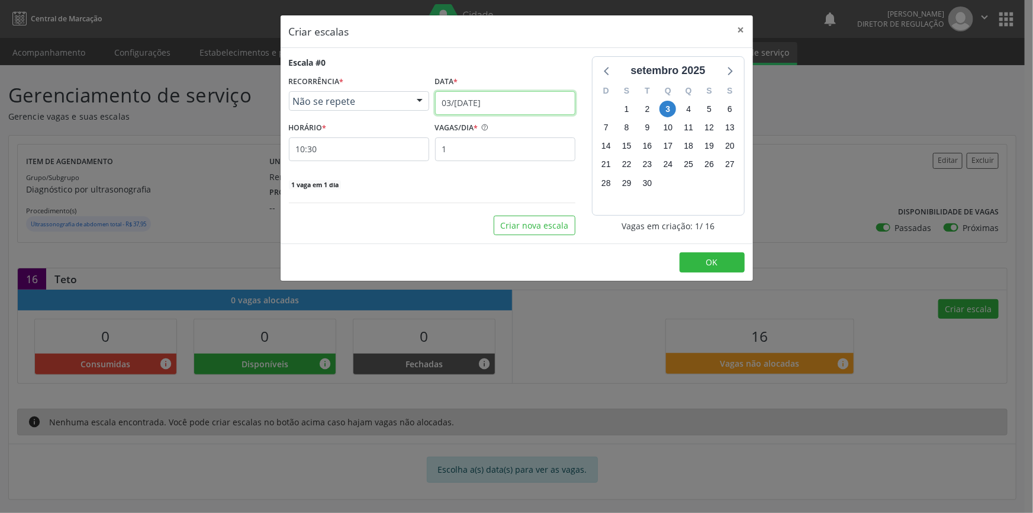
click at [508, 98] on input "03/[DATE]" at bounding box center [505, 103] width 140 height 24
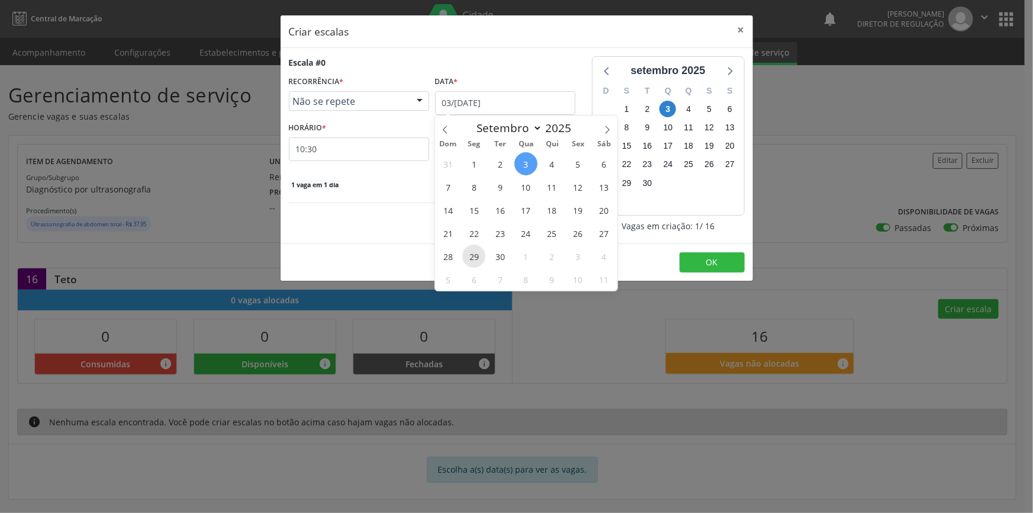
click at [479, 256] on span "29" at bounding box center [473, 255] width 23 height 23
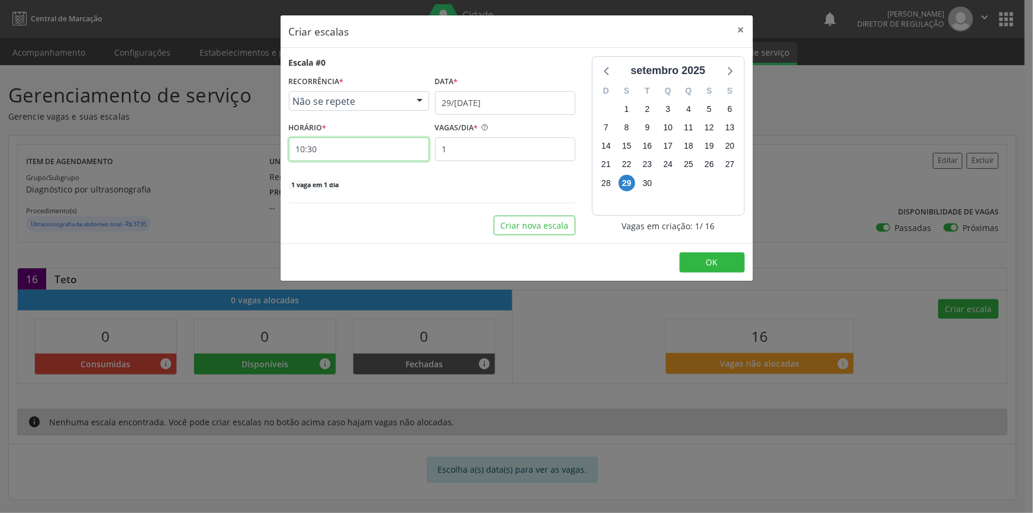
click at [360, 152] on input "10:30" at bounding box center [359, 149] width 140 height 24
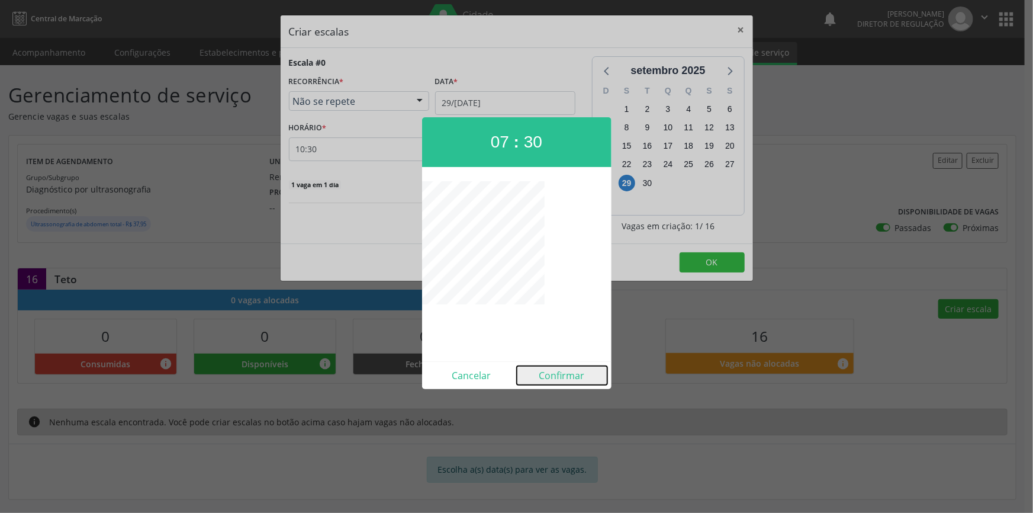
click at [556, 376] on button "Confirmar" at bounding box center [562, 375] width 91 height 19
type input "07:30"
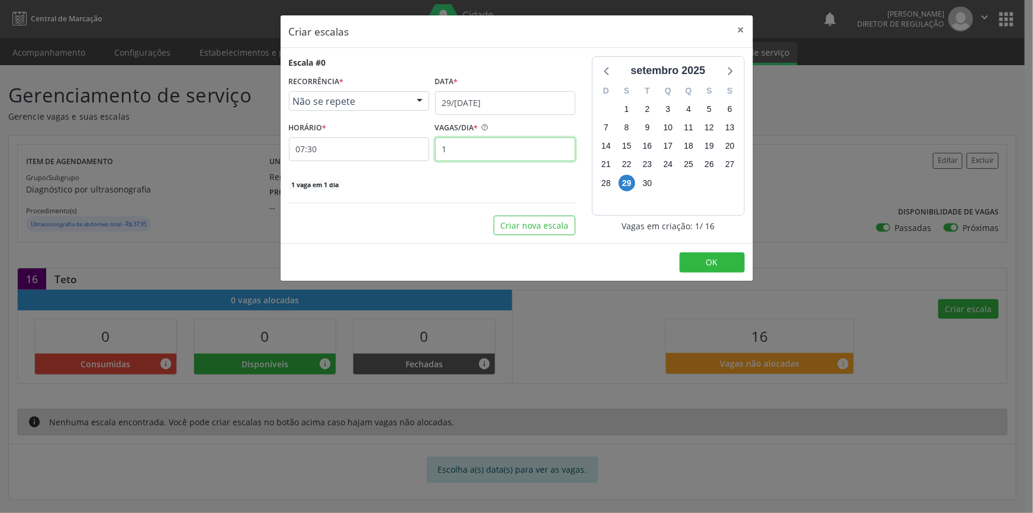
drag, startPoint x: 392, startPoint y: 154, endPoint x: 288, endPoint y: 156, distance: 104.2
click at [288, 156] on div "HORÁRIO * 07:30 VAGAS/DIA * 1" at bounding box center [432, 140] width 292 height 42
type input "16"
click at [725, 260] on button "OK" at bounding box center [711, 262] width 65 height 20
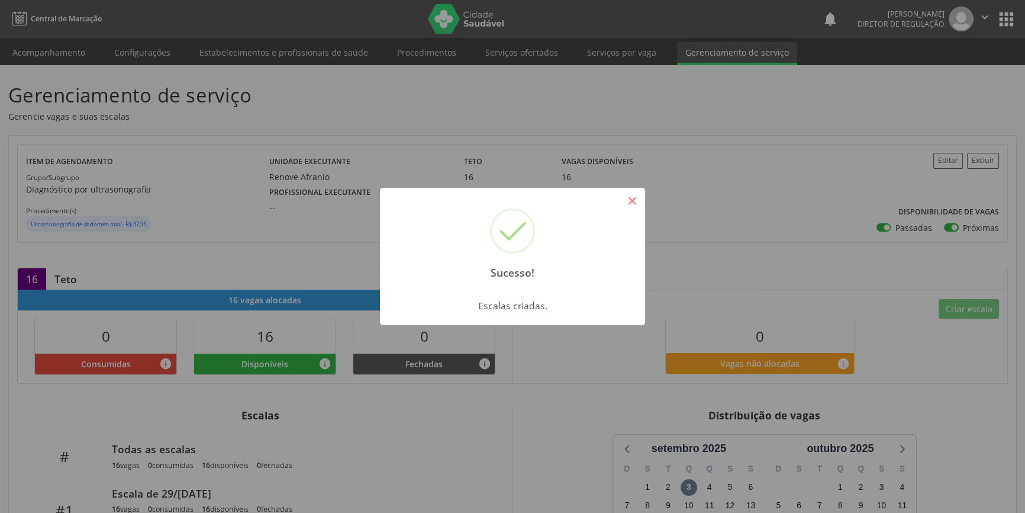
click at [633, 199] on button "×" at bounding box center [632, 201] width 20 height 20
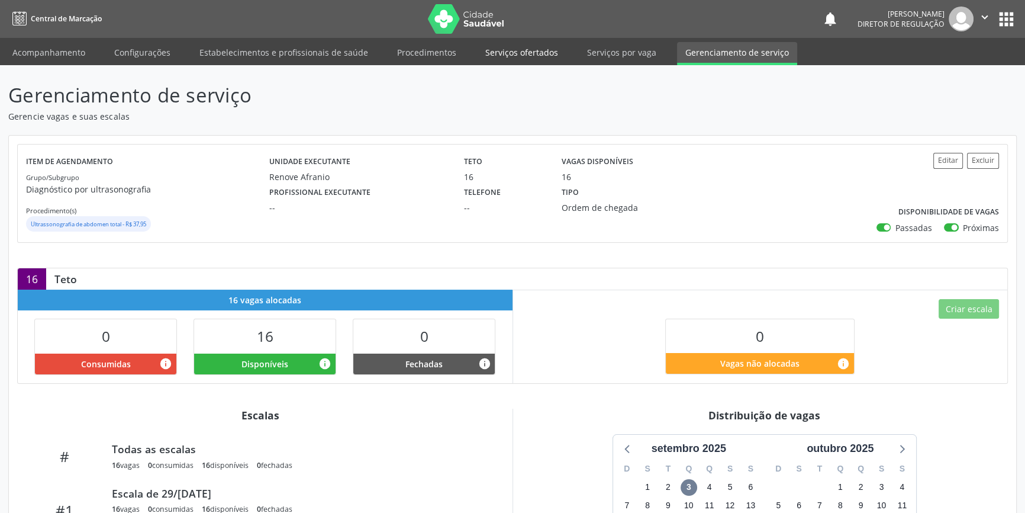
click at [529, 58] on link "Serviços ofertados" at bounding box center [521, 52] width 89 height 21
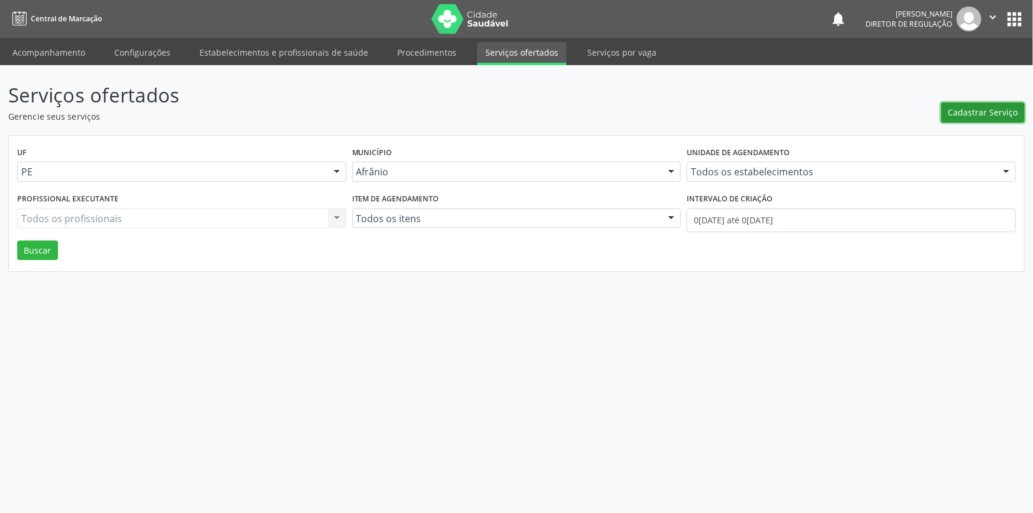
click at [959, 115] on span "Cadastrar Serviço" at bounding box center [983, 112] width 70 height 12
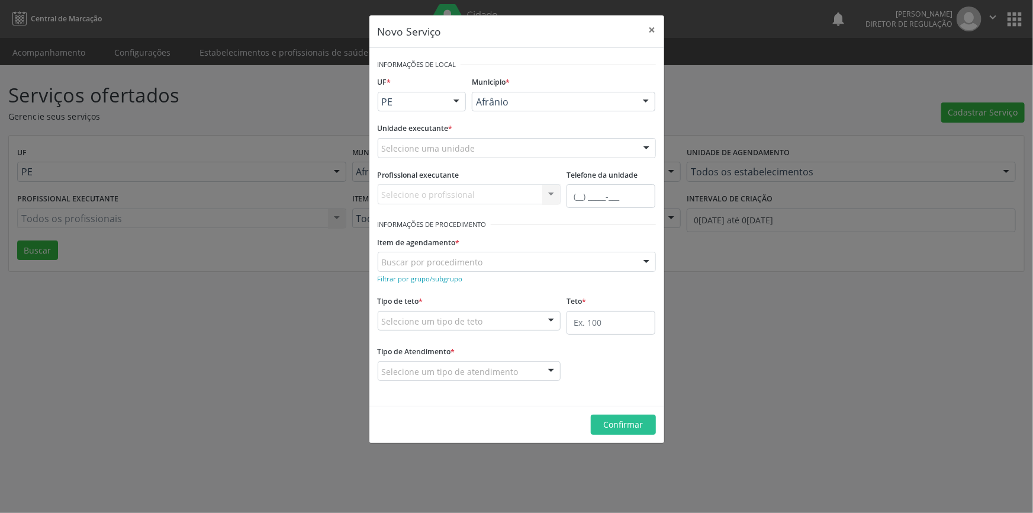
click at [483, 148] on div "Selecione uma unidade" at bounding box center [517, 148] width 278 height 20
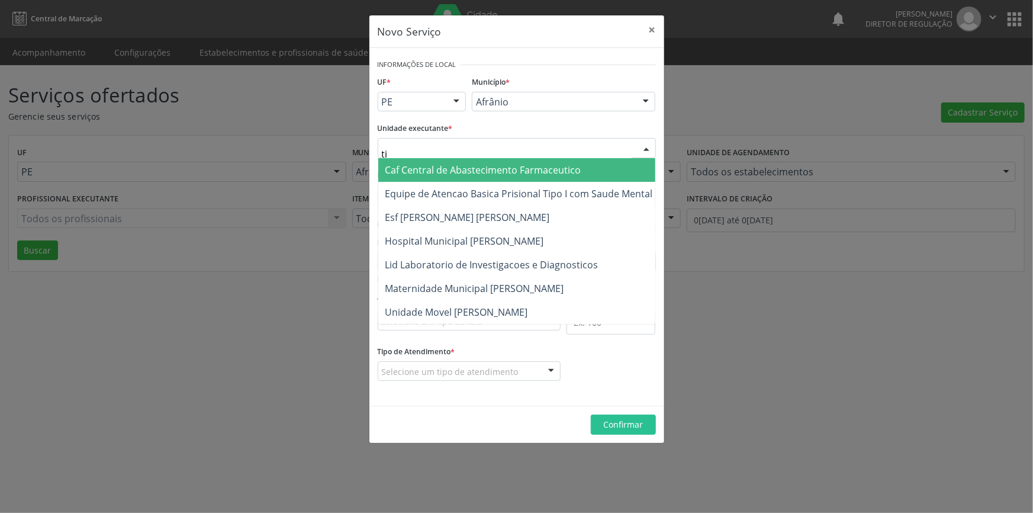
type input "t"
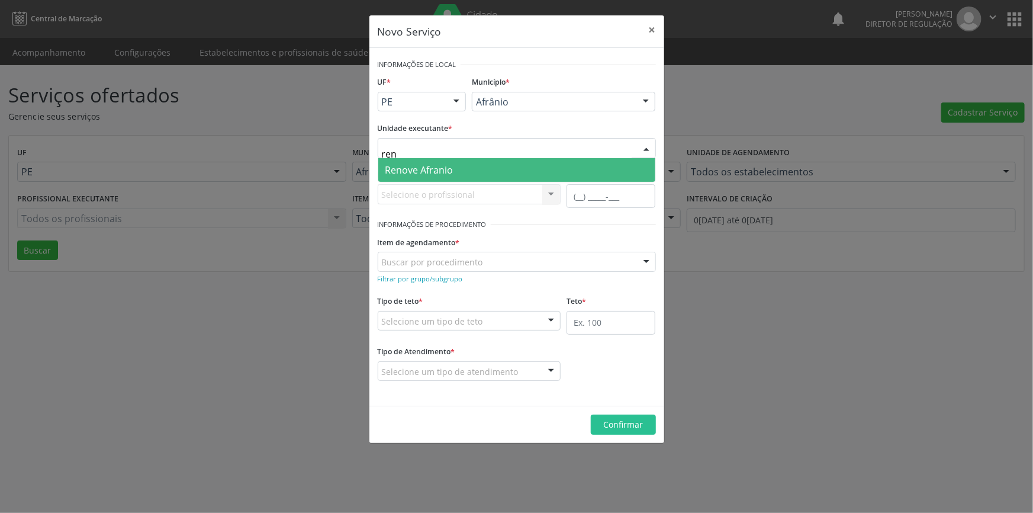
type input "reno"
click at [479, 165] on span "Renove Afranio" at bounding box center [516, 170] width 277 height 24
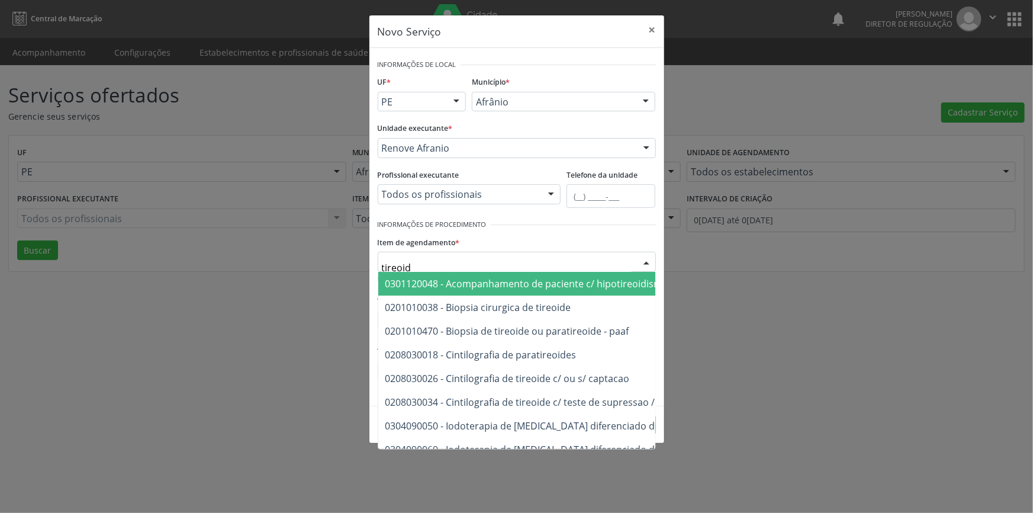
type input "tireoide"
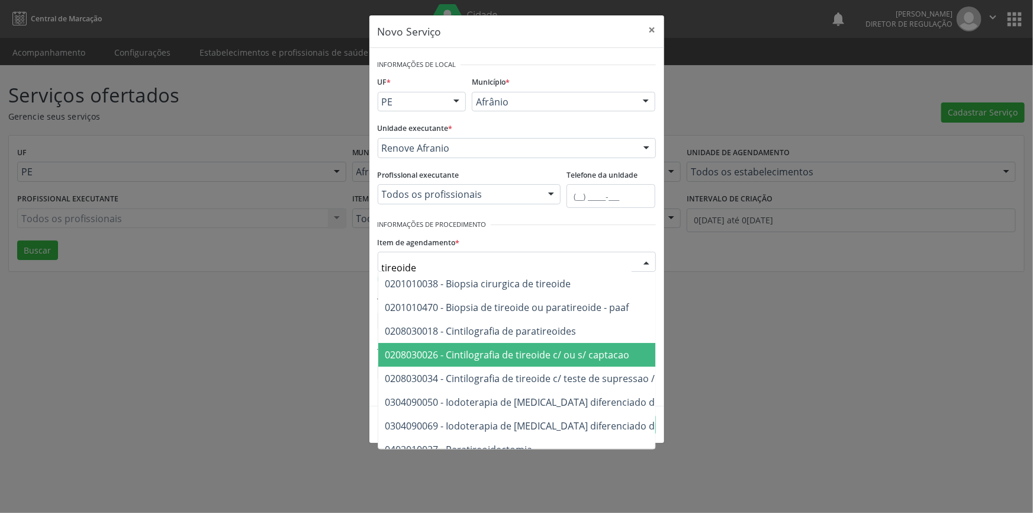
scroll to position [233, 0]
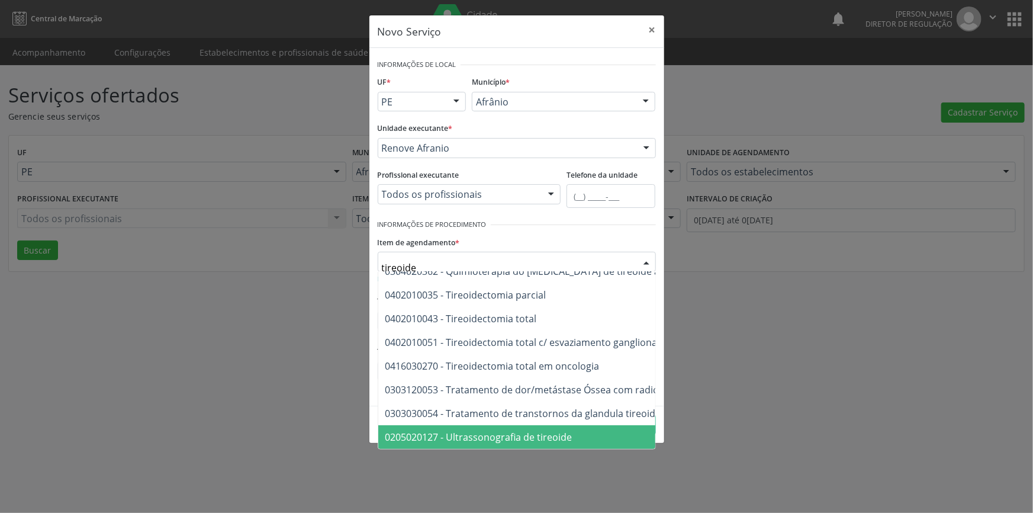
click at [539, 430] on span "0205020127 - Ultrassonografia de tireoide" at bounding box center [478, 436] width 187 height 13
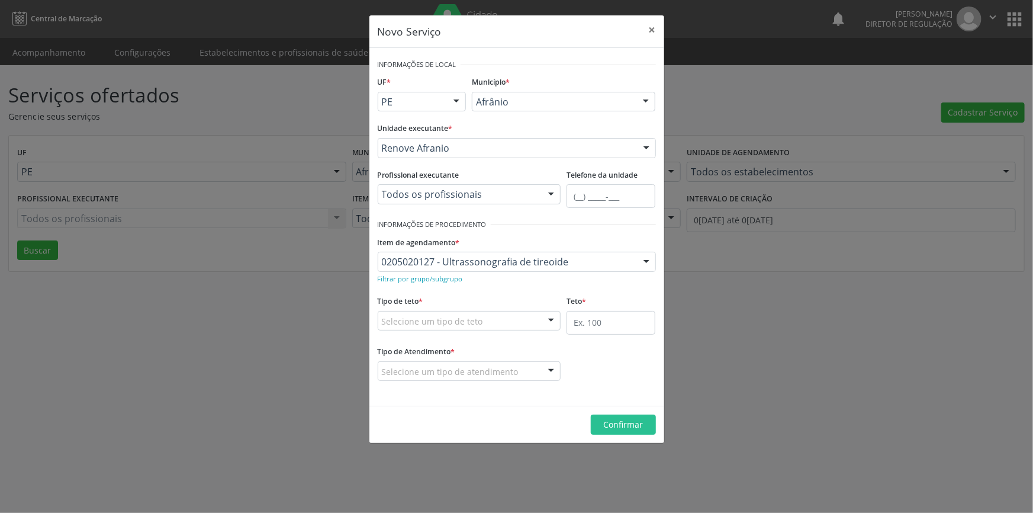
click at [500, 320] on div "Selecione um tipo de teto" at bounding box center [469, 321] width 183 height 20
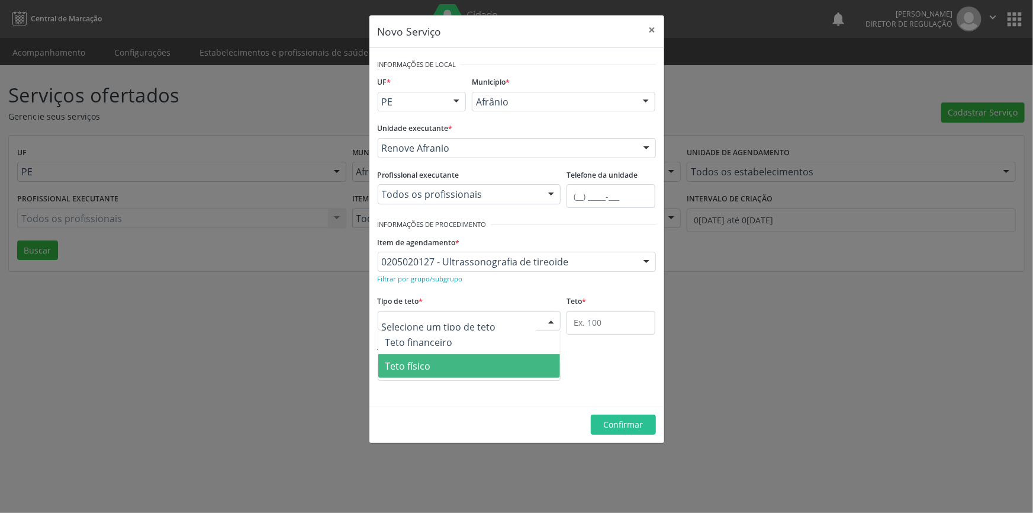
click at [505, 363] on span "Teto físico" at bounding box center [469, 366] width 182 height 24
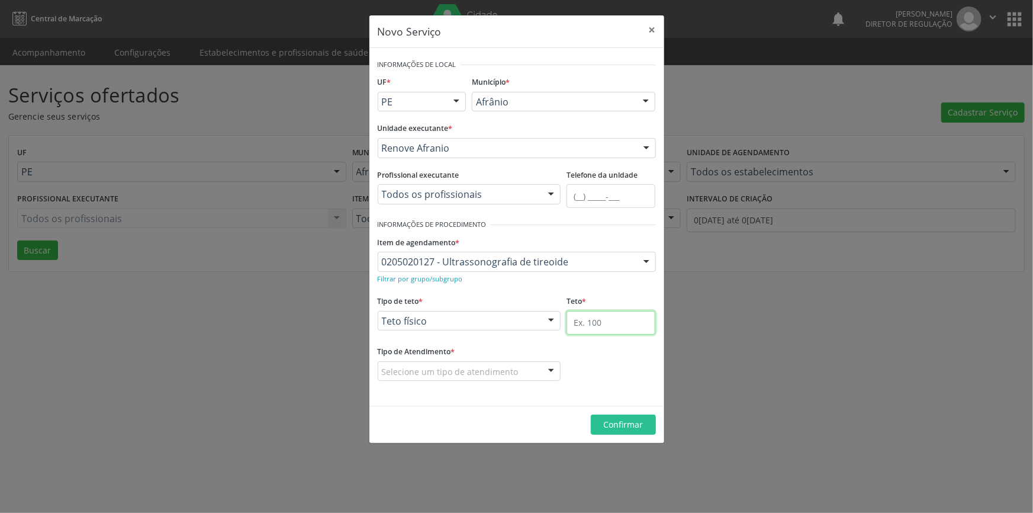
click at [597, 321] on input "text" at bounding box center [610, 323] width 89 height 24
type input "10"
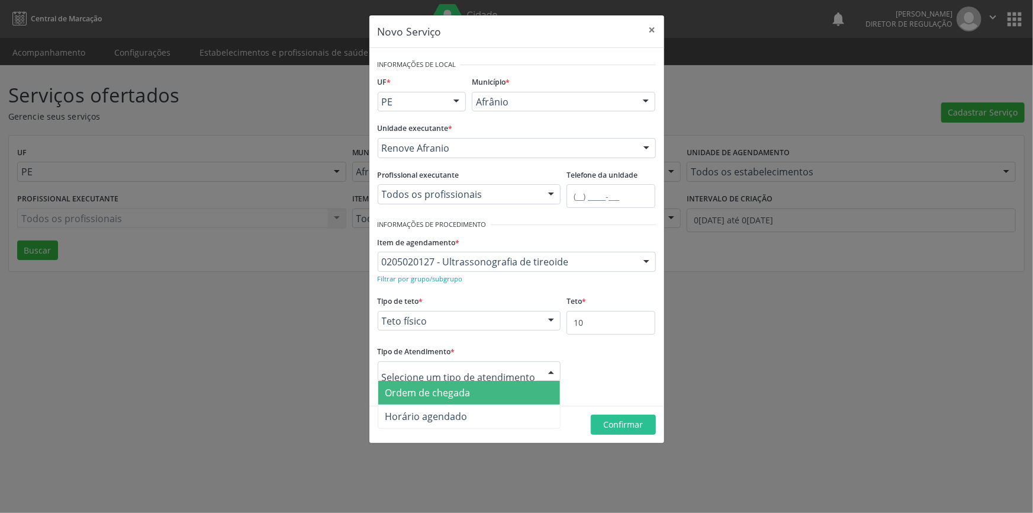
click at [459, 393] on span "Ordem de chegada" at bounding box center [427, 392] width 85 height 13
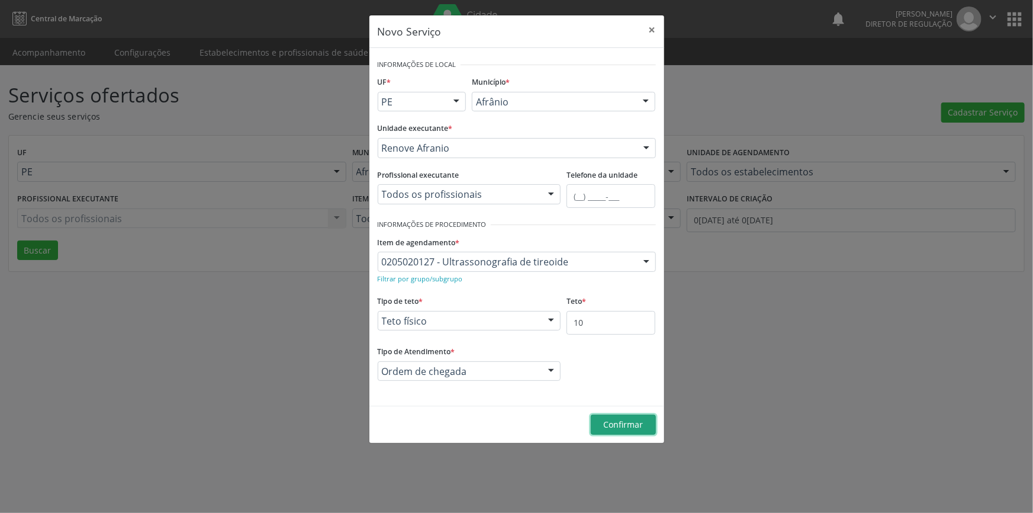
click at [638, 426] on span "Confirmar" at bounding box center [623, 423] width 40 height 11
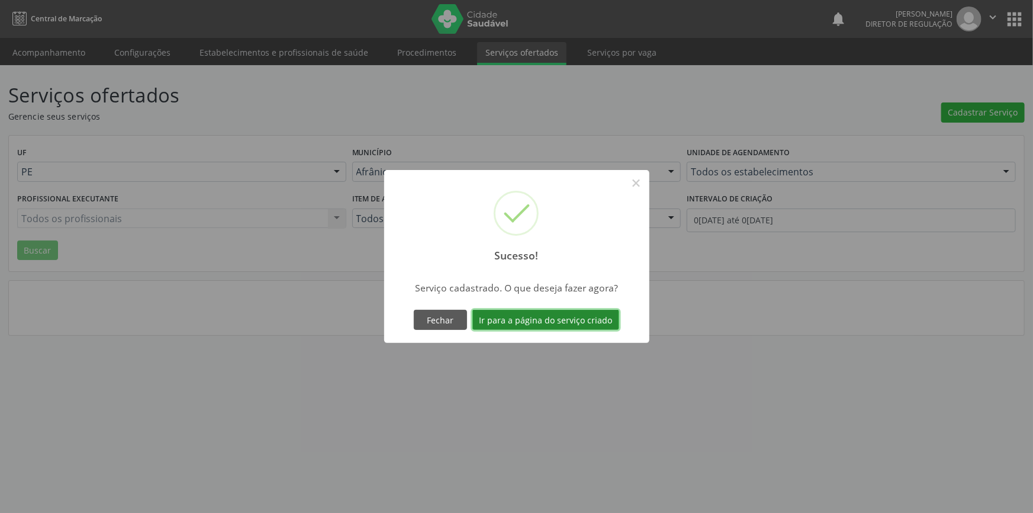
click at [530, 329] on button "Ir para a página do serviço criado" at bounding box center [545, 320] width 147 height 20
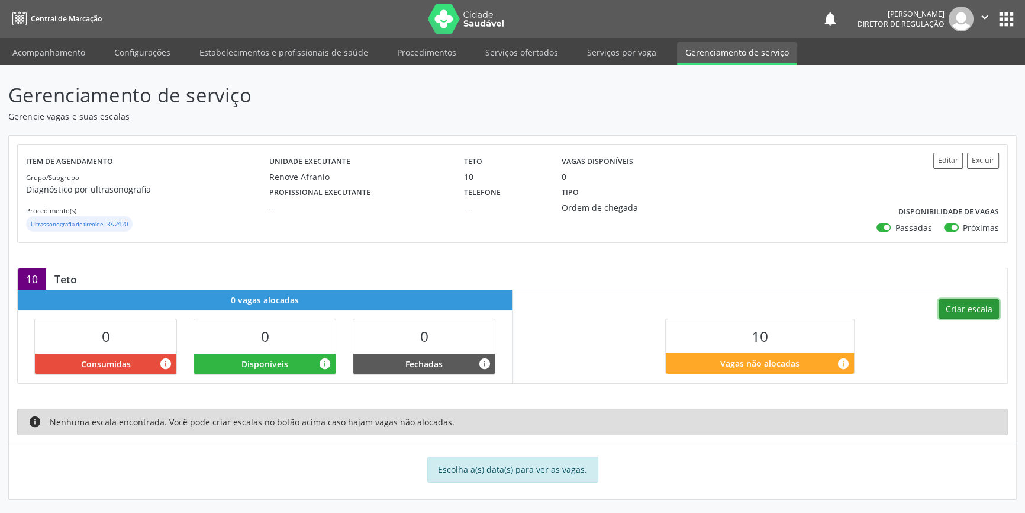
click at [965, 300] on button "Criar escala" at bounding box center [969, 309] width 60 height 20
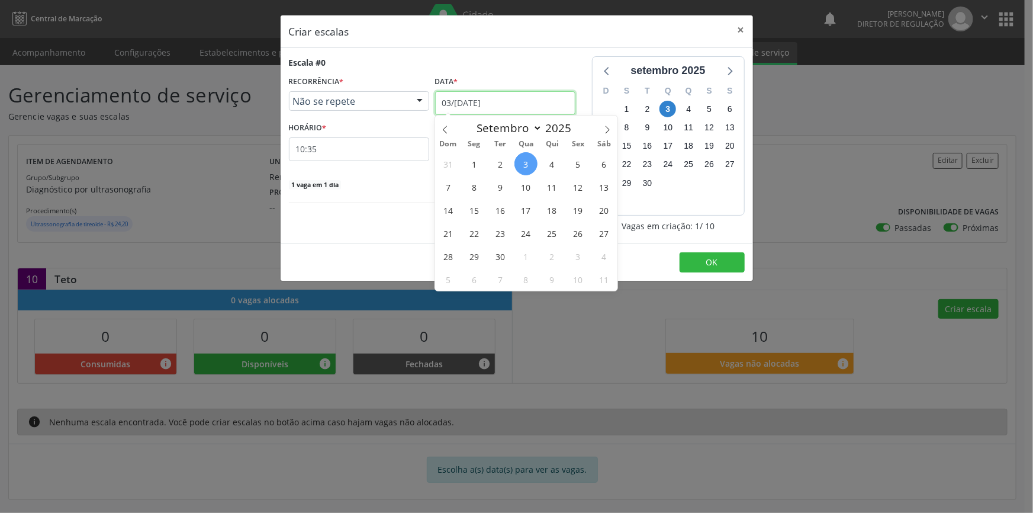
click at [495, 105] on input "03/[DATE]" at bounding box center [505, 103] width 140 height 24
click at [476, 252] on span "29" at bounding box center [473, 255] width 23 height 23
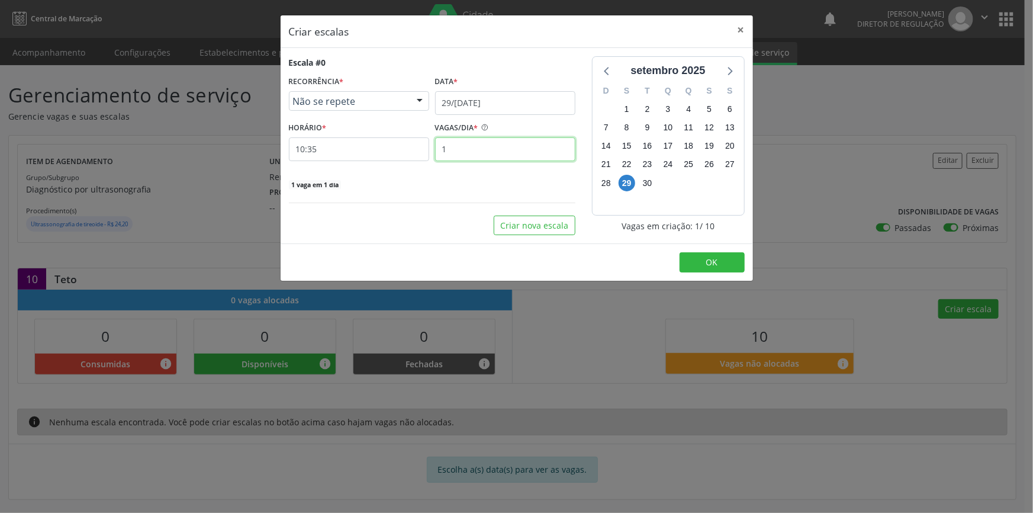
drag, startPoint x: 480, startPoint y: 154, endPoint x: 420, endPoint y: 154, distance: 60.4
click at [420, 154] on div "HORÁRIO * 10:35 VAGAS/DIA * 1" at bounding box center [432, 140] width 292 height 42
type input "10"
click at [379, 145] on input "10:35" at bounding box center [359, 149] width 140 height 24
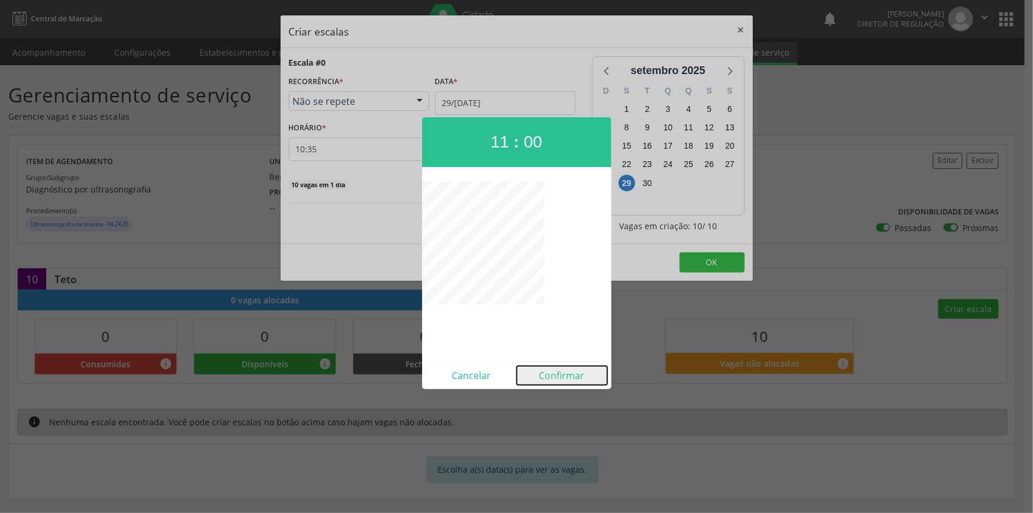
click at [575, 376] on button "Confirmar" at bounding box center [562, 375] width 91 height 19
type input "11:00"
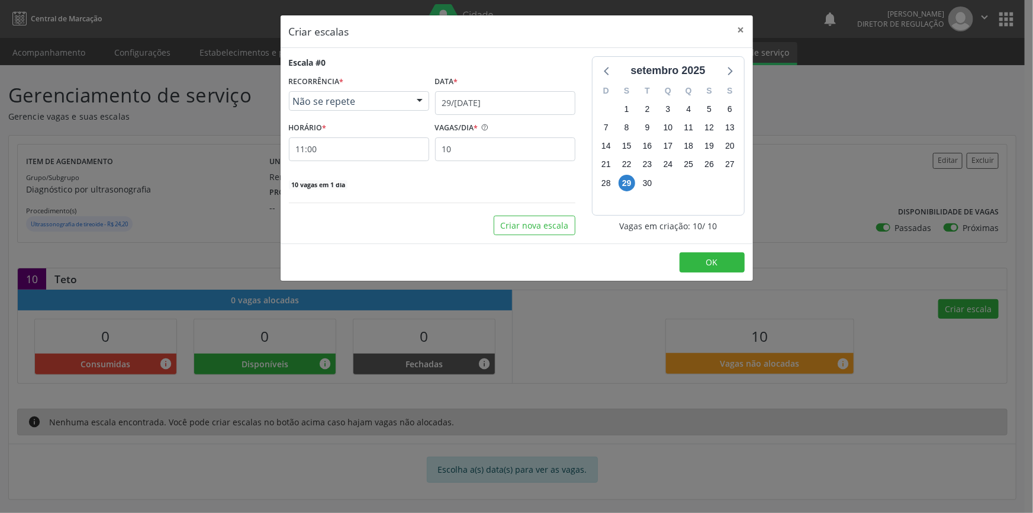
click at [228, 439] on div "Criar escalas × Escala #0 RECORRÊNCIA * Não se repete Não se repete Diário/Sema…" at bounding box center [516, 256] width 1033 height 513
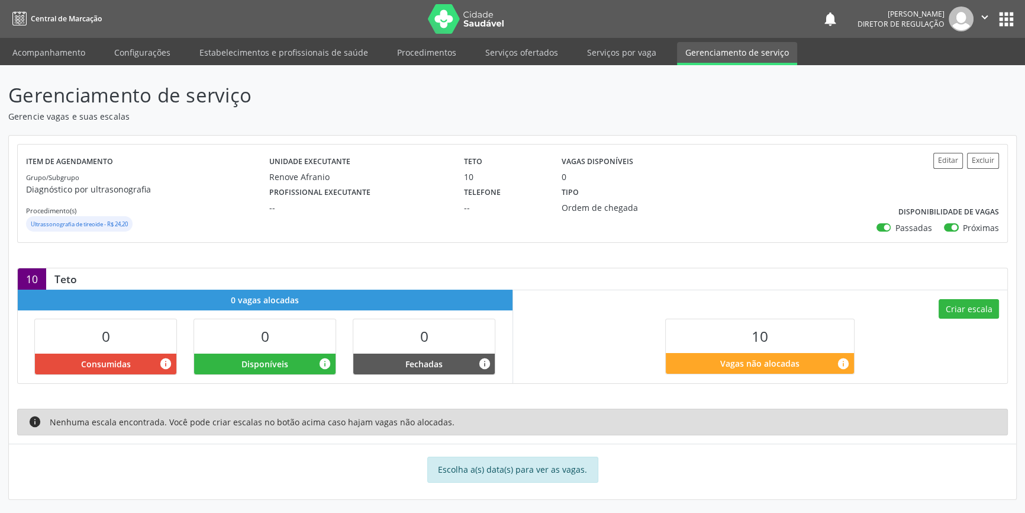
click at [976, 297] on div "Criar escala 10 Vagas não alocadas info" at bounding box center [760, 335] width 495 height 93
click at [965, 301] on button "Criar escala" at bounding box center [969, 309] width 60 height 20
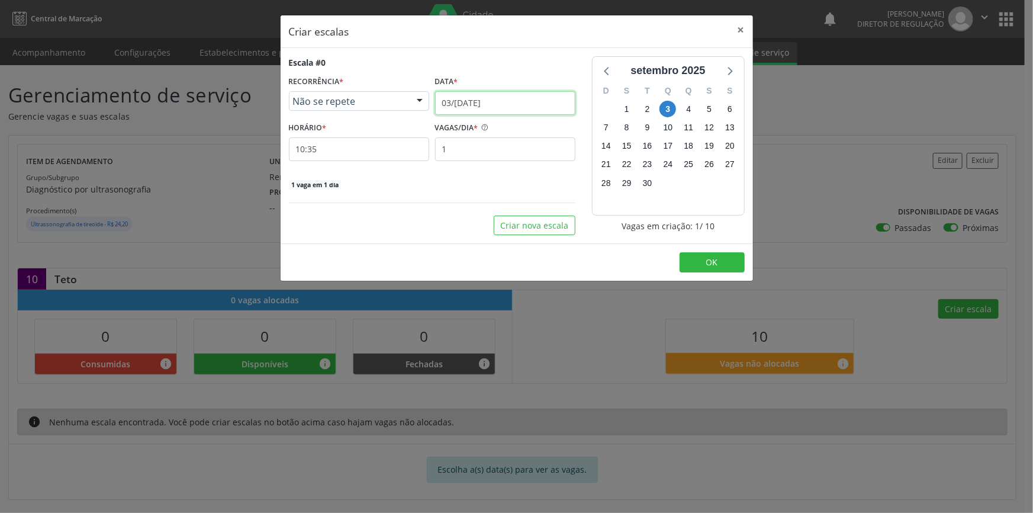
click at [491, 105] on input "03/[DATE]" at bounding box center [505, 103] width 140 height 24
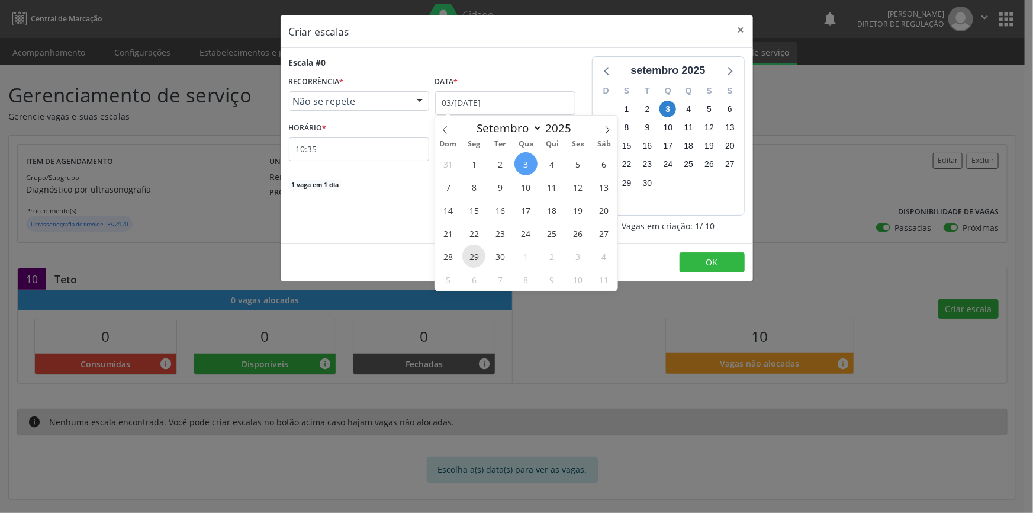
click at [469, 249] on span "29" at bounding box center [473, 255] width 23 height 23
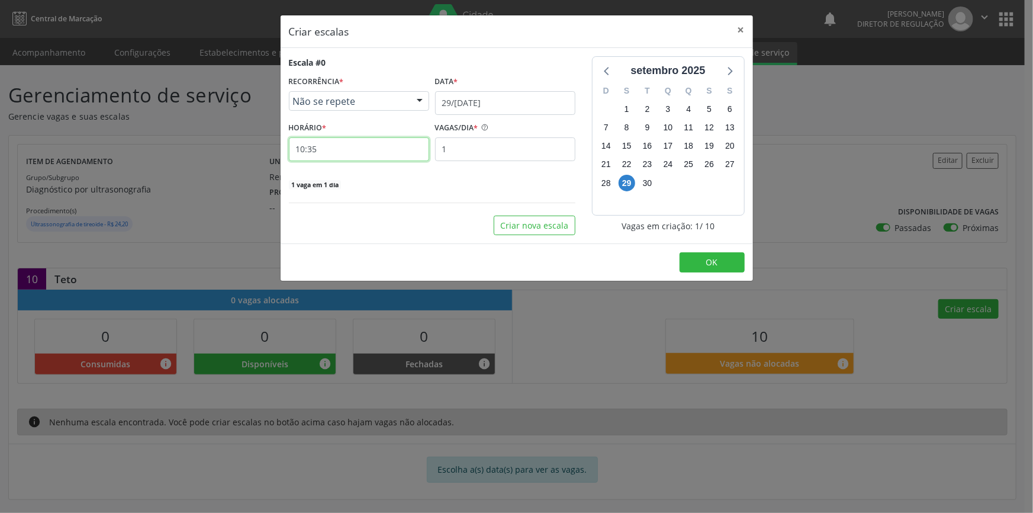
click at [357, 156] on input "10:35" at bounding box center [359, 149] width 140 height 24
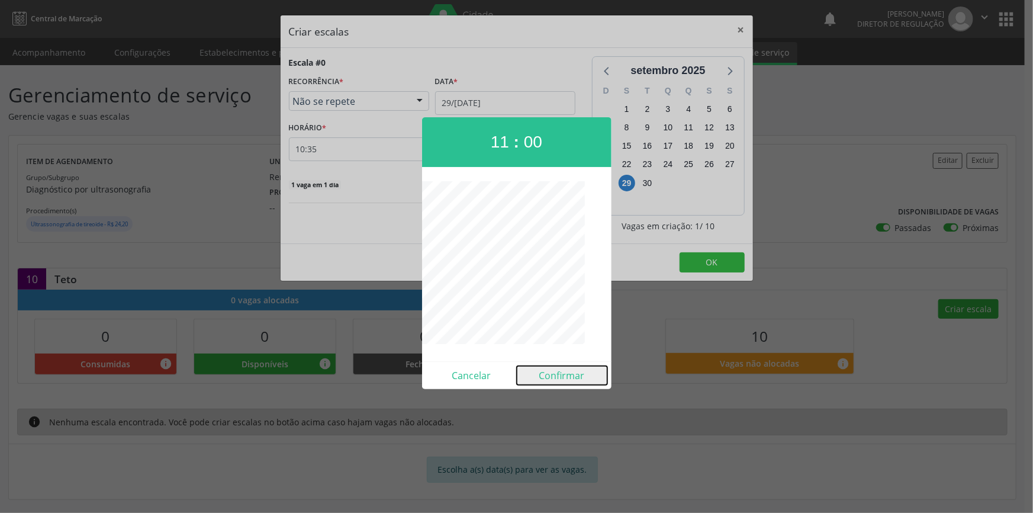
click at [572, 379] on button "Confirmar" at bounding box center [562, 375] width 91 height 19
type input "11:00"
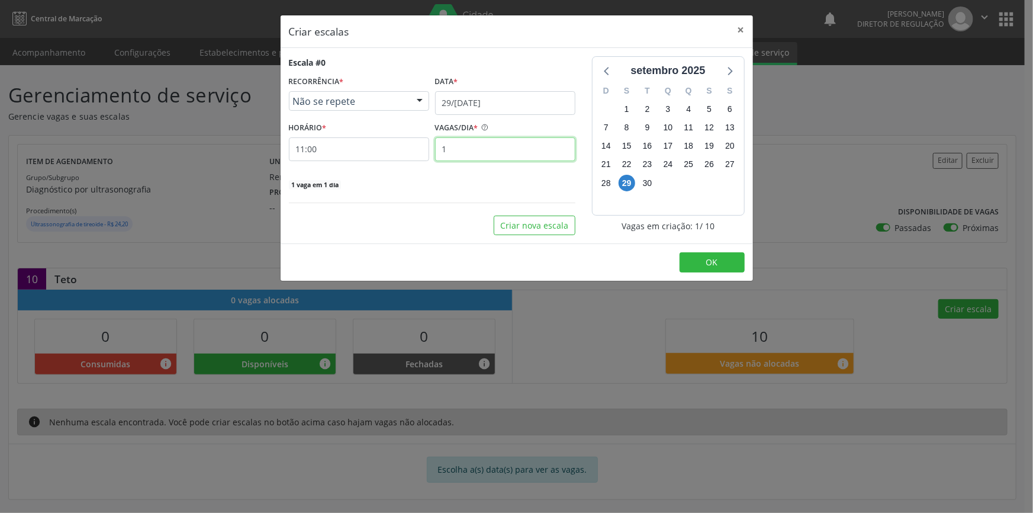
drag, startPoint x: 476, startPoint y: 151, endPoint x: 385, endPoint y: 151, distance: 91.7
click at [397, 154] on div "HORÁRIO * 11:00 VAGAS/DIA * 1" at bounding box center [432, 140] width 292 height 42
type input "10"
click at [707, 256] on span "OK" at bounding box center [712, 261] width 12 height 11
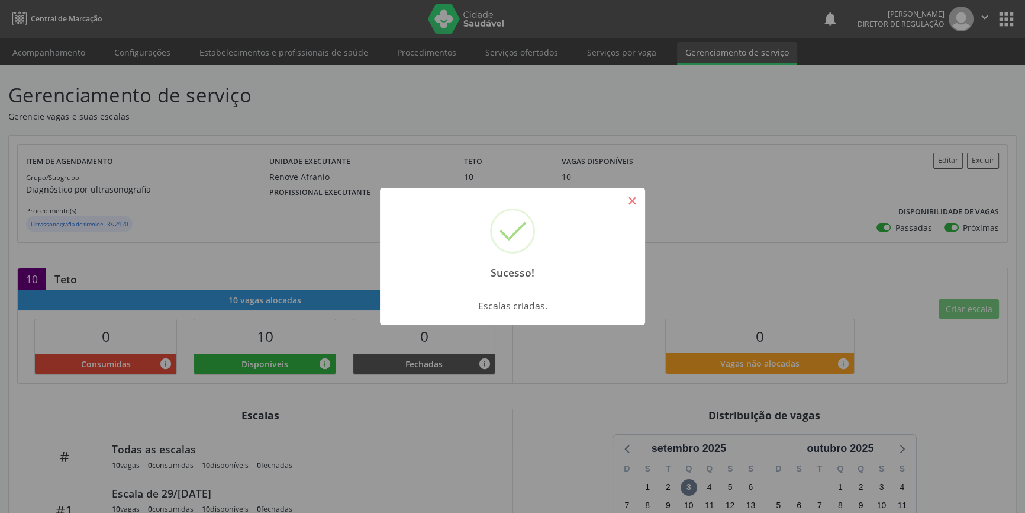
click at [624, 202] on button "×" at bounding box center [632, 201] width 20 height 20
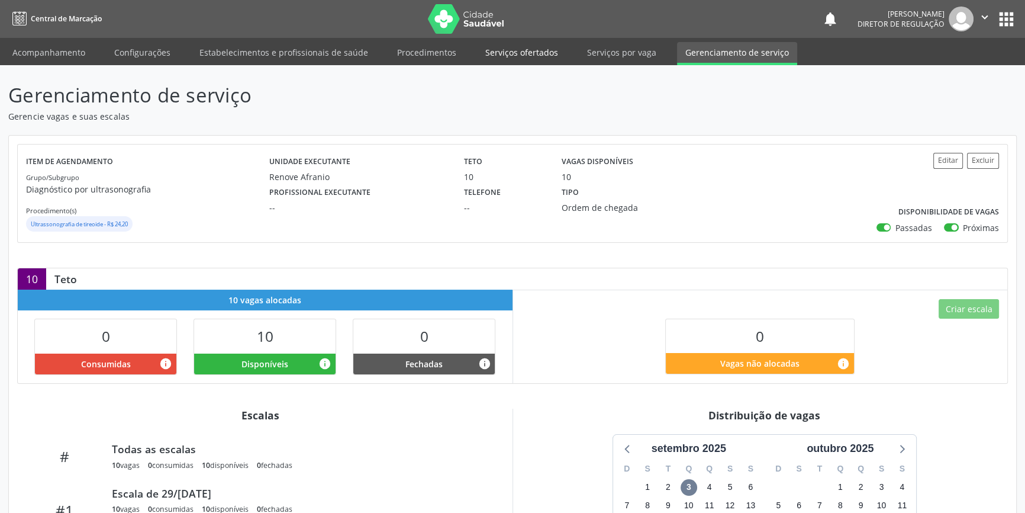
click at [520, 55] on link "Serviços ofertados" at bounding box center [521, 52] width 89 height 21
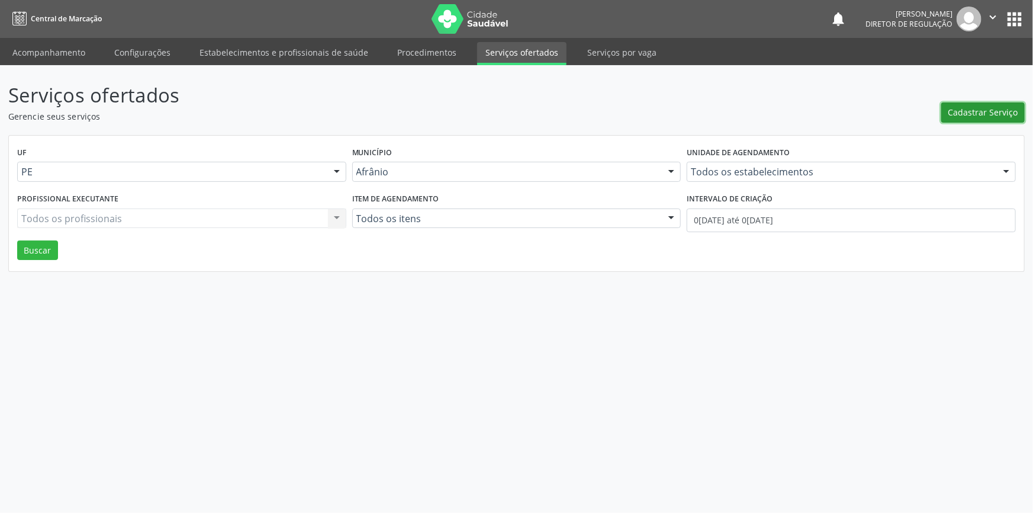
click at [989, 111] on span "Cadastrar Serviço" at bounding box center [983, 112] width 70 height 12
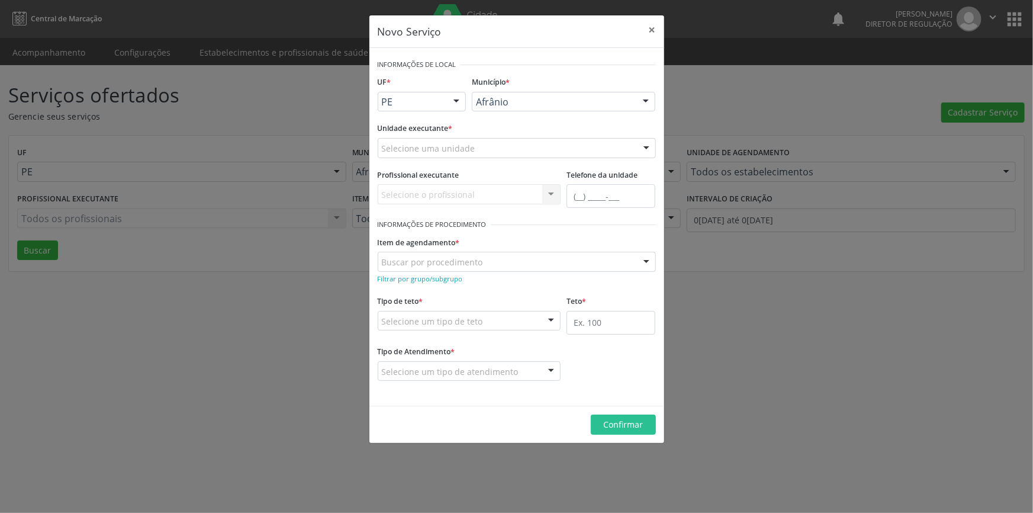
click at [460, 138] on div "Selecione uma unidade" at bounding box center [517, 148] width 278 height 20
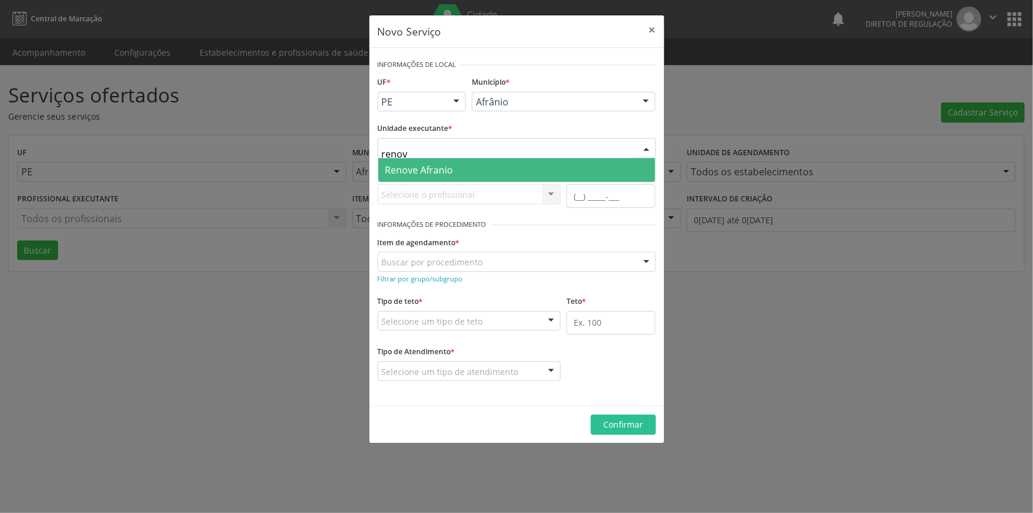
type input "renove"
click at [459, 174] on span "Renove Afranio" at bounding box center [516, 170] width 277 height 24
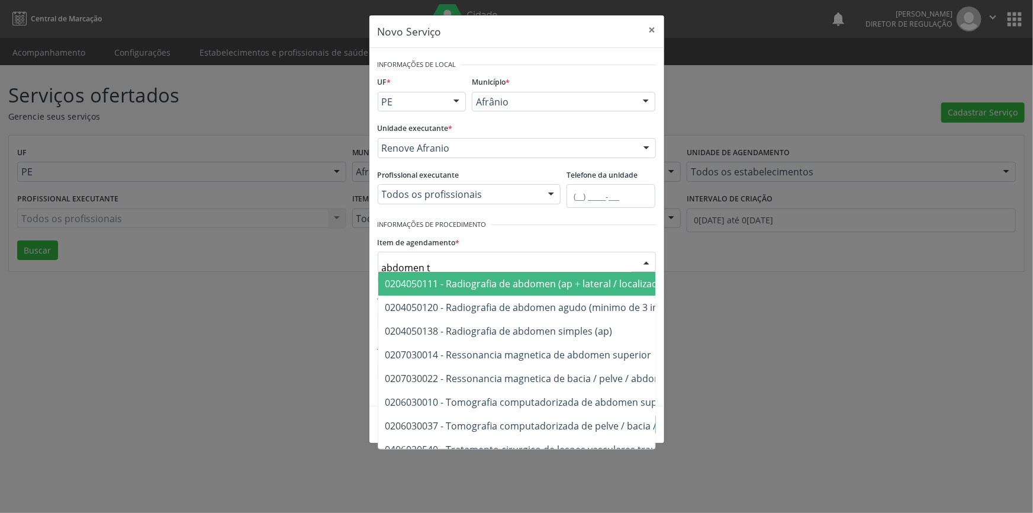
type input "abdomen to"
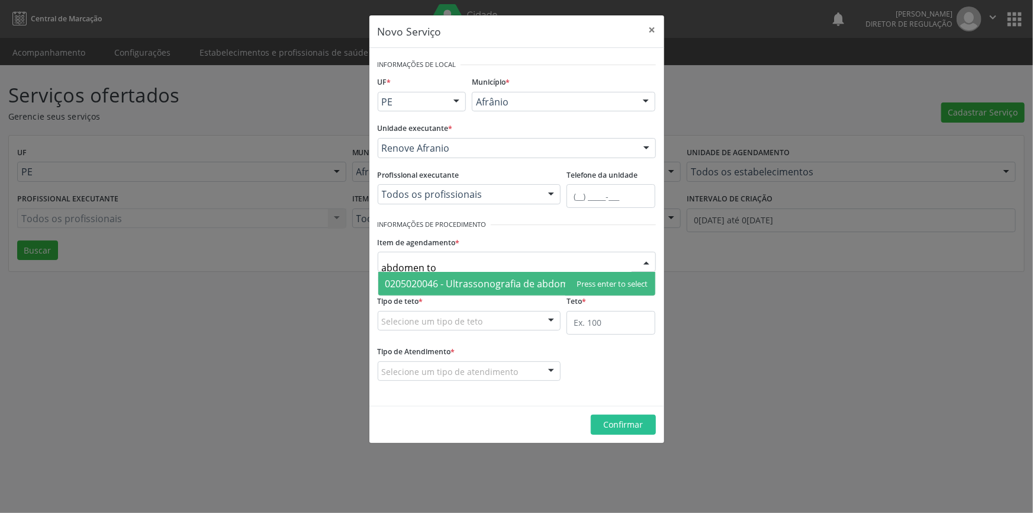
click at [459, 283] on span "0205020046 - Ultrassonografia de abdomen total" at bounding box center [494, 283] width 218 height 13
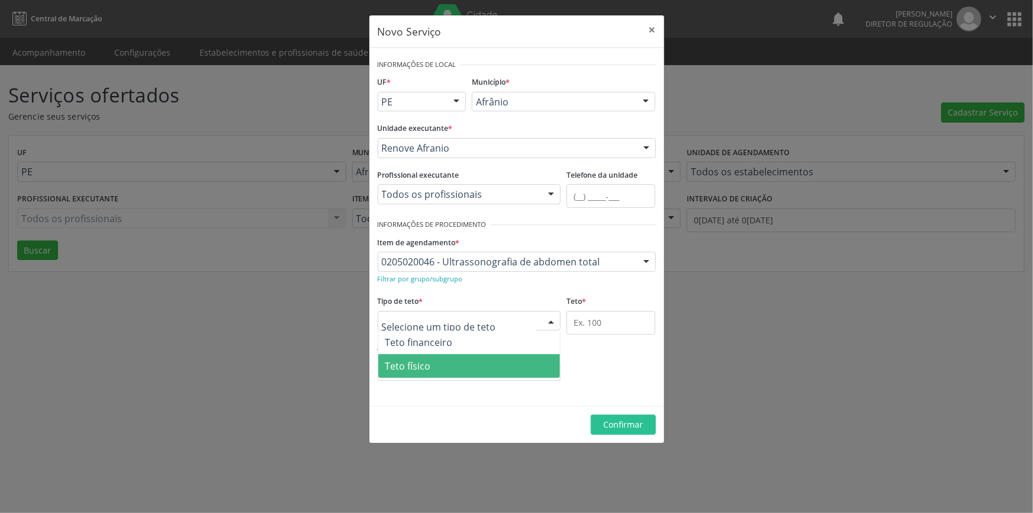
click at [445, 357] on span "Teto físico" at bounding box center [469, 366] width 182 height 24
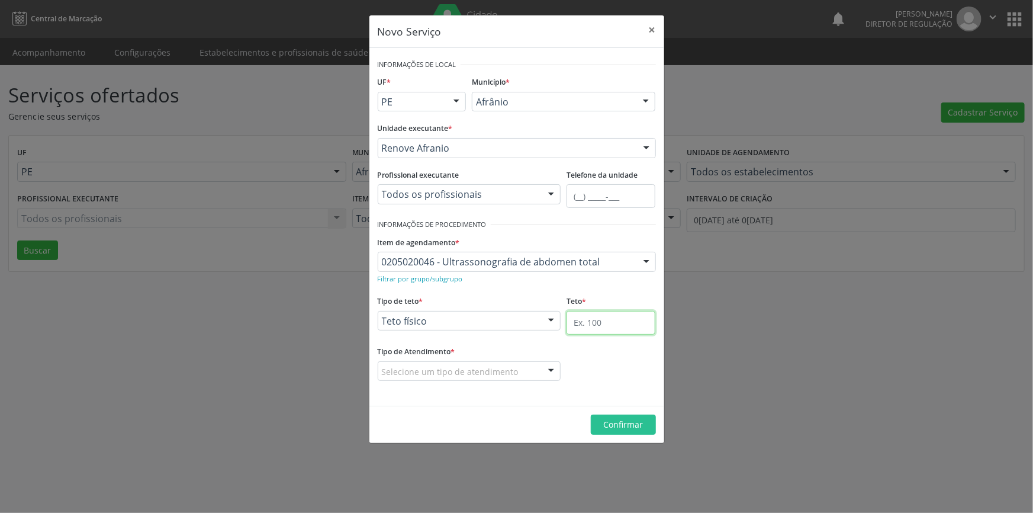
drag, startPoint x: 573, startPoint y: 329, endPoint x: 590, endPoint y: 323, distance: 17.6
click at [579, 326] on input "text" at bounding box center [610, 323] width 89 height 24
type input "03"
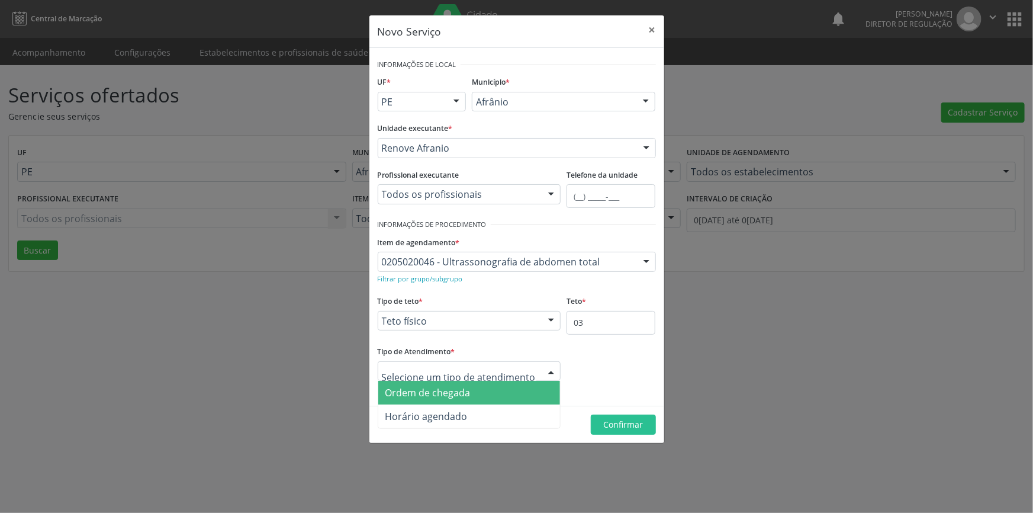
click at [462, 400] on span "Ordem de chegada" at bounding box center [469, 393] width 182 height 24
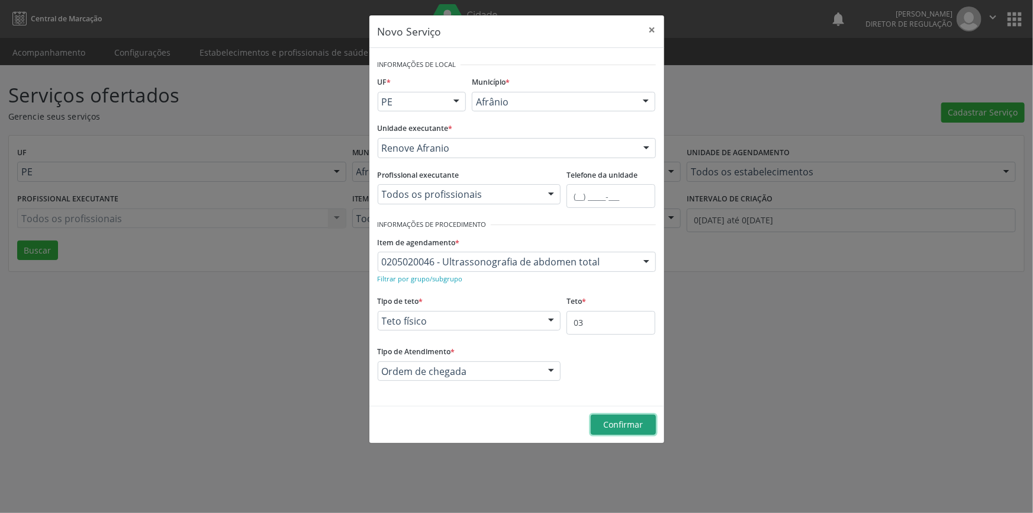
click at [614, 426] on span "Confirmar" at bounding box center [623, 423] width 40 height 11
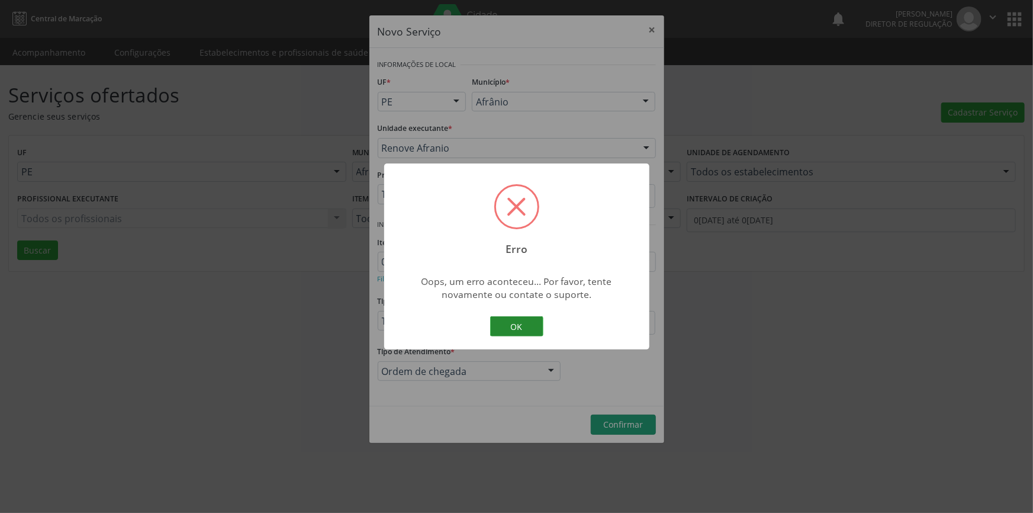
click at [515, 326] on button "OK" at bounding box center [516, 326] width 53 height 20
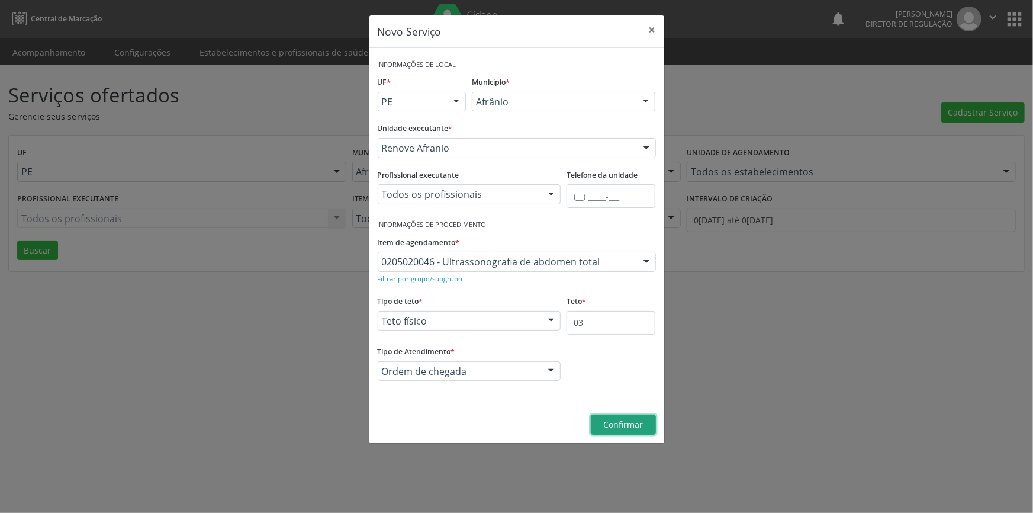
click at [617, 423] on span "Confirmar" at bounding box center [623, 423] width 40 height 11
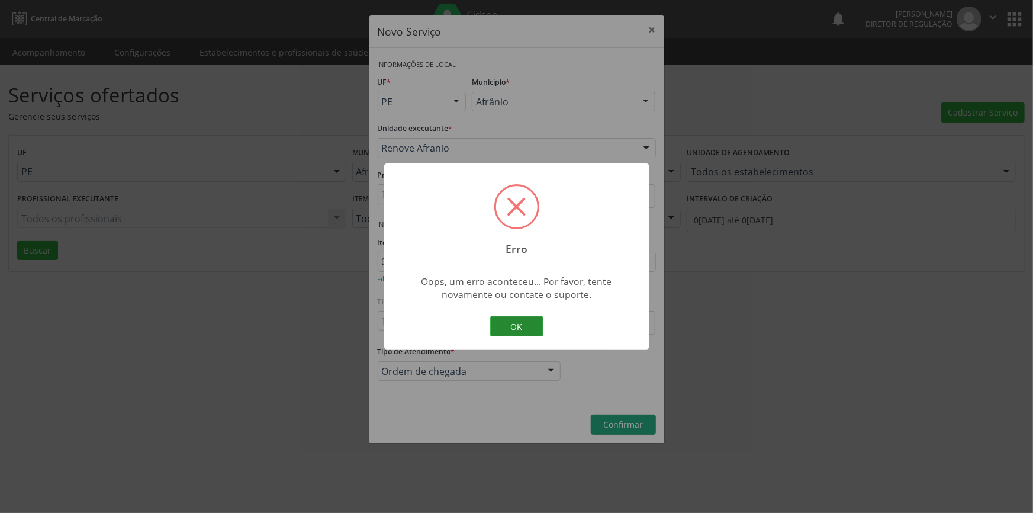
click at [507, 318] on button "OK" at bounding box center [516, 326] width 53 height 20
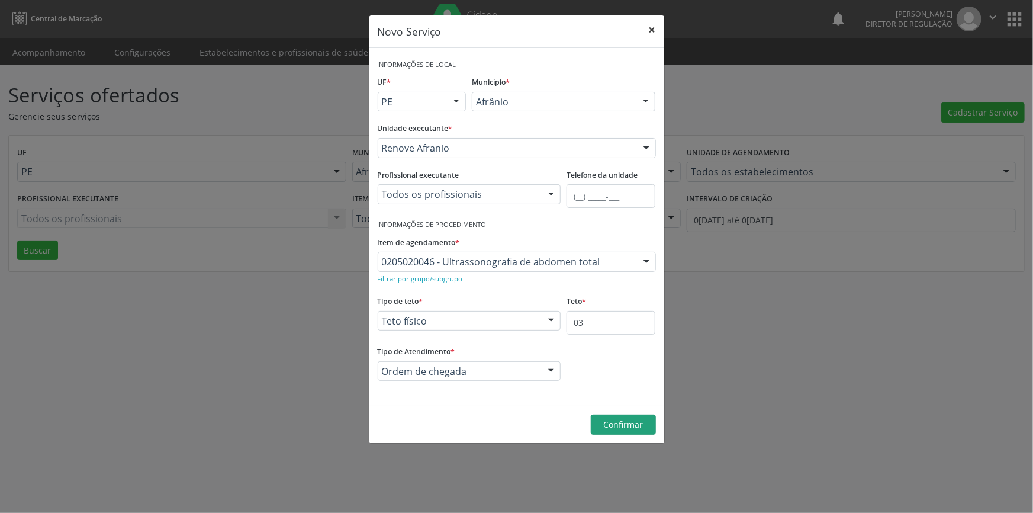
click at [656, 25] on button "×" at bounding box center [652, 29] width 24 height 29
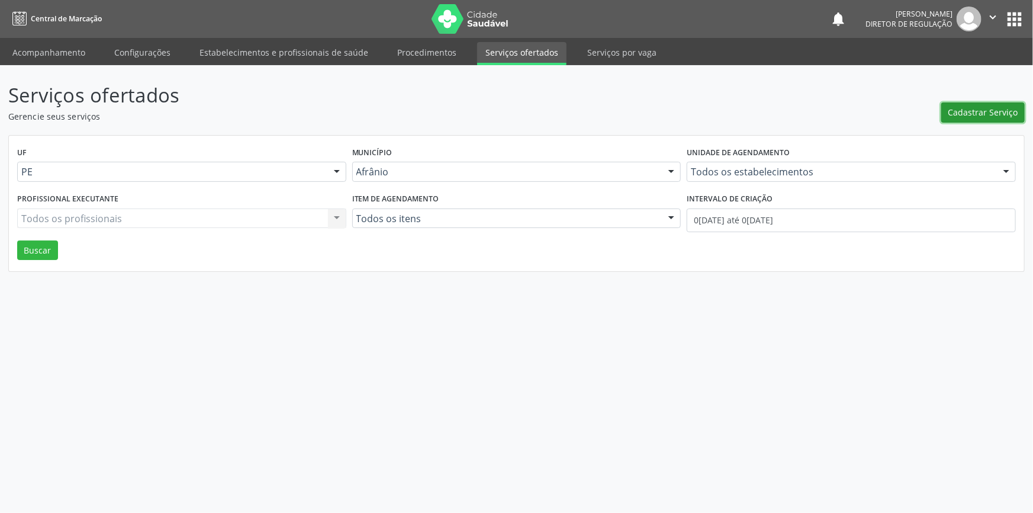
click at [953, 106] on span "Cadastrar Serviço" at bounding box center [983, 112] width 70 height 12
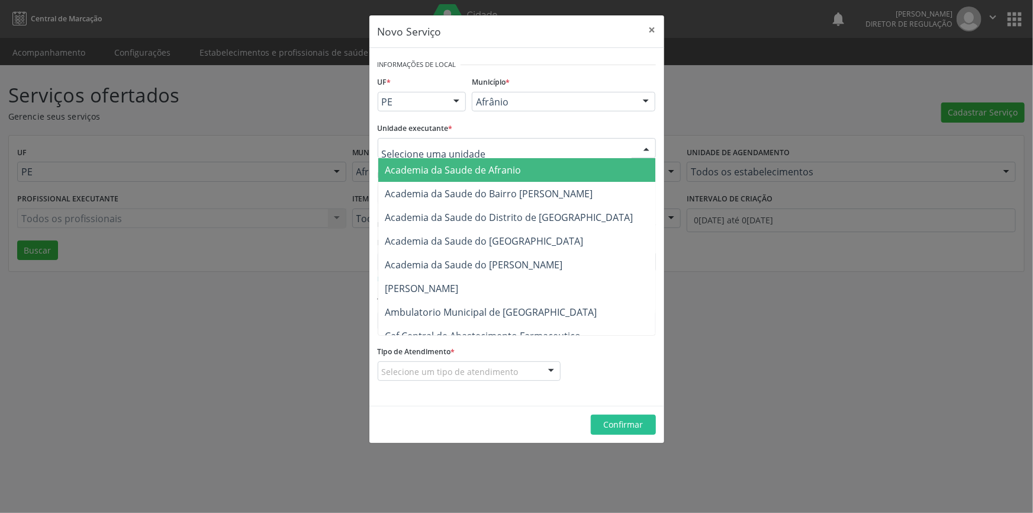
click at [537, 146] on div at bounding box center [517, 148] width 278 height 20
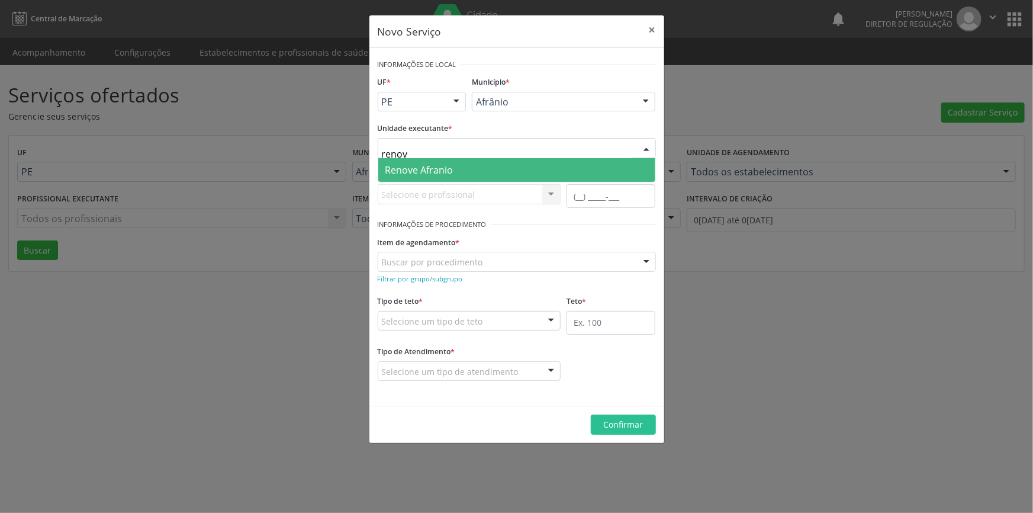
type input "renove"
click at [457, 169] on span "Renove Afranio" at bounding box center [516, 170] width 277 height 24
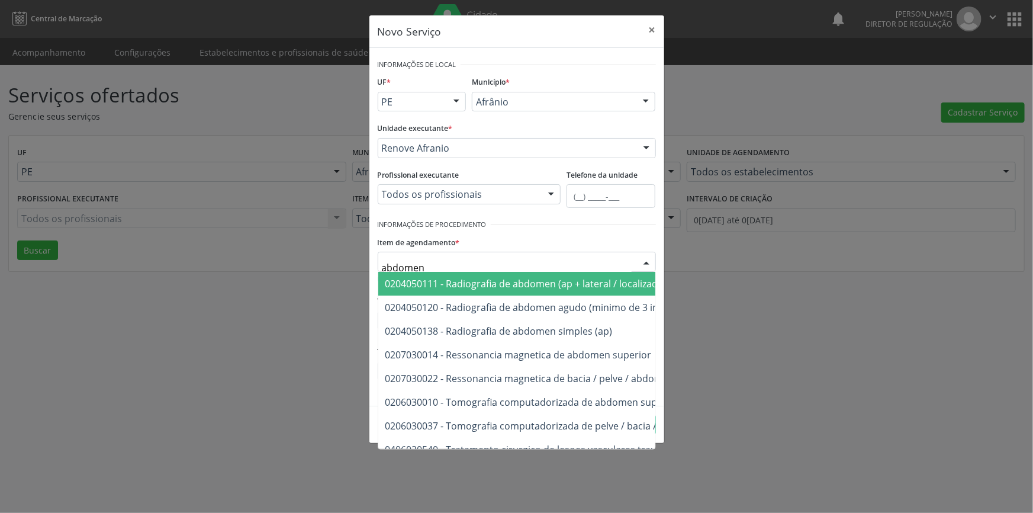
type input "abdomen t"
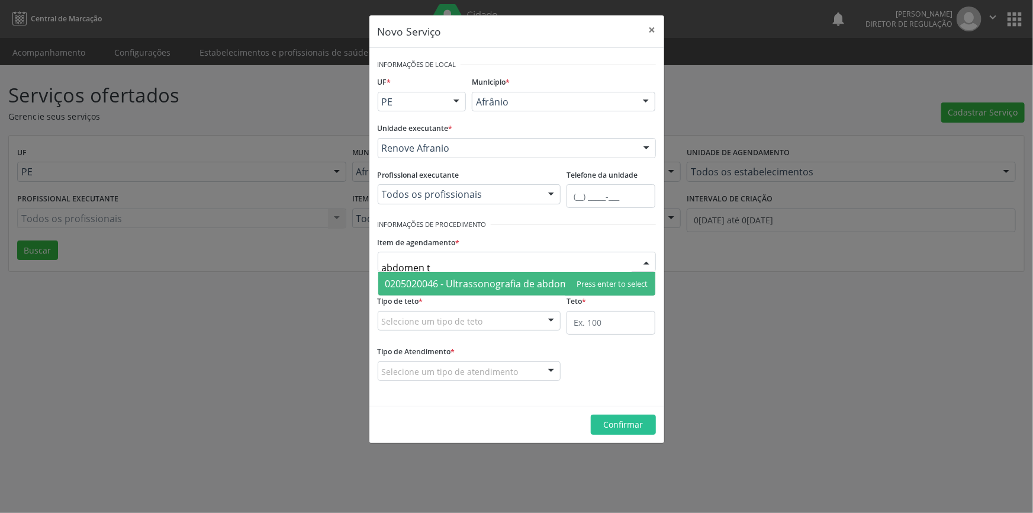
click at [497, 281] on span "0205020046 - Ultrassonografia de abdomen total" at bounding box center [494, 283] width 218 height 13
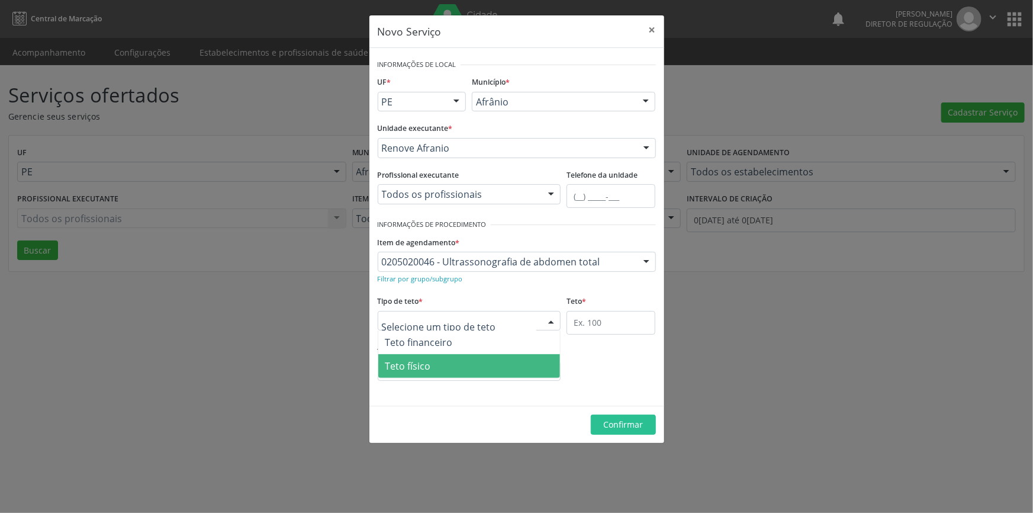
click at [443, 369] on span "Teto físico" at bounding box center [469, 366] width 182 height 24
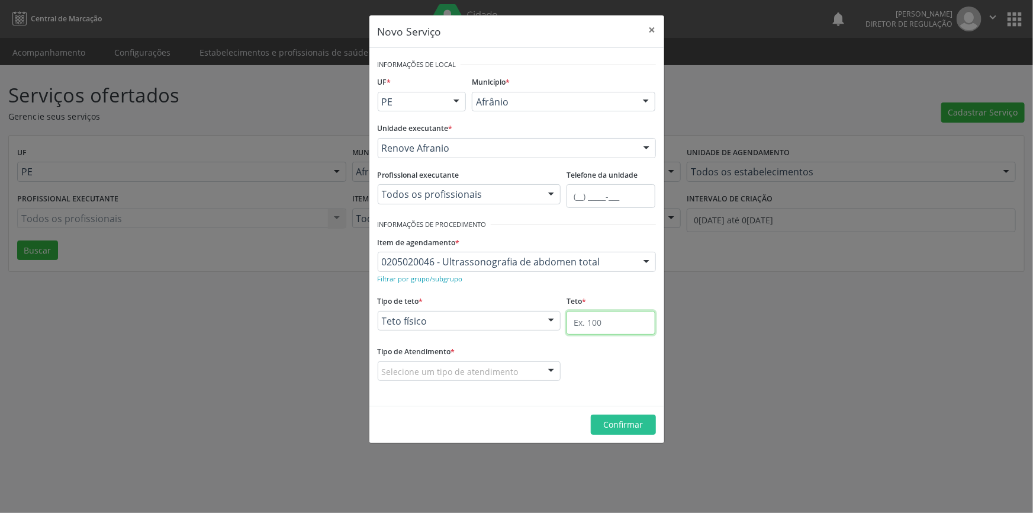
click at [610, 322] on input "text" at bounding box center [610, 323] width 89 height 24
type input "03"
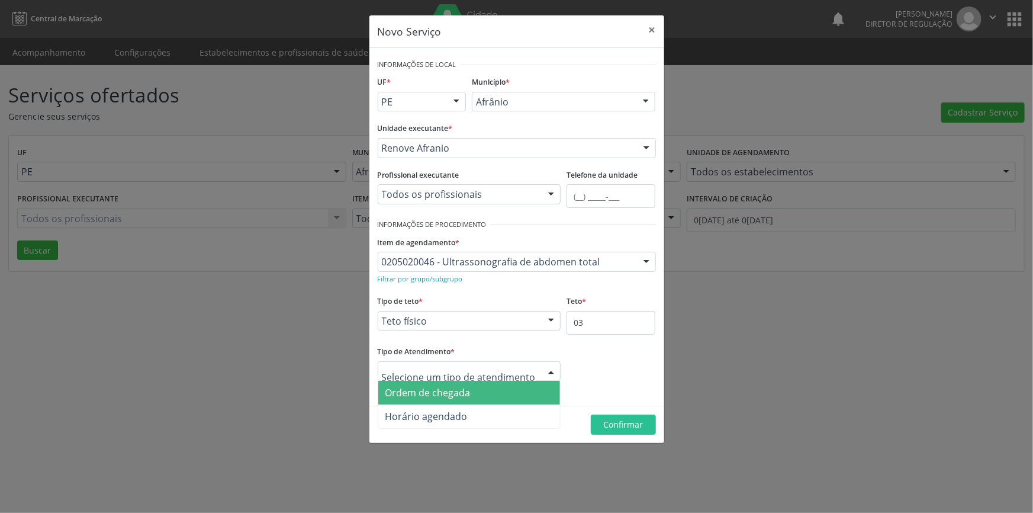
click at [453, 379] on div at bounding box center [469, 371] width 183 height 20
click at [448, 386] on span "Ordem de chegada" at bounding box center [427, 392] width 85 height 13
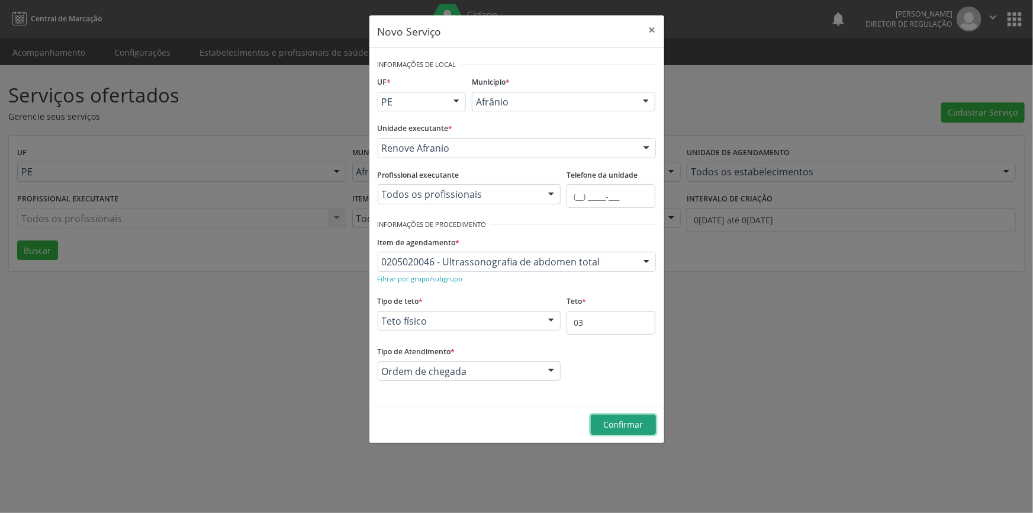
click at [634, 420] on span "Confirmar" at bounding box center [623, 423] width 40 height 11
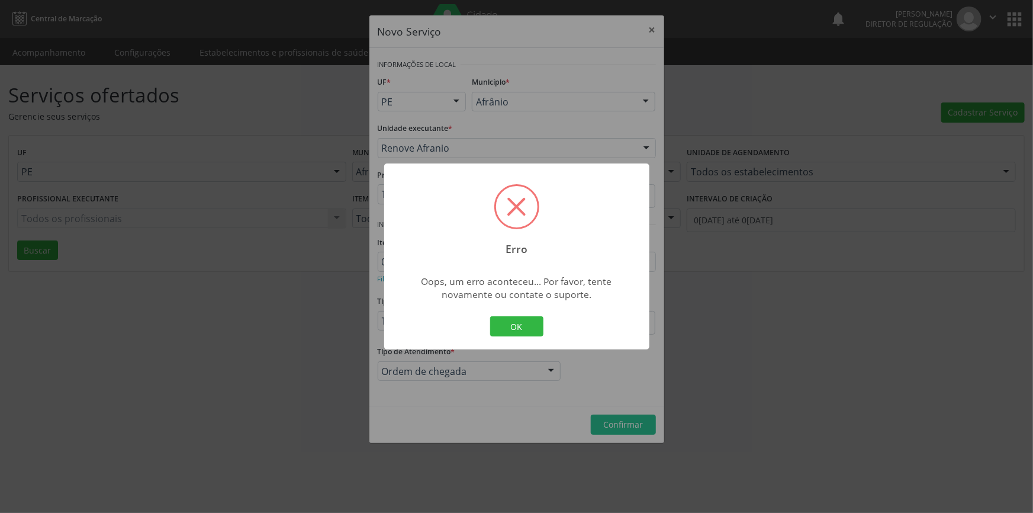
click at [510, 337] on div "OK Cancel" at bounding box center [516, 326] width 59 height 25
click at [508, 332] on button "OK" at bounding box center [516, 326] width 53 height 20
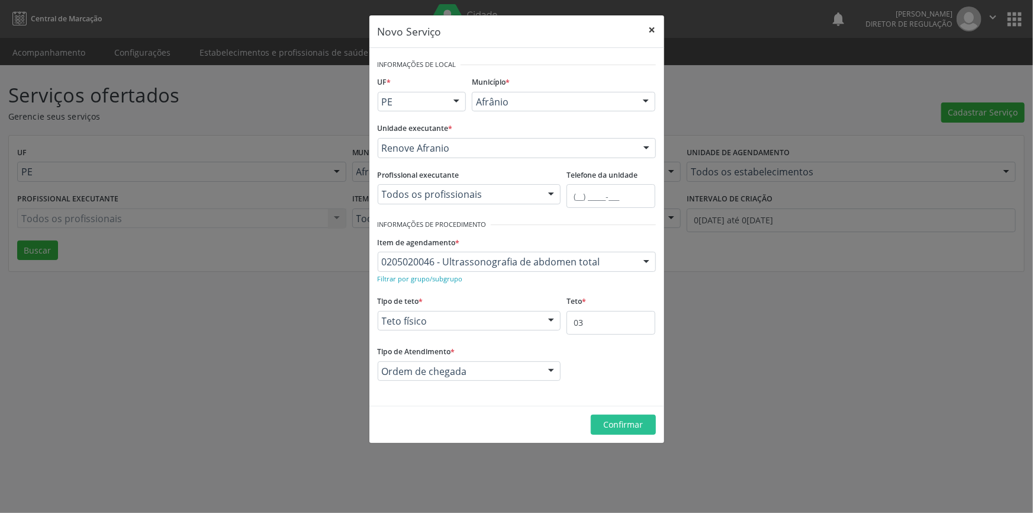
click at [649, 30] on button "×" at bounding box center [652, 29] width 24 height 29
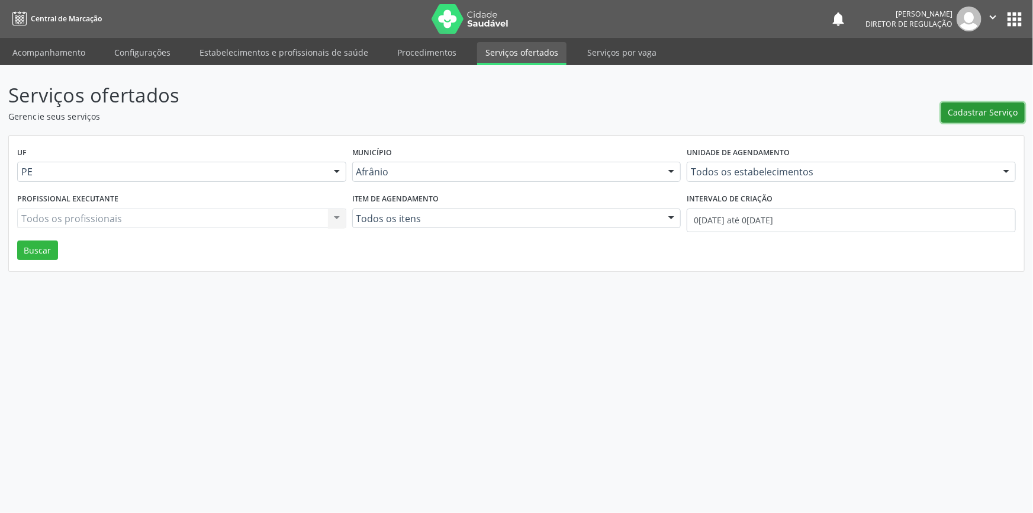
click at [977, 119] on button "Cadastrar Serviço" at bounding box center [982, 112] width 83 height 20
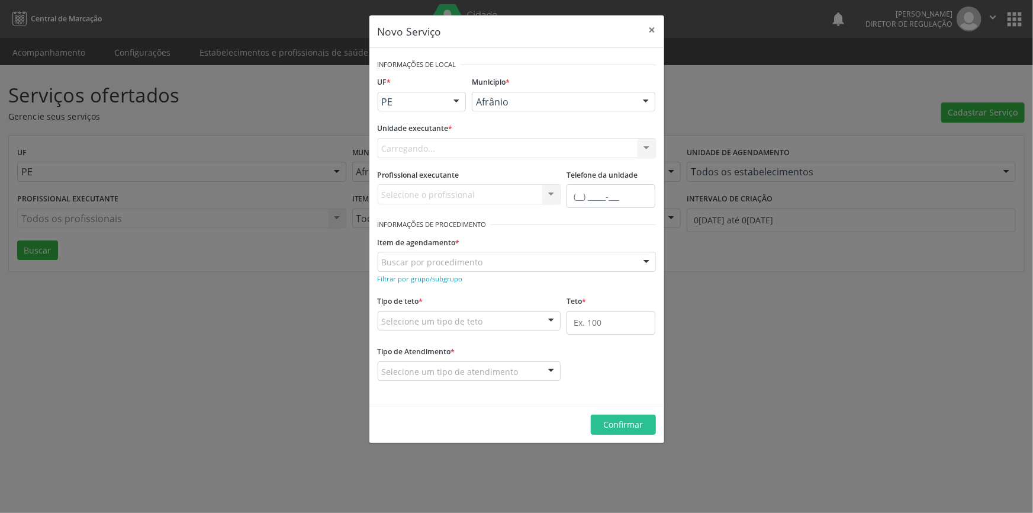
click at [475, 149] on div "Carregando..." at bounding box center [517, 148] width 278 height 20
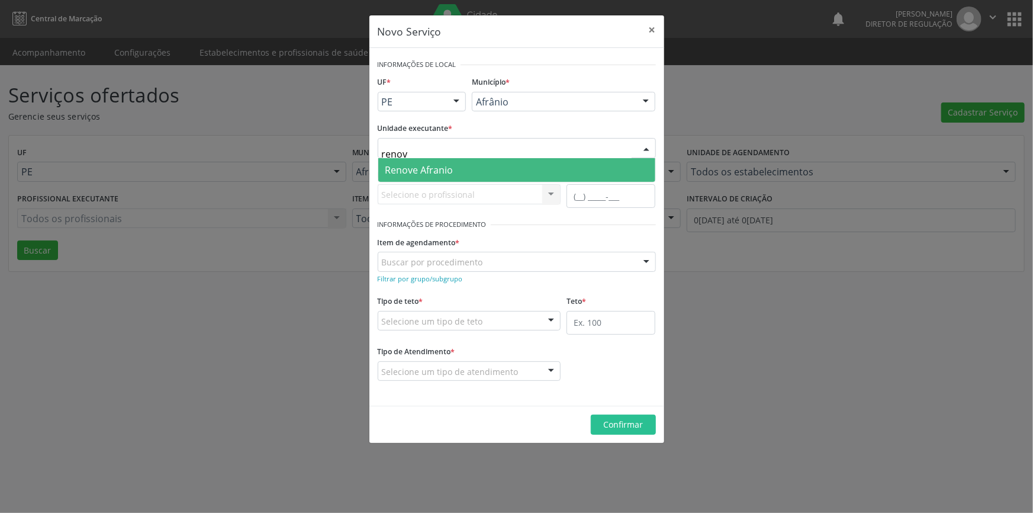
type input "renove"
click at [462, 164] on span "Renove Afranio" at bounding box center [516, 170] width 277 height 24
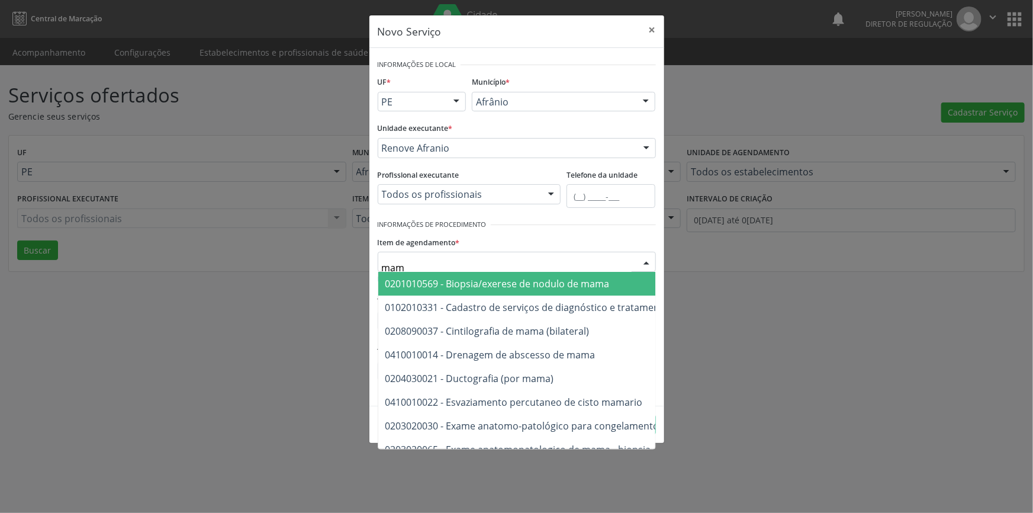
type input "mama"
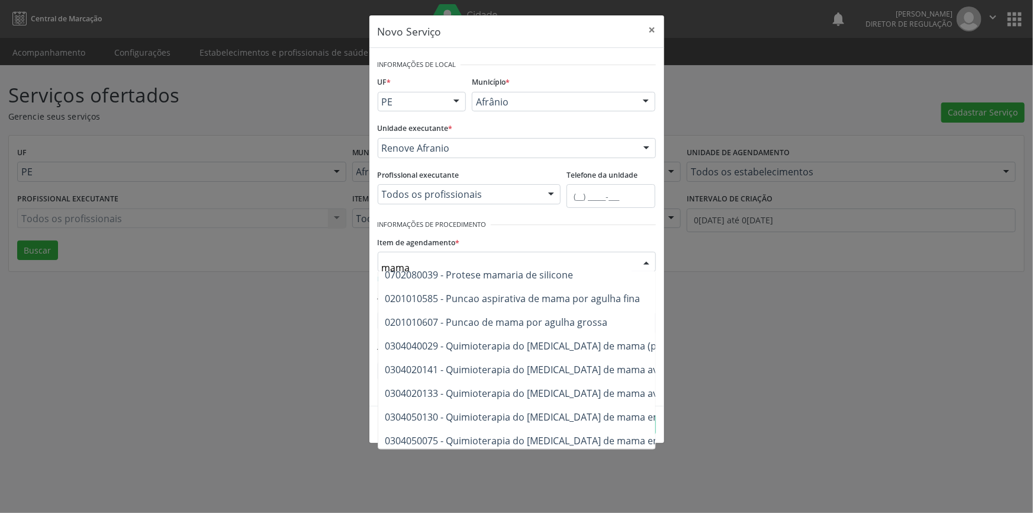
scroll to position [991, 0]
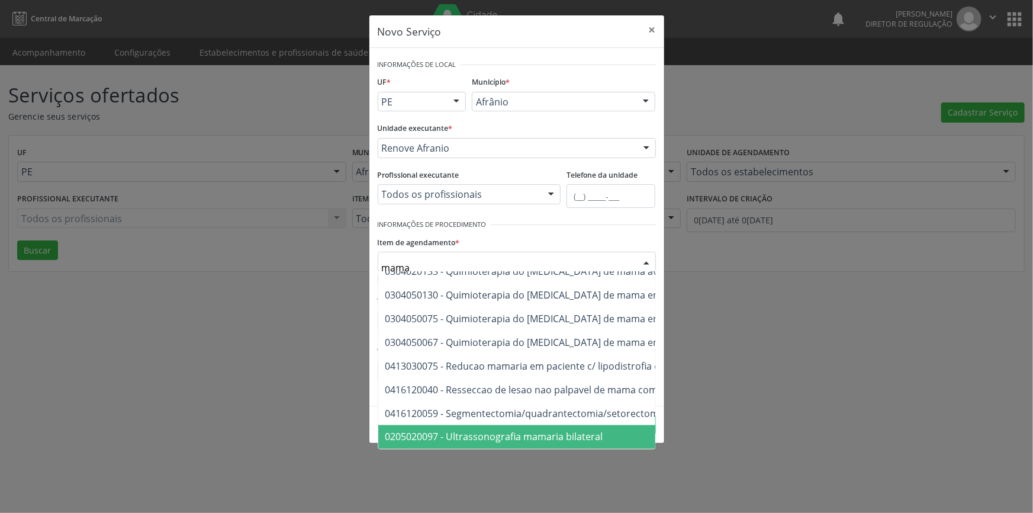
drag, startPoint x: 541, startPoint y: 421, endPoint x: 524, endPoint y: 391, distance: 34.4
click at [541, 430] on span "0205020097 - Ultrassonografia mamaria bilateral" at bounding box center [494, 436] width 218 height 13
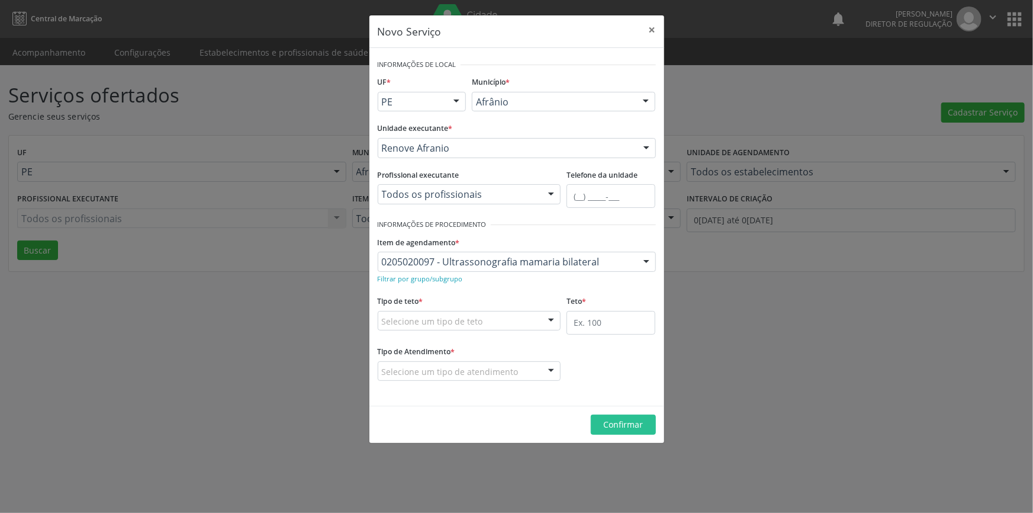
click at [483, 321] on div "Selecione um tipo de teto" at bounding box center [469, 321] width 183 height 20
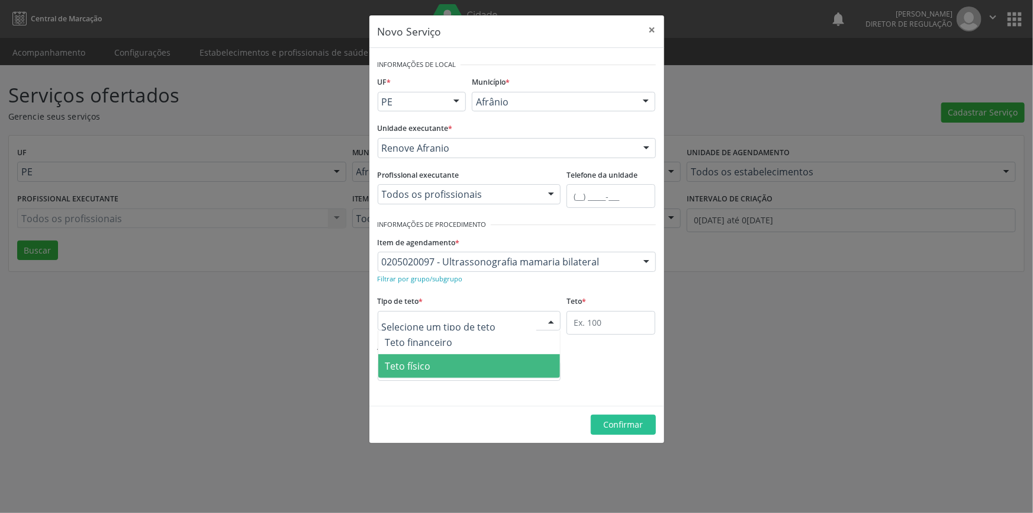
click at [470, 365] on span "Teto físico" at bounding box center [469, 366] width 182 height 24
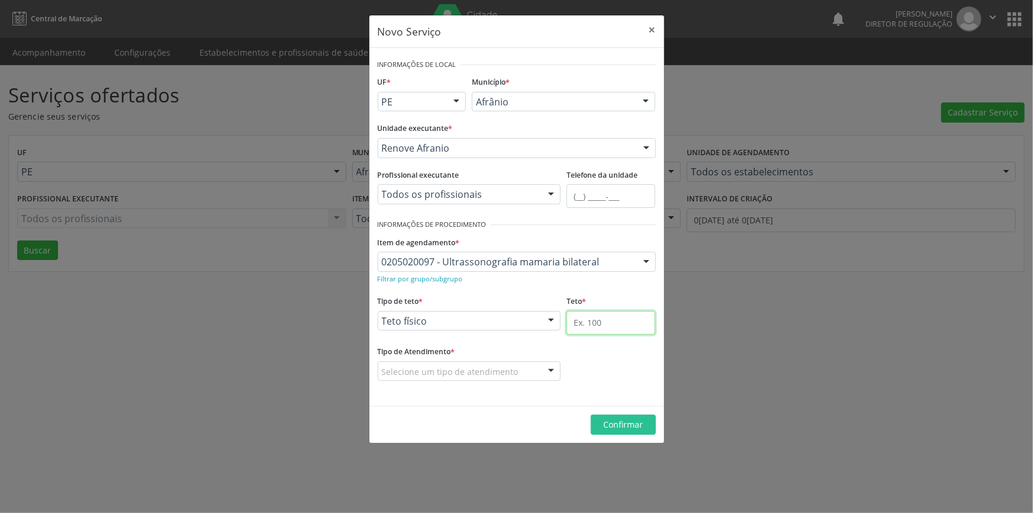
click at [594, 321] on input "text" at bounding box center [610, 323] width 89 height 24
type input "04"
click at [472, 379] on fieldset "Tipo de Atendimento * Selecione um tipo de atendimento Ordem de chegada Horário…" at bounding box center [469, 366] width 183 height 46
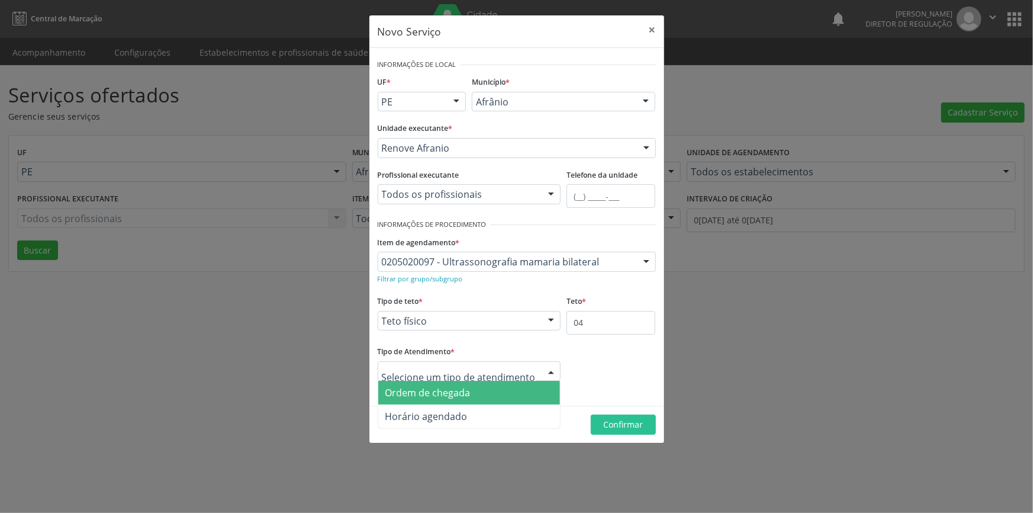
click at [456, 388] on span "Ordem de chegada" at bounding box center [427, 392] width 85 height 13
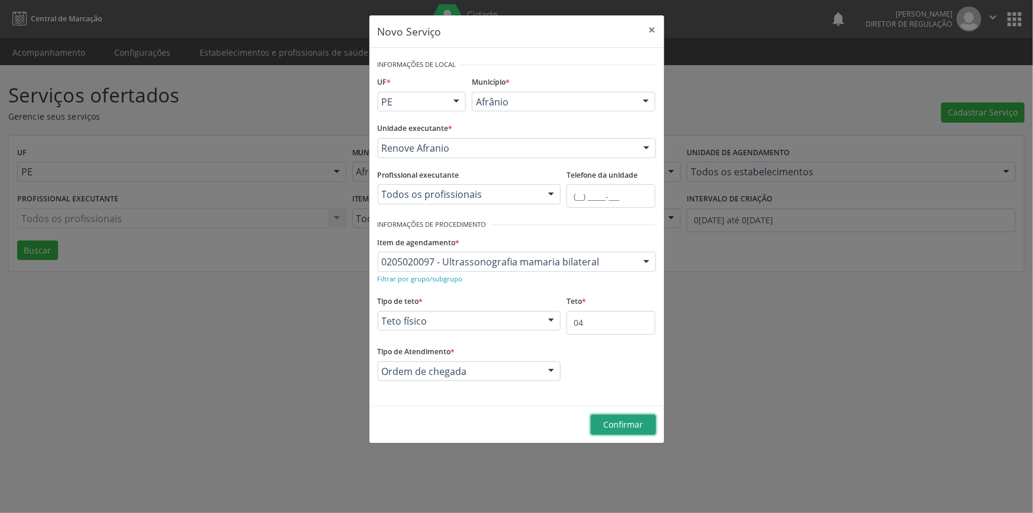
click at [619, 426] on span "Confirmar" at bounding box center [623, 423] width 40 height 11
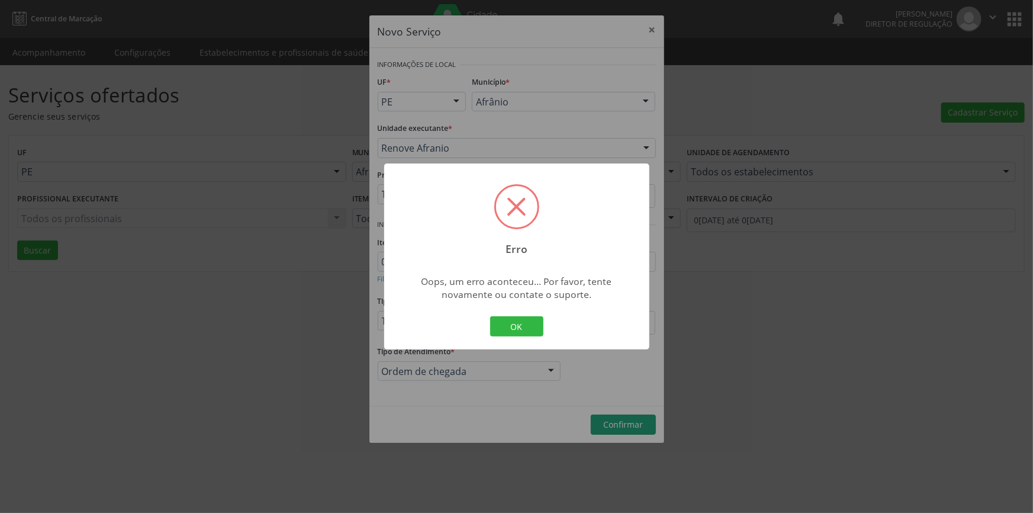
click at [532, 340] on div "Erro × Oops, um erro aconteceu... Por favor, tente novamente ou contate o supor…" at bounding box center [516, 256] width 265 height 186
click at [530, 334] on button "OK" at bounding box center [516, 326] width 53 height 20
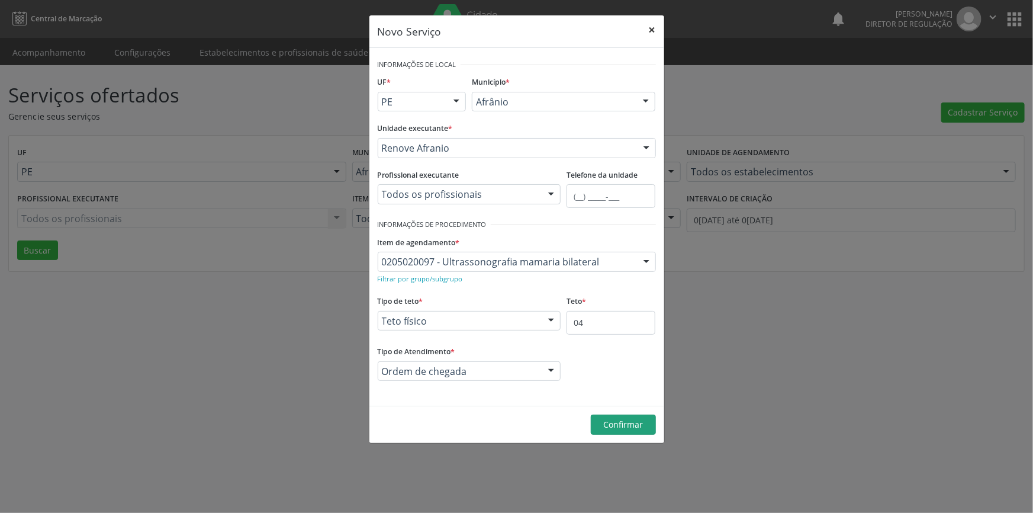
click at [646, 32] on button "×" at bounding box center [652, 29] width 24 height 29
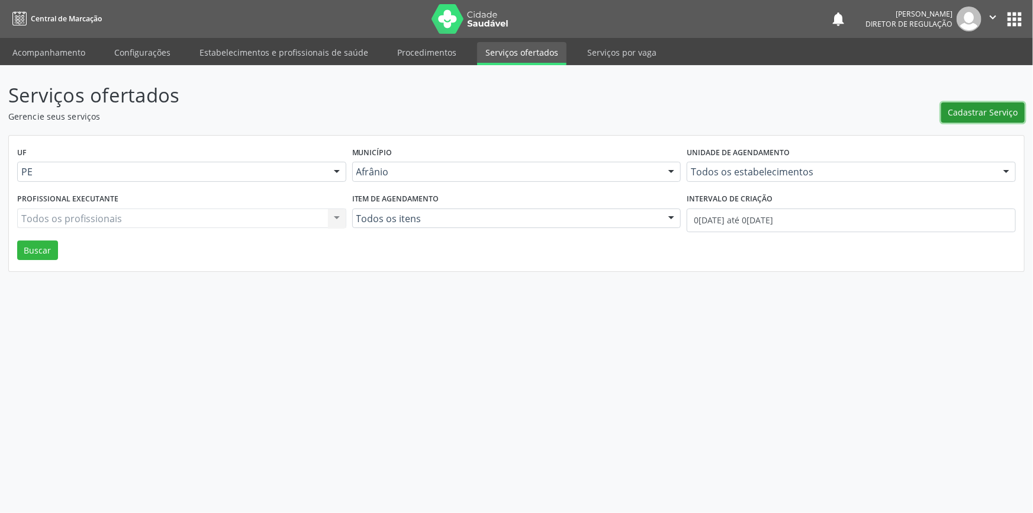
click at [962, 118] on button "Cadastrar Serviço" at bounding box center [982, 112] width 83 height 20
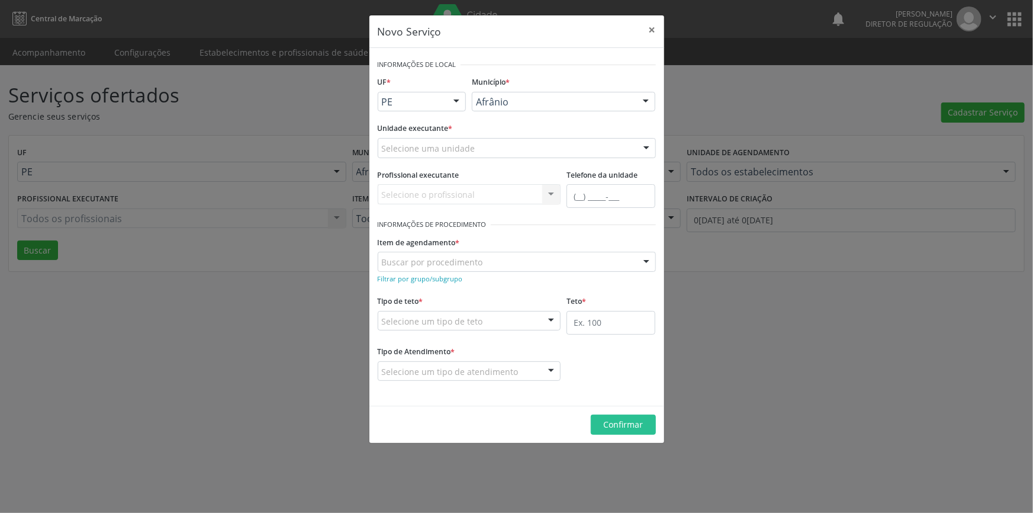
click at [489, 152] on div "Selecione uma unidade" at bounding box center [517, 148] width 278 height 20
click at [831, 340] on div "Novo Serviço × Informações de Local UF * PE BA PE Nenhum resultado encontrado p…" at bounding box center [516, 256] width 1033 height 513
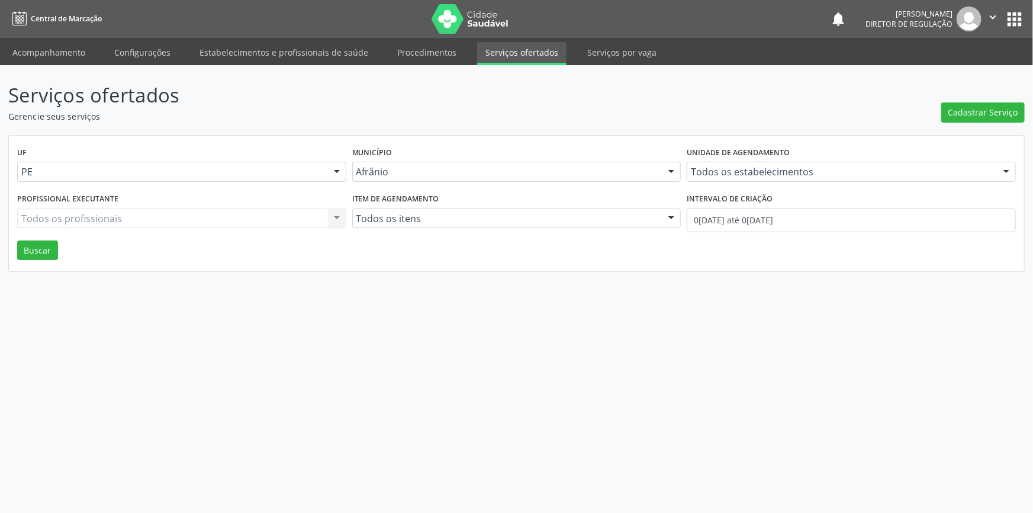
click at [636, 384] on div "Serviços ofertados Gerencie seus serviços Cadastrar Serviço UF PE Todas as UFs …" at bounding box center [516, 288] width 1033 height 447
click at [961, 107] on span "Cadastrar Serviço" at bounding box center [983, 112] width 70 height 12
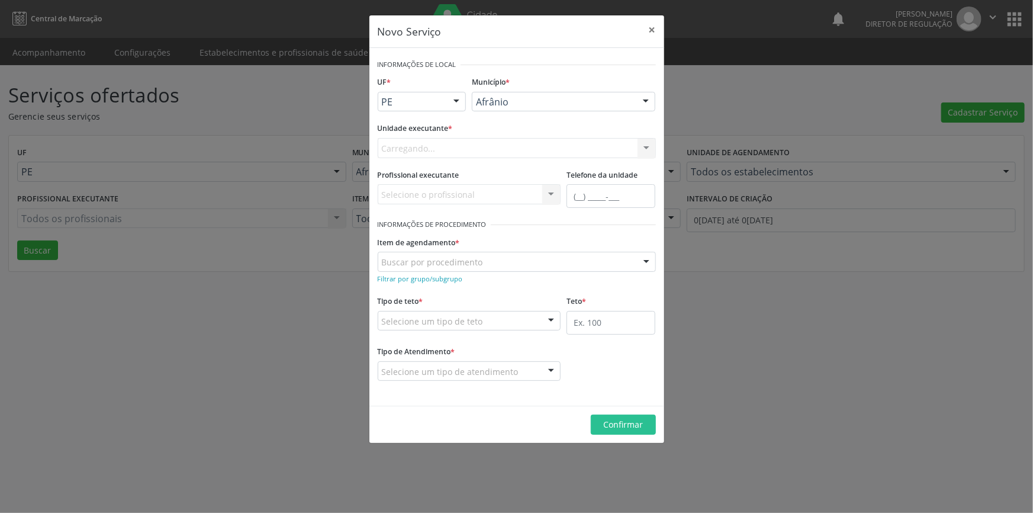
click at [545, 143] on div "Carregando... Nenhum resultado encontrado para: " " Não há nenhuma opção para s…" at bounding box center [517, 148] width 278 height 20
click at [540, 143] on div "Selecione uma unidade" at bounding box center [517, 148] width 278 height 20
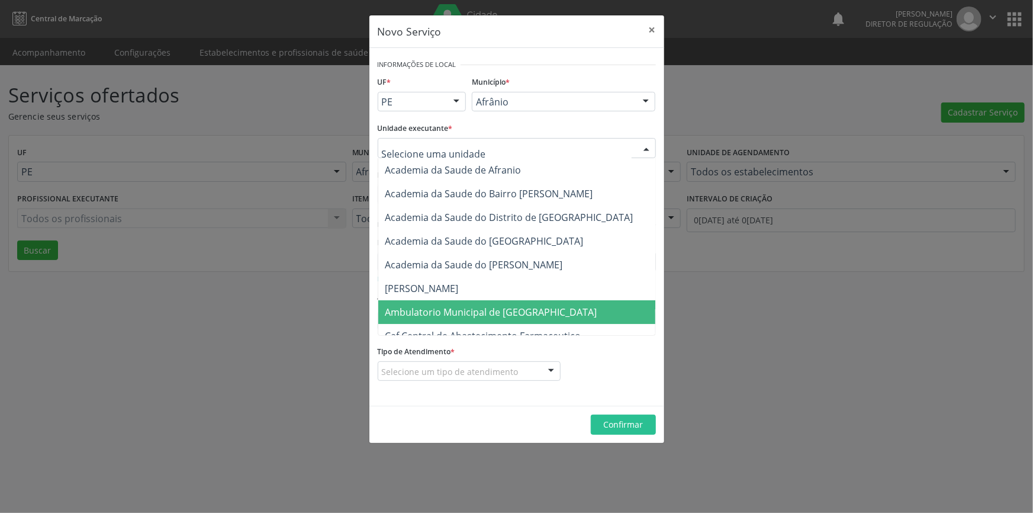
click at [508, 307] on span "Ambulatorio Municipal de [GEOGRAPHIC_DATA]" at bounding box center [491, 311] width 212 height 13
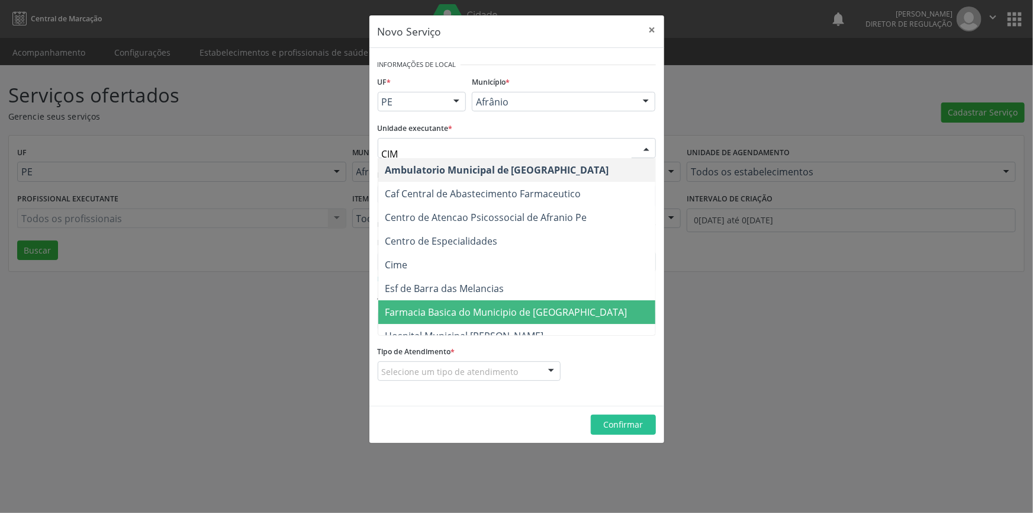
type input "CIME"
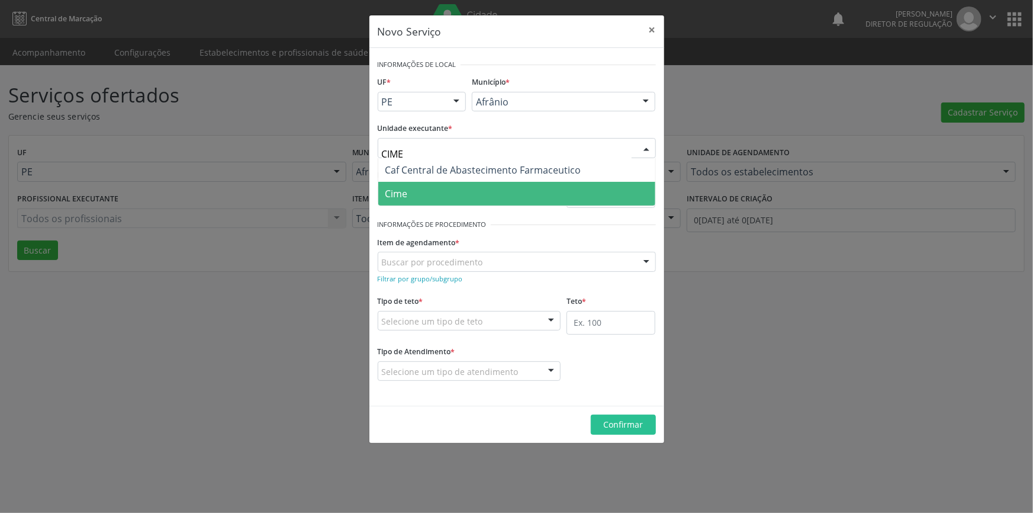
click at [469, 192] on span "Cime" at bounding box center [516, 194] width 277 height 24
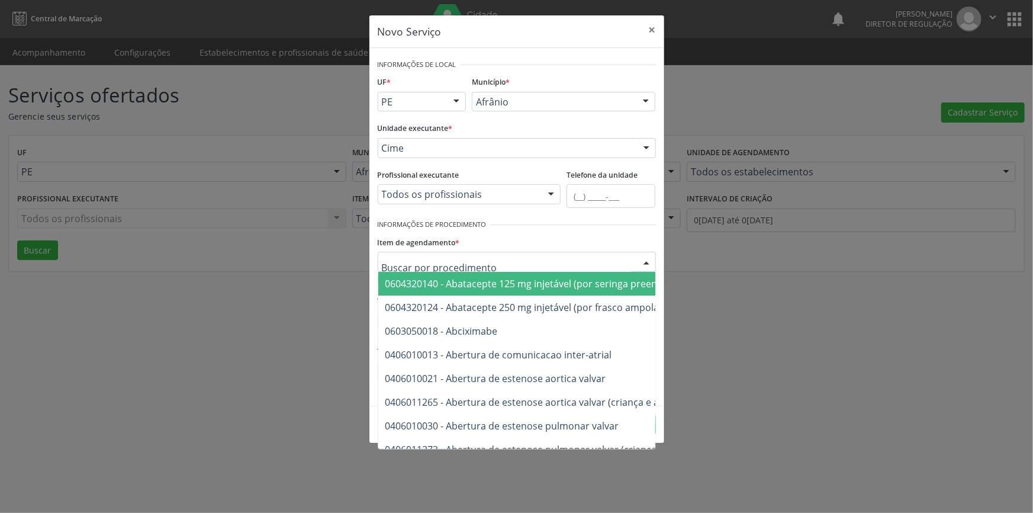
click at [476, 244] on div "Item de agendamento * 0604320140 - Abatacepte 125 mg injetável (por seringa pre…" at bounding box center [517, 252] width 278 height 38
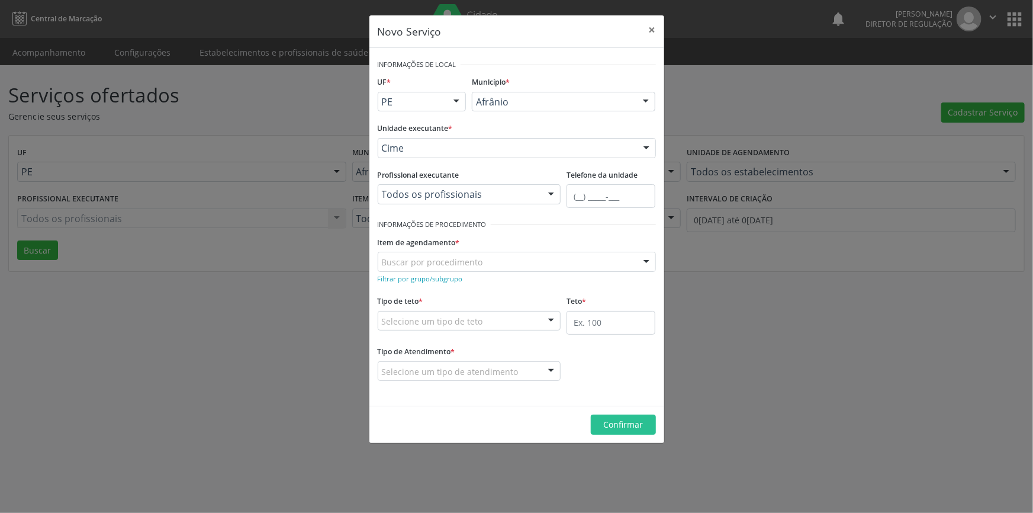
click at [427, 284] on form "Informações de Local UF * PE BA PE Nenhum resultado encontrado para: " " Não há…" at bounding box center [517, 226] width 278 height 341
click at [429, 281] on small "Filtrar por grupo/subgrupo" at bounding box center [420, 278] width 85 height 9
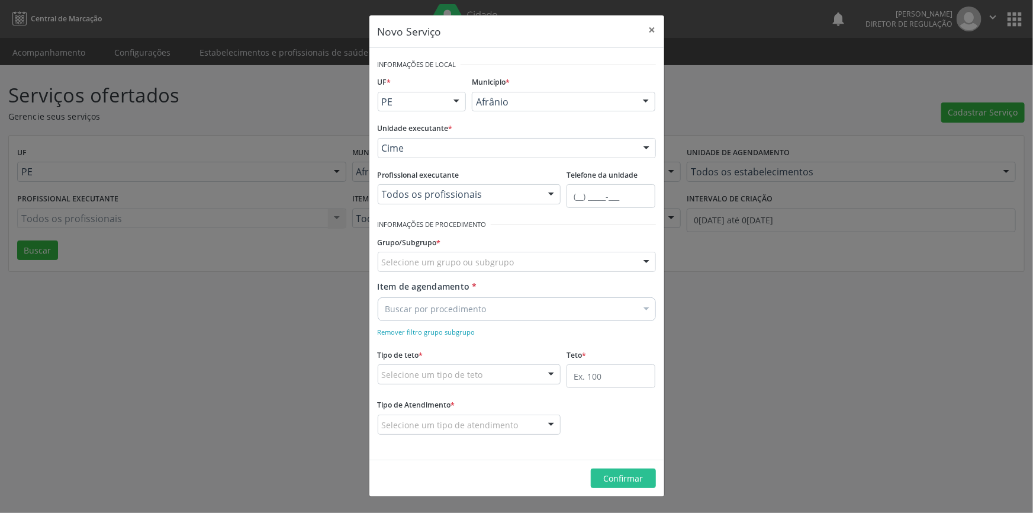
drag, startPoint x: 434, startPoint y: 275, endPoint x: 445, endPoint y: 265, distance: 14.7
click at [439, 270] on div "Grupo/Subgrupo * Selecione um grupo ou subgrupo 01 - Ações de promoção e preven…" at bounding box center [517, 256] width 284 height 46
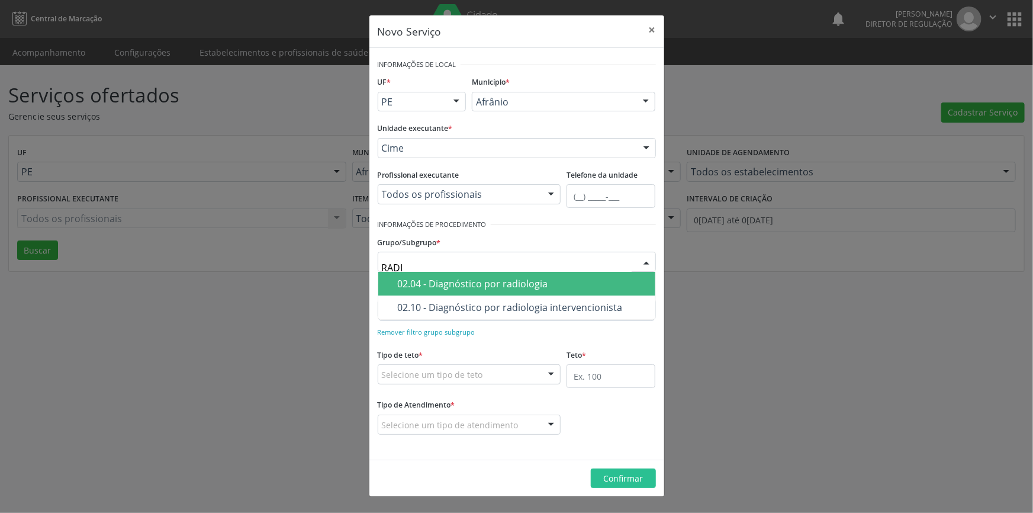
type input "RADIO"
click at [458, 279] on div "02.04 - Diagnóstico por radiologia" at bounding box center [523, 283] width 250 height 9
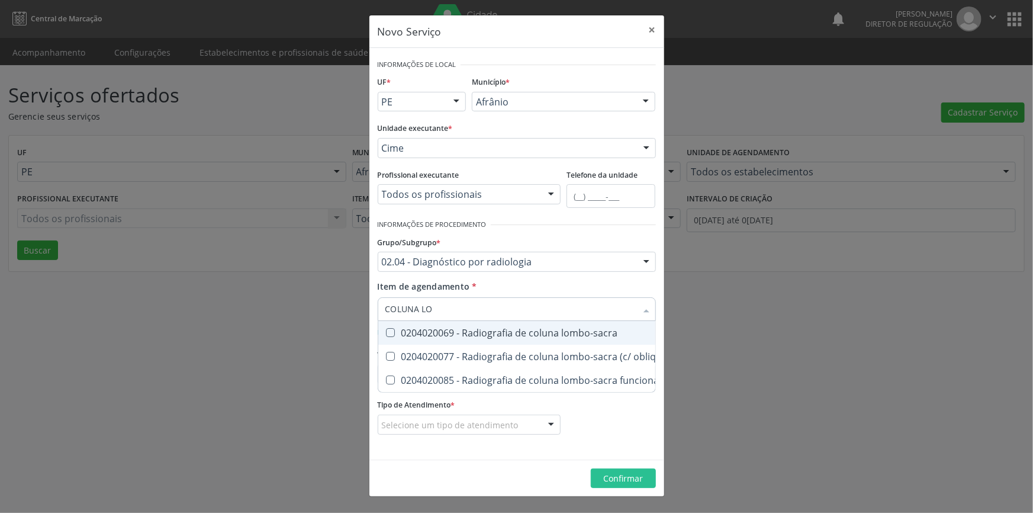
type input "[PERSON_NAME]"
click at [505, 328] on div "0204020069 - Radiografia de coluna lombo-sacra" at bounding box center [548, 332] width 326 height 9
checkbox lombo-sacra "true"
drag, startPoint x: 465, startPoint y: 308, endPoint x: 320, endPoint y: 311, distance: 145.6
click at [321, 311] on div "Novo Serviço × Informações de Local UF * PE BA PE Nenhum resultado encontrado p…" at bounding box center [516, 256] width 1033 height 513
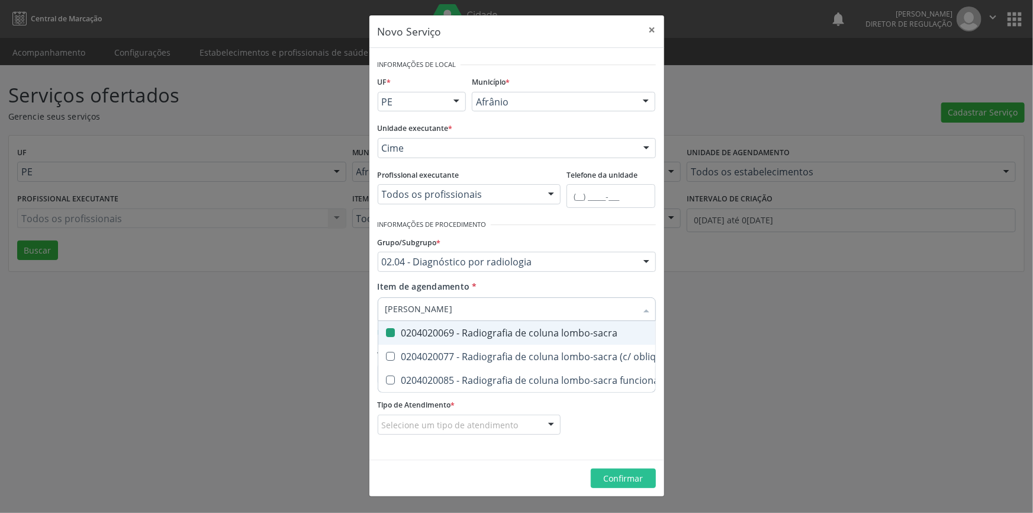
type input "D"
checkbox lombo-sacra "false"
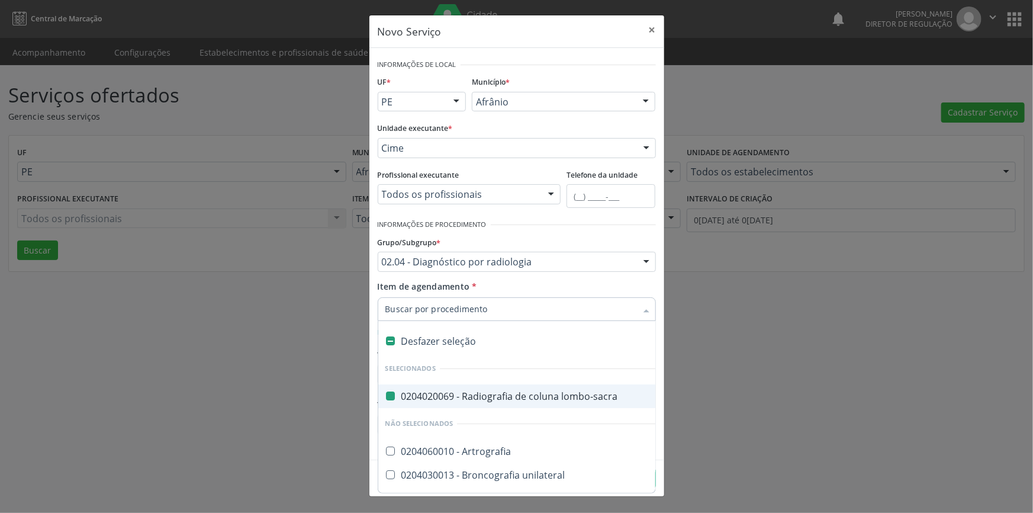
type input "T"
checkbox lombo-sacra "false"
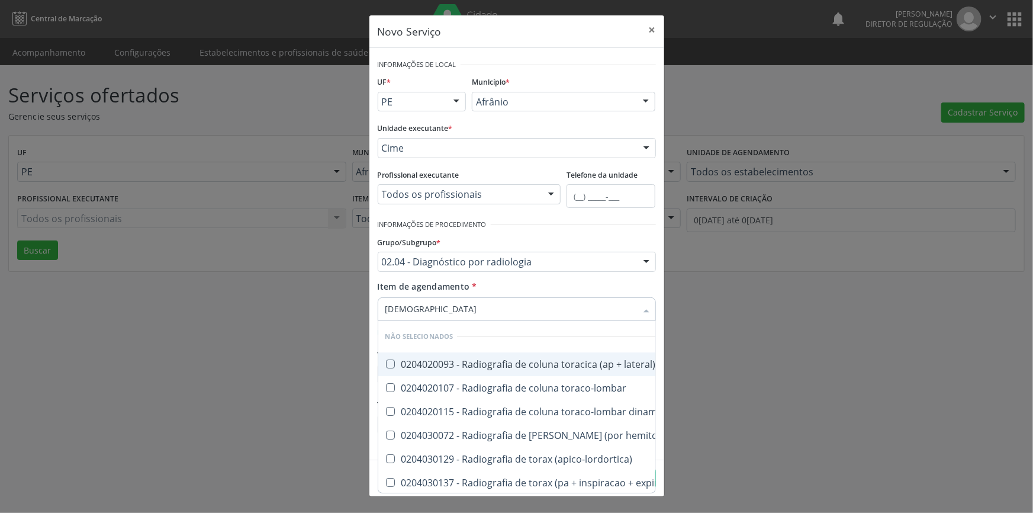
type input "TORAC"
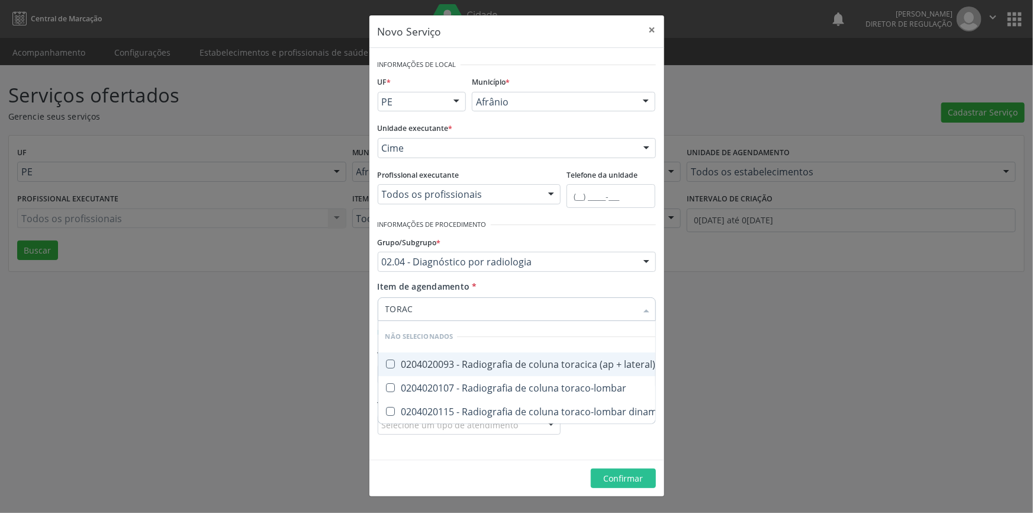
click at [593, 368] on div "0204020093 - Radiografia de coluna toracica (ap + lateral)" at bounding box center [527, 363] width 285 height 9
checkbox lateral\) "true"
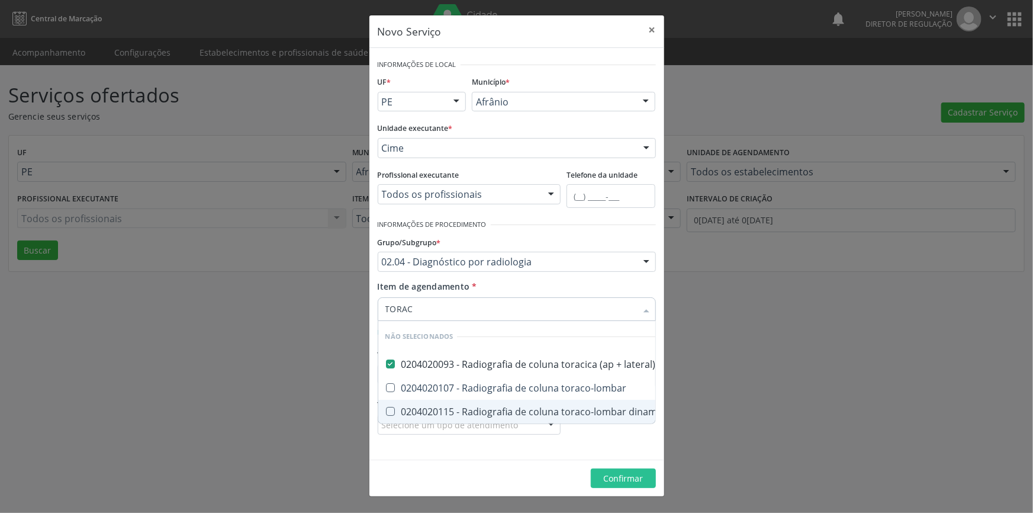
checkbox toraco-lombar "true"
click at [532, 447] on form "Informações de Local UF * PE BA PE Nenhum resultado encontrado para: " " Não há…" at bounding box center [517, 253] width 278 height 395
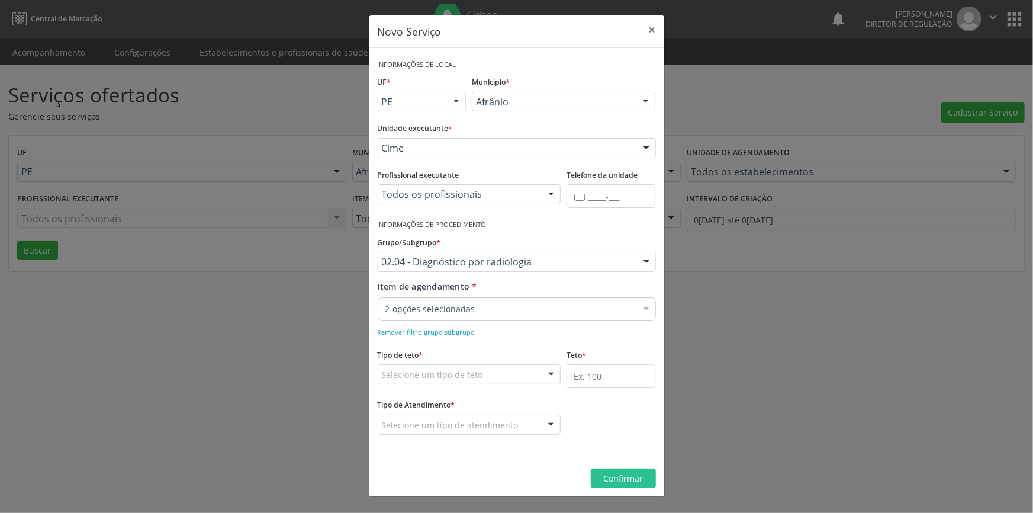
drag, startPoint x: 496, startPoint y: 385, endPoint x: 485, endPoint y: 378, distance: 12.8
click at [495, 385] on fieldset "Tipo de teto * Selecione um tipo de teto Teto financeiro Teto físico Nenhum res…" at bounding box center [469, 369] width 183 height 46
click at [485, 378] on div "Selecione um tipo de teto" at bounding box center [469, 374] width 183 height 20
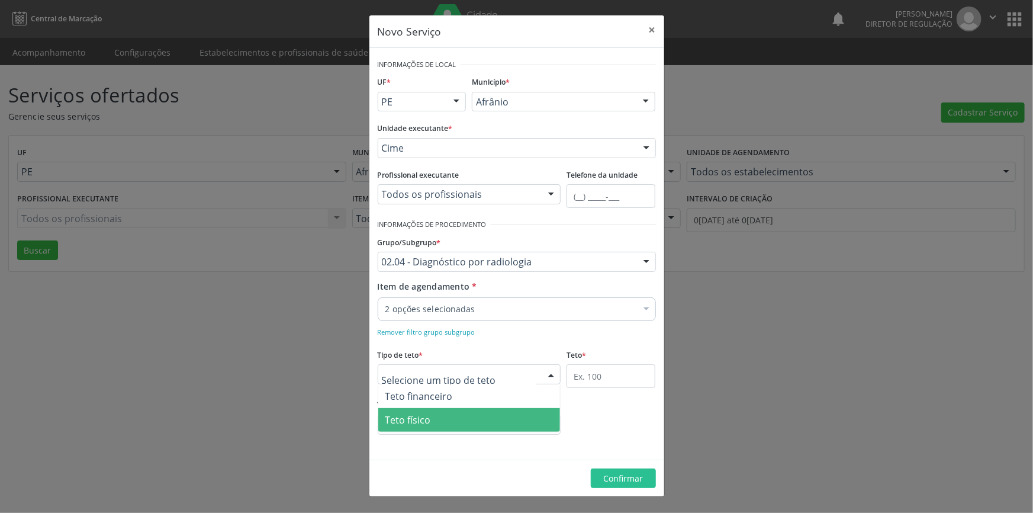
click at [444, 418] on span "Teto físico" at bounding box center [469, 420] width 182 height 24
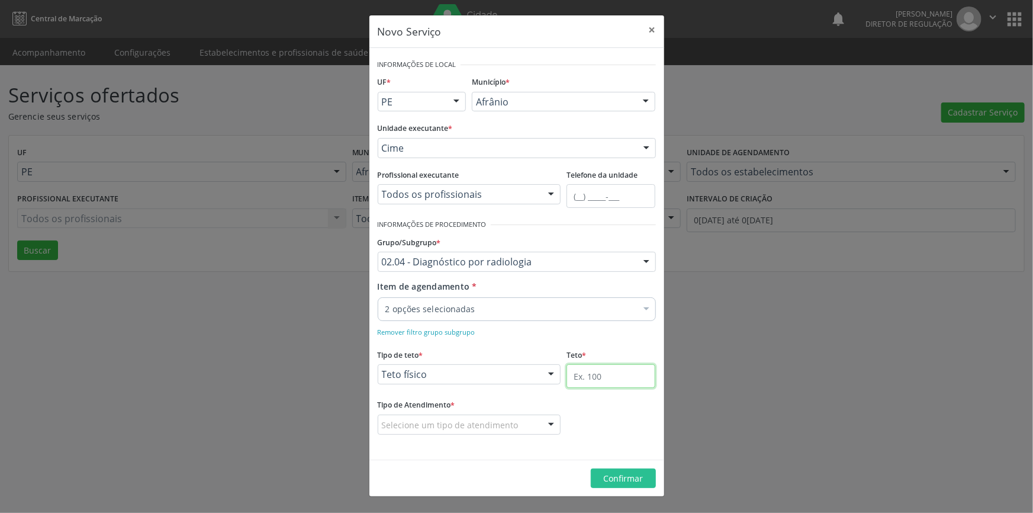
click at [594, 382] on input "text" at bounding box center [610, 376] width 89 height 24
type input "1"
click at [519, 428] on div "Selecione um tipo de atendimento" at bounding box center [469, 424] width 183 height 20
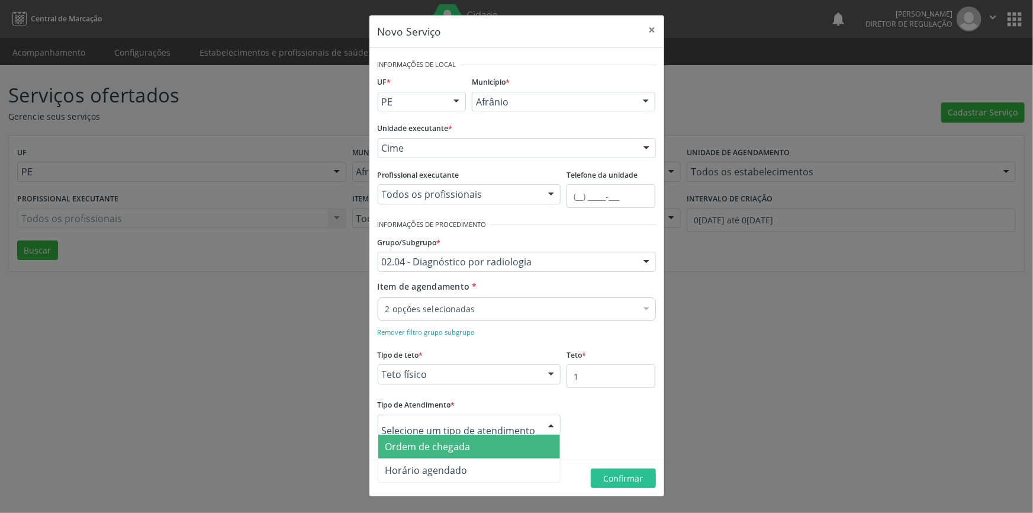
click at [485, 443] on span "Ordem de chegada" at bounding box center [469, 446] width 182 height 24
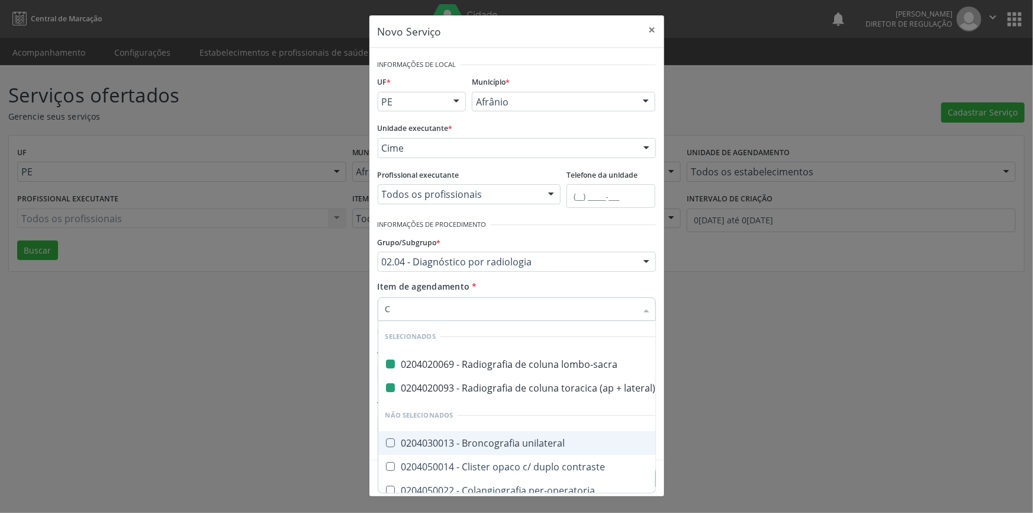
type input "CE"
checkbox lombo-sacra "false"
checkbox lateral\) "false"
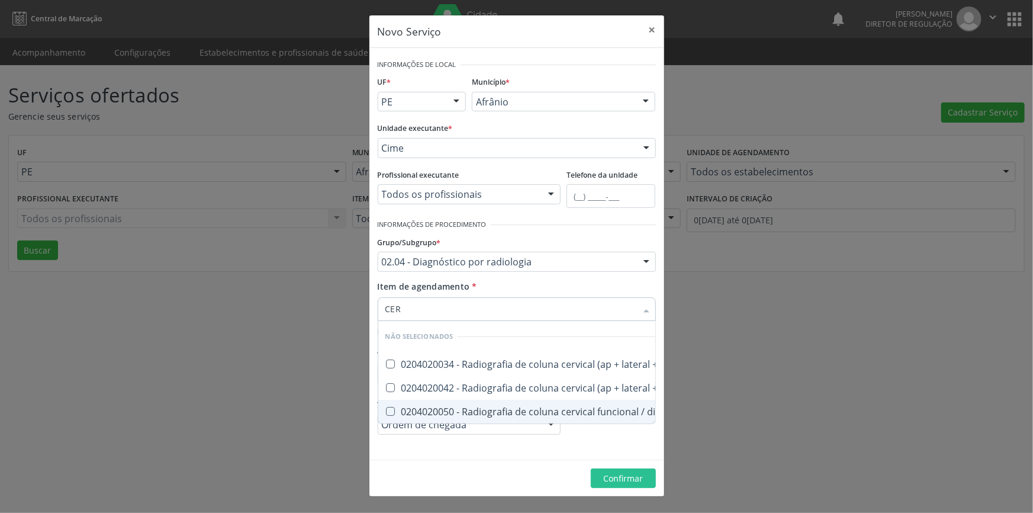
type input "CERV"
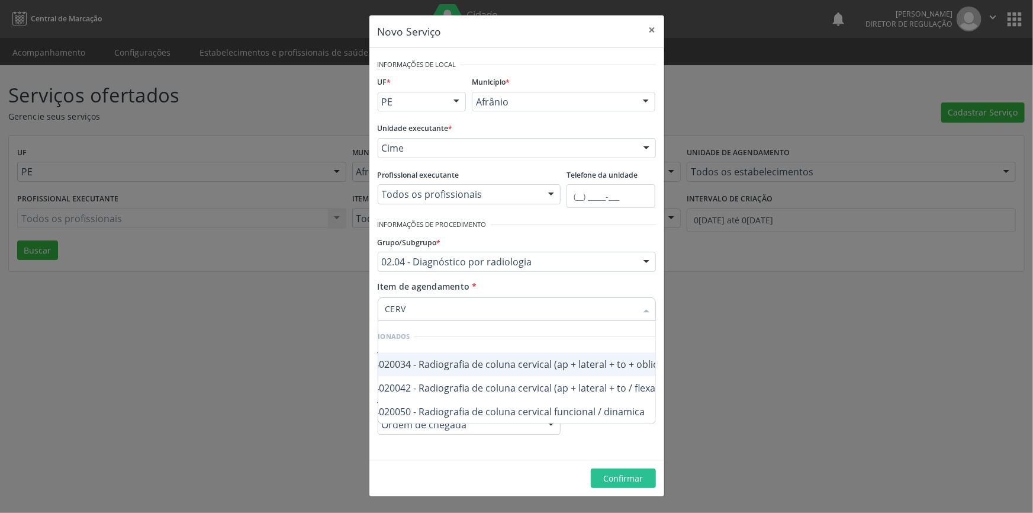
click at [558, 369] on div "0204020034 - Radiografia de coluna cervical (ap + lateral + to + obliquas)" at bounding box center [510, 363] width 336 height 9
checkbox obliquas\) "true"
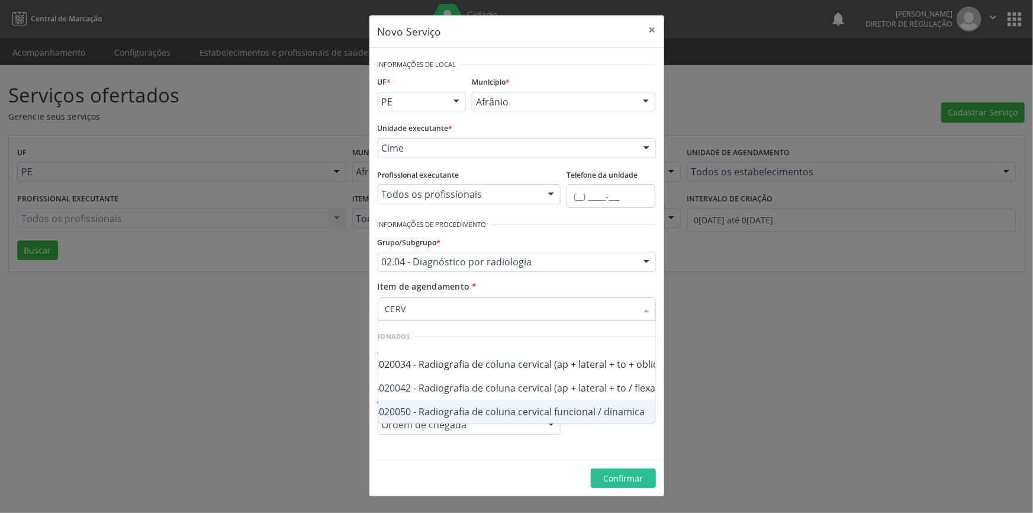
checkbox flexao\) "true"
checkbox dinamica "true"
click at [450, 447] on form "Informações de Local UF * PE BA PE Nenhum resultado encontrado para: " " Não há…" at bounding box center [517, 253] width 278 height 395
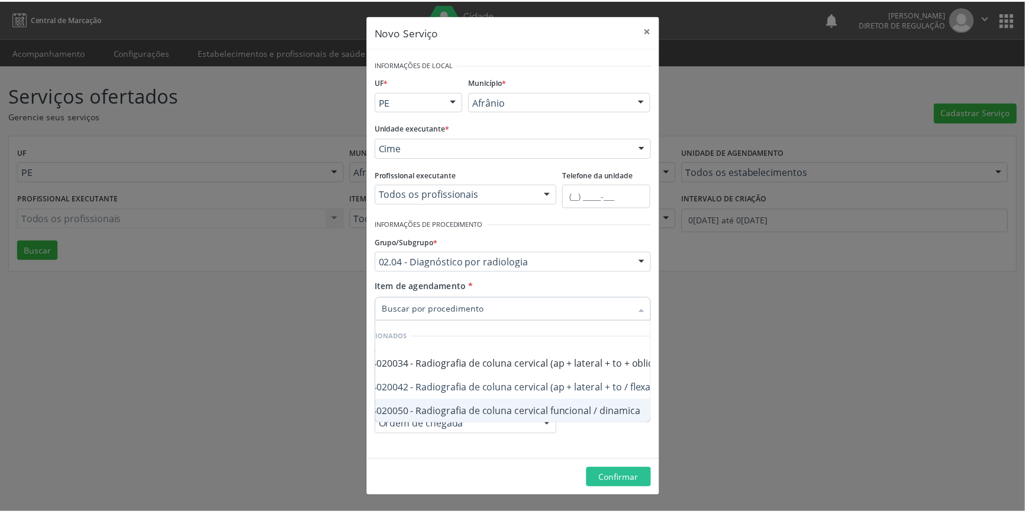
scroll to position [0, 0]
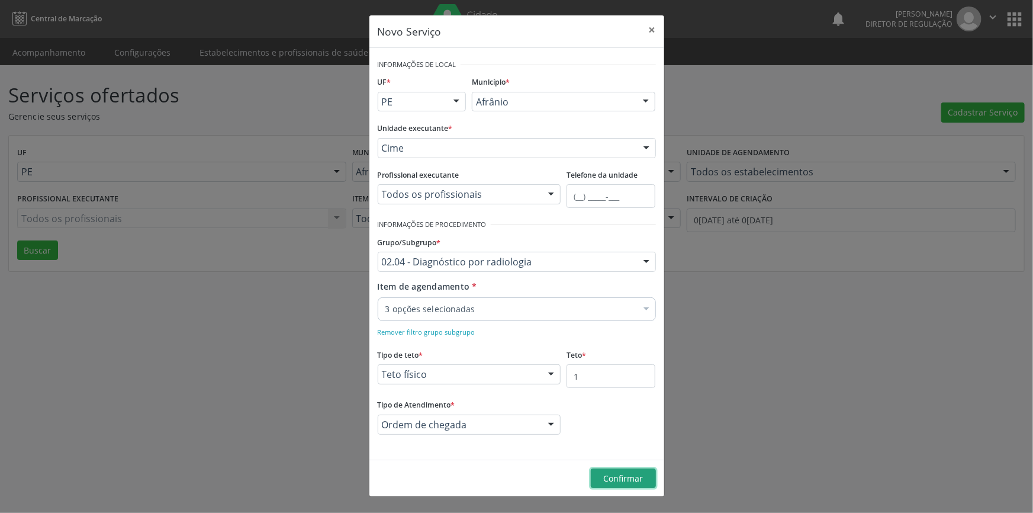
click at [621, 469] on button "Confirmar" at bounding box center [623, 478] width 65 height 20
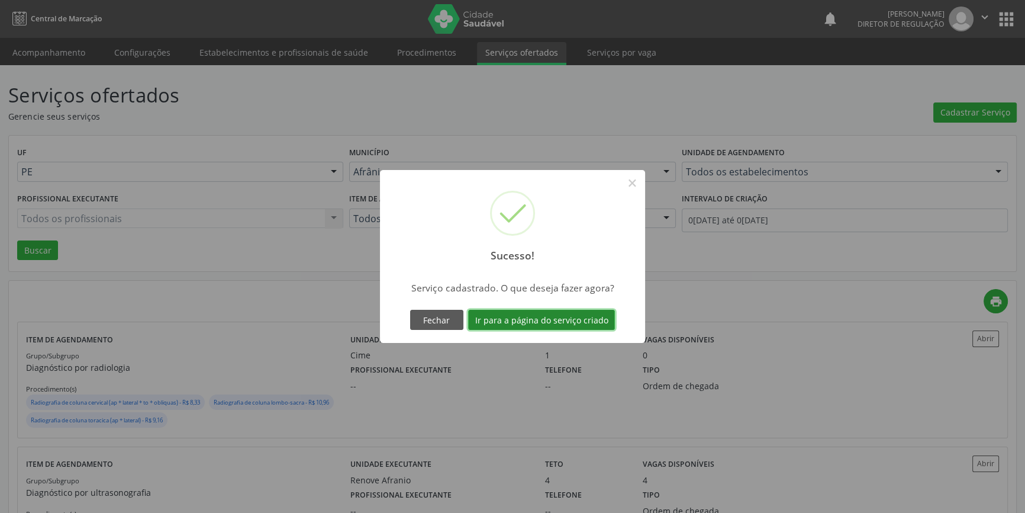
click at [568, 320] on button "Ir para a página do serviço criado" at bounding box center [541, 320] width 147 height 20
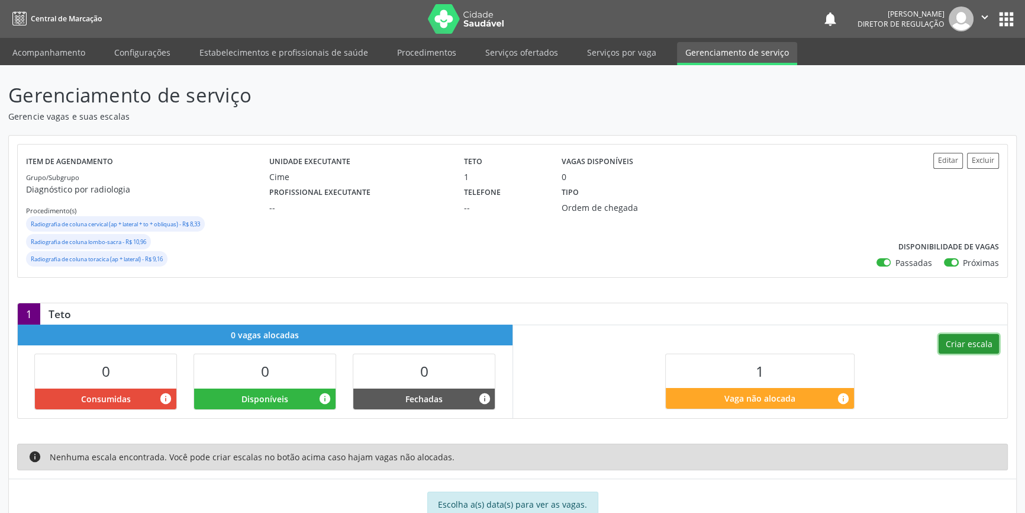
click at [976, 343] on button "Criar escala" at bounding box center [969, 344] width 60 height 20
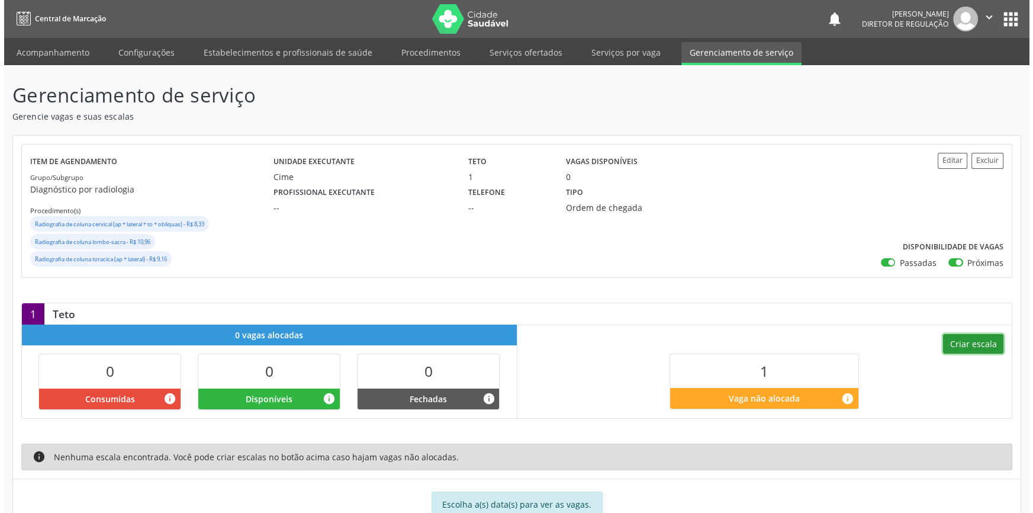
select select "8"
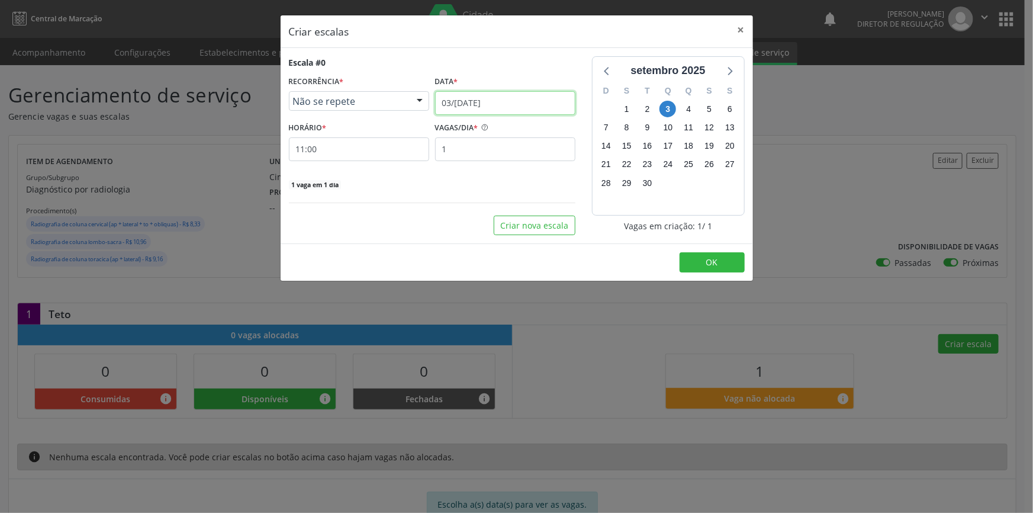
click at [513, 106] on input "03/[DATE]" at bounding box center [505, 103] width 140 height 24
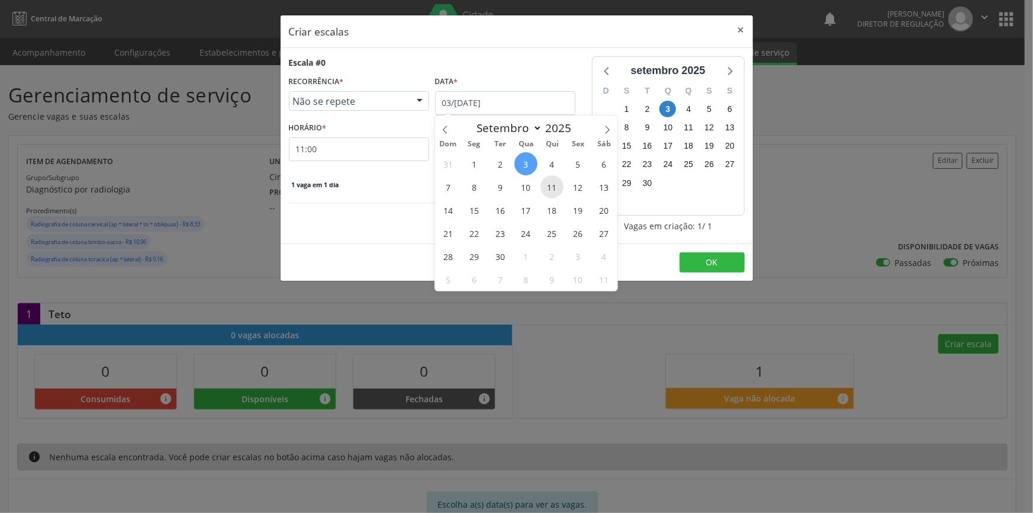
click at [549, 192] on span "11" at bounding box center [551, 186] width 23 height 23
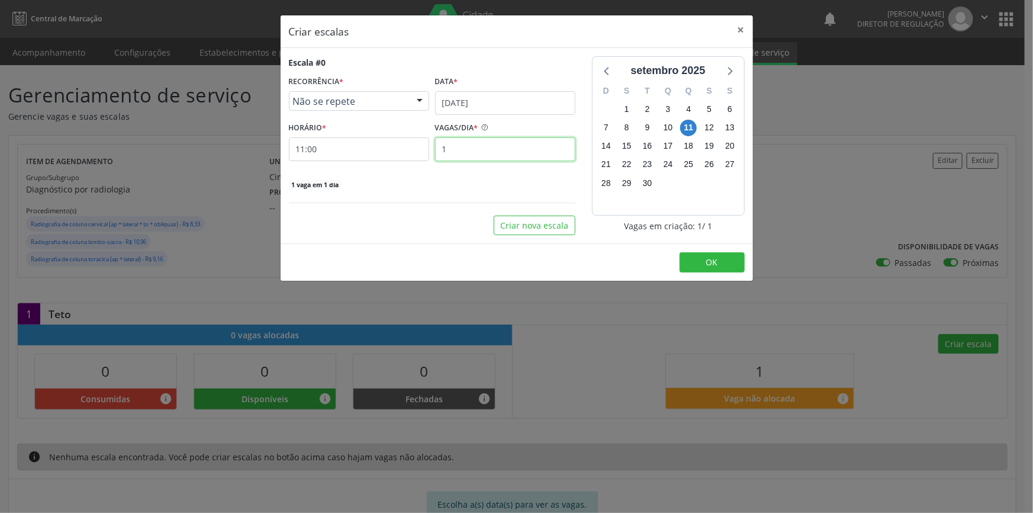
click at [485, 147] on input "1" at bounding box center [505, 149] width 140 height 24
click at [366, 154] on input "11:00" at bounding box center [359, 149] width 140 height 24
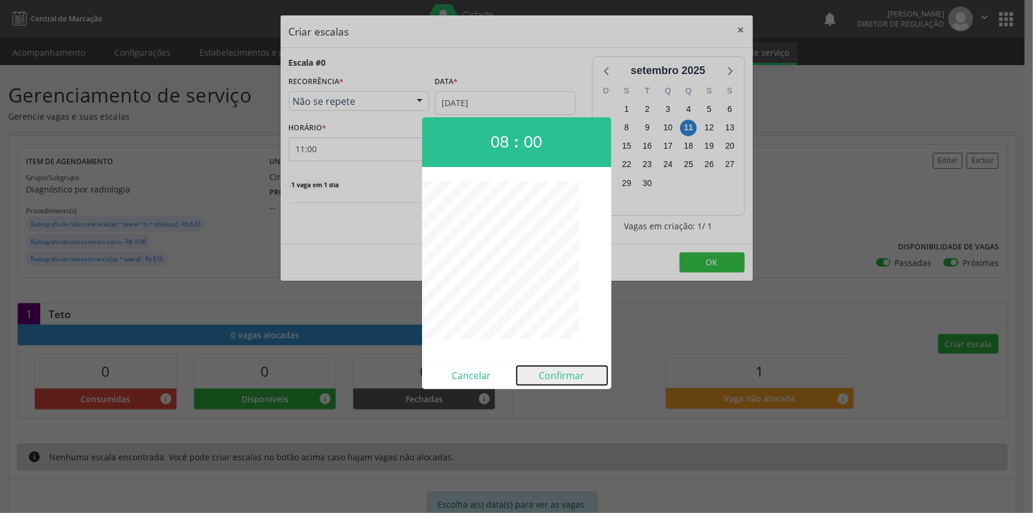
click at [562, 373] on button "Confirmar" at bounding box center [562, 375] width 91 height 19
type input "08:00"
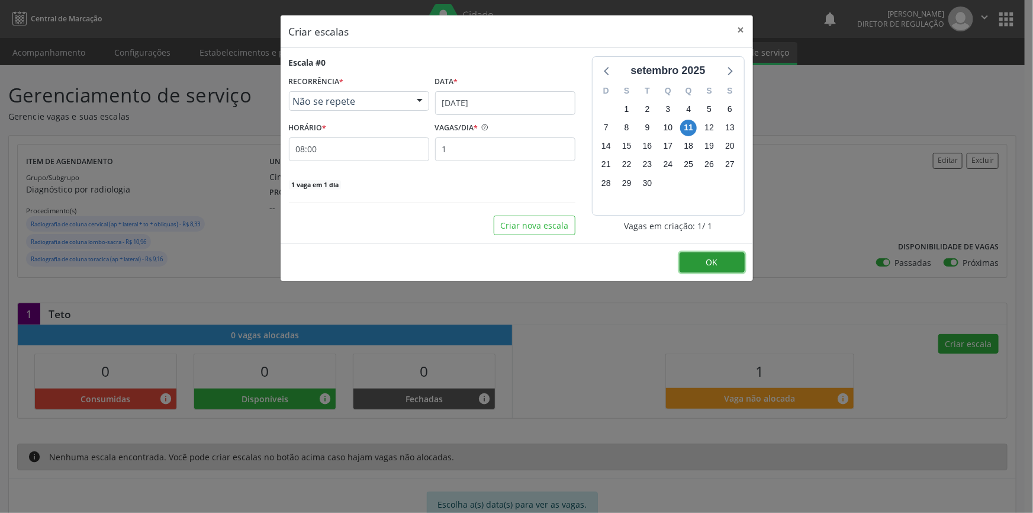
click at [709, 265] on span "OK" at bounding box center [712, 261] width 12 height 11
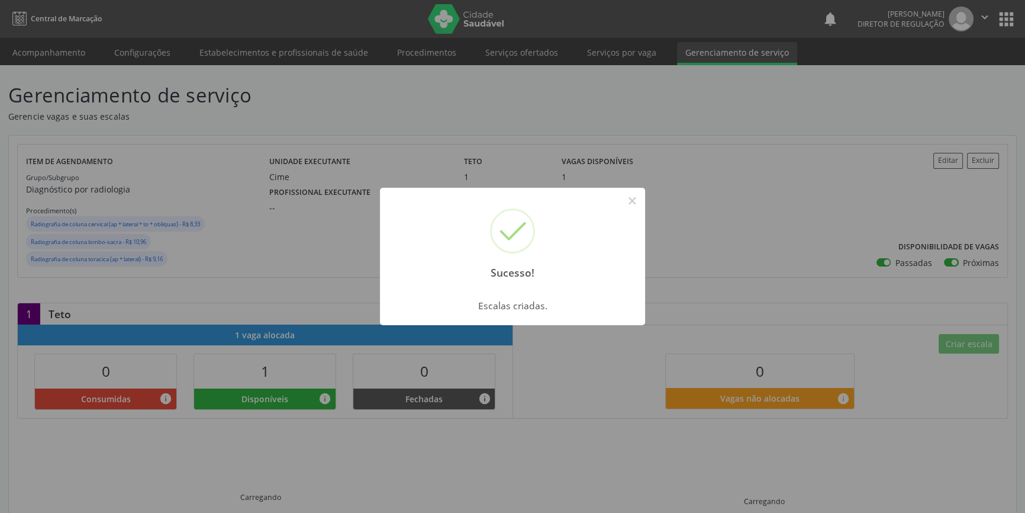
click at [57, 52] on div "Sucesso! × Escalas criadas. OK Cancel" at bounding box center [512, 256] width 1025 height 513
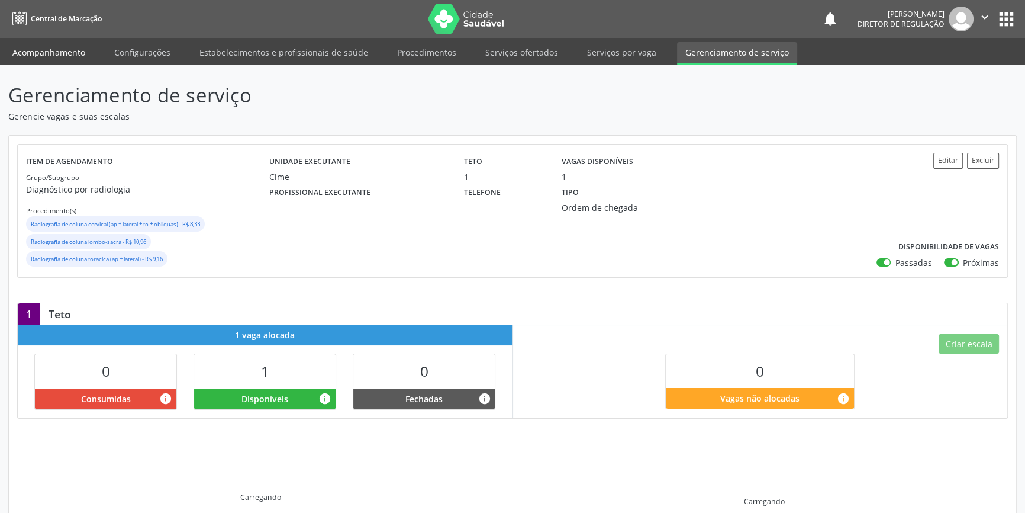
click at [54, 53] on link "Acompanhamento" at bounding box center [48, 52] width 89 height 21
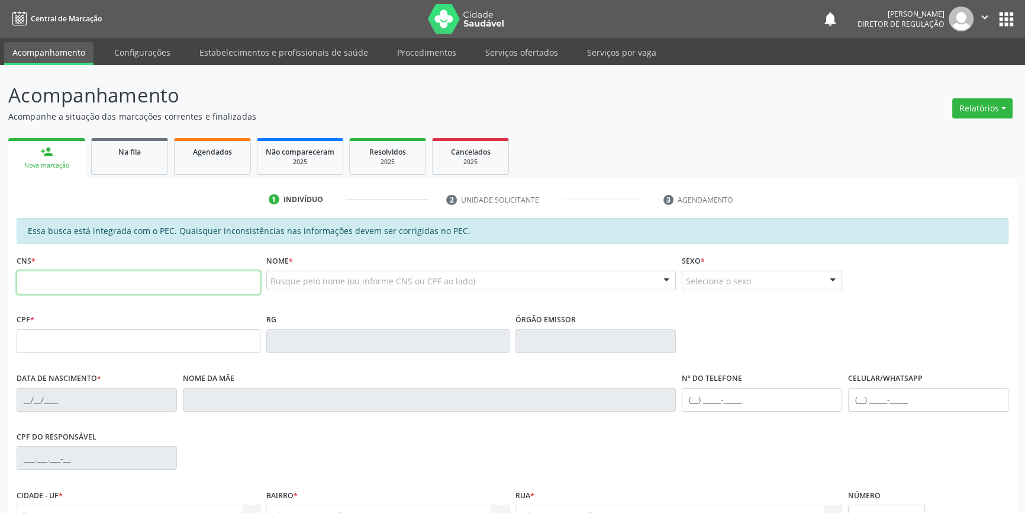
click at [119, 274] on input "text" at bounding box center [139, 282] width 244 height 24
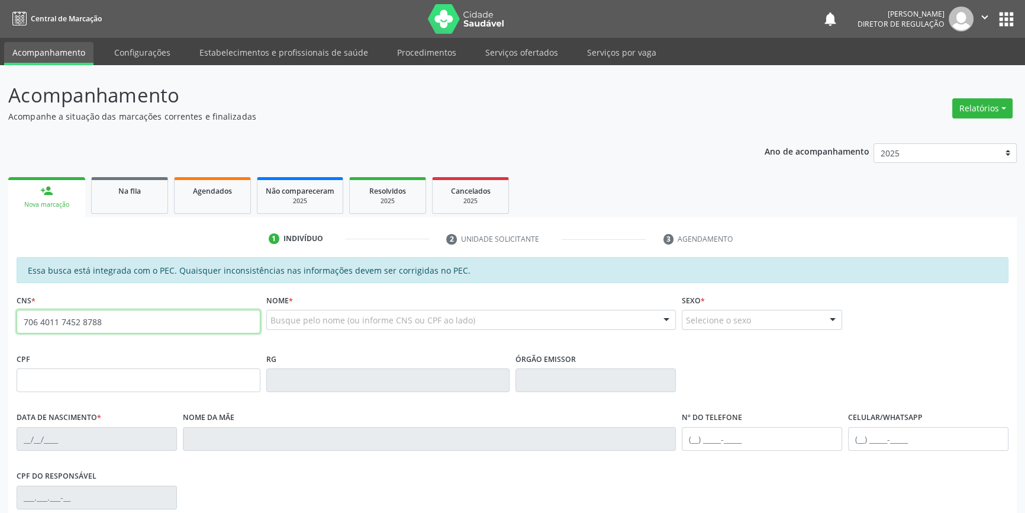
type input "706 4011 7452 8788"
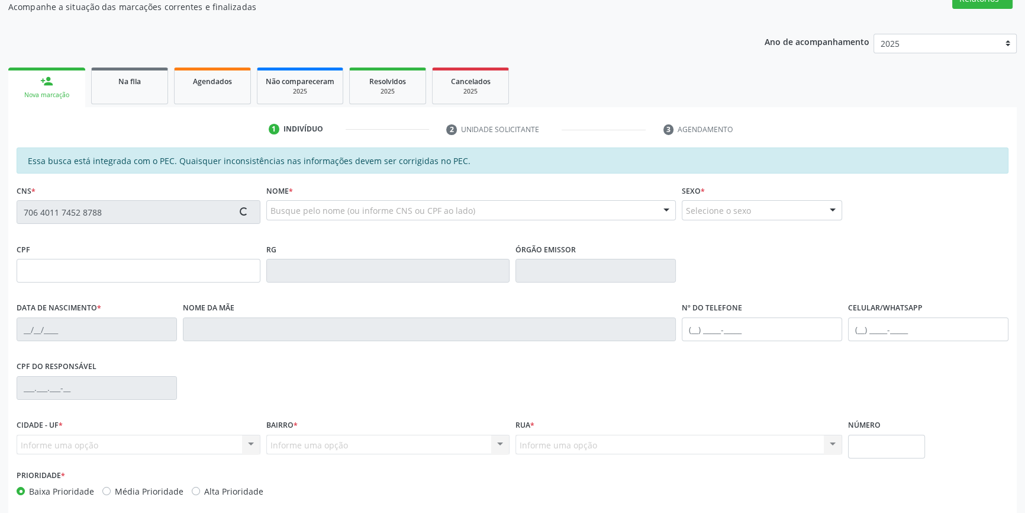
scroll to position [162, 0]
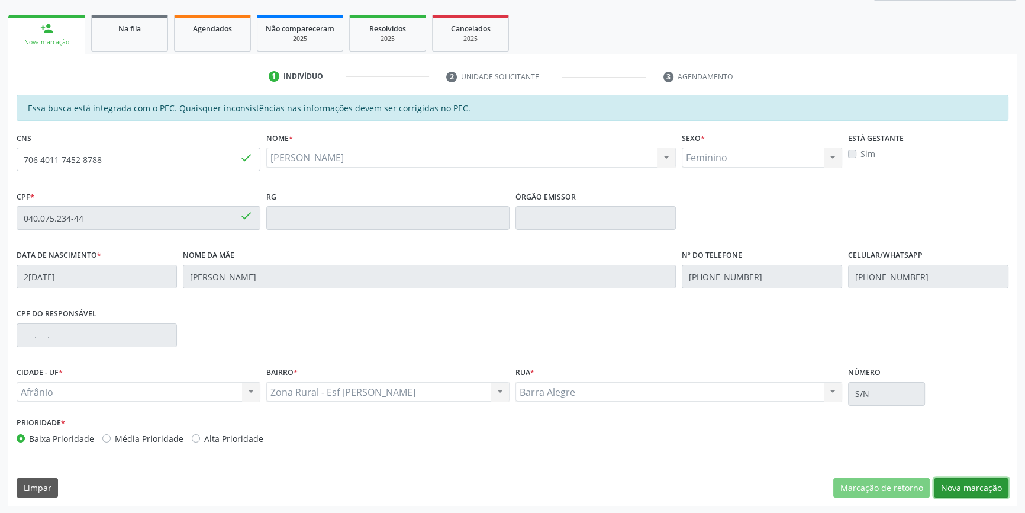
click at [972, 489] on button "Nova marcação" at bounding box center [971, 488] width 75 height 20
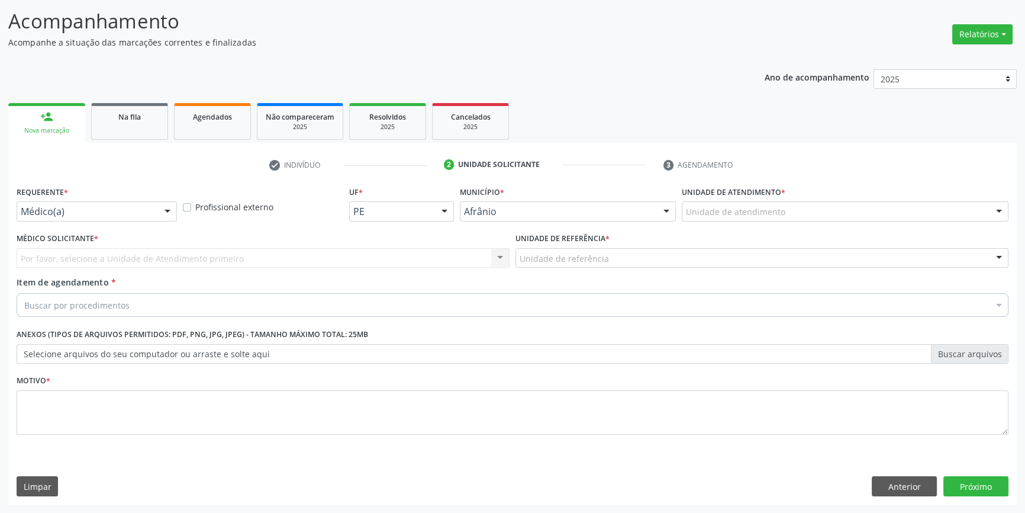
scroll to position [73, 0]
click at [743, 218] on div "Unidade de atendimento" at bounding box center [845, 212] width 327 height 20
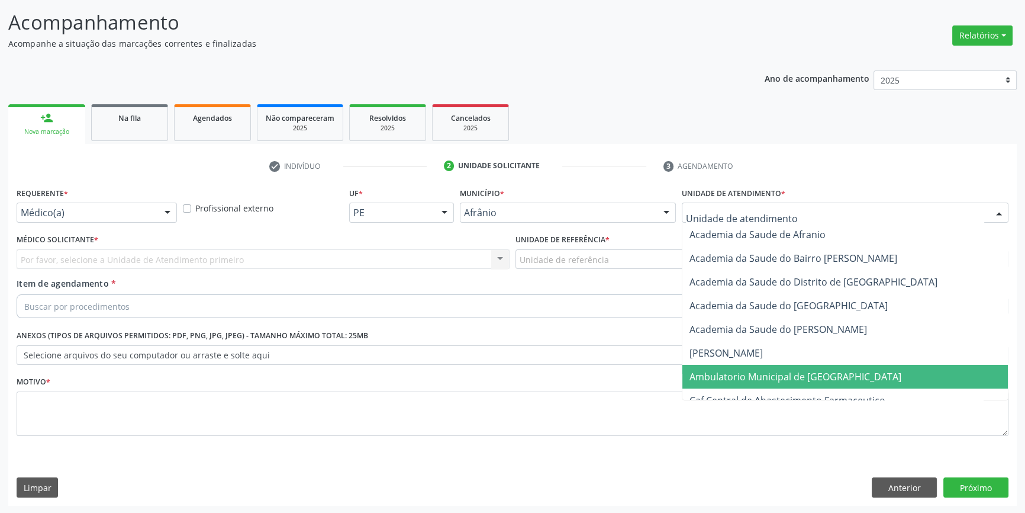
drag, startPoint x: 756, startPoint y: 374, endPoint x: 688, endPoint y: 325, distance: 83.9
click at [755, 374] on span "Ambulatorio Municipal de [GEOGRAPHIC_DATA]" at bounding box center [796, 376] width 212 height 13
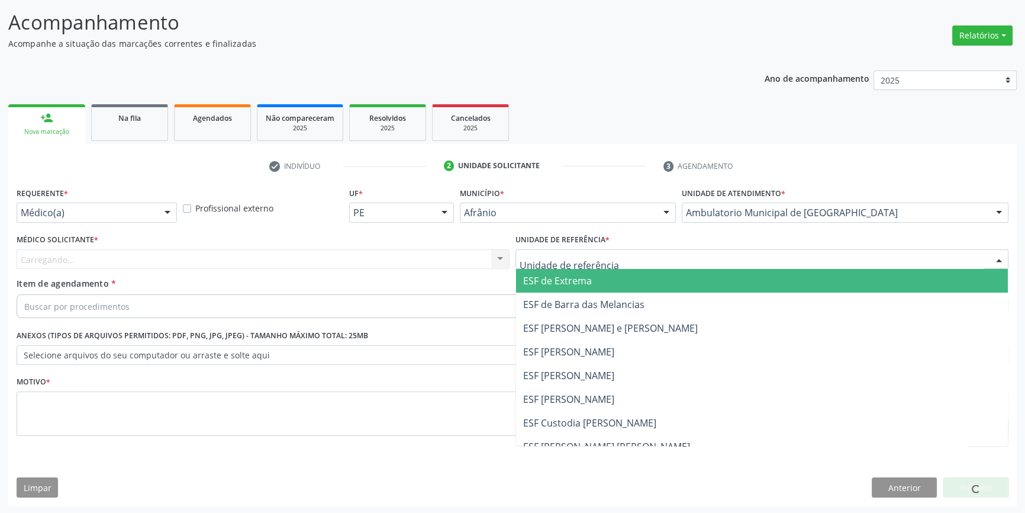
click at [605, 253] on div at bounding box center [762, 259] width 493 height 20
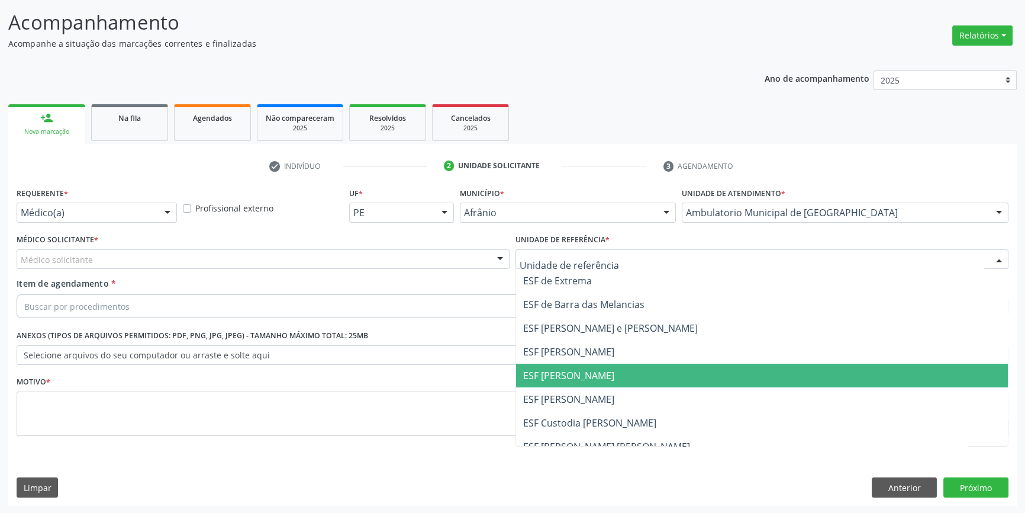
click at [588, 365] on span "ESF [PERSON_NAME]" at bounding box center [762, 375] width 492 height 24
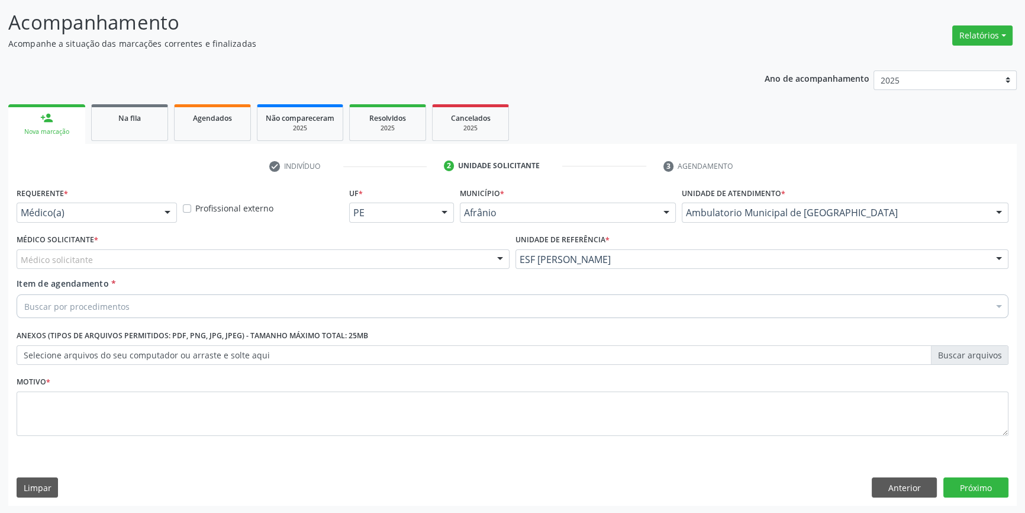
drag, startPoint x: 252, startPoint y: 262, endPoint x: 225, endPoint y: 265, distance: 27.5
click at [243, 262] on div "Médico solicitante" at bounding box center [263, 259] width 493 height 20
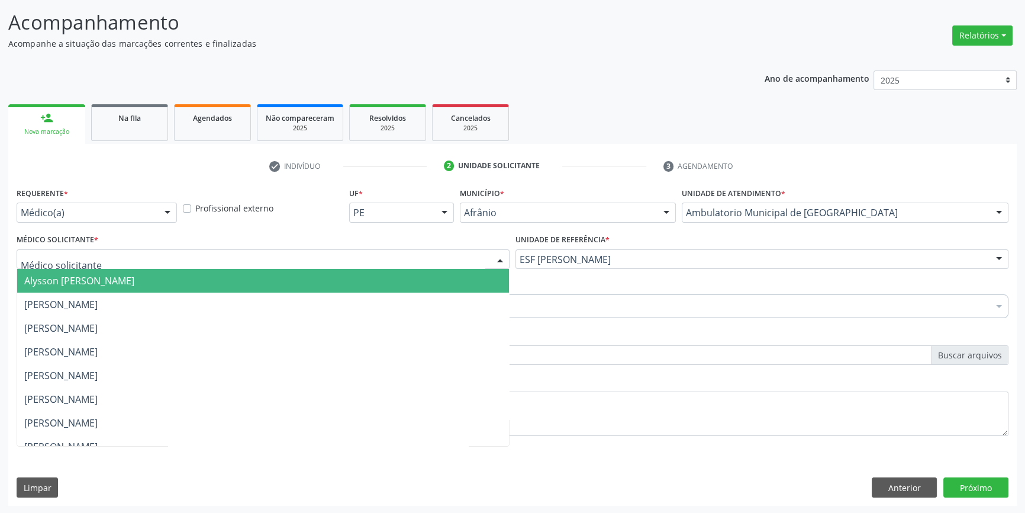
drag, startPoint x: 168, startPoint y: 291, endPoint x: 159, endPoint y: 293, distance: 8.5
click at [167, 292] on span "[PERSON_NAME]" at bounding box center [263, 304] width 492 height 24
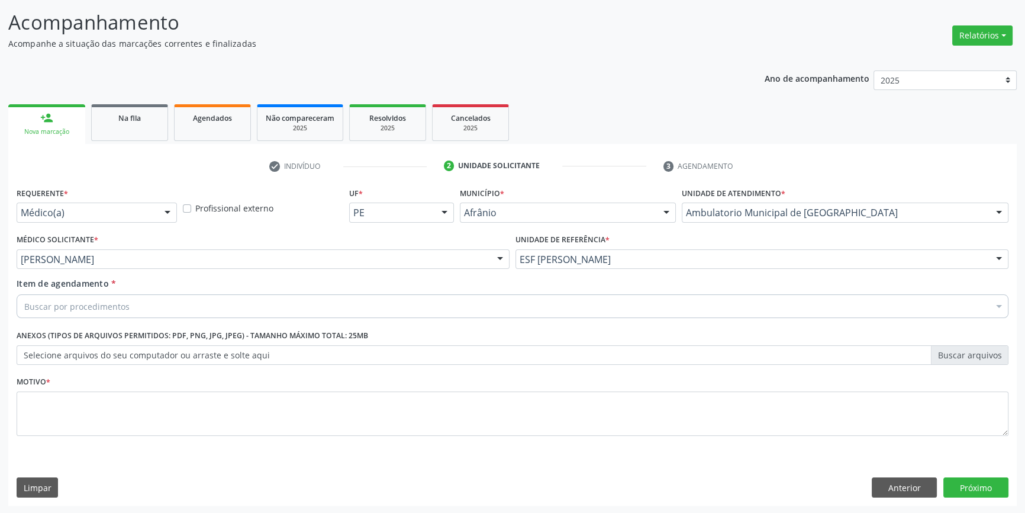
click at [137, 308] on div "Buscar por procedimentos" at bounding box center [513, 306] width 992 height 24
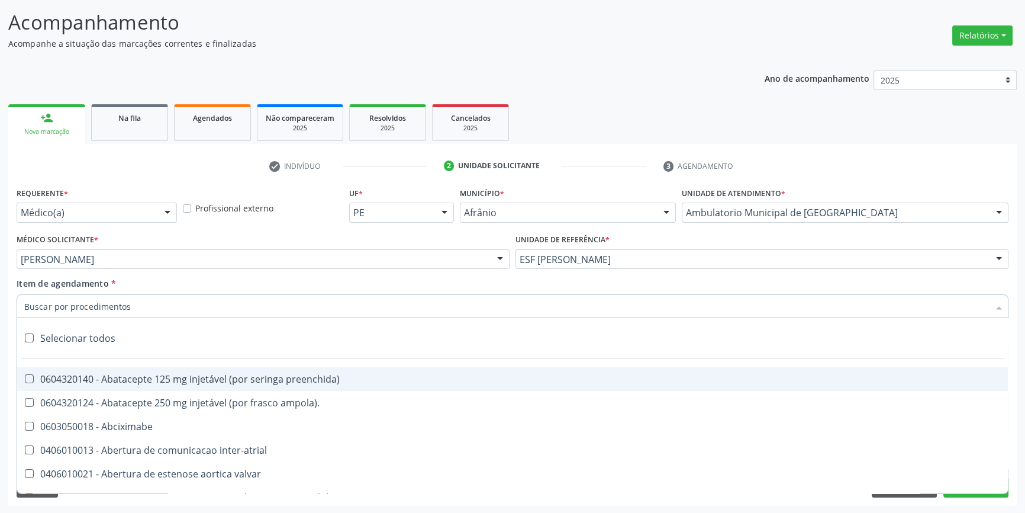
click at [159, 273] on div "Médico Solicitante * [PERSON_NAME] [PERSON_NAME] [PERSON_NAME] [PERSON_NAME] Re…" at bounding box center [263, 254] width 499 height 46
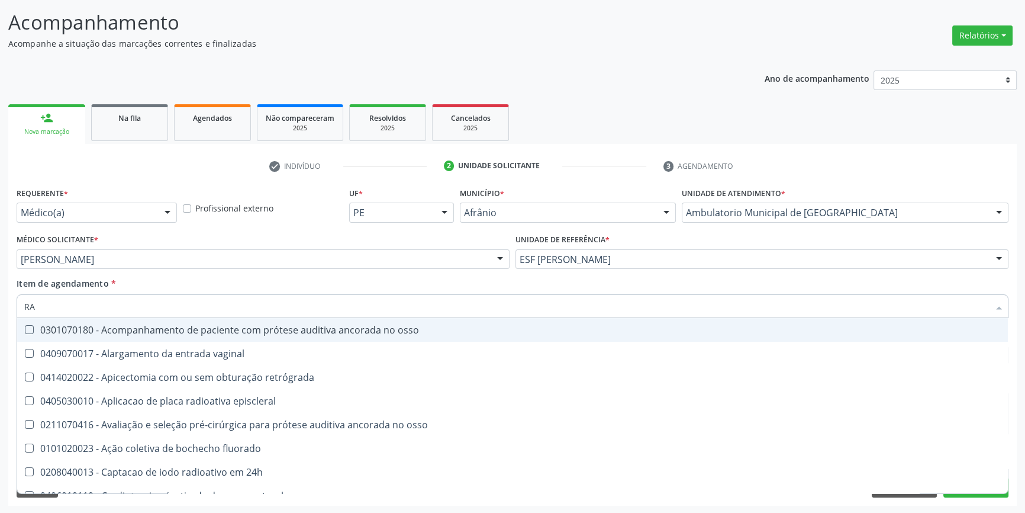
type input "R"
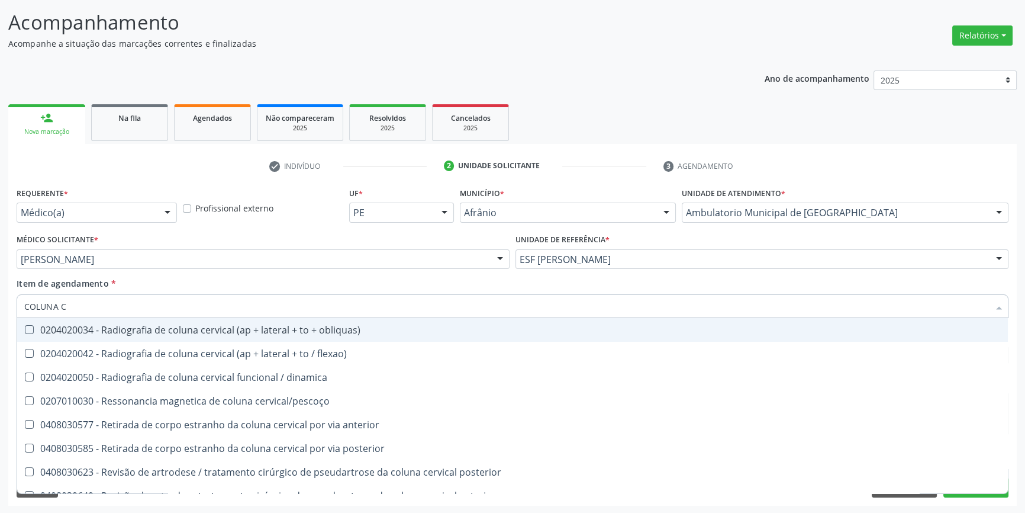
type input "COLUNA CE"
click at [186, 326] on div "0204020034 - Radiografia de coluna cervical (ap + lateral + to + obliquas)" at bounding box center [512, 329] width 977 height 9
checkbox obliquas\) "true"
drag, startPoint x: 98, startPoint y: 308, endPoint x: 14, endPoint y: 310, distance: 84.1
click at [14, 310] on div "Item de agendamento * COLUNA CE Desfazer seleção 0204020034 - Radiografia de co…" at bounding box center [513, 300] width 998 height 46
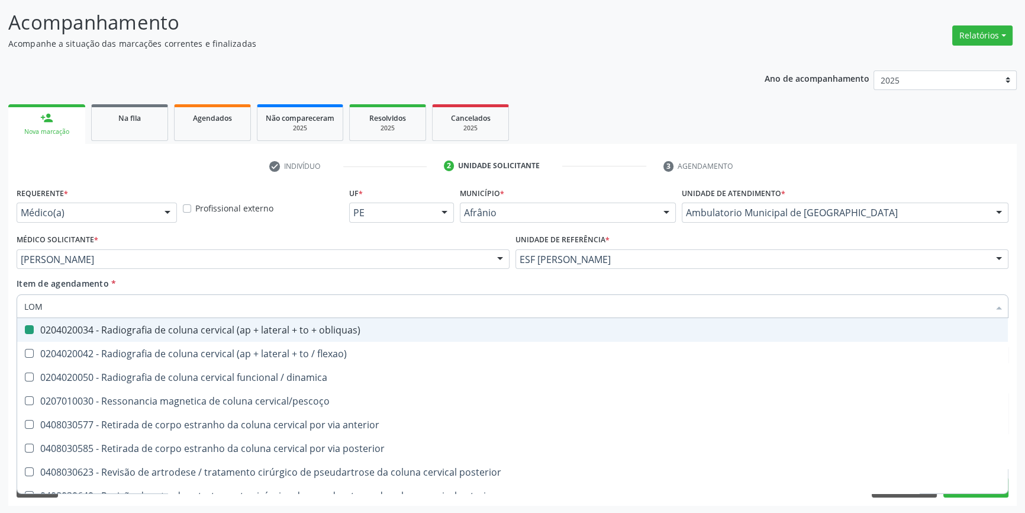
type input "LOMB"
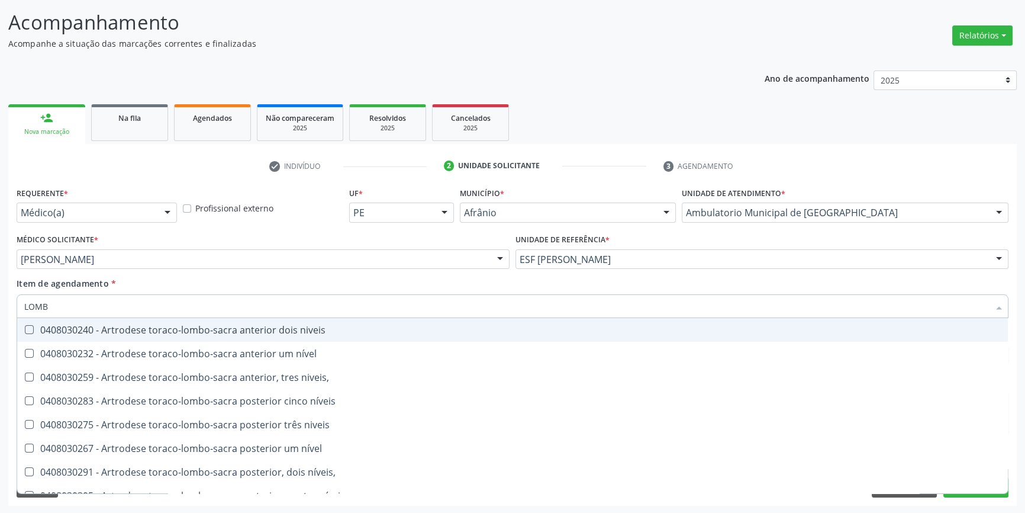
checkbox niveis "false"
type input "LOMBA"
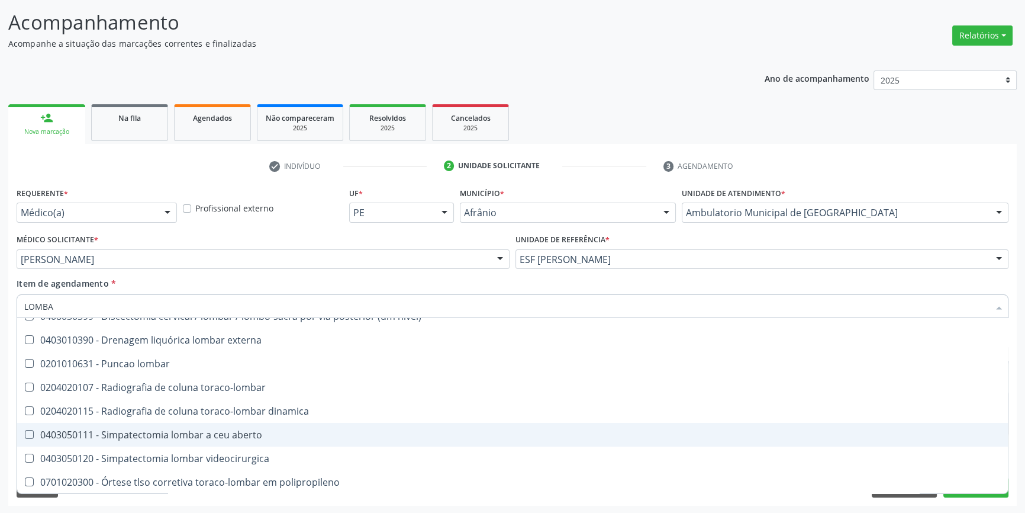
scroll to position [54, 0]
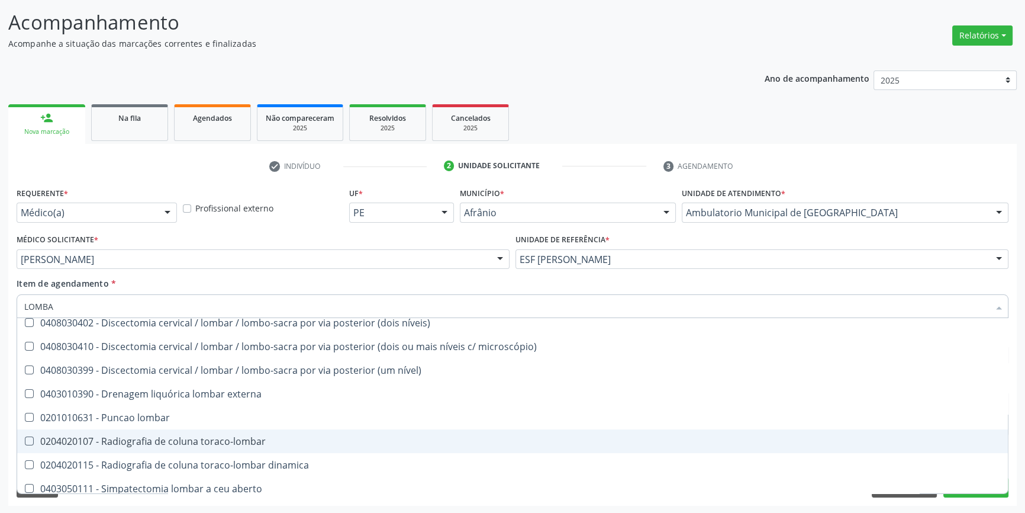
click at [173, 447] on span "0204020107 - Radiografia de coluna toraco-lombar" at bounding box center [512, 441] width 991 height 24
checkbox toraco-lombar "true"
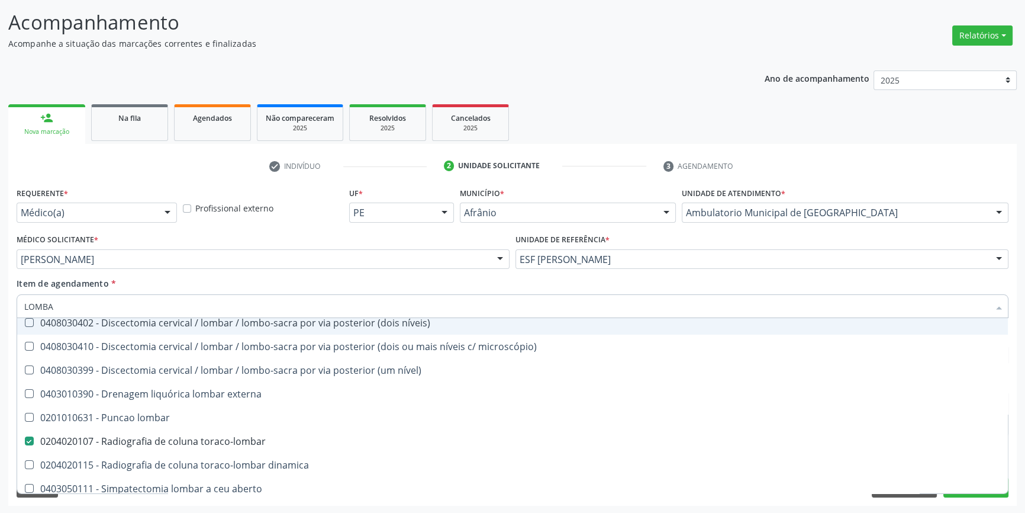
drag, startPoint x: 28, startPoint y: 302, endPoint x: 0, endPoint y: 299, distance: 28.0
click at [0, 299] on div "Acompanhamento Acompanhe a situação das marcações correntes e finalizadas Relat…" at bounding box center [512, 252] width 1025 height 521
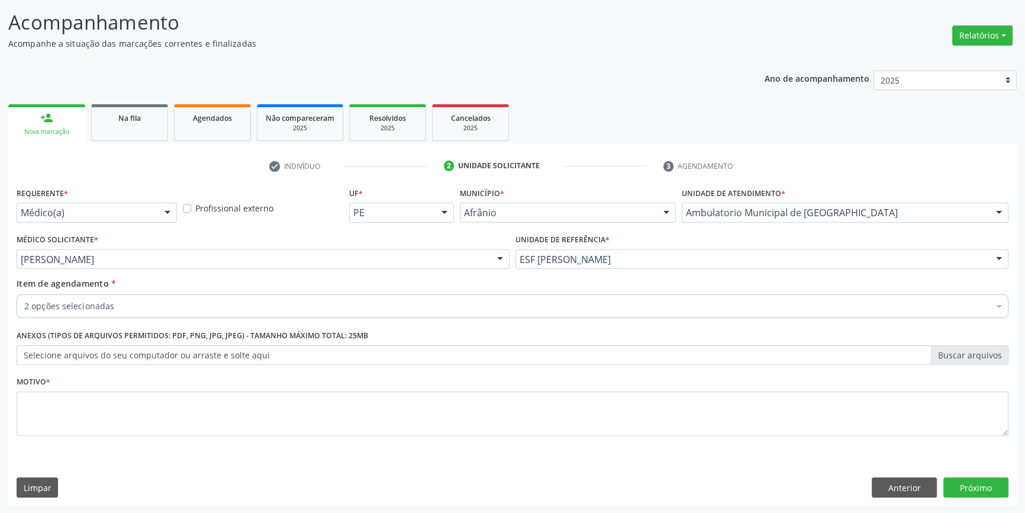
checkbox obliquas\) "true"
checkbox toraco-lombar "true"
checkbox inter-atrial "false"
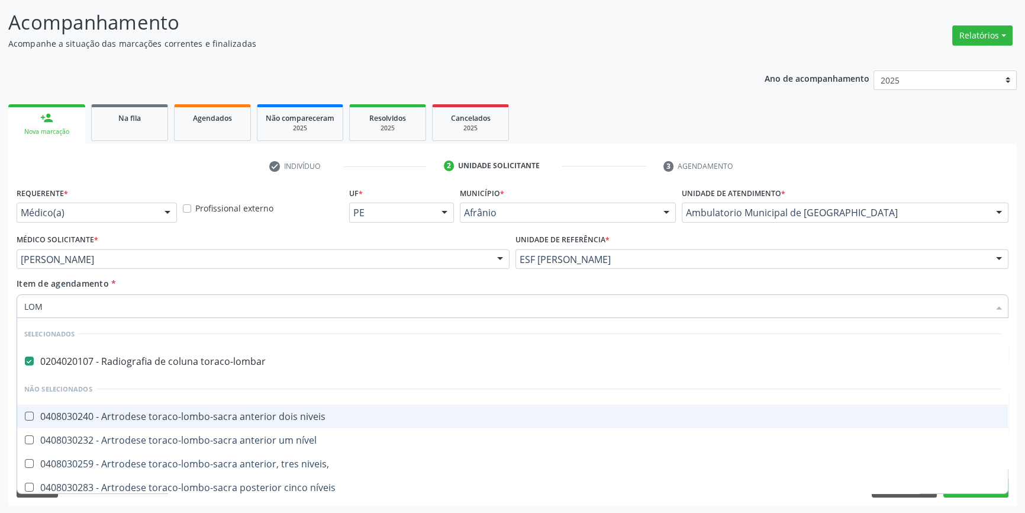
type input "LOMB"
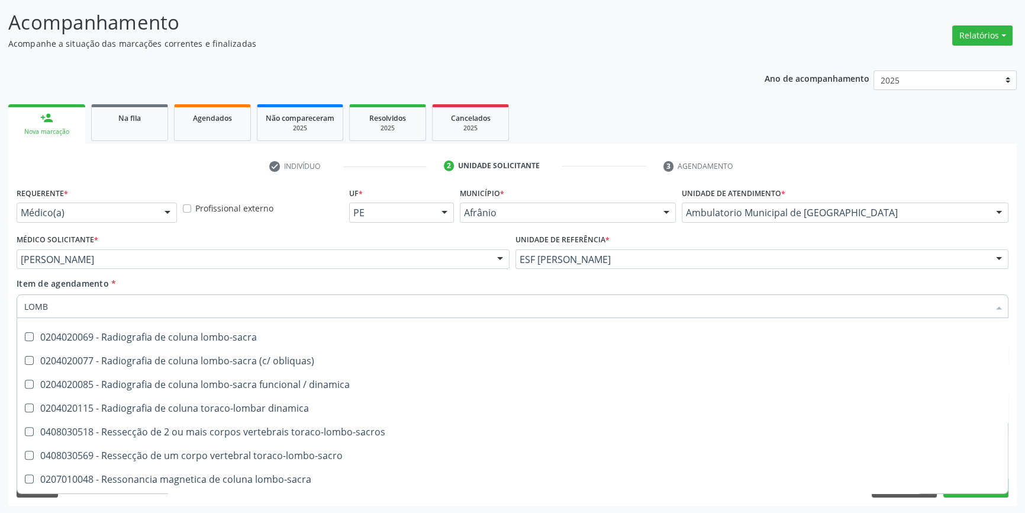
scroll to position [645, 0]
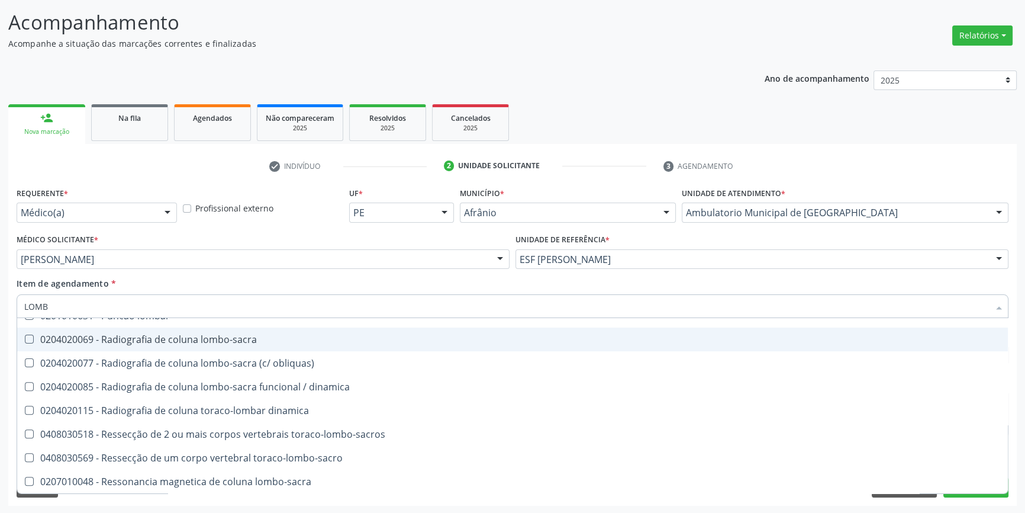
click at [223, 342] on div "0204020069 - Radiografia de coluna lombo-sacra" at bounding box center [512, 338] width 977 height 9
checkbox lombo-sacra "true"
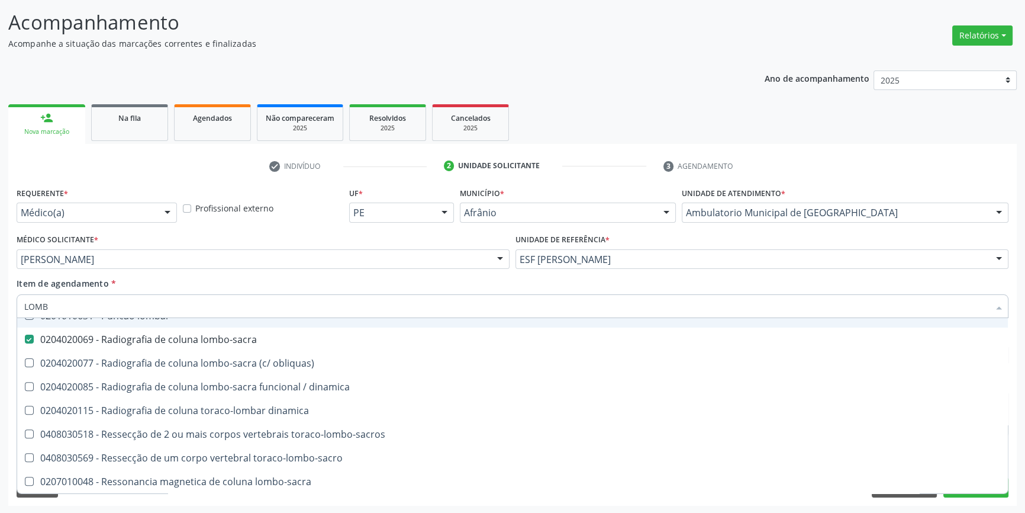
click at [249, 277] on div "Item de agendamento * LOMB Desfazer seleção Selecionados 0204020107 - Radiograf…" at bounding box center [513, 295] width 992 height 37
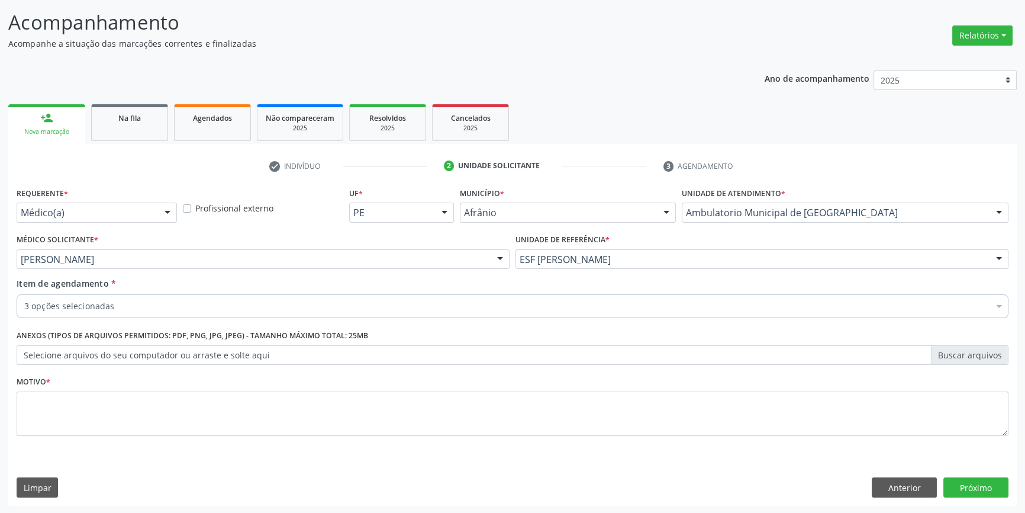
scroll to position [0, 0]
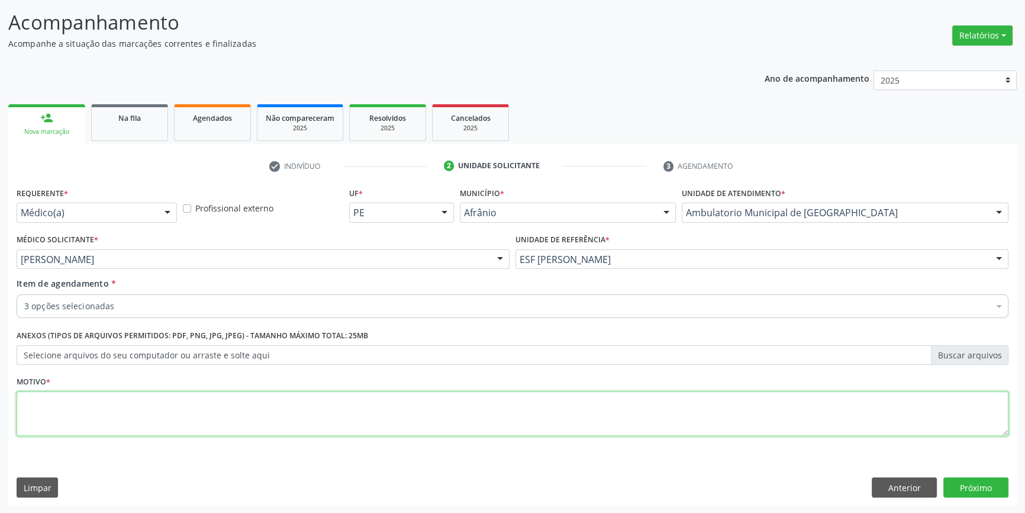
click at [195, 414] on textarea at bounding box center [513, 413] width 992 height 45
type textarea "'"
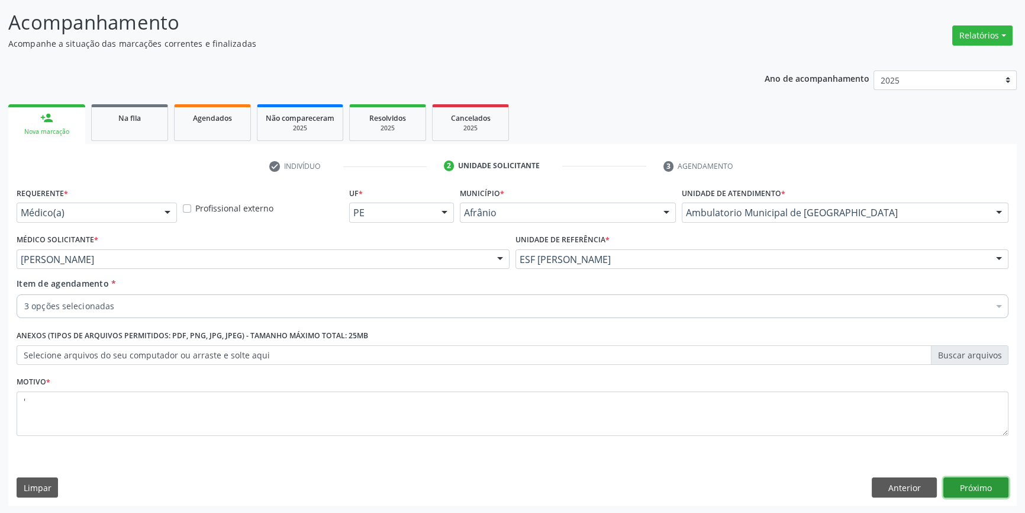
click at [994, 487] on button "Próximo" at bounding box center [975, 487] width 65 height 20
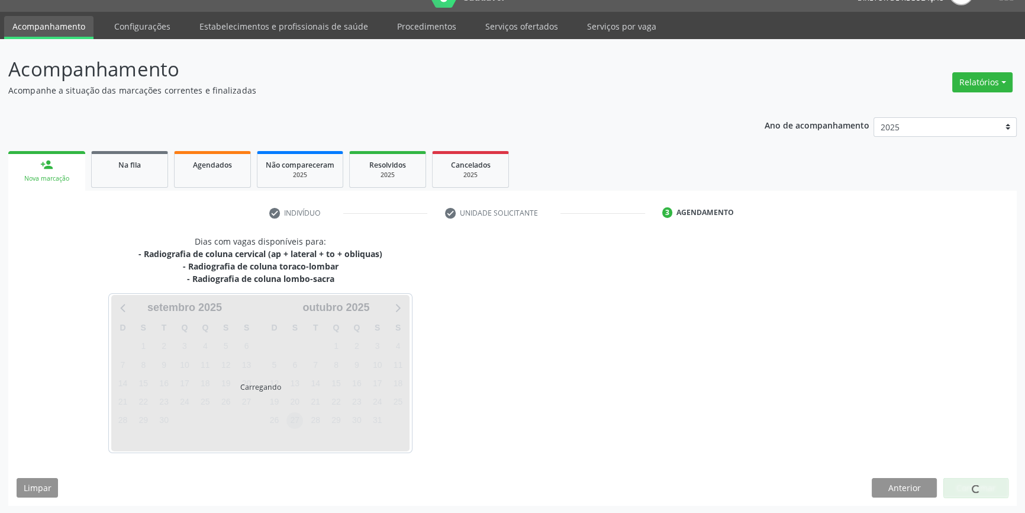
scroll to position [61, 0]
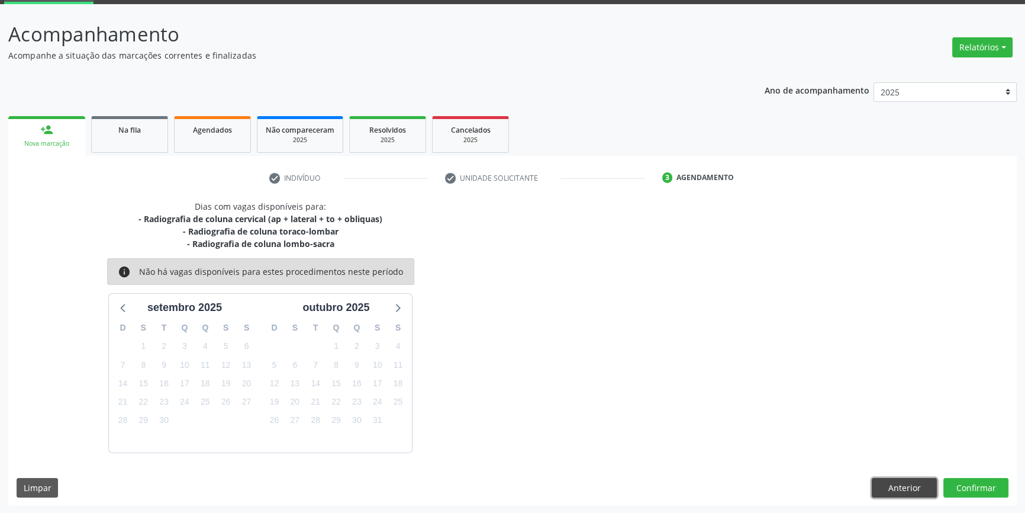
click at [903, 492] on button "Anterior" at bounding box center [904, 488] width 65 height 20
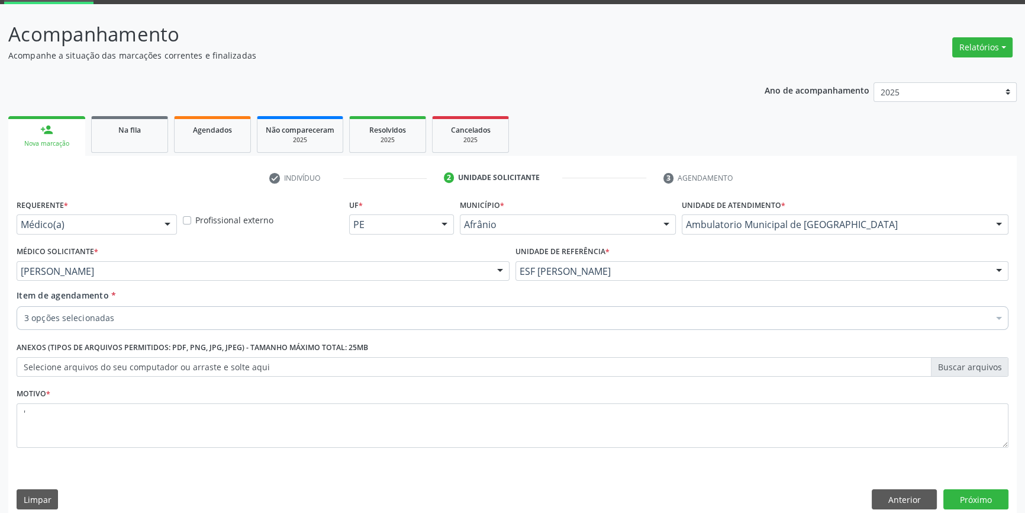
click at [102, 308] on div "3 opções selecionadas" at bounding box center [513, 318] width 992 height 24
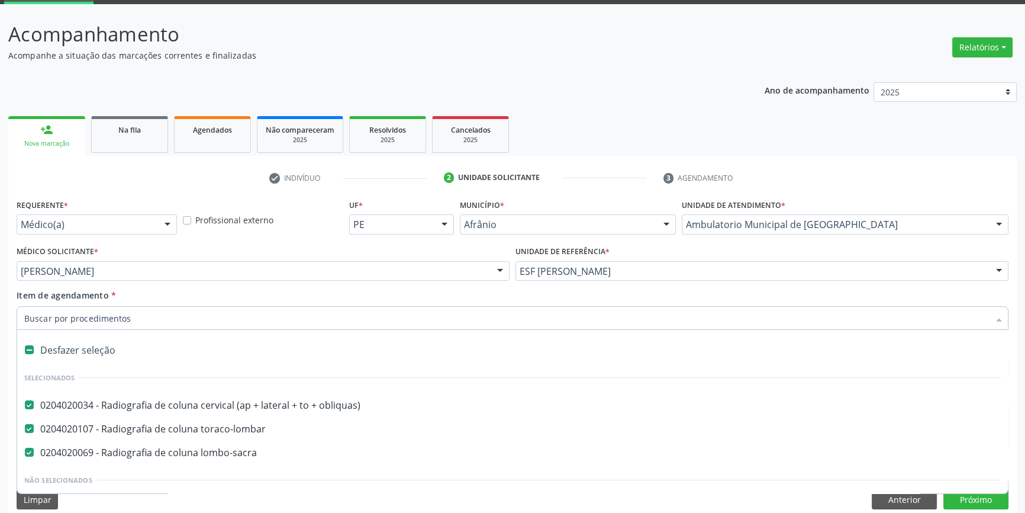
click at [109, 317] on input "Item de agendamento *" at bounding box center [506, 318] width 965 height 24
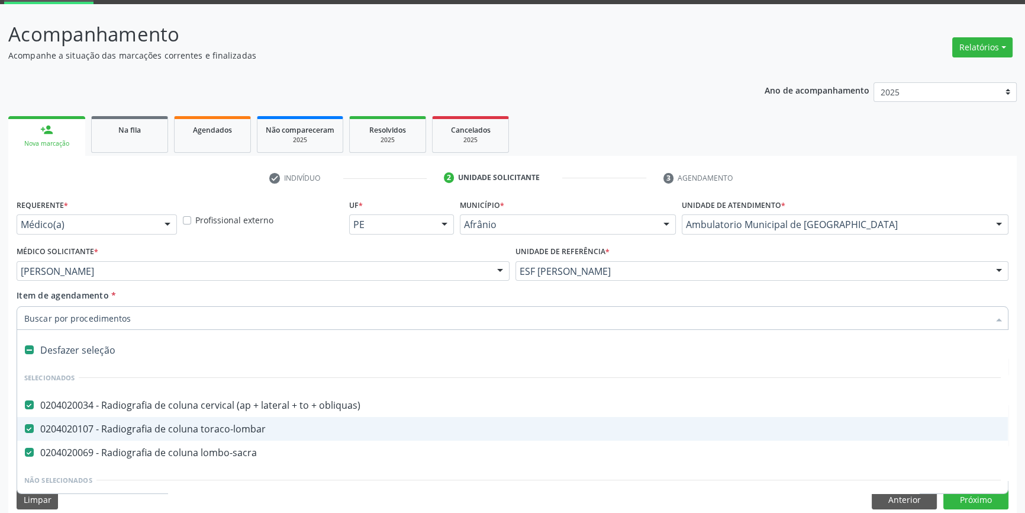
click at [141, 433] on span "0204020107 - Radiografia de coluna toraco-lombar" at bounding box center [512, 429] width 991 height 24
checkbox toraco-lombar "false"
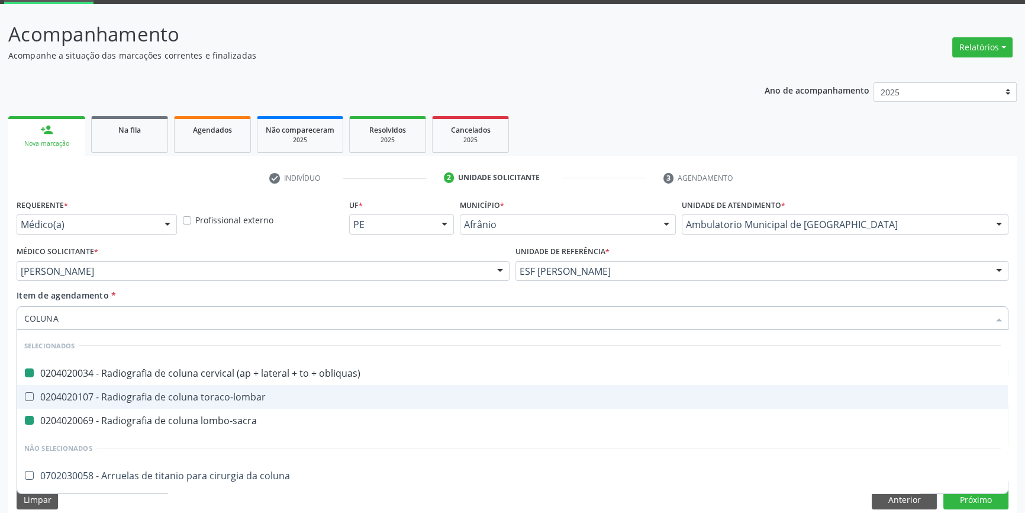
type input "COLUNA T"
checkbox obliquas\) "false"
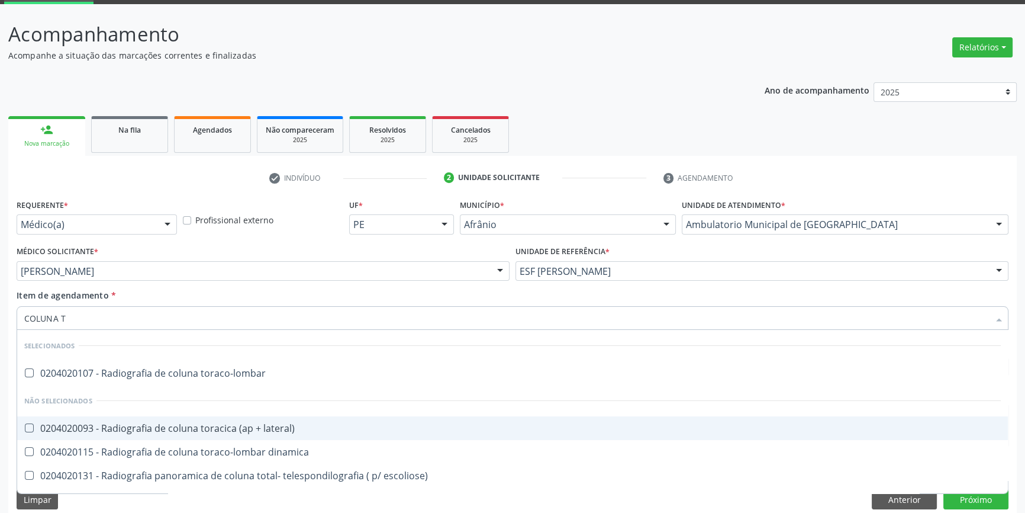
click at [205, 426] on div "0204020093 - Radiografia de coluna toracica (ap + lateral)" at bounding box center [512, 427] width 977 height 9
checkbox lateral\) "true"
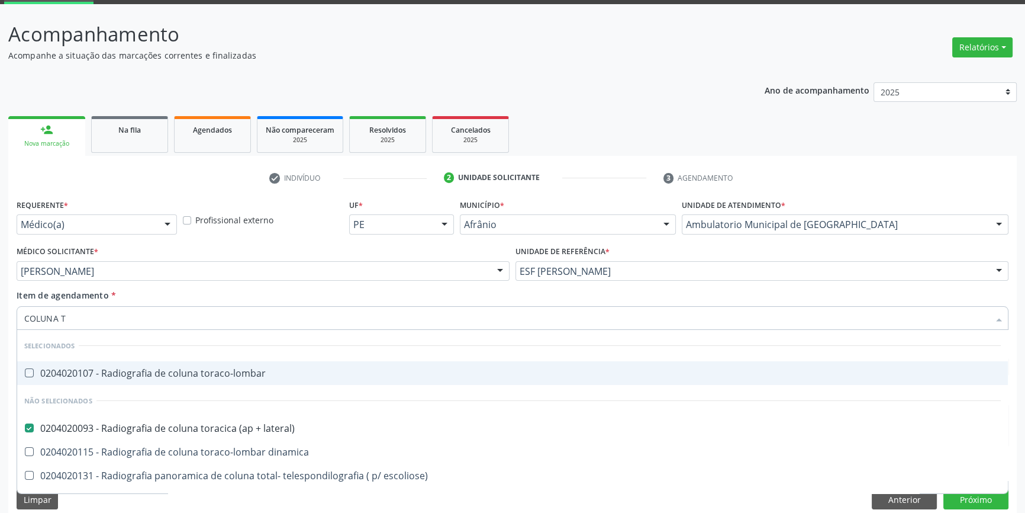
click at [244, 300] on div "Item de agendamento * COLUNA T Desfazer seleção Selecionados 0204020107 - Radio…" at bounding box center [513, 307] width 992 height 37
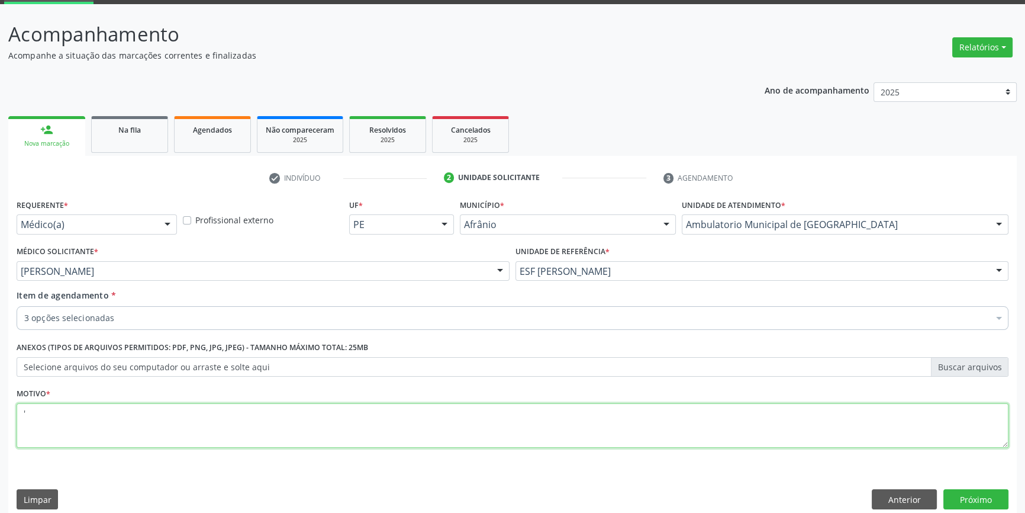
click at [157, 426] on textarea "'" at bounding box center [513, 425] width 992 height 45
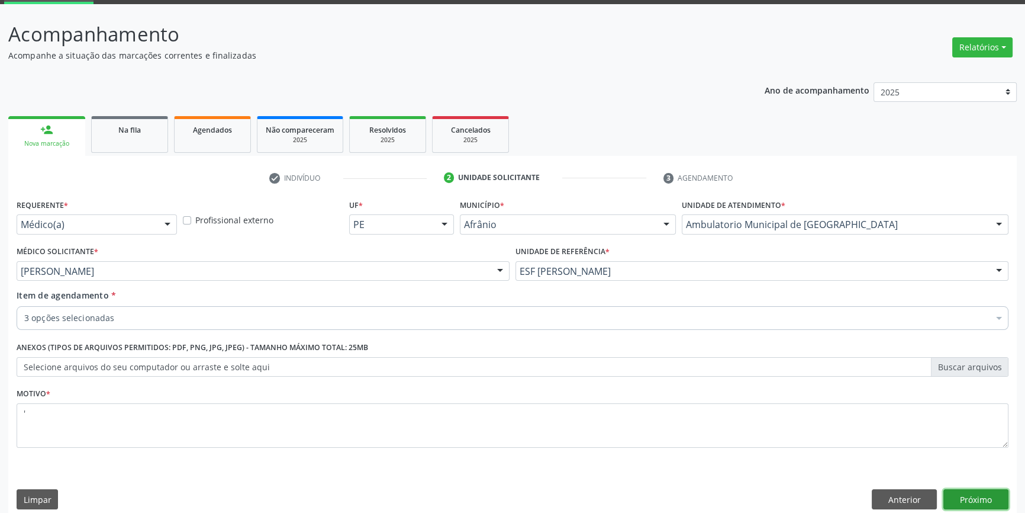
click at [971, 490] on button "Próximo" at bounding box center [975, 499] width 65 height 20
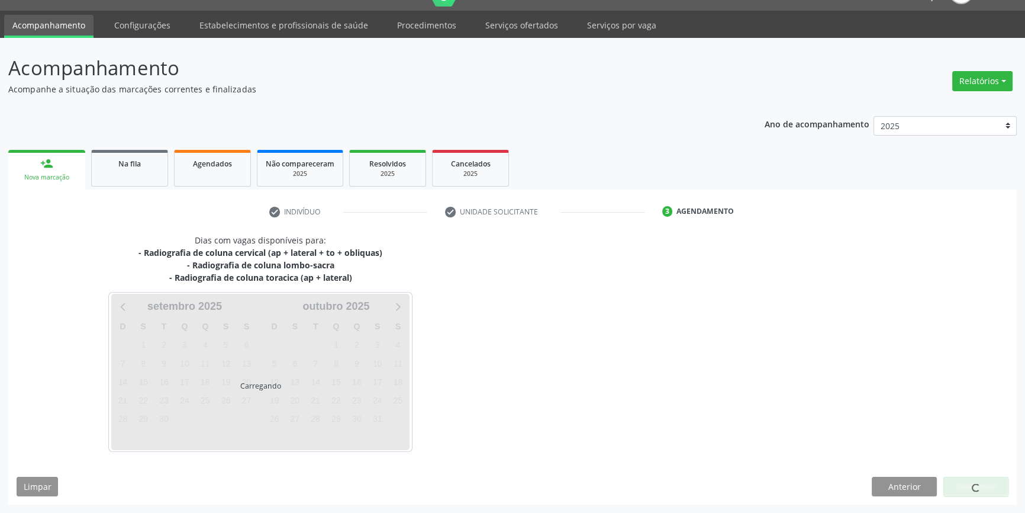
scroll to position [26, 0]
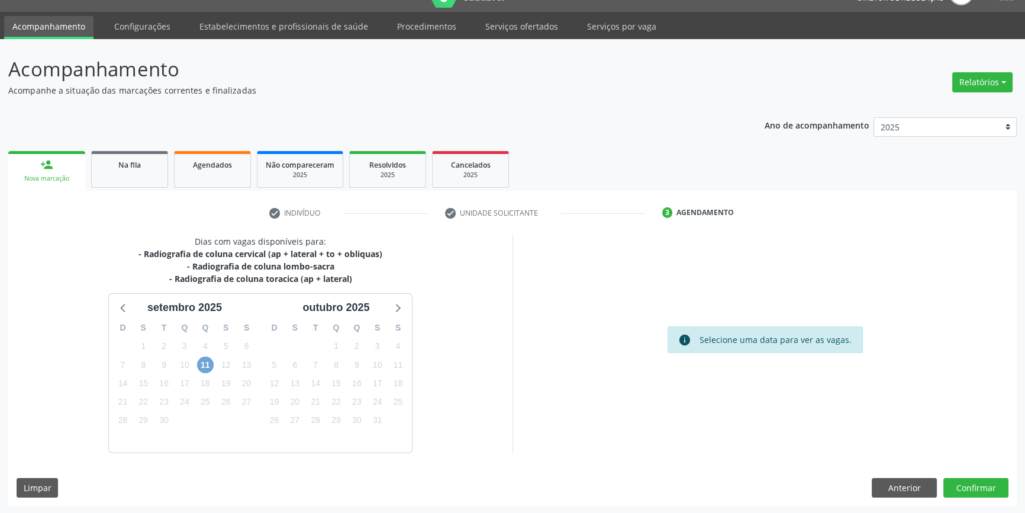
click at [202, 361] on span "11" at bounding box center [205, 364] width 17 height 17
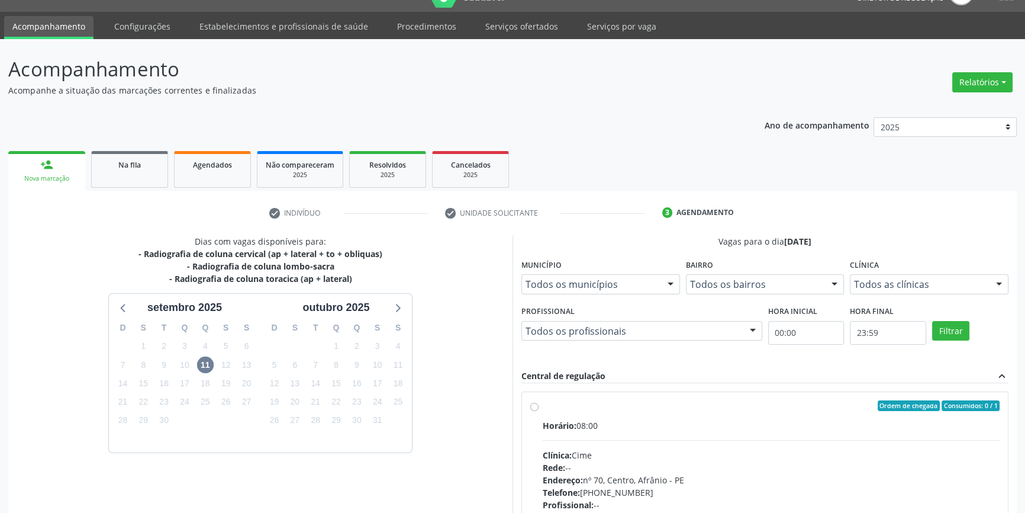
click at [522, 410] on div "Ordem de chegada Consumidos: 0 / 1 Horário: 08:00 Clínica: Cime Rede: -- Endere…" at bounding box center [765, 491] width 486 height 198
radio input "true"
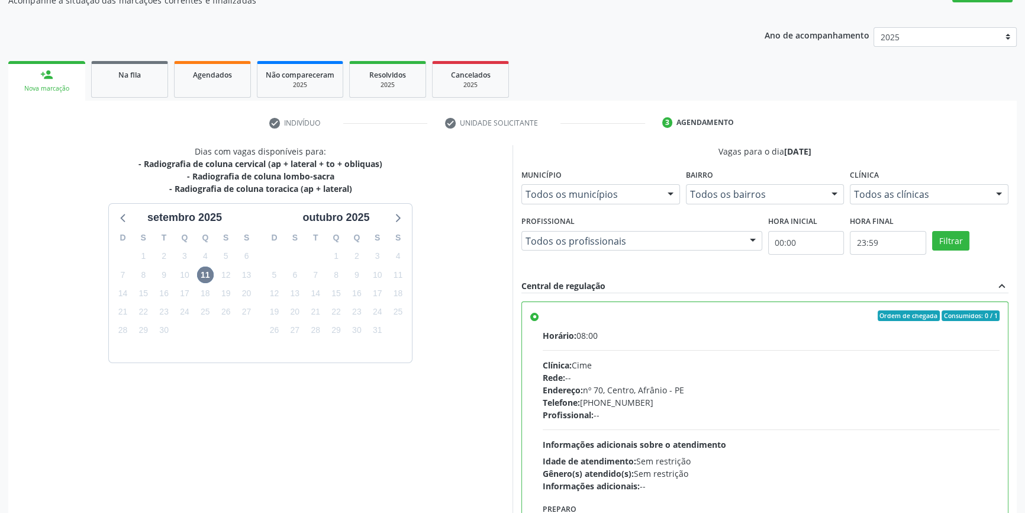
scroll to position [194, 0]
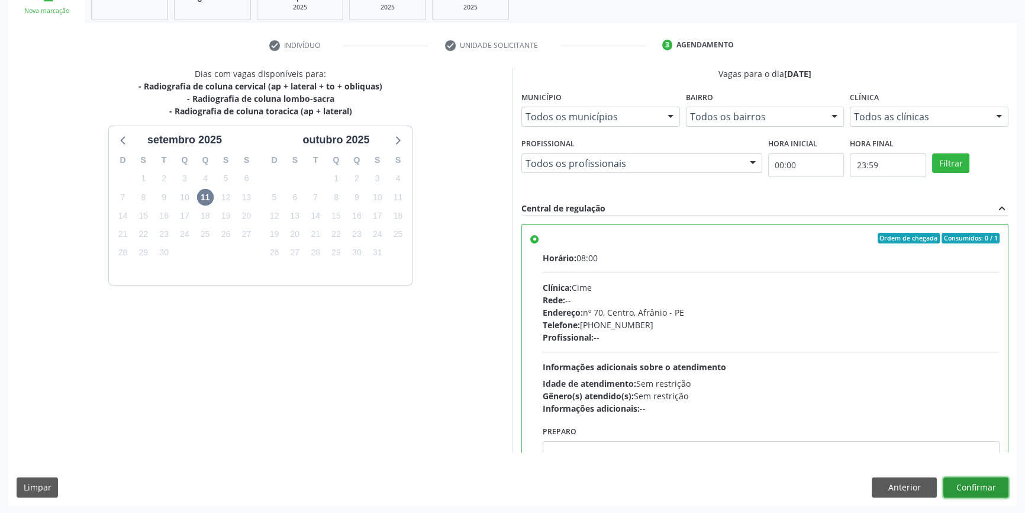
click at [975, 492] on button "Confirmar" at bounding box center [975, 487] width 65 height 20
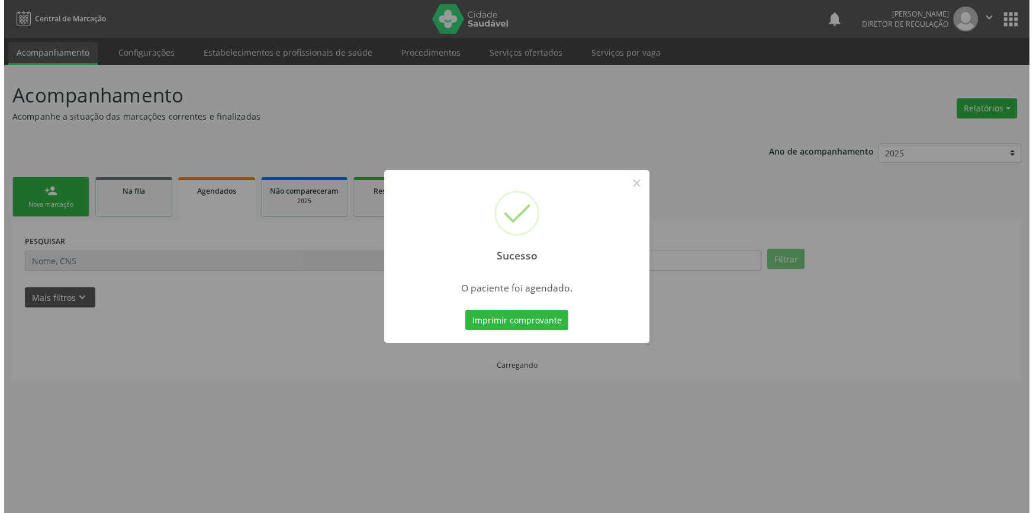
scroll to position [0, 0]
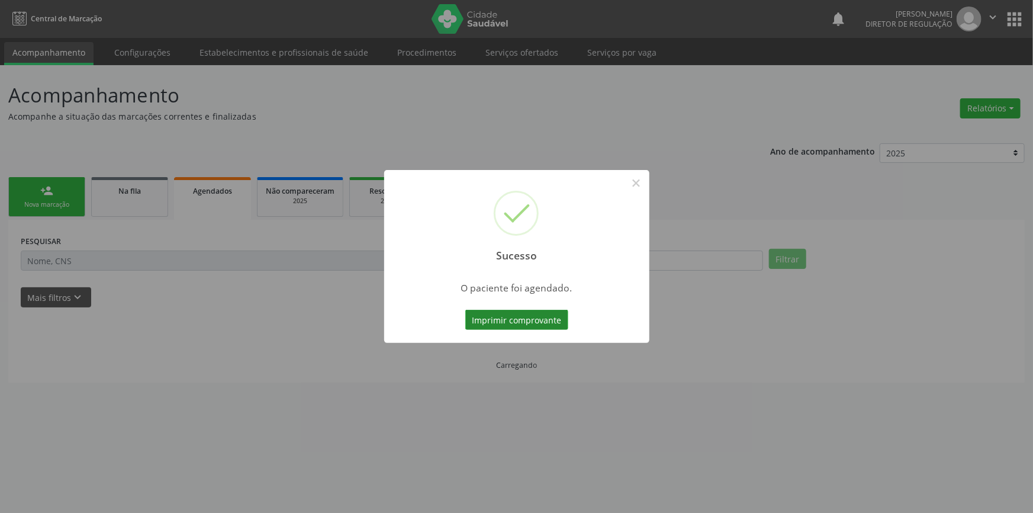
click at [555, 326] on button "Imprimir comprovante" at bounding box center [516, 320] width 103 height 20
